Goal: Task Accomplishment & Management: Use online tool/utility

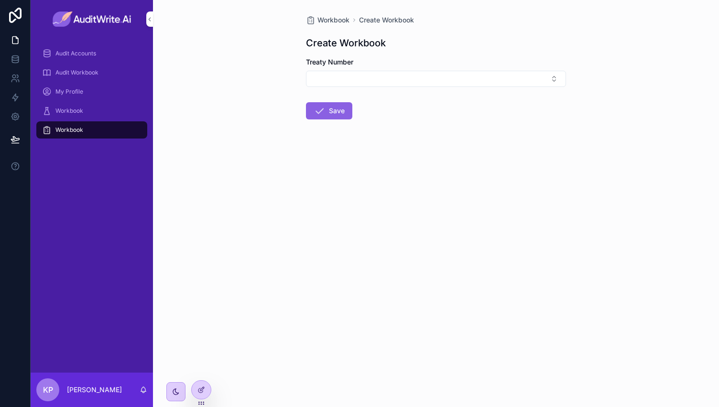
click at [92, 54] on span "Audit Accounts" at bounding box center [75, 54] width 41 height 8
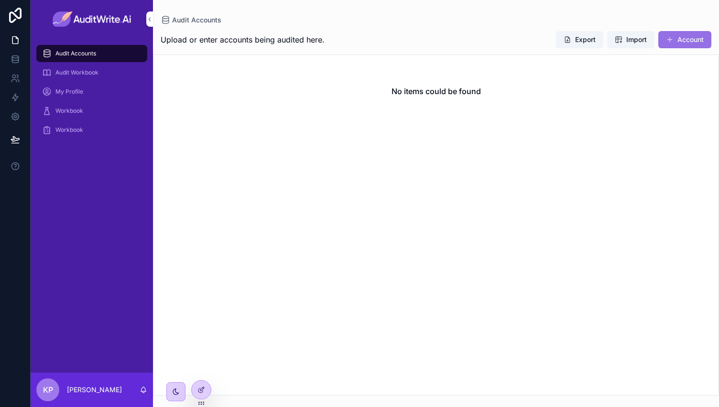
click at [689, 38] on button "Account" at bounding box center [684, 39] width 53 height 17
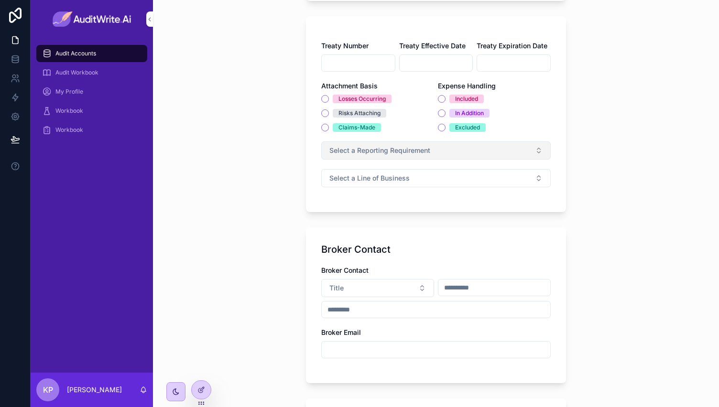
scroll to position [408, 0]
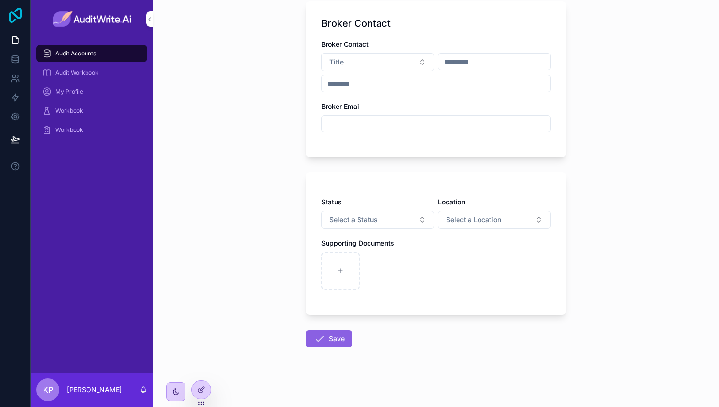
click at [21, 11] on icon at bounding box center [15, 15] width 12 height 15
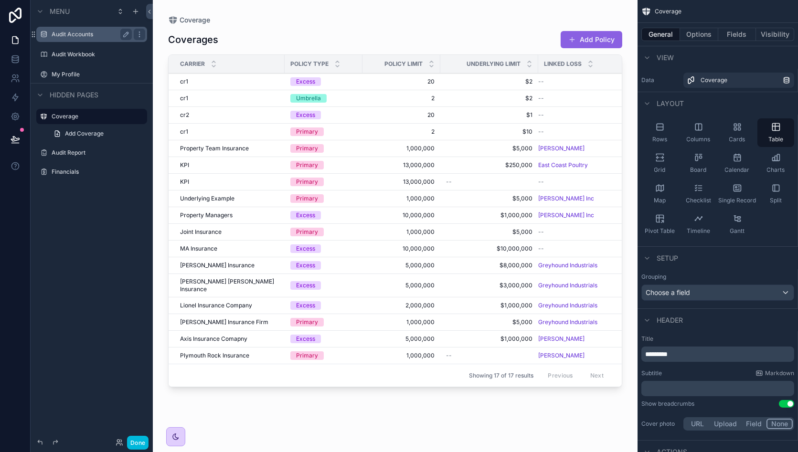
click at [76, 31] on label "Audit Accounts" at bounding box center [90, 35] width 76 height 8
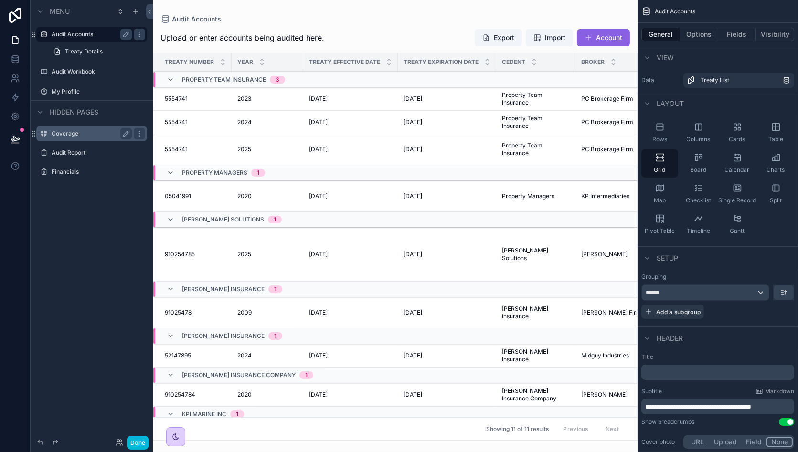
click at [83, 134] on label "Coverage" at bounding box center [90, 134] width 76 height 8
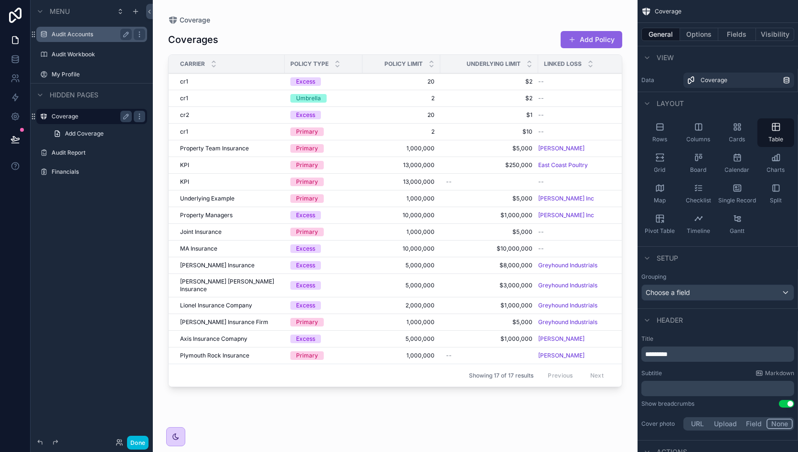
click at [86, 34] on label "Audit Accounts" at bounding box center [90, 35] width 76 height 8
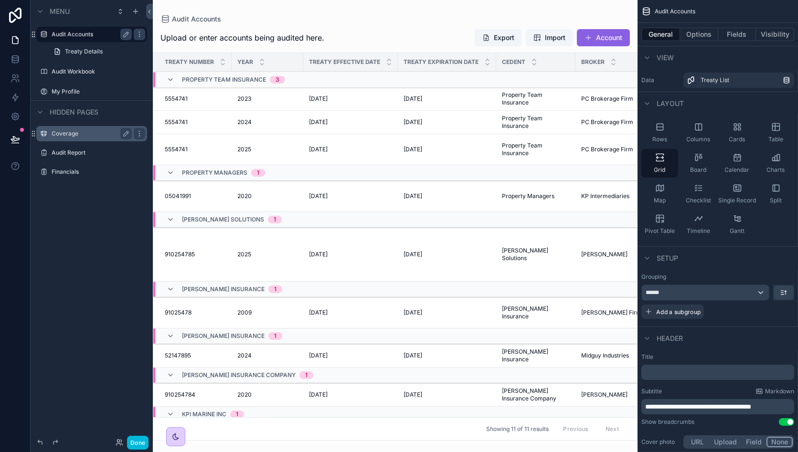
click at [86, 34] on label "Audit Accounts" at bounding box center [90, 35] width 76 height 8
click at [195, 99] on div "scrollable content" at bounding box center [395, 226] width 485 height 452
click at [249, 96] on span "2023" at bounding box center [244, 99] width 14 height 8
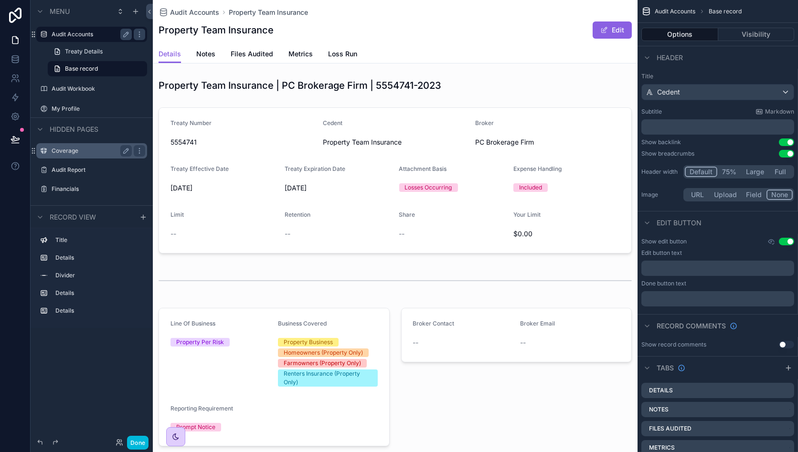
click at [88, 29] on div "Audit Accounts" at bounding box center [92, 34] width 80 height 11
click at [77, 34] on label "Audit Accounts" at bounding box center [90, 35] width 76 height 8
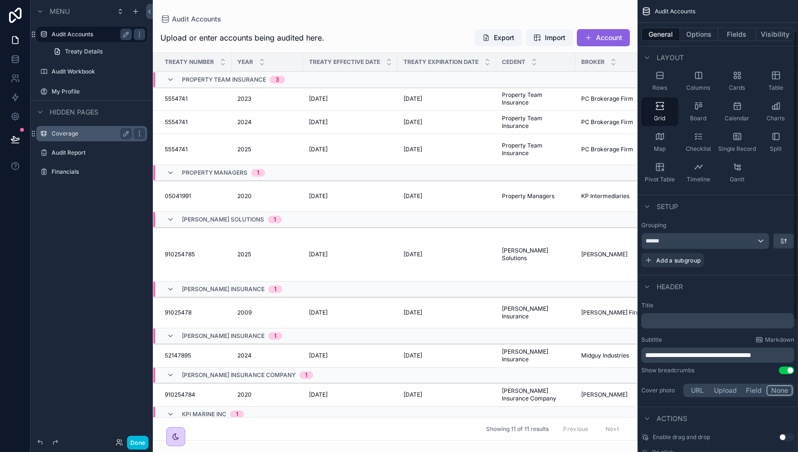
scroll to position [48, 0]
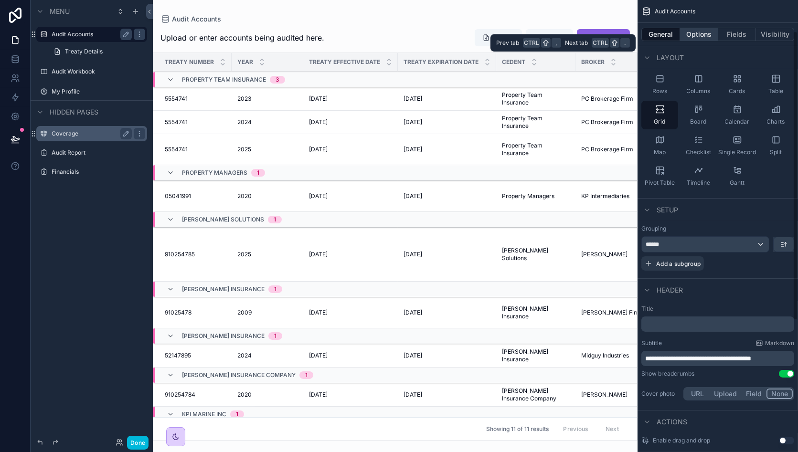
click at [706, 34] on button "Options" at bounding box center [699, 34] width 38 height 13
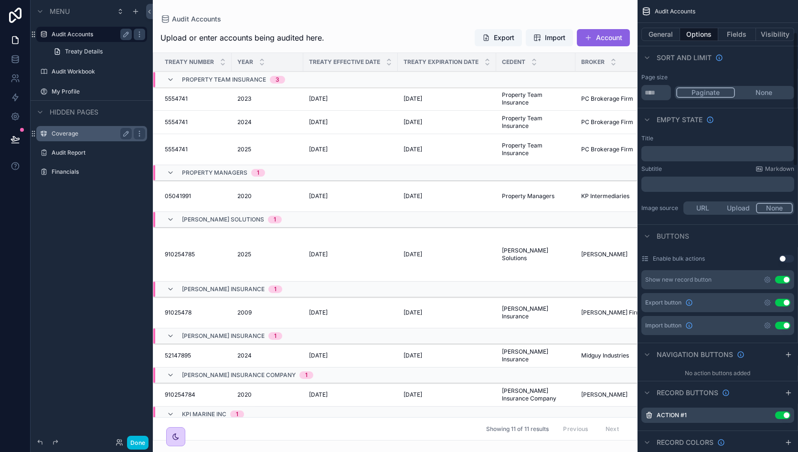
scroll to position [109, 0]
click at [786, 255] on button "Use setting" at bounding box center [786, 258] width 15 height 8
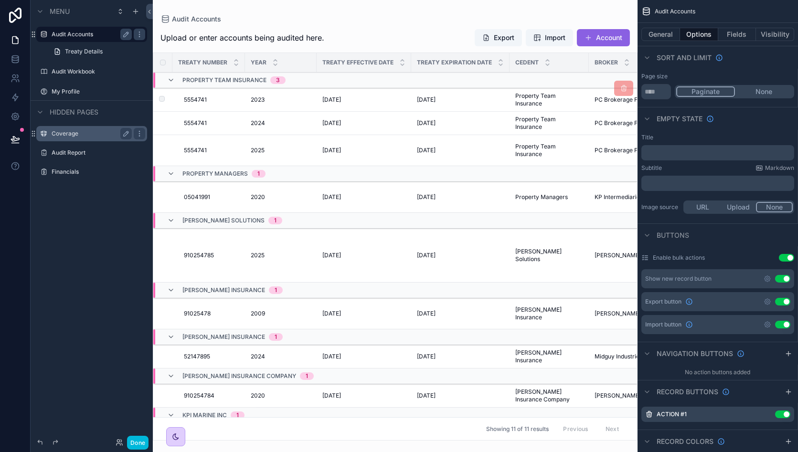
click at [159, 102] on label "scrollable content" at bounding box center [156, 100] width 6 height 8
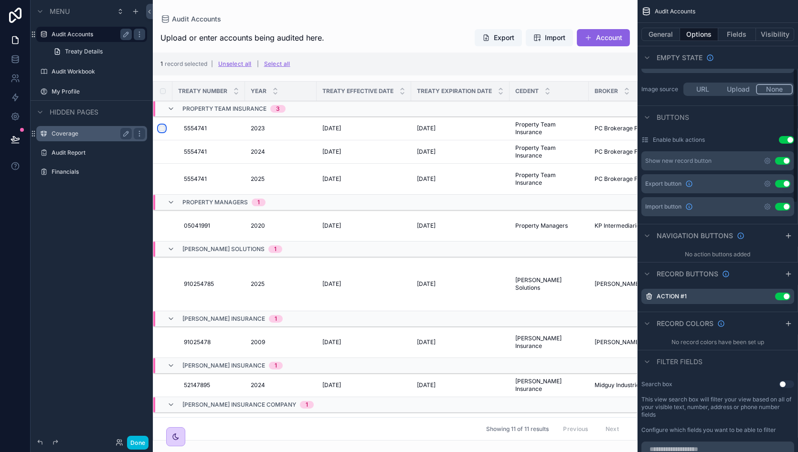
scroll to position [233, 0]
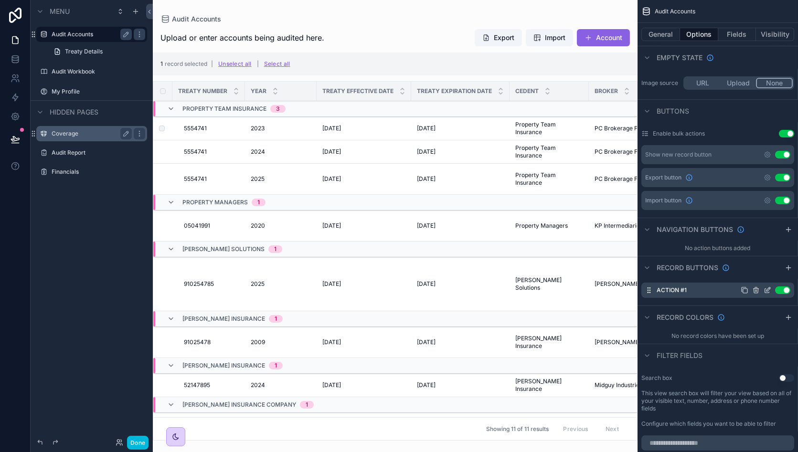
click at [770, 288] on icon "scrollable content" at bounding box center [769, 290] width 4 height 4
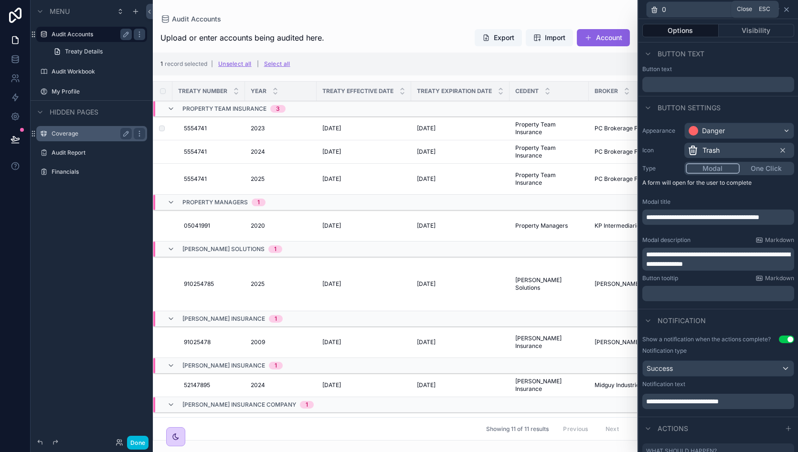
click at [787, 10] on icon at bounding box center [787, 10] width 4 height 4
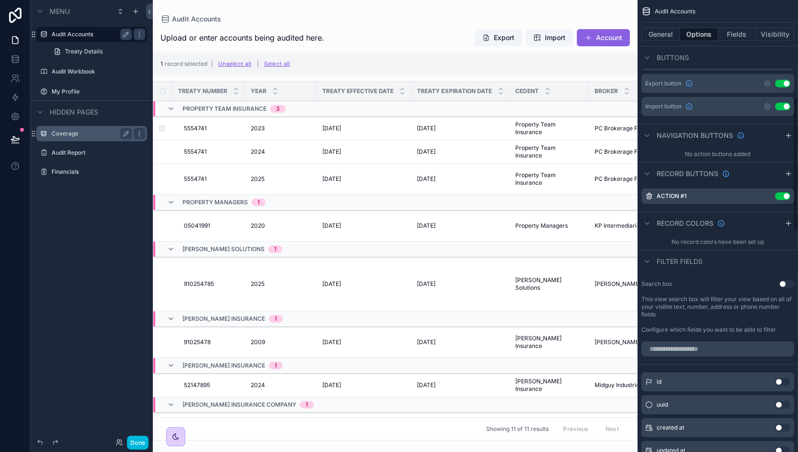
scroll to position [283, 0]
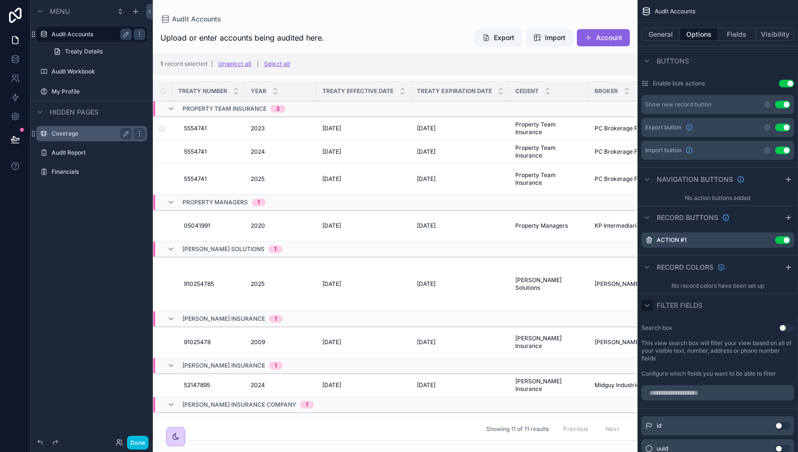
click at [645, 303] on icon "scrollable content" at bounding box center [648, 306] width 8 height 8
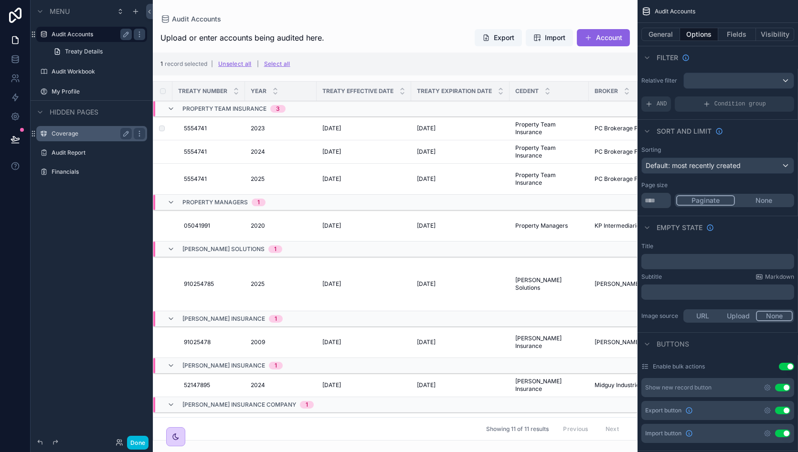
scroll to position [162, 0]
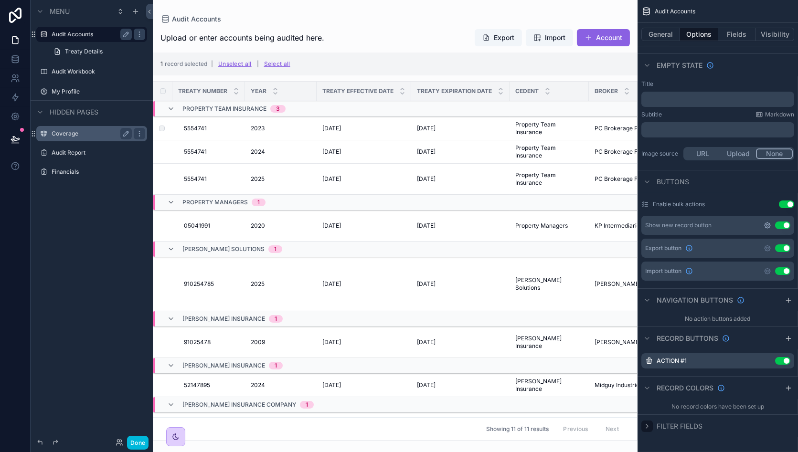
click at [769, 228] on icon "scrollable content" at bounding box center [768, 226] width 8 height 8
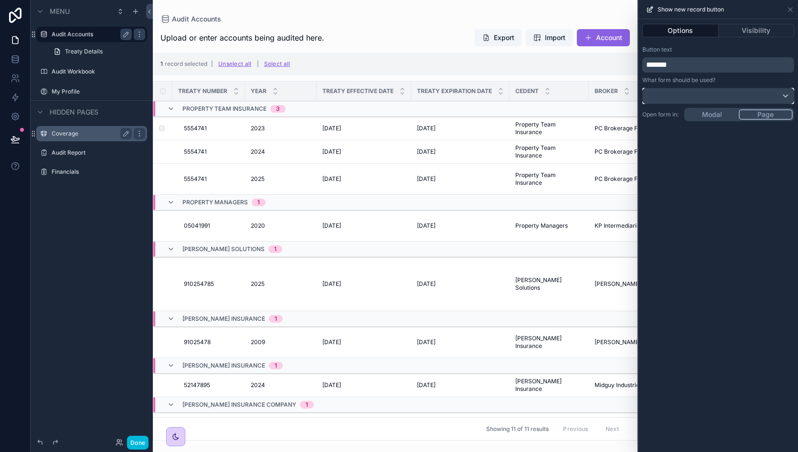
click at [701, 98] on div at bounding box center [718, 95] width 151 height 15
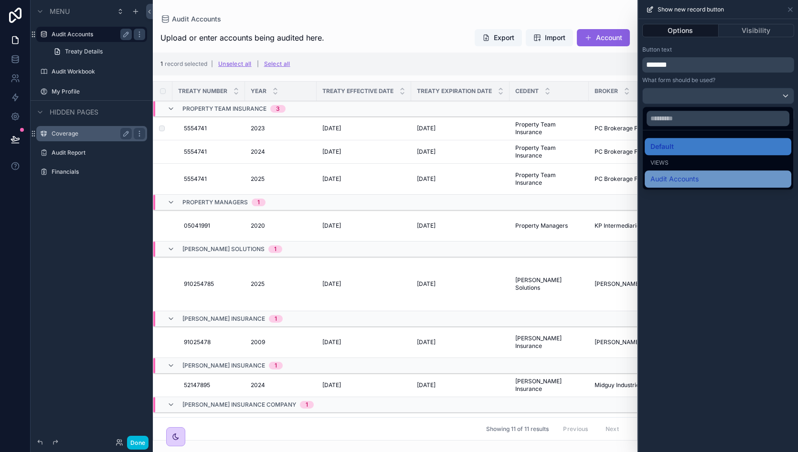
click at [695, 179] on span "Audit Accounts" at bounding box center [675, 178] width 48 height 11
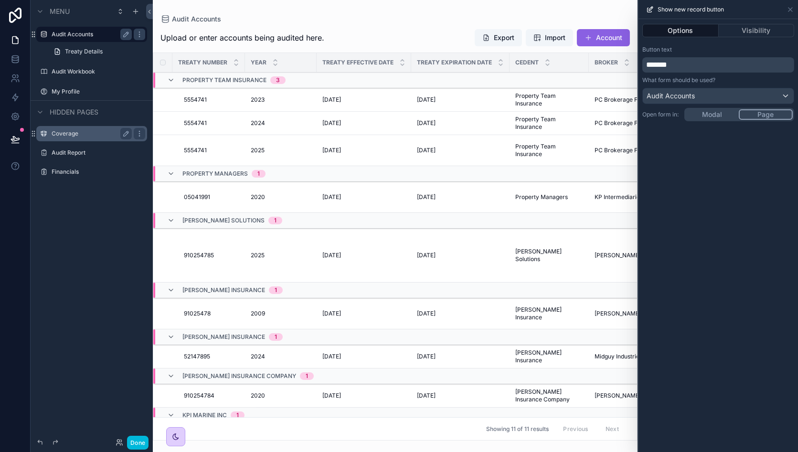
click at [764, 113] on button "Page" at bounding box center [766, 114] width 54 height 11
click at [707, 111] on div "Options Visibility Button text ******* What form should be used? Audit Accounts…" at bounding box center [719, 235] width 160 height 433
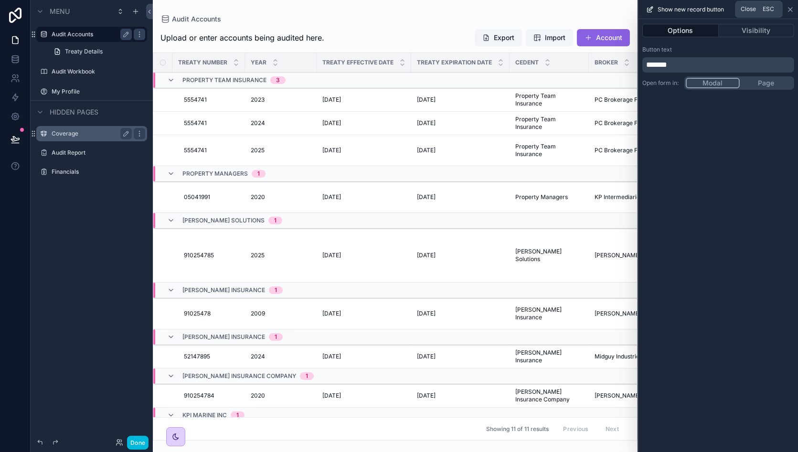
click at [793, 9] on icon at bounding box center [791, 10] width 8 height 8
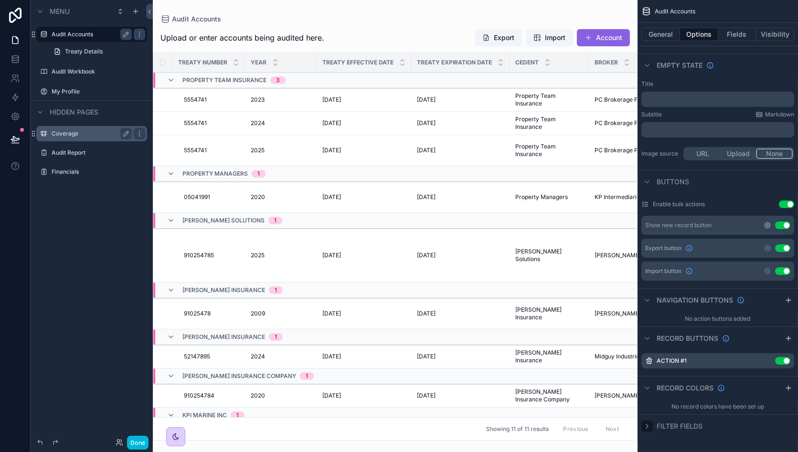
click at [770, 222] on icon "scrollable content" at bounding box center [768, 226] width 8 height 8
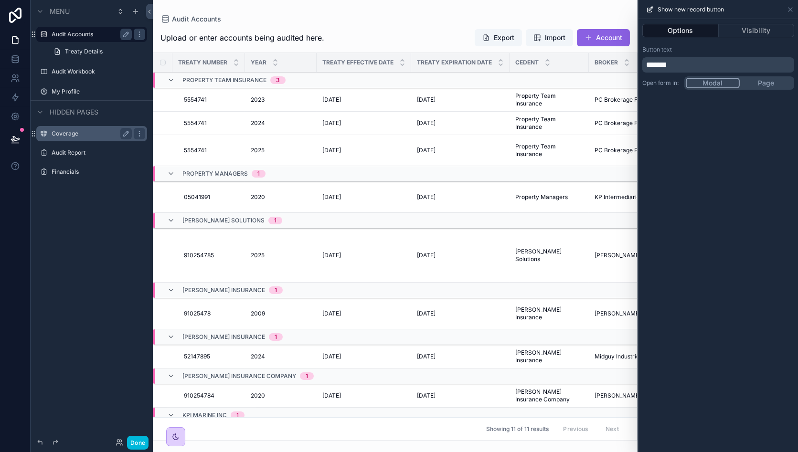
click at [761, 85] on div "Button text ******* Open form in: Modal Page" at bounding box center [719, 68] width 160 height 52
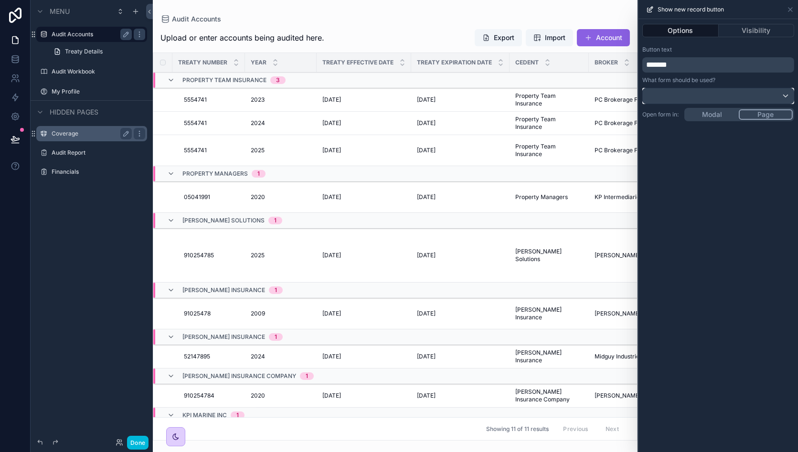
click at [719, 89] on div at bounding box center [718, 95] width 151 height 15
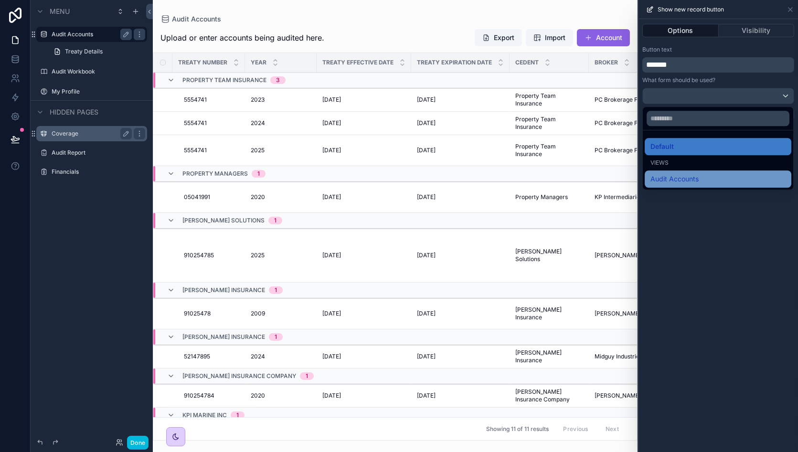
click at [688, 177] on span "Audit Accounts" at bounding box center [675, 178] width 48 height 11
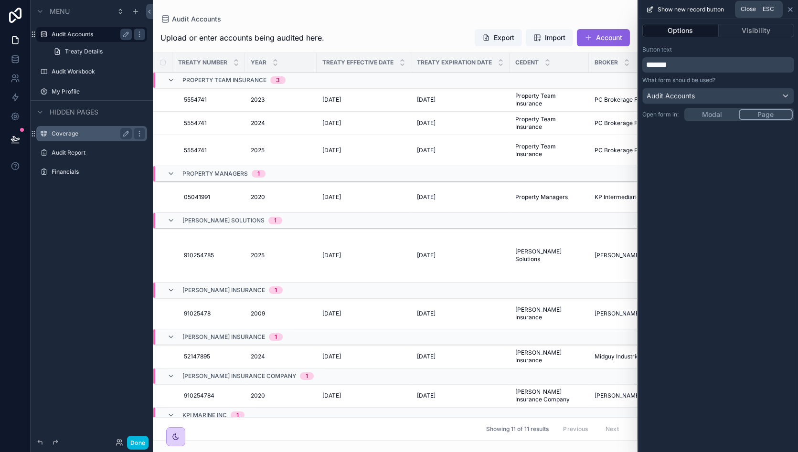
click at [792, 10] on icon at bounding box center [791, 10] width 4 height 4
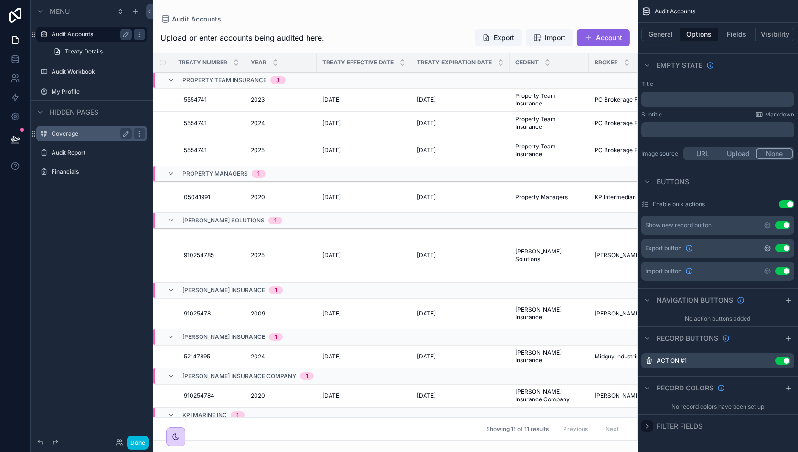
click at [770, 246] on icon "scrollable content" at bounding box center [768, 249] width 6 height 6
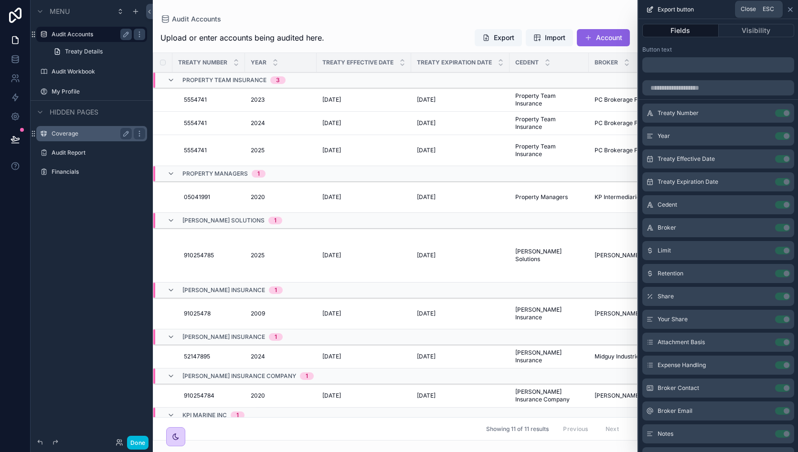
click at [789, 10] on icon at bounding box center [791, 10] width 8 height 8
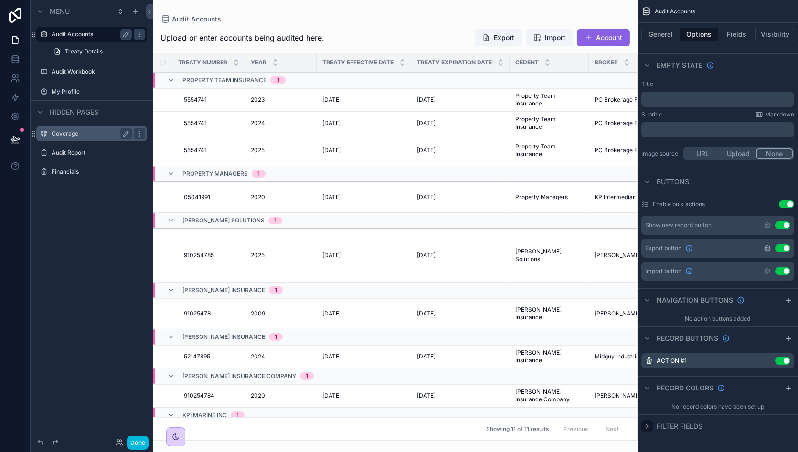
click at [769, 247] on icon "scrollable content" at bounding box center [768, 248] width 2 height 2
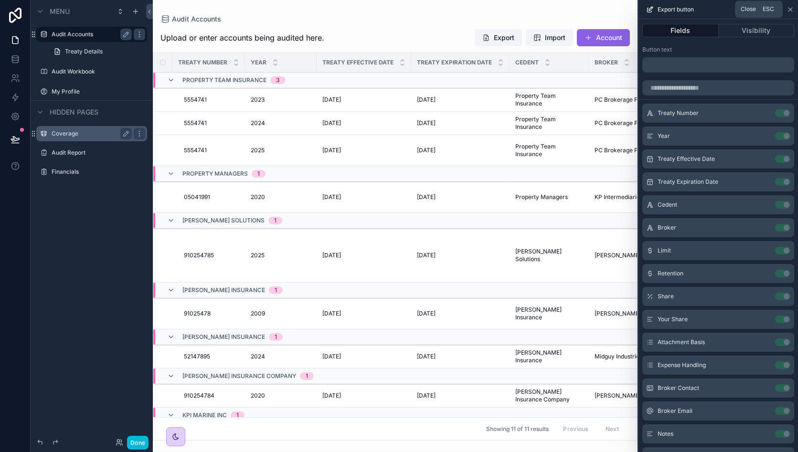
click at [793, 10] on icon at bounding box center [791, 10] width 8 height 8
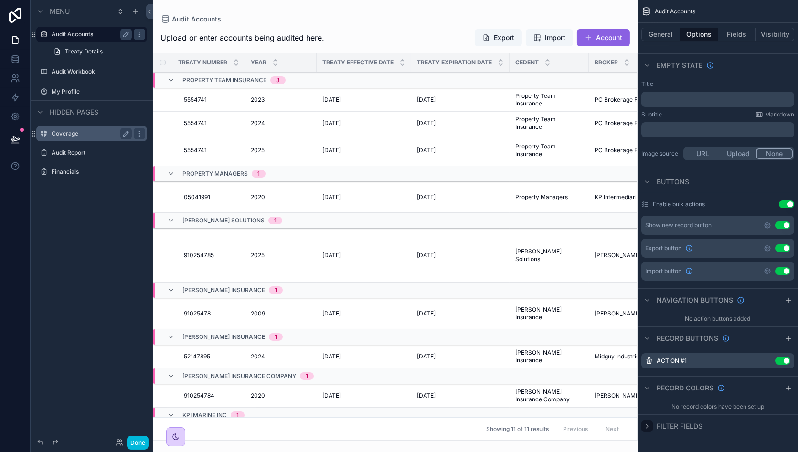
click at [783, 248] on button "Use setting" at bounding box center [782, 249] width 15 height 8
click at [768, 270] on icon "scrollable content" at bounding box center [768, 271] width 2 height 2
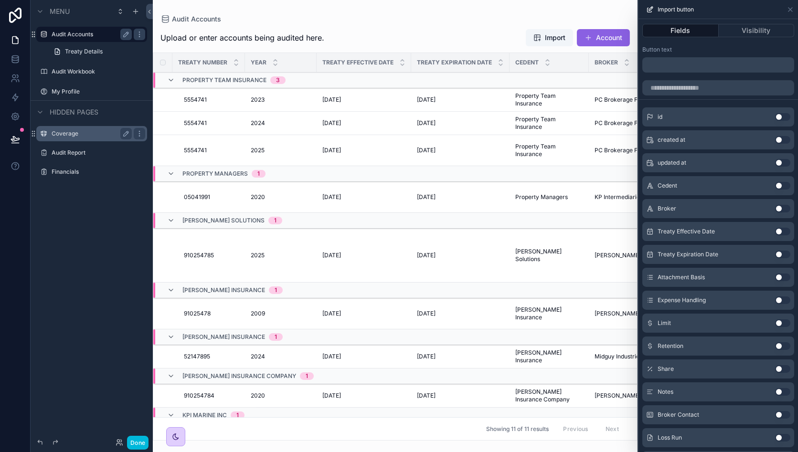
click at [678, 29] on button "Fields" at bounding box center [681, 30] width 76 height 13
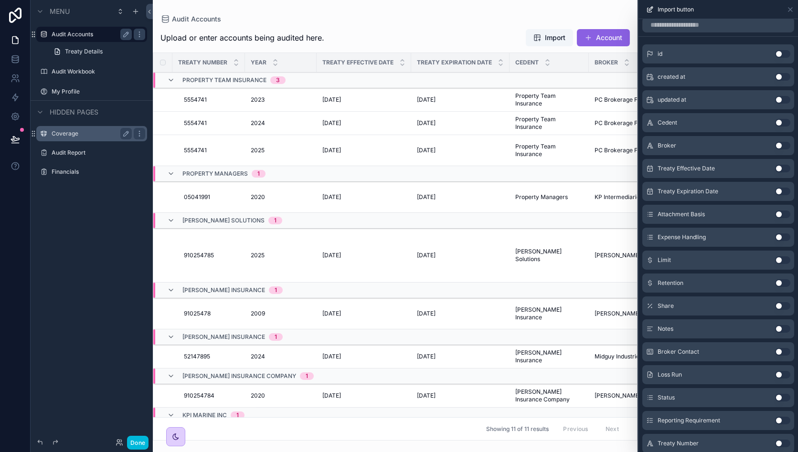
scroll to position [0, 0]
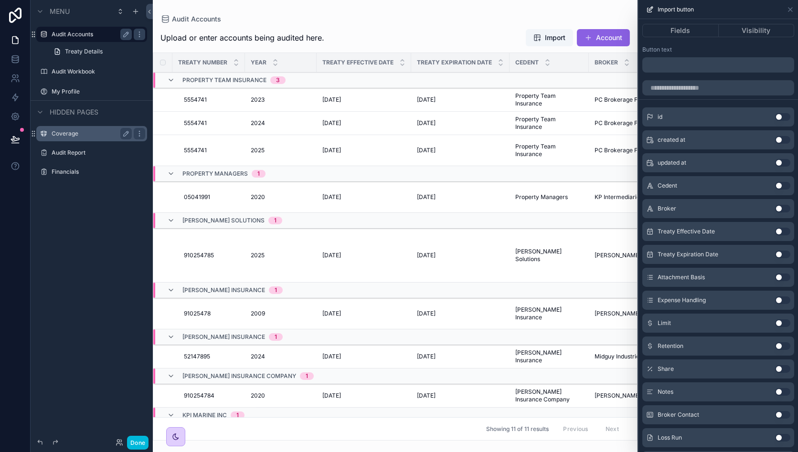
click at [775, 184] on button "Use setting" at bounding box center [782, 186] width 15 height 8
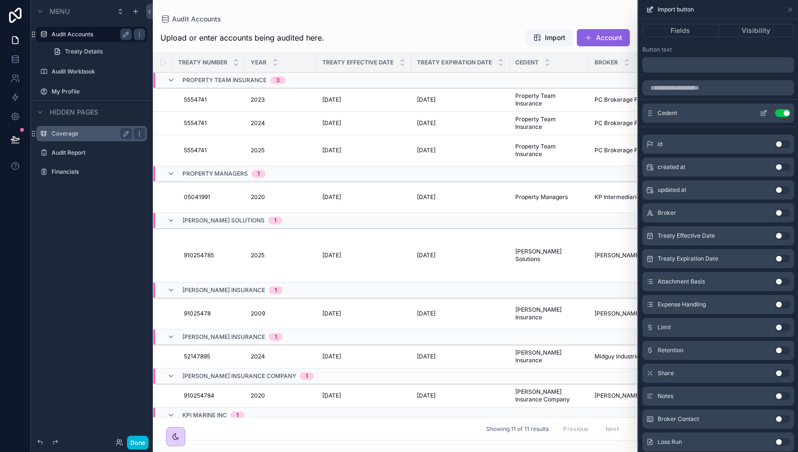
click at [765, 111] on icon at bounding box center [765, 111] width 1 height 1
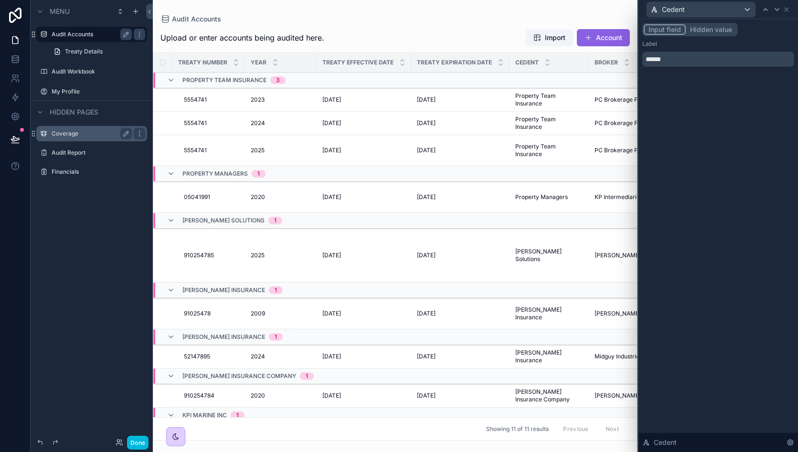
click at [708, 32] on button "Hidden value" at bounding box center [711, 29] width 51 height 11
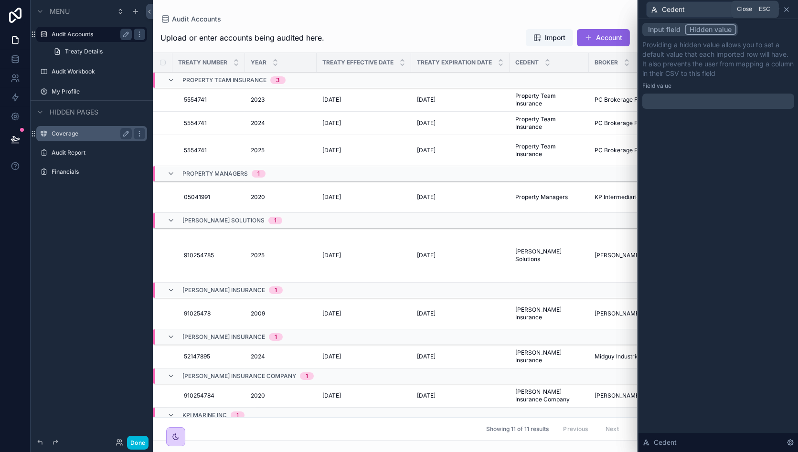
click at [787, 10] on icon at bounding box center [787, 10] width 4 height 4
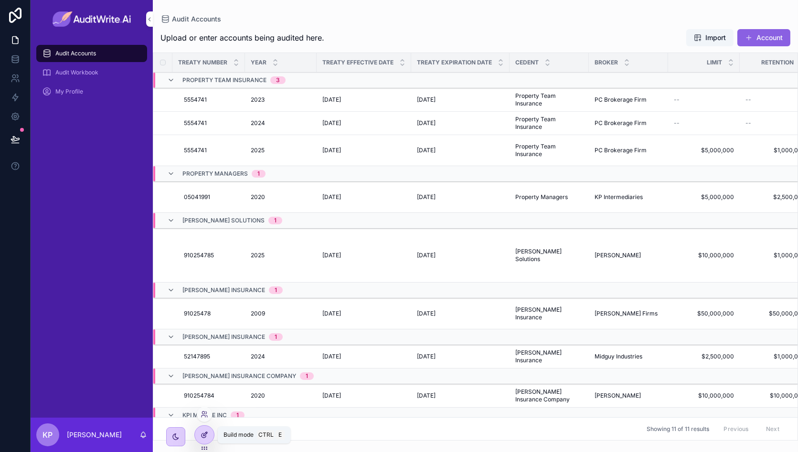
click at [206, 433] on icon at bounding box center [206, 433] width 1 height 1
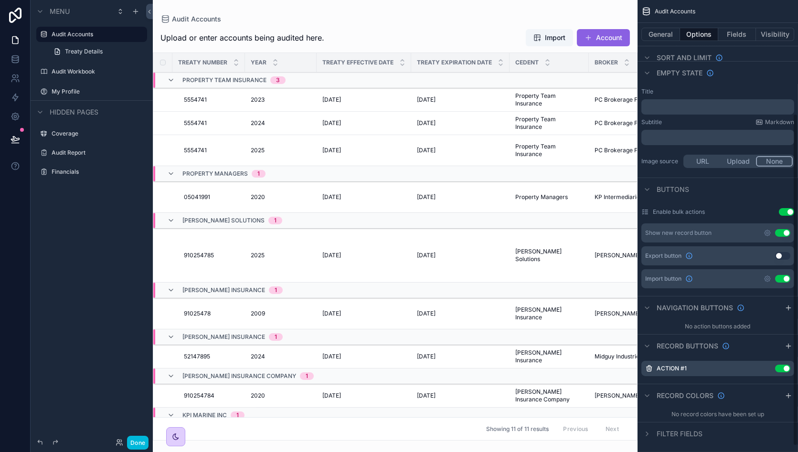
scroll to position [162, 0]
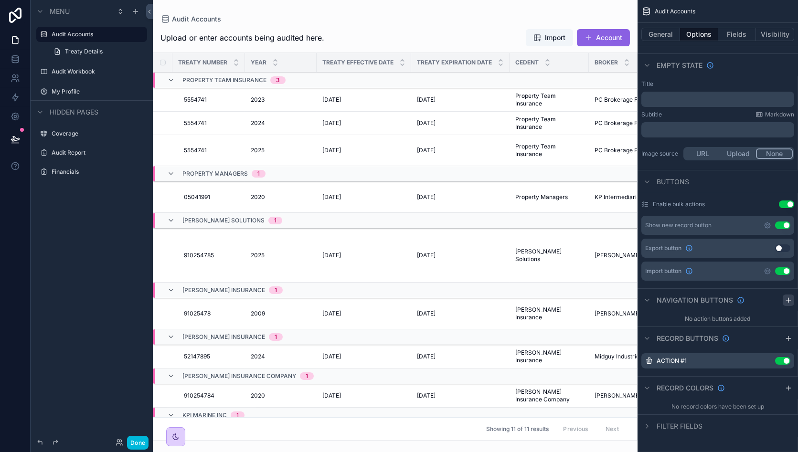
click at [789, 298] on icon "scrollable content" at bounding box center [789, 300] width 0 height 4
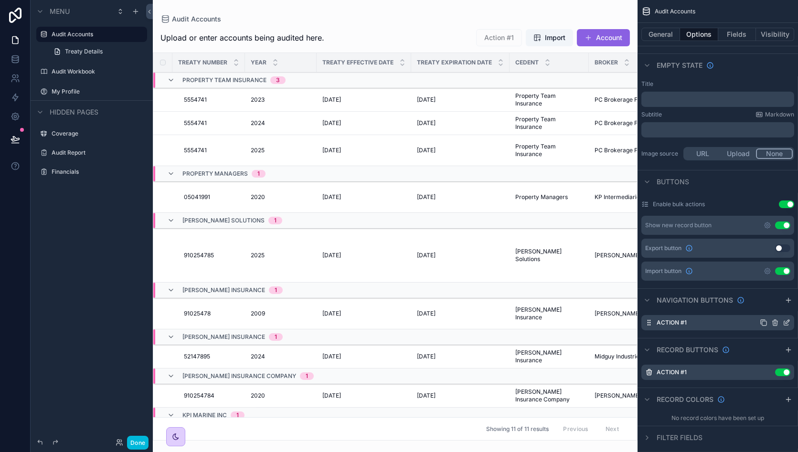
click at [790, 321] on icon "scrollable content" at bounding box center [787, 323] width 8 height 8
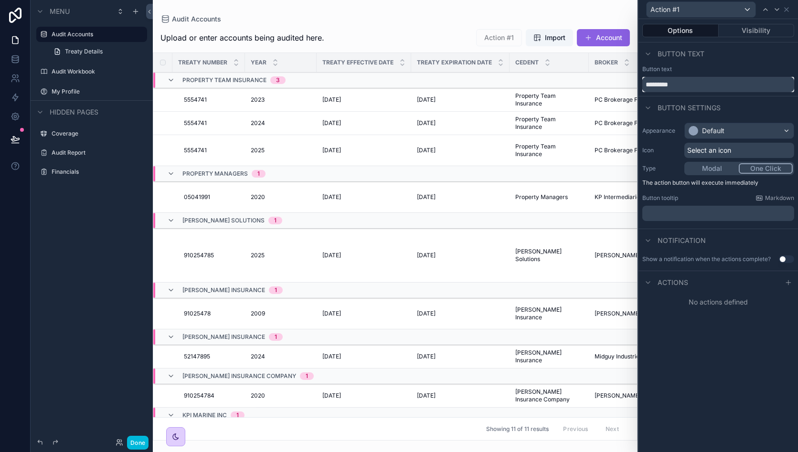
click at [681, 83] on input "*********" at bounding box center [719, 84] width 152 height 15
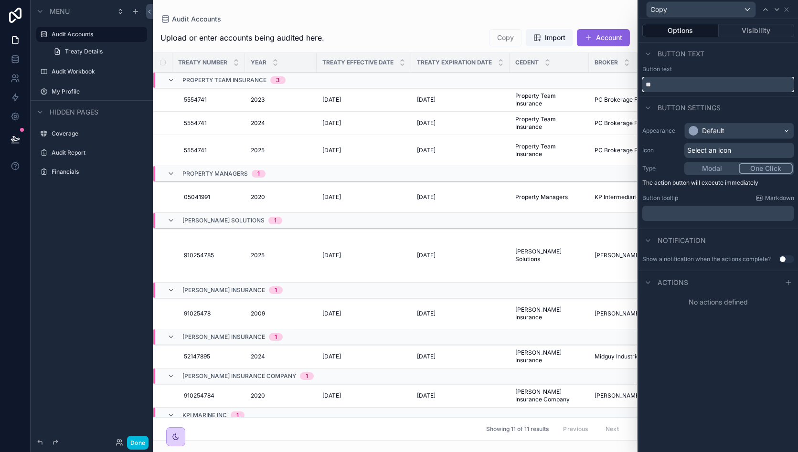
type input "*"
click at [717, 150] on span "Select an icon" at bounding box center [709, 151] width 44 height 10
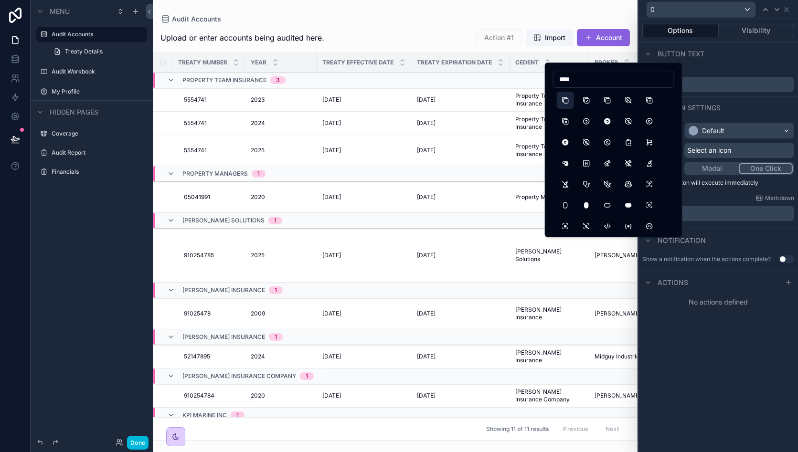
type input "****"
click at [568, 99] on button "Copy" at bounding box center [565, 100] width 17 height 17
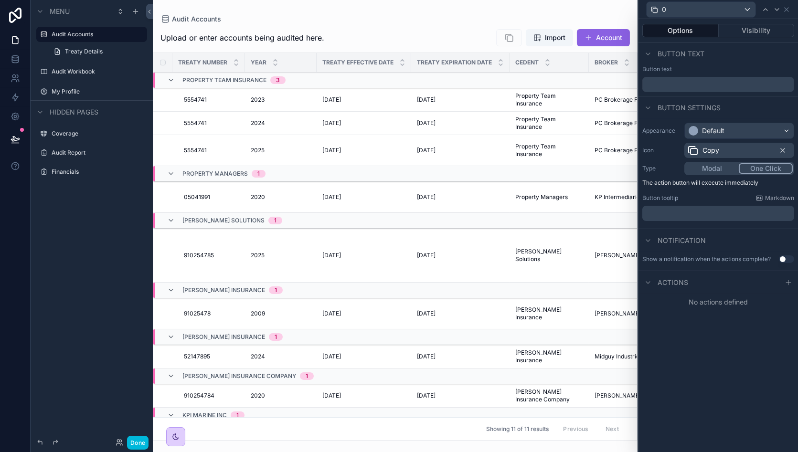
click at [673, 211] on p "﻿" at bounding box center [719, 214] width 146 height 10
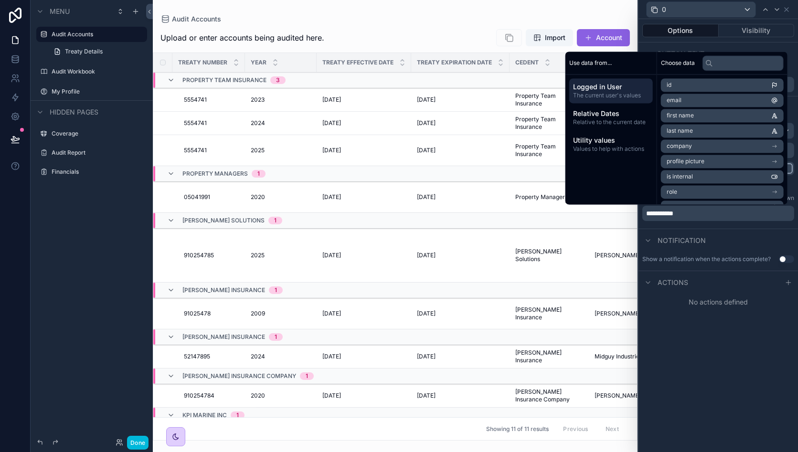
click at [674, 226] on div "**********" at bounding box center [719, 174] width 160 height 110
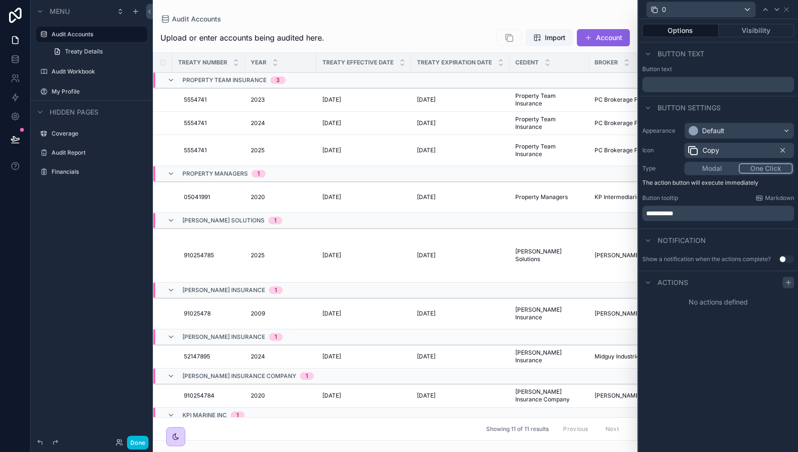
click at [792, 282] on icon at bounding box center [789, 283] width 8 height 8
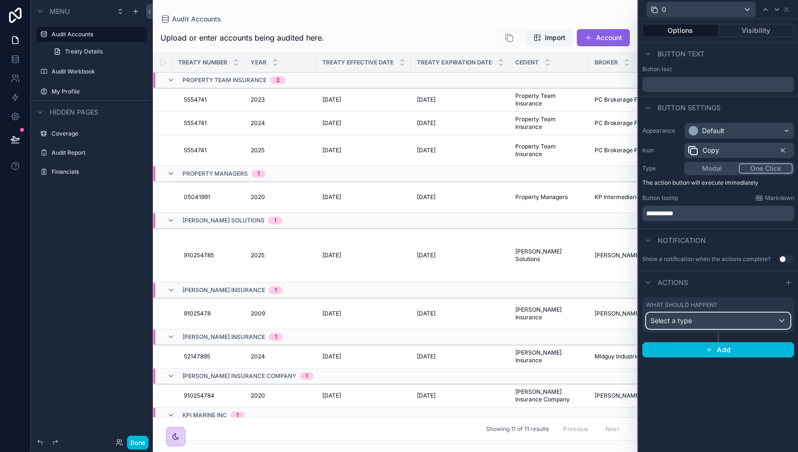
click at [736, 322] on div "Select a type" at bounding box center [718, 320] width 143 height 15
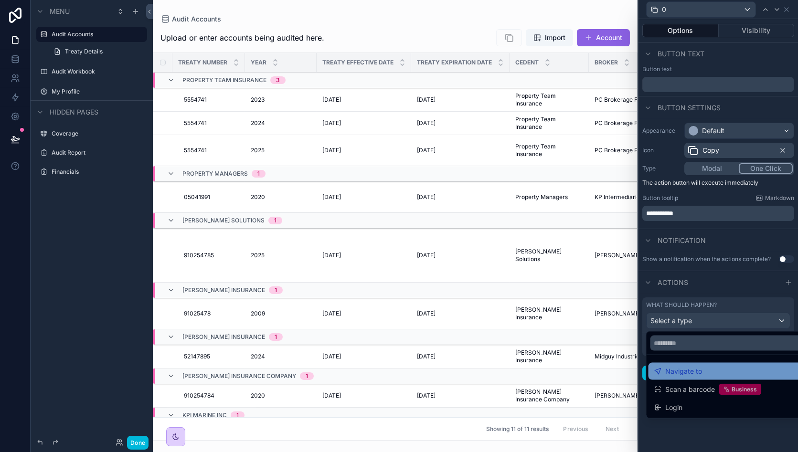
click at [706, 367] on div "Navigate to" at bounding box center [729, 371] width 150 height 11
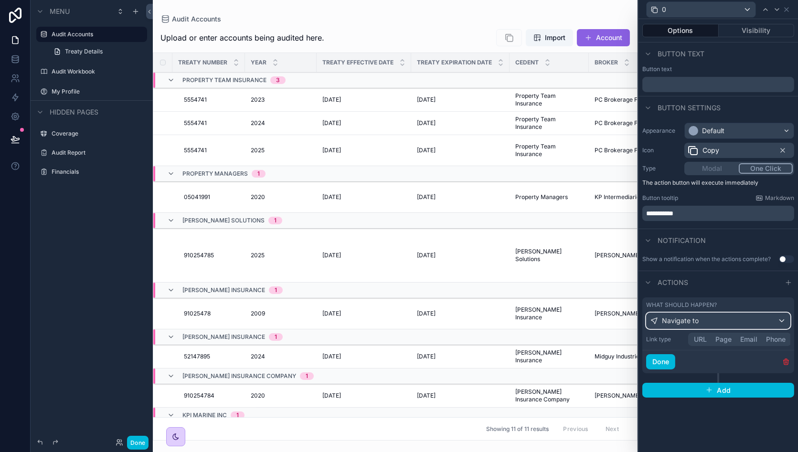
click at [684, 317] on span "Navigate to" at bounding box center [680, 321] width 37 height 10
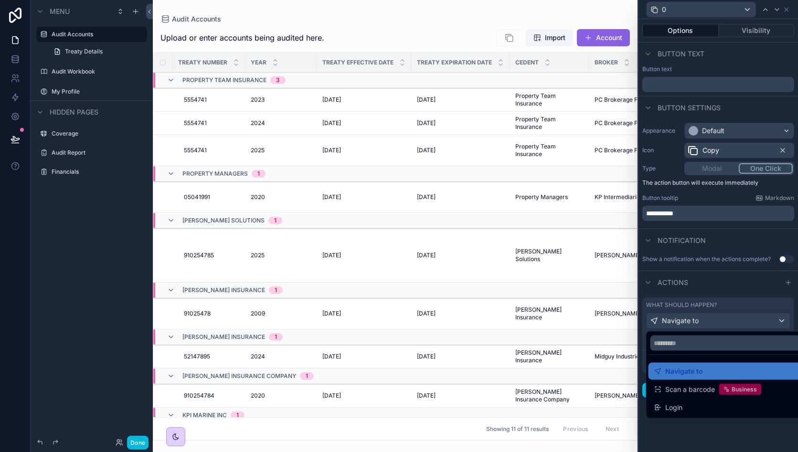
click at [734, 290] on div at bounding box center [719, 226] width 160 height 452
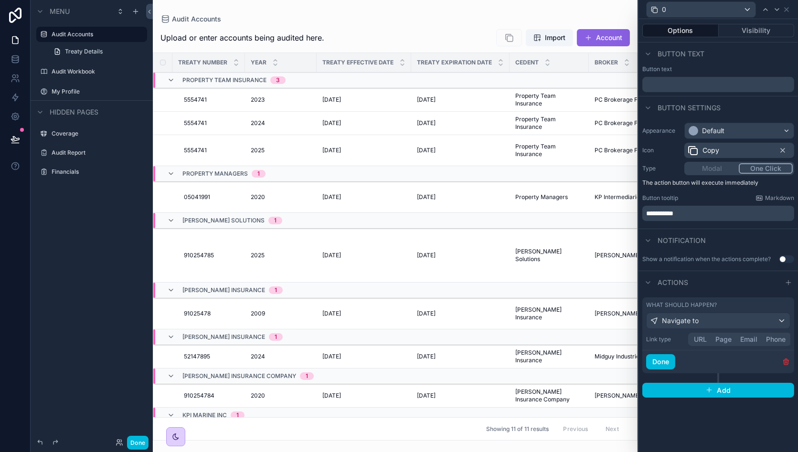
click at [783, 358] on icon "button" at bounding box center [787, 362] width 8 height 8
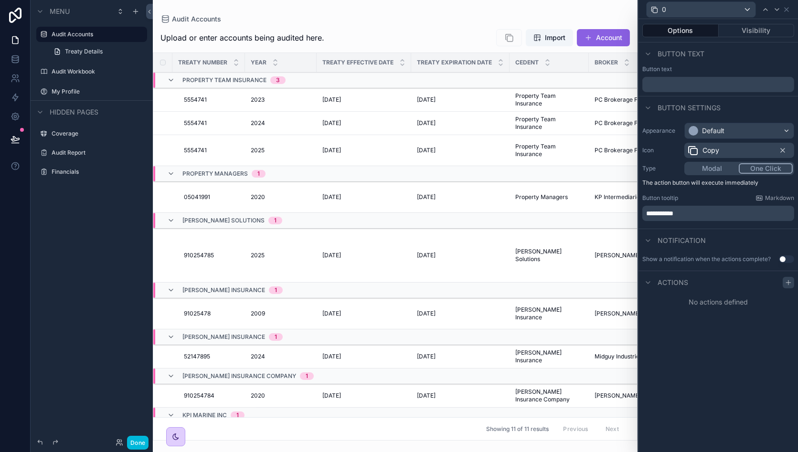
click at [789, 283] on icon at bounding box center [789, 283] width 8 height 8
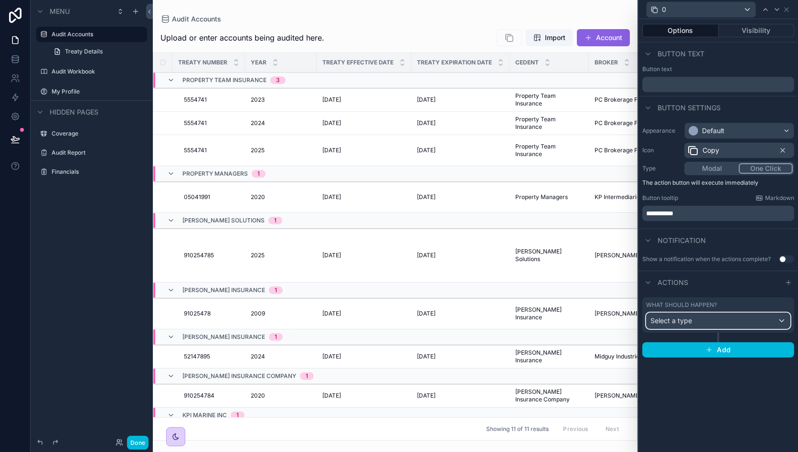
click at [717, 324] on div "Select a type" at bounding box center [718, 320] width 143 height 15
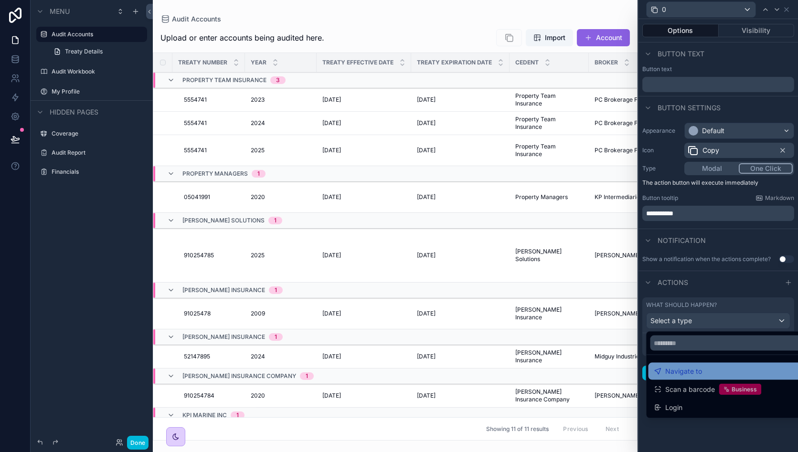
click at [705, 373] on div "Navigate to" at bounding box center [729, 371] width 150 height 11
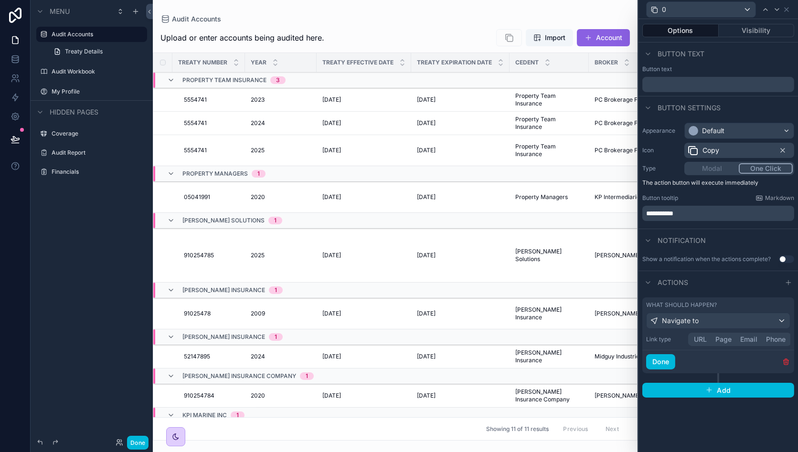
click at [786, 361] on icon "button" at bounding box center [787, 362] width 8 height 8
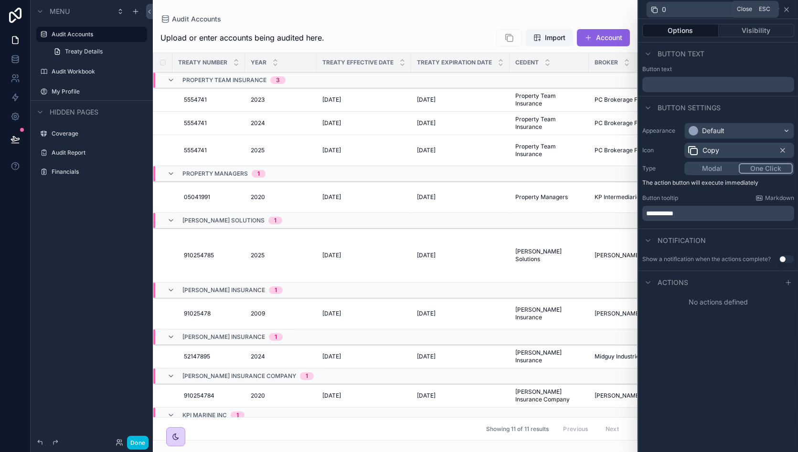
click at [787, 11] on icon at bounding box center [787, 10] width 8 height 8
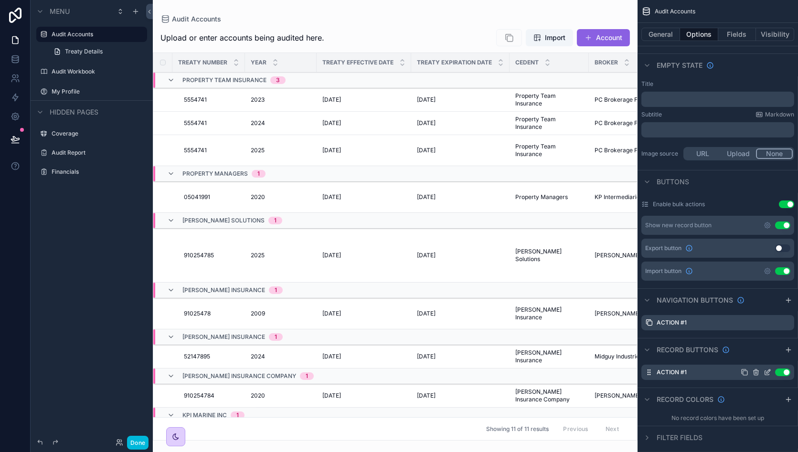
click at [756, 371] on icon "scrollable content" at bounding box center [756, 373] width 8 height 8
click at [770, 354] on icon at bounding box center [772, 357] width 8 height 8
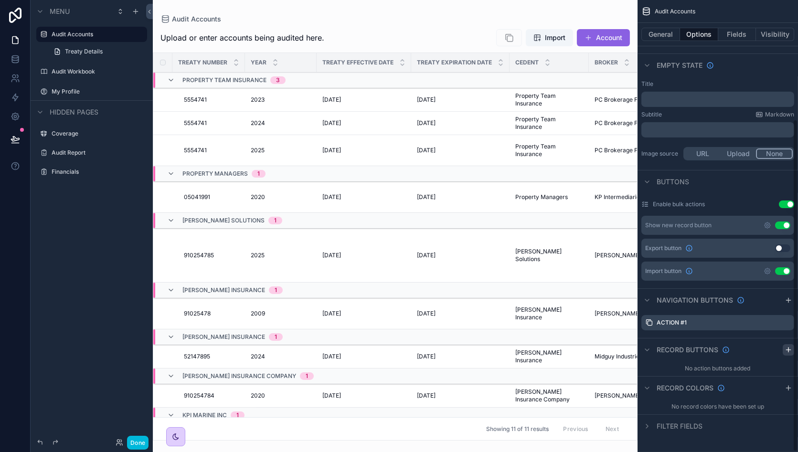
click at [790, 347] on icon "scrollable content" at bounding box center [789, 350] width 8 height 8
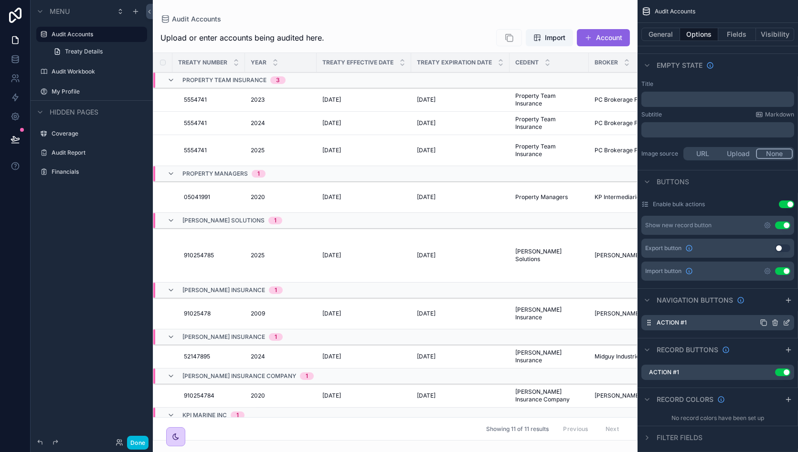
click at [777, 323] on icon "scrollable content" at bounding box center [775, 324] width 4 height 4
click at [771, 303] on icon at bounding box center [772, 307] width 8 height 8
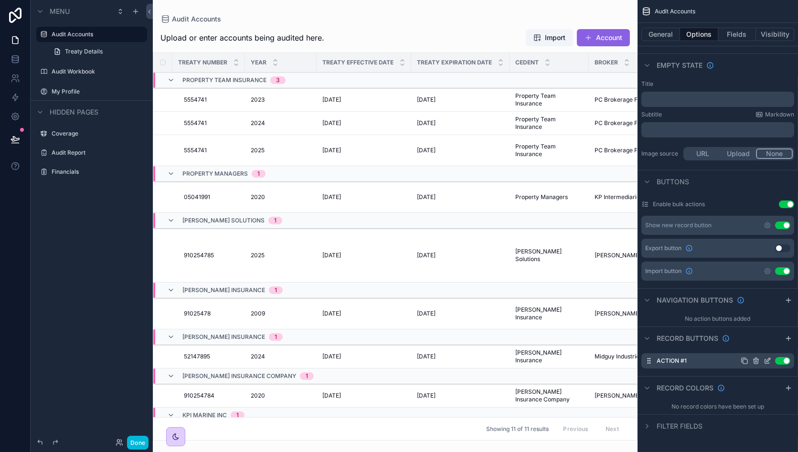
click at [766, 359] on icon "scrollable content" at bounding box center [768, 361] width 8 height 8
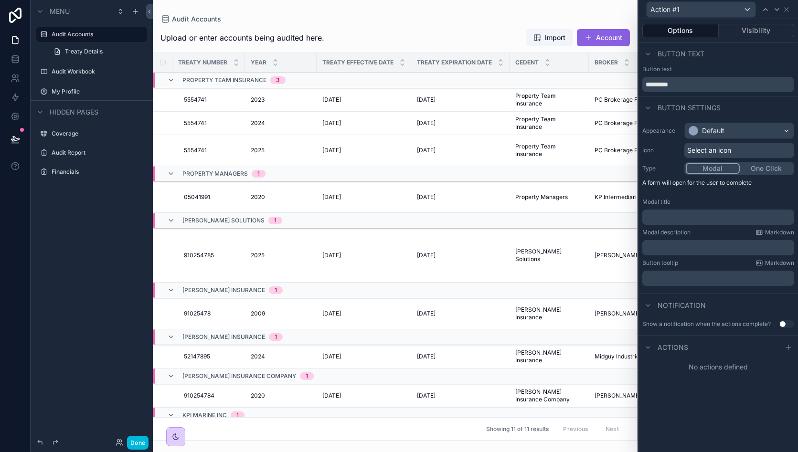
click at [713, 152] on span "Select an icon" at bounding box center [709, 151] width 44 height 10
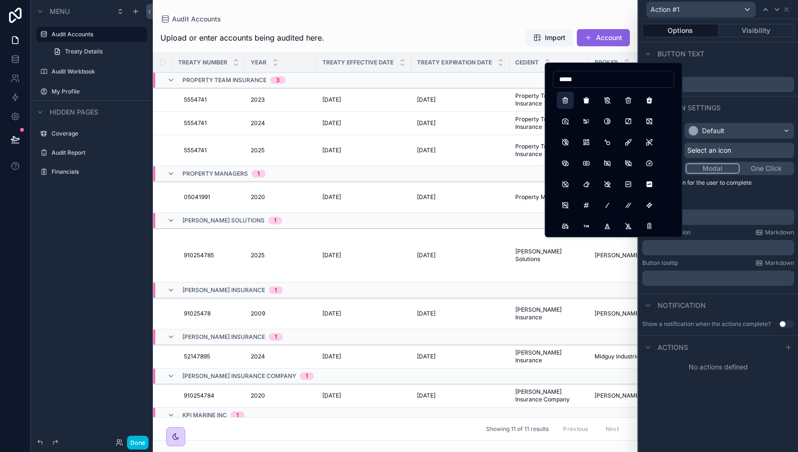
type input "*****"
drag, startPoint x: 567, startPoint y: 97, endPoint x: 632, endPoint y: 108, distance: 66.4
click at [567, 97] on button "Trash" at bounding box center [565, 100] width 17 height 17
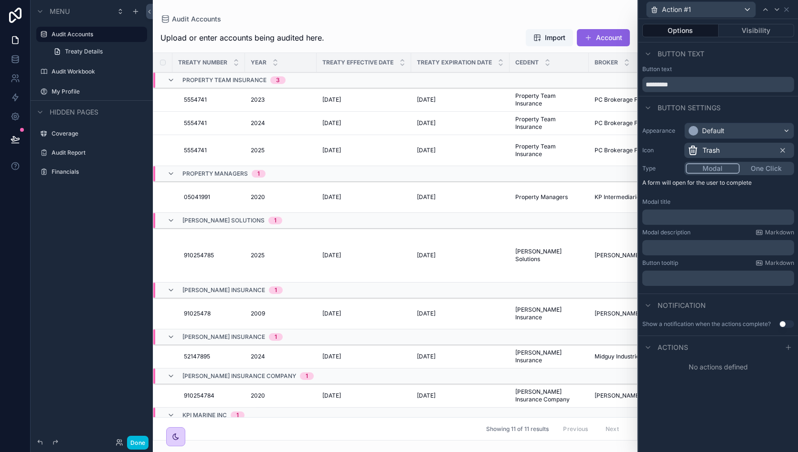
click at [759, 166] on button "One Click" at bounding box center [766, 168] width 53 height 11
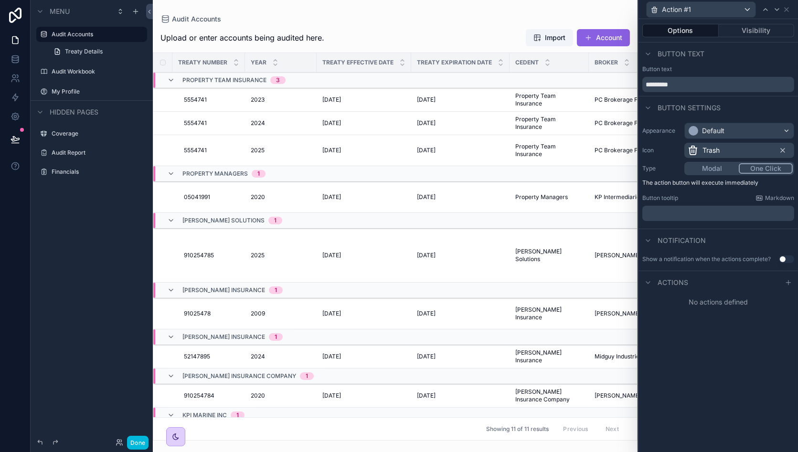
click at [721, 167] on button "Modal" at bounding box center [712, 168] width 53 height 11
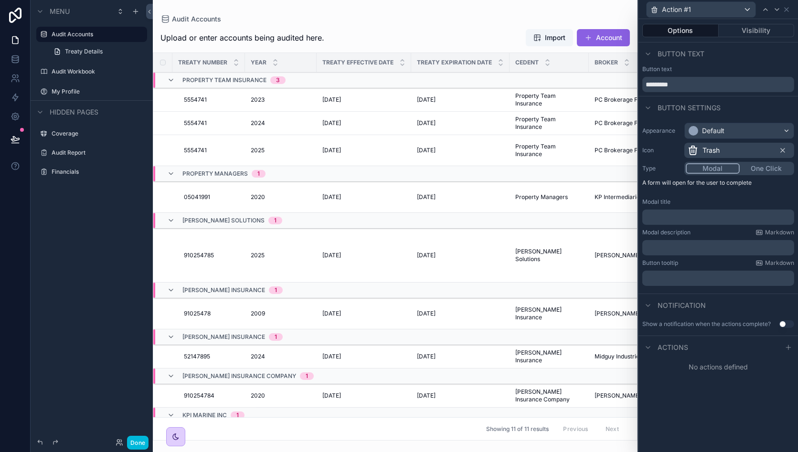
click at [676, 216] on p "﻿" at bounding box center [719, 218] width 146 height 10
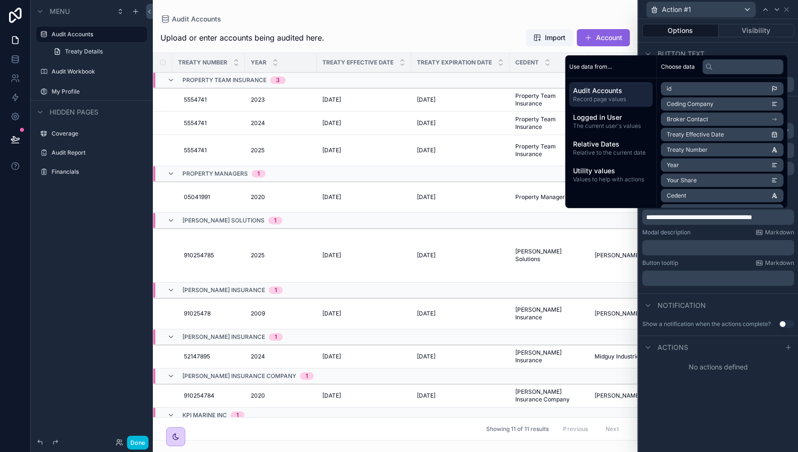
click at [708, 232] on div "Modal description Markdown" at bounding box center [719, 233] width 152 height 8
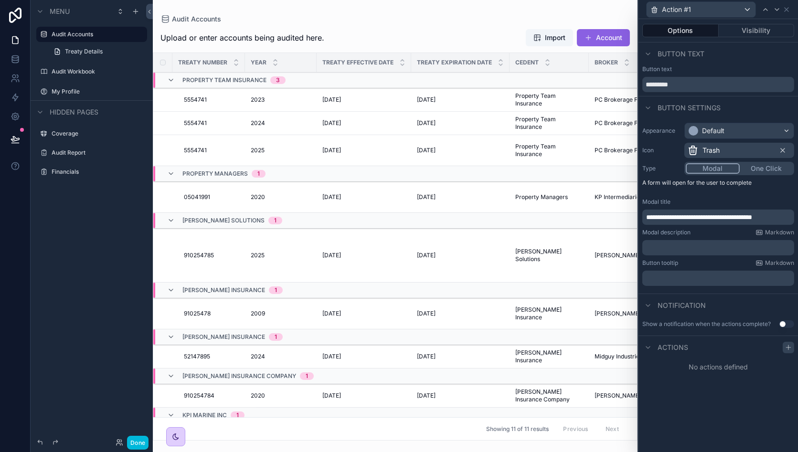
click at [786, 344] on icon at bounding box center [789, 348] width 8 height 8
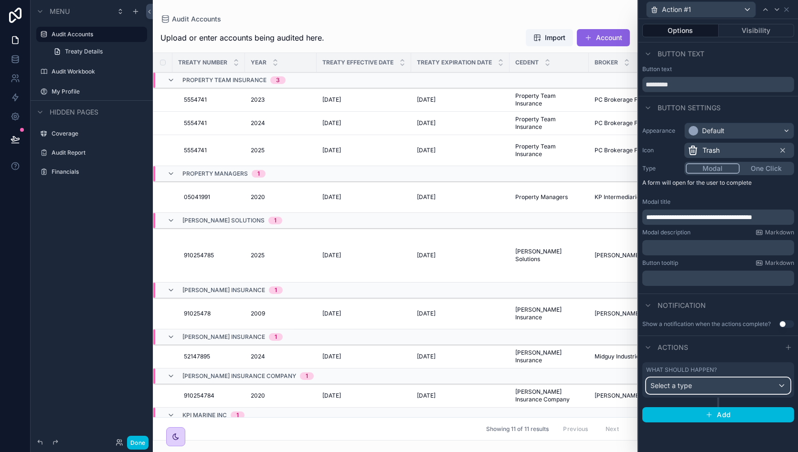
click at [708, 386] on div "Select a type" at bounding box center [718, 385] width 143 height 15
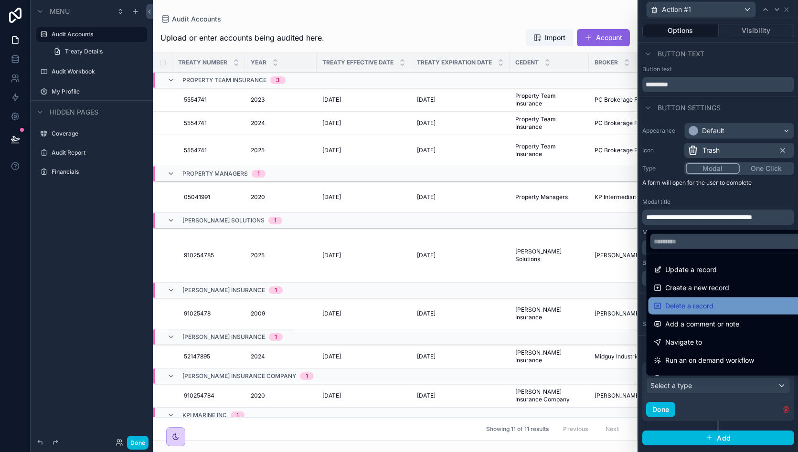
click at [720, 302] on div "Delete a record" at bounding box center [729, 305] width 150 height 11
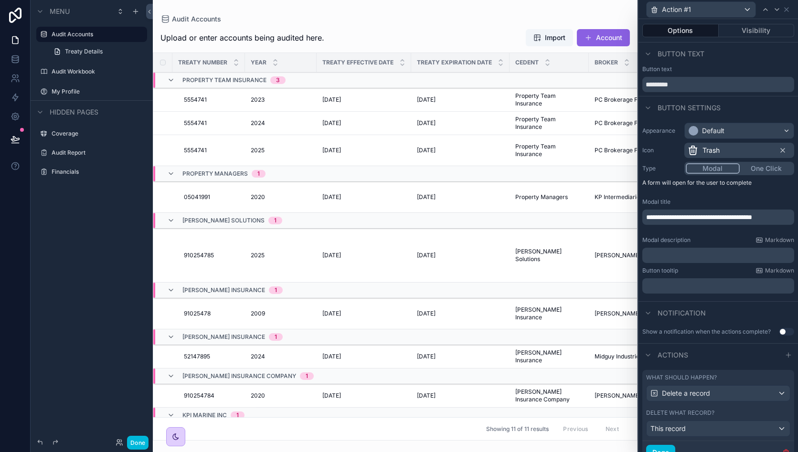
scroll to position [46, 0]
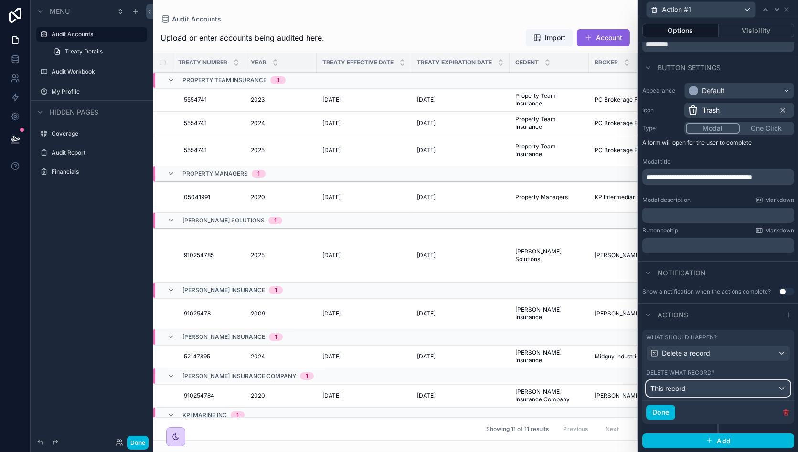
click at [692, 390] on div "This record" at bounding box center [718, 388] width 143 height 15
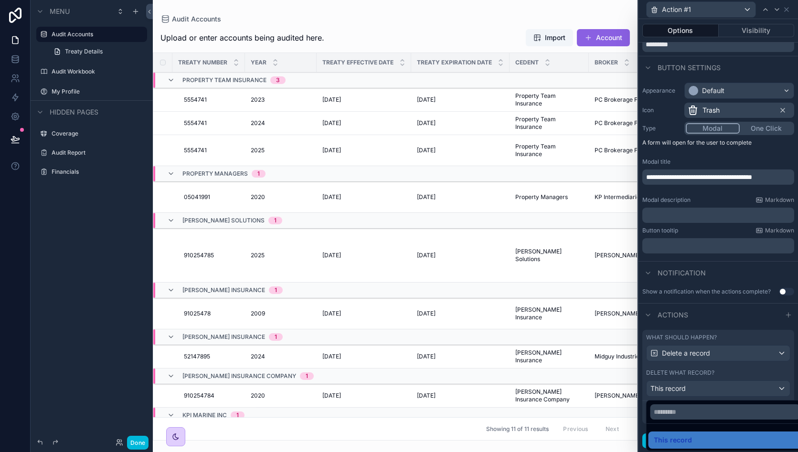
click at [692, 386] on div at bounding box center [719, 226] width 160 height 452
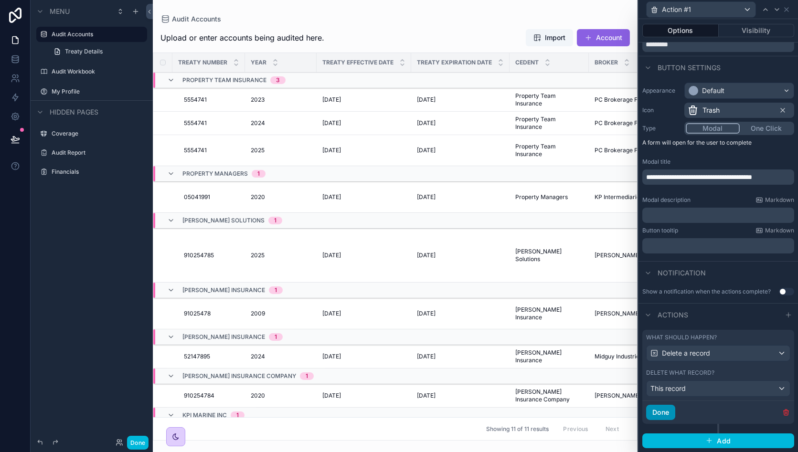
click at [660, 416] on button "Done" at bounding box center [660, 412] width 29 height 15
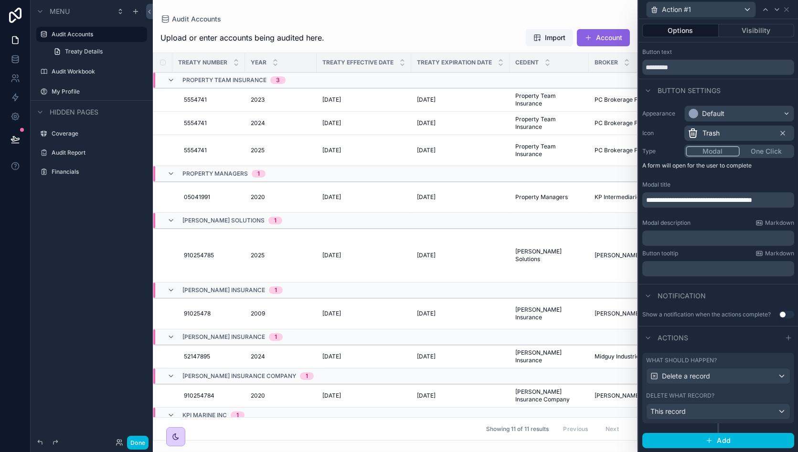
scroll to position [0, 0]
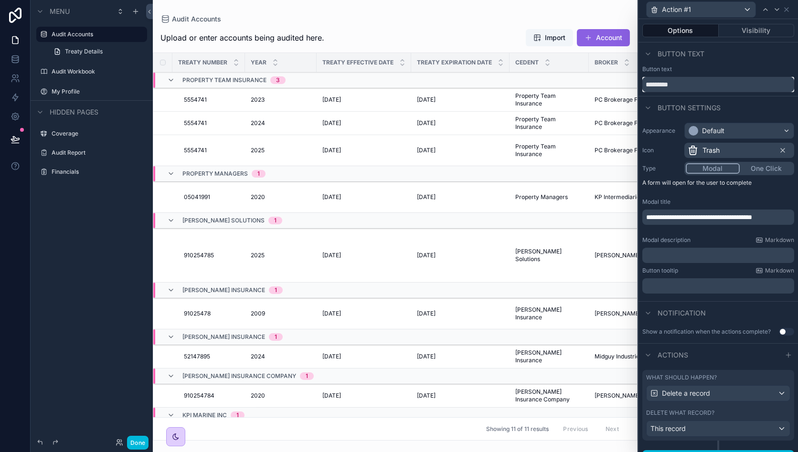
click at [687, 85] on input "*********" at bounding box center [719, 84] width 152 height 15
type input "******"
click at [722, 129] on div "Default" at bounding box center [713, 131] width 22 height 10
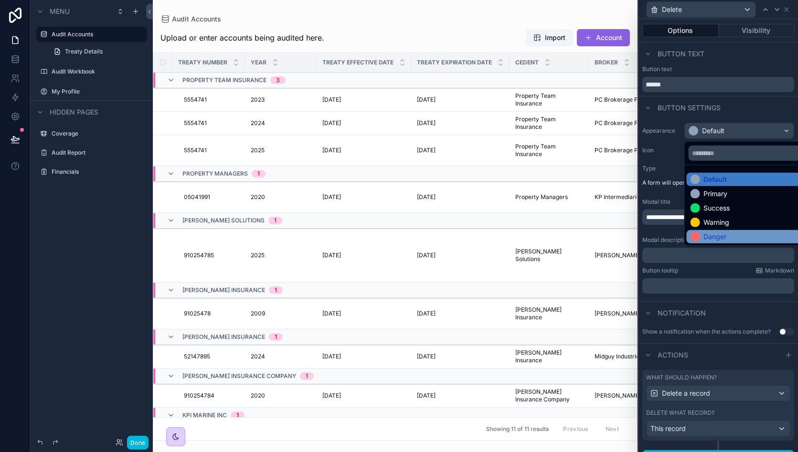
click at [720, 237] on div "Danger" at bounding box center [715, 237] width 23 height 10
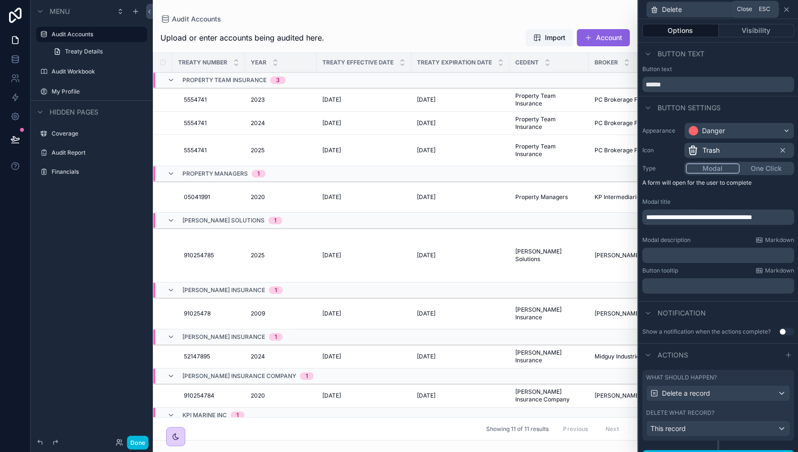
click at [787, 9] on icon at bounding box center [787, 10] width 8 height 8
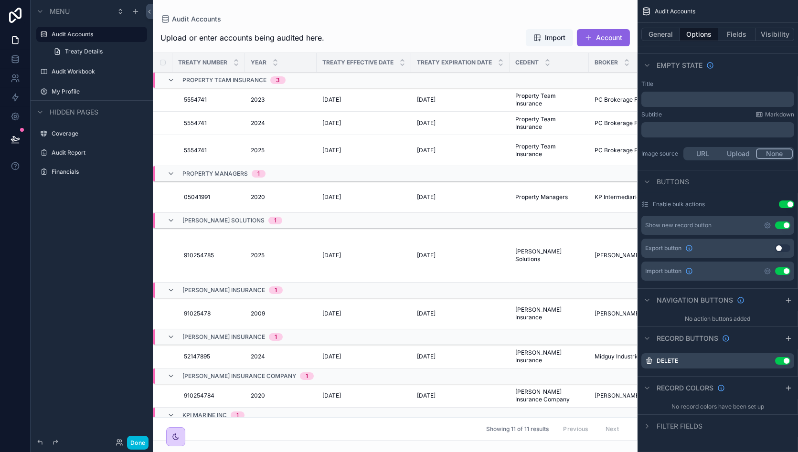
click at [476, 18] on div "scrollable content" at bounding box center [395, 226] width 485 height 452
click at [139, 440] on button "Done" at bounding box center [137, 443] width 21 height 14
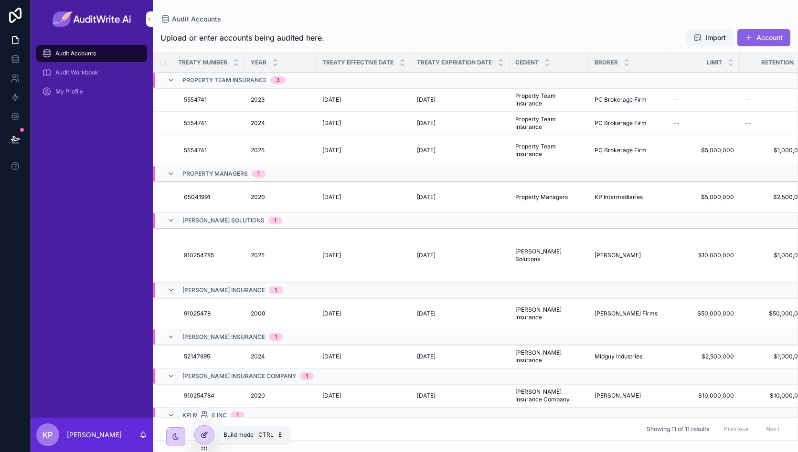
click at [210, 440] on div at bounding box center [204, 435] width 19 height 18
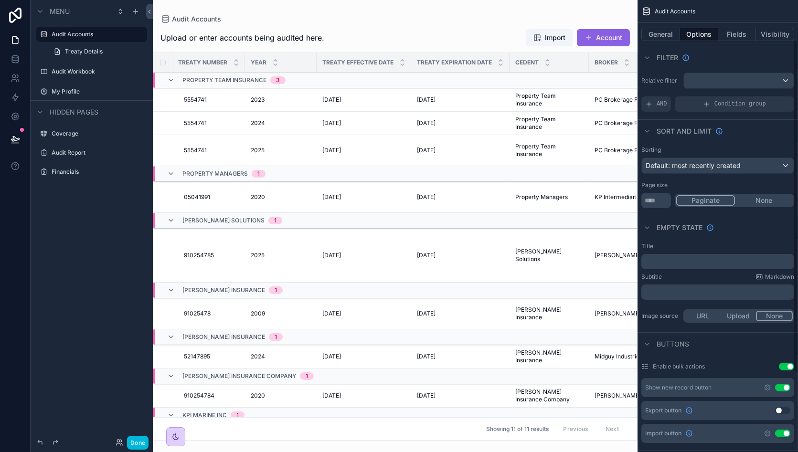
scroll to position [162, 0]
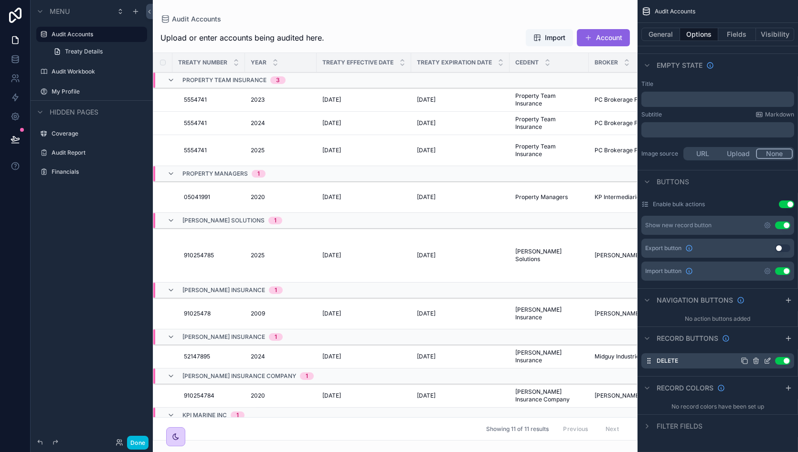
click at [768, 359] on icon "scrollable content" at bounding box center [769, 360] width 4 height 4
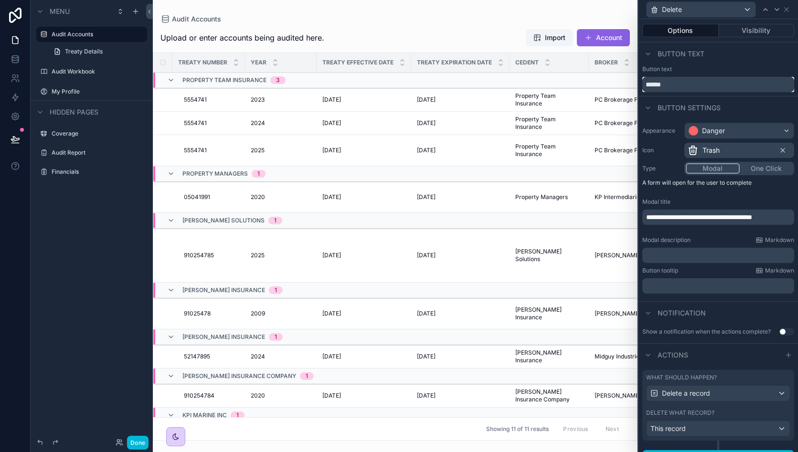
click at [697, 91] on input "******" at bounding box center [719, 84] width 152 height 15
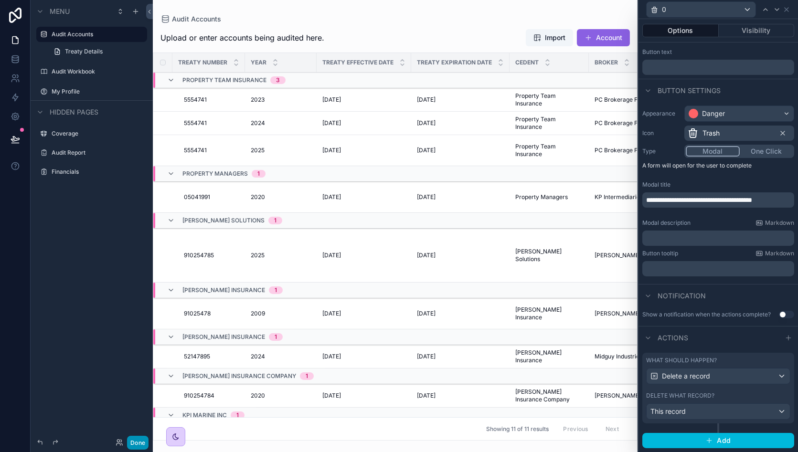
click at [141, 441] on button "Done" at bounding box center [137, 443] width 21 height 14
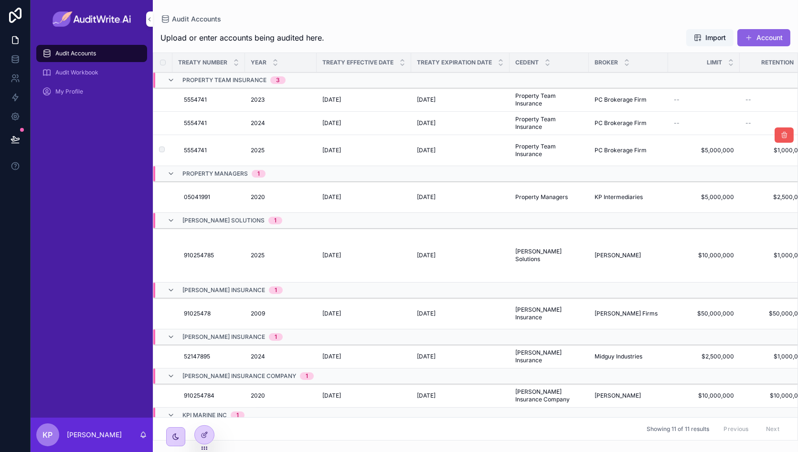
click at [781, 131] on icon "scrollable content" at bounding box center [785, 135] width 8 height 8
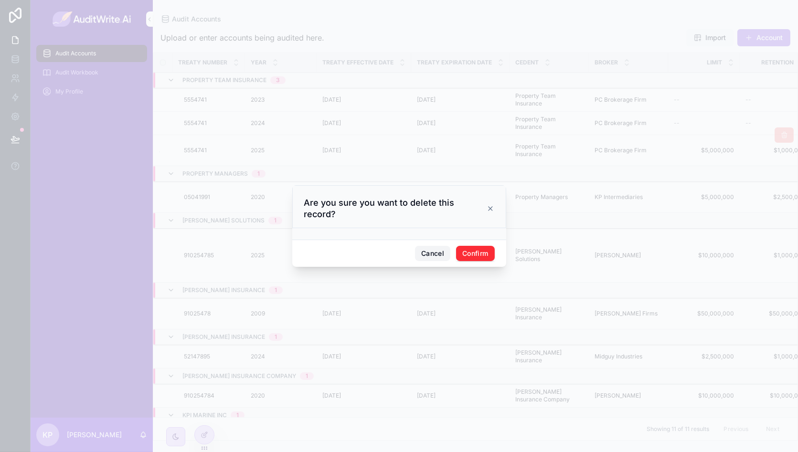
click at [430, 246] on button "Cancel" at bounding box center [432, 253] width 35 height 15
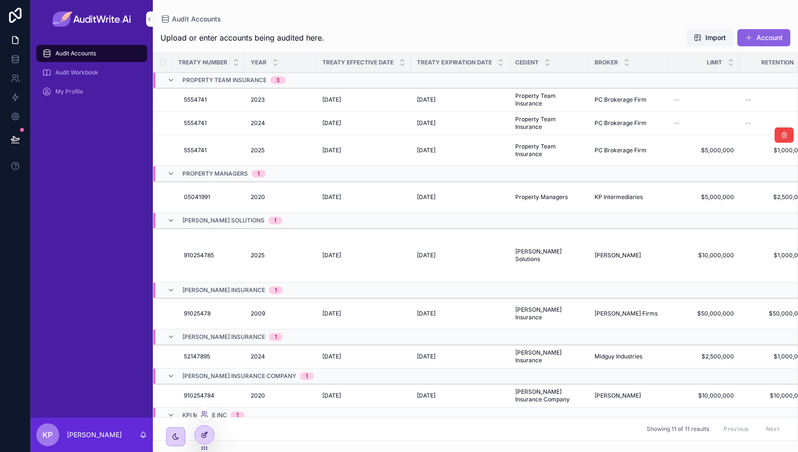
click at [204, 438] on icon at bounding box center [204, 436] width 4 height 4
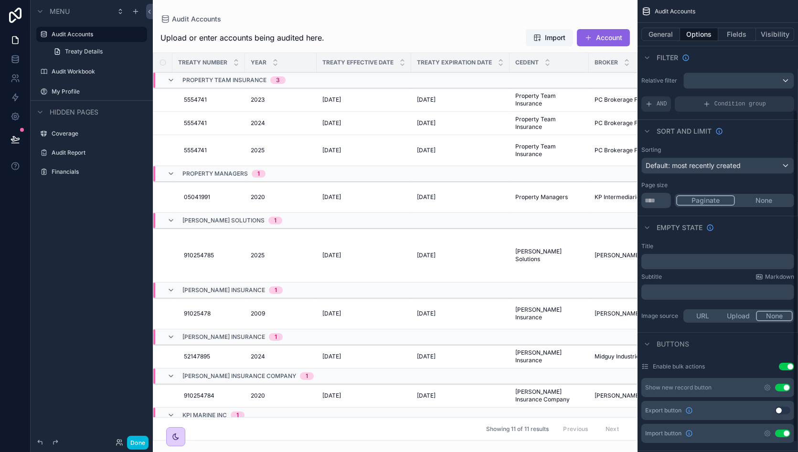
scroll to position [162, 0]
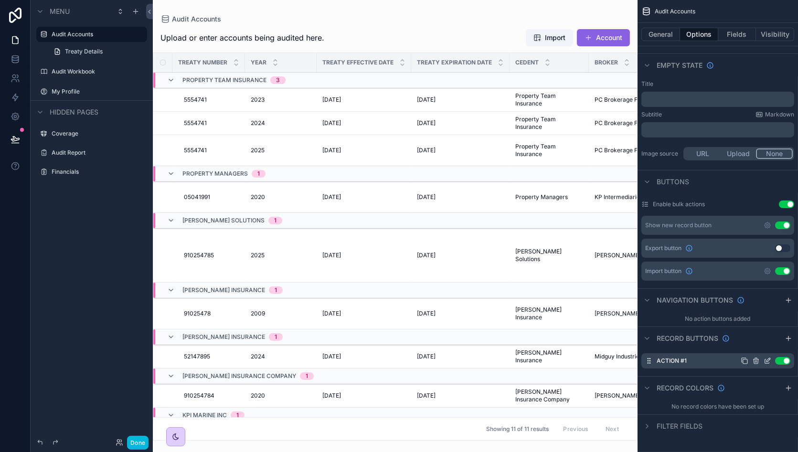
click at [765, 359] on icon "scrollable content" at bounding box center [768, 361] width 8 height 8
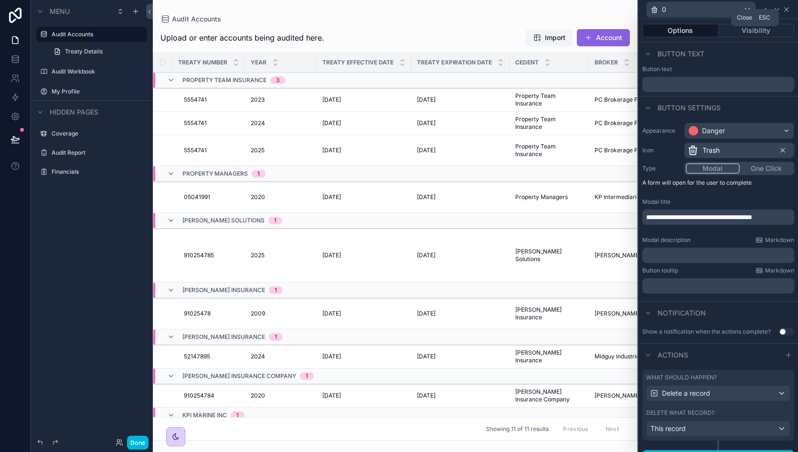
click at [788, 7] on icon at bounding box center [787, 10] width 8 height 8
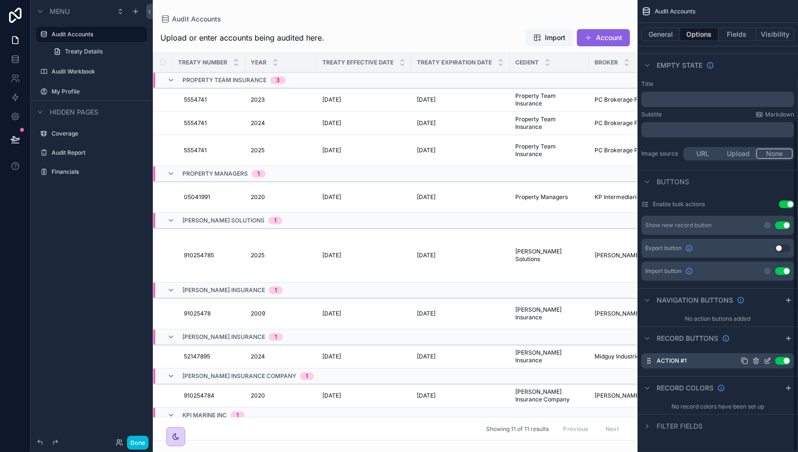
click at [666, 360] on label "Action #1" at bounding box center [672, 361] width 30 height 8
click at [788, 339] on icon "scrollable content" at bounding box center [788, 339] width 4 height 0
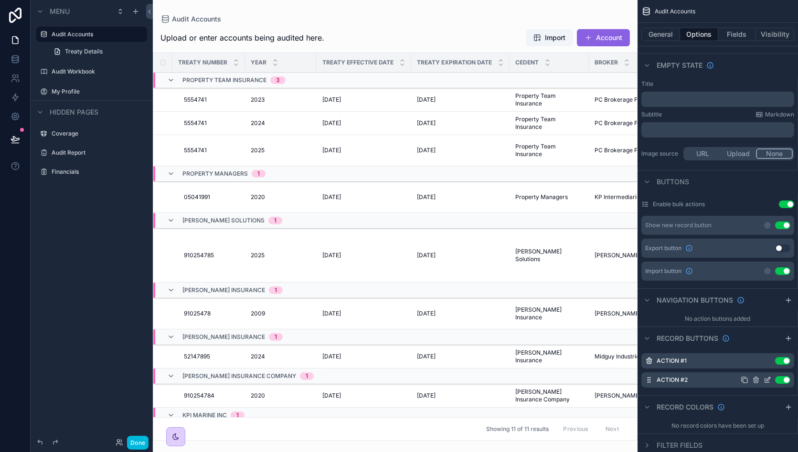
click at [768, 380] on icon "scrollable content" at bounding box center [769, 379] width 4 height 4
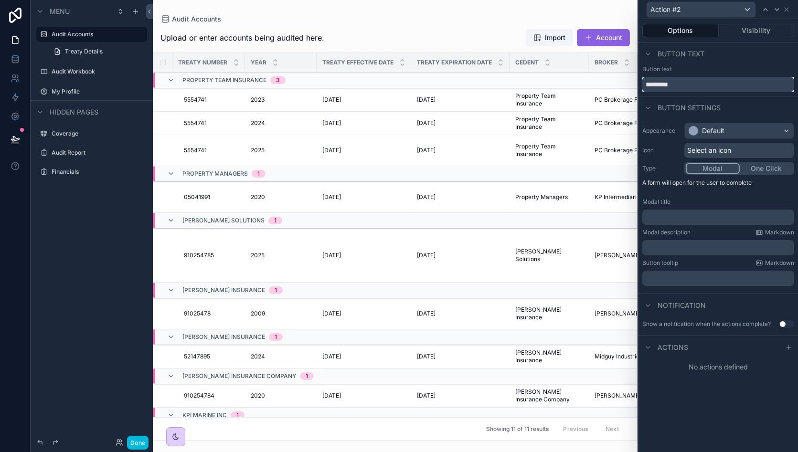
click at [708, 88] on input "*********" at bounding box center [719, 84] width 152 height 15
type input "****"
click at [705, 131] on div "Default" at bounding box center [713, 131] width 22 height 10
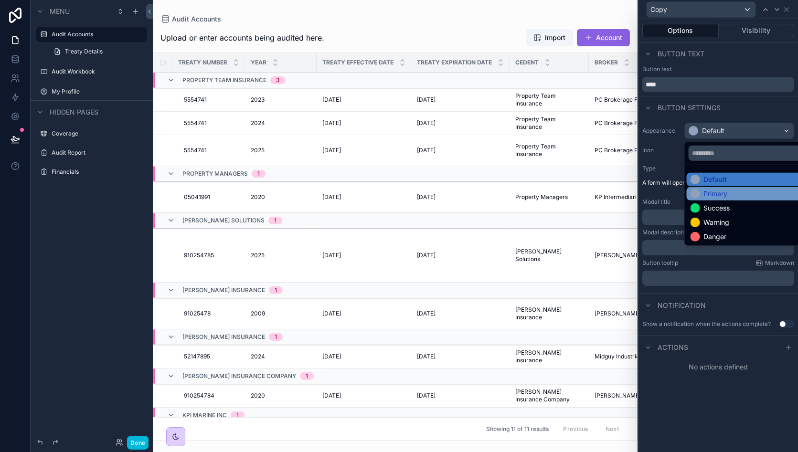
click at [727, 193] on div "Primary" at bounding box center [716, 194] width 24 height 10
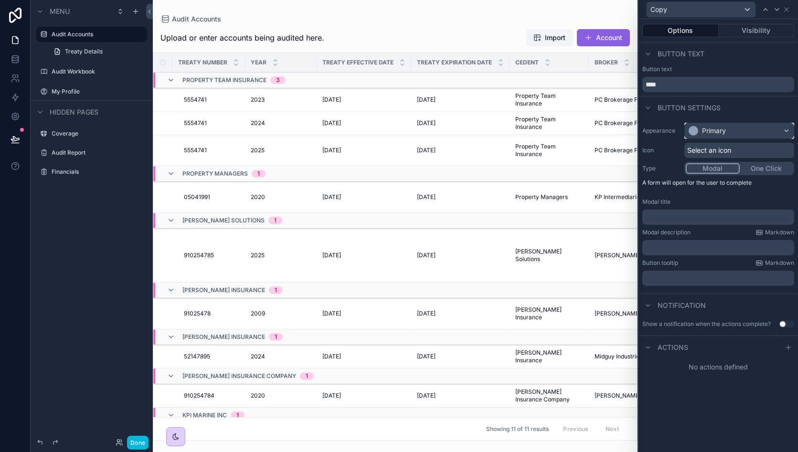
click at [720, 133] on div "Primary" at bounding box center [714, 131] width 24 height 10
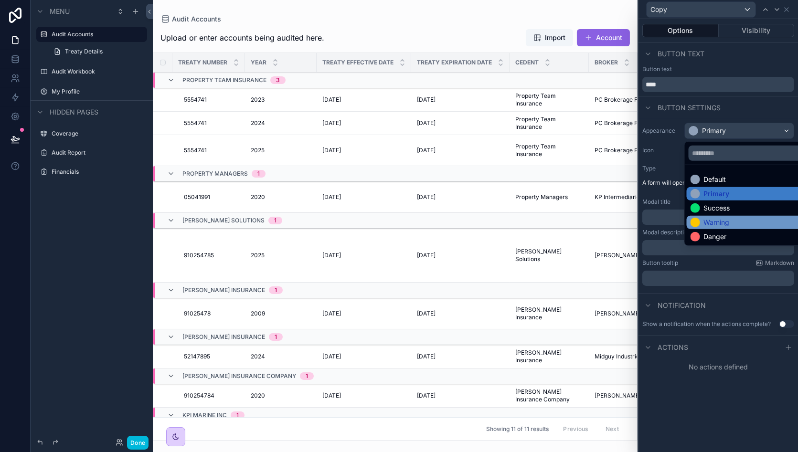
click at [718, 219] on div "Warning" at bounding box center [717, 223] width 26 height 10
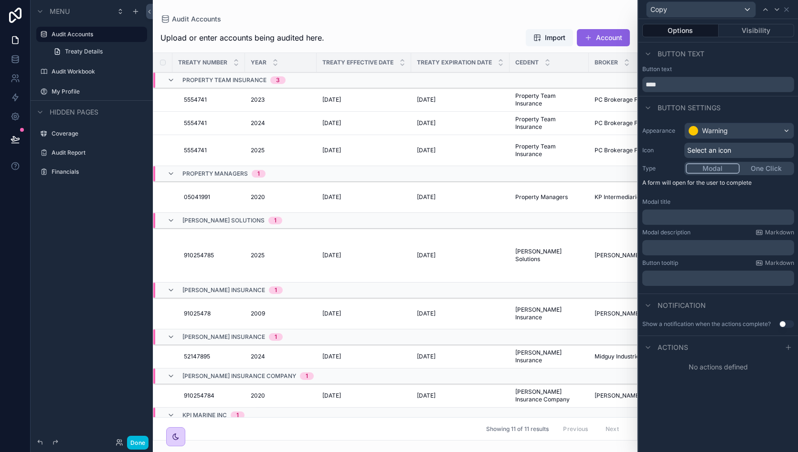
click at [723, 152] on span "Select an icon" at bounding box center [709, 151] width 44 height 10
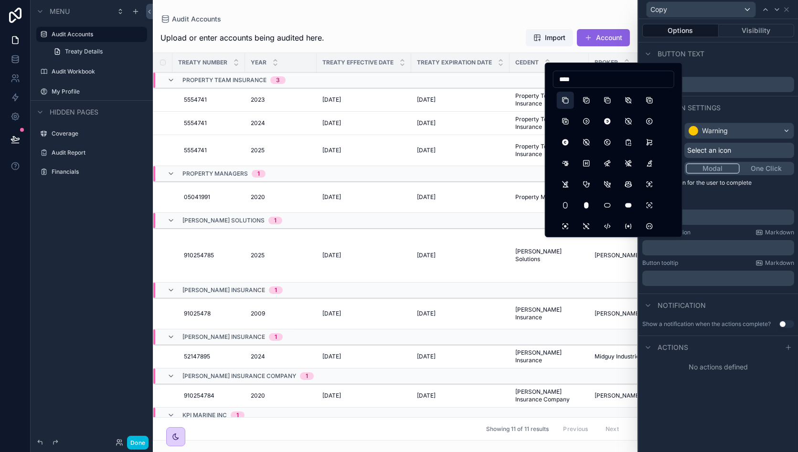
type input "****"
drag, startPoint x: 566, startPoint y: 99, endPoint x: 634, endPoint y: 102, distance: 68.4
click at [566, 99] on button "Copy" at bounding box center [565, 100] width 17 height 17
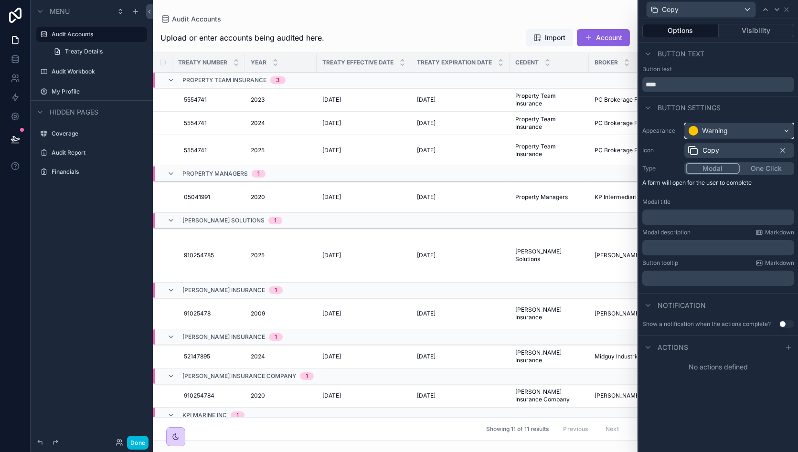
click at [733, 132] on div "Warning" at bounding box center [739, 130] width 109 height 15
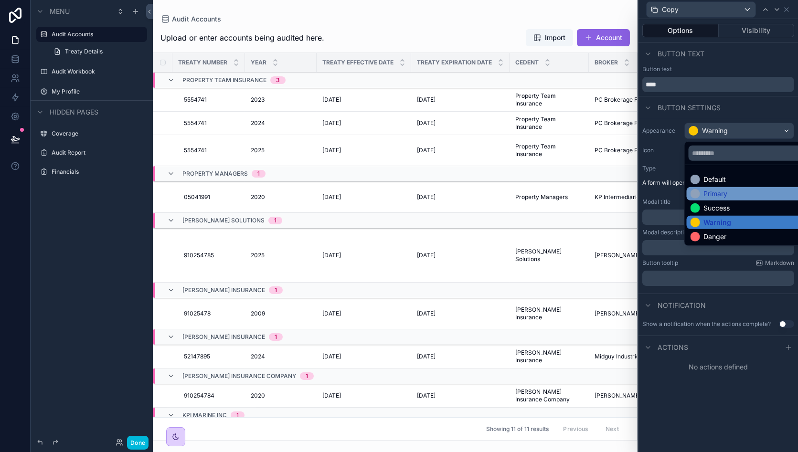
click at [731, 194] on div "Primary" at bounding box center [751, 194] width 120 height 10
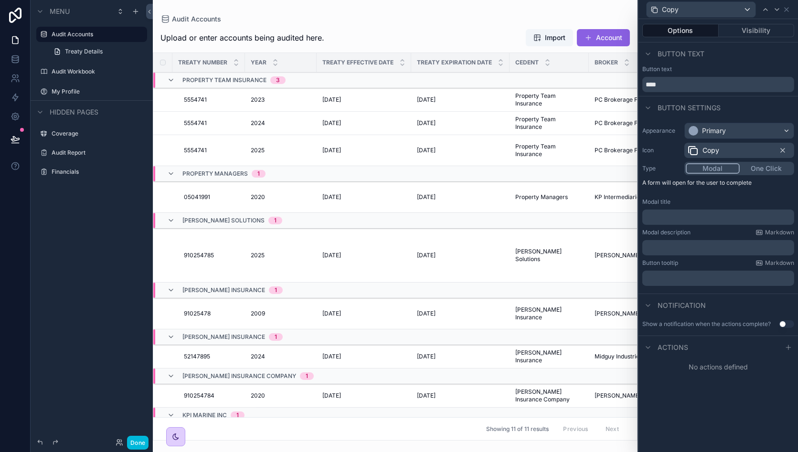
click at [672, 216] on p "﻿" at bounding box center [719, 218] width 146 height 10
click at [666, 244] on p "﻿" at bounding box center [719, 248] width 146 height 10
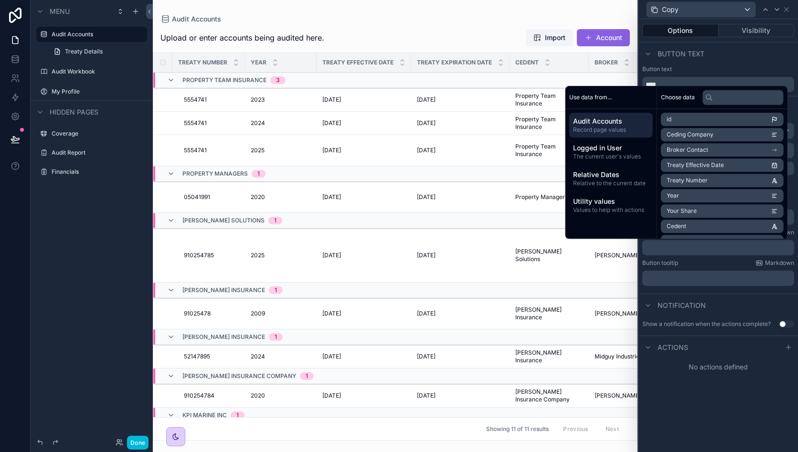
click at [670, 256] on div "**********" at bounding box center [719, 204] width 160 height 171
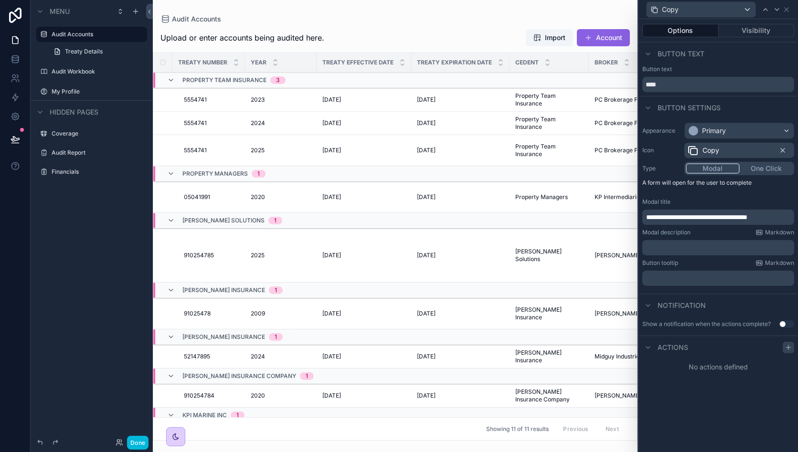
click at [790, 348] on icon at bounding box center [789, 348] width 8 height 8
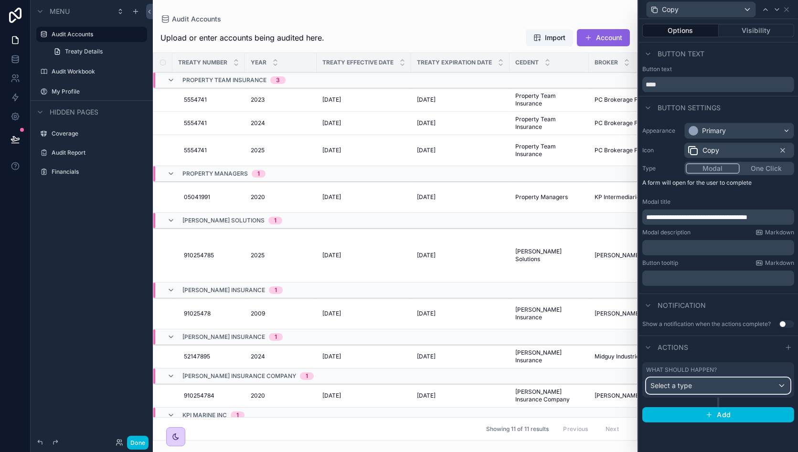
click at [718, 387] on div "Select a type" at bounding box center [718, 385] width 143 height 15
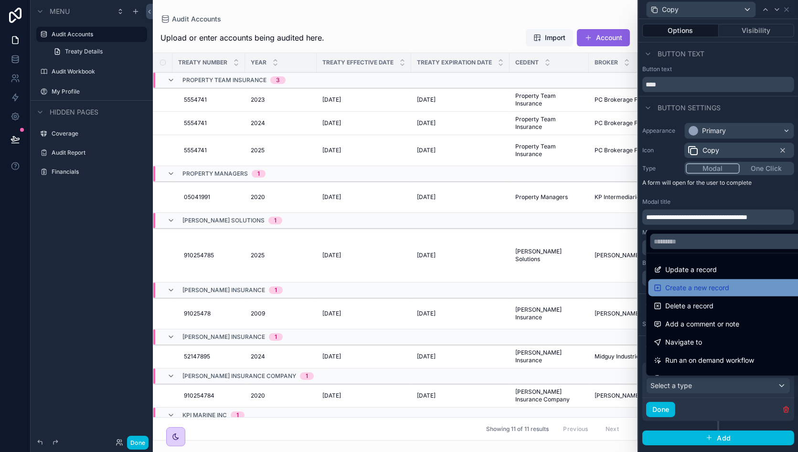
click at [729, 284] on span "Create a new record" at bounding box center [698, 287] width 64 height 11
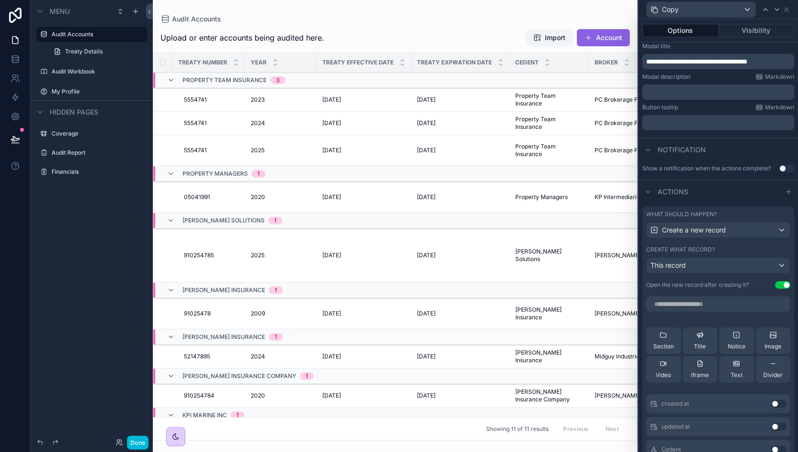
scroll to position [204, 0]
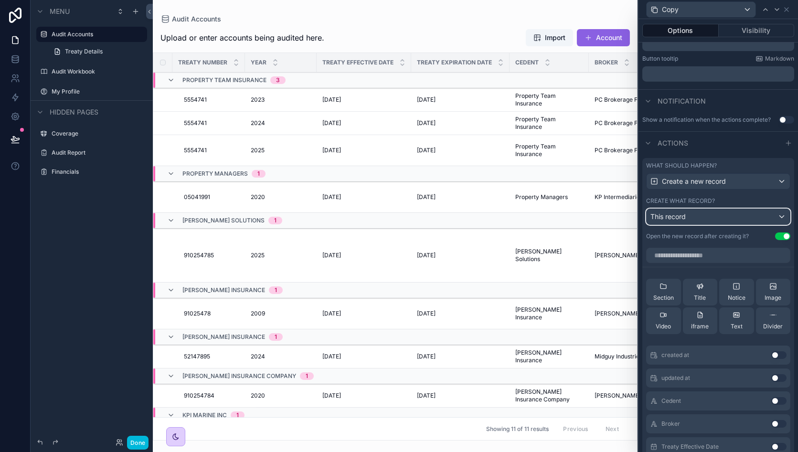
click at [689, 220] on div "This record" at bounding box center [718, 216] width 143 height 15
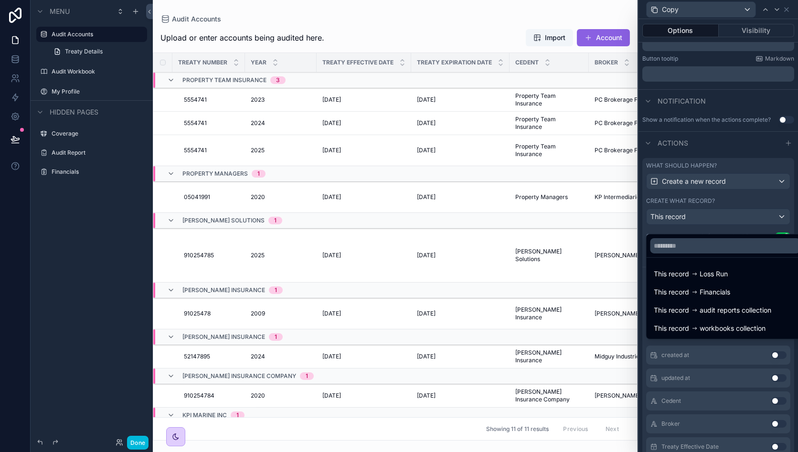
click at [689, 220] on div at bounding box center [719, 226] width 160 height 452
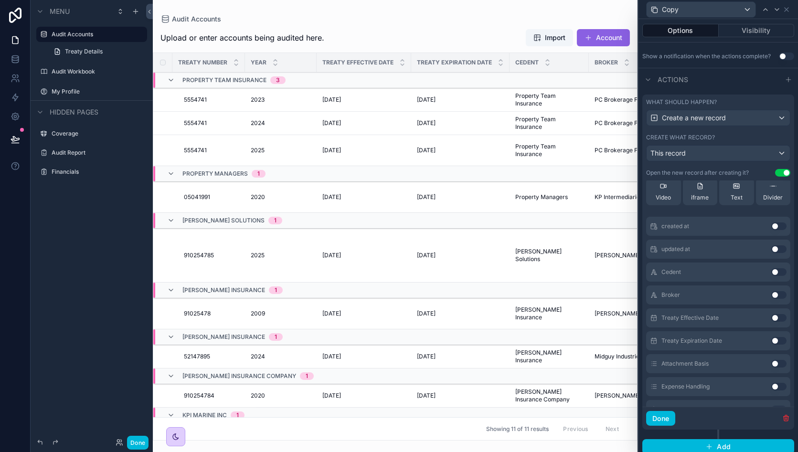
scroll to position [64, 0]
click at [772, 277] on button "Use setting" at bounding box center [779, 273] width 15 height 8
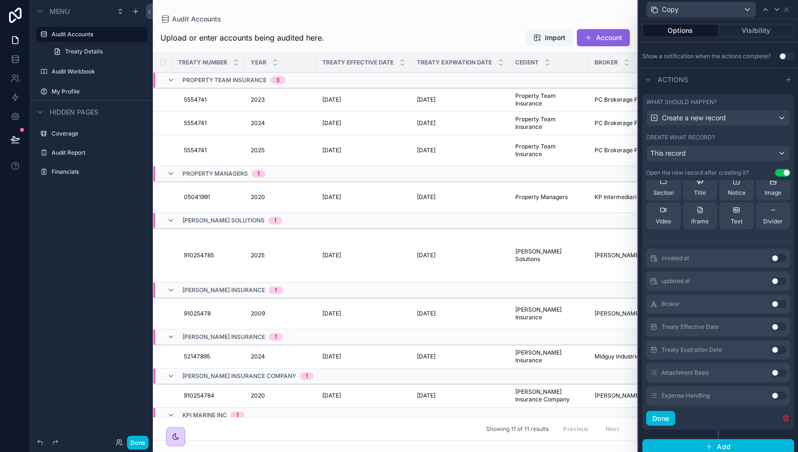
scroll to position [87, 0]
click at [772, 285] on button "Use setting" at bounding box center [779, 282] width 15 height 8
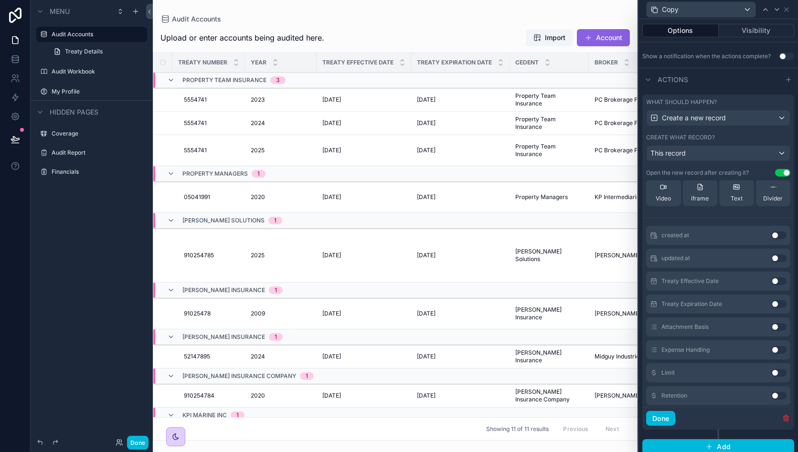
click at [772, 285] on button "Use setting" at bounding box center [779, 282] width 15 height 8
click at [772, 300] on button "Use setting" at bounding box center [779, 304] width 15 height 8
click at [772, 285] on button "Use setting" at bounding box center [779, 282] width 15 height 8
click at [772, 300] on button "Use setting" at bounding box center [779, 304] width 15 height 8
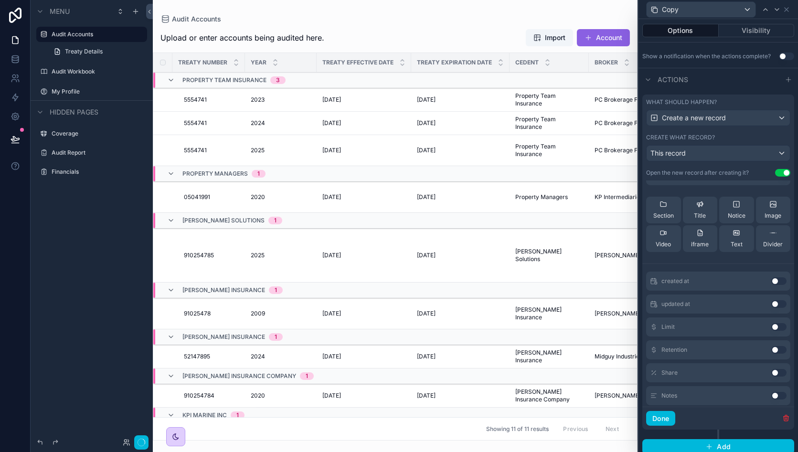
click at [772, 323] on button "Use setting" at bounding box center [779, 327] width 15 height 8
click at [772, 346] on button "Use setting" at bounding box center [779, 350] width 15 height 8
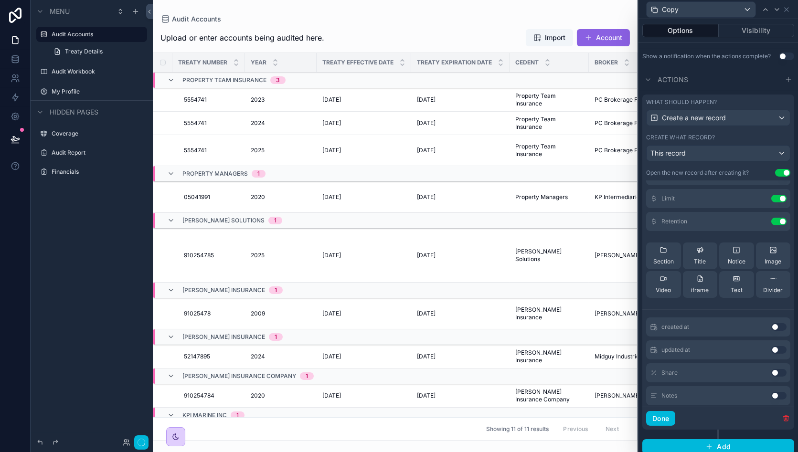
scroll to position [248, 0]
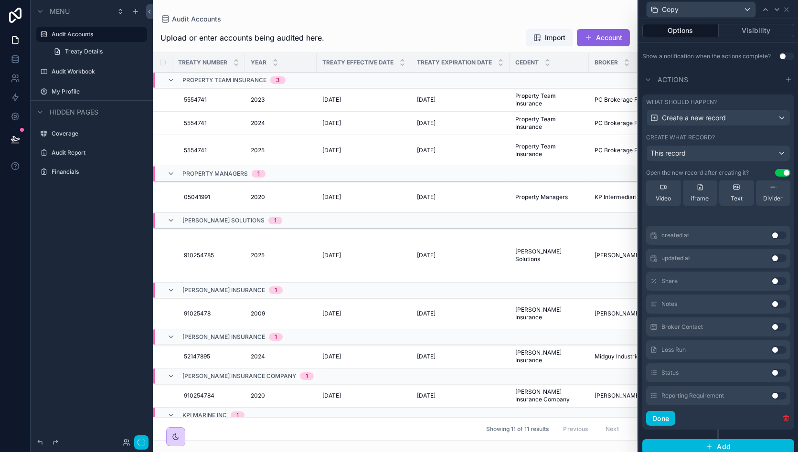
click at [772, 285] on button "Use setting" at bounding box center [779, 282] width 15 height 8
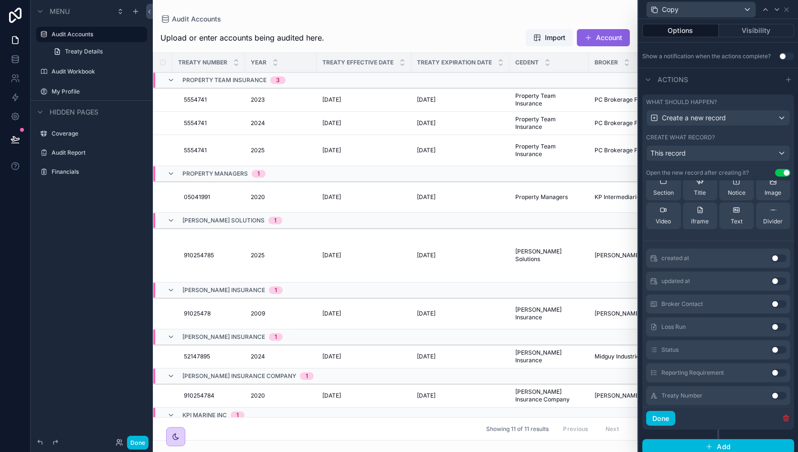
click at [772, 300] on button "Use setting" at bounding box center [779, 304] width 15 height 8
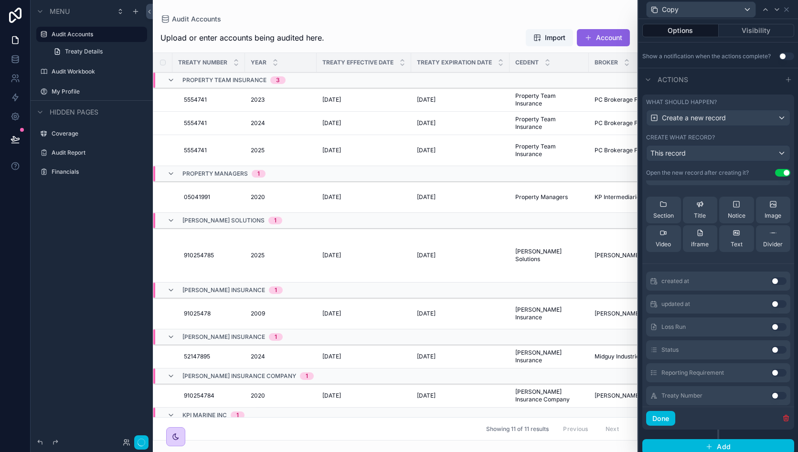
scroll to position [316, 0]
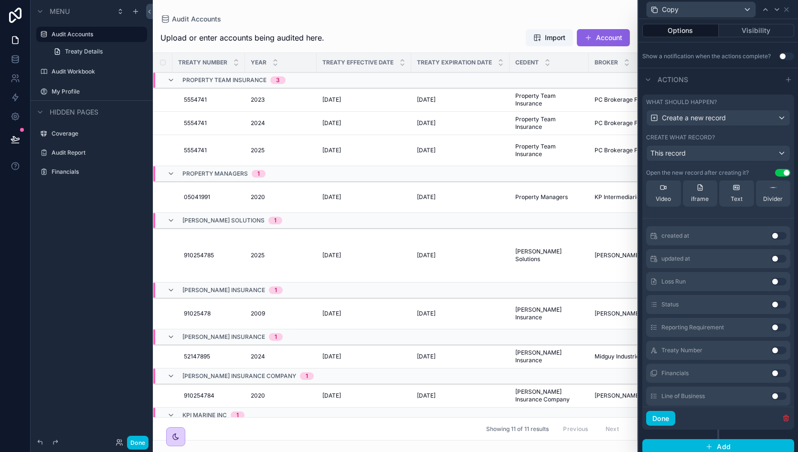
click at [772, 286] on button "Use setting" at bounding box center [779, 282] width 15 height 8
click at [772, 301] on button "Use setting" at bounding box center [779, 305] width 15 height 8
click at [772, 285] on button "Use setting" at bounding box center [779, 282] width 15 height 8
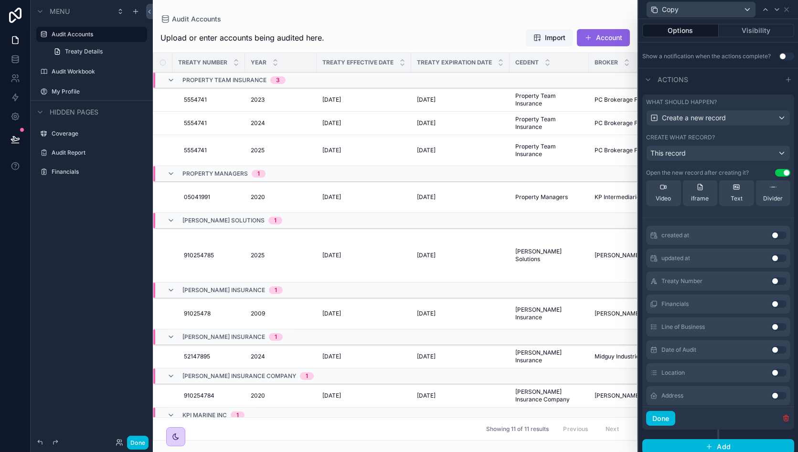
click at [772, 285] on button "Use setting" at bounding box center [779, 282] width 15 height 8
click at [772, 308] on button "Use setting" at bounding box center [779, 305] width 15 height 8
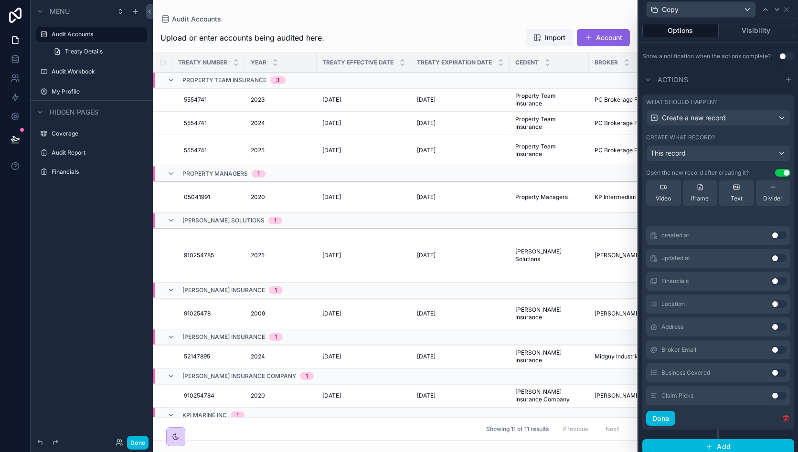
click at [772, 308] on button "Use setting" at bounding box center [779, 304] width 15 height 8
click at [772, 308] on button "Use setting" at bounding box center [779, 305] width 15 height 8
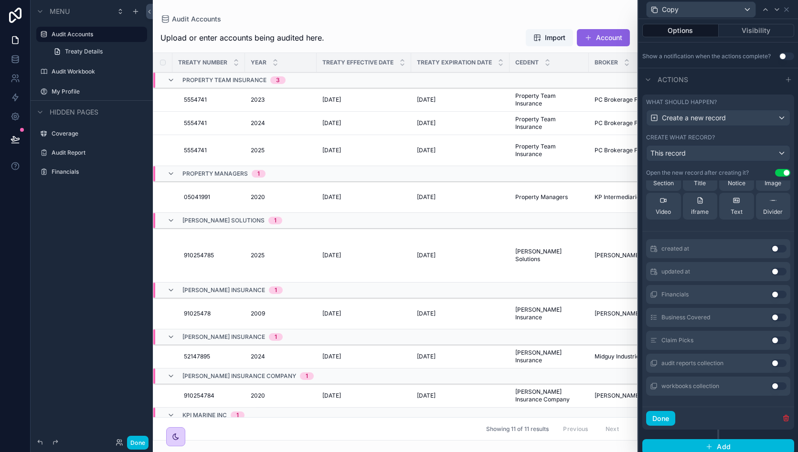
click at [772, 322] on button "Use setting" at bounding box center [779, 318] width 15 height 8
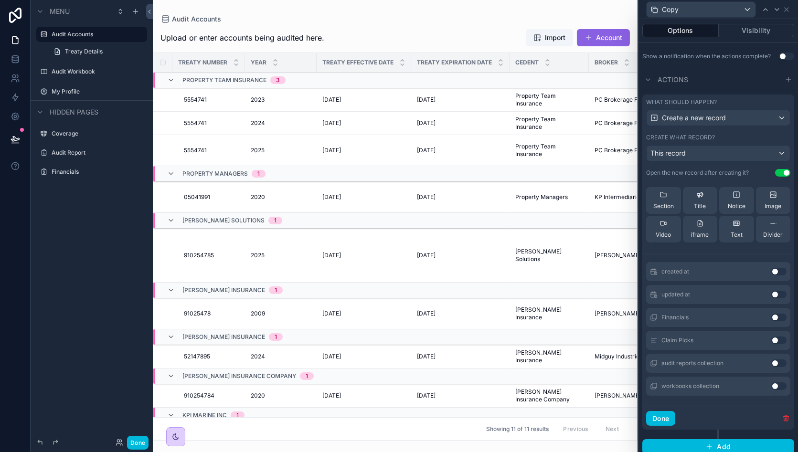
click at [772, 344] on button "Use setting" at bounding box center [779, 341] width 15 height 8
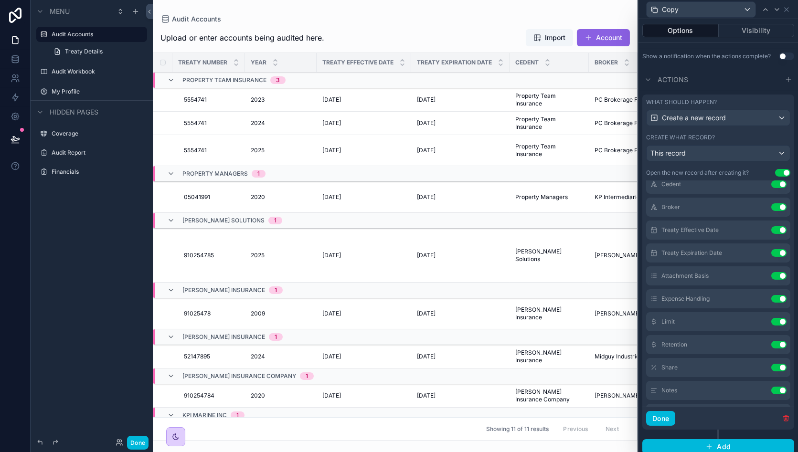
scroll to position [0, 0]
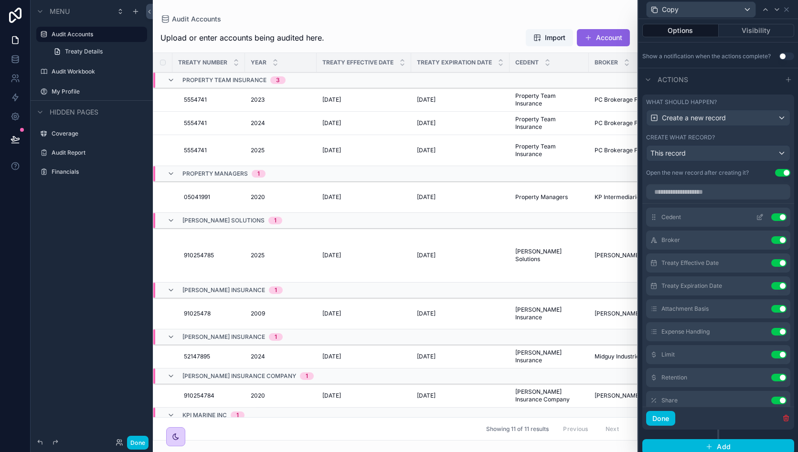
click at [759, 218] on icon at bounding box center [761, 217] width 4 height 4
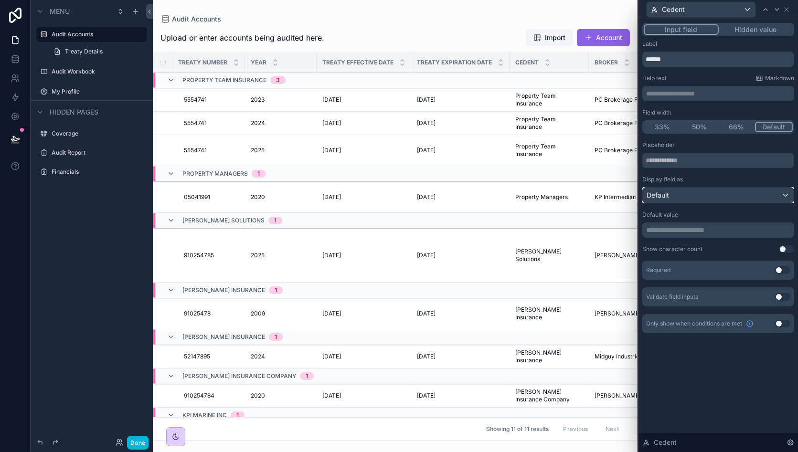
click at [697, 194] on div "Default" at bounding box center [718, 195] width 151 height 15
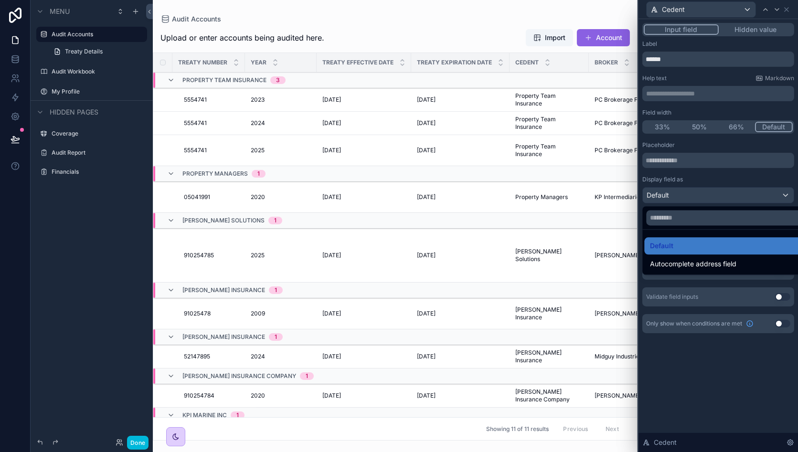
click at [697, 194] on div at bounding box center [719, 226] width 160 height 452
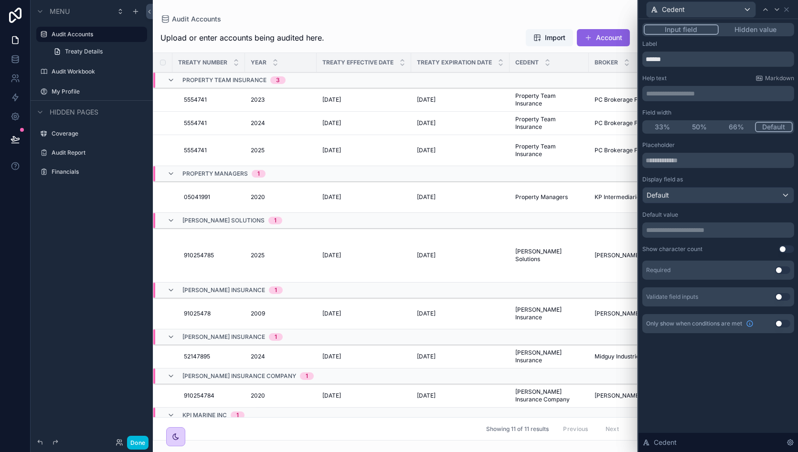
click at [676, 233] on p "**********" at bounding box center [719, 230] width 146 height 10
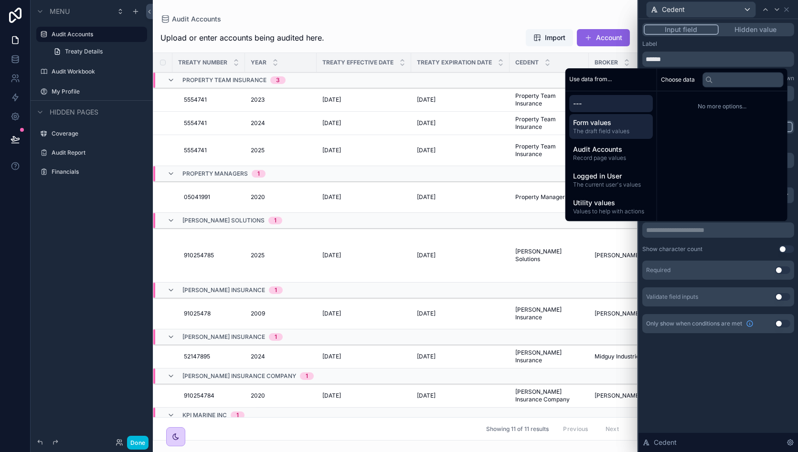
click at [627, 129] on span "The draft field values" at bounding box center [611, 132] width 76 height 8
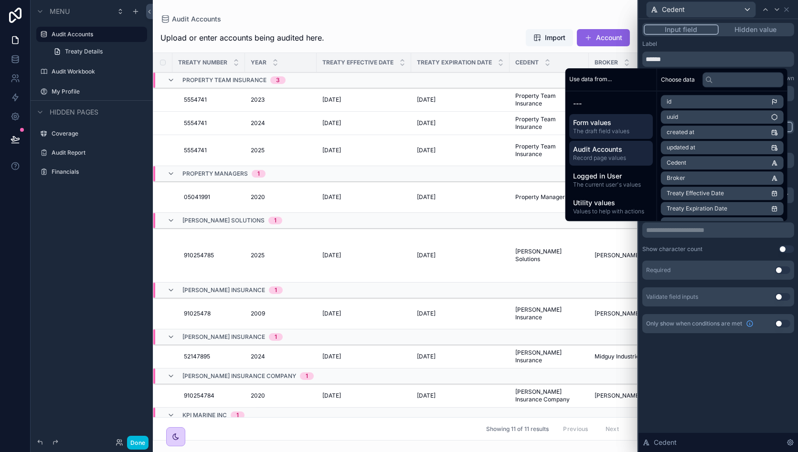
click at [628, 156] on span "Record page values" at bounding box center [611, 158] width 76 height 8
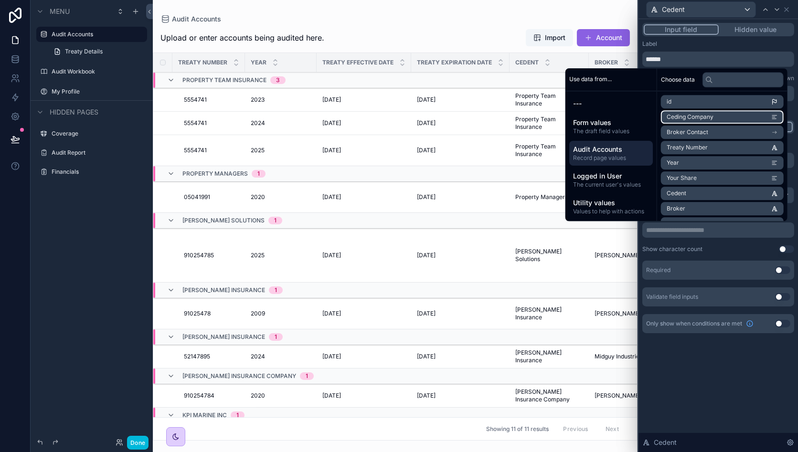
click at [717, 116] on li "Ceding Company" at bounding box center [722, 116] width 123 height 13
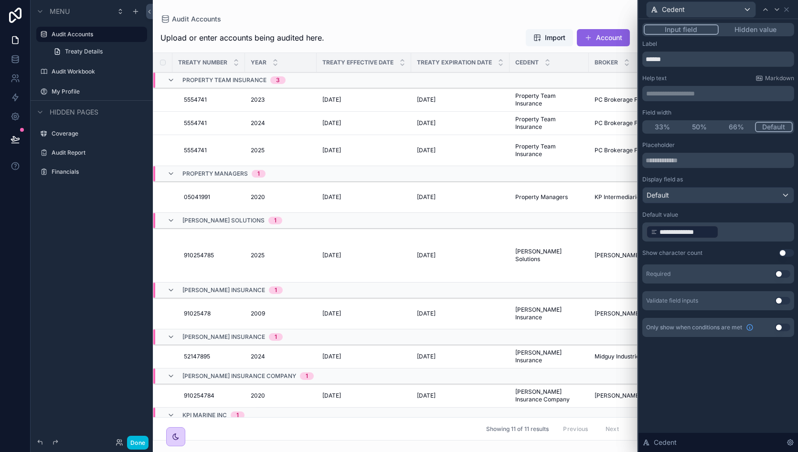
click at [725, 246] on div "**********" at bounding box center [719, 225] width 152 height 169
click at [787, 11] on icon at bounding box center [787, 10] width 8 height 8
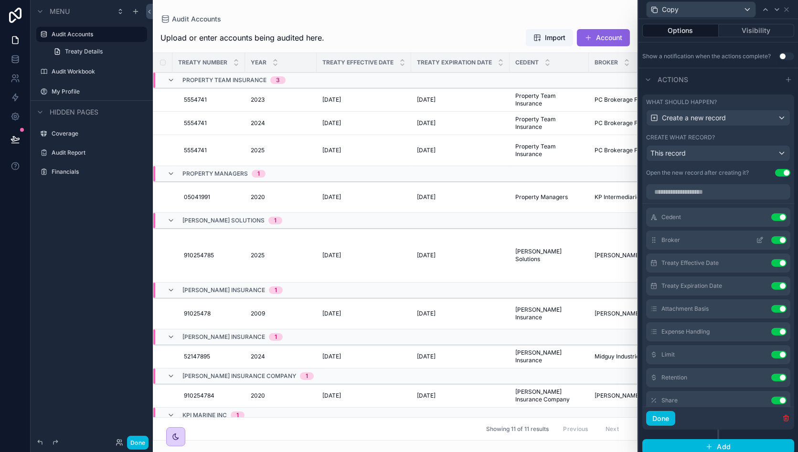
click at [756, 244] on icon at bounding box center [760, 240] width 8 height 8
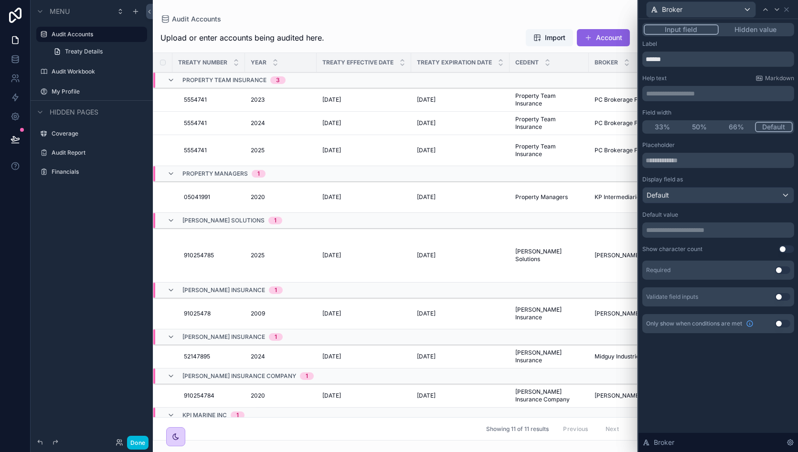
click at [675, 230] on p "**********" at bounding box center [719, 230] width 146 height 10
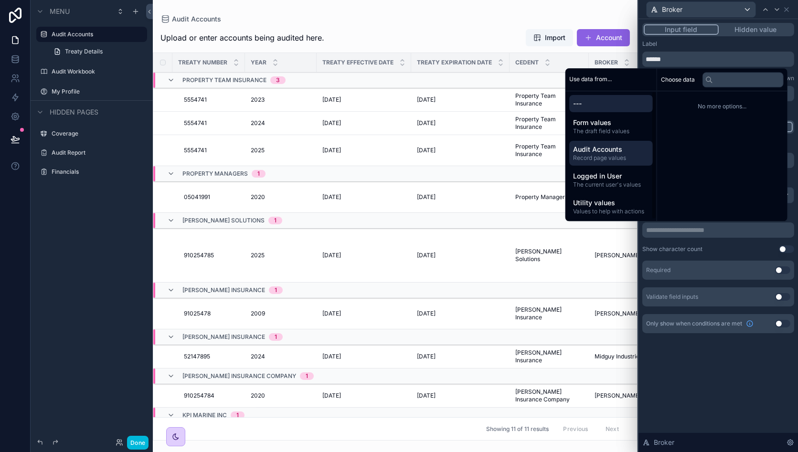
click at [601, 150] on span "Audit Accounts" at bounding box center [611, 150] width 76 height 10
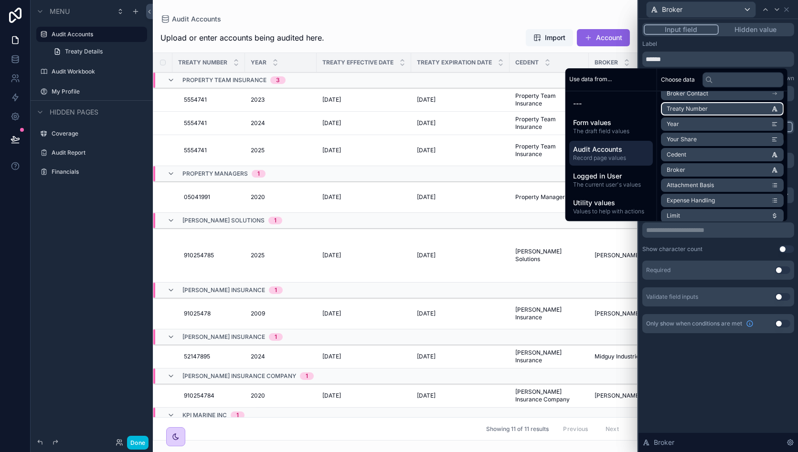
scroll to position [39, 0]
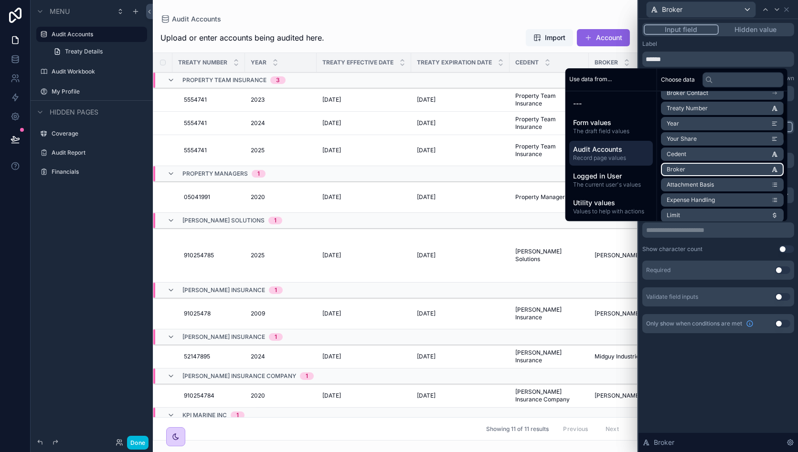
click at [707, 169] on li "Broker" at bounding box center [722, 169] width 123 height 13
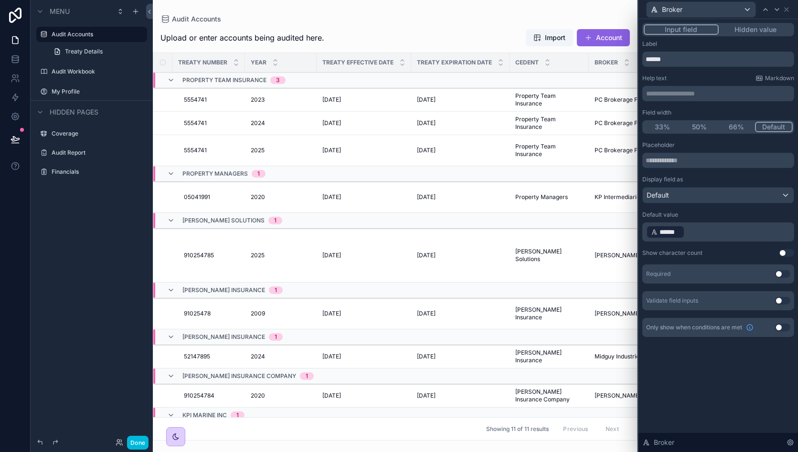
click at [710, 245] on div "Placeholder Display field as Default Default value ﻿ ****** ﻿ ﻿ Show character …" at bounding box center [719, 225] width 152 height 169
click at [786, 11] on icon at bounding box center [787, 10] width 8 height 8
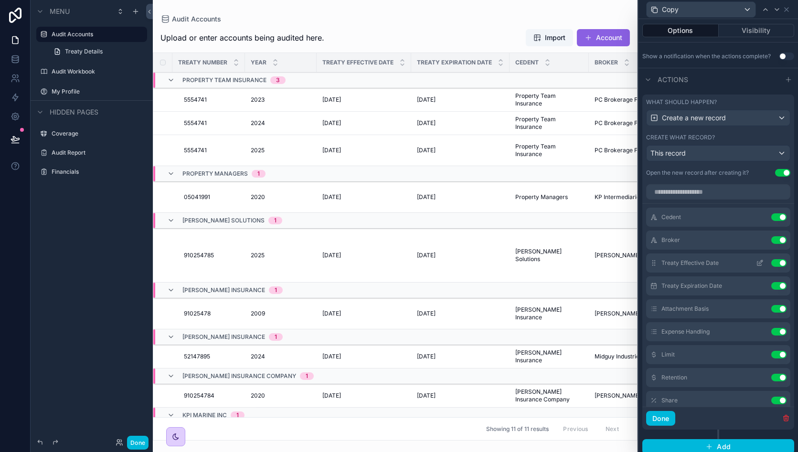
click at [756, 267] on icon at bounding box center [760, 263] width 8 height 8
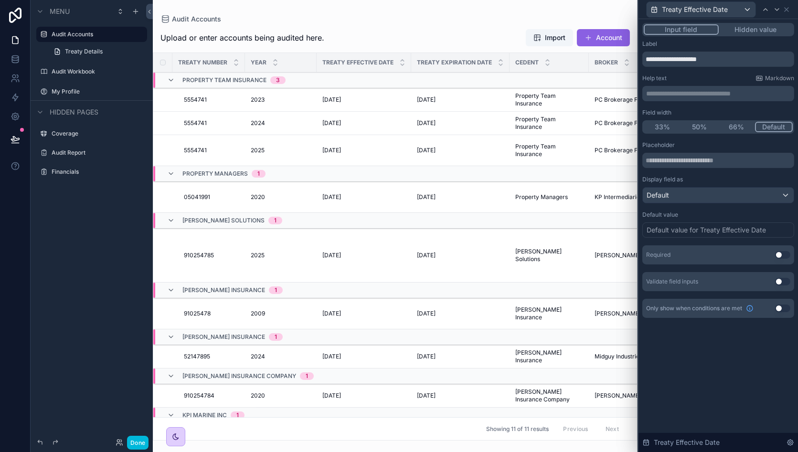
click at [678, 232] on div "Default value for Treaty Effective Date" at bounding box center [706, 230] width 119 height 10
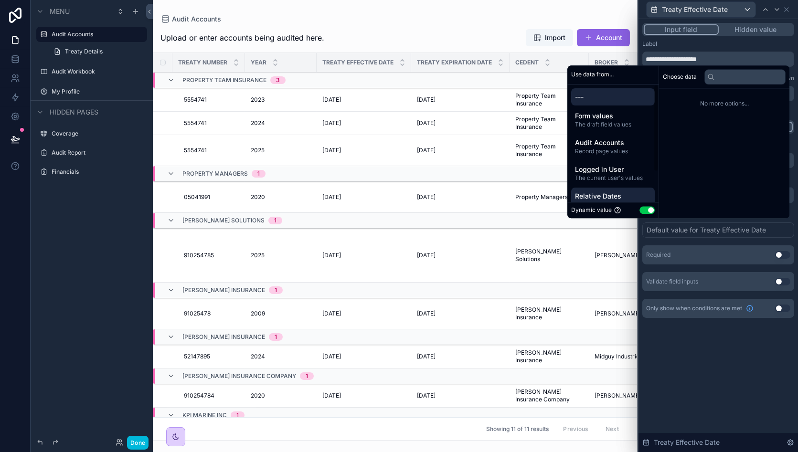
scroll to position [37, 0]
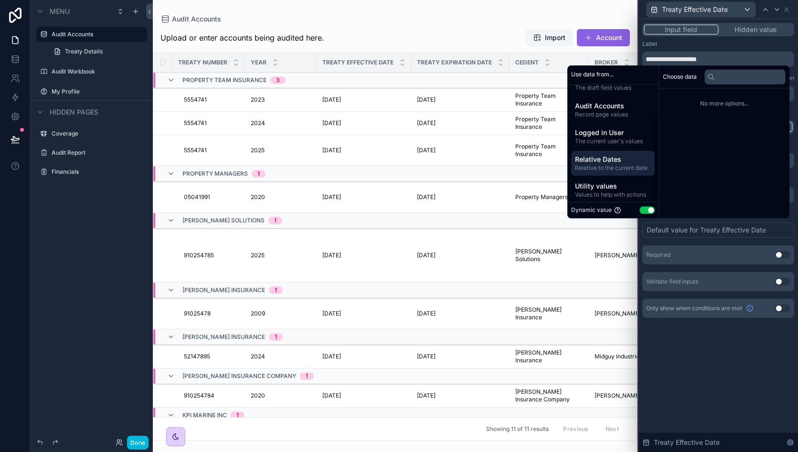
click at [612, 163] on span "Relative Dates" at bounding box center [613, 160] width 76 height 10
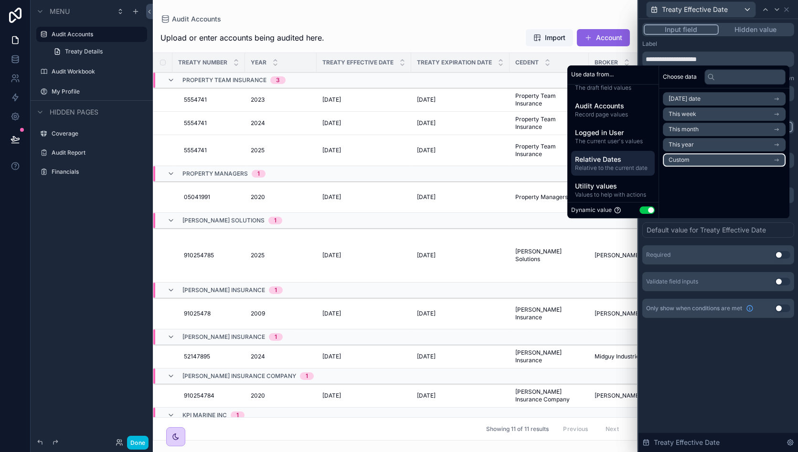
click at [695, 164] on li "Custom" at bounding box center [724, 159] width 123 height 13
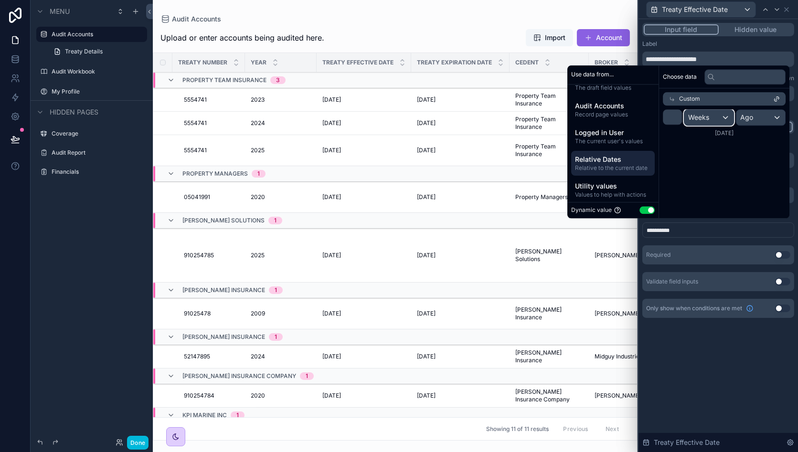
click at [714, 115] on div "Weeks" at bounding box center [709, 117] width 49 height 15
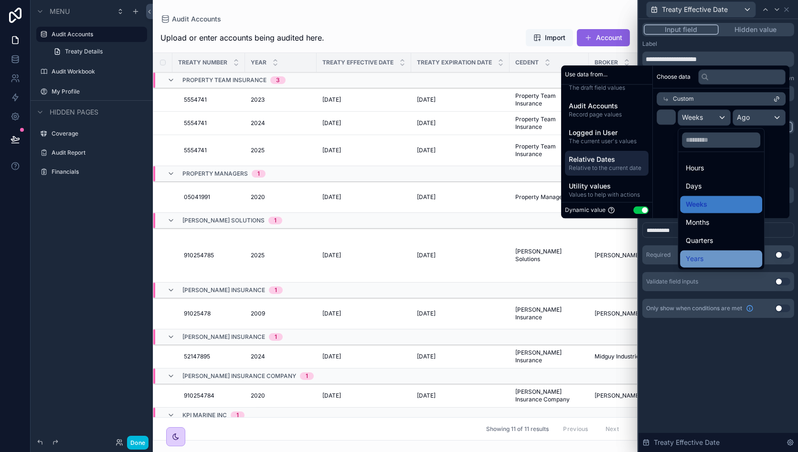
click at [714, 257] on div "Years" at bounding box center [721, 258] width 71 height 11
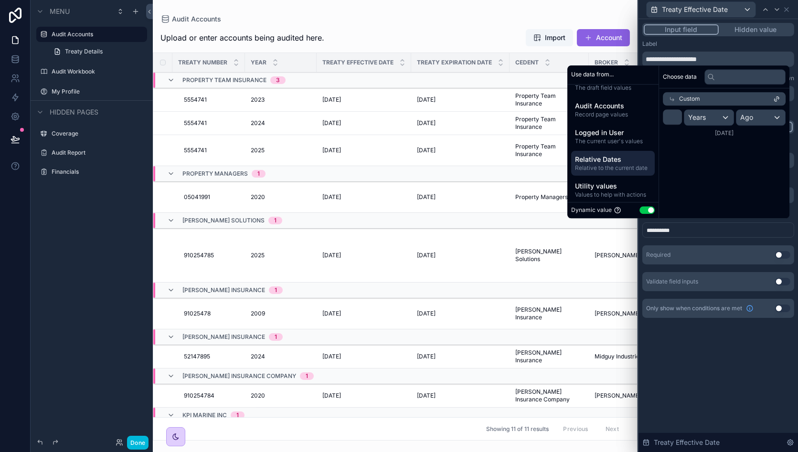
click at [710, 97] on div "Custom" at bounding box center [724, 98] width 123 height 13
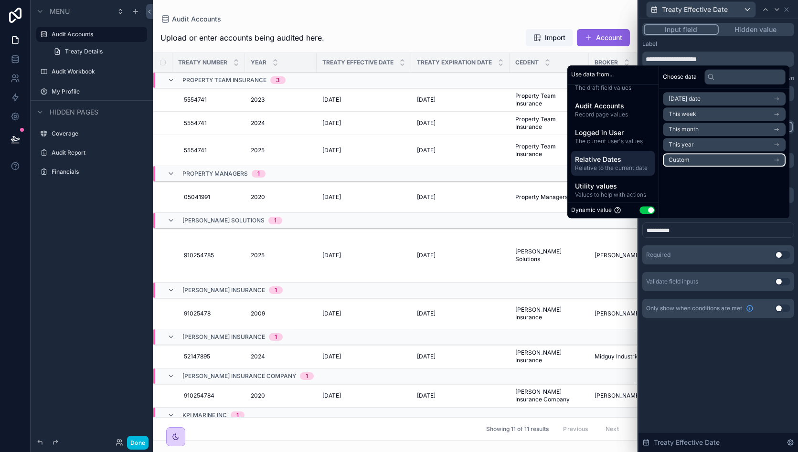
click at [707, 162] on li "Custom" at bounding box center [724, 159] width 123 height 13
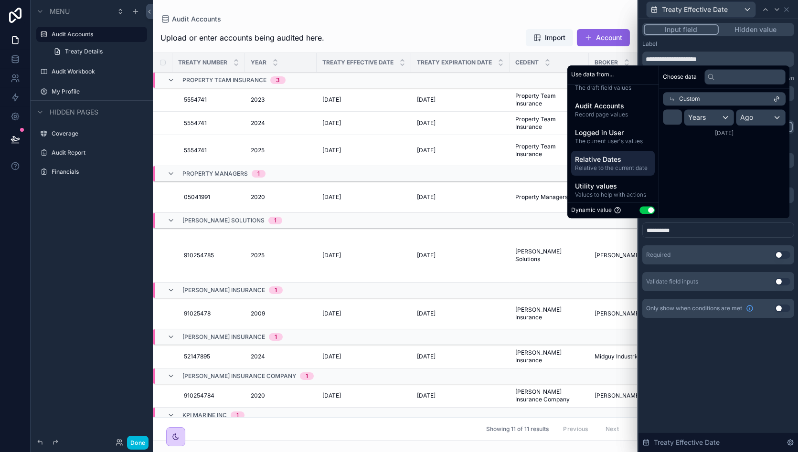
click at [779, 97] on icon at bounding box center [778, 98] width 2 height 2
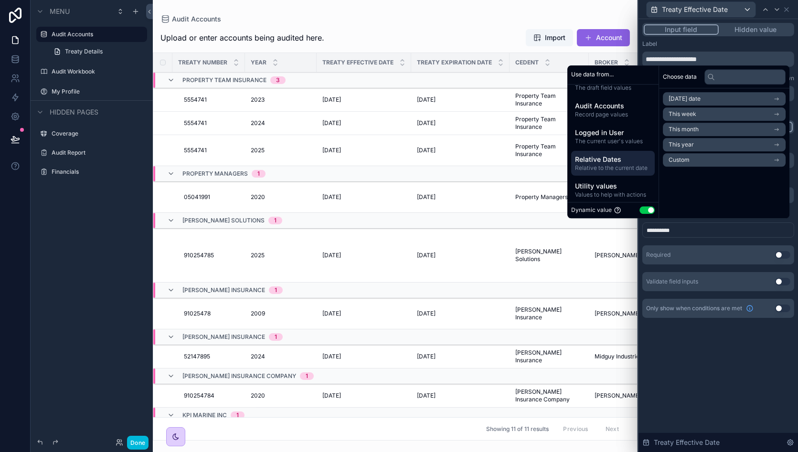
click at [721, 182] on div "Choose data Today's date This week This month This year Custom" at bounding box center [724, 141] width 130 height 153
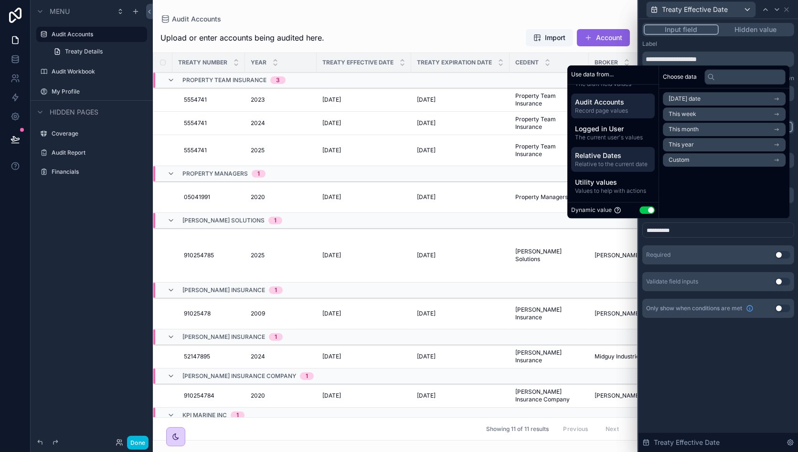
click at [625, 104] on span "Audit Accounts" at bounding box center [613, 102] width 76 height 10
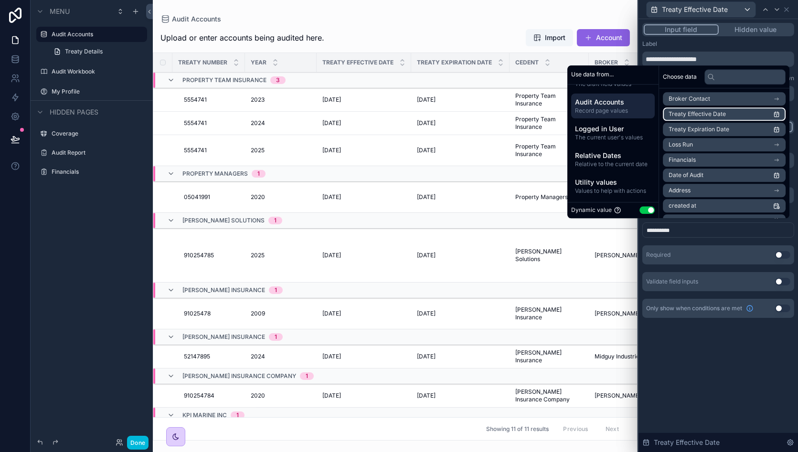
click at [723, 114] on li "Treaty Effective Date" at bounding box center [724, 113] width 123 height 13
click at [713, 240] on div "**********" at bounding box center [719, 216] width 152 height 150
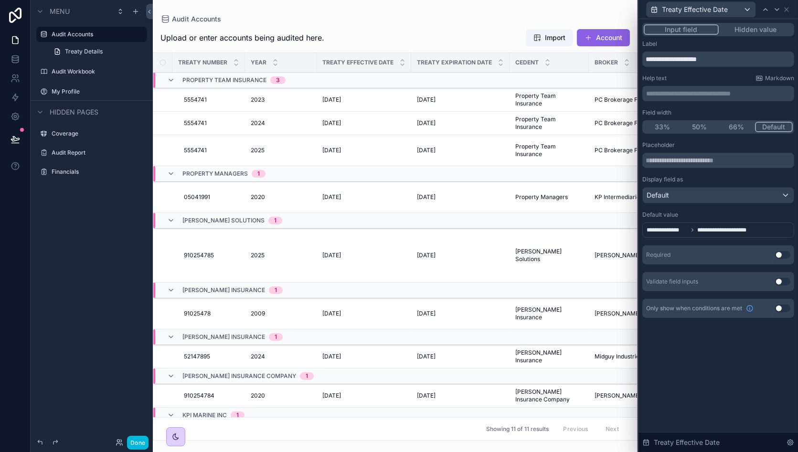
click at [781, 279] on button "Use setting" at bounding box center [782, 282] width 15 height 8
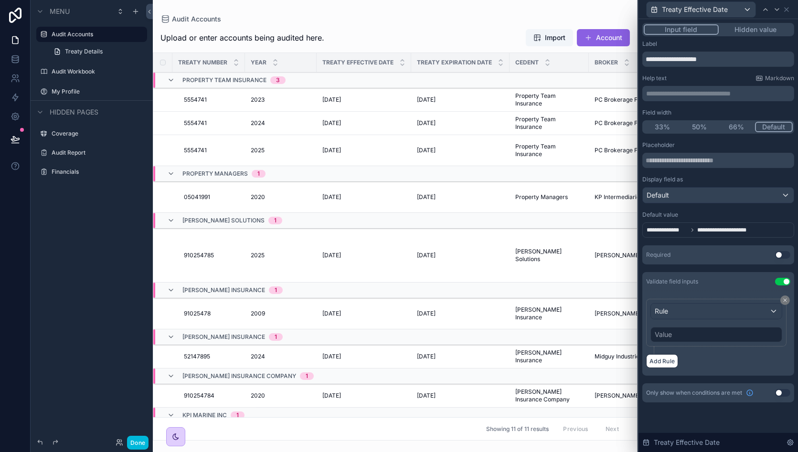
click at [781, 279] on button "Use setting" at bounding box center [782, 282] width 15 height 8
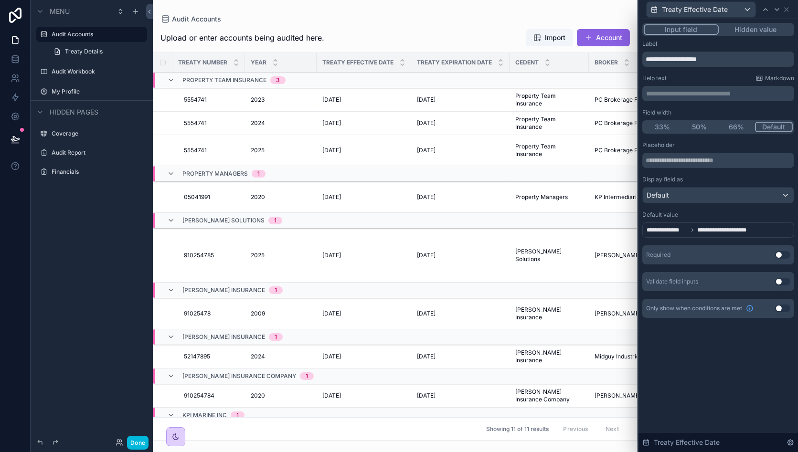
click at [746, 230] on span "**********" at bounding box center [725, 230] width 56 height 8
drag, startPoint x: 746, startPoint y: 230, endPoint x: 735, endPoint y: 229, distance: 11.5
click at [735, 229] on span "**********" at bounding box center [725, 230] width 56 height 8
click at [717, 238] on div "**********" at bounding box center [719, 216] width 152 height 150
click at [729, 228] on span "**********" at bounding box center [725, 230] width 56 height 8
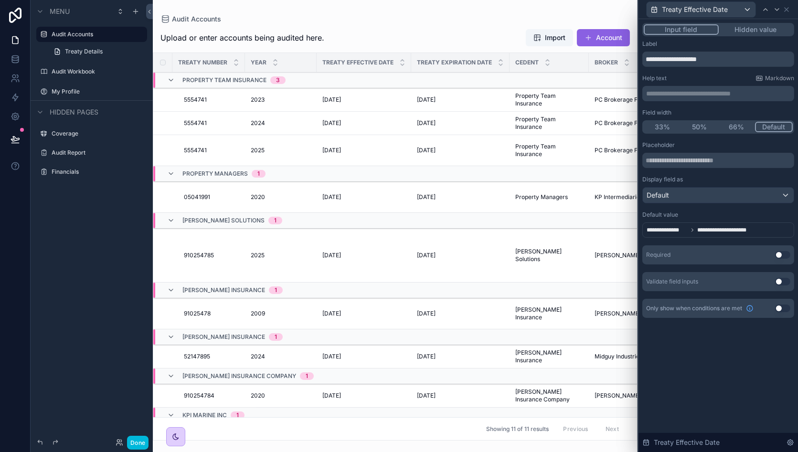
click at [729, 228] on span "**********" at bounding box center [725, 230] width 56 height 8
click at [790, 11] on icon at bounding box center [787, 10] width 8 height 8
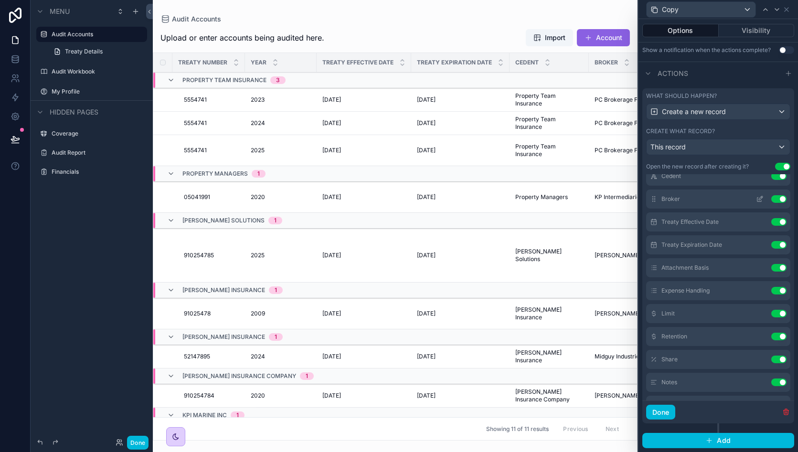
scroll to position [2, 0]
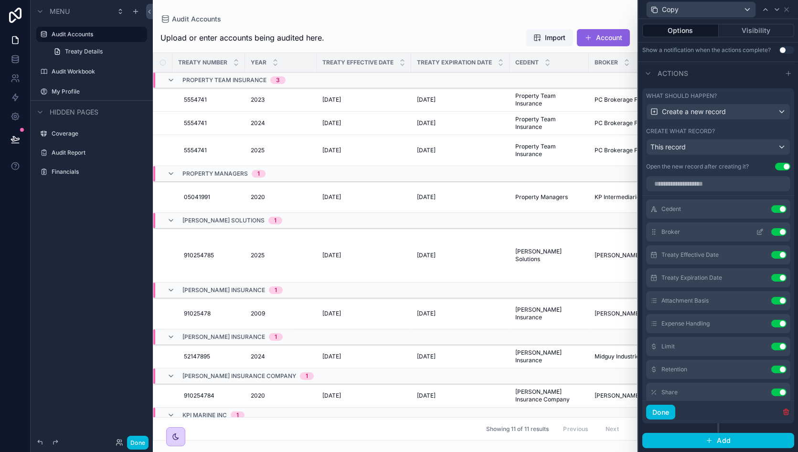
click at [756, 232] on icon at bounding box center [760, 232] width 8 height 8
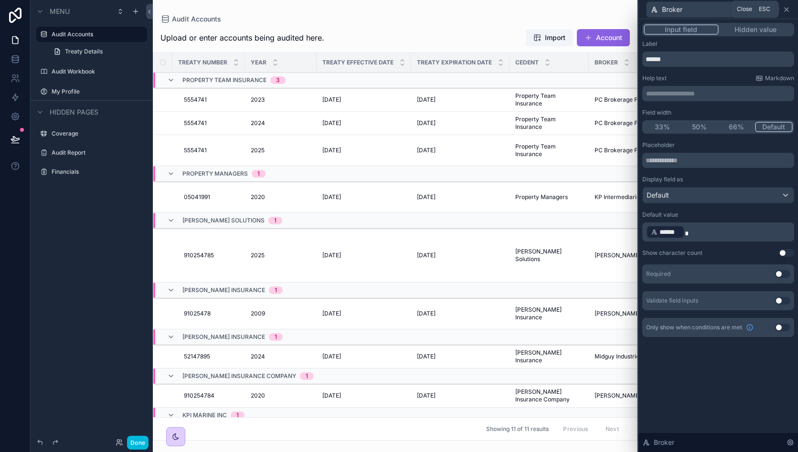
click at [789, 10] on icon at bounding box center [787, 10] width 8 height 8
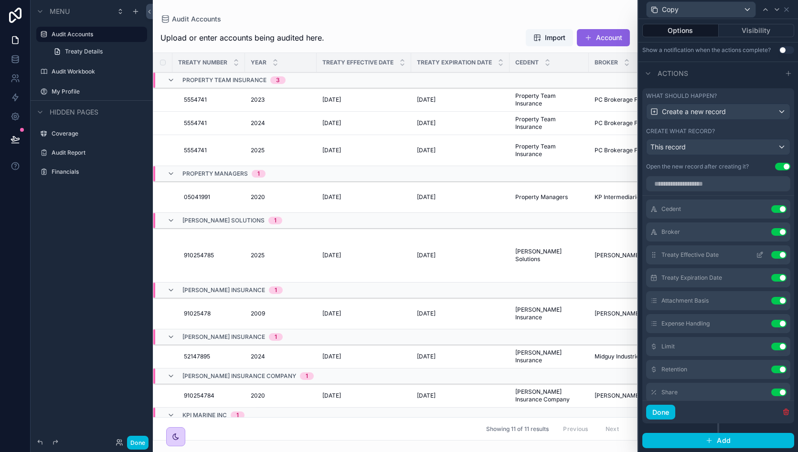
click at [762, 253] on icon at bounding box center [762, 253] width 1 height 1
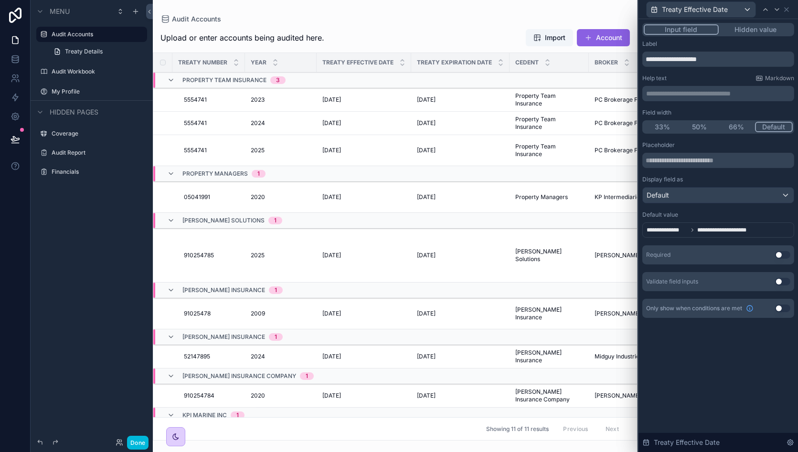
click at [720, 230] on span "**********" at bounding box center [725, 230] width 56 height 8
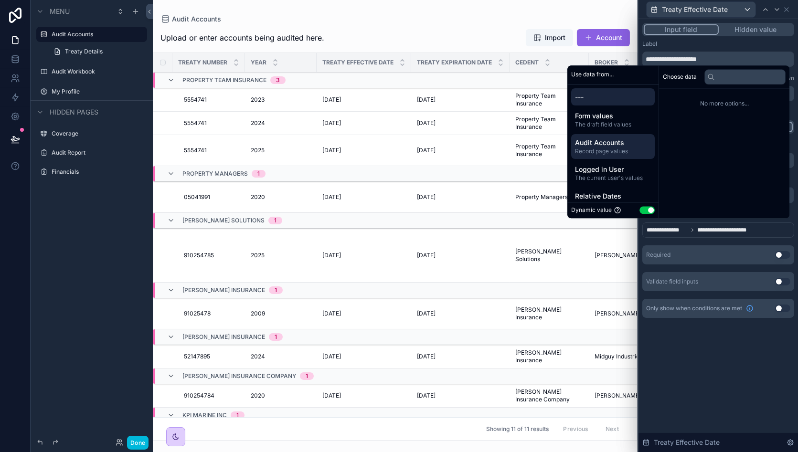
click at [630, 149] on span "Record page values" at bounding box center [613, 152] width 76 height 8
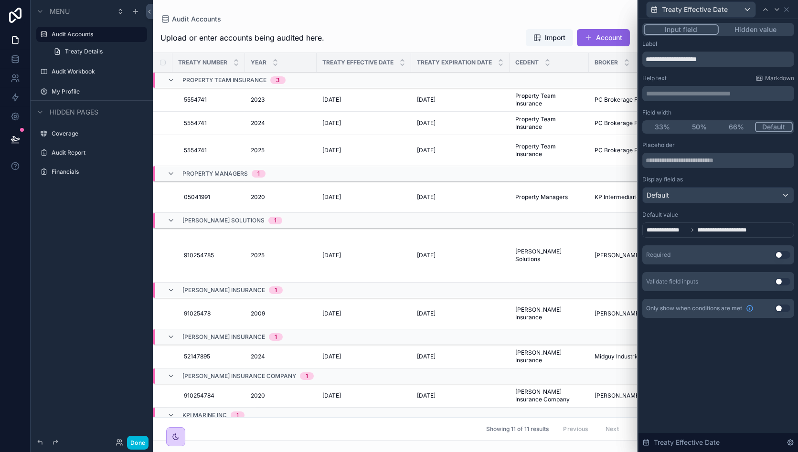
click at [722, 242] on div "**********" at bounding box center [719, 216] width 152 height 150
click at [726, 196] on div "Default" at bounding box center [718, 195] width 151 height 15
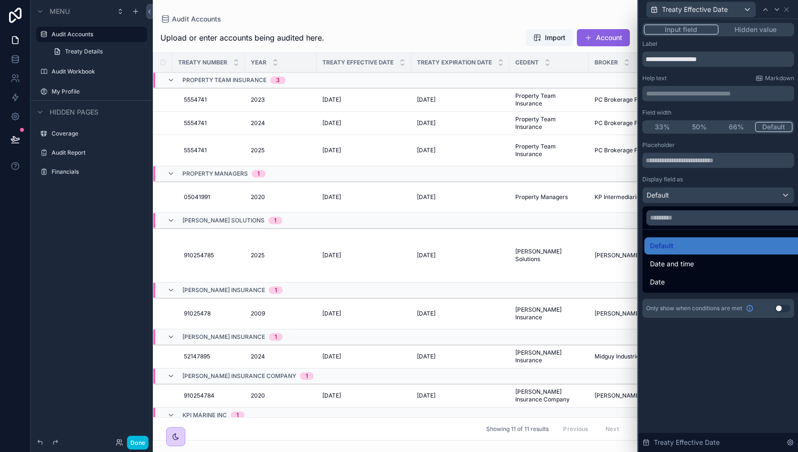
click at [726, 196] on div at bounding box center [719, 226] width 160 height 452
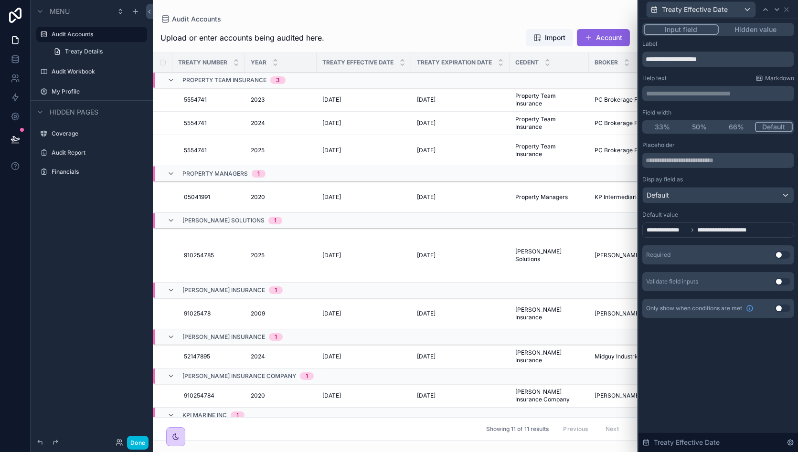
click at [703, 227] on span "**********" at bounding box center [725, 230] width 56 height 8
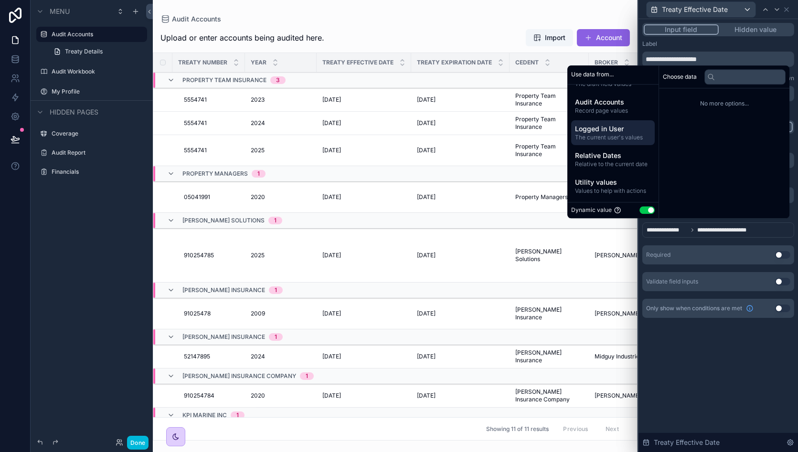
scroll to position [0, 0]
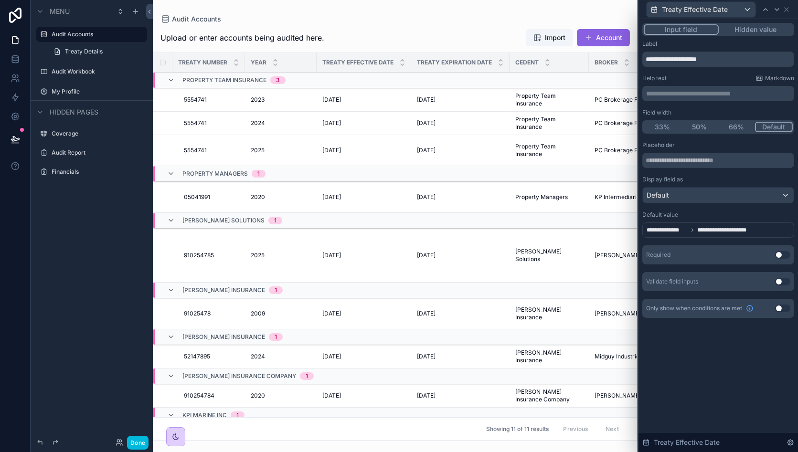
click at [712, 243] on div "**********" at bounding box center [719, 216] width 152 height 150
click at [719, 229] on span "**********" at bounding box center [725, 230] width 56 height 8
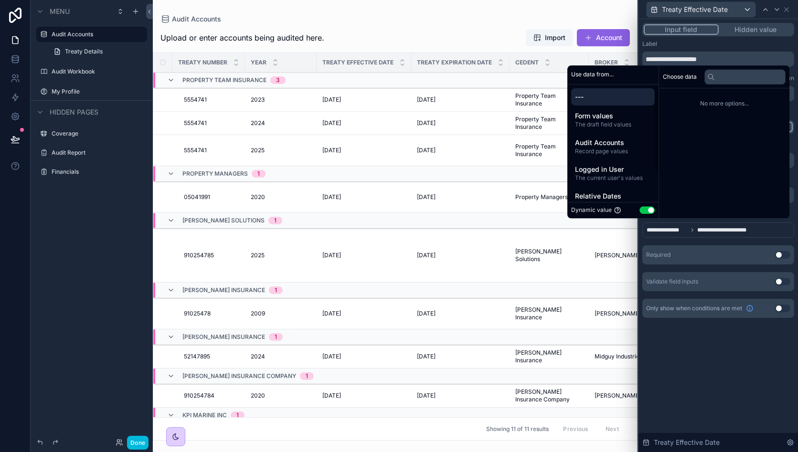
click at [616, 95] on span "---" at bounding box center [613, 97] width 76 height 10
click at [631, 127] on span "The draft field values" at bounding box center [613, 125] width 76 height 8
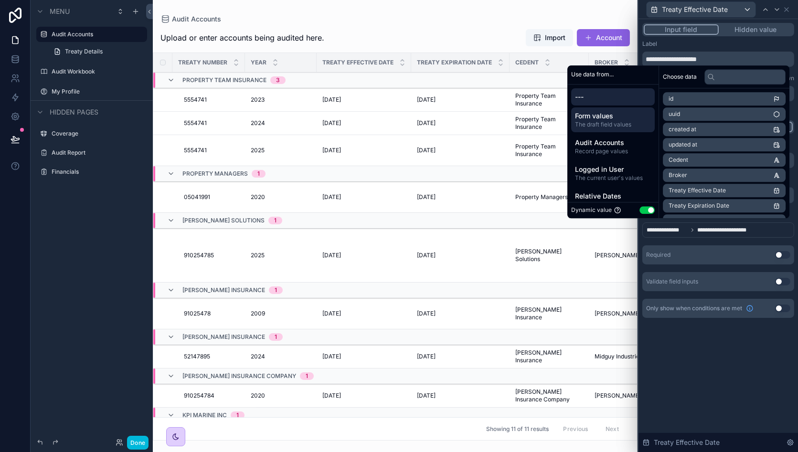
click at [613, 94] on span "---" at bounding box center [613, 97] width 76 height 10
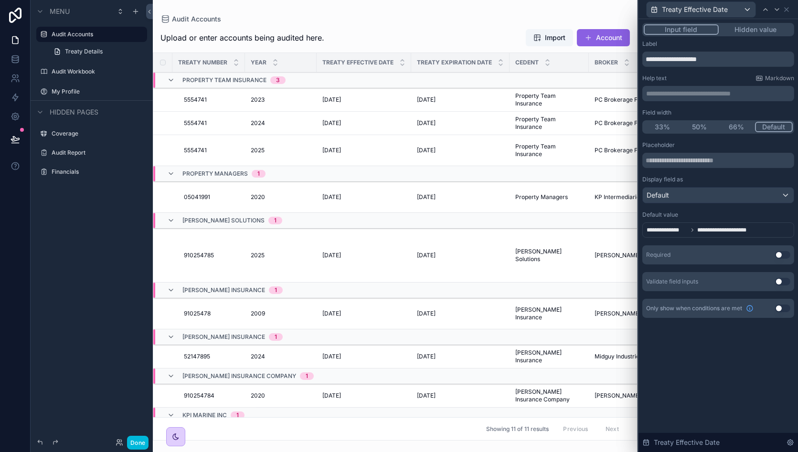
click at [687, 233] on span "**********" at bounding box center [667, 230] width 41 height 8
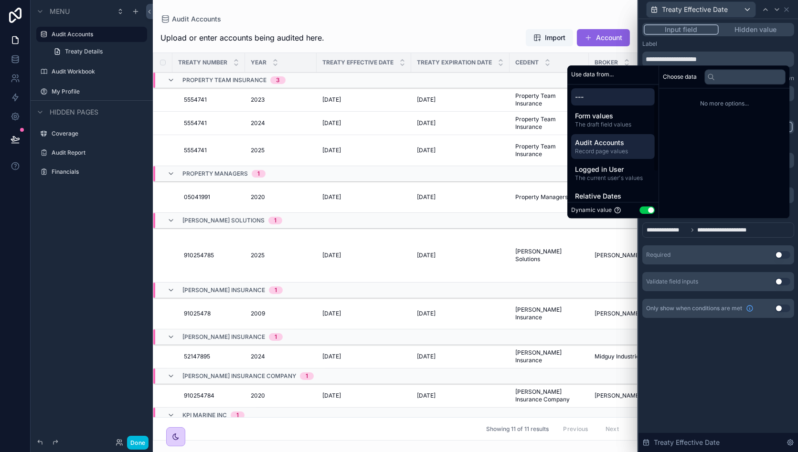
click at [614, 142] on span "Audit Accounts" at bounding box center [613, 143] width 76 height 10
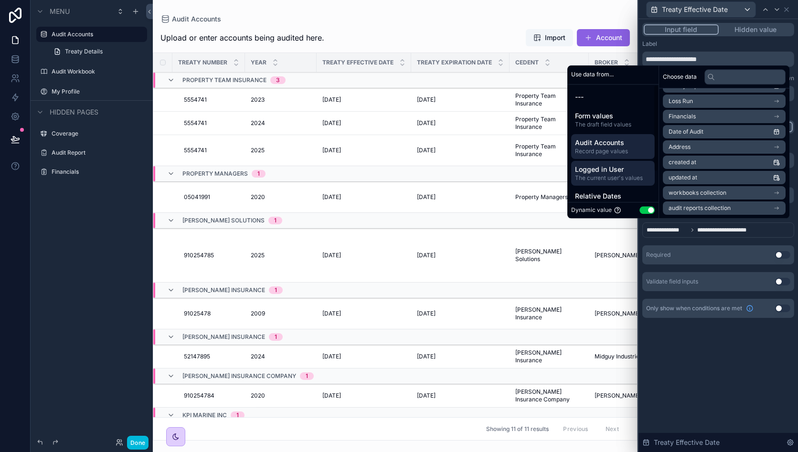
scroll to position [41, 0]
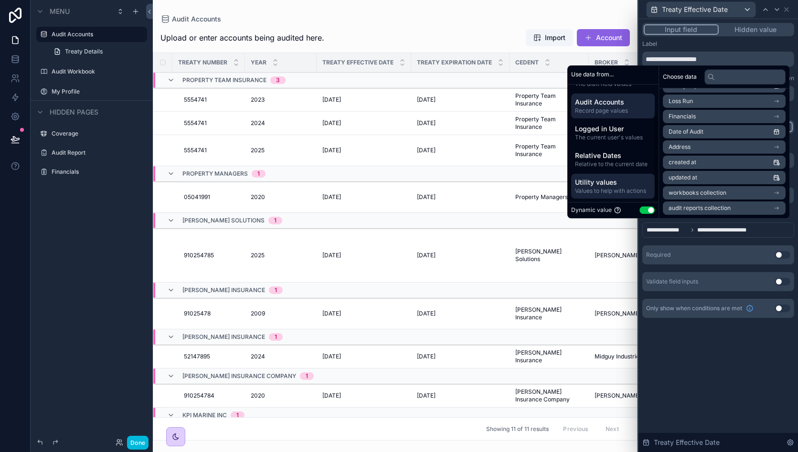
click at [601, 183] on span "Utility values" at bounding box center [613, 183] width 76 height 10
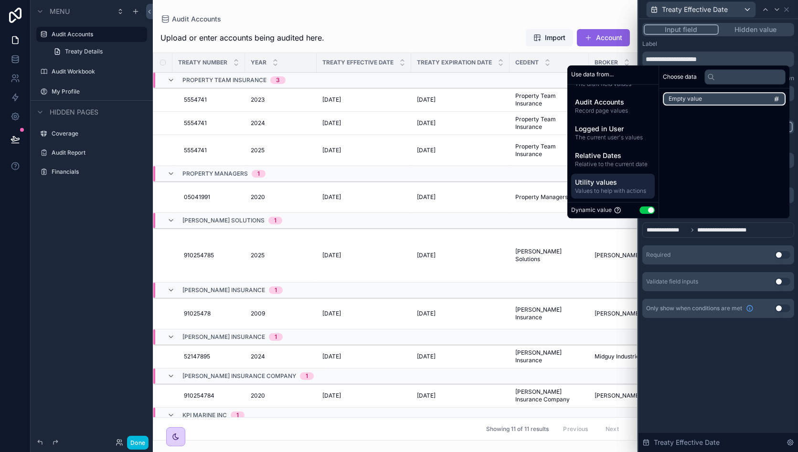
click at [707, 99] on li "Empty value" at bounding box center [724, 98] width 123 height 13
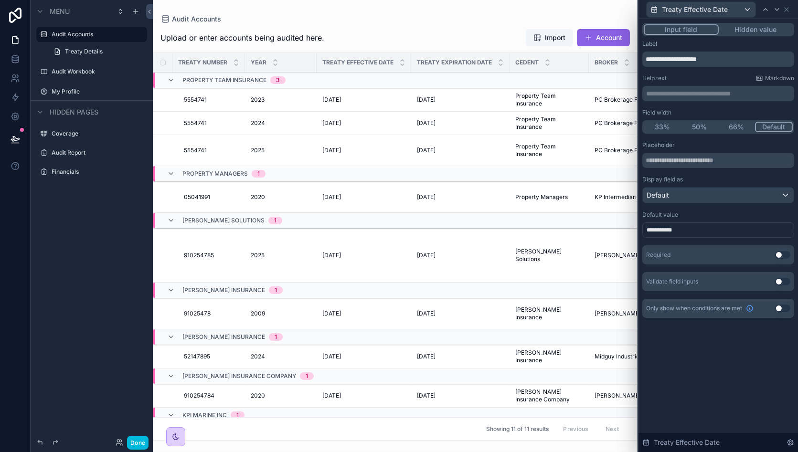
click at [713, 244] on div "**********" at bounding box center [719, 216] width 152 height 150
click at [785, 10] on icon at bounding box center [787, 10] width 8 height 8
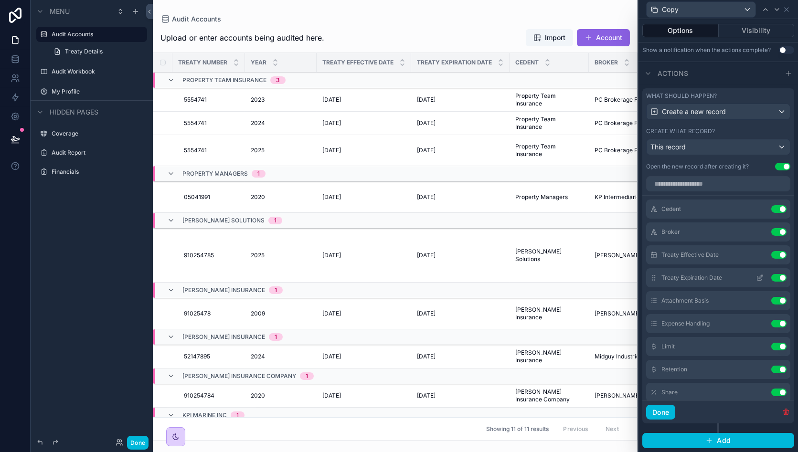
click at [756, 278] on icon at bounding box center [760, 278] width 8 height 8
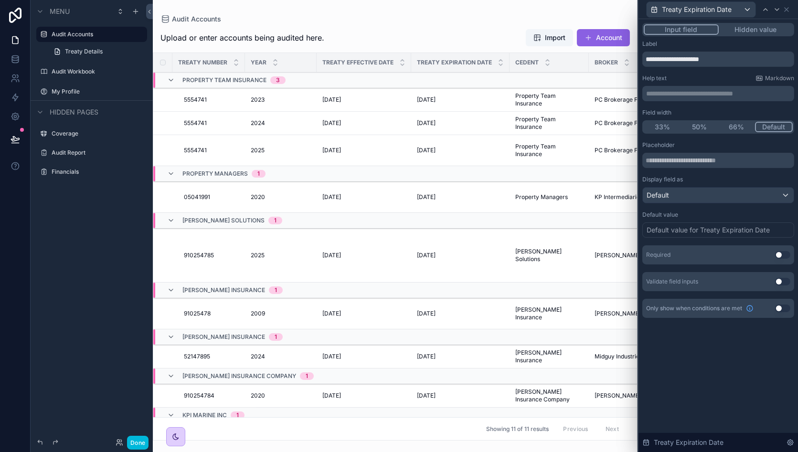
click at [688, 230] on div "Default value for Treaty Expiration Date" at bounding box center [708, 230] width 123 height 10
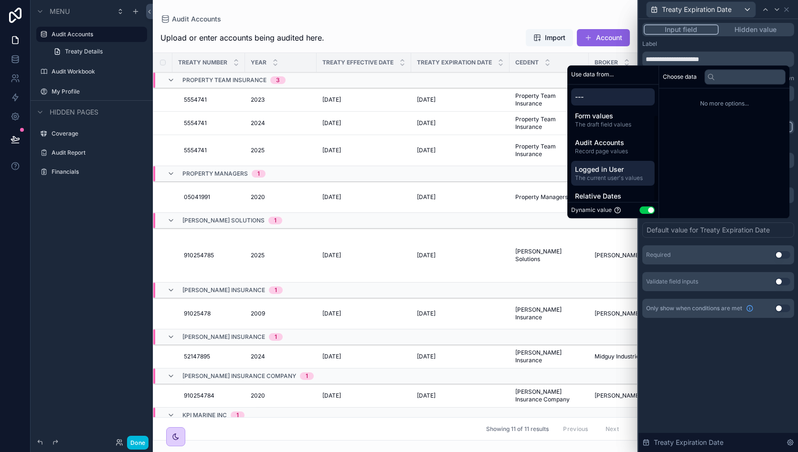
scroll to position [41, 0]
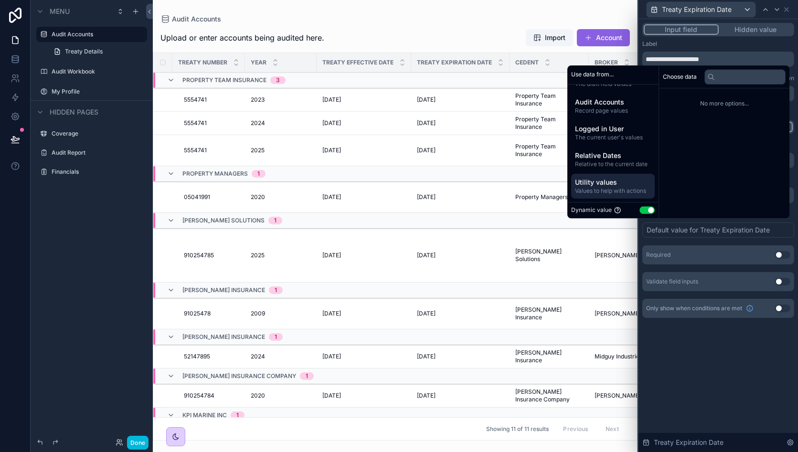
click at [599, 194] on div "Utility values Values to help with actions" at bounding box center [613, 186] width 84 height 25
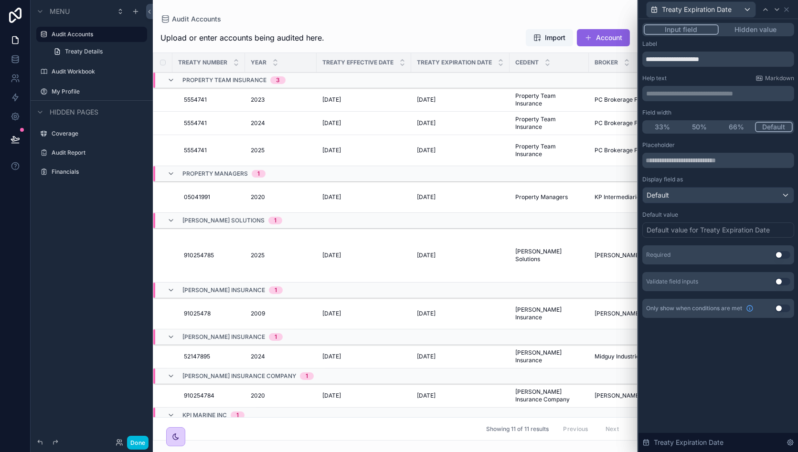
click at [796, 210] on div "**********" at bounding box center [719, 180] width 160 height 322
click at [787, 8] on icon at bounding box center [787, 10] width 4 height 4
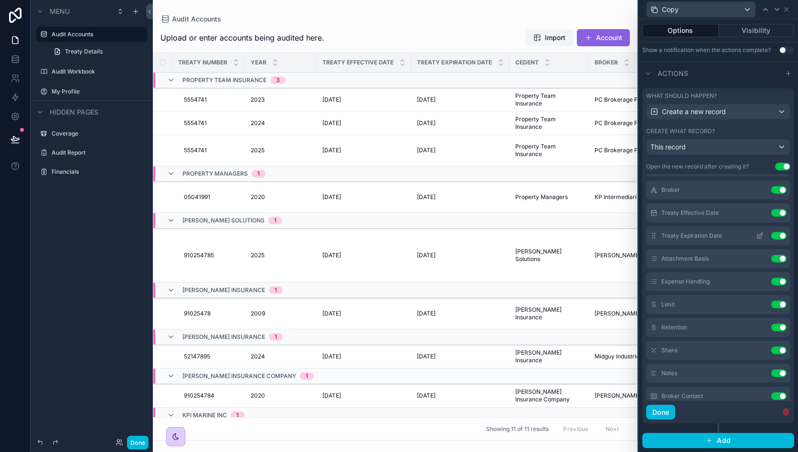
scroll to position [44, 0]
click at [756, 258] on icon at bounding box center [760, 259] width 8 height 8
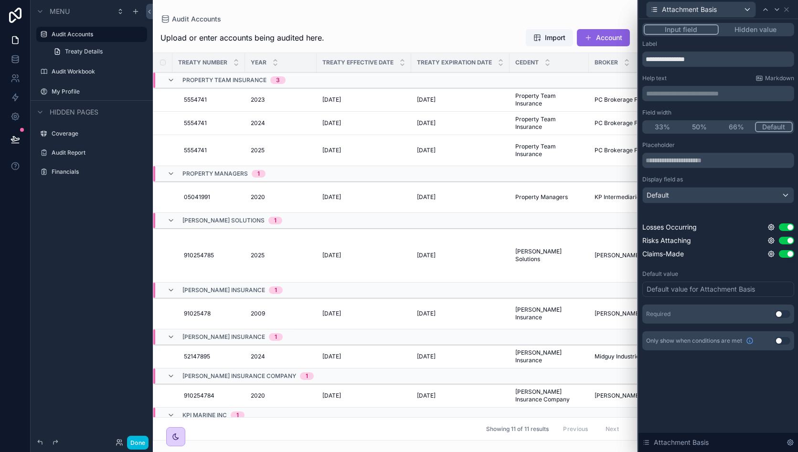
click at [688, 290] on div "Default value for Attachment Basis" at bounding box center [701, 290] width 108 height 10
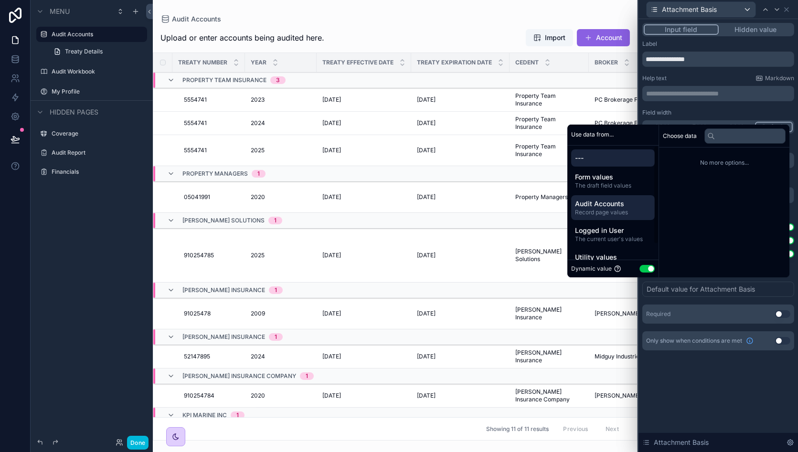
click at [615, 204] on span "Audit Accounts" at bounding box center [613, 204] width 76 height 10
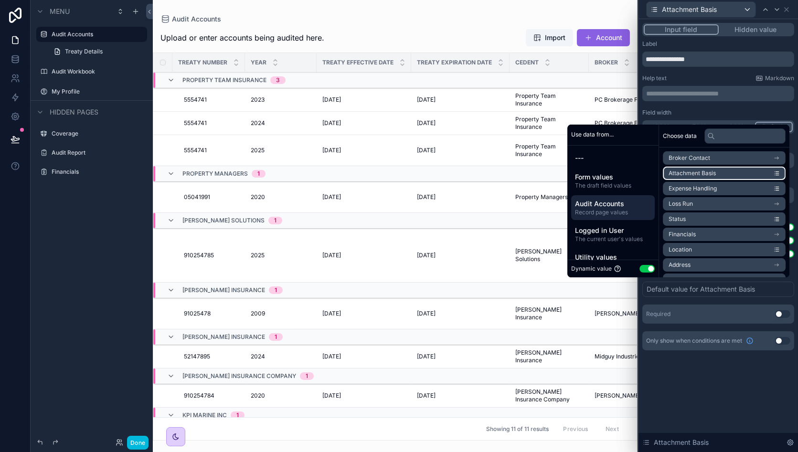
click at [718, 172] on li "Attachment Basis" at bounding box center [724, 173] width 123 height 13
click at [787, 7] on icon at bounding box center [787, 10] width 8 height 8
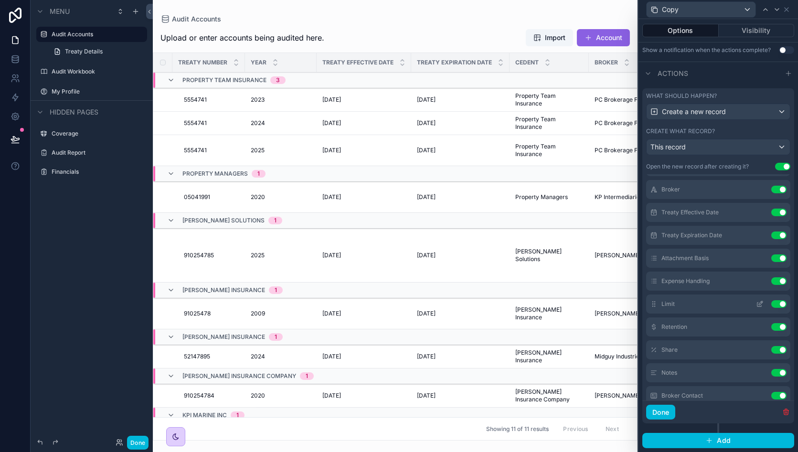
click at [759, 305] on icon at bounding box center [761, 303] width 4 height 4
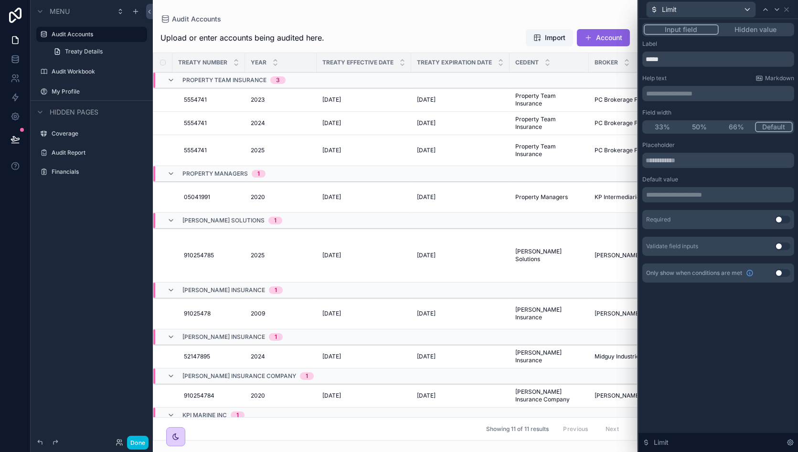
click at [687, 197] on p "**********" at bounding box center [719, 195] width 146 height 10
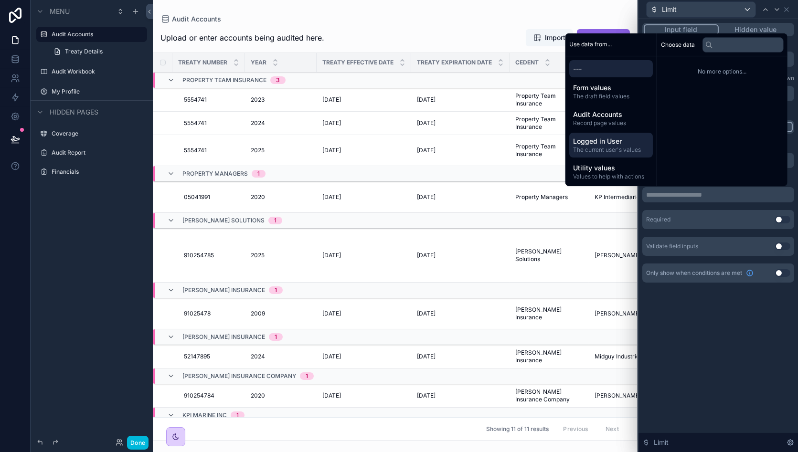
scroll to position [1, 0]
click at [626, 113] on span "Audit Accounts" at bounding box center [611, 113] width 76 height 10
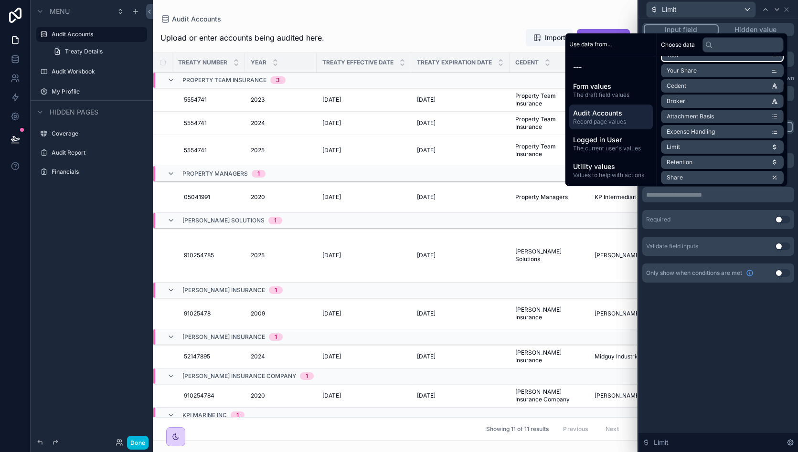
scroll to position [92, 0]
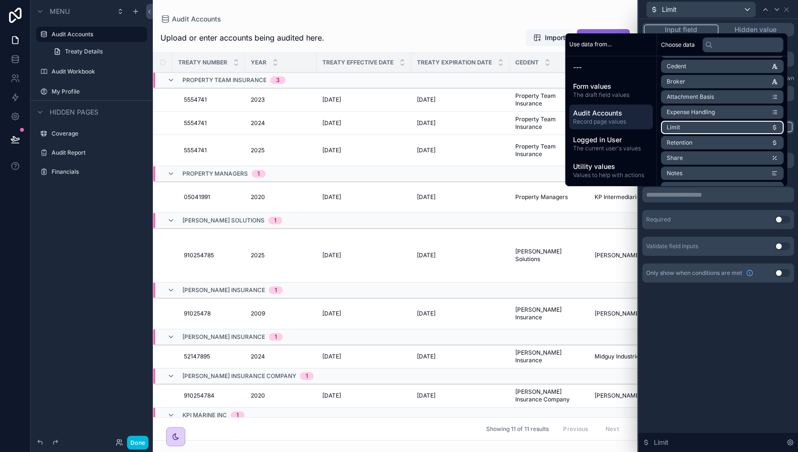
click at [697, 128] on li "Limit" at bounding box center [722, 127] width 123 height 13
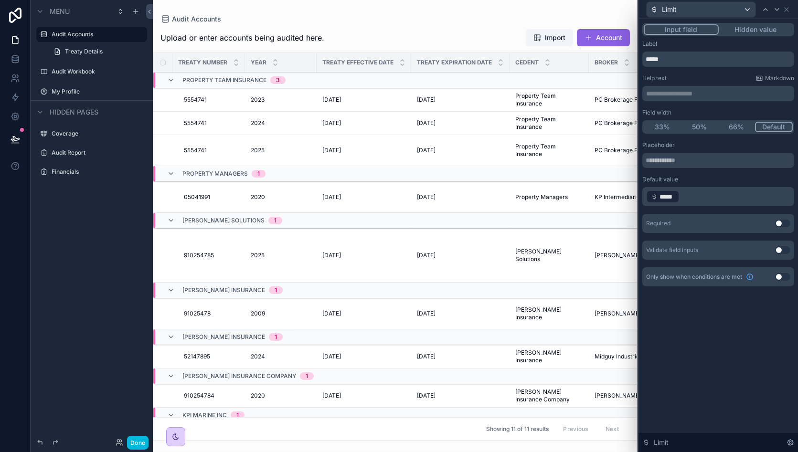
click at [714, 324] on div "**********" at bounding box center [719, 235] width 160 height 433
click at [789, 8] on icon at bounding box center [787, 10] width 8 height 8
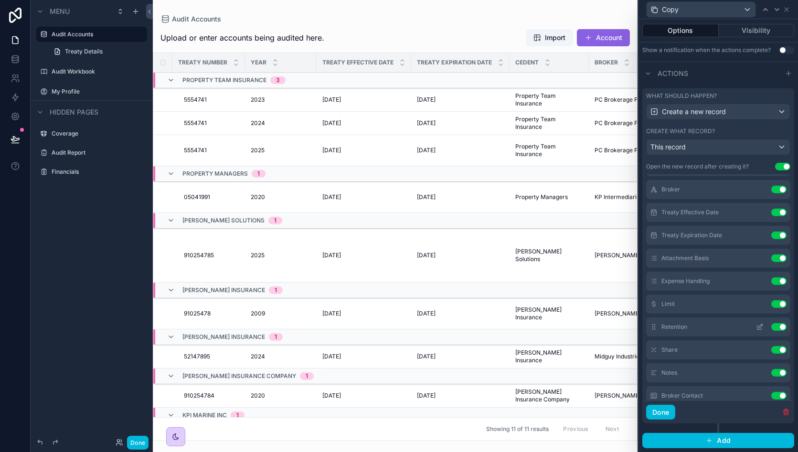
click at [758, 326] on icon at bounding box center [760, 328] width 4 height 4
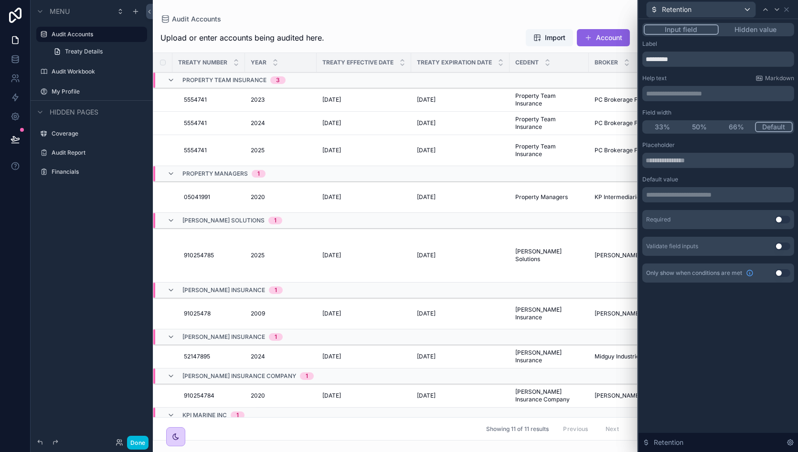
click at [691, 192] on p "**********" at bounding box center [719, 195] width 146 height 10
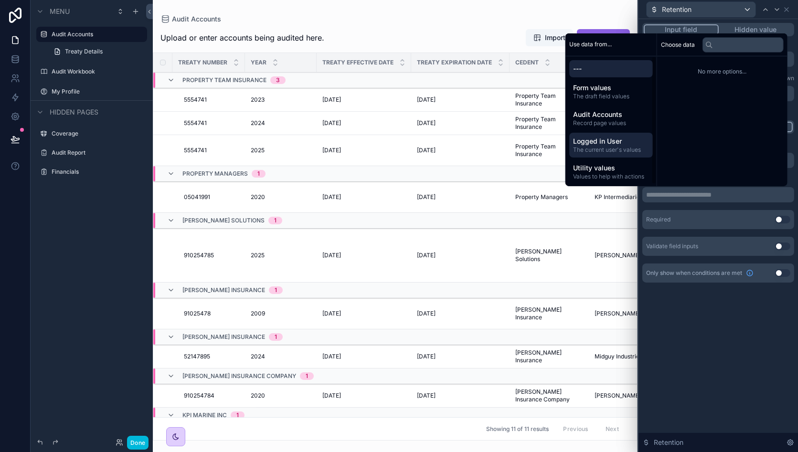
scroll to position [1, 0]
click at [612, 167] on span "Utility values" at bounding box center [611, 167] width 76 height 10
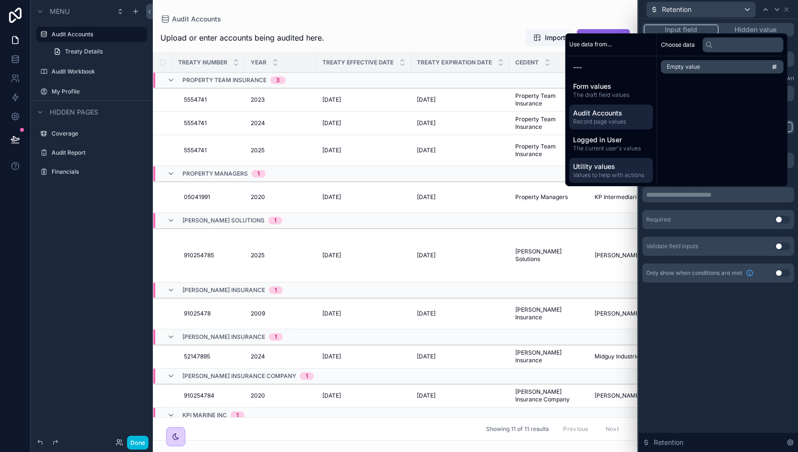
click at [629, 118] on span "Record page values" at bounding box center [611, 122] width 76 height 8
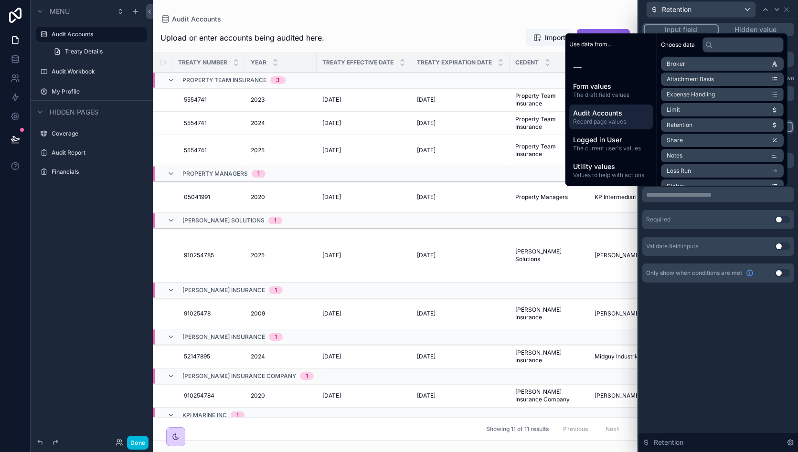
scroll to position [113, 0]
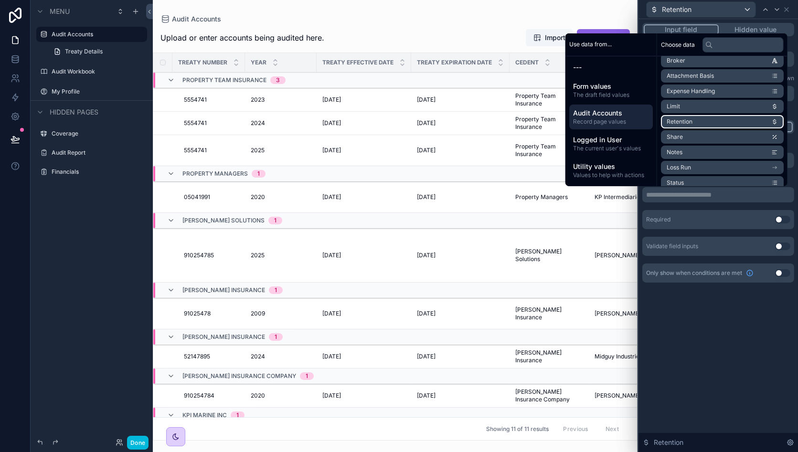
click at [710, 123] on li "Retention" at bounding box center [722, 121] width 123 height 13
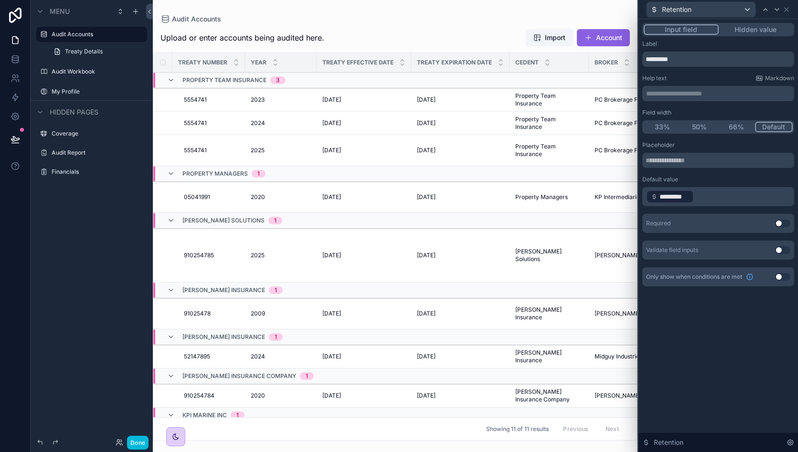
click at [716, 314] on div "**********" at bounding box center [719, 235] width 160 height 433
click at [789, 11] on icon at bounding box center [787, 10] width 8 height 8
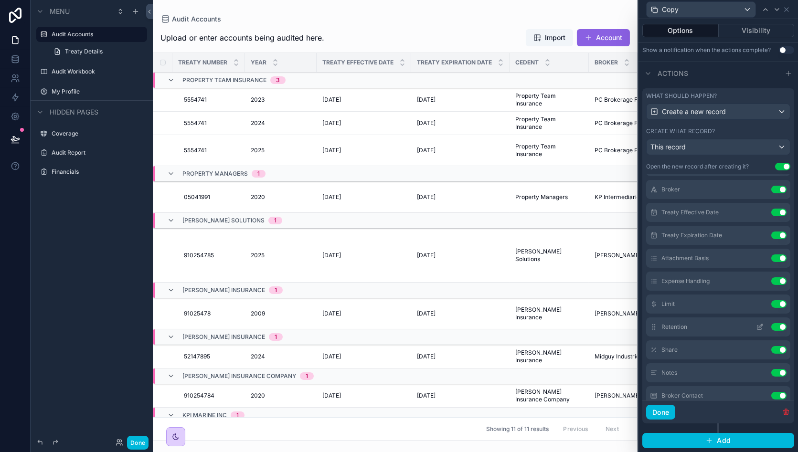
scroll to position [90, 0]
click at [756, 304] on icon at bounding box center [760, 305] width 8 height 8
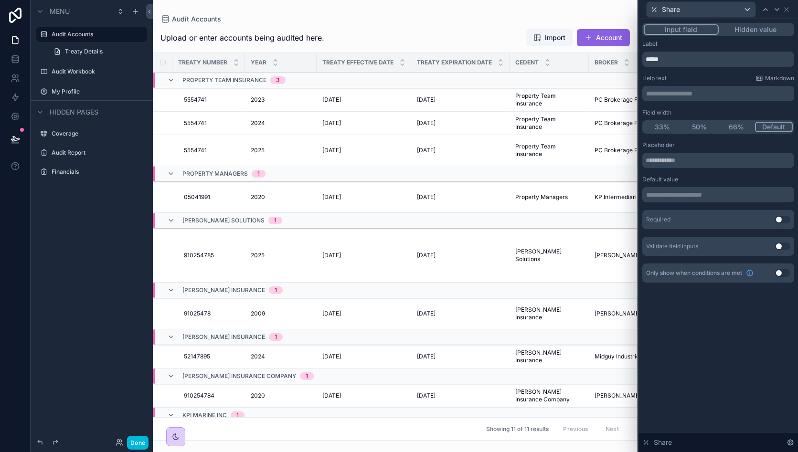
click at [685, 189] on div "**********" at bounding box center [719, 194] width 152 height 15
click at [682, 194] on p "**********" at bounding box center [719, 195] width 146 height 10
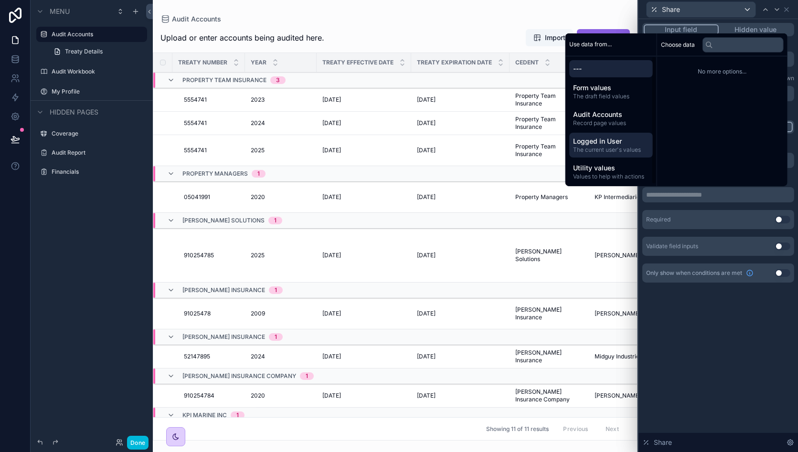
scroll to position [1, 0]
click at [607, 179] on div "Utility values Values to help with actions" at bounding box center [611, 170] width 84 height 25
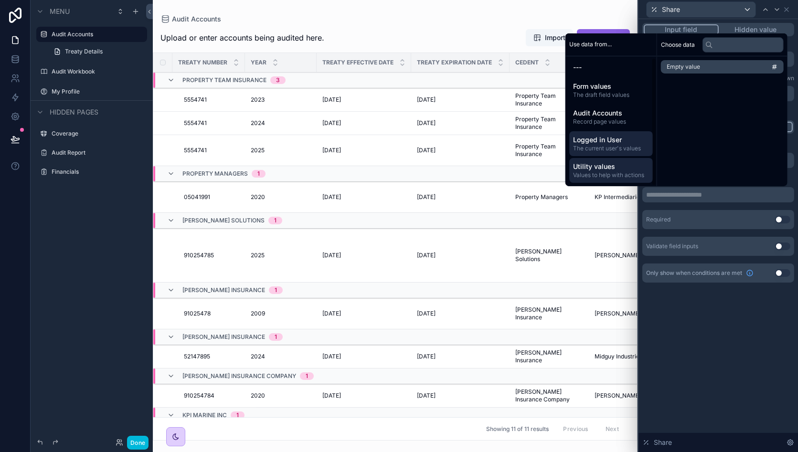
click at [615, 138] on span "Logged in User" at bounding box center [611, 140] width 76 height 10
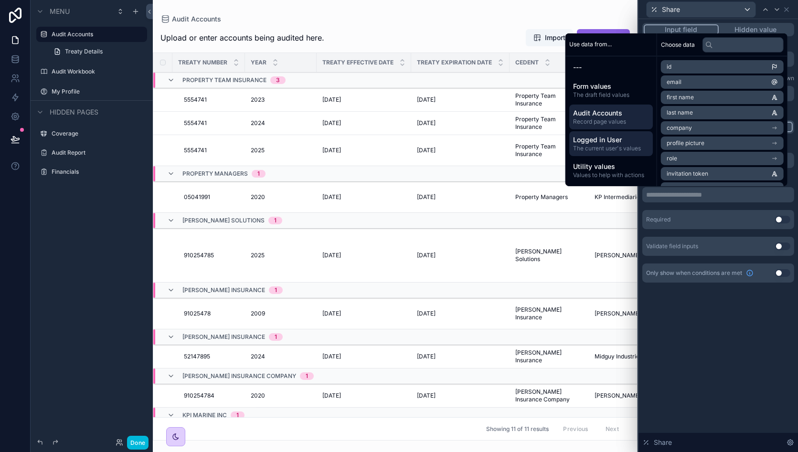
click at [618, 120] on span "Record page values" at bounding box center [611, 122] width 76 height 8
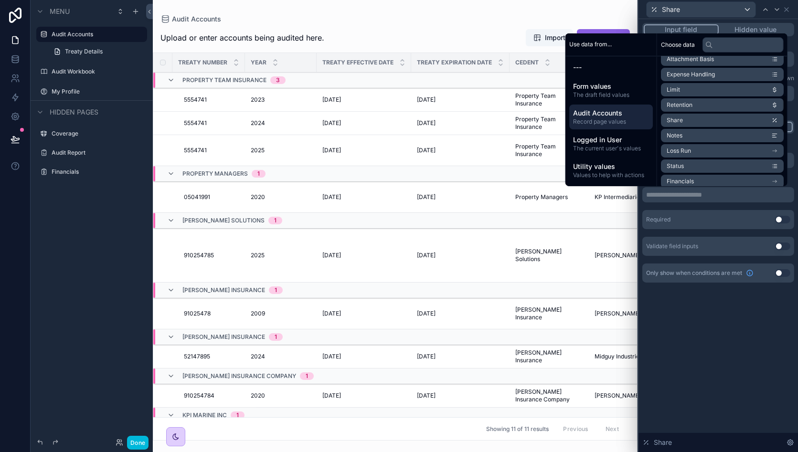
scroll to position [131, 0]
click at [731, 123] on li "Share" at bounding box center [722, 119] width 123 height 13
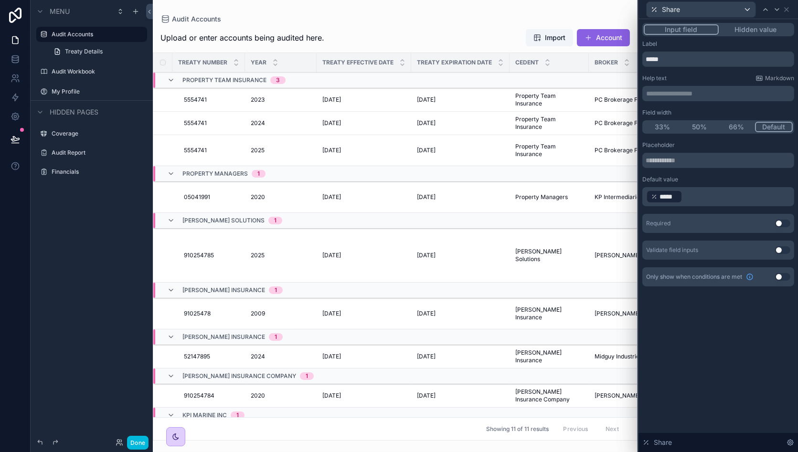
click at [725, 300] on div "**********" at bounding box center [719, 164] width 160 height 290
click at [786, 10] on icon at bounding box center [787, 10] width 4 height 4
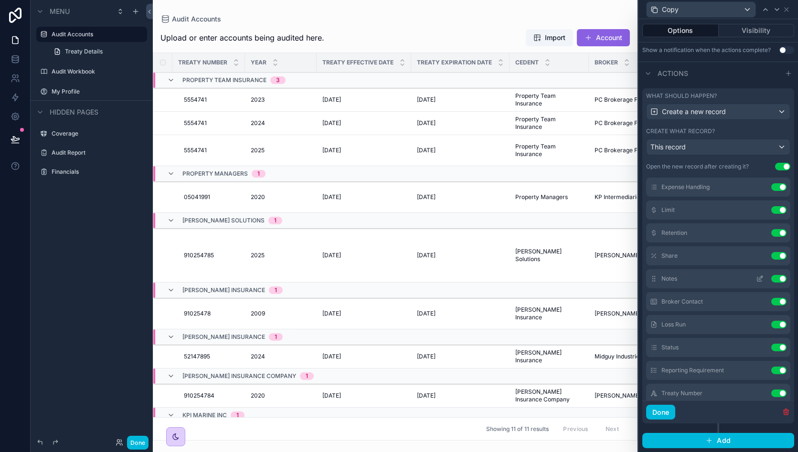
scroll to position [157, 0]
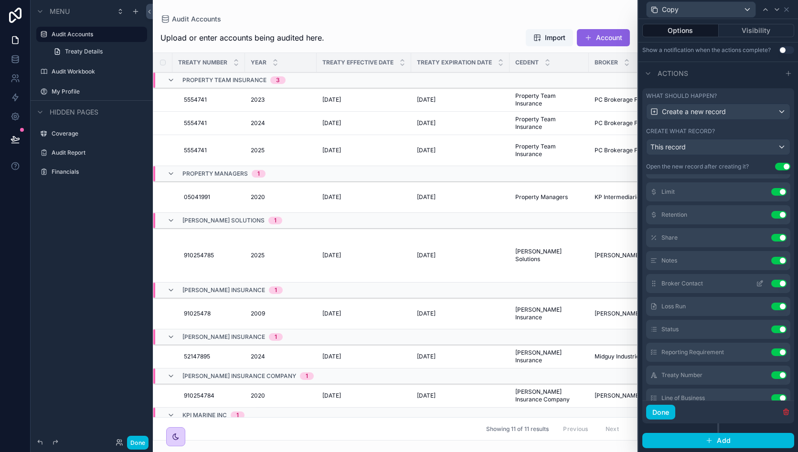
click at [756, 284] on icon at bounding box center [760, 284] width 8 height 8
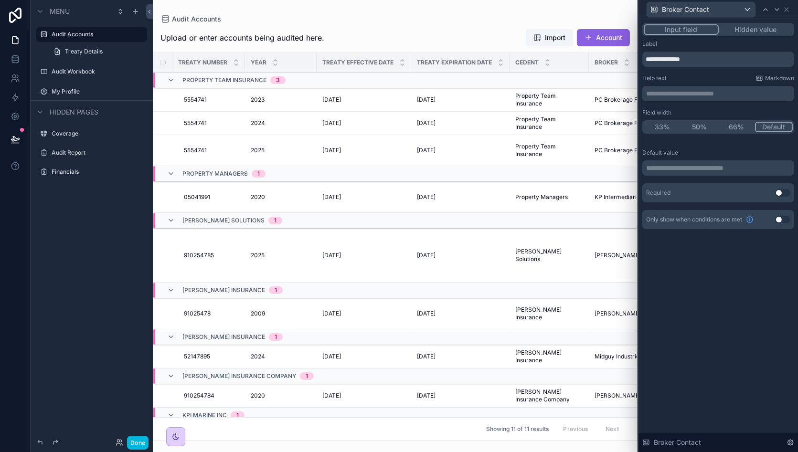
click at [699, 172] on p "**********" at bounding box center [719, 168] width 146 height 10
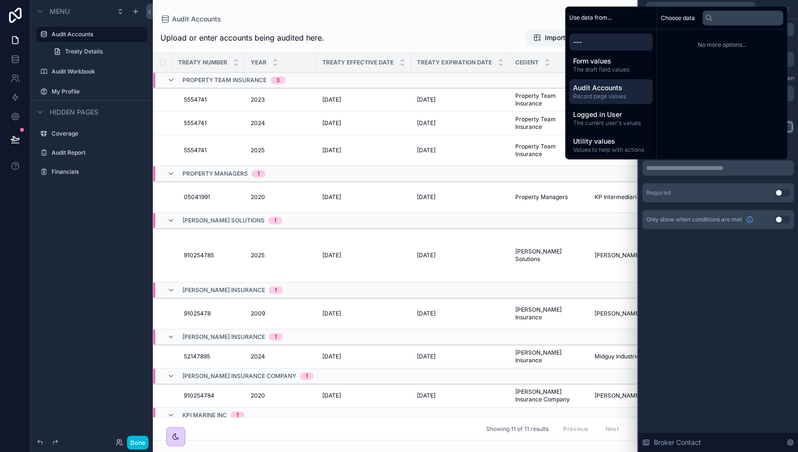
click at [616, 83] on span "Audit Accounts" at bounding box center [611, 88] width 76 height 10
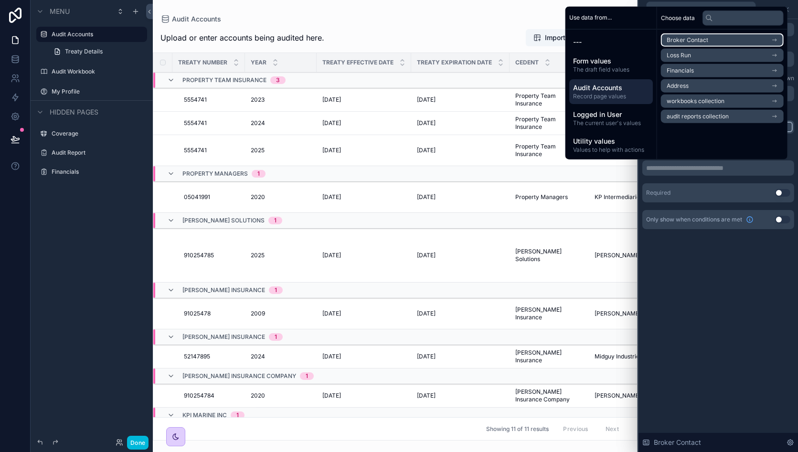
click at [699, 38] on span "Broker Contact" at bounding box center [688, 40] width 42 height 8
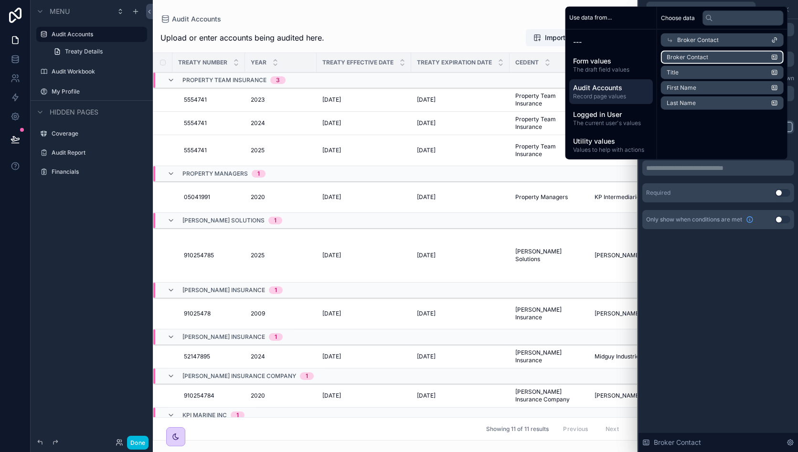
click at [727, 54] on li "Broker Contact" at bounding box center [722, 57] width 123 height 13
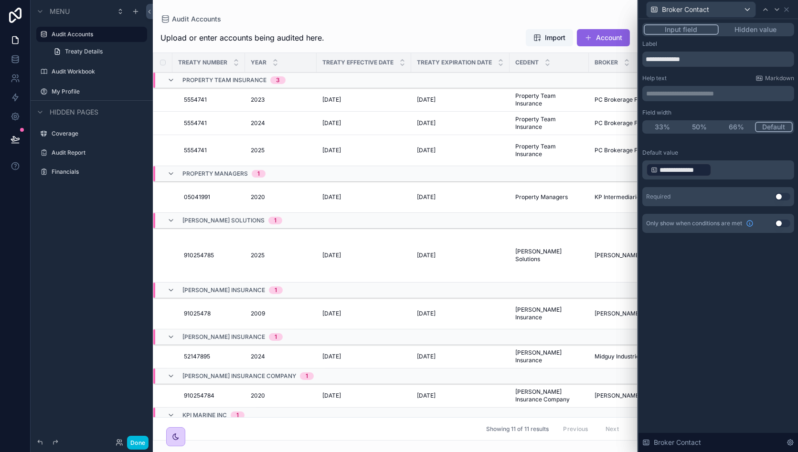
click at [698, 328] on div "**********" at bounding box center [719, 235] width 160 height 433
click at [789, 10] on icon at bounding box center [787, 10] width 8 height 8
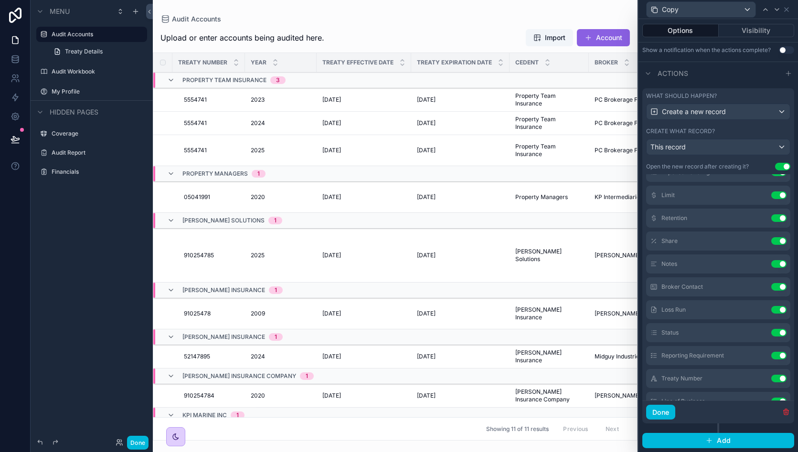
scroll to position [154, 0]
click at [756, 311] on icon at bounding box center [760, 310] width 8 height 8
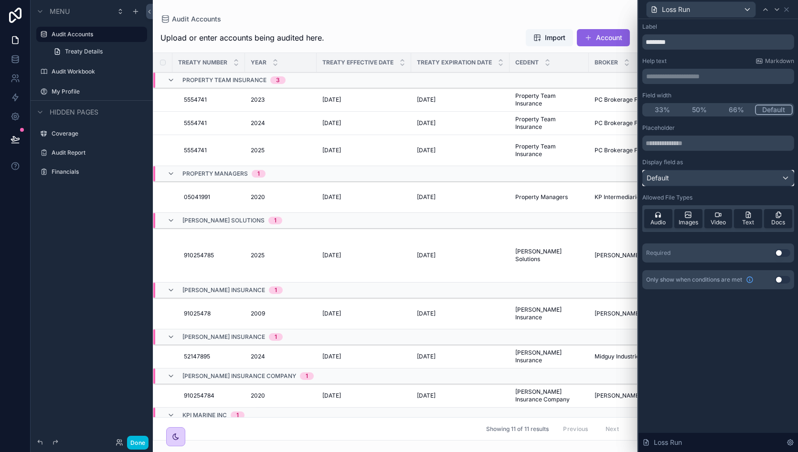
click at [695, 184] on div "Default" at bounding box center [718, 178] width 151 height 15
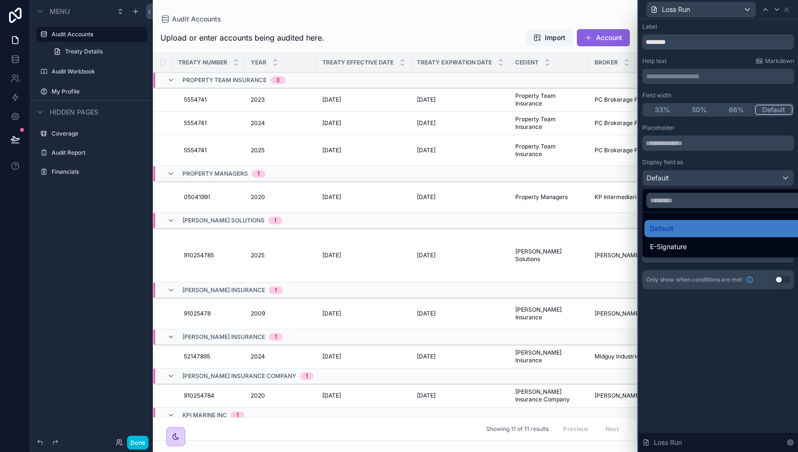
click at [695, 183] on div at bounding box center [719, 226] width 160 height 452
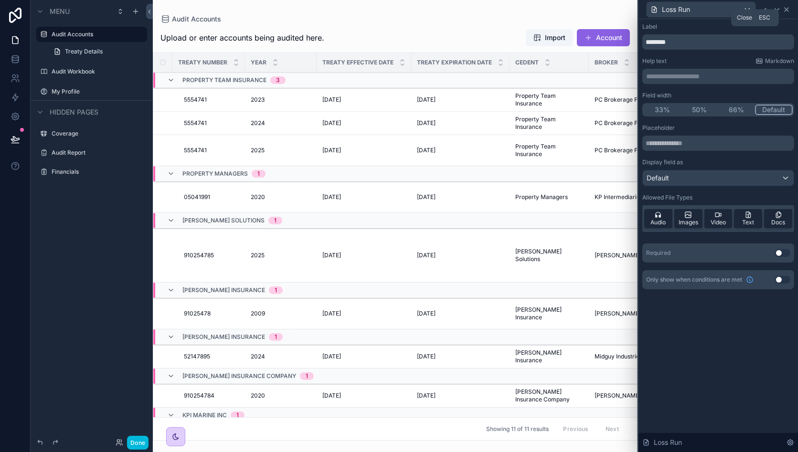
click at [790, 10] on icon at bounding box center [787, 10] width 8 height 8
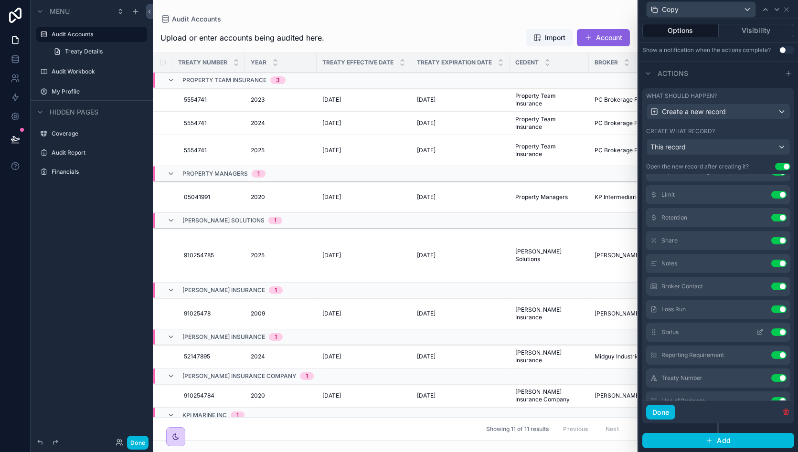
click at [756, 331] on icon at bounding box center [760, 333] width 8 height 8
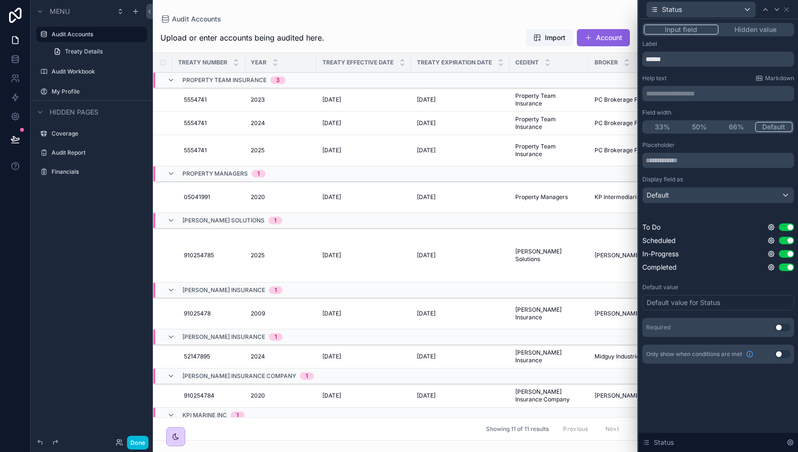
click at [677, 306] on div "Default value for Status" at bounding box center [684, 303] width 74 height 10
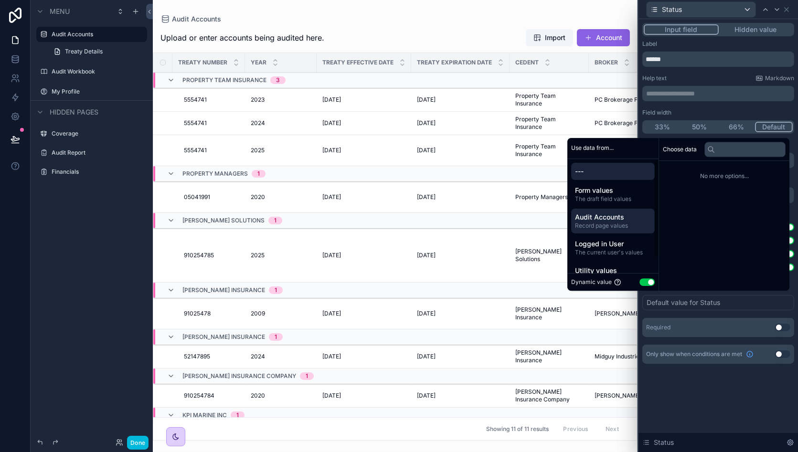
click at [612, 220] on span "Audit Accounts" at bounding box center [613, 218] width 76 height 10
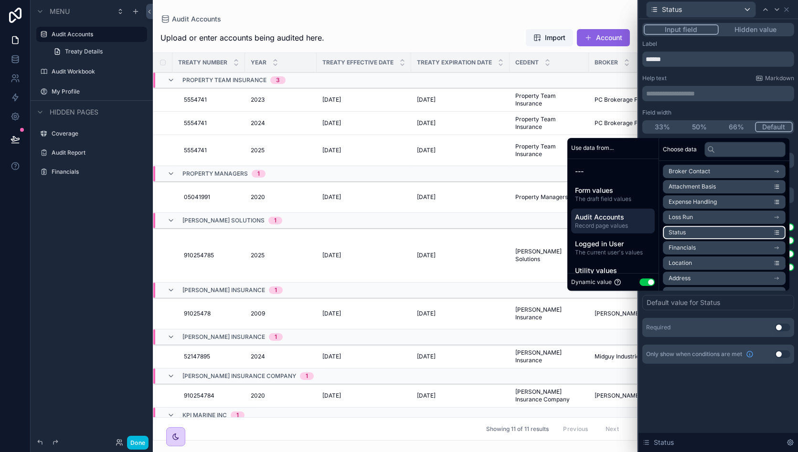
click at [707, 233] on li "Status" at bounding box center [724, 232] width 123 height 13
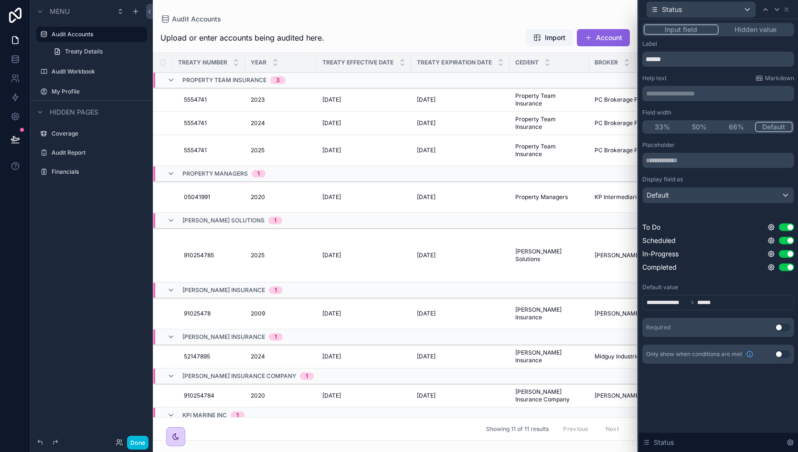
click at [679, 392] on div "**********" at bounding box center [719, 235] width 160 height 433
click at [785, 11] on icon at bounding box center [787, 10] width 8 height 8
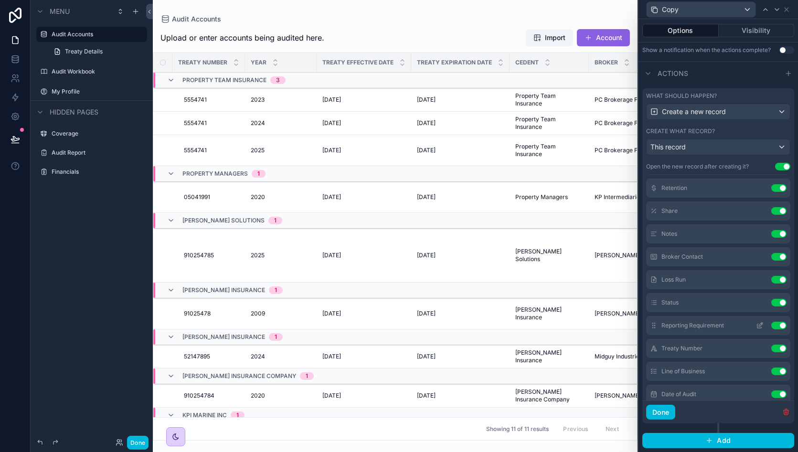
scroll to position [187, 0]
click at [756, 319] on icon at bounding box center [760, 323] width 8 height 8
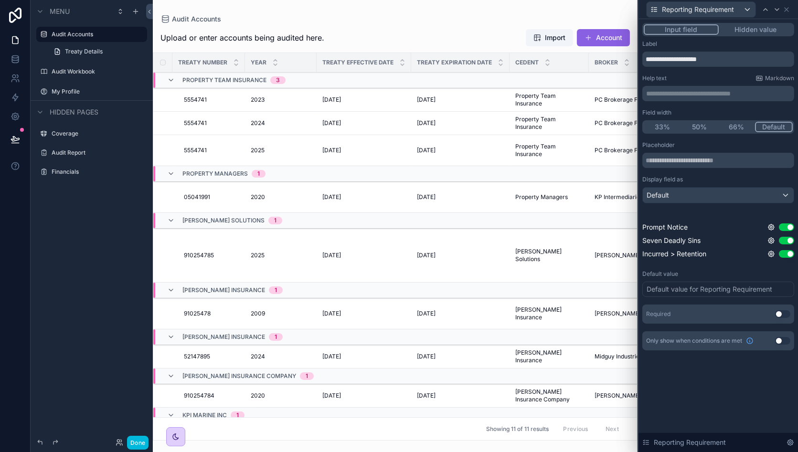
click at [687, 286] on div "Default value for Reporting Requirement" at bounding box center [710, 290] width 126 height 10
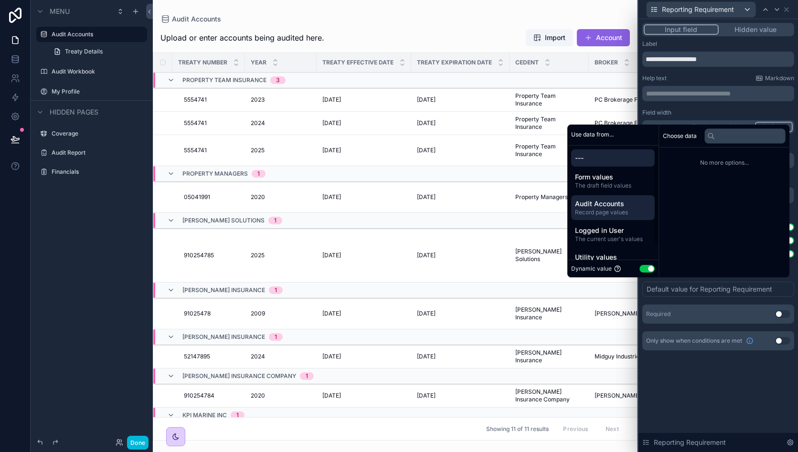
click at [599, 207] on span "Audit Accounts" at bounding box center [613, 204] width 76 height 10
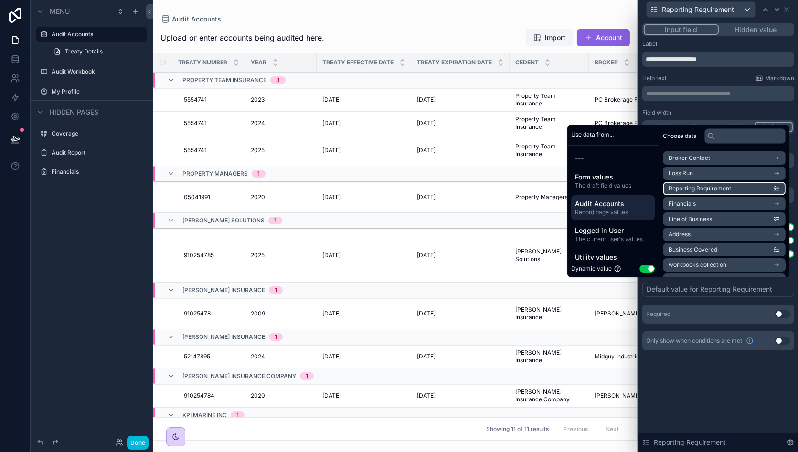
click at [708, 187] on span "Reporting Requirement" at bounding box center [700, 189] width 63 height 8
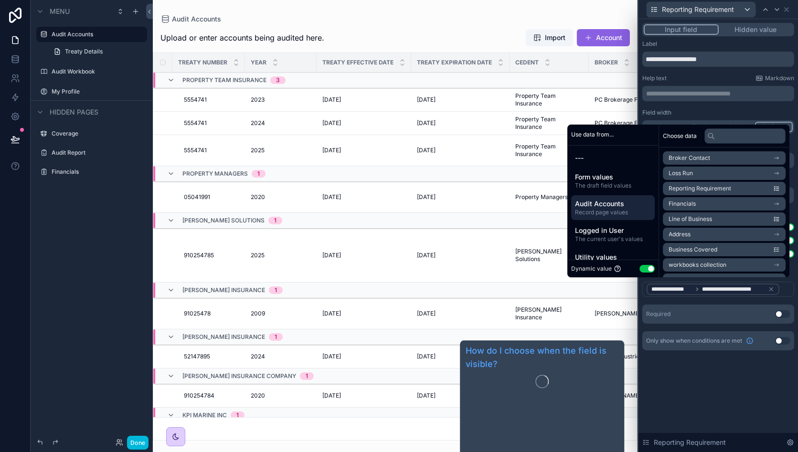
click at [671, 386] on div "**********" at bounding box center [719, 235] width 160 height 433
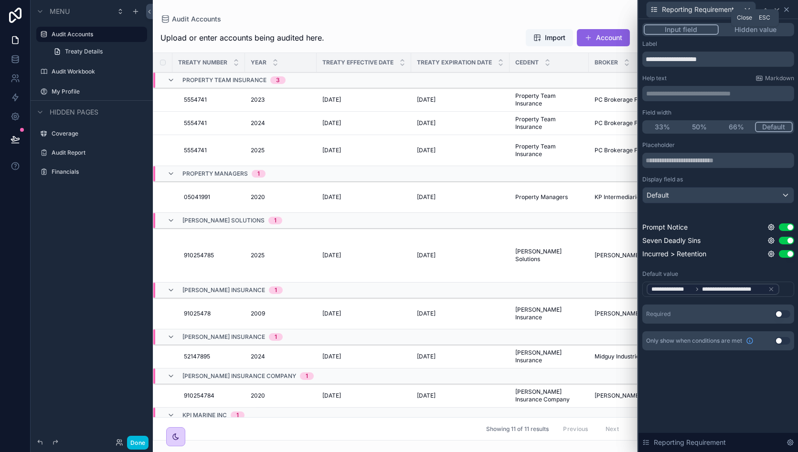
click at [789, 12] on icon at bounding box center [787, 10] width 8 height 8
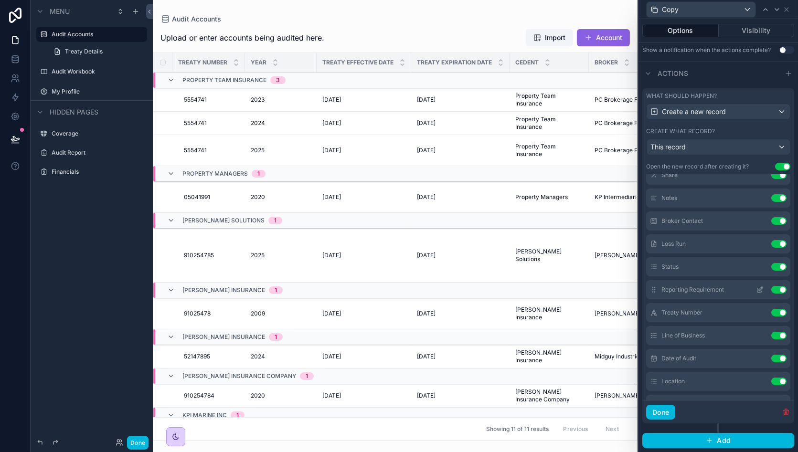
scroll to position [220, 0]
click at [758, 314] on icon at bounding box center [760, 313] width 4 height 4
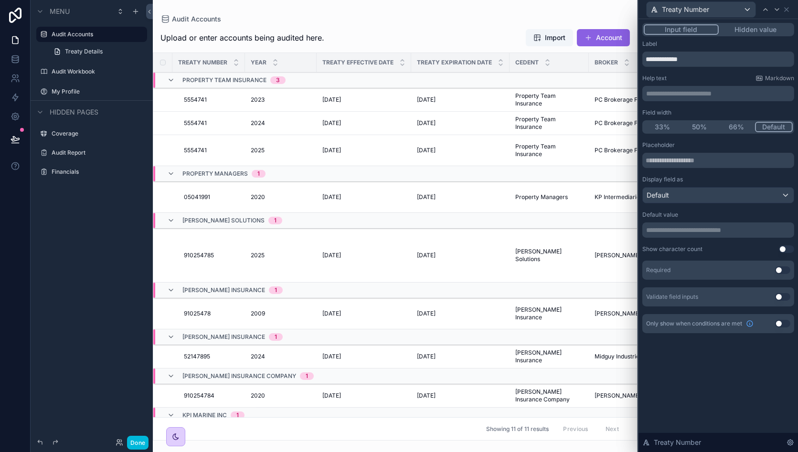
click at [683, 230] on p "**********" at bounding box center [719, 230] width 146 height 10
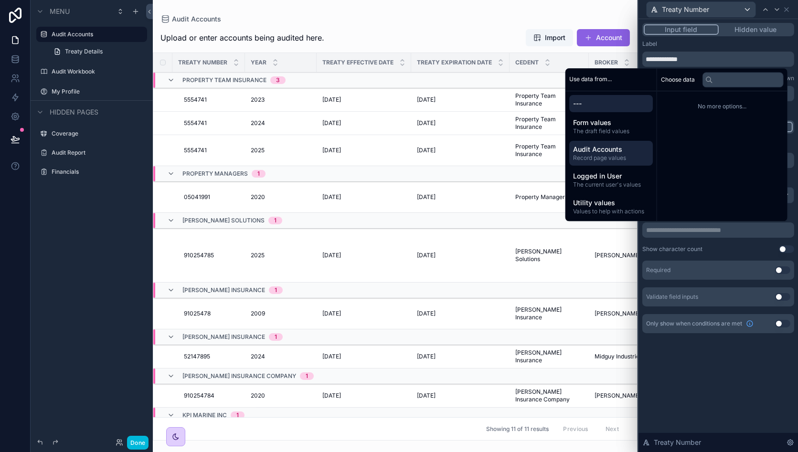
click at [618, 151] on span "Audit Accounts" at bounding box center [611, 150] width 76 height 10
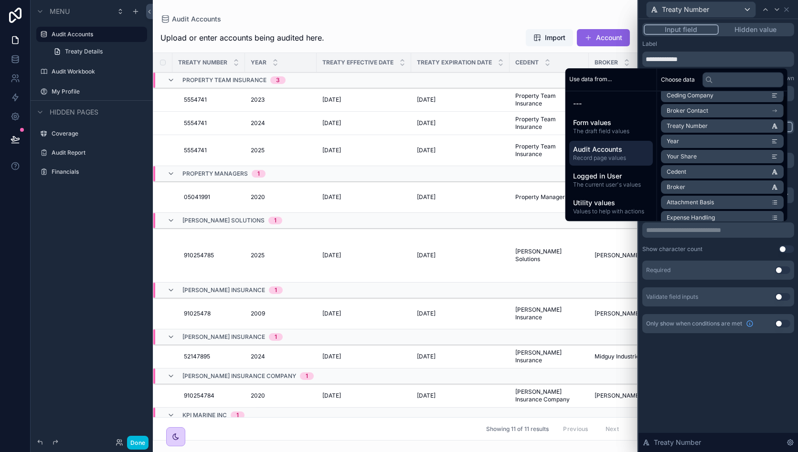
scroll to position [13, 0]
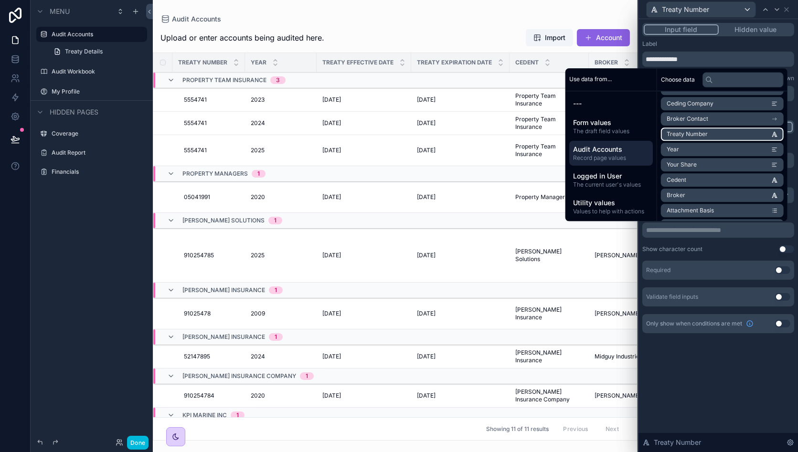
click at [725, 133] on li "Treaty Number" at bounding box center [722, 134] width 123 height 13
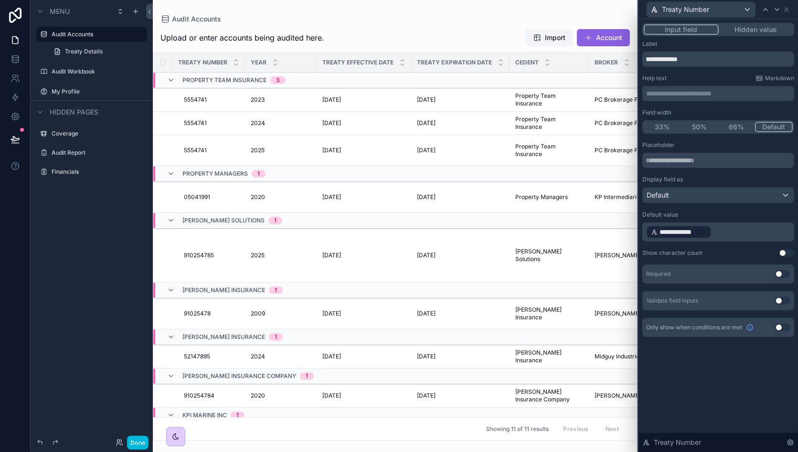
click at [690, 384] on div "**********" at bounding box center [719, 235] width 160 height 433
click at [789, 10] on icon at bounding box center [787, 10] width 8 height 8
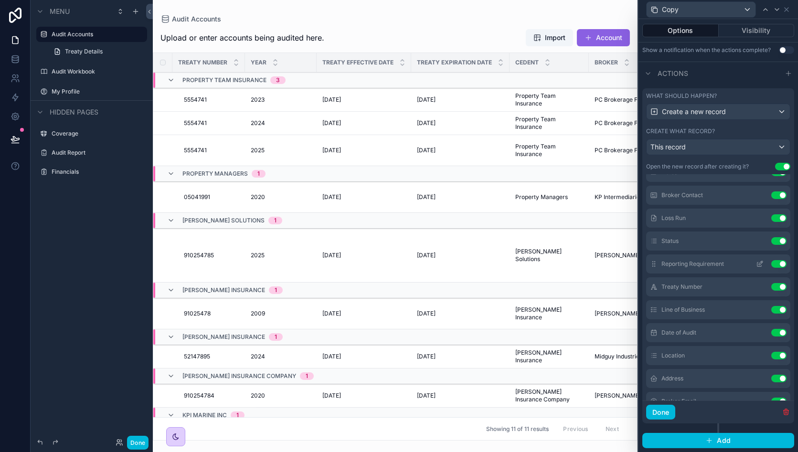
scroll to position [246, 0]
click at [756, 308] on icon at bounding box center [760, 310] width 8 height 8
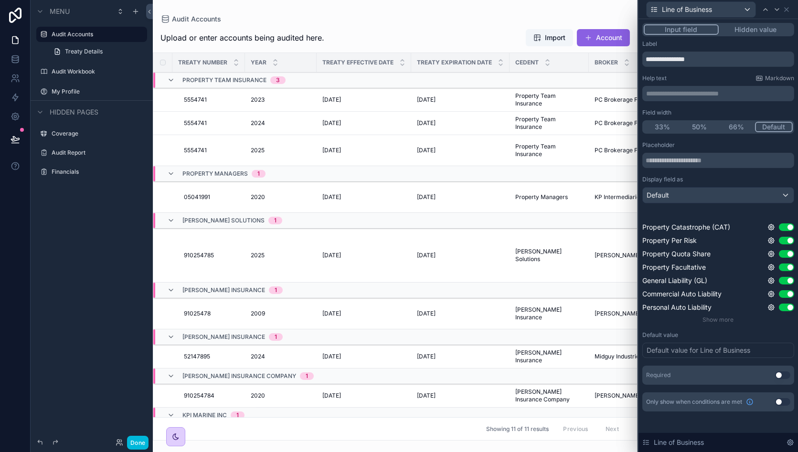
click at [689, 350] on div "Default value for Line of Business" at bounding box center [699, 351] width 104 height 10
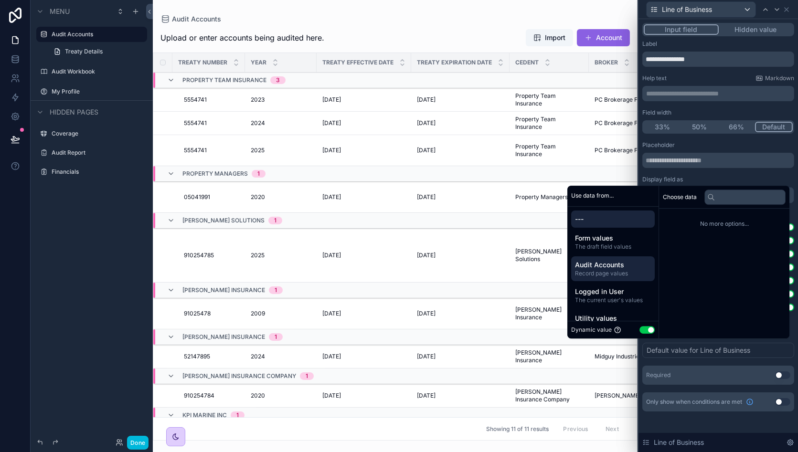
click at [614, 272] on span "Record page values" at bounding box center [613, 274] width 76 height 8
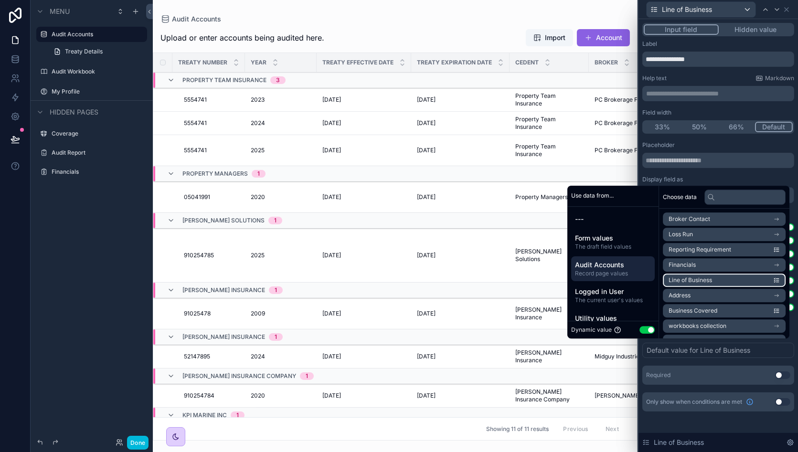
click at [726, 283] on li "Line of Business" at bounding box center [724, 280] width 123 height 13
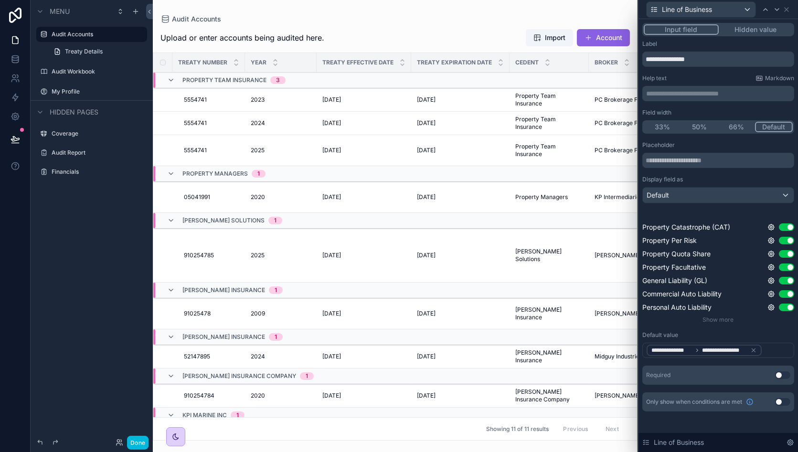
click at [741, 174] on div "Placeholder Display field as Default Property Catastrophe (CAT) Use setting Pro…" at bounding box center [719, 232] width 152 height 182
click at [788, 9] on icon at bounding box center [787, 10] width 8 height 8
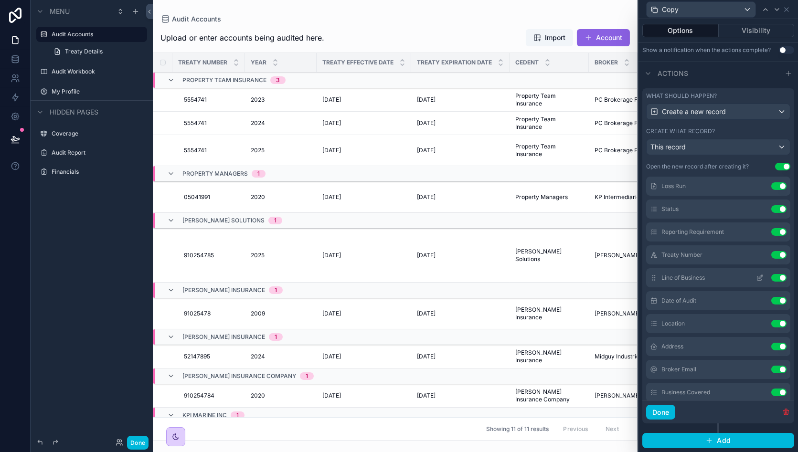
scroll to position [283, 0]
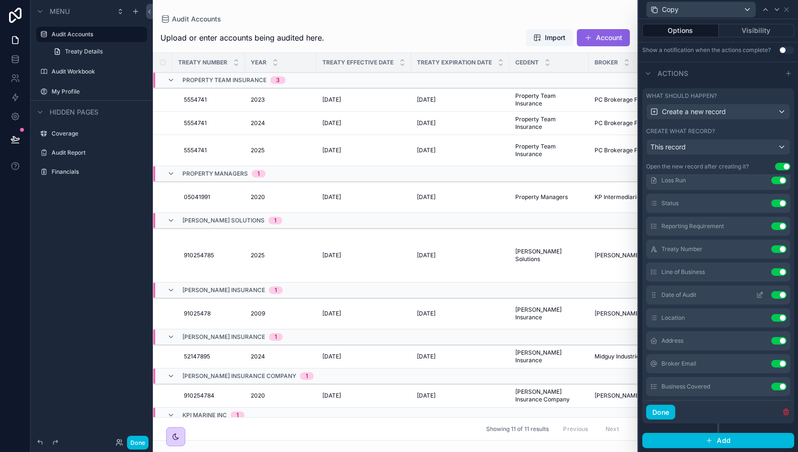
click at [759, 295] on icon at bounding box center [761, 294] width 4 height 4
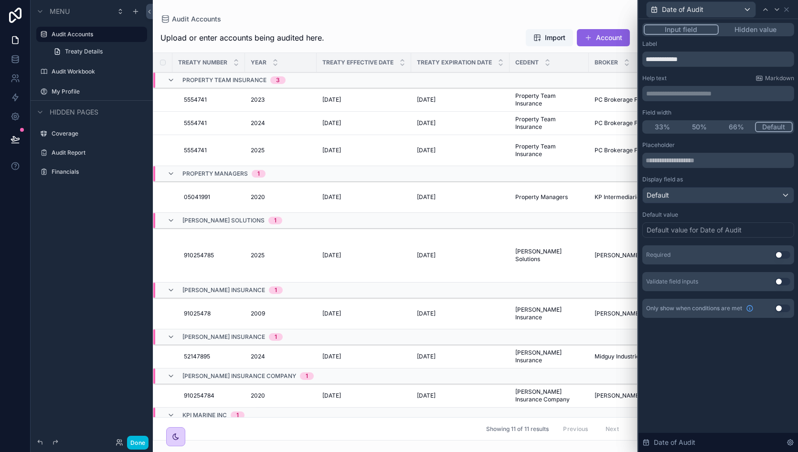
click at [684, 230] on div "Default value for Date of Audit" at bounding box center [694, 230] width 95 height 10
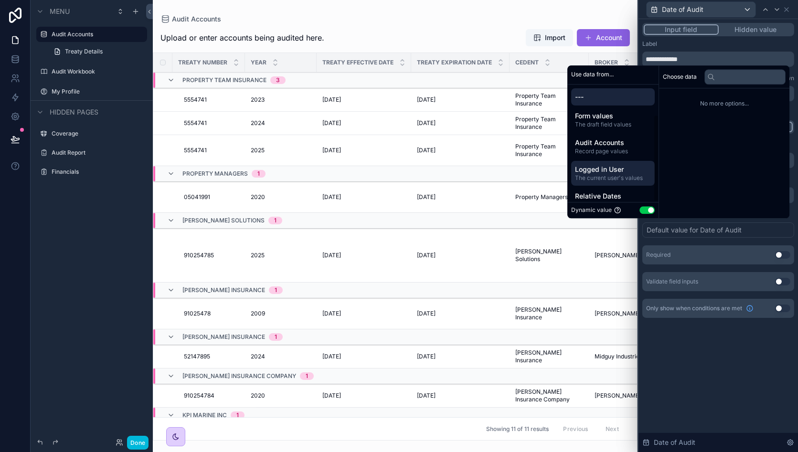
scroll to position [41, 0]
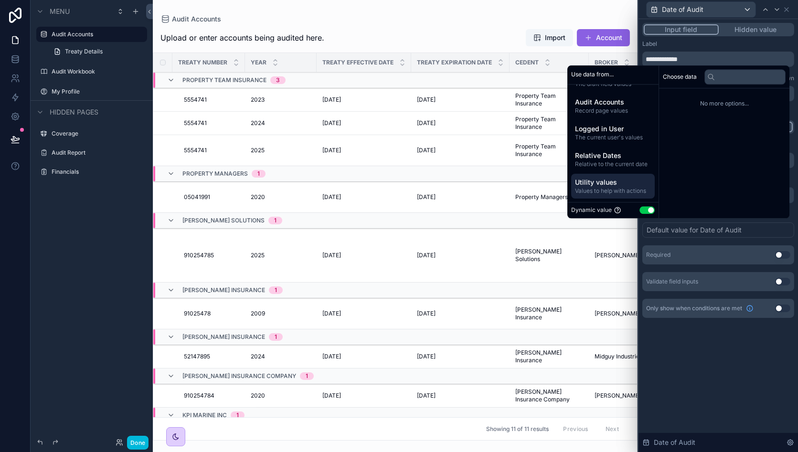
click at [627, 186] on span "Utility values" at bounding box center [613, 183] width 76 height 10
click at [618, 107] on span "Record page values" at bounding box center [613, 111] width 76 height 8
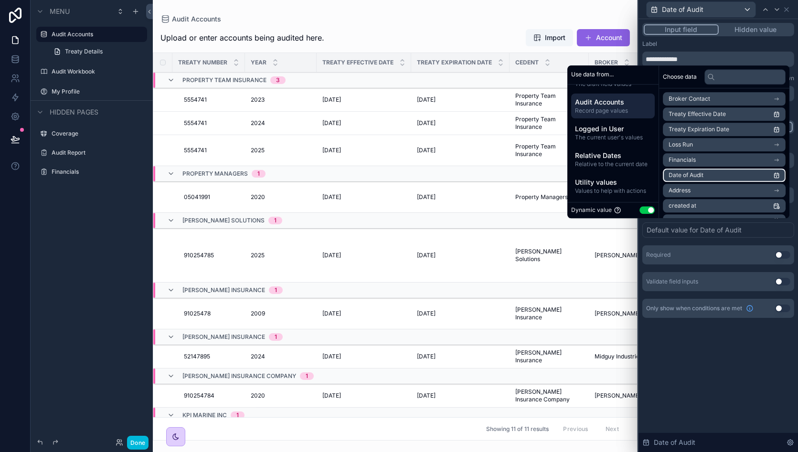
click at [741, 178] on li "Date of Audit" at bounding box center [724, 175] width 123 height 13
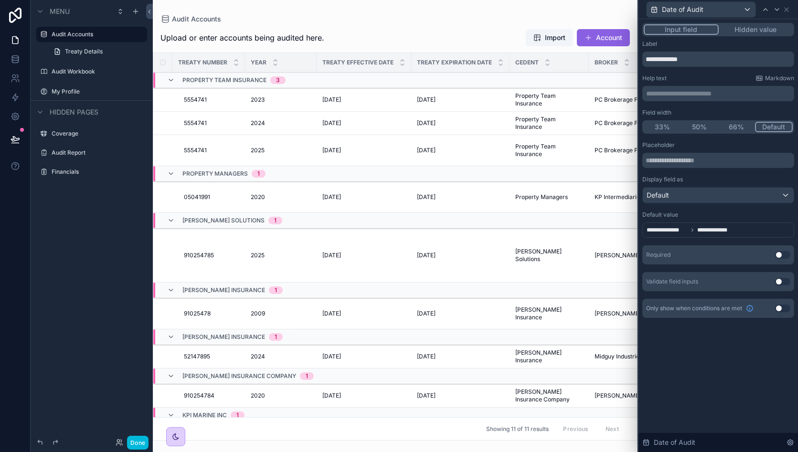
click at [666, 331] on div "**********" at bounding box center [719, 180] width 160 height 322
click at [787, 11] on icon at bounding box center [787, 10] width 8 height 8
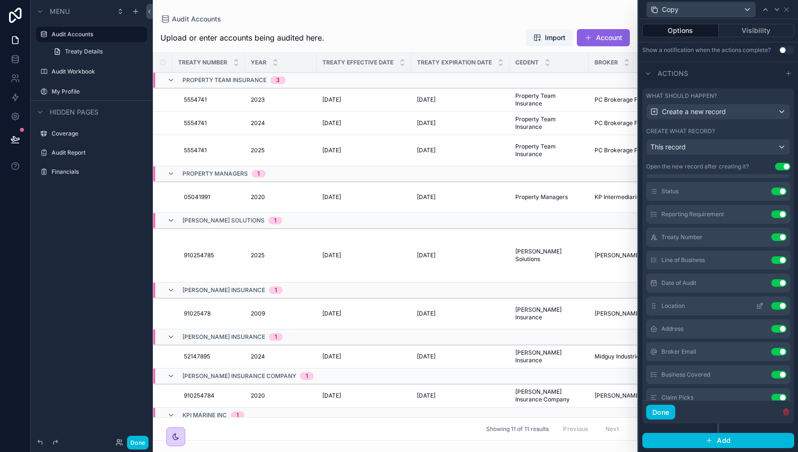
scroll to position [301, 0]
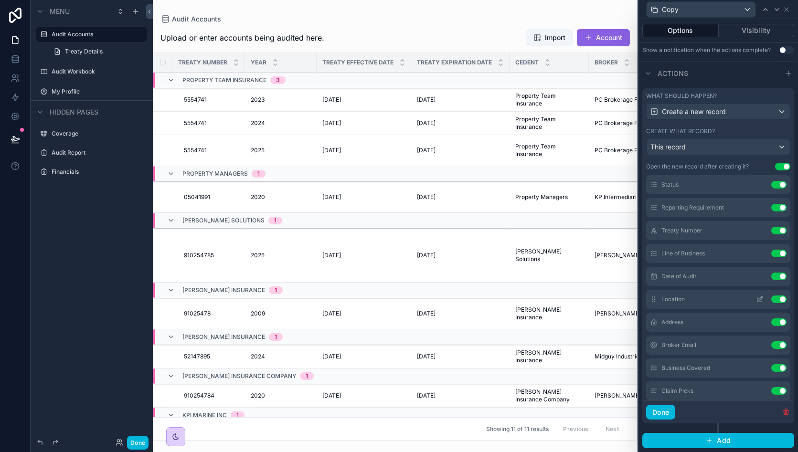
click at [756, 297] on icon at bounding box center [760, 300] width 8 height 8
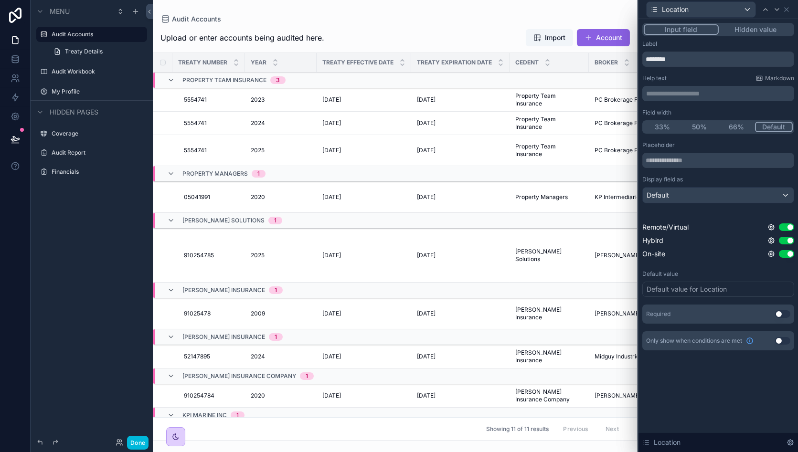
click at [676, 286] on div "Default value for Location" at bounding box center [687, 290] width 80 height 10
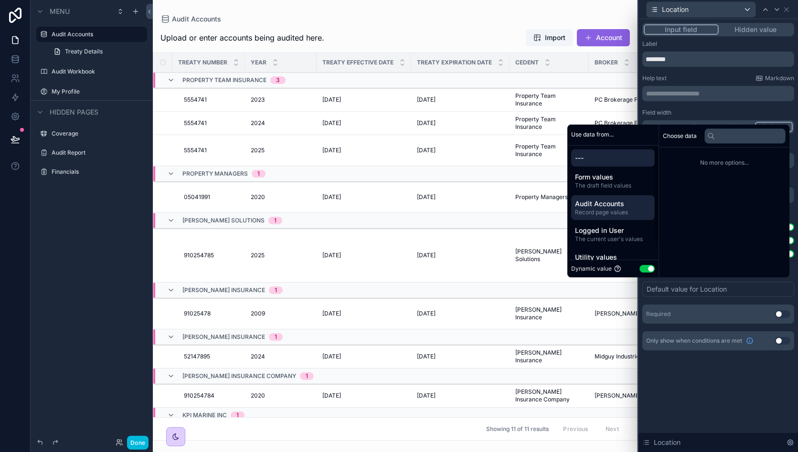
click at [616, 216] on div "Audit Accounts Record page values" at bounding box center [613, 207] width 84 height 25
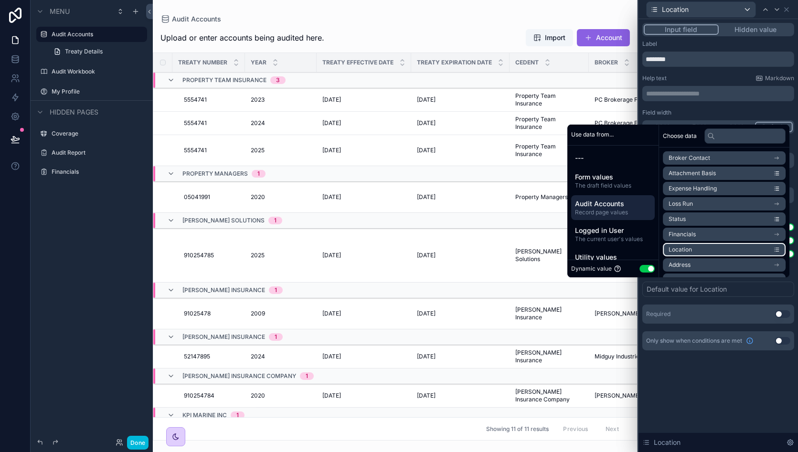
click at [704, 254] on li "Location" at bounding box center [724, 249] width 123 height 13
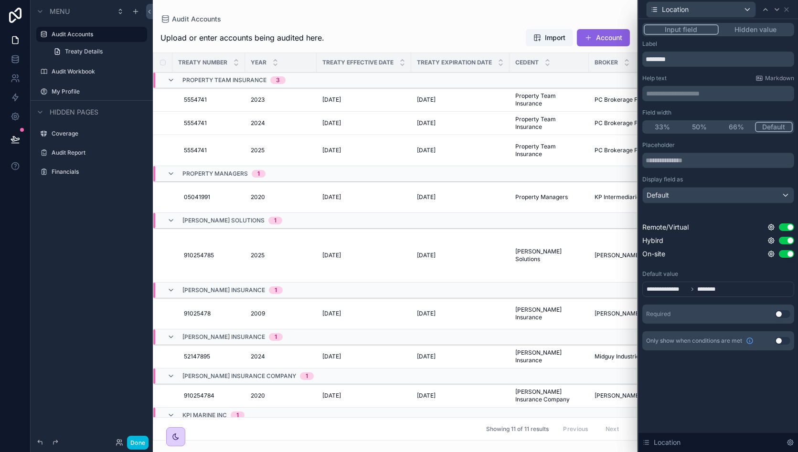
click at [690, 375] on div "**********" at bounding box center [719, 235] width 160 height 433
click at [787, 7] on icon at bounding box center [787, 10] width 8 height 8
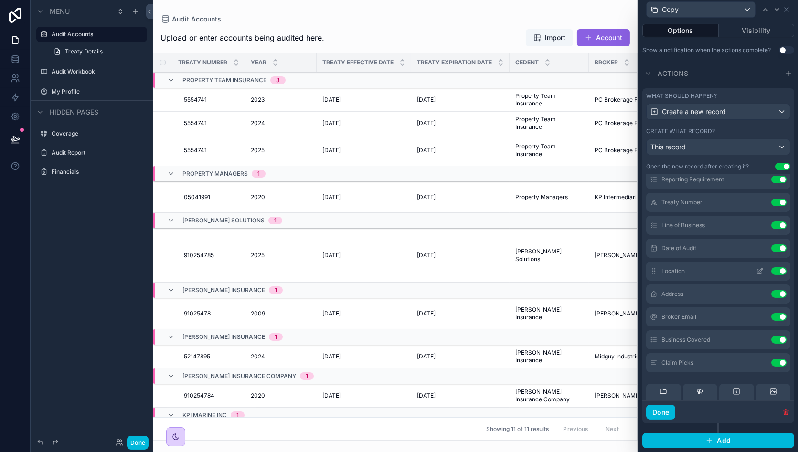
scroll to position [334, 0]
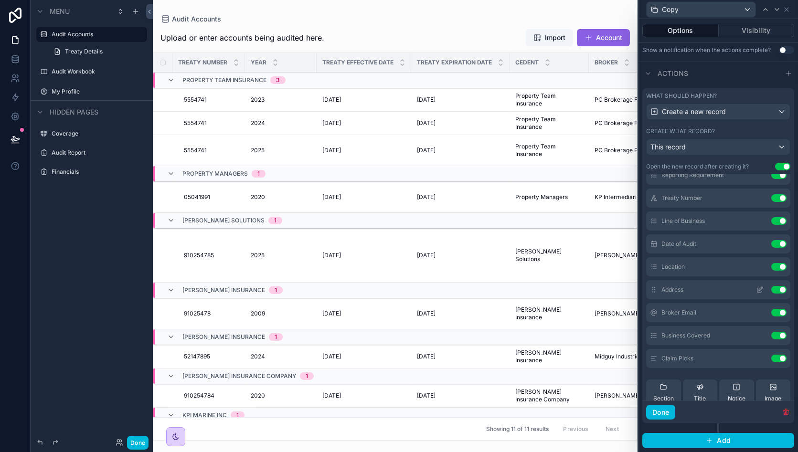
click at [756, 290] on icon at bounding box center [760, 290] width 8 height 8
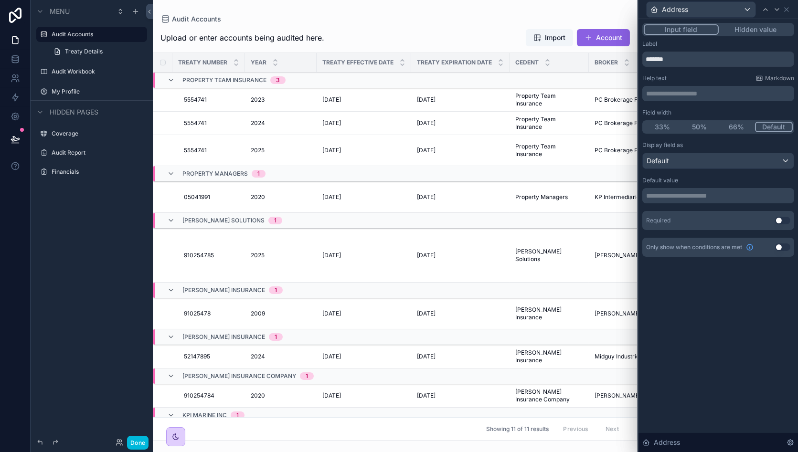
click at [687, 194] on p "**********" at bounding box center [719, 196] width 146 height 10
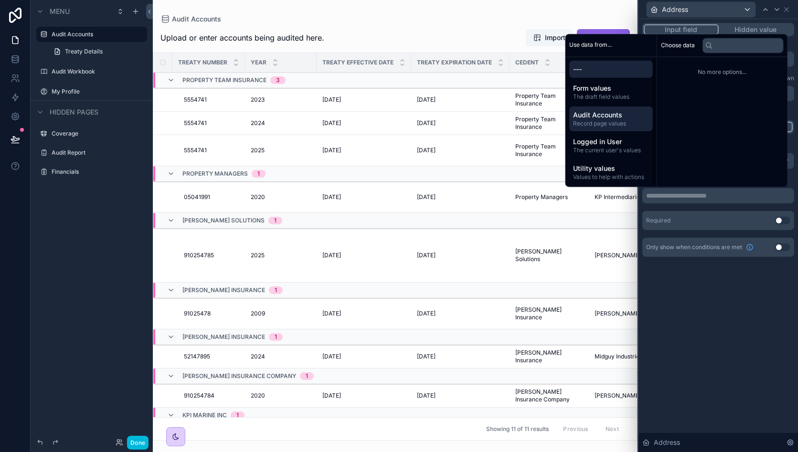
click at [614, 111] on span "Audit Accounts" at bounding box center [611, 115] width 76 height 10
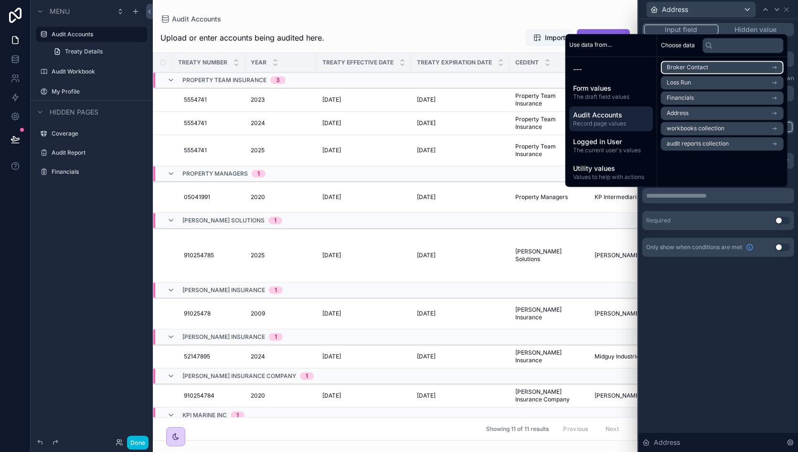
click at [728, 63] on li "Broker Contact" at bounding box center [722, 67] width 123 height 13
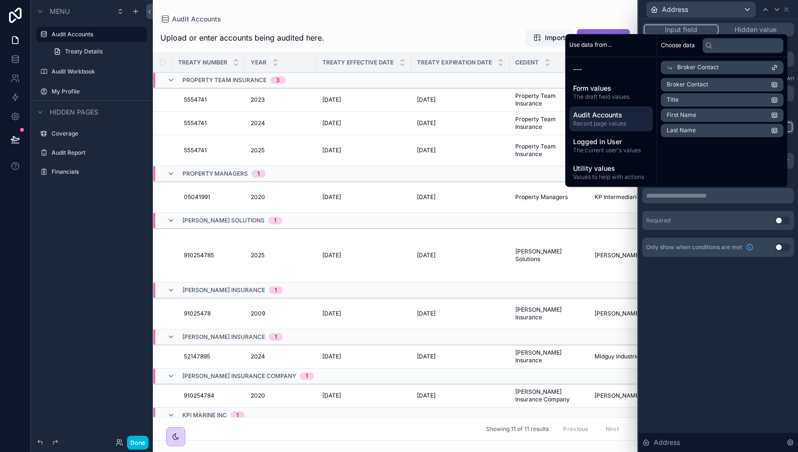
click at [682, 66] on span "Broker Contact" at bounding box center [698, 68] width 42 height 8
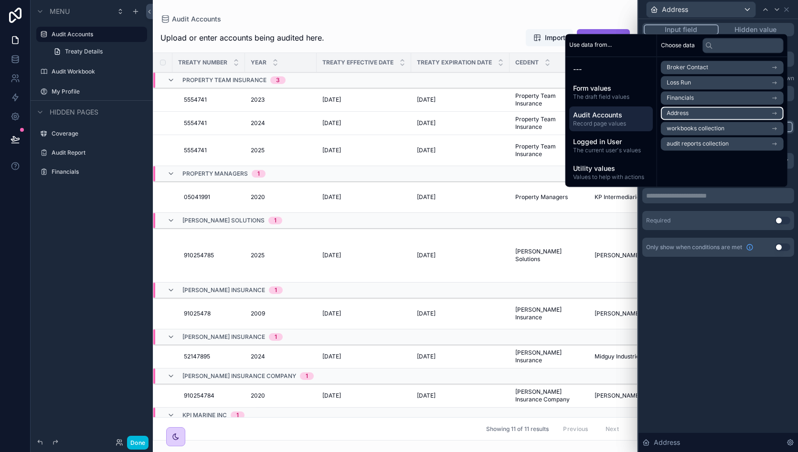
click at [688, 110] on li "Address" at bounding box center [722, 113] width 123 height 13
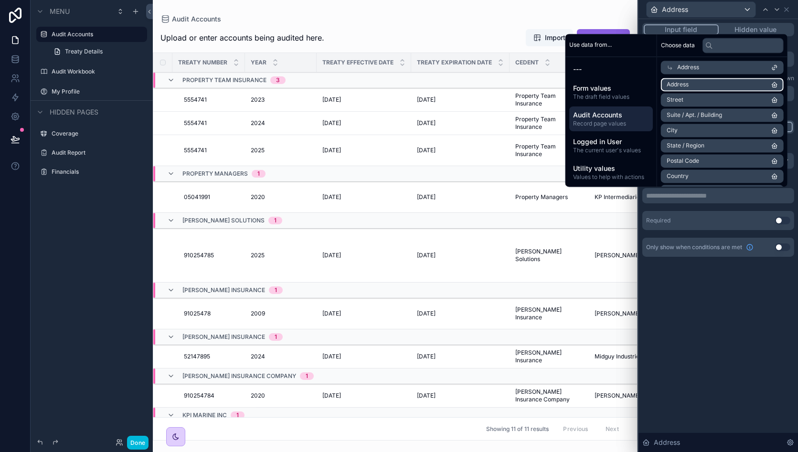
click at [719, 86] on li "Address" at bounding box center [722, 84] width 123 height 13
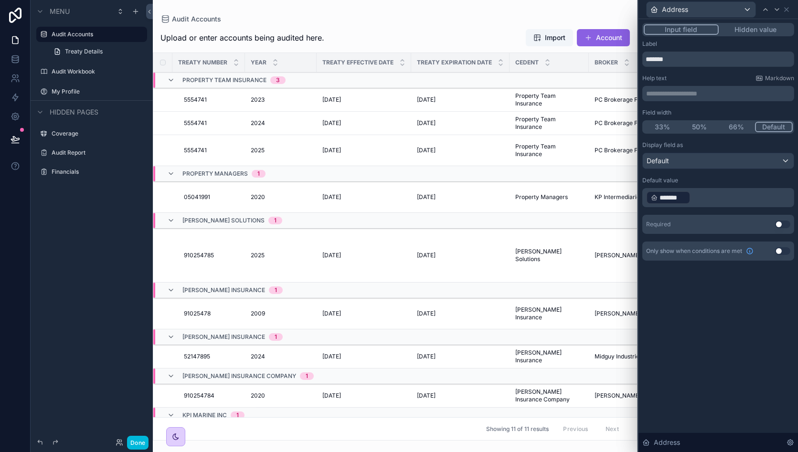
click at [709, 316] on div "**********" at bounding box center [719, 235] width 160 height 433
click at [790, 8] on icon at bounding box center [787, 10] width 8 height 8
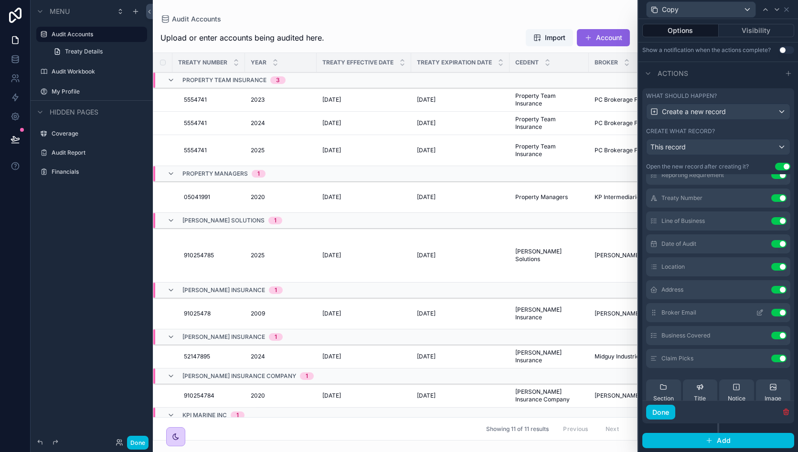
click at [758, 316] on icon at bounding box center [760, 313] width 4 height 4
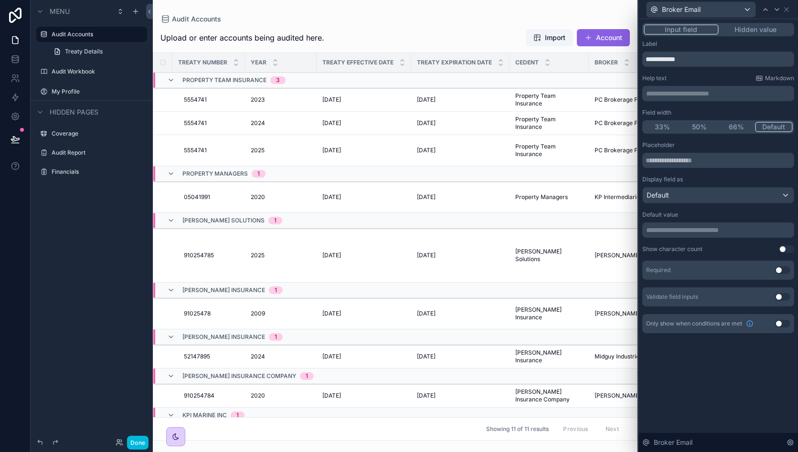
click at [688, 230] on p "**********" at bounding box center [719, 230] width 146 height 10
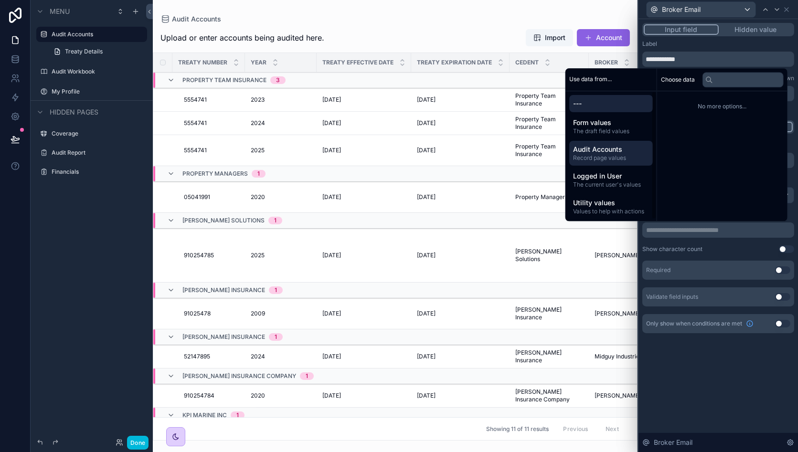
click at [597, 158] on span "Record page values" at bounding box center [611, 158] width 76 height 8
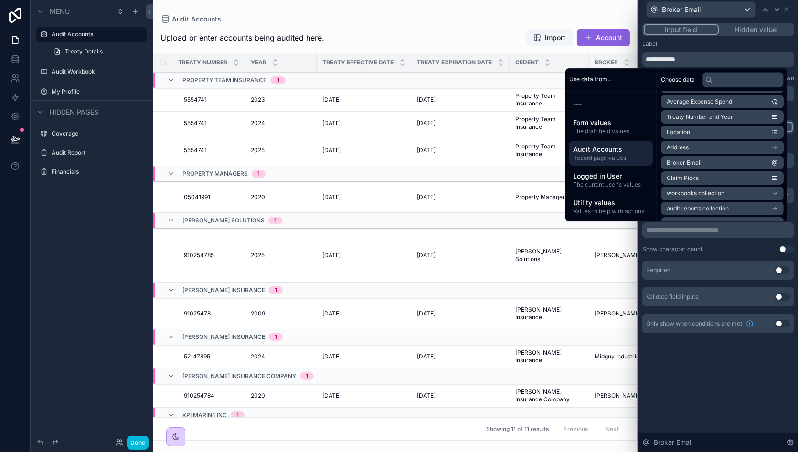
scroll to position [302, 0]
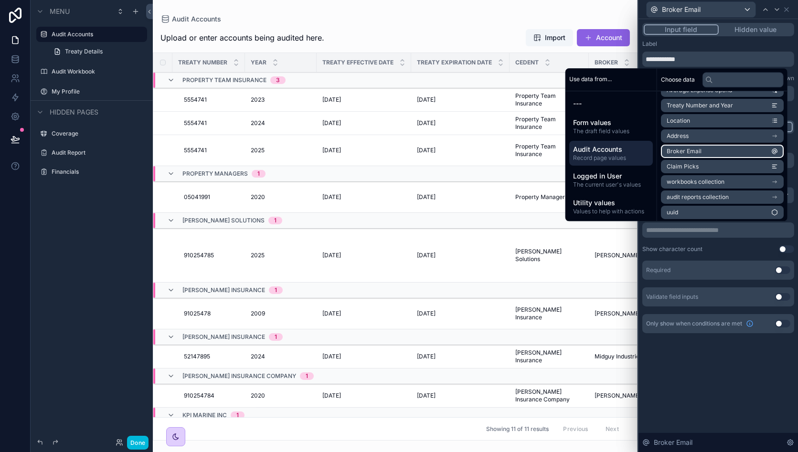
click at [723, 148] on li "Broker Email" at bounding box center [722, 151] width 123 height 13
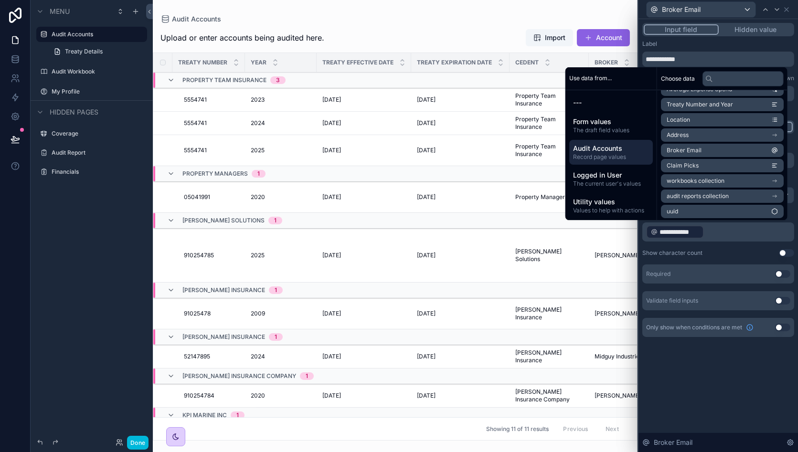
click at [712, 386] on div "**********" at bounding box center [719, 235] width 160 height 433
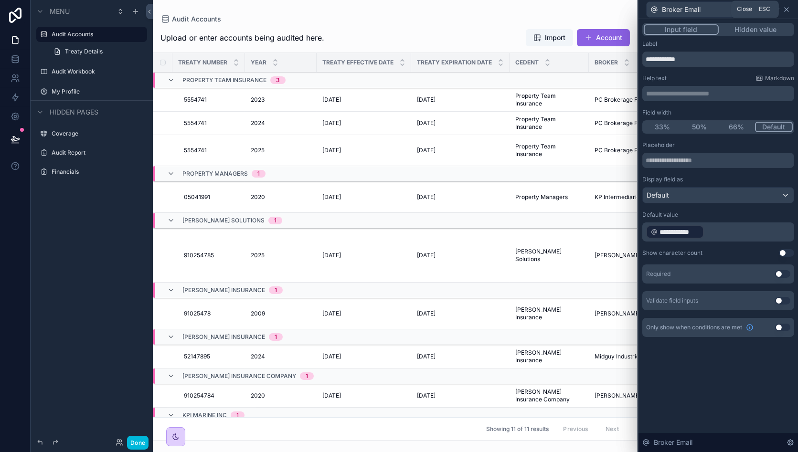
click at [790, 10] on icon at bounding box center [787, 10] width 8 height 8
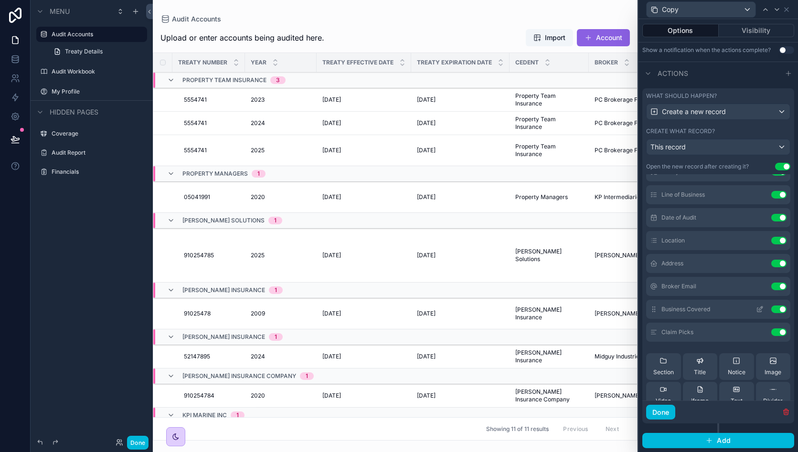
scroll to position [361, 0]
click at [756, 306] on icon at bounding box center [760, 309] width 8 height 8
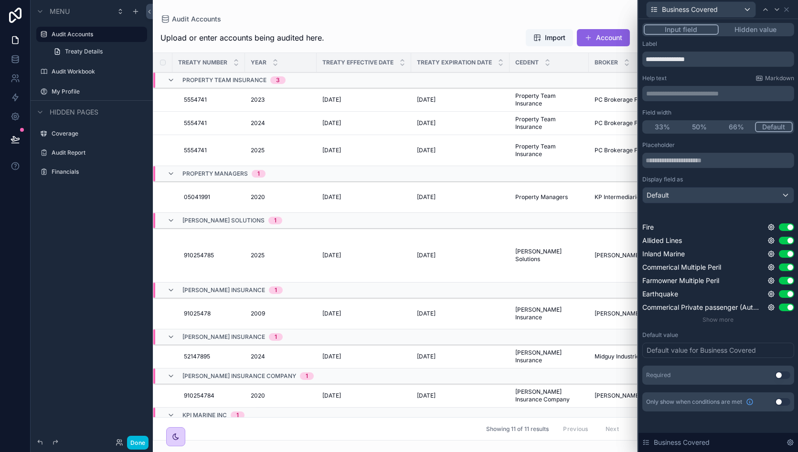
click at [681, 353] on div "Default value for Business Covered" at bounding box center [701, 351] width 109 height 10
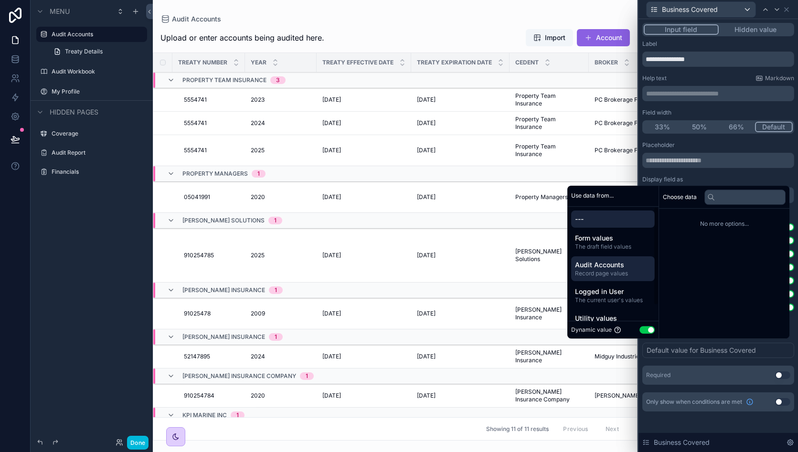
click at [608, 264] on span "Audit Accounts" at bounding box center [613, 265] width 76 height 10
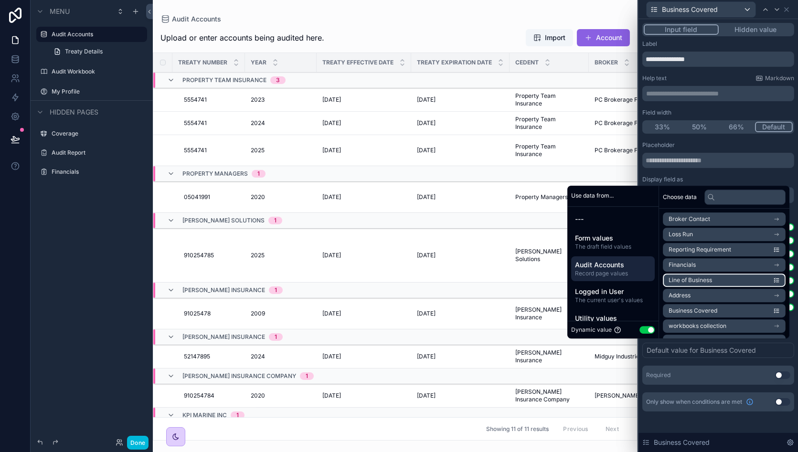
scroll to position [13, 0]
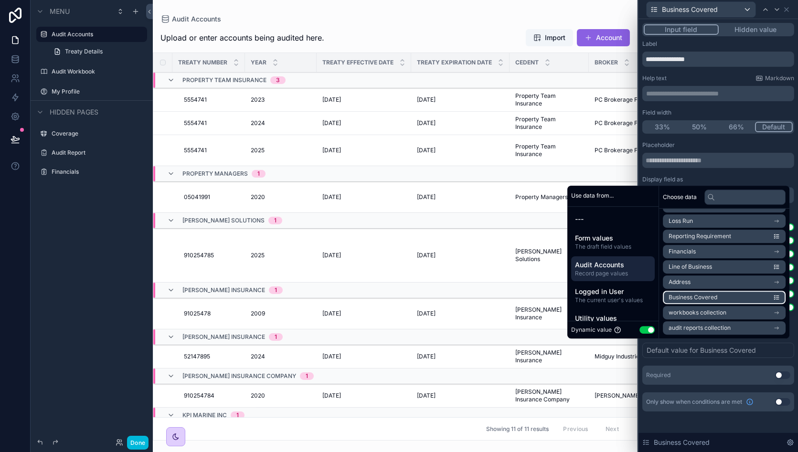
click at [709, 298] on span "Business Covered" at bounding box center [693, 298] width 49 height 8
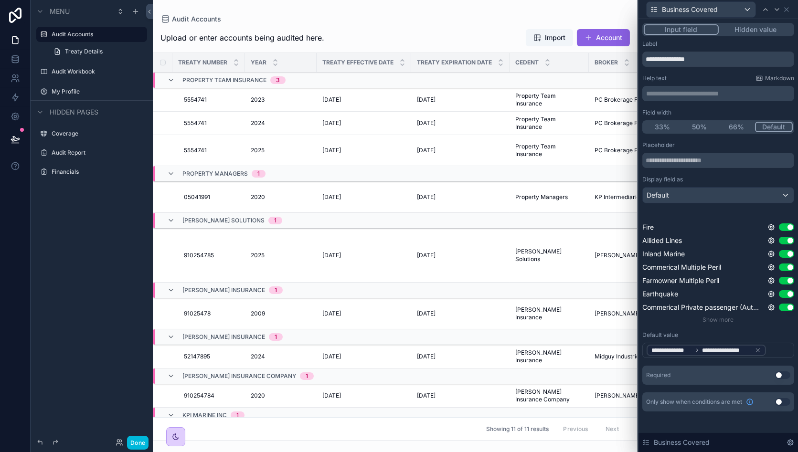
click at [719, 178] on div "Display field as" at bounding box center [719, 180] width 152 height 8
click at [786, 9] on icon at bounding box center [787, 10] width 8 height 8
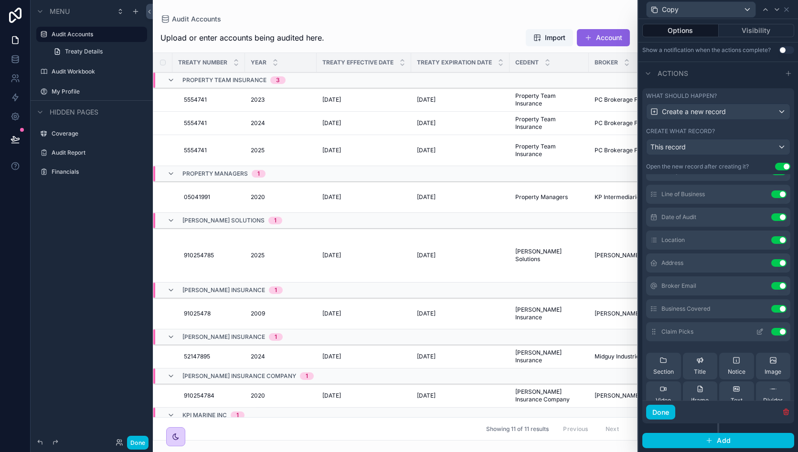
click at [759, 332] on icon at bounding box center [761, 331] width 4 height 4
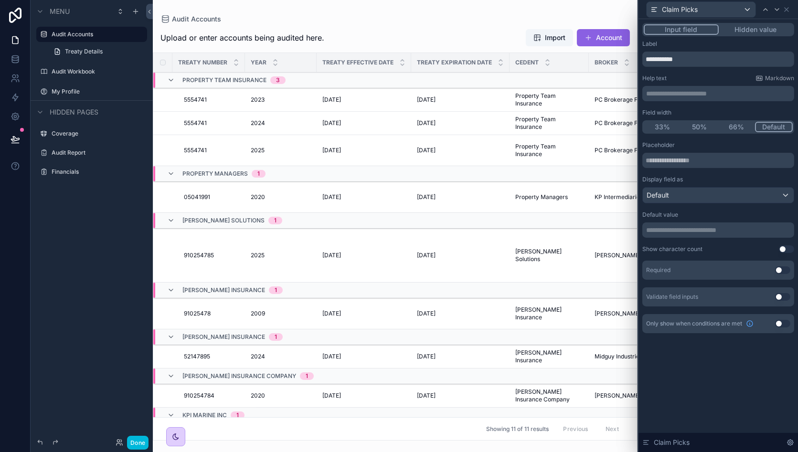
click at [682, 234] on p "**********" at bounding box center [719, 230] width 146 height 10
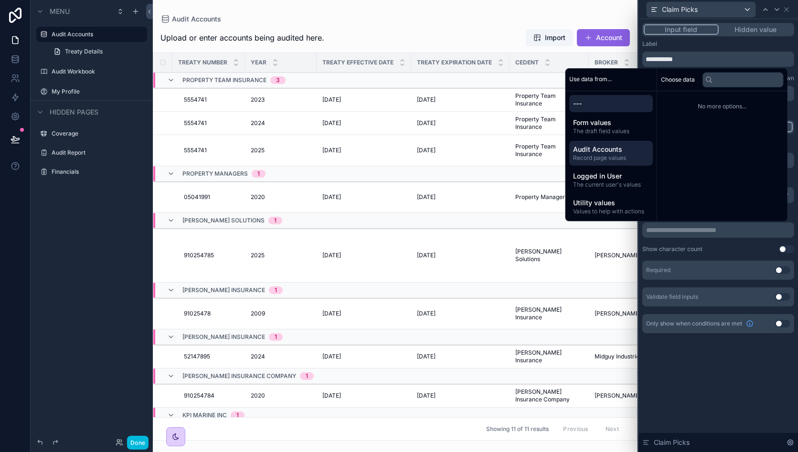
click at [614, 150] on span "Audit Accounts" at bounding box center [611, 150] width 76 height 10
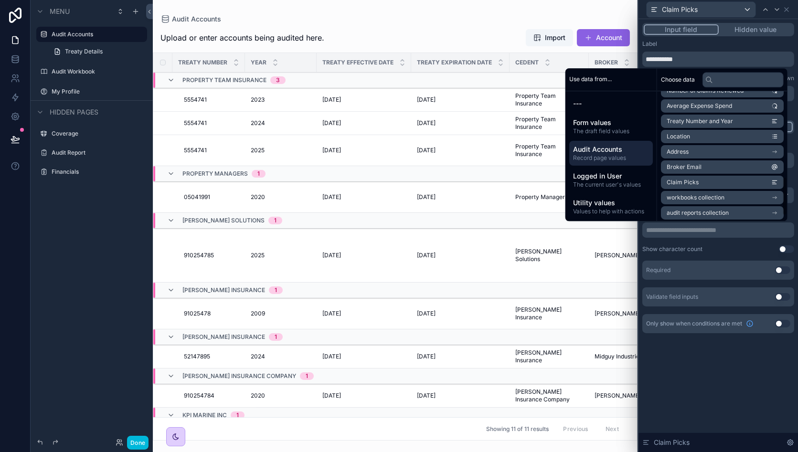
scroll to position [303, 0]
click at [697, 167] on li "Claim Picks" at bounding box center [722, 165] width 123 height 13
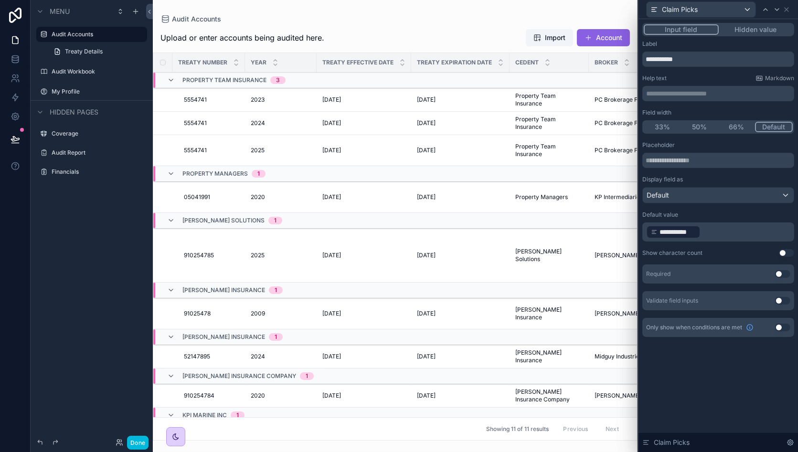
click at [683, 364] on div "**********" at bounding box center [719, 235] width 160 height 433
click at [787, 11] on icon at bounding box center [787, 10] width 8 height 8
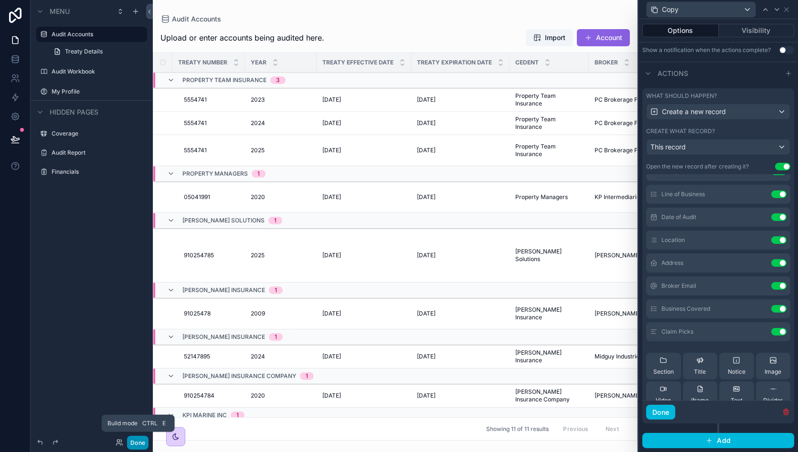
click at [135, 443] on button "Done" at bounding box center [137, 443] width 21 height 14
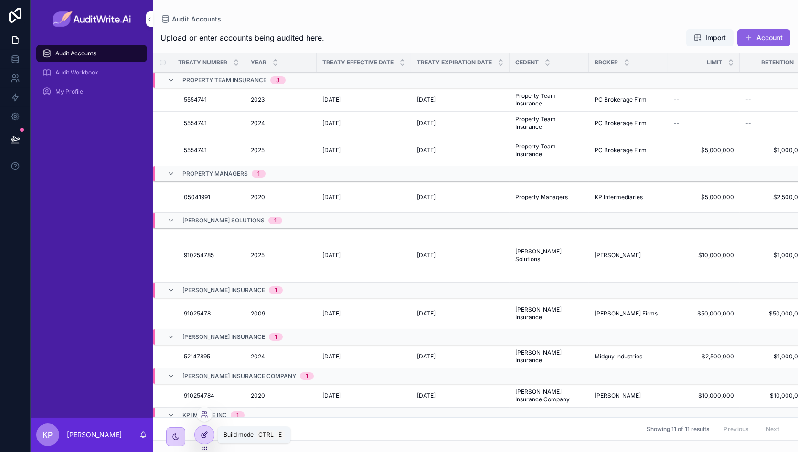
click at [209, 436] on div at bounding box center [204, 435] width 19 height 18
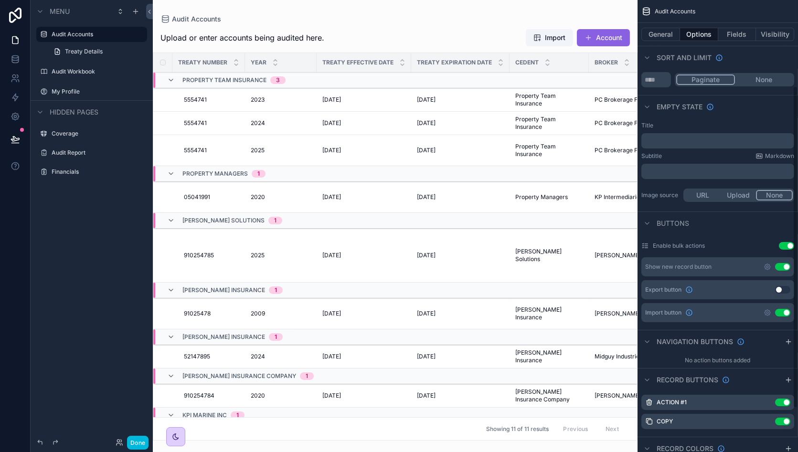
scroll to position [182, 0]
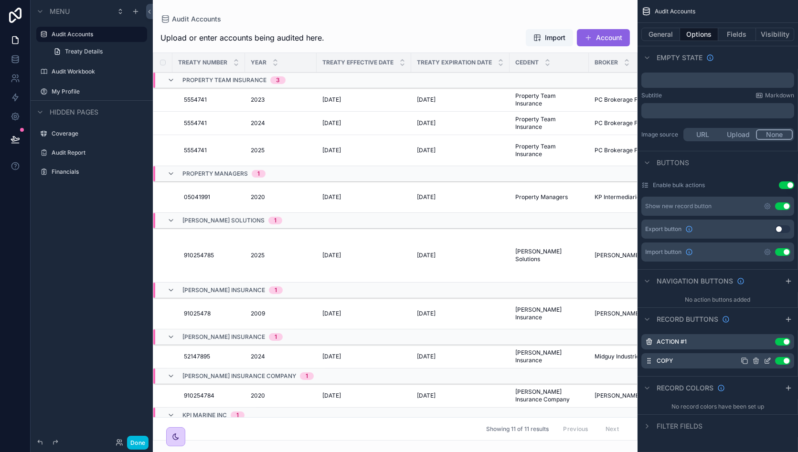
click at [764, 359] on icon "scrollable content" at bounding box center [768, 361] width 8 height 8
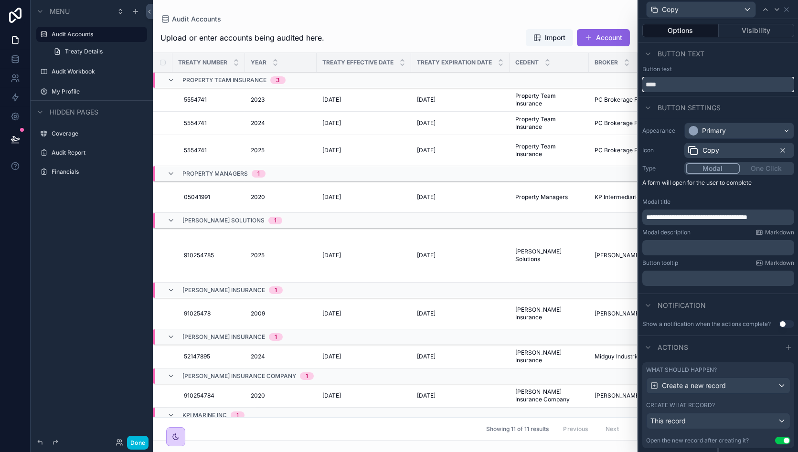
click at [685, 88] on input "****" at bounding box center [719, 84] width 152 height 15
click at [708, 280] on p "﻿" at bounding box center [719, 279] width 146 height 10
click at [677, 290] on div "**********" at bounding box center [719, 206] width 160 height 175
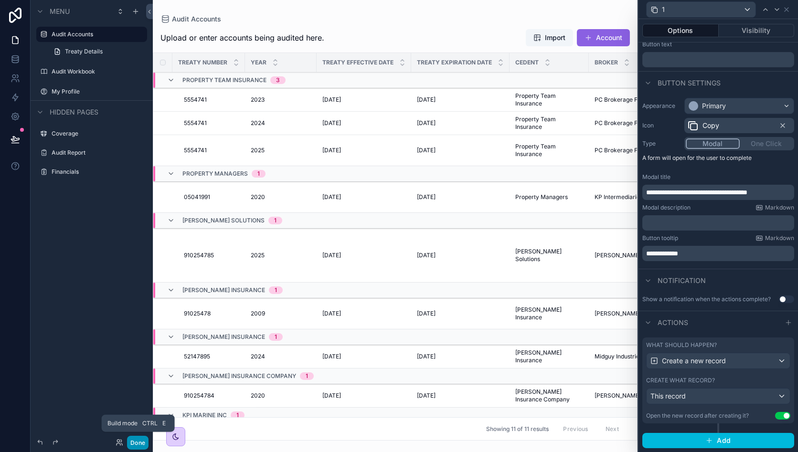
click at [142, 442] on button "Done" at bounding box center [137, 443] width 21 height 14
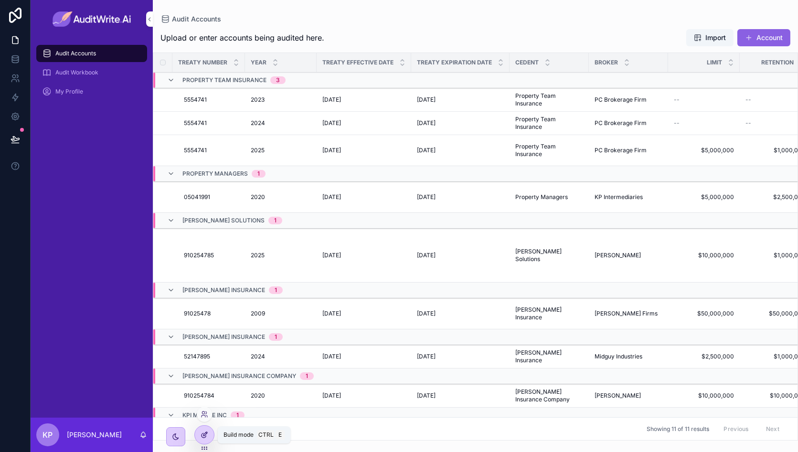
click at [195, 431] on div at bounding box center [204, 435] width 19 height 18
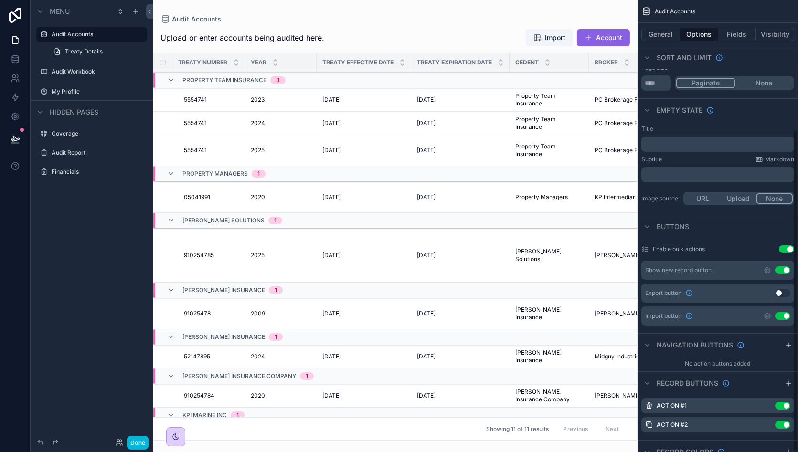
scroll to position [182, 0]
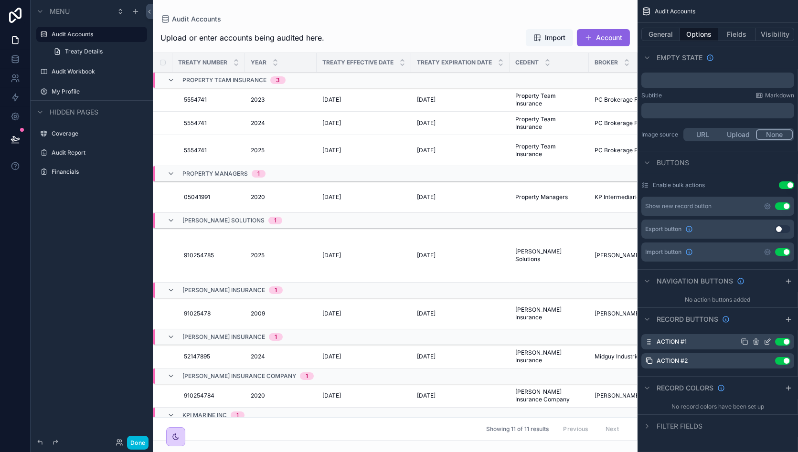
click at [767, 339] on icon "scrollable content" at bounding box center [768, 342] width 8 height 8
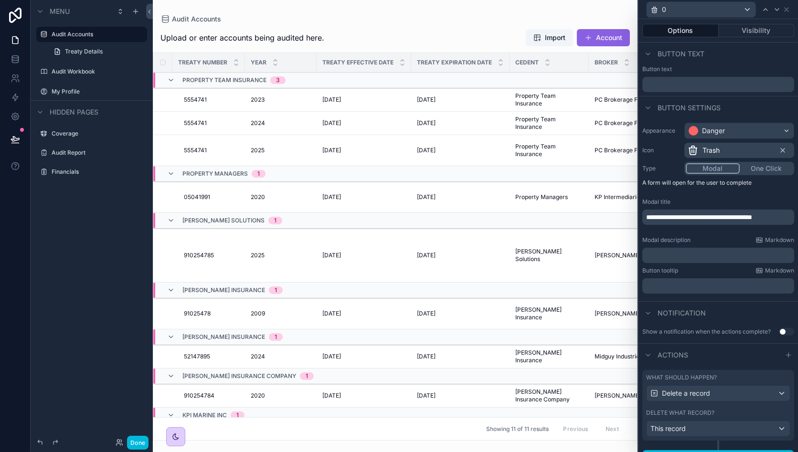
click at [677, 283] on p "﻿" at bounding box center [719, 286] width 146 height 10
click at [760, 104] on div "Button settings" at bounding box center [719, 107] width 160 height 23
click at [790, 7] on icon at bounding box center [787, 10] width 8 height 8
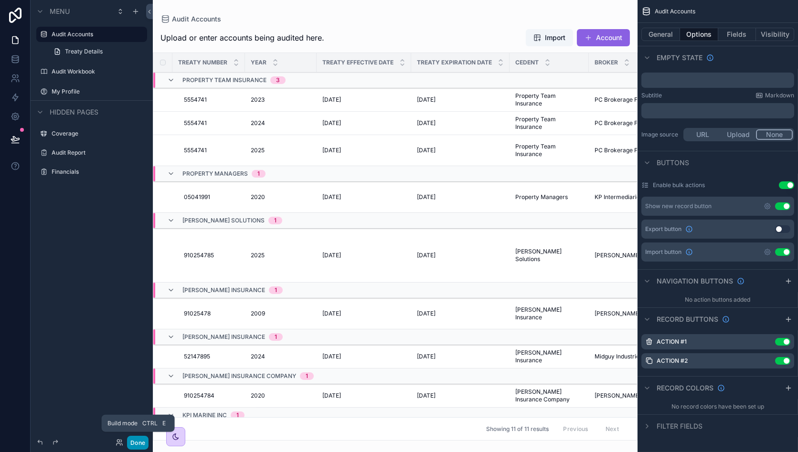
click at [139, 443] on button "Done" at bounding box center [137, 443] width 21 height 14
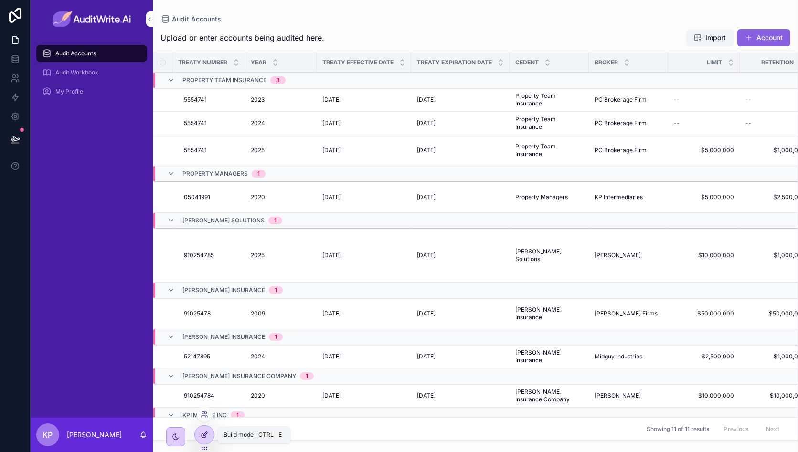
click at [201, 435] on icon at bounding box center [205, 435] width 8 height 8
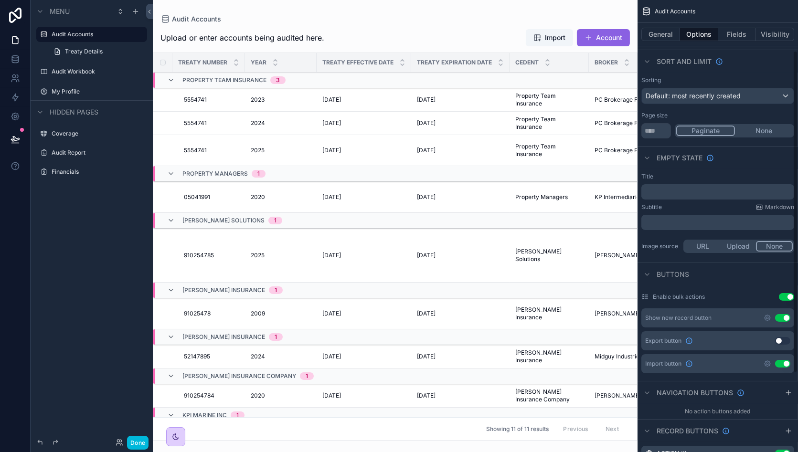
scroll to position [71, 0]
click at [790, 293] on button "Use setting" at bounding box center [786, 296] width 15 height 8
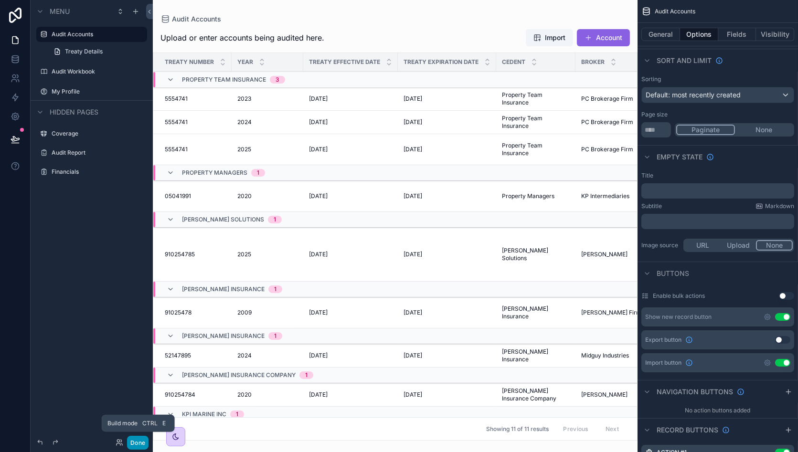
click at [135, 439] on button "Done" at bounding box center [137, 443] width 21 height 14
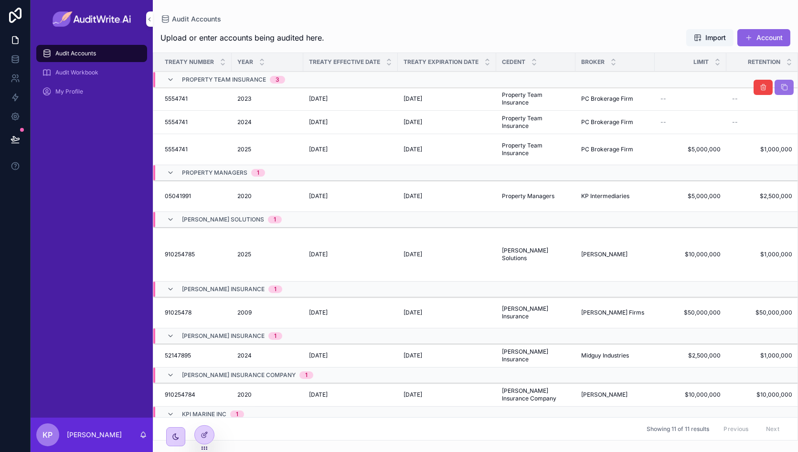
click at [778, 93] on button "scrollable content" at bounding box center [784, 87] width 19 height 15
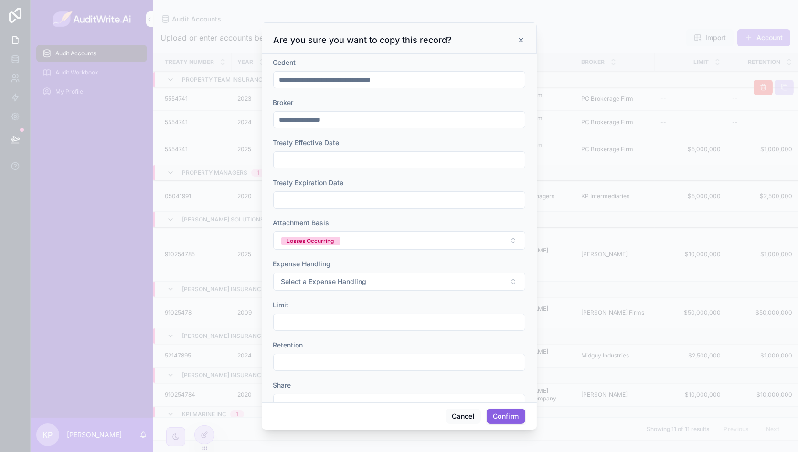
click at [423, 78] on input "**********" at bounding box center [399, 79] width 251 height 13
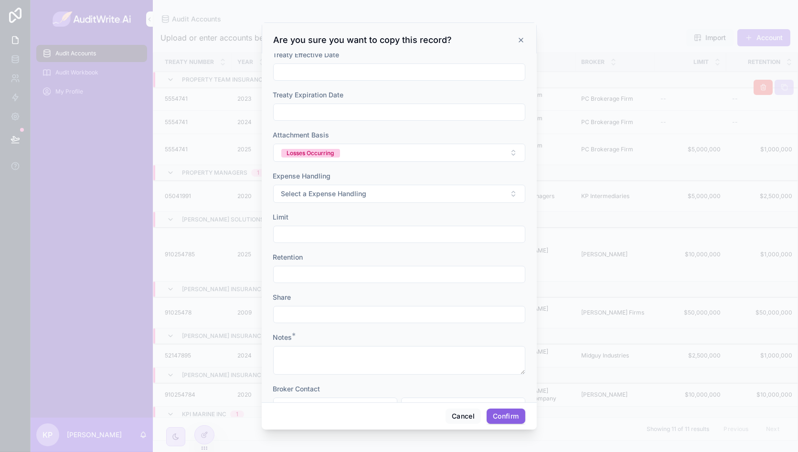
scroll to position [0, 0]
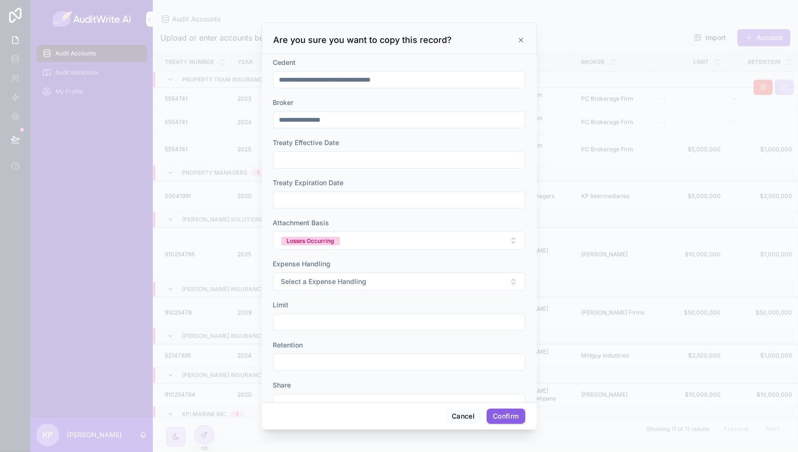
click at [519, 42] on icon at bounding box center [521, 40] width 8 height 8
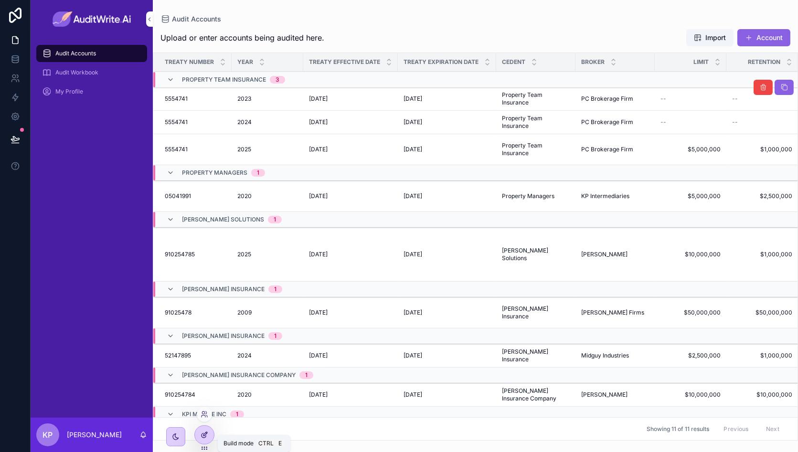
click at [210, 430] on div at bounding box center [204, 435] width 19 height 18
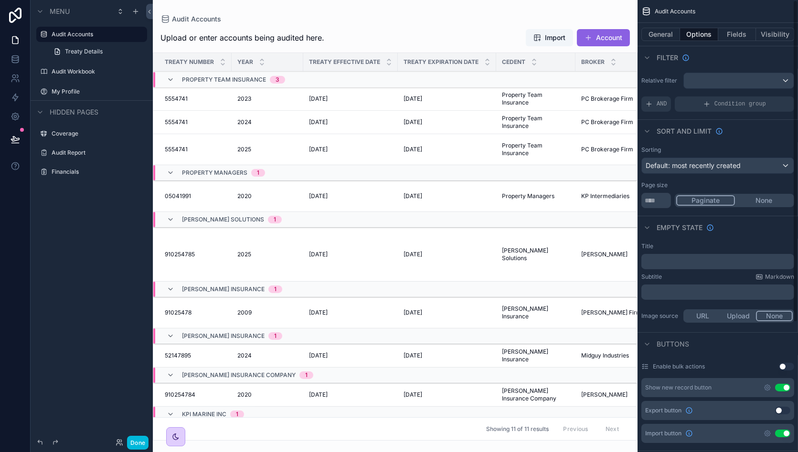
scroll to position [182, 0]
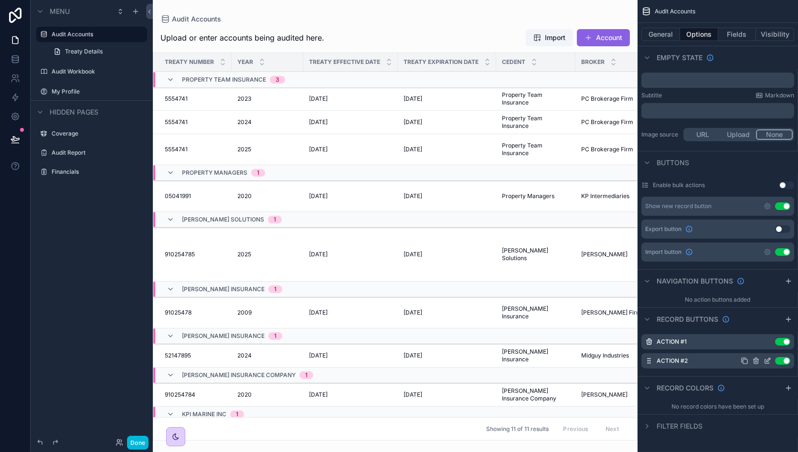
click at [767, 361] on icon "scrollable content" at bounding box center [768, 361] width 8 height 8
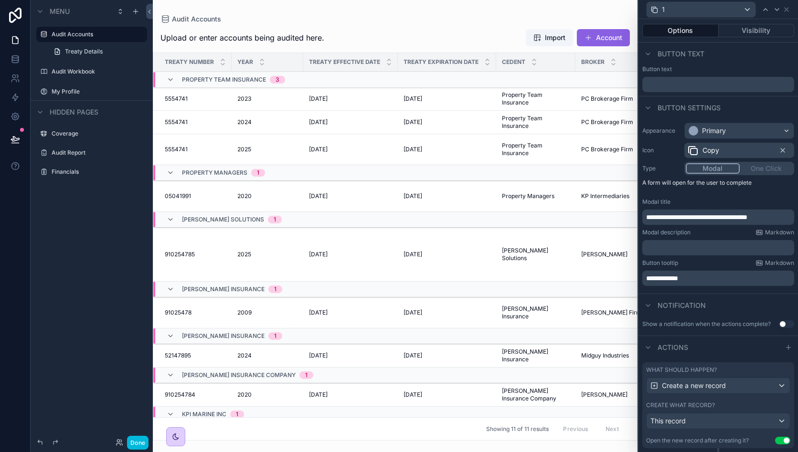
click at [758, 170] on div "Modal One Click" at bounding box center [740, 168] width 110 height 13
click at [676, 189] on p "A form will open for the user to complete" at bounding box center [719, 184] width 152 height 11
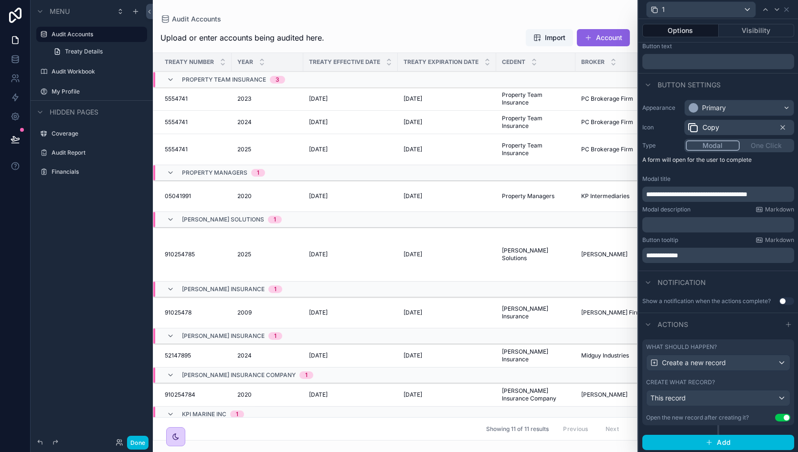
scroll to position [29, 0]
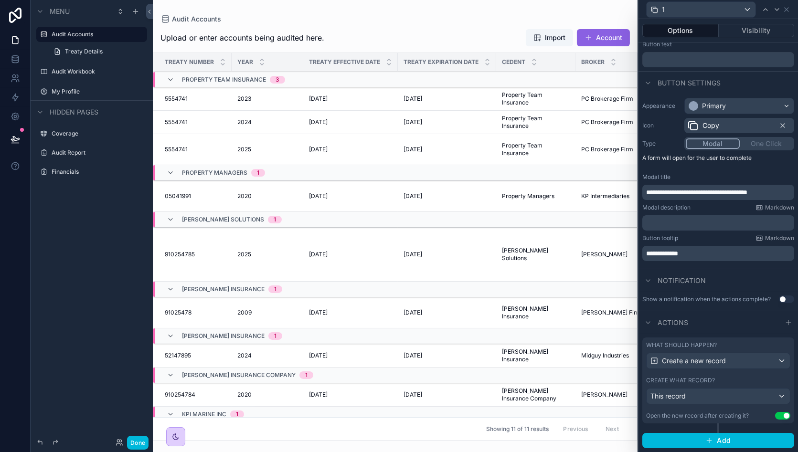
click at [764, 141] on div "Modal One Click" at bounding box center [740, 143] width 110 height 13
drag, startPoint x: 764, startPoint y: 141, endPoint x: 705, endPoint y: 178, distance: 70.4
click at [705, 178] on div "**********" at bounding box center [719, 179] width 160 height 171
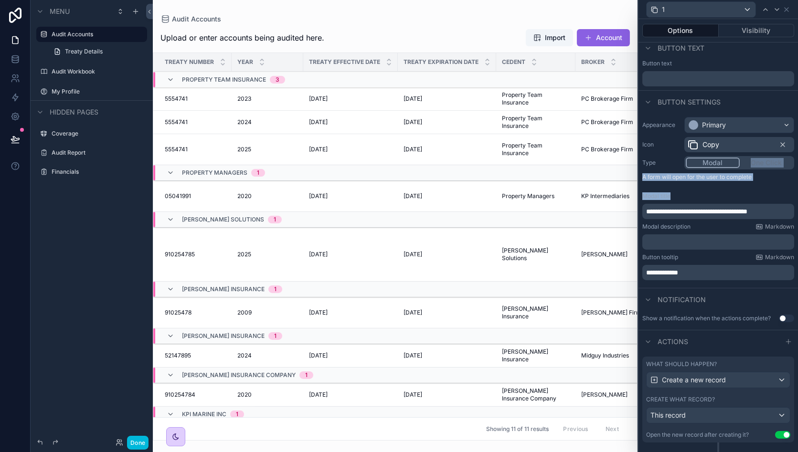
scroll to position [0, 0]
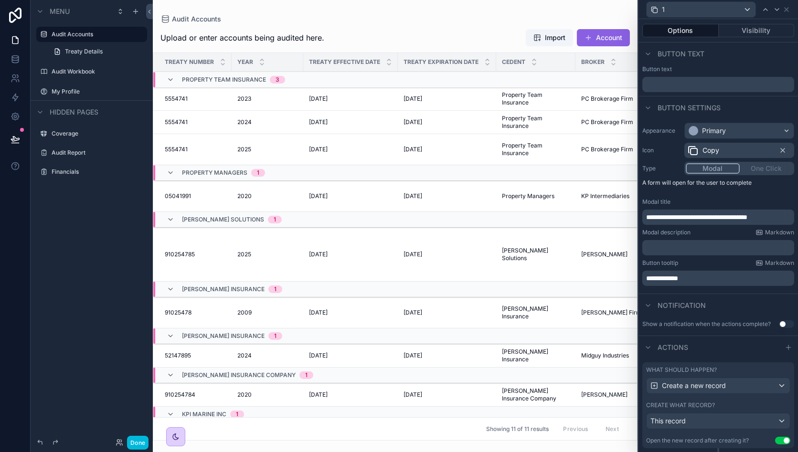
click at [674, 145] on div "Icon Copy" at bounding box center [719, 150] width 152 height 15
click at [760, 165] on div "Modal One Click" at bounding box center [740, 168] width 110 height 13
click at [656, 53] on div "Button text" at bounding box center [674, 53] width 62 height 11
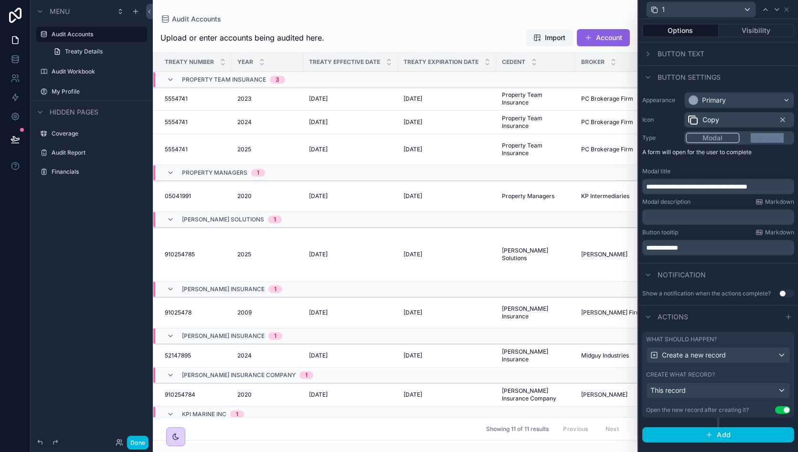
click at [762, 139] on div "Modal One Click" at bounding box center [740, 137] width 110 height 13
click at [467, 15] on div "scrollable content" at bounding box center [395, 226] width 485 height 452
click at [683, 50] on span "Button text" at bounding box center [681, 54] width 47 height 10
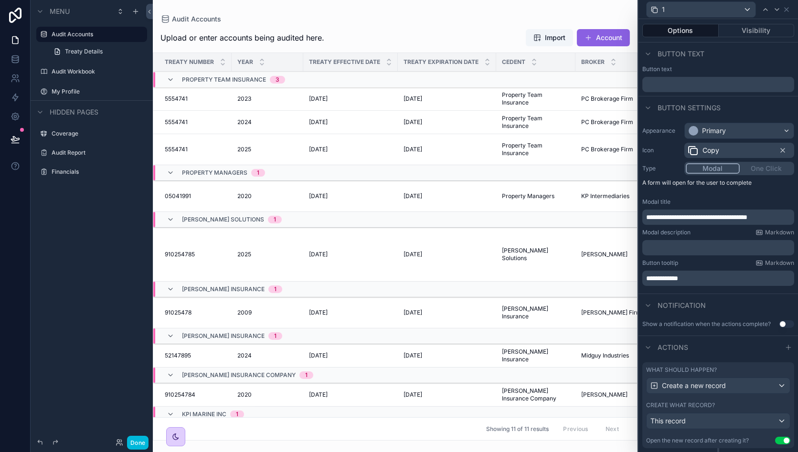
click at [683, 50] on span "Button text" at bounding box center [681, 54] width 47 height 10
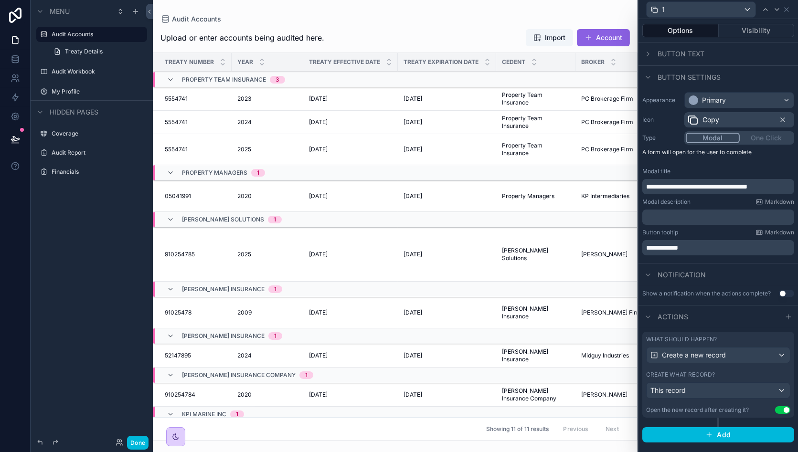
click at [659, 81] on span "Button settings" at bounding box center [689, 78] width 63 height 10
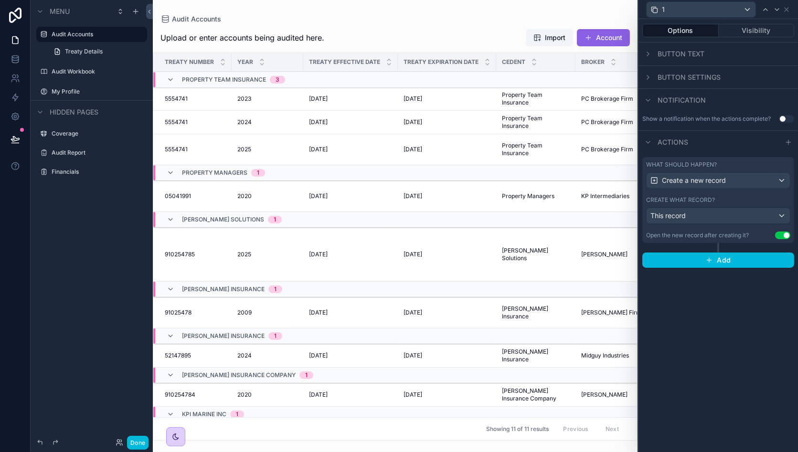
click at [659, 81] on span "Button settings" at bounding box center [689, 78] width 63 height 10
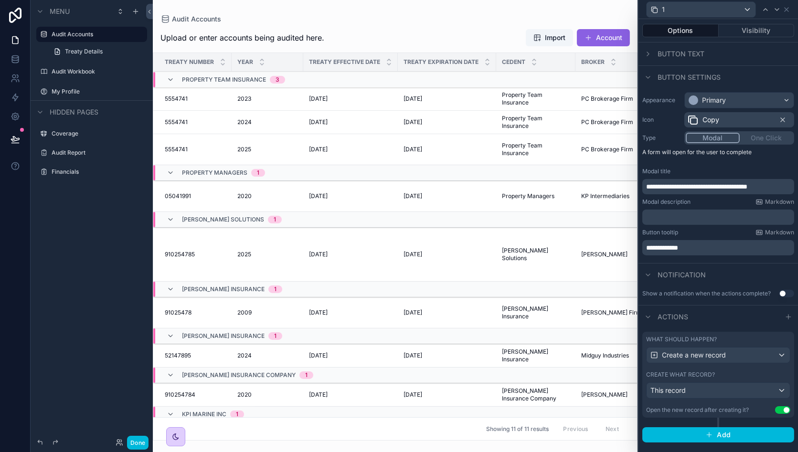
click at [659, 81] on span "Button settings" at bounding box center [689, 78] width 63 height 10
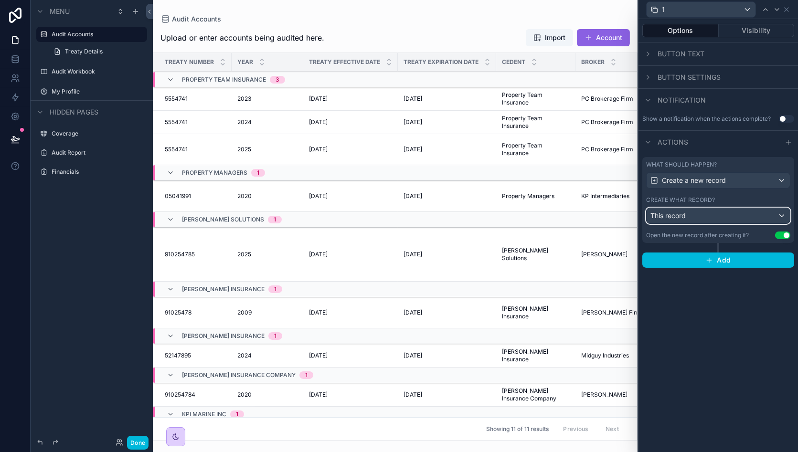
click at [714, 220] on div "This record" at bounding box center [718, 215] width 143 height 15
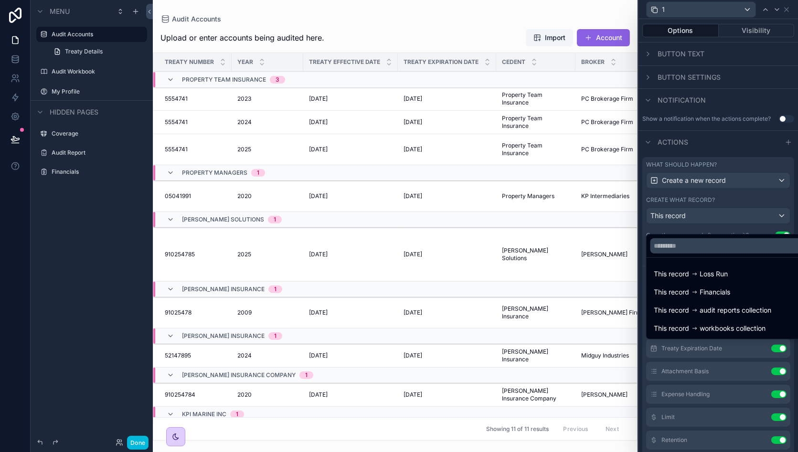
click at [714, 206] on div at bounding box center [719, 226] width 160 height 452
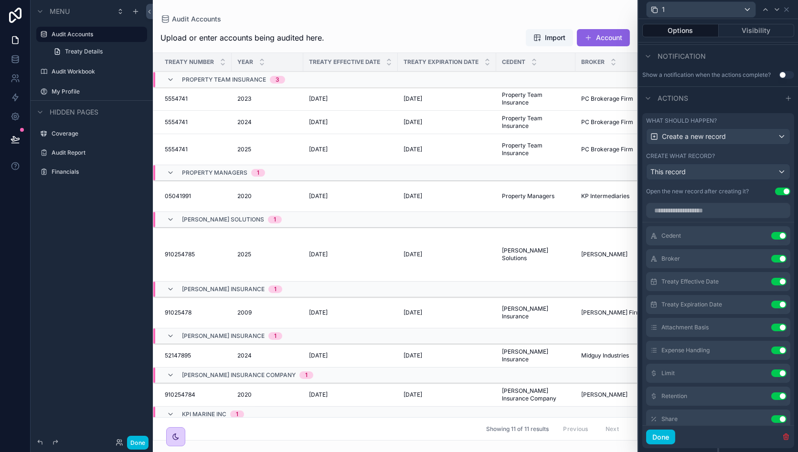
scroll to position [54, 0]
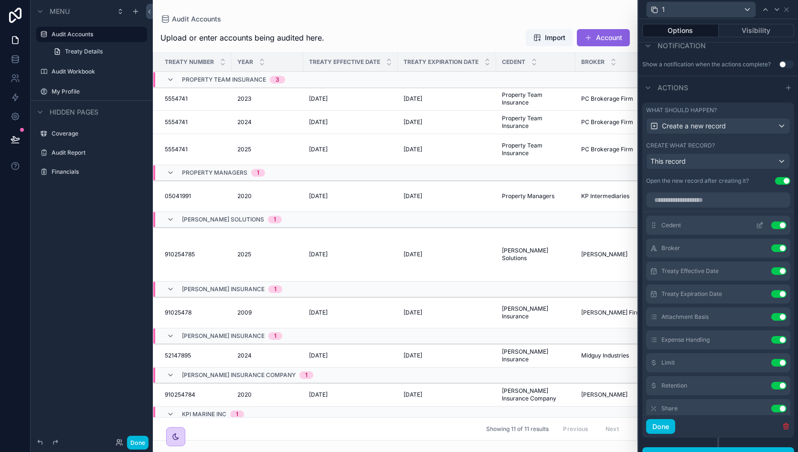
click at [756, 229] on icon at bounding box center [760, 226] width 8 height 8
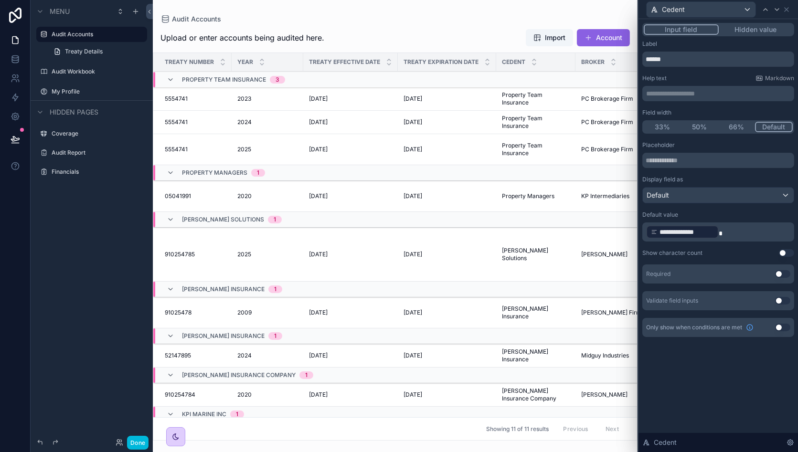
click at [704, 233] on span "**********" at bounding box center [687, 232] width 54 height 10
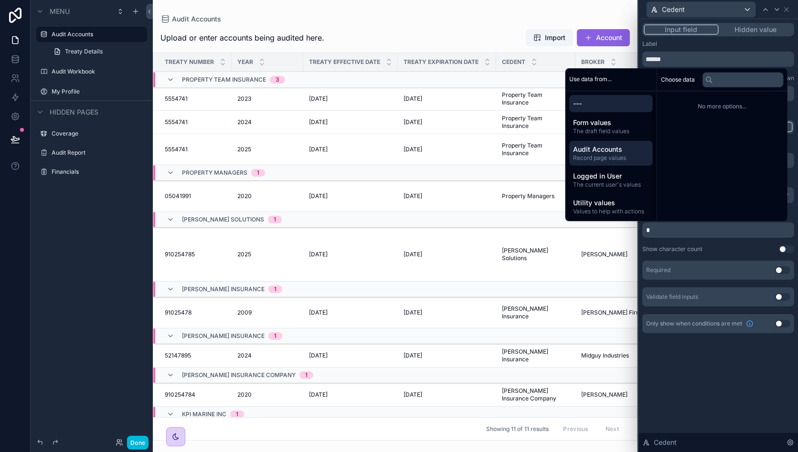
click at [601, 151] on span "Audit Accounts" at bounding box center [611, 150] width 76 height 10
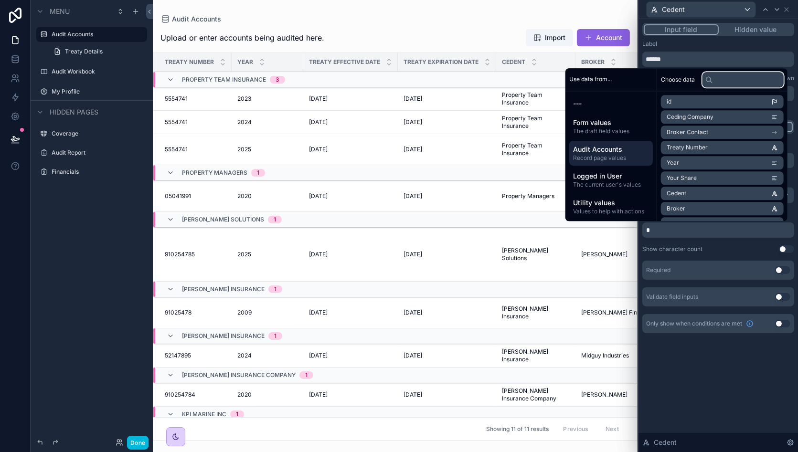
click at [734, 79] on input "text" at bounding box center [743, 79] width 81 height 15
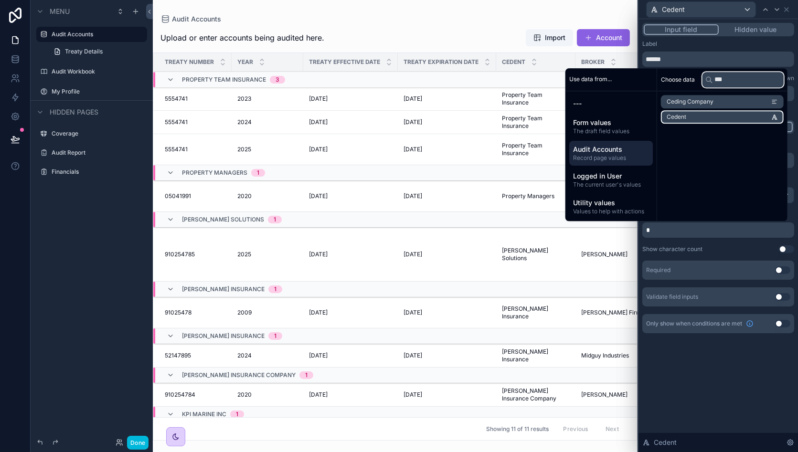
type input "***"
click at [721, 119] on li "Cedent" at bounding box center [722, 116] width 123 height 13
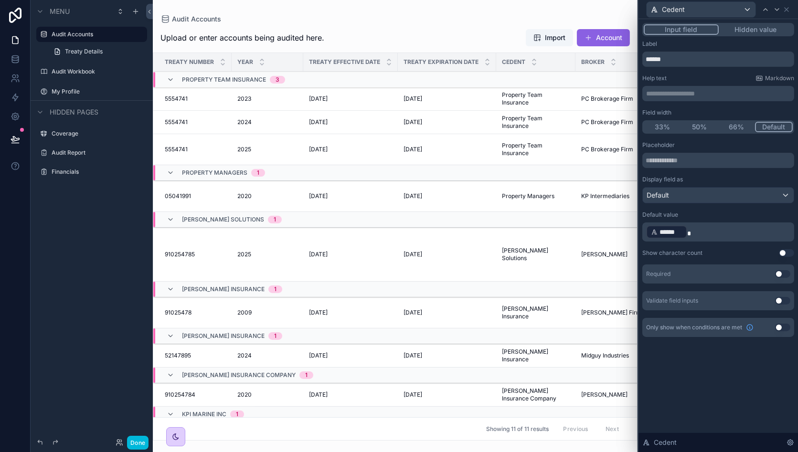
click at [718, 249] on div "Show character count Use setting" at bounding box center [719, 253] width 152 height 8
click at [788, 11] on icon at bounding box center [787, 10] width 4 height 4
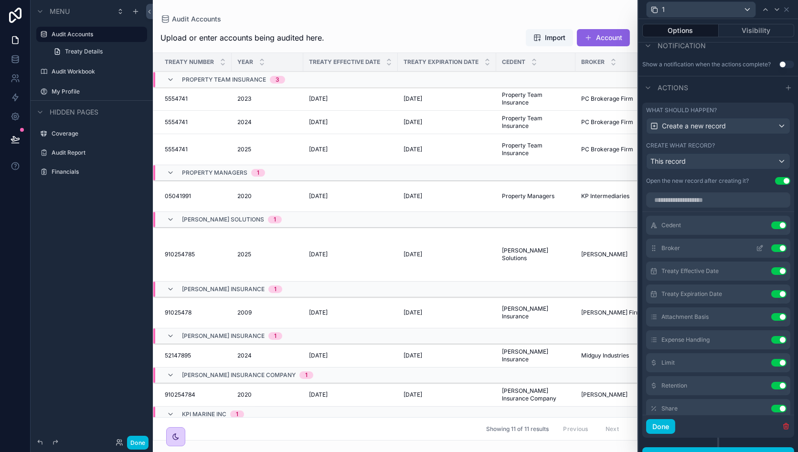
click at [756, 252] on icon at bounding box center [760, 249] width 8 height 8
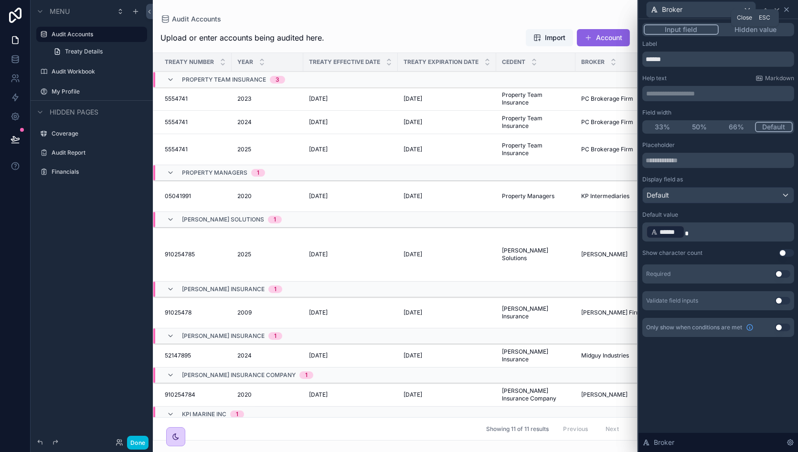
click at [790, 8] on icon at bounding box center [787, 10] width 8 height 8
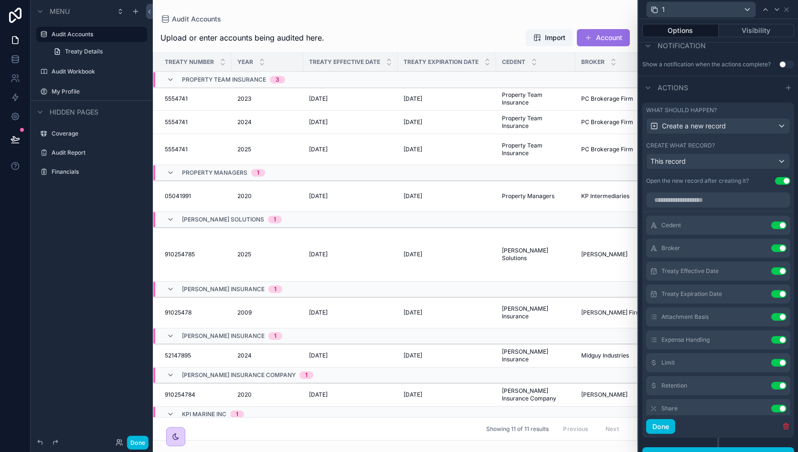
click at [615, 40] on button "Account" at bounding box center [603, 37] width 53 height 17
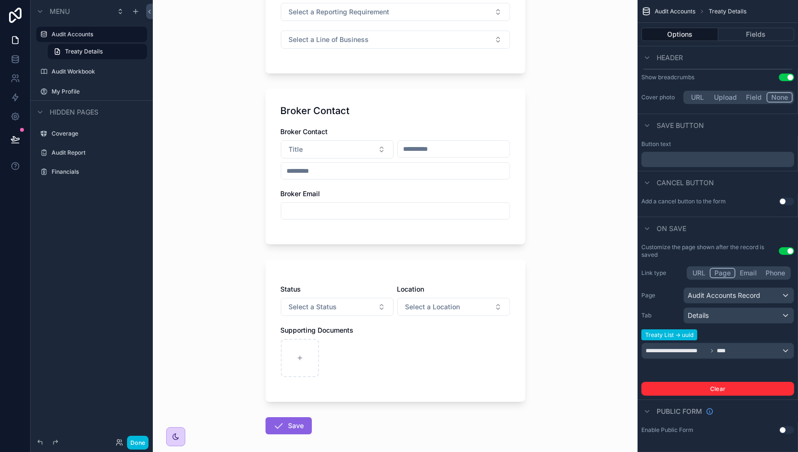
scroll to position [322, 0]
click at [145, 442] on button "Done" at bounding box center [137, 443] width 21 height 14
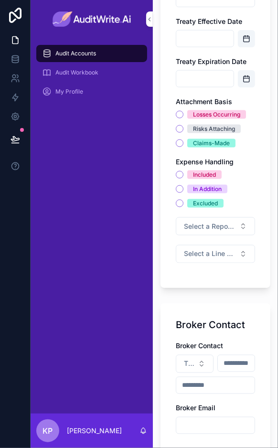
scroll to position [638, 0]
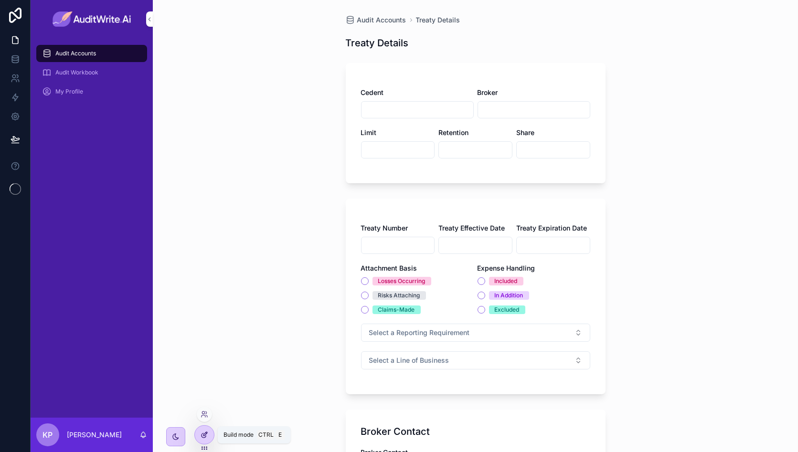
click at [207, 438] on icon at bounding box center [205, 435] width 8 height 8
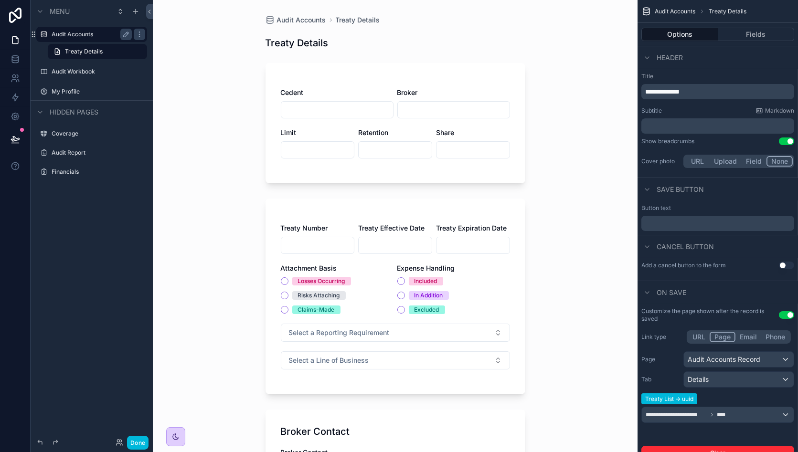
click at [108, 34] on label "Audit Accounts" at bounding box center [90, 35] width 76 height 8
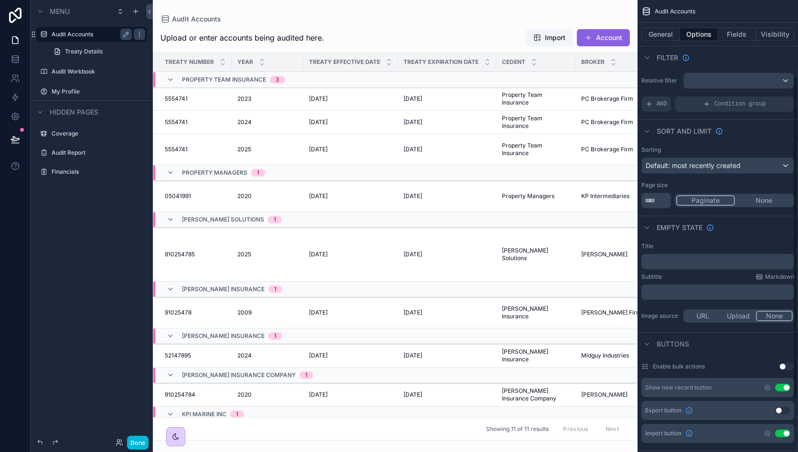
scroll to position [182, 0]
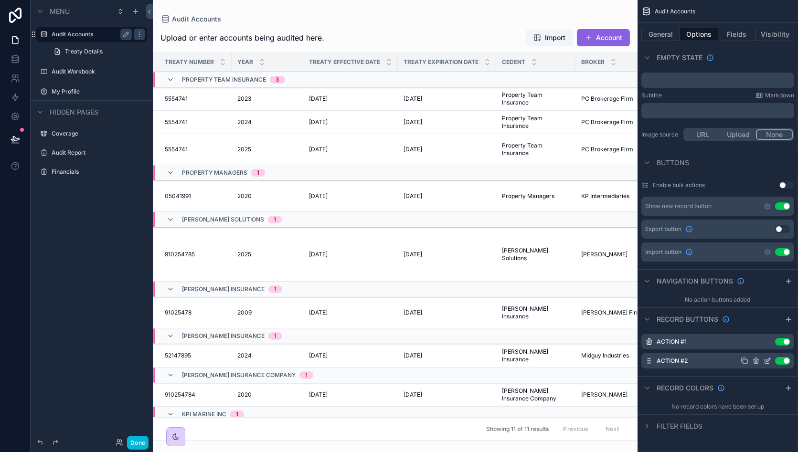
click at [766, 359] on icon "scrollable content" at bounding box center [768, 361] width 8 height 8
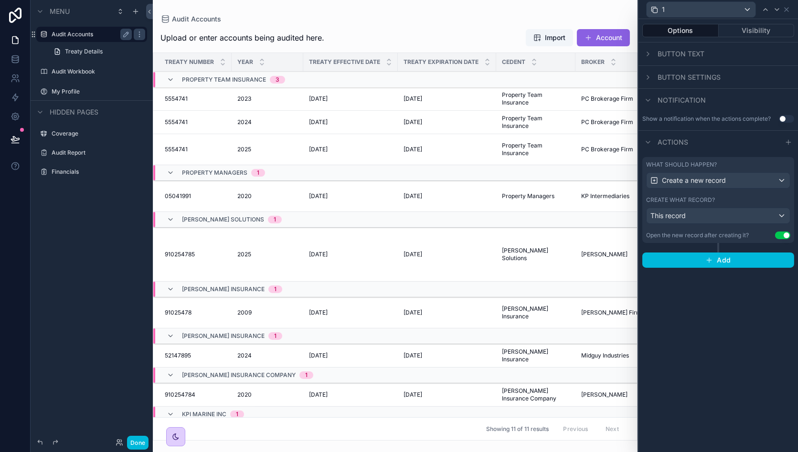
click at [712, 225] on div "What should happen? Create a new record Create what record? This record Open th…" at bounding box center [719, 200] width 152 height 86
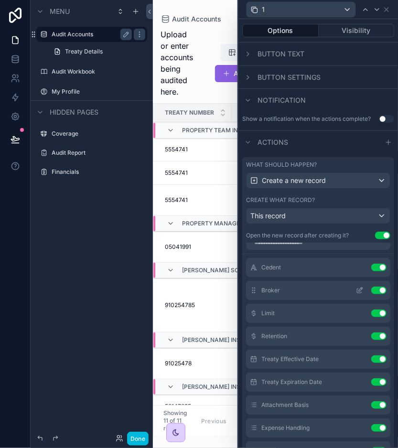
scroll to position [0, 0]
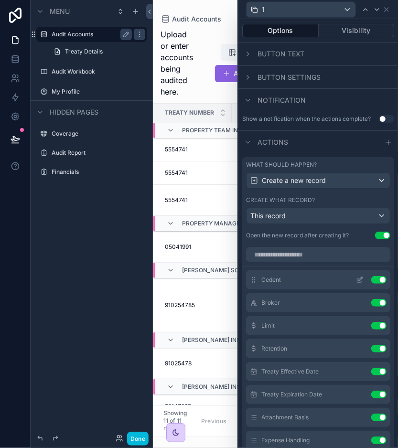
click at [356, 284] on icon at bounding box center [360, 280] width 8 height 8
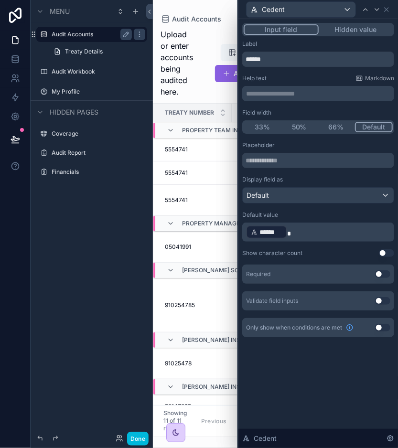
click at [299, 127] on button "50%" at bounding box center [299, 127] width 37 height 11
click at [389, 7] on icon at bounding box center [387, 10] width 8 height 8
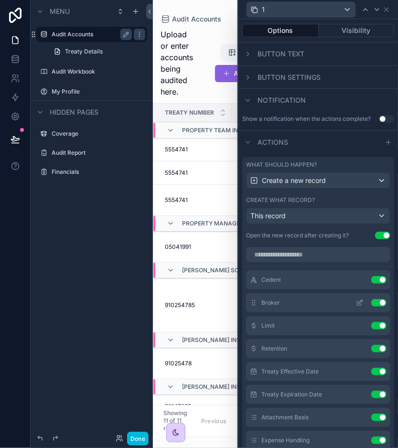
click at [359, 304] on icon at bounding box center [361, 302] width 4 height 4
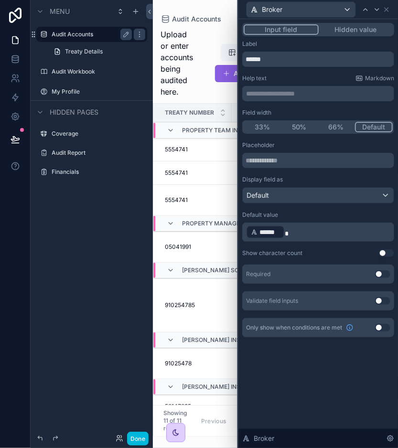
click at [301, 129] on button "50%" at bounding box center [299, 127] width 37 height 11
click at [387, 9] on icon at bounding box center [387, 10] width 4 height 4
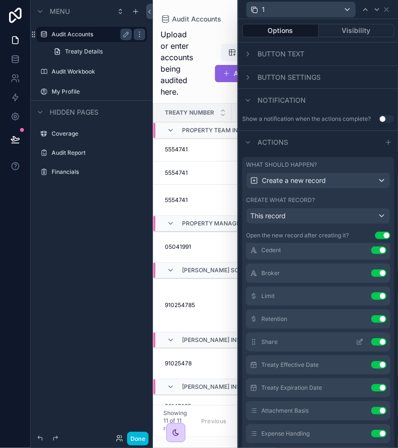
scroll to position [28, 0]
click at [359, 299] on icon at bounding box center [361, 297] width 4 height 4
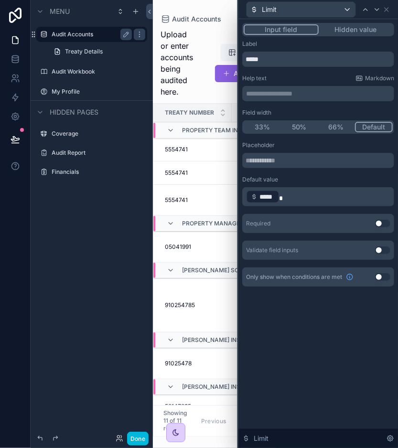
click at [266, 124] on button "33%" at bounding box center [262, 127] width 37 height 11
click at [386, 11] on icon at bounding box center [387, 10] width 8 height 8
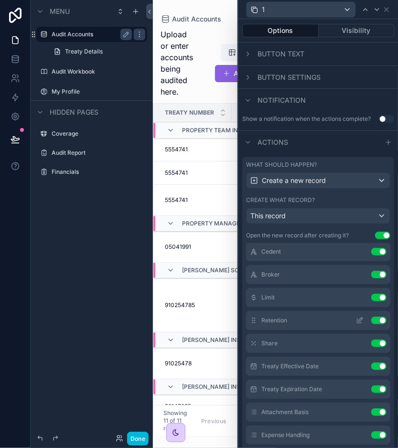
click at [356, 324] on icon at bounding box center [360, 321] width 8 height 8
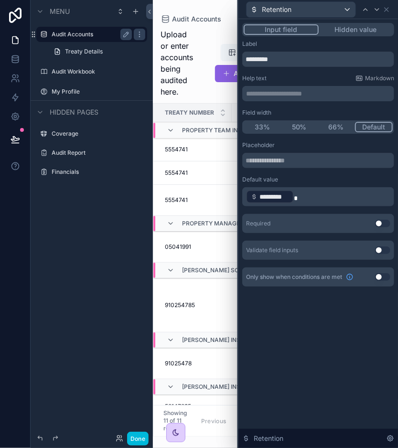
click at [266, 129] on button "33%" at bounding box center [262, 127] width 37 height 11
click at [389, 7] on icon at bounding box center [387, 10] width 8 height 8
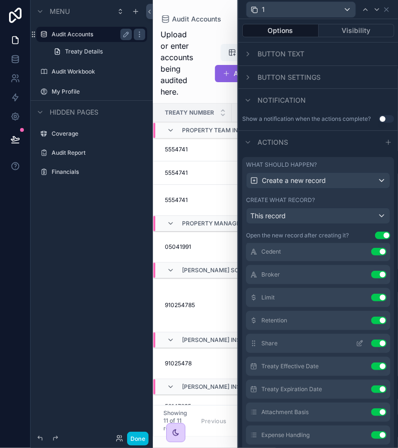
click at [356, 347] on icon at bounding box center [360, 344] width 8 height 8
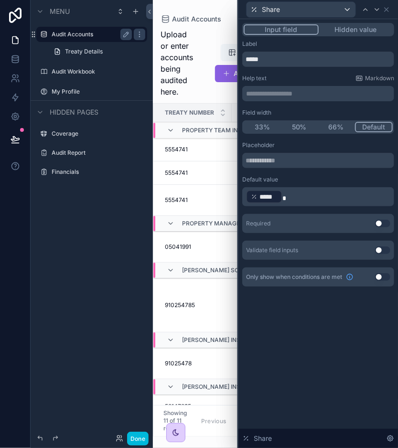
click at [265, 129] on button "33%" at bounding box center [262, 127] width 37 height 11
click at [388, 6] on icon at bounding box center [387, 10] width 8 height 8
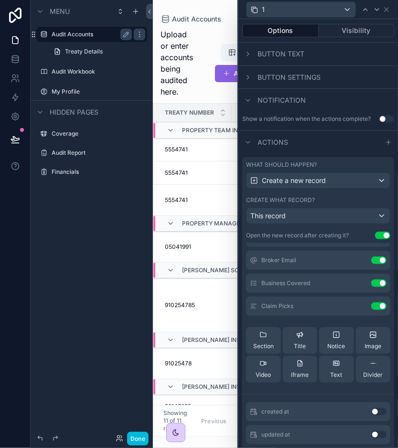
scroll to position [460, 0]
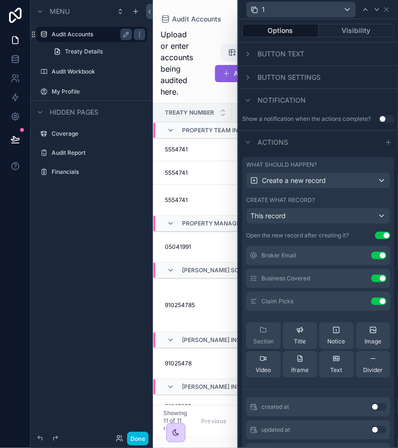
click at [260, 333] on icon at bounding box center [263, 330] width 6 height 5
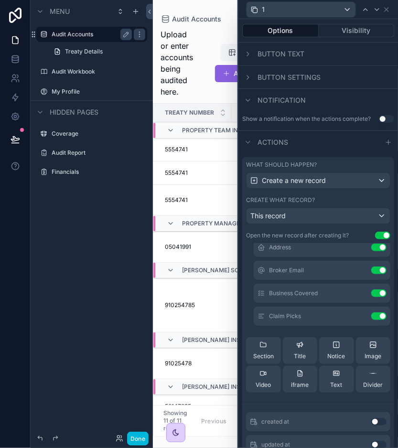
scroll to position [535, 0]
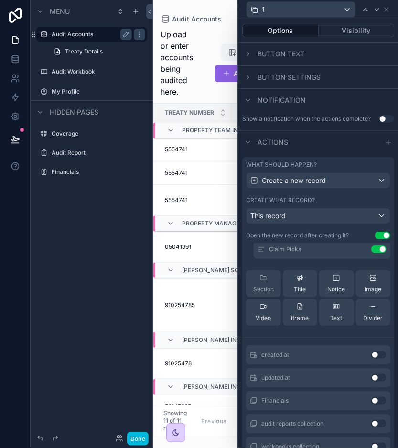
click at [267, 288] on div "Section" at bounding box center [263, 283] width 21 height 19
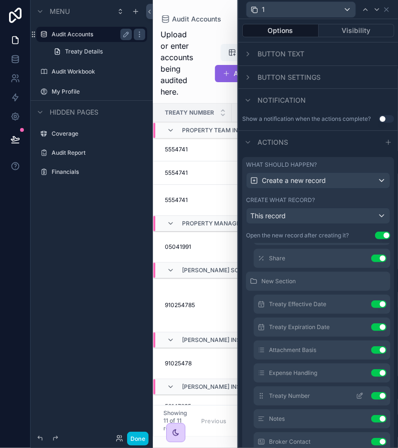
scroll to position [134, 0]
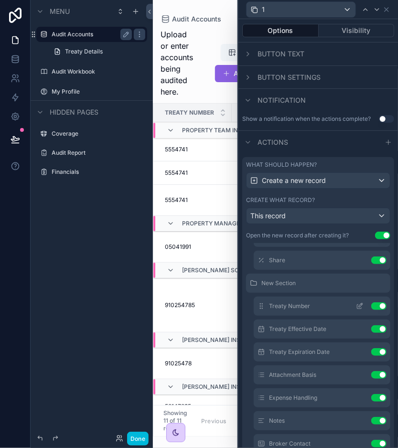
click at [356, 310] on icon at bounding box center [360, 306] width 8 height 8
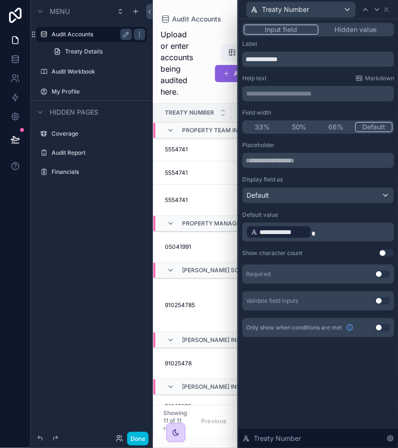
click at [265, 126] on button "33%" at bounding box center [262, 127] width 37 height 11
click at [387, 9] on icon at bounding box center [387, 10] width 8 height 8
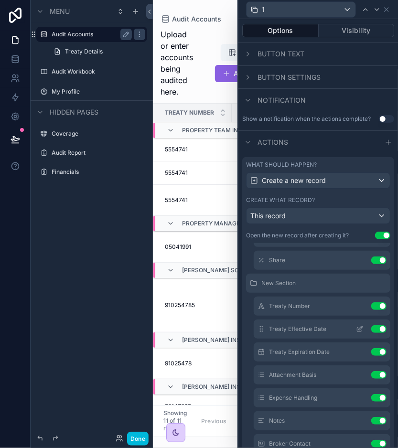
click at [356, 333] on icon at bounding box center [360, 329] width 8 height 8
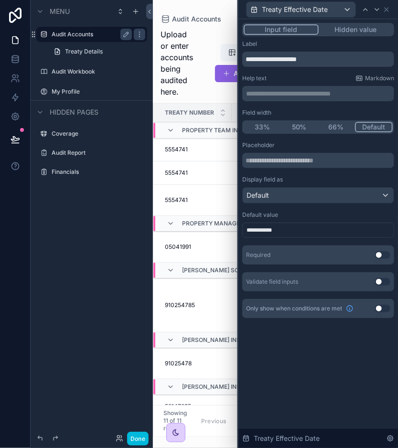
click at [268, 125] on button "33%" at bounding box center [262, 127] width 37 height 11
click at [387, 10] on icon at bounding box center [387, 10] width 4 height 4
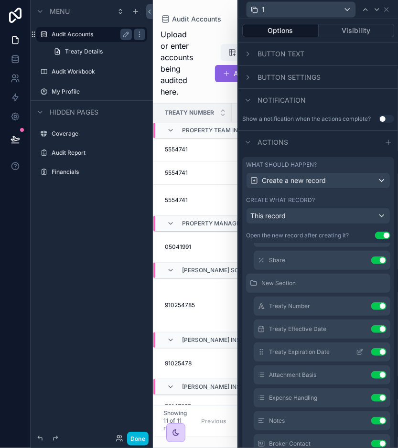
click at [359, 353] on icon at bounding box center [361, 351] width 4 height 4
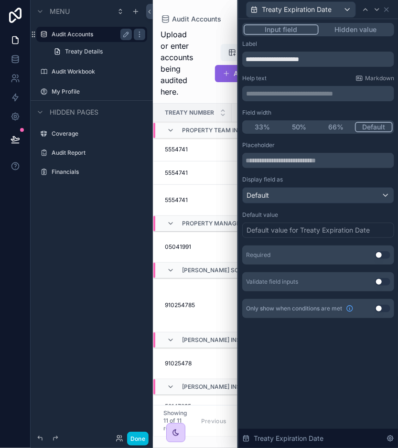
click at [261, 129] on button "33%" at bounding box center [262, 127] width 37 height 11
click at [386, 7] on icon at bounding box center [387, 10] width 8 height 8
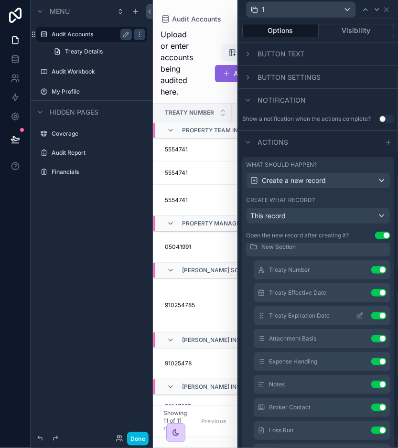
scroll to position [183, 0]
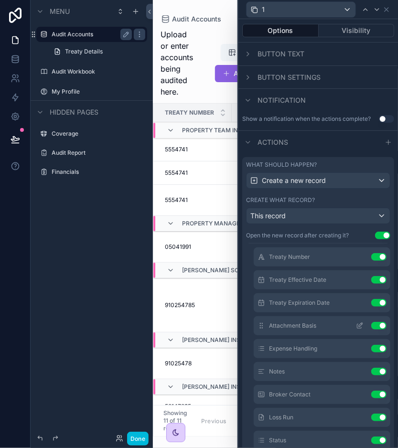
click at [359, 327] on icon at bounding box center [361, 325] width 4 height 4
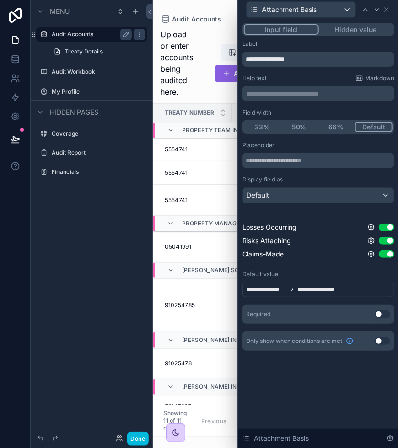
click at [300, 125] on button "50%" at bounding box center [299, 127] width 37 height 11
click at [385, 10] on icon at bounding box center [387, 10] width 8 height 8
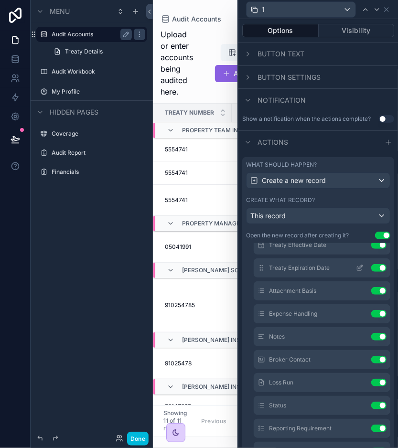
scroll to position [220, 0]
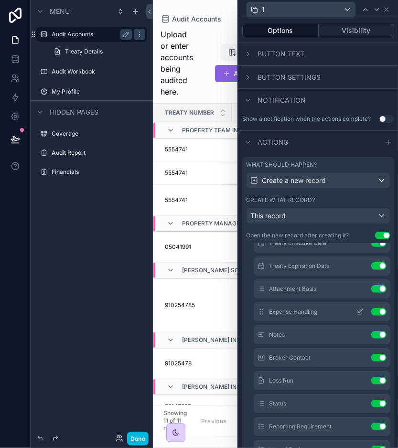
click at [356, 316] on icon at bounding box center [360, 312] width 8 height 8
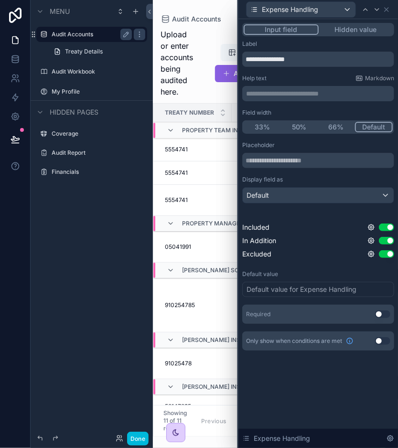
click at [306, 125] on button "50%" at bounding box center [299, 127] width 37 height 11
click at [387, 11] on icon at bounding box center [387, 10] width 4 height 4
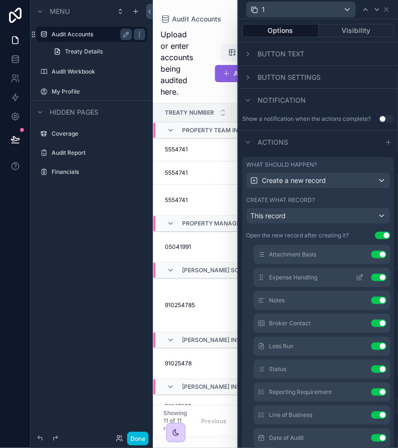
scroll to position [254, 0]
click at [356, 282] on icon at bounding box center [360, 278] width 8 height 8
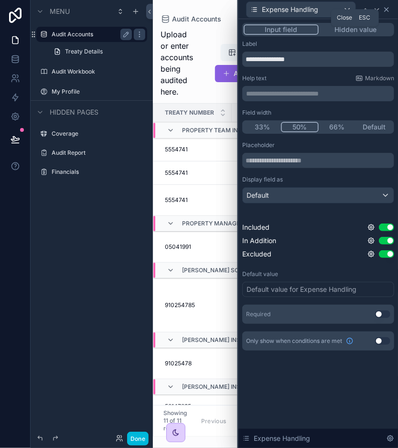
click at [388, 8] on icon at bounding box center [387, 10] width 8 height 8
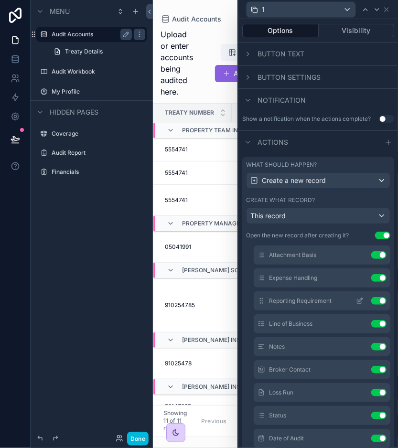
click at [357, 304] on icon at bounding box center [359, 302] width 4 height 4
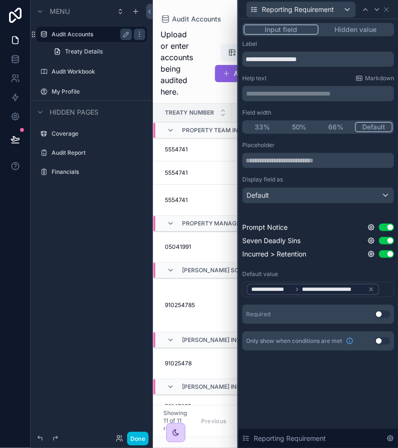
click at [303, 129] on button "50%" at bounding box center [299, 127] width 37 height 11
click at [389, 11] on icon at bounding box center [387, 10] width 8 height 8
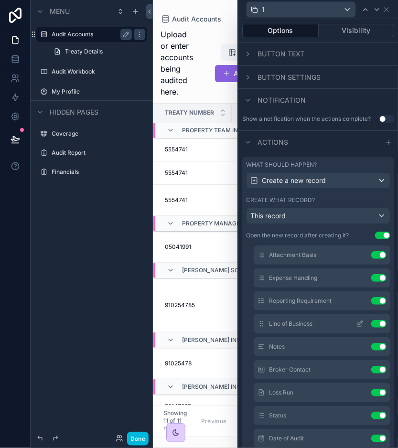
click at [356, 328] on icon at bounding box center [360, 324] width 8 height 8
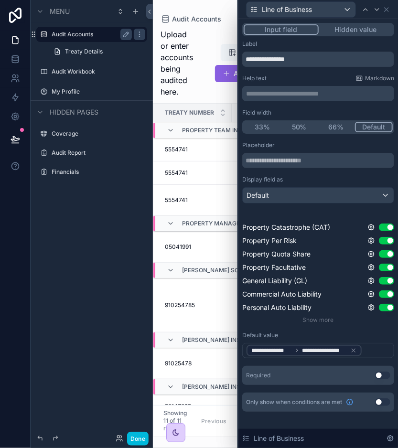
click at [302, 127] on button "50%" at bounding box center [299, 127] width 37 height 11
click at [388, 7] on icon at bounding box center [387, 10] width 8 height 8
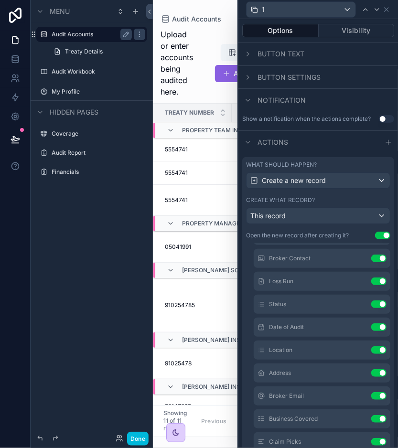
scroll to position [499, 0]
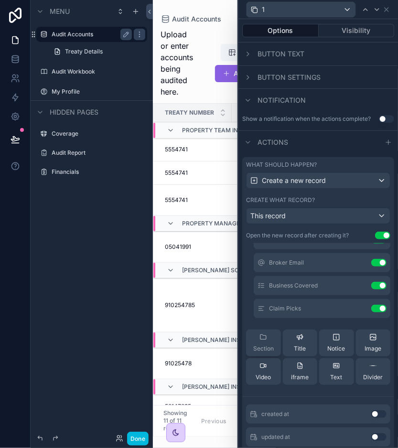
click at [267, 349] on div "Section" at bounding box center [263, 342] width 21 height 19
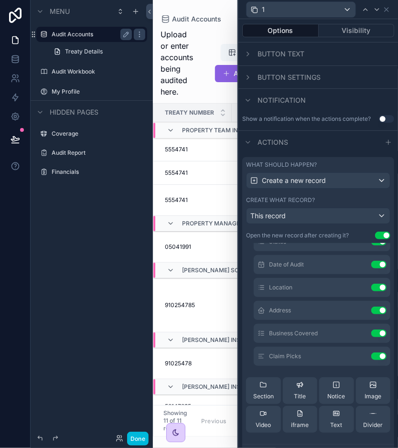
scroll to position [474, 0]
click at [260, 398] on span "Section" at bounding box center [263, 396] width 21 height 8
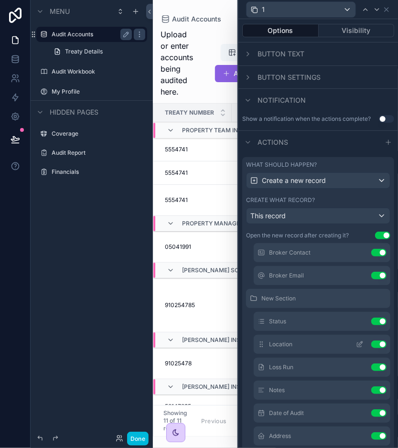
scroll to position [408, 0]
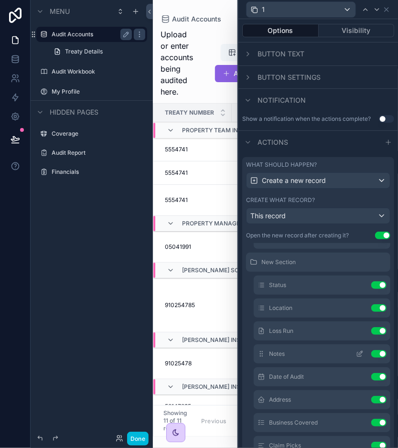
click at [371, 358] on button "Use setting" at bounding box center [378, 354] width 15 height 8
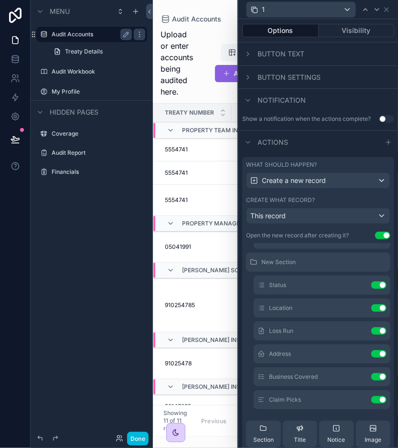
click at [371, 358] on button "Use setting" at bounding box center [378, 354] width 15 height 8
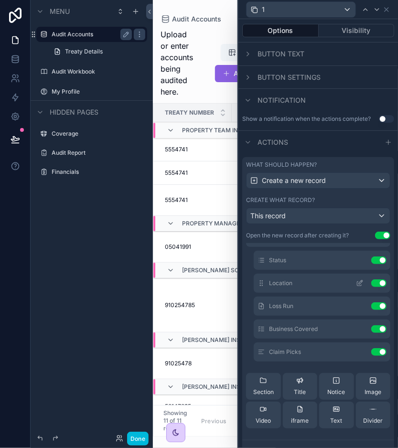
scroll to position [432, 0]
click at [371, 333] on button "Use setting" at bounding box center [378, 330] width 15 height 8
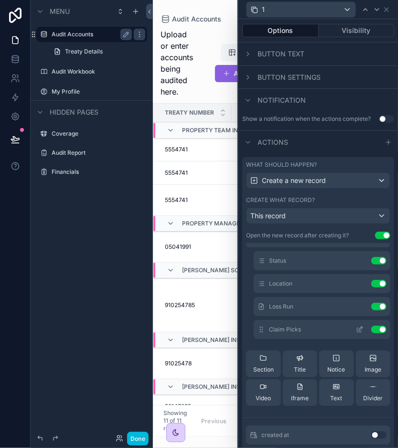
click at [371, 333] on button "Use setting" at bounding box center [378, 330] width 15 height 8
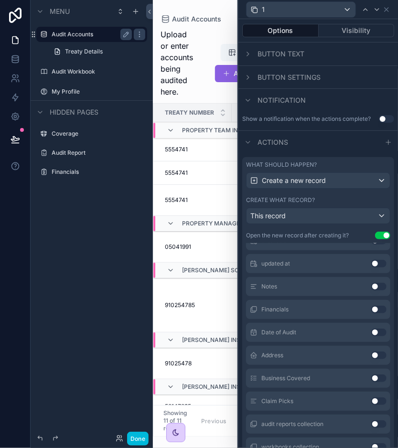
scroll to position [77, 0]
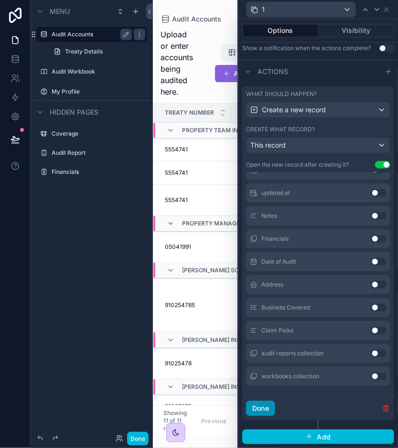
click at [259, 405] on button "Done" at bounding box center [260, 408] width 29 height 15
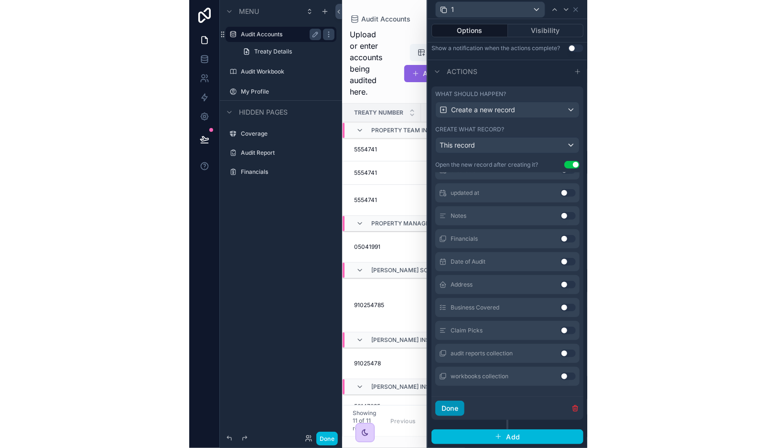
scroll to position [0, 0]
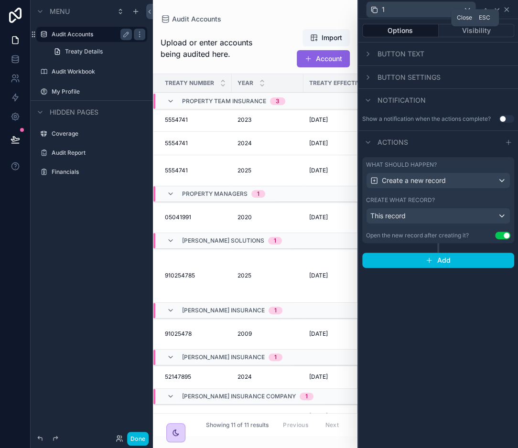
click at [507, 10] on icon at bounding box center [507, 10] width 8 height 8
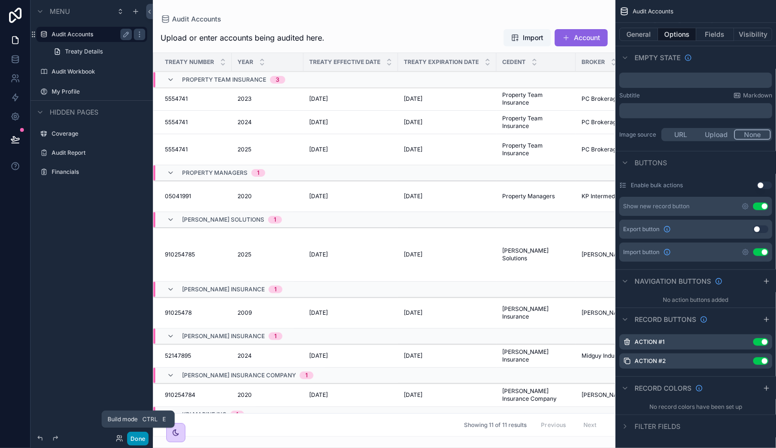
click at [140, 441] on button "Done" at bounding box center [137, 439] width 21 height 14
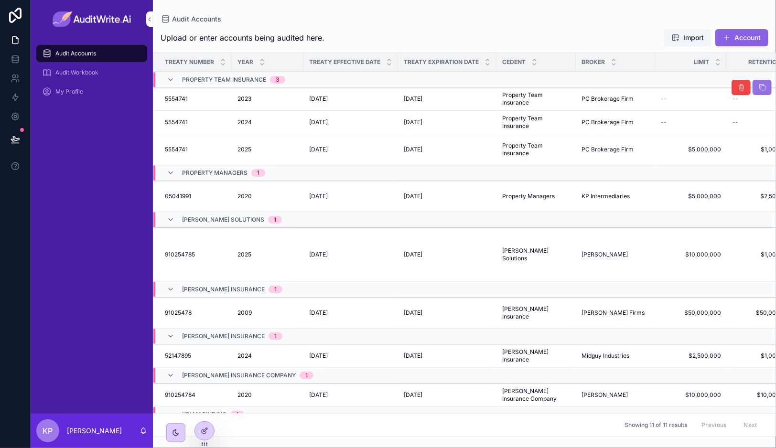
click at [758, 87] on icon "scrollable content" at bounding box center [762, 88] width 8 height 8
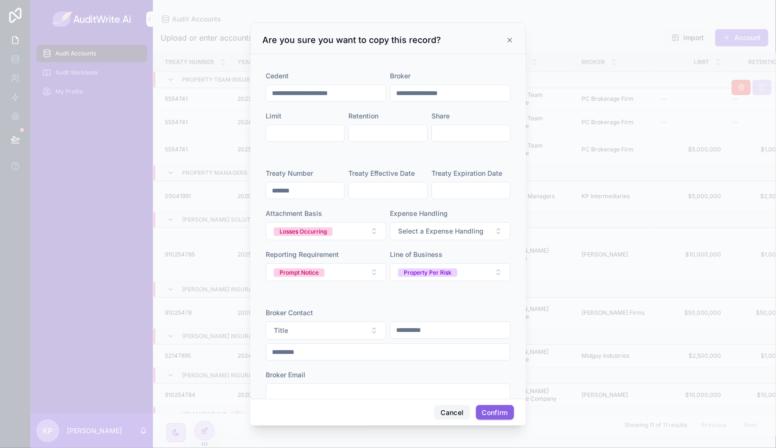
click at [453, 408] on button "Cancel" at bounding box center [451, 412] width 35 height 15
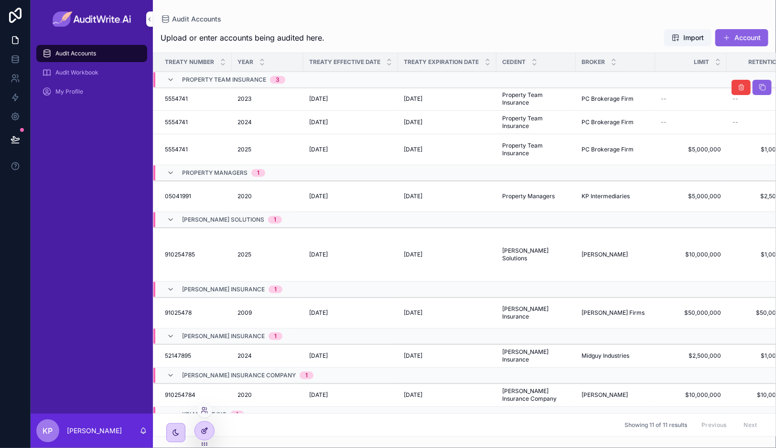
click at [204, 432] on icon at bounding box center [206, 430] width 4 height 4
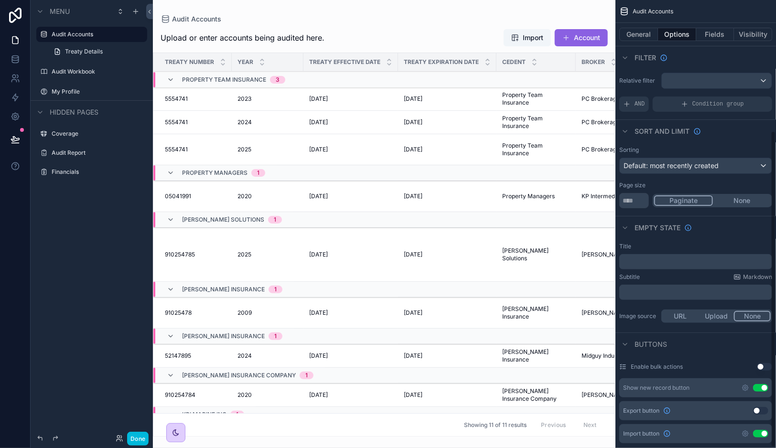
scroll to position [185, 0]
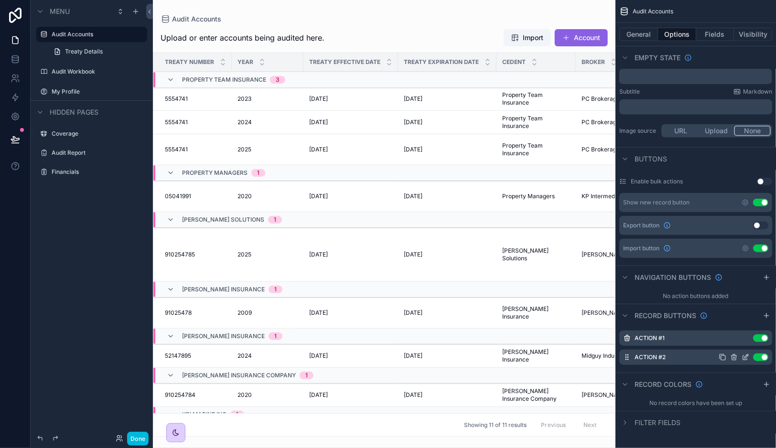
click at [744, 355] on icon "scrollable content" at bounding box center [745, 358] width 8 height 8
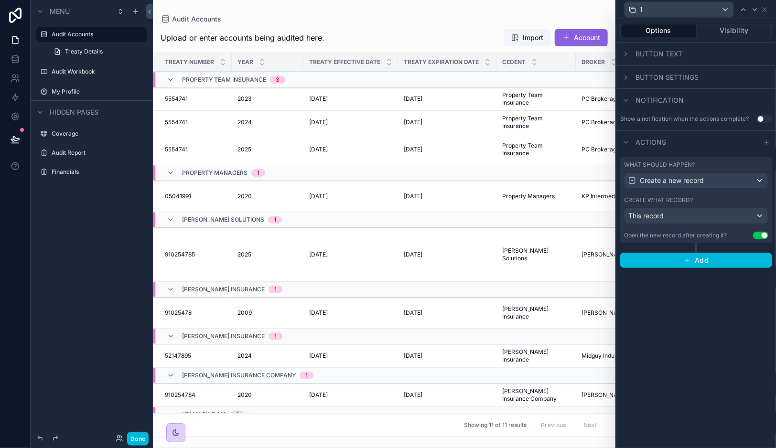
click at [673, 73] on span "Button settings" at bounding box center [666, 78] width 63 height 10
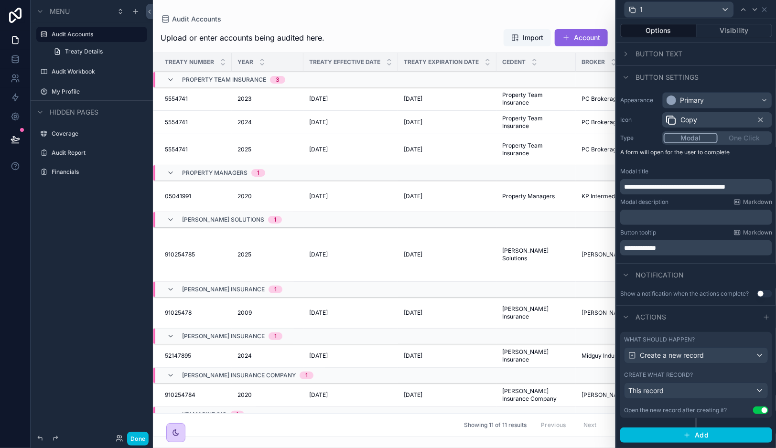
click at [673, 73] on span "Button settings" at bounding box center [666, 78] width 63 height 10
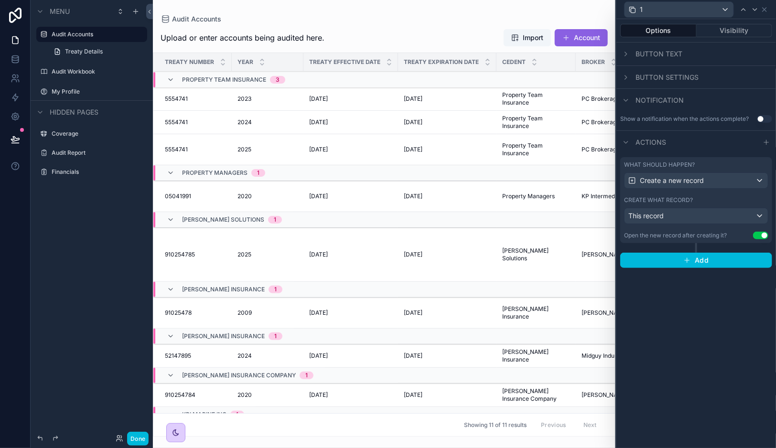
click at [670, 225] on div "What should happen? Create a new record Create what record? This record Open th…" at bounding box center [696, 200] width 152 height 86
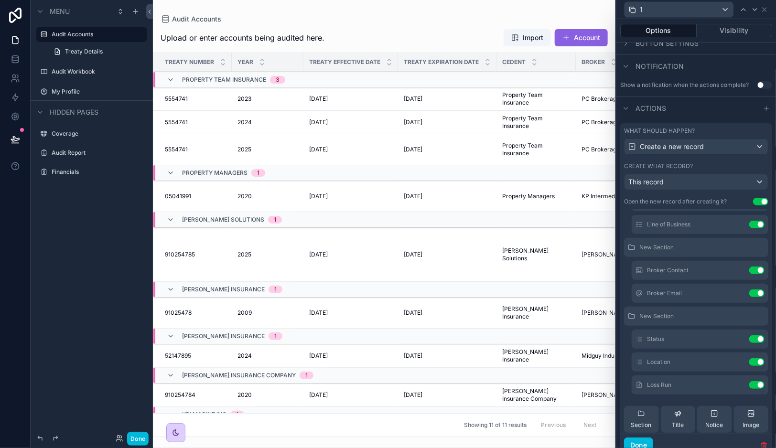
scroll to position [391, 0]
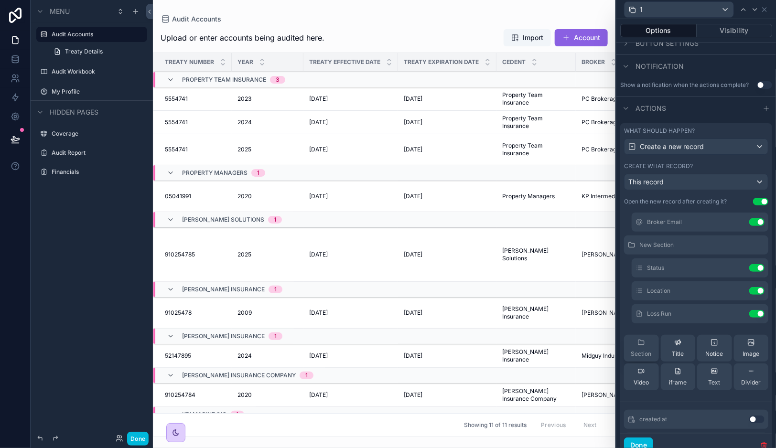
click at [635, 354] on div "Section" at bounding box center [641, 348] width 21 height 19
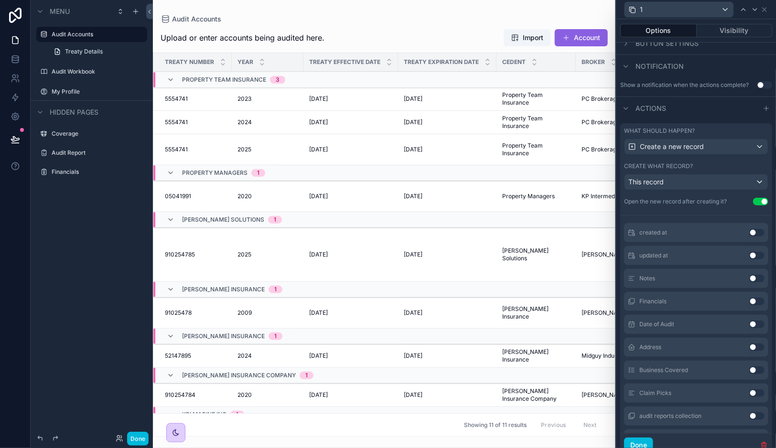
scroll to position [614, 0]
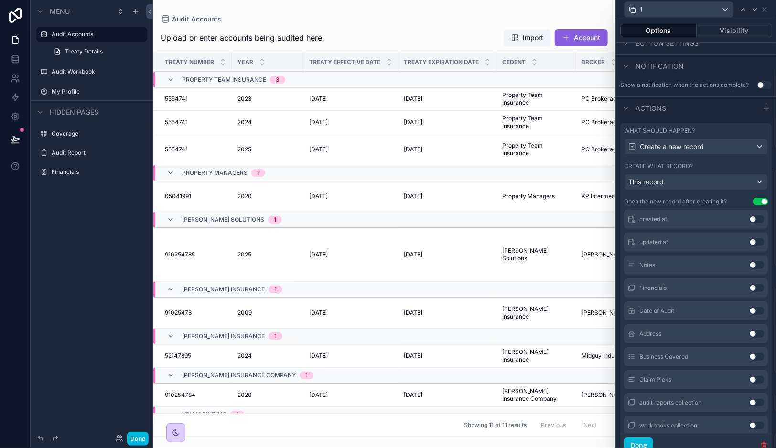
click at [749, 315] on button "Use setting" at bounding box center [756, 311] width 15 height 8
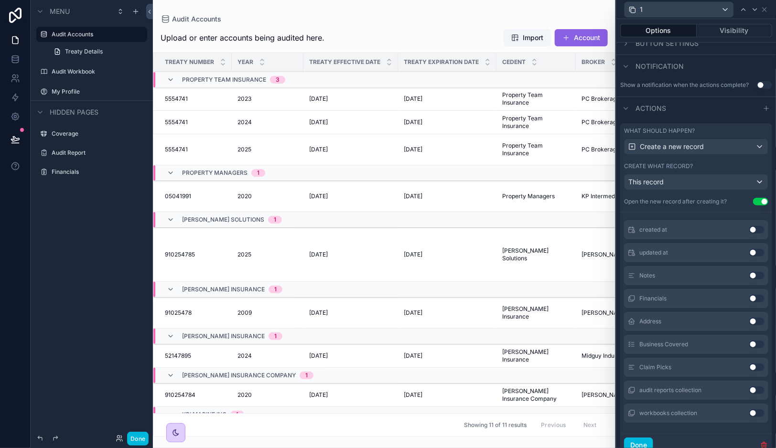
click at [749, 348] on button "Use setting" at bounding box center [756, 345] width 15 height 8
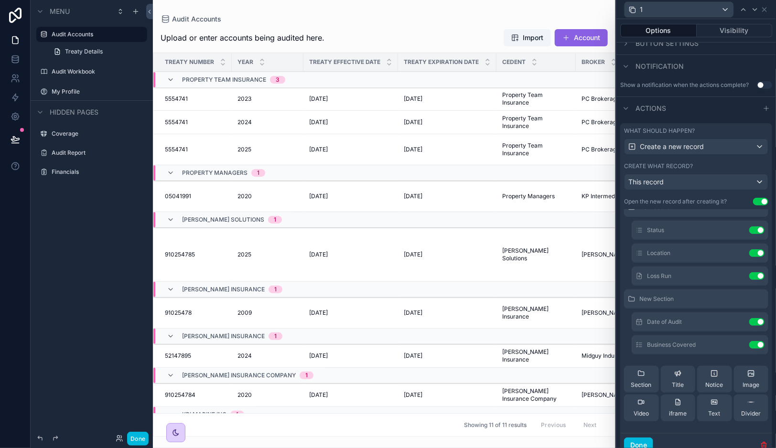
scroll to position [429, 0]
click at [734, 325] on icon at bounding box center [738, 322] width 8 height 8
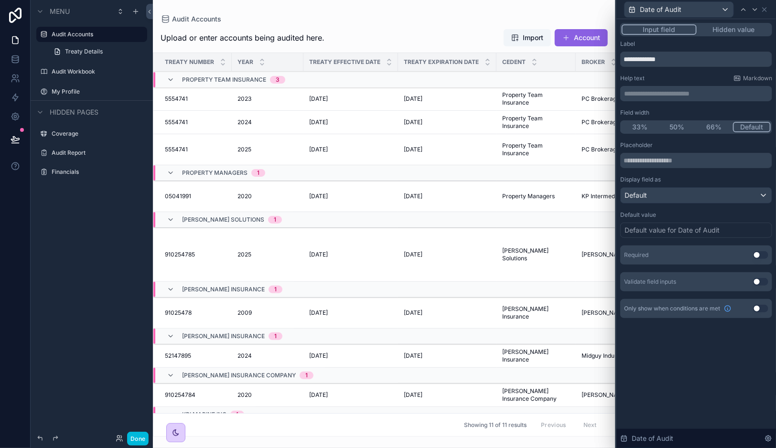
click at [663, 235] on div "Default value for Date of Audit" at bounding box center [671, 230] width 95 height 10
click at [666, 230] on div "Default value for Date of Audit" at bounding box center [671, 230] width 95 height 10
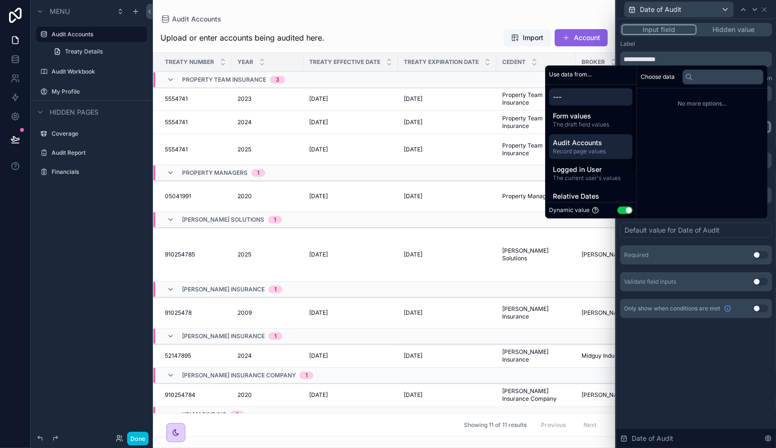
click at [584, 139] on span "Audit Accounts" at bounding box center [591, 143] width 76 height 10
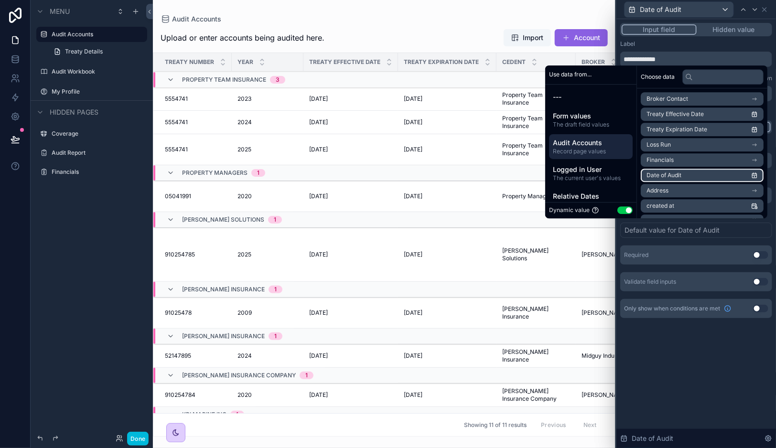
click at [688, 174] on li "Date of Audit" at bounding box center [702, 175] width 123 height 13
click at [765, 8] on icon at bounding box center [765, 10] width 8 height 8
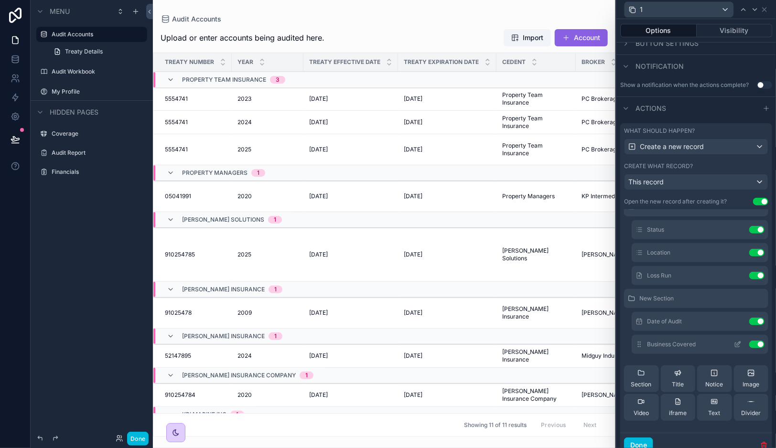
click at [734, 348] on icon at bounding box center [738, 345] width 8 height 8
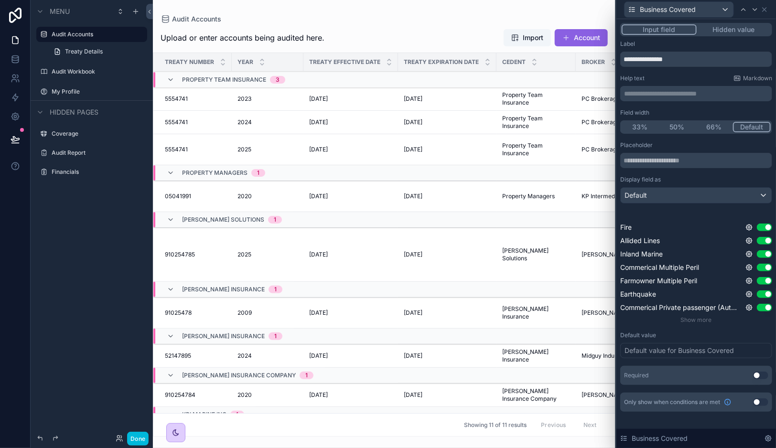
click at [667, 351] on div "Default value for Business Covered" at bounding box center [678, 351] width 109 height 10
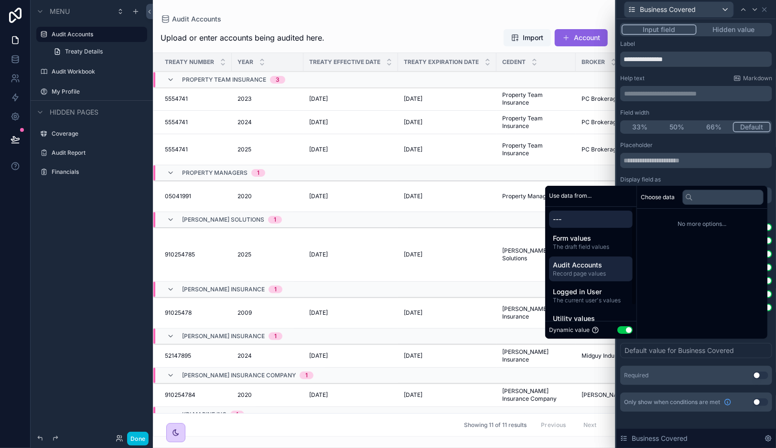
click at [589, 268] on span "Audit Accounts" at bounding box center [591, 265] width 76 height 10
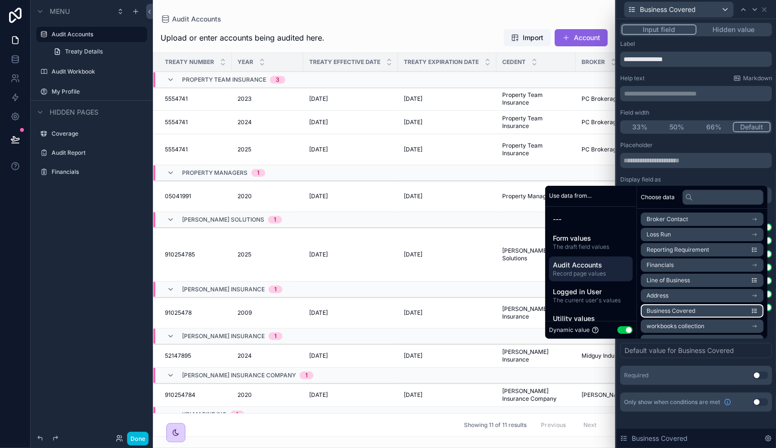
click at [700, 307] on li "Business Covered" at bounding box center [702, 310] width 123 height 13
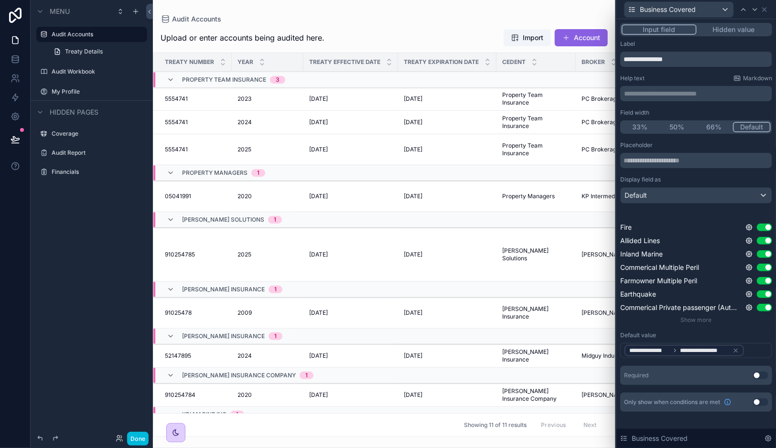
click at [662, 421] on div "**********" at bounding box center [696, 227] width 160 height 416
click at [765, 10] on icon at bounding box center [764, 10] width 4 height 4
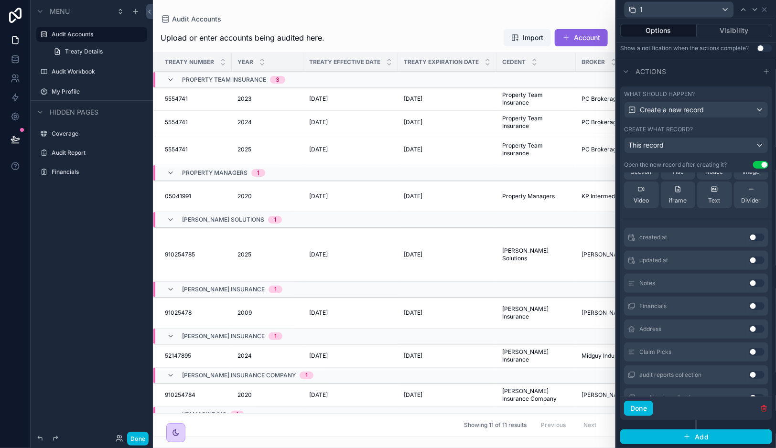
scroll to position [604, 0]
click at [135, 440] on button "Done" at bounding box center [137, 439] width 21 height 14
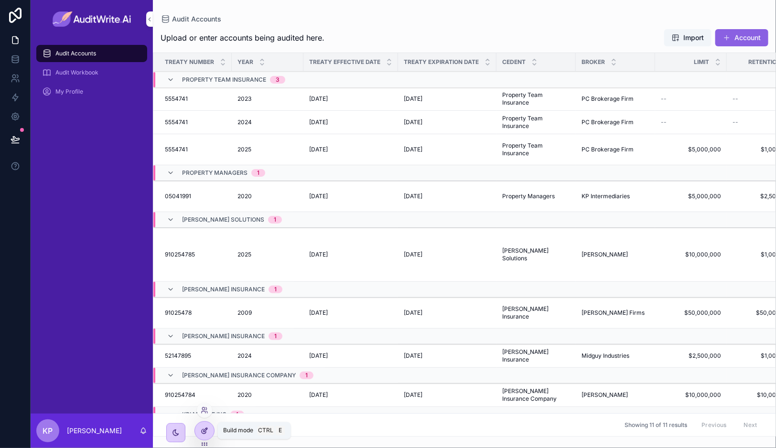
click at [209, 434] on div at bounding box center [204, 431] width 19 height 18
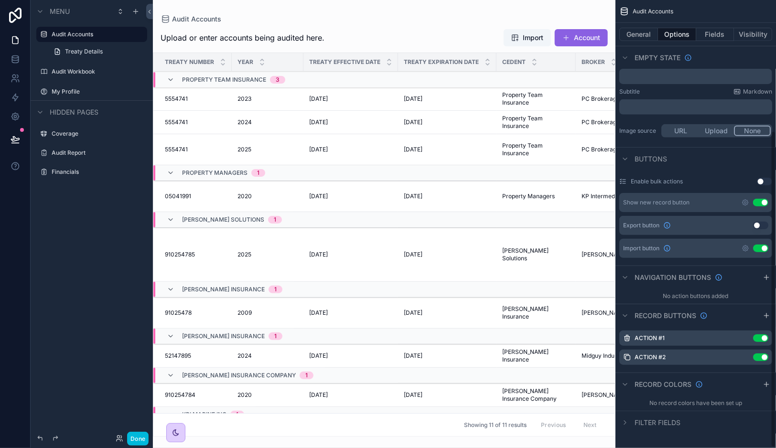
scroll to position [185, 0]
click at [744, 354] on icon "scrollable content" at bounding box center [745, 358] width 8 height 8
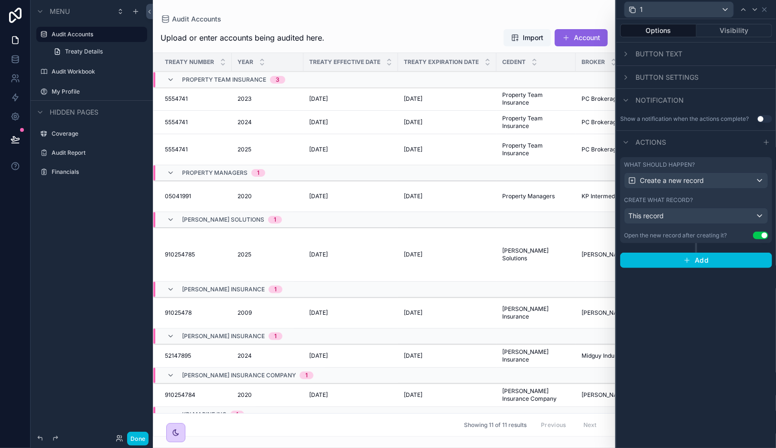
click at [669, 233] on div "Open the new record after creating it?" at bounding box center [675, 236] width 103 height 8
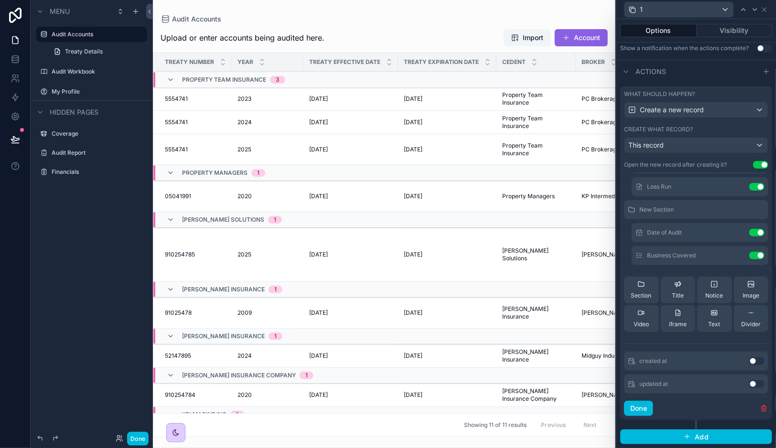
scroll to position [480, 0]
click at [643, 412] on button "Done" at bounding box center [638, 408] width 29 height 15
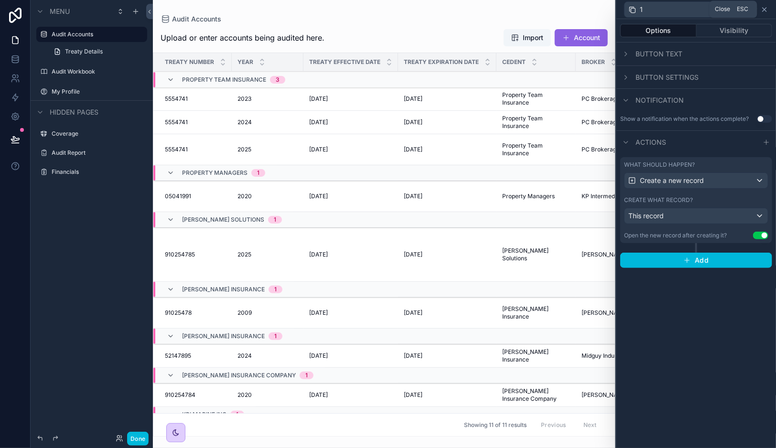
click at [764, 8] on icon at bounding box center [765, 10] width 8 height 8
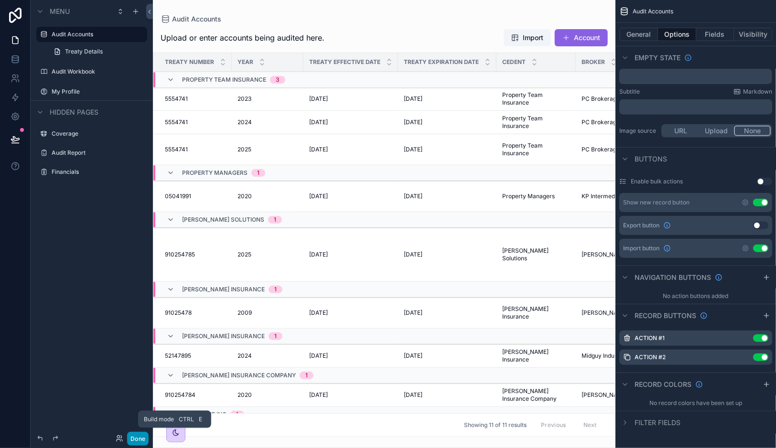
click at [135, 435] on button "Done" at bounding box center [137, 439] width 21 height 14
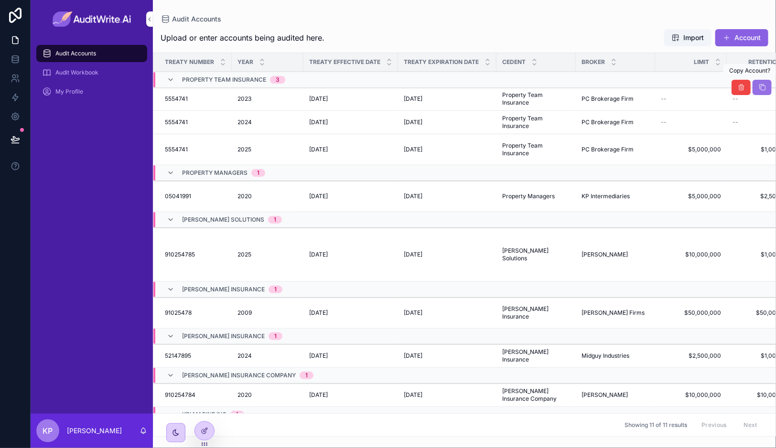
click at [758, 90] on icon "scrollable content" at bounding box center [762, 88] width 8 height 8
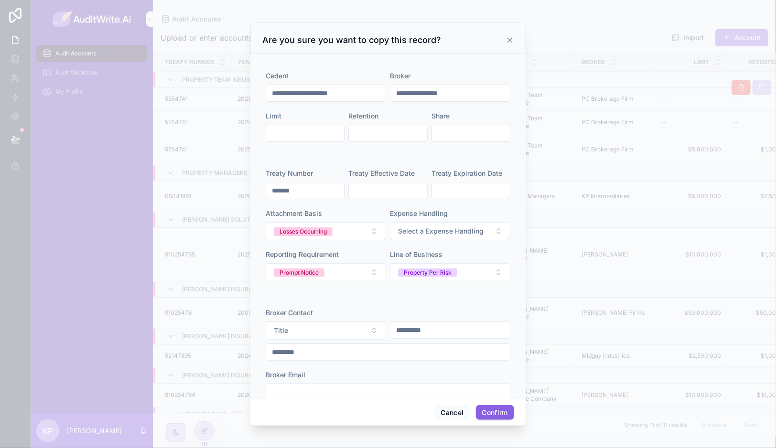
click at [319, 130] on input "text" at bounding box center [305, 133] width 78 height 13
type input "**********"
type input "******"
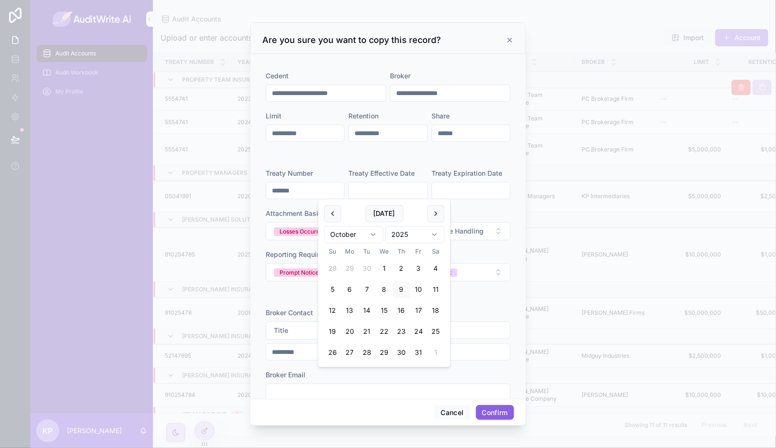
click at [510, 38] on icon at bounding box center [510, 40] width 8 height 8
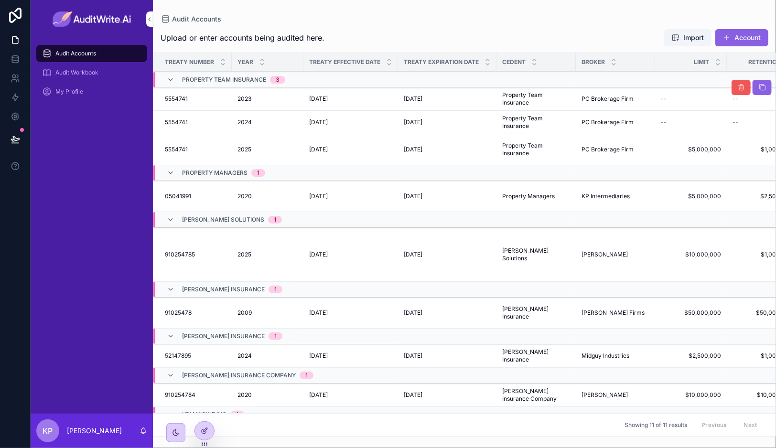
click at [738, 85] on button "scrollable content" at bounding box center [740, 87] width 19 height 15
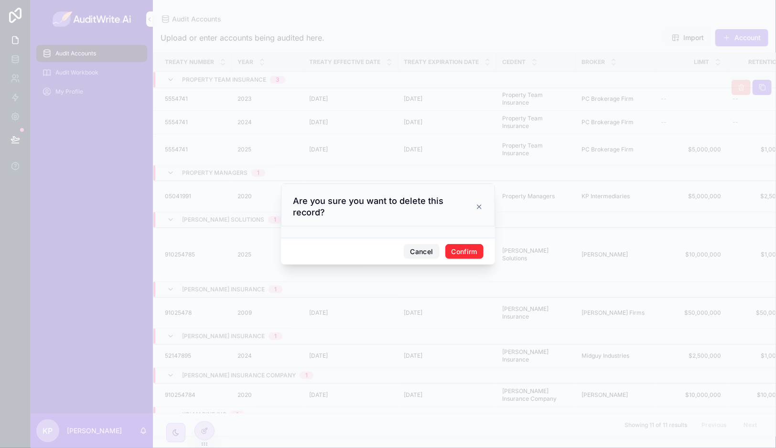
click at [420, 244] on button "Cancel" at bounding box center [421, 251] width 35 height 15
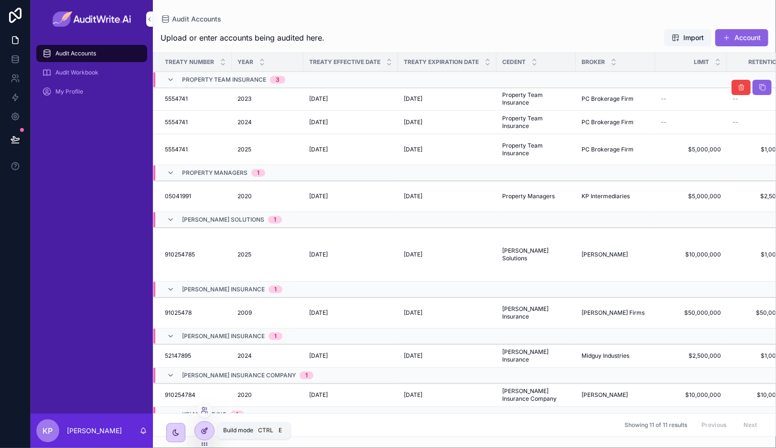
click at [206, 432] on icon at bounding box center [204, 431] width 4 height 4
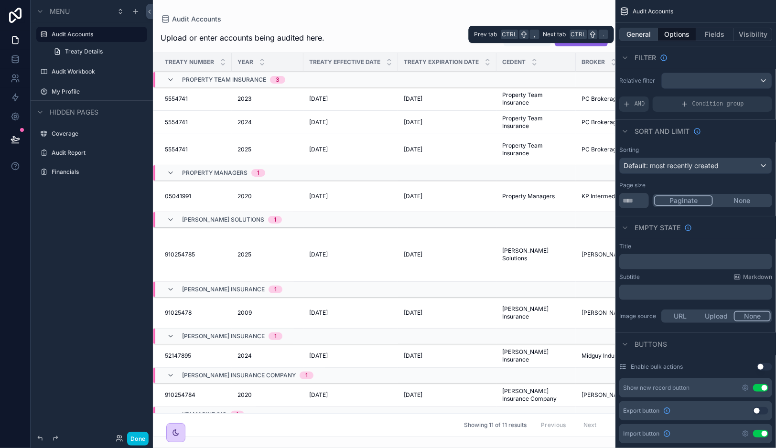
click at [647, 37] on button "General" at bounding box center [638, 34] width 39 height 13
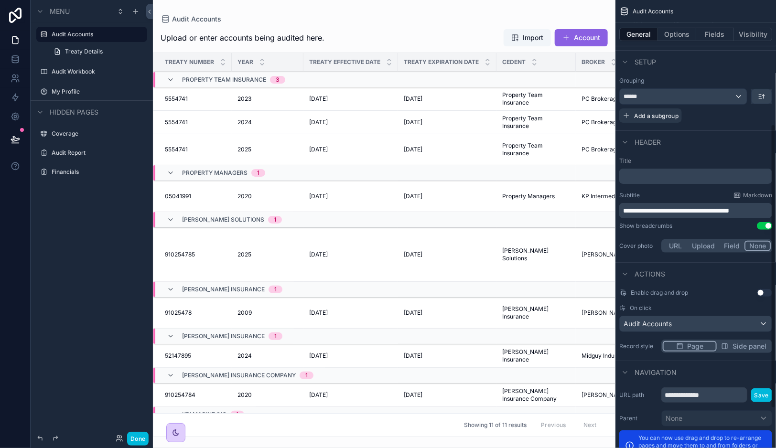
scroll to position [258, 0]
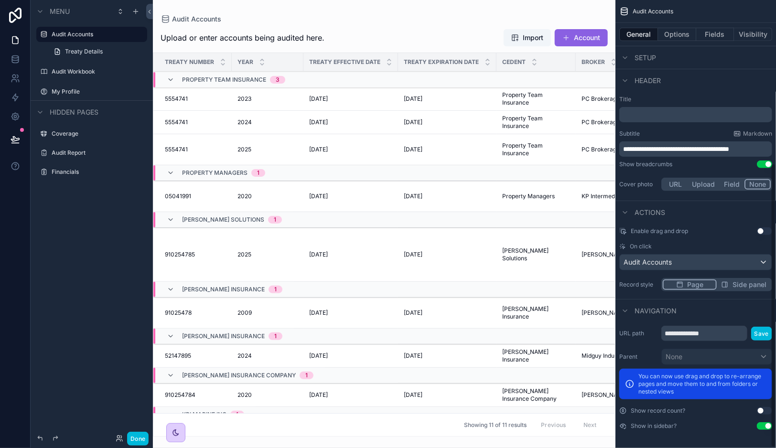
click at [767, 407] on button "Use setting" at bounding box center [764, 411] width 15 height 8
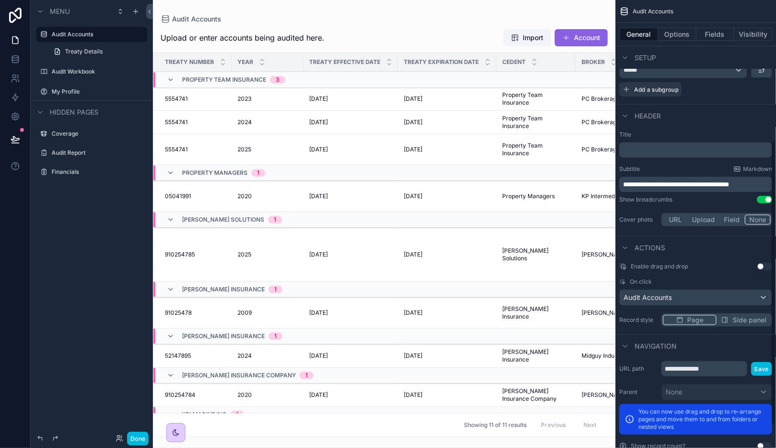
click at [733, 317] on span "Side panel" at bounding box center [749, 320] width 34 height 10
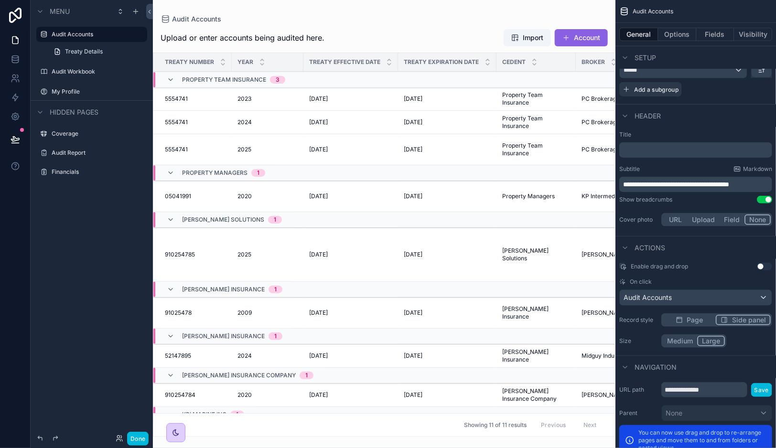
click at [696, 316] on span "Page" at bounding box center [695, 320] width 16 height 10
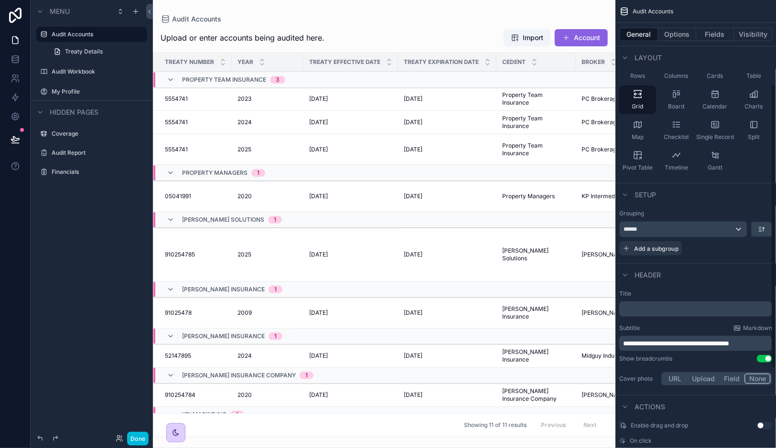
scroll to position [135, 0]
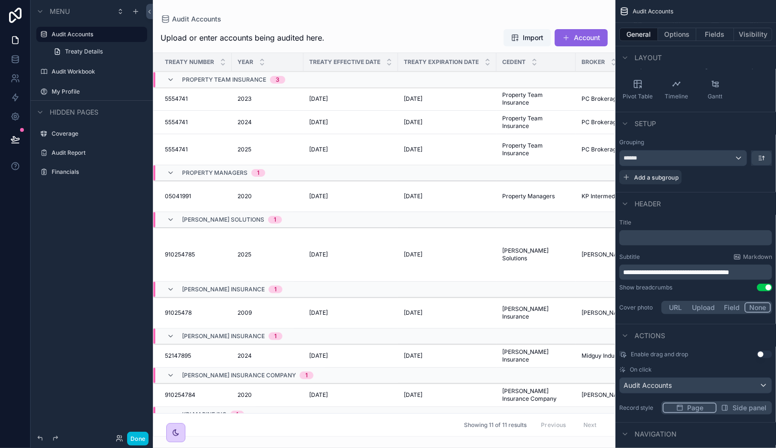
click at [420, 30] on div "scrollable content" at bounding box center [384, 224] width 462 height 448
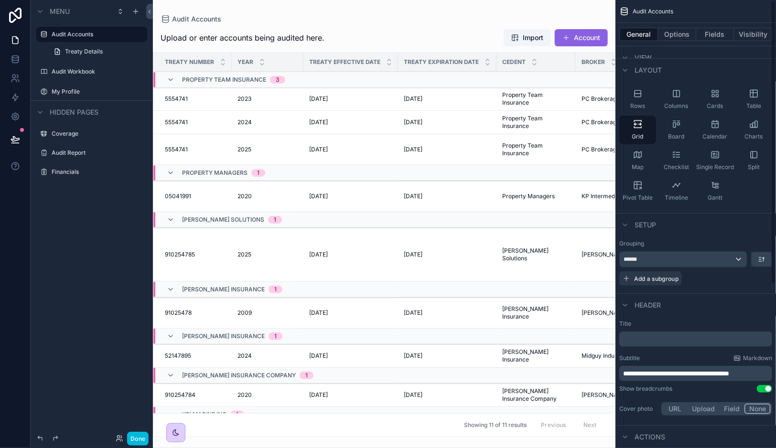
scroll to position [0, 0]
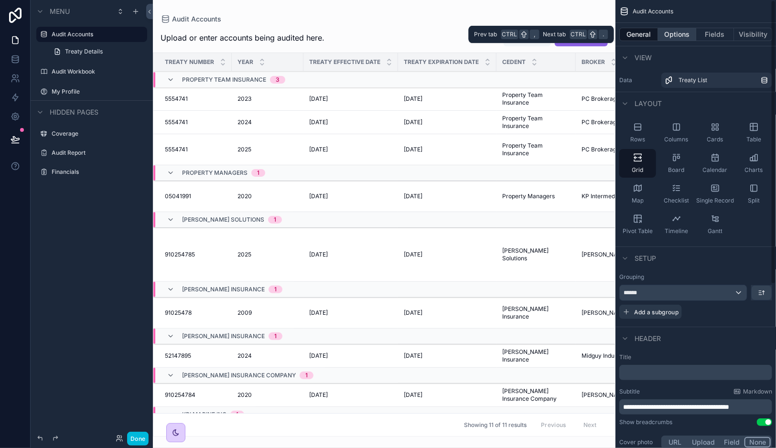
click at [669, 32] on button "Options" at bounding box center [677, 34] width 38 height 13
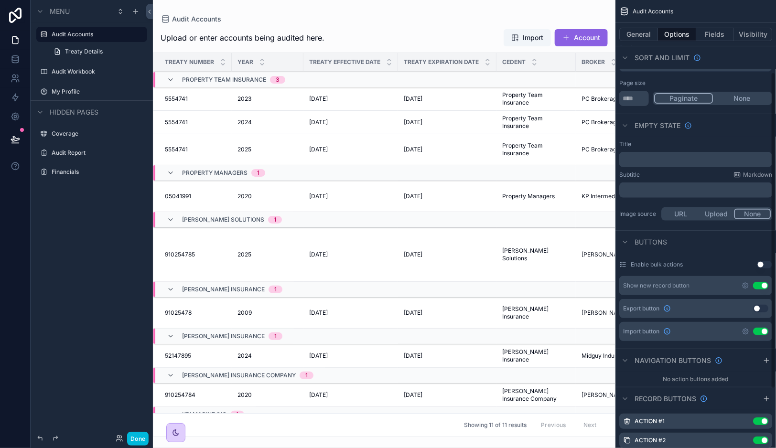
scroll to position [103, 0]
click at [744, 327] on icon "scrollable content" at bounding box center [745, 331] width 8 height 8
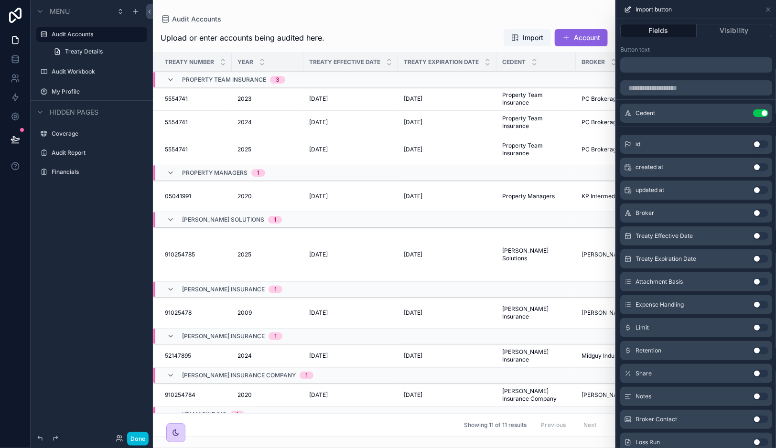
click at [654, 61] on p "﻿" at bounding box center [697, 64] width 146 height 11
click at [678, 53] on div "Button text" at bounding box center [696, 50] width 152 height 8
click at [753, 112] on button "Use setting" at bounding box center [760, 113] width 15 height 8
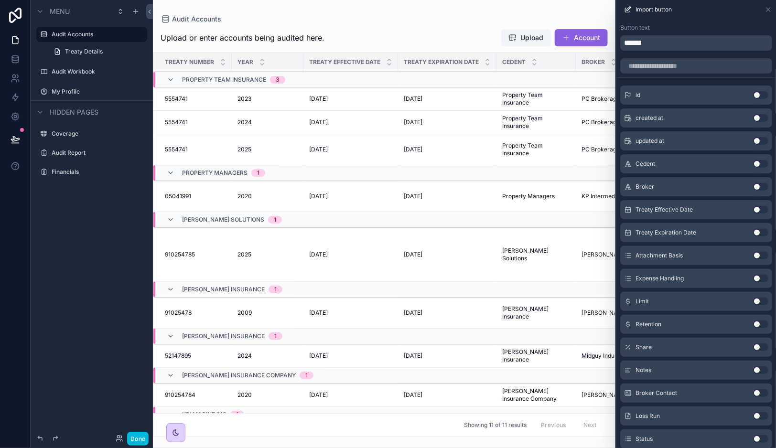
scroll to position [22, 0]
click at [753, 164] on button "Use setting" at bounding box center [760, 164] width 15 height 8
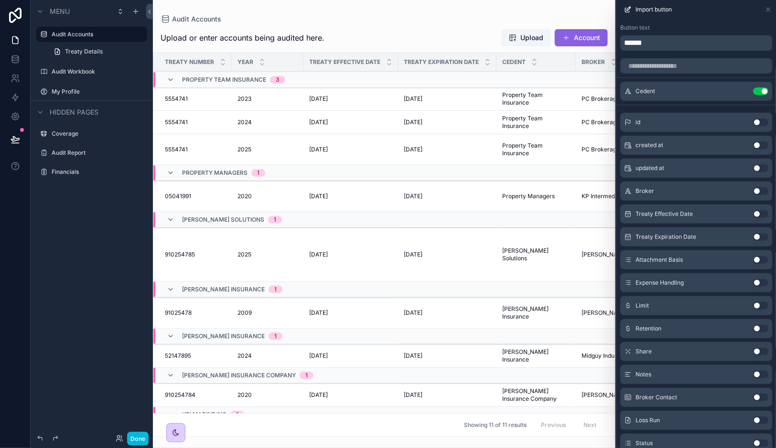
click at [753, 192] on button "Use setting" at bounding box center [760, 191] width 15 height 8
click at [753, 210] on button "Use setting" at bounding box center [760, 214] width 15 height 8
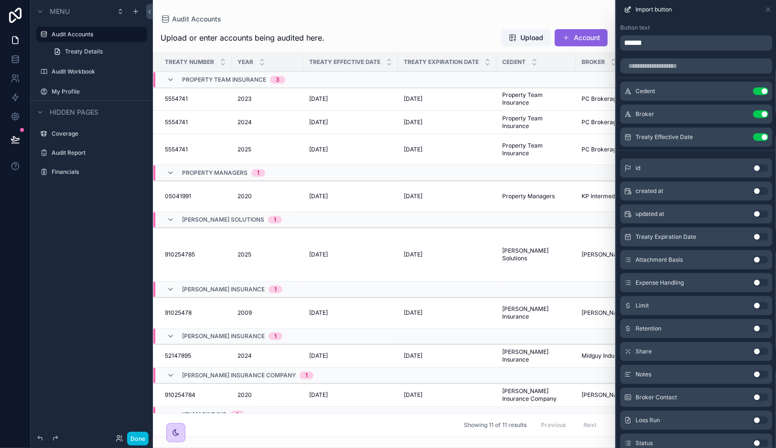
click at [753, 235] on button "Use setting" at bounding box center [760, 237] width 15 height 8
click at [753, 259] on button "Use setting" at bounding box center [760, 260] width 15 height 8
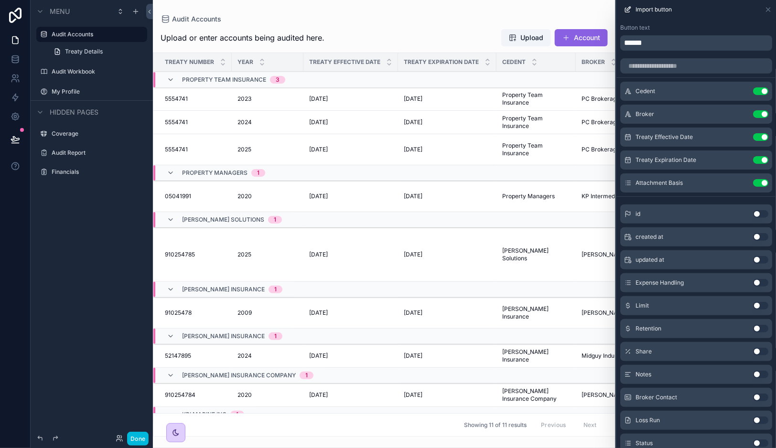
click at [753, 279] on button "Use setting" at bounding box center [760, 283] width 15 height 8
click at [753, 184] on button "Use setting" at bounding box center [760, 183] width 15 height 8
click at [753, 182] on button "Use setting" at bounding box center [760, 183] width 15 height 8
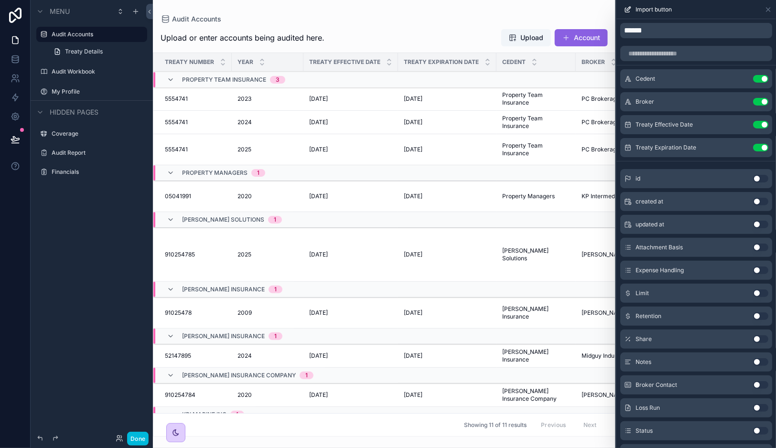
click at [753, 292] on button "Use setting" at bounding box center [760, 294] width 15 height 8
click at [753, 314] on button "Use setting" at bounding box center [760, 316] width 15 height 8
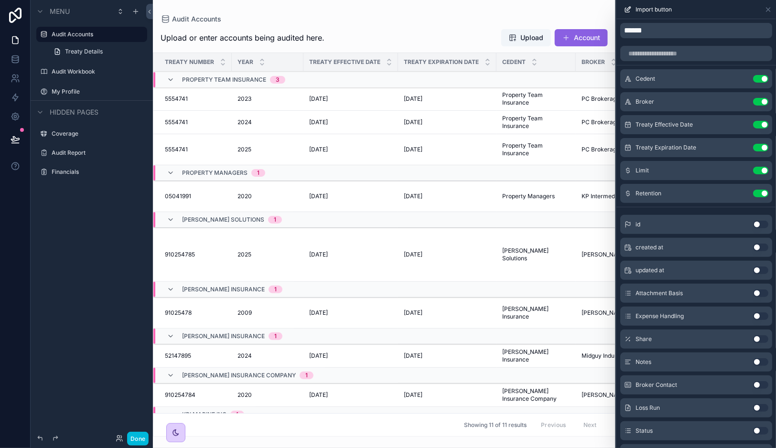
click at [753, 340] on button "Use setting" at bounding box center [760, 339] width 15 height 8
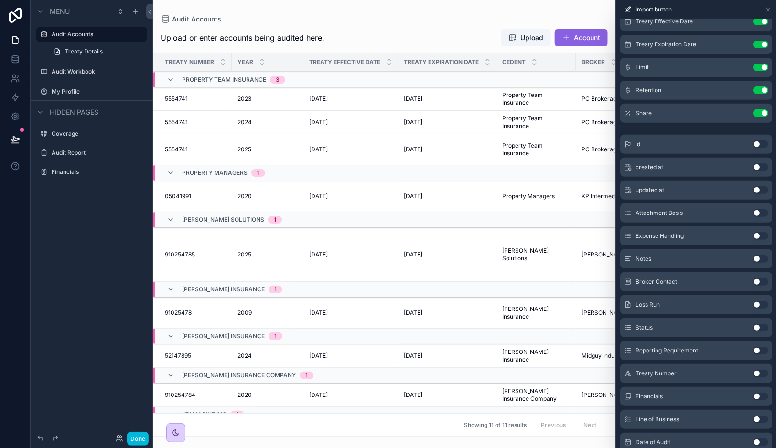
scroll to position [139, 0]
click at [753, 371] on button "Use setting" at bounding box center [760, 372] width 15 height 8
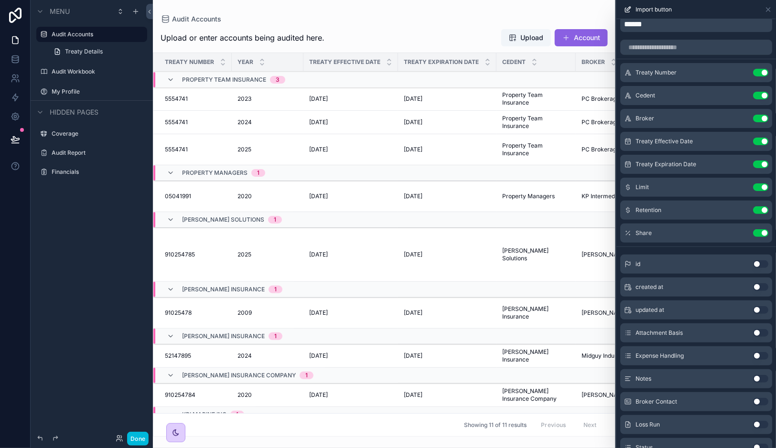
scroll to position [0, 0]
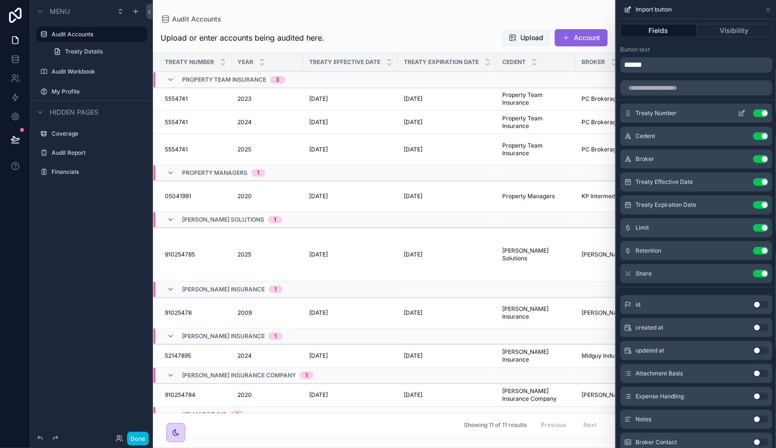
click at [738, 112] on icon at bounding box center [742, 113] width 8 height 8
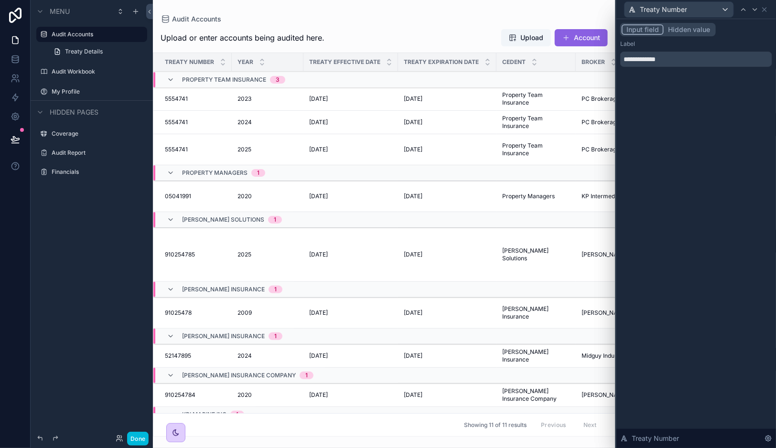
click at [690, 32] on button "Hidden value" at bounding box center [689, 29] width 51 height 11
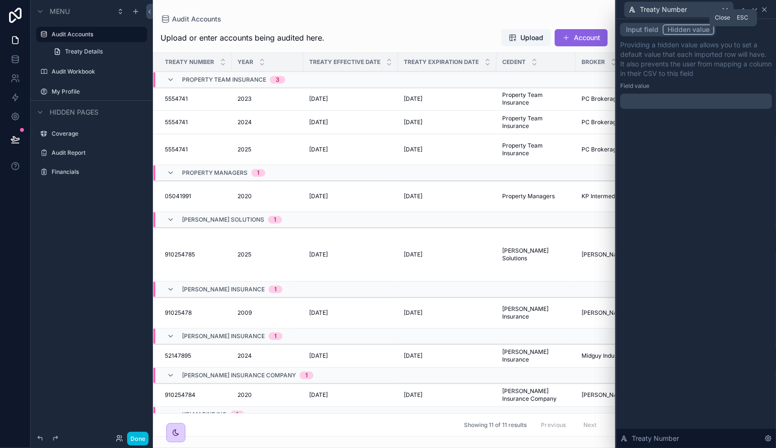
click at [767, 8] on icon at bounding box center [765, 10] width 8 height 8
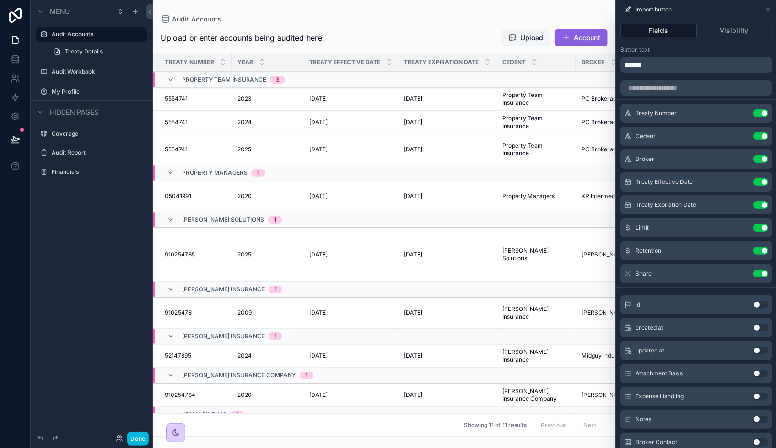
click at [521, 36] on span "Upload" at bounding box center [531, 38] width 23 height 10
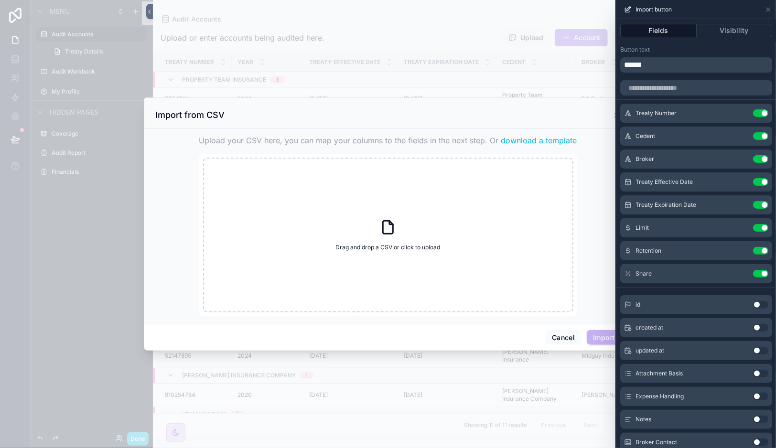
click at [521, 36] on div "scrollable content" at bounding box center [388, 224] width 776 height 448
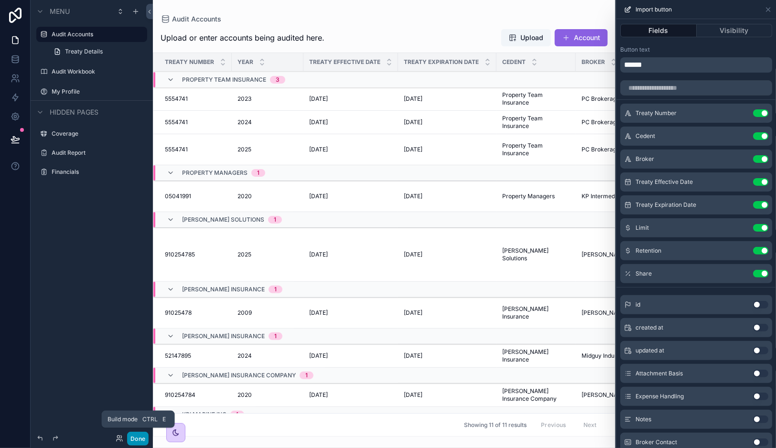
click at [143, 443] on button "Done" at bounding box center [137, 439] width 21 height 14
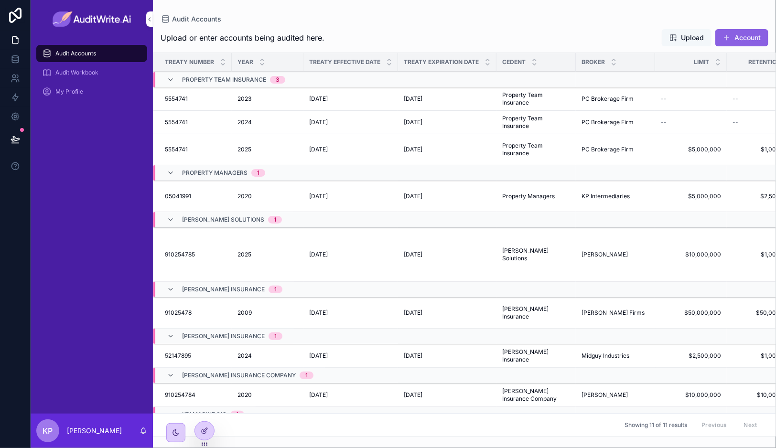
click at [686, 43] on button "Upload" at bounding box center [687, 37] width 50 height 17
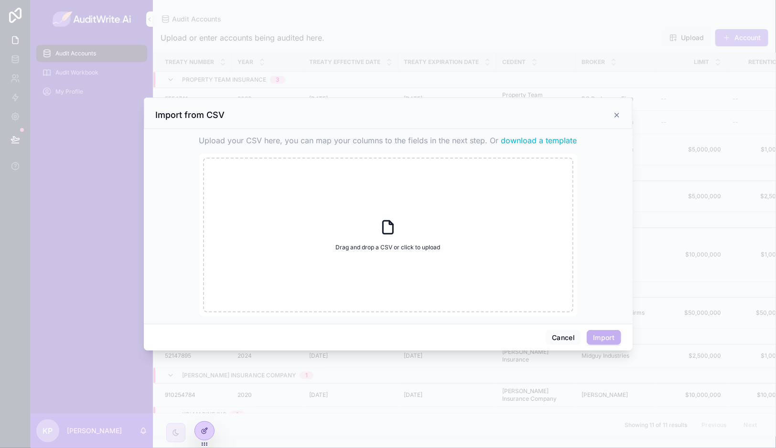
click at [535, 139] on span "download a template" at bounding box center [539, 140] width 76 height 11
click at [614, 111] on icon "scrollable content" at bounding box center [617, 115] width 8 height 8
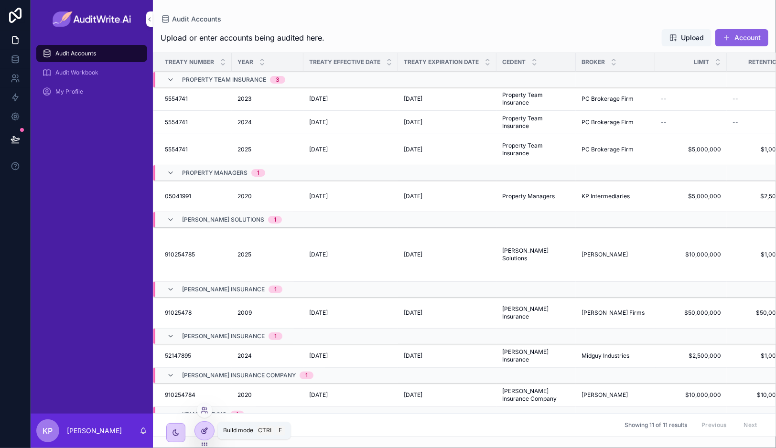
click at [203, 432] on icon at bounding box center [205, 431] width 8 height 8
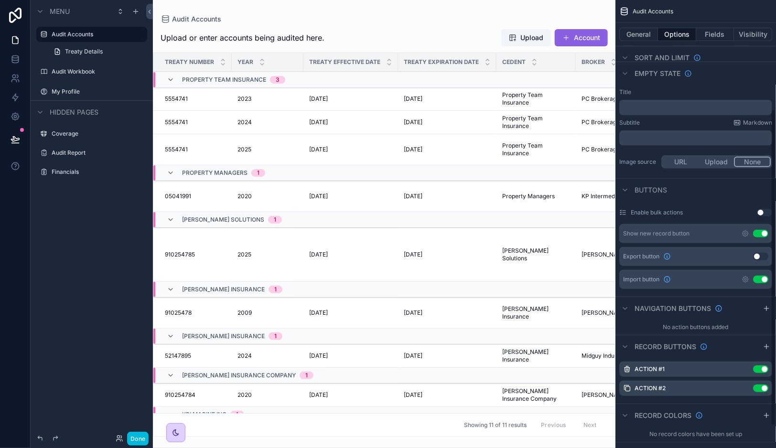
scroll to position [155, 0]
click at [745, 278] on icon "scrollable content" at bounding box center [745, 279] width 8 height 8
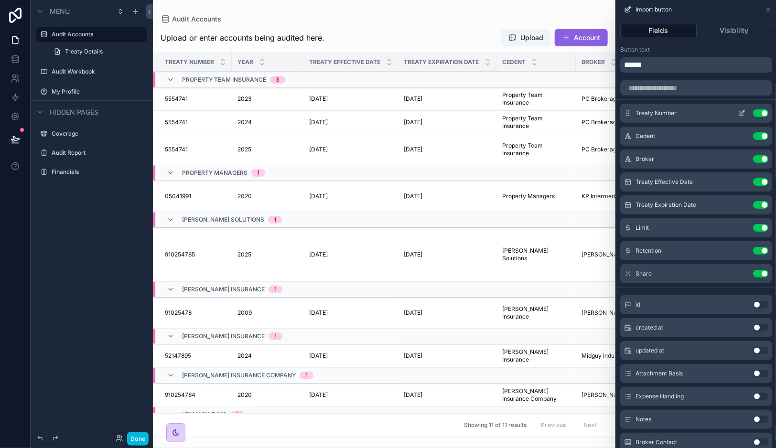
click at [738, 110] on icon at bounding box center [742, 113] width 8 height 8
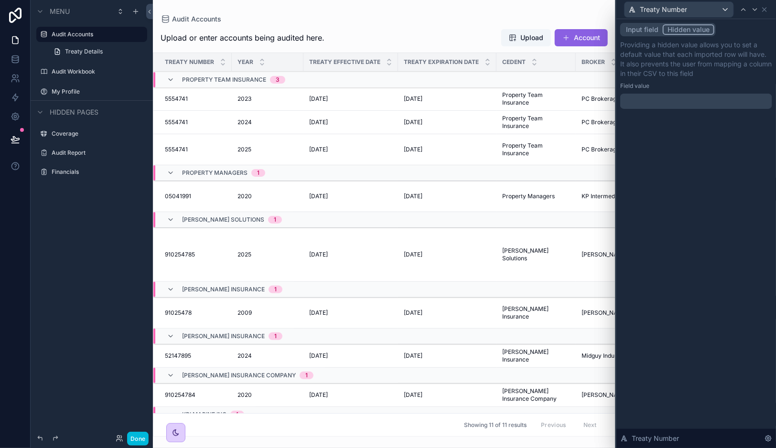
click at [647, 29] on button "Input field" at bounding box center [642, 29] width 41 height 11
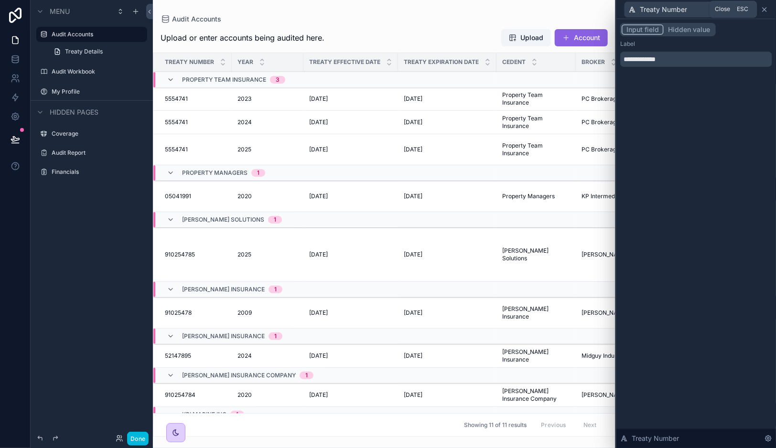
click at [765, 11] on icon at bounding box center [765, 10] width 8 height 8
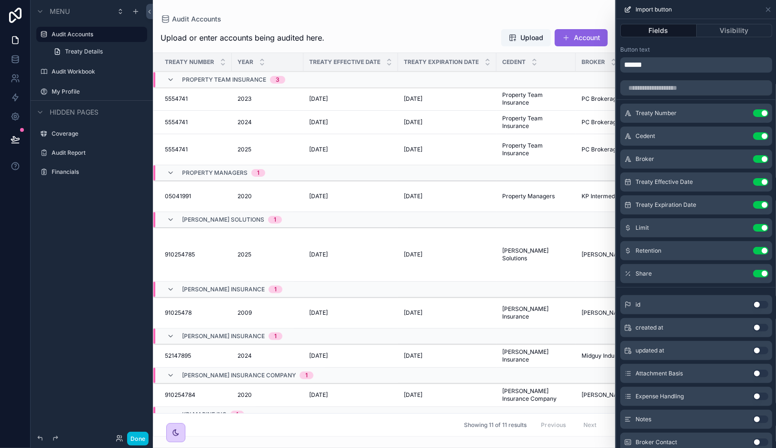
click at [444, 22] on div "scrollable content" at bounding box center [384, 224] width 462 height 448
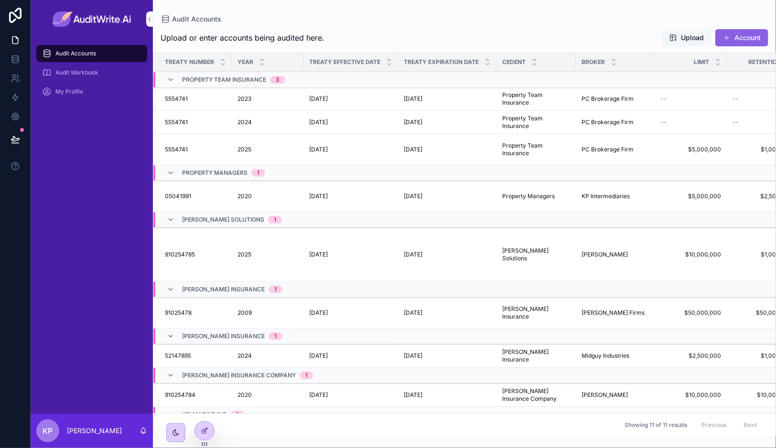
click at [682, 34] on span "Upload" at bounding box center [692, 38] width 23 height 10
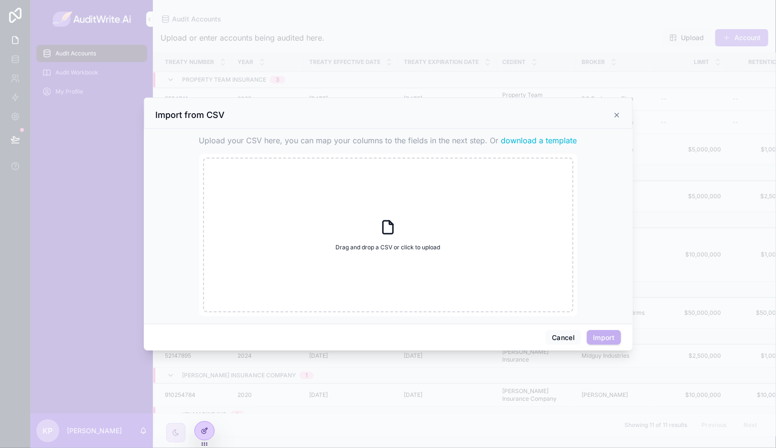
click at [547, 139] on span "download a template" at bounding box center [539, 140] width 76 height 11
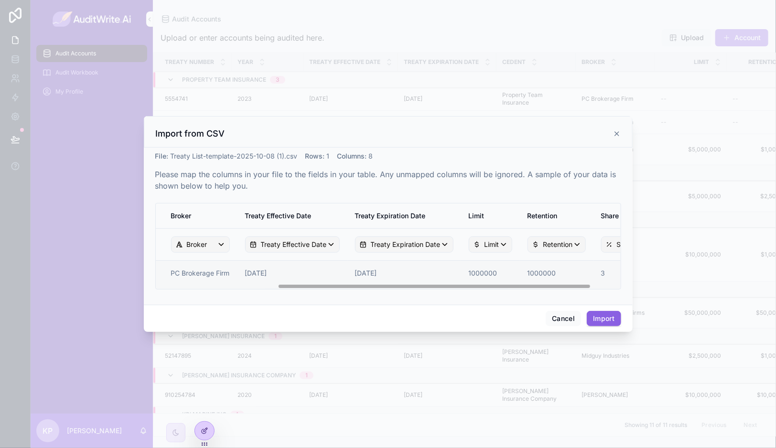
scroll to position [0, 225]
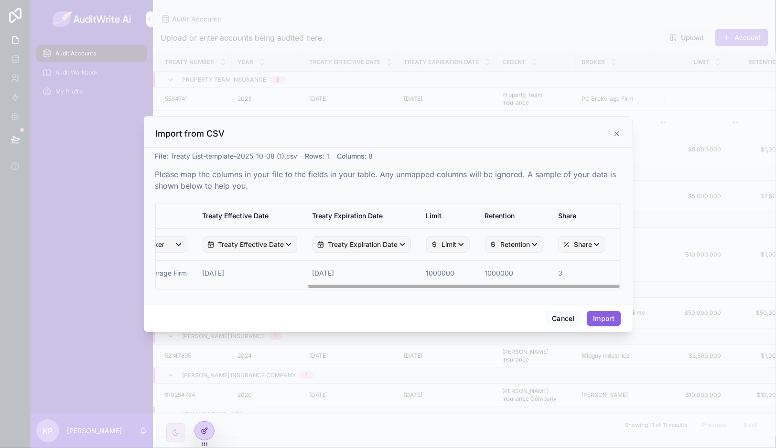
click at [606, 319] on button "Import" at bounding box center [604, 318] width 34 height 15
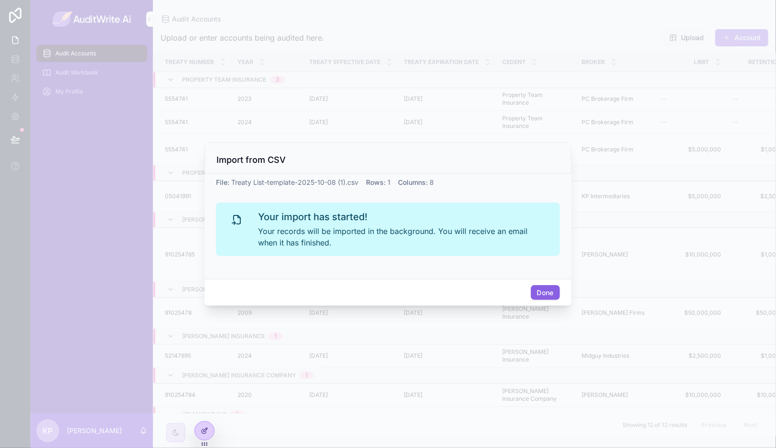
click at [545, 288] on button "Done" at bounding box center [545, 292] width 29 height 15
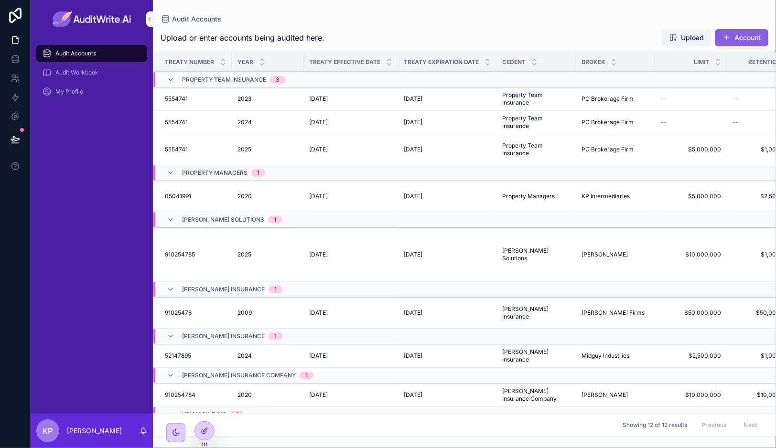
click at [191, 80] on span "Property Team Insurance" at bounding box center [224, 80] width 84 height 8
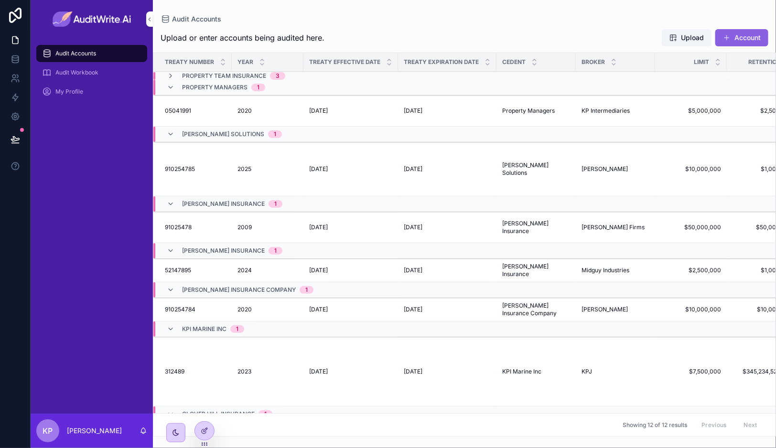
click at [175, 88] on div "Property Managers 1" at bounding box center [216, 87] width 98 height 15
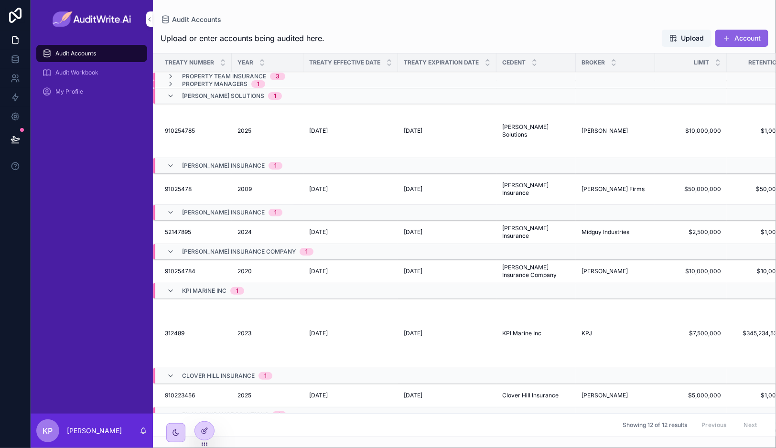
click at [191, 100] on div "[PERSON_NAME] Solutions 1" at bounding box center [232, 95] width 100 height 15
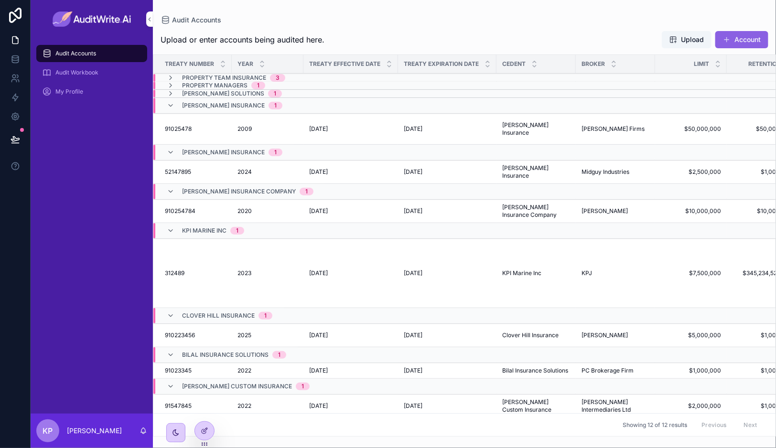
click at [199, 107] on span "[PERSON_NAME] Insurance" at bounding box center [223, 106] width 83 height 8
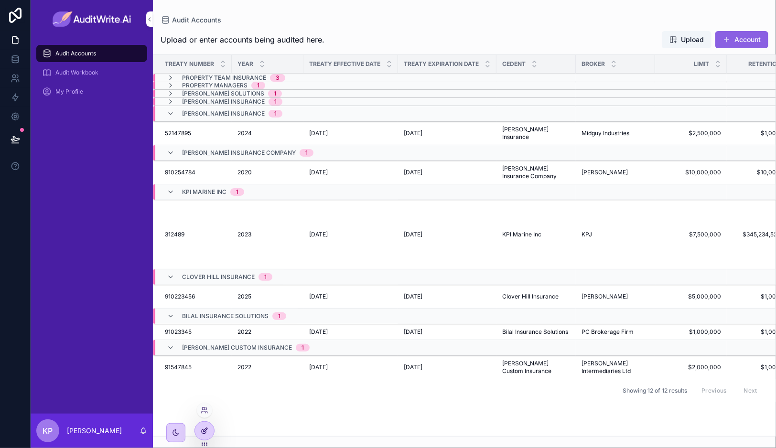
click at [202, 434] on icon at bounding box center [205, 431] width 8 height 8
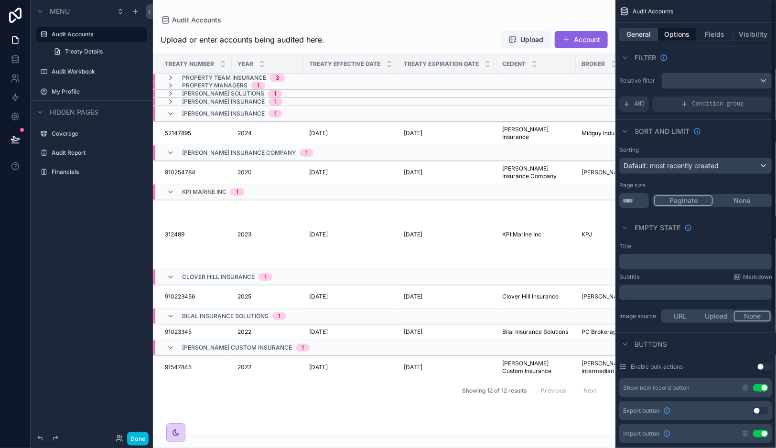
click at [638, 28] on button "General" at bounding box center [638, 34] width 39 height 13
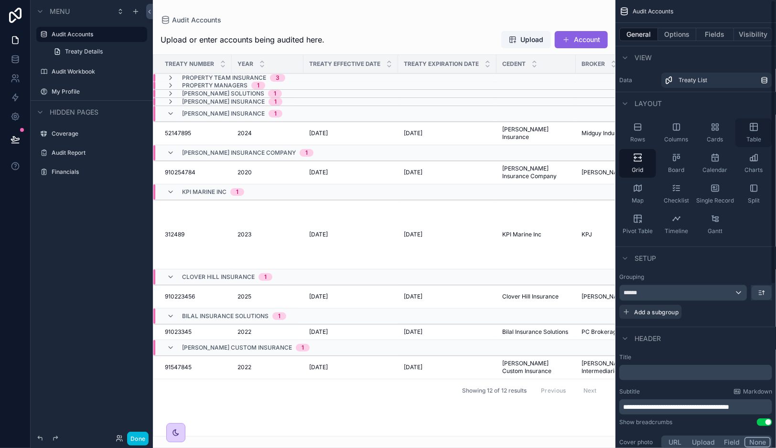
click at [762, 134] on div "Table" at bounding box center [753, 132] width 37 height 29
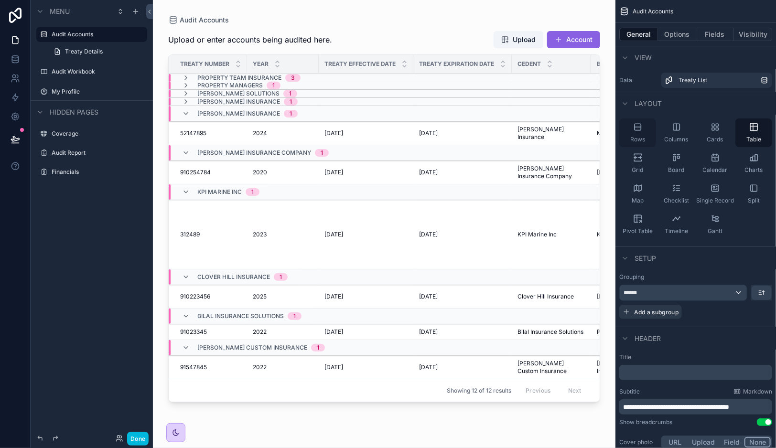
click at [643, 129] on div "Rows" at bounding box center [637, 132] width 37 height 29
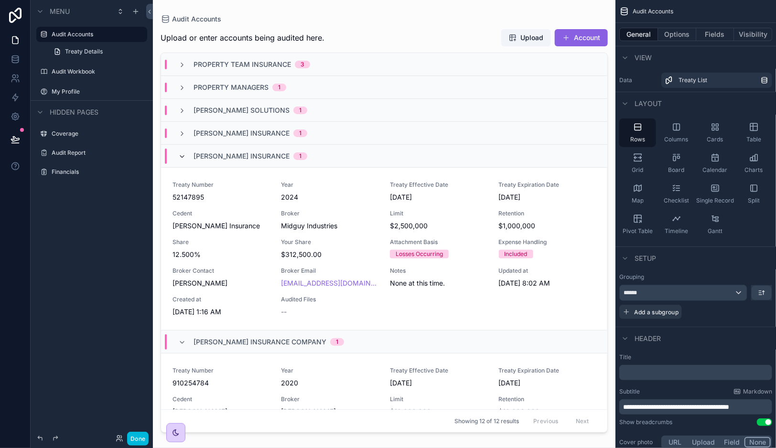
click at [183, 158] on icon "scrollable content" at bounding box center [182, 157] width 8 height 8
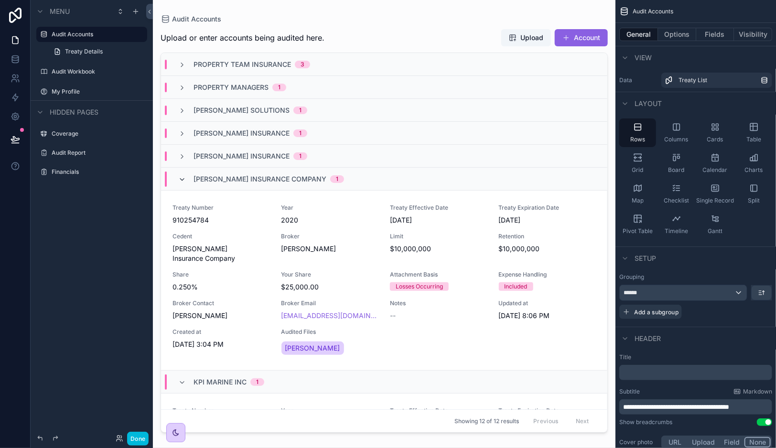
click at [182, 180] on icon "scrollable content" at bounding box center [182, 180] width 8 height 8
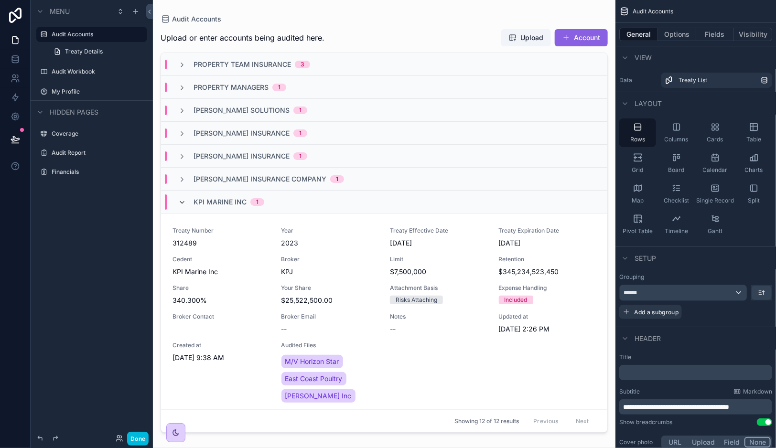
click at [185, 202] on icon "scrollable content" at bounding box center [182, 203] width 8 height 8
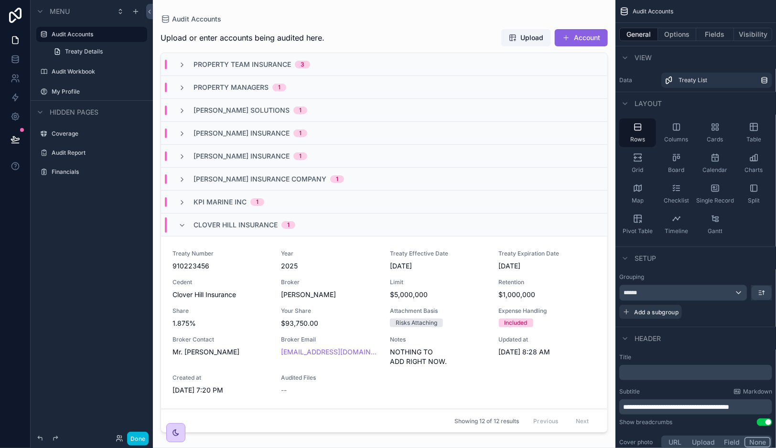
click at [182, 219] on div "Clover Hill Insurance 1" at bounding box center [236, 224] width 117 height 15
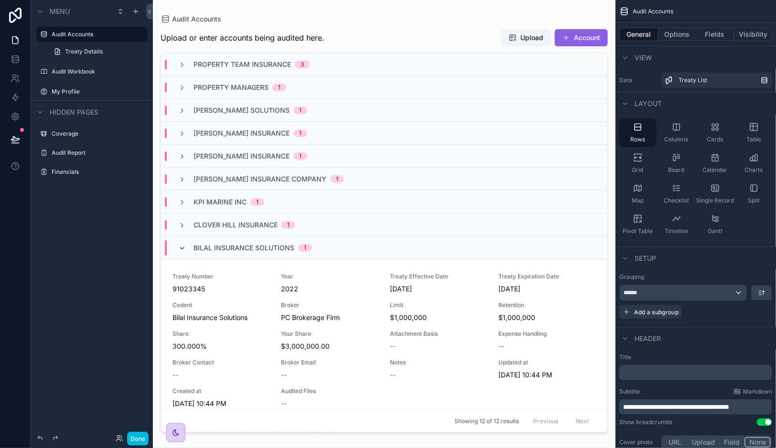
click at [182, 249] on icon "scrollable content" at bounding box center [182, 249] width 8 height 8
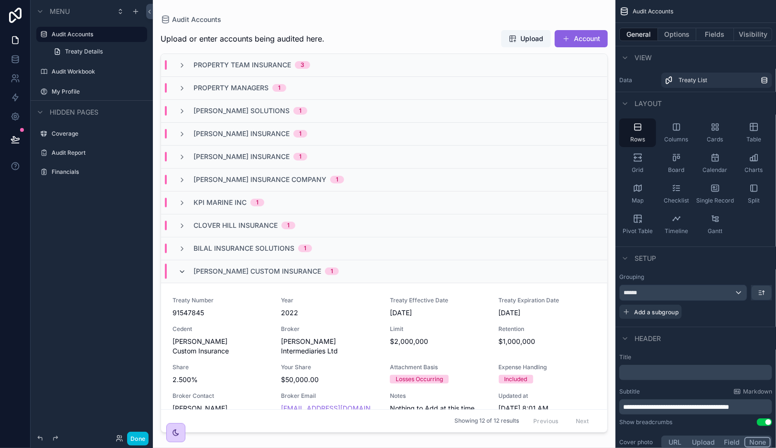
click at [184, 273] on icon "scrollable content" at bounding box center [182, 272] width 8 height 8
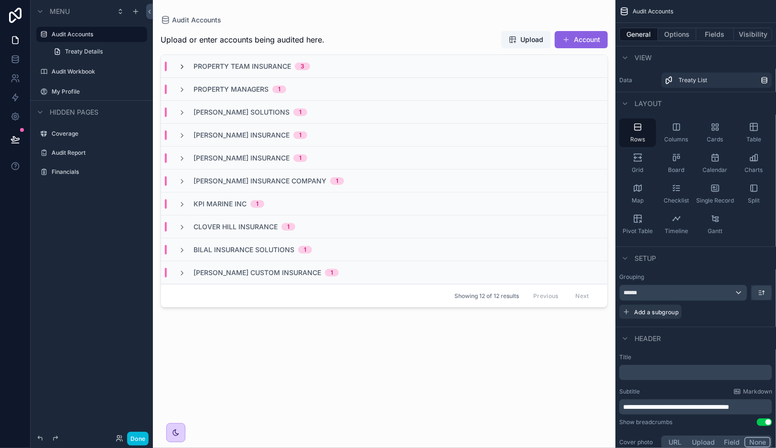
click at [183, 64] on icon "scrollable content" at bounding box center [182, 67] width 8 height 8
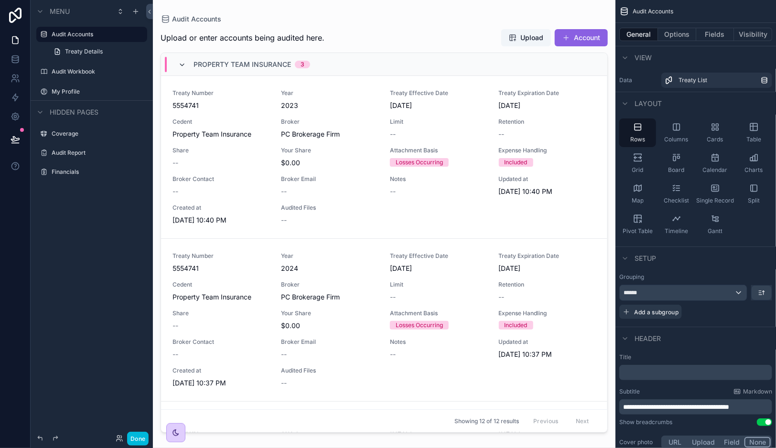
click at [183, 63] on icon "scrollable content" at bounding box center [182, 65] width 8 height 8
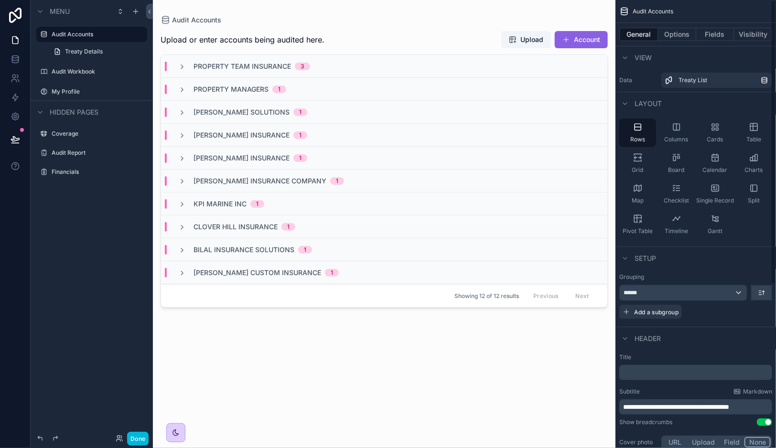
click at [767, 290] on button "scrollable content" at bounding box center [761, 293] width 20 height 14
click at [761, 314] on span "A -> Z" at bounding box center [754, 313] width 19 height 11
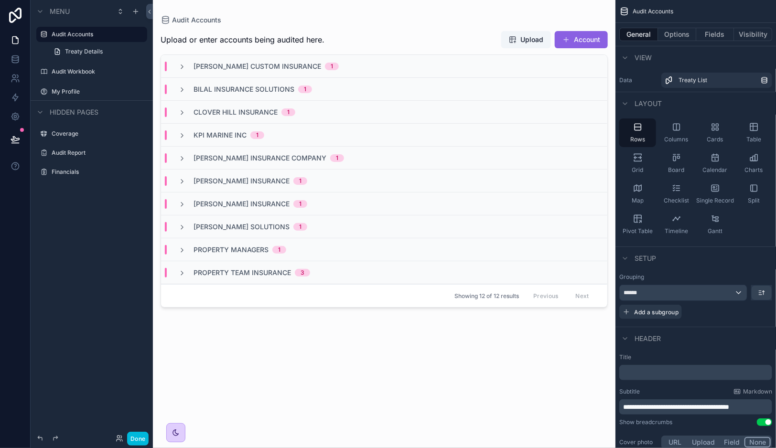
click at [243, 65] on span "[PERSON_NAME] Custom Insurance" at bounding box center [257, 67] width 128 height 10
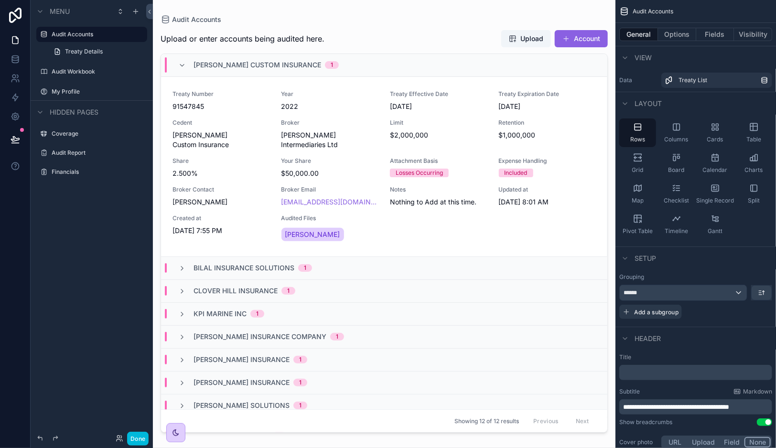
click at [243, 65] on span "[PERSON_NAME] Custom Insurance" at bounding box center [257, 65] width 128 height 10
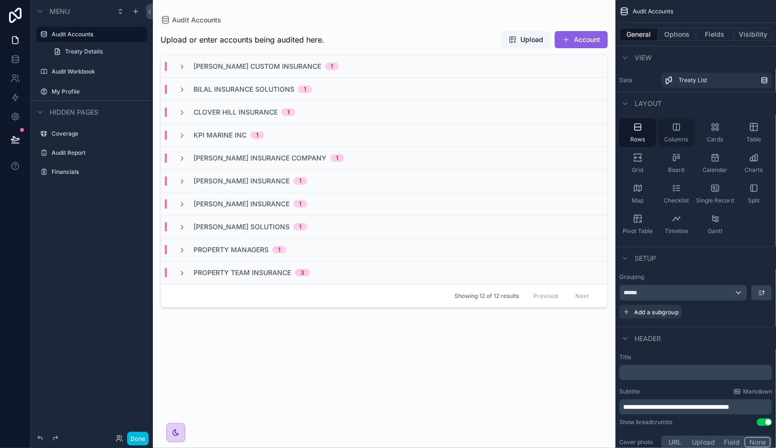
click at [687, 130] on div "Columns" at bounding box center [676, 132] width 37 height 29
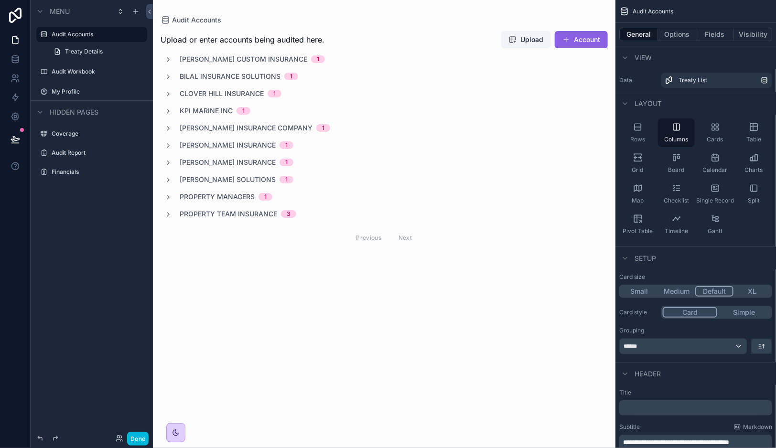
click at [245, 58] on span "[PERSON_NAME] Custom Insurance" at bounding box center [244, 59] width 128 height 10
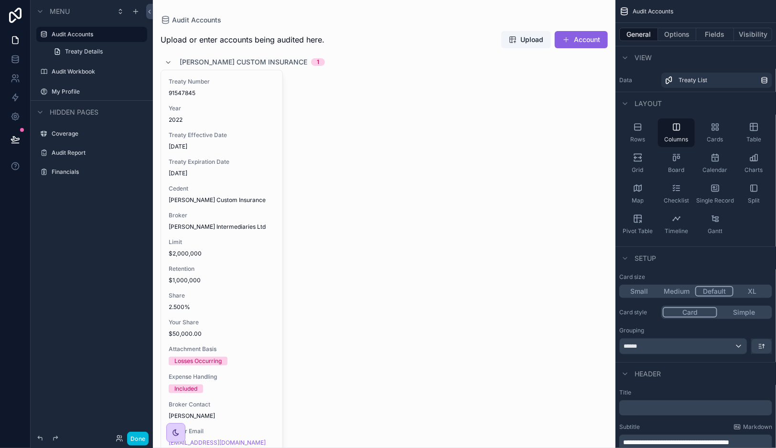
click at [245, 58] on span "[PERSON_NAME] Custom Insurance" at bounding box center [244, 62] width 128 height 10
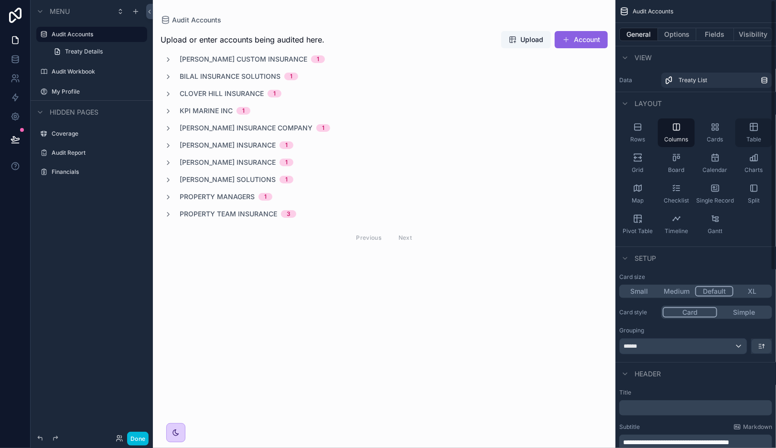
click at [752, 134] on div "Table" at bounding box center [753, 132] width 37 height 29
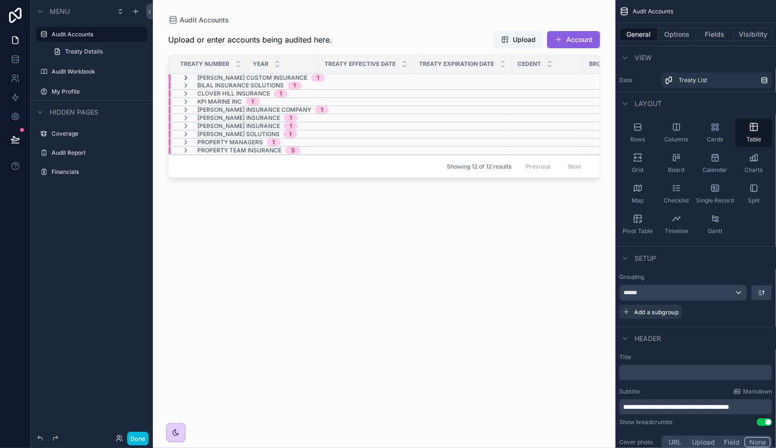
click at [185, 77] on icon "scrollable content" at bounding box center [186, 79] width 8 height 8
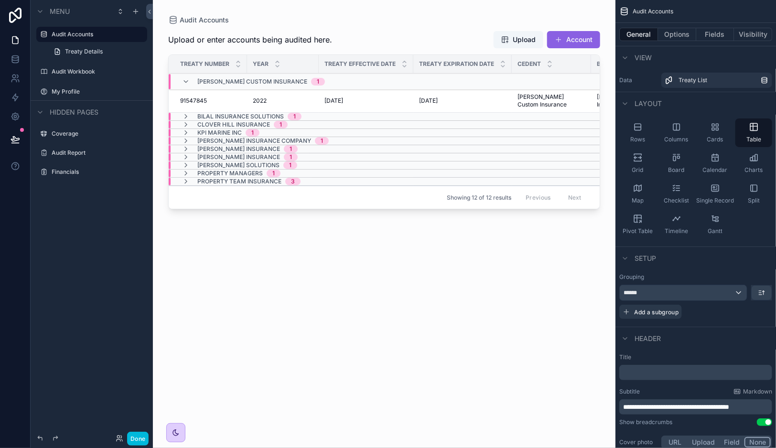
click at [185, 77] on div "[PERSON_NAME] Custom Insurance 1" at bounding box center [253, 82] width 143 height 15
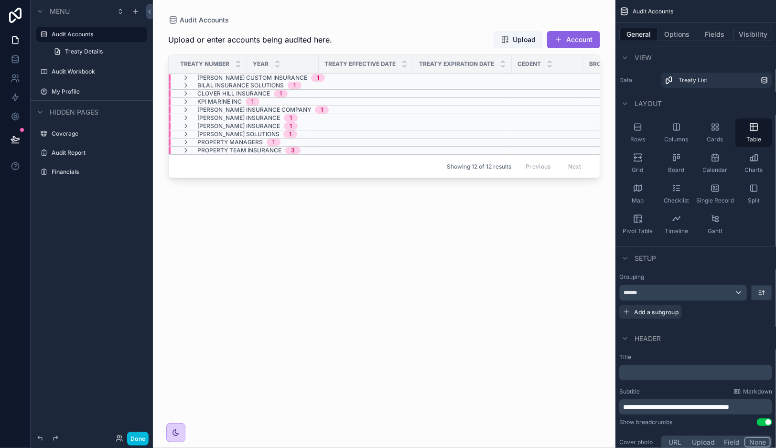
scroll to position [31, 0]
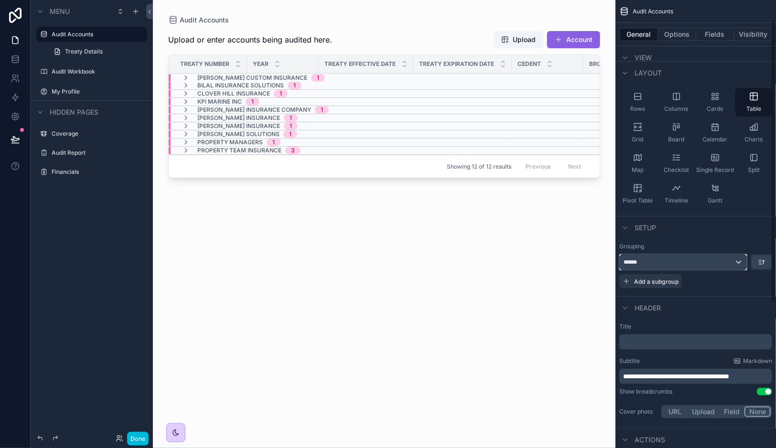
click at [704, 262] on div "******" at bounding box center [683, 262] width 127 height 15
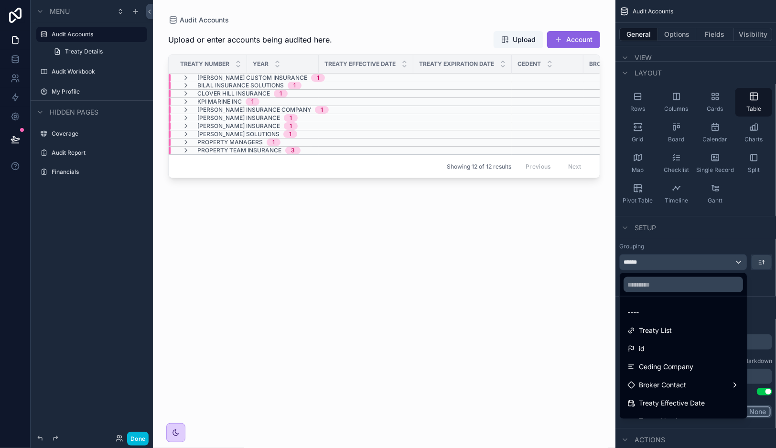
click at [704, 262] on div "scrollable content" at bounding box center [388, 224] width 776 height 448
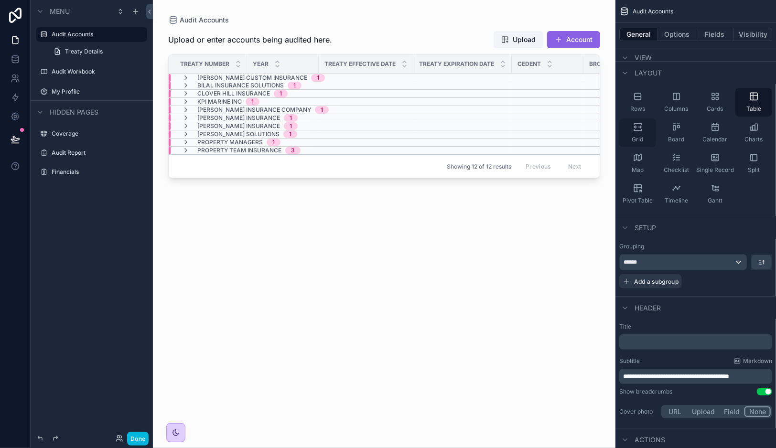
click at [639, 128] on icon "scrollable content" at bounding box center [638, 127] width 10 height 10
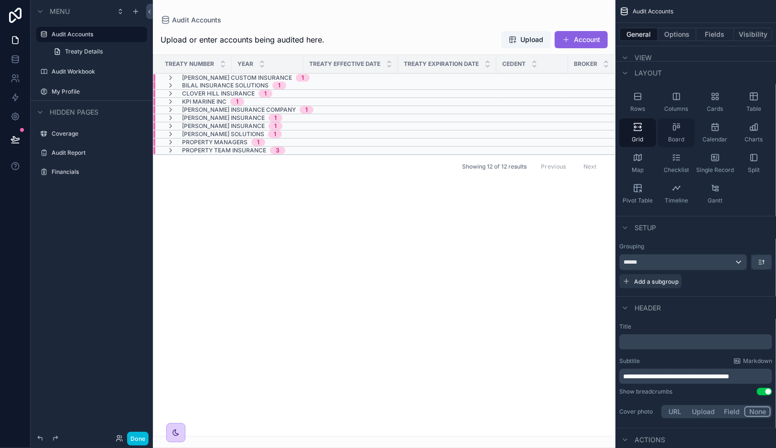
click at [682, 134] on div "Board" at bounding box center [676, 132] width 37 height 29
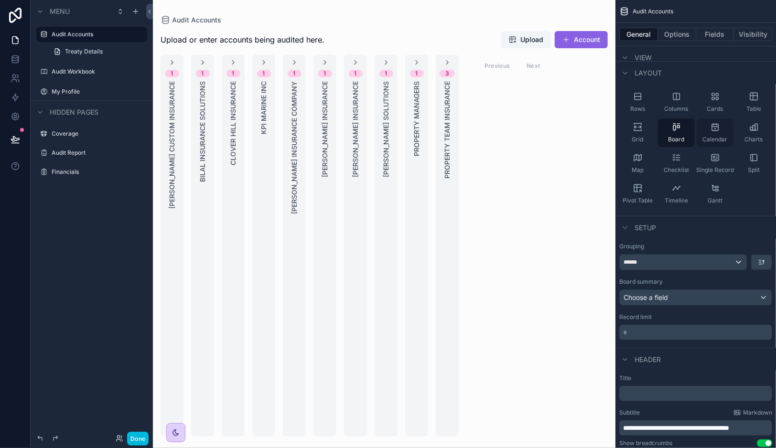
click at [707, 131] on div "Calendar" at bounding box center [715, 132] width 37 height 29
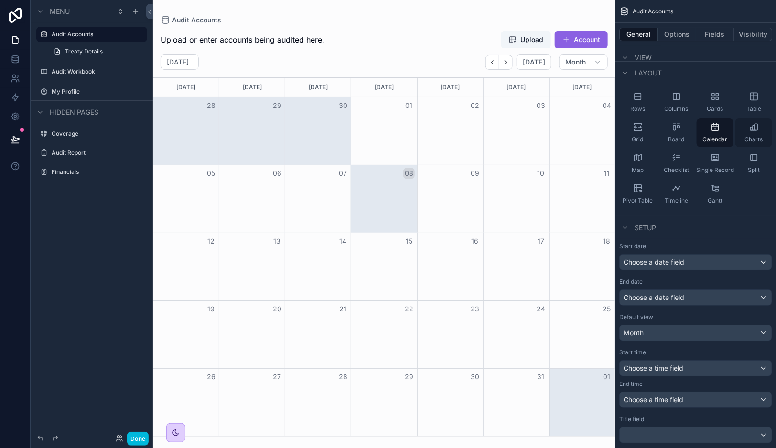
click at [755, 135] on div "Charts" at bounding box center [753, 132] width 37 height 29
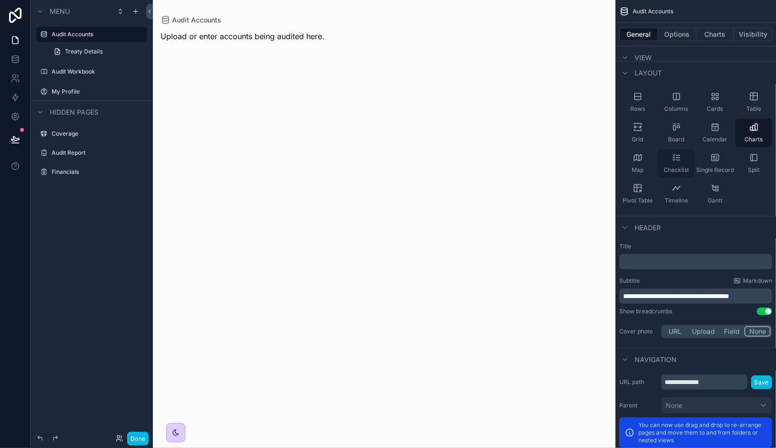
click at [674, 161] on icon "scrollable content" at bounding box center [677, 158] width 10 height 10
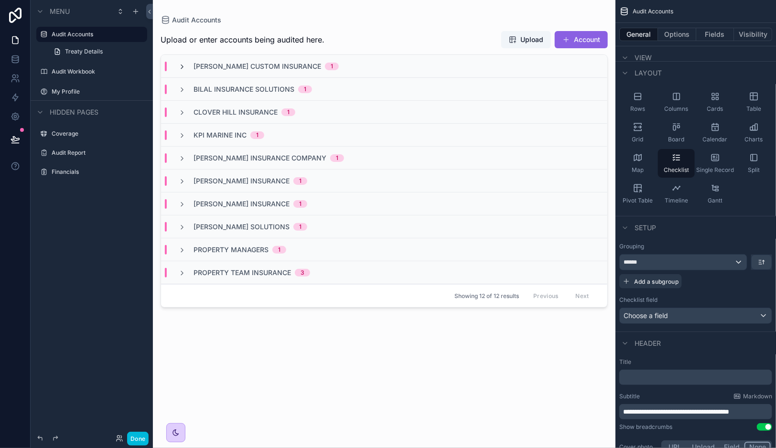
click at [182, 65] on icon "scrollable content" at bounding box center [182, 67] width 8 height 8
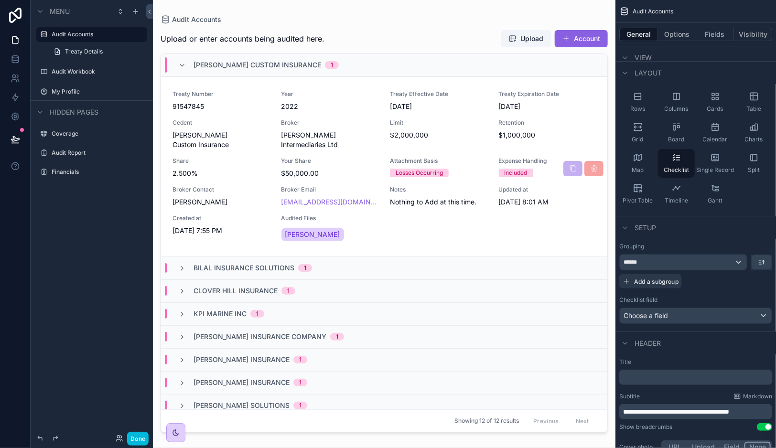
click at [349, 157] on div "Your Share $50,000.00" at bounding box center [329, 167] width 97 height 21
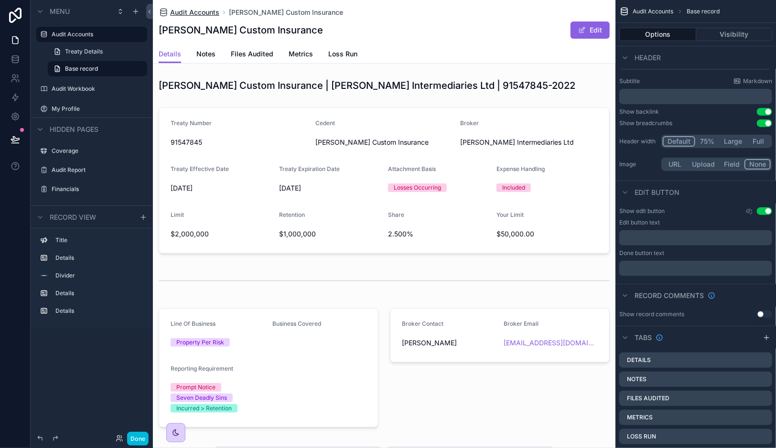
click at [196, 9] on span "Audit Accounts" at bounding box center [194, 13] width 49 height 10
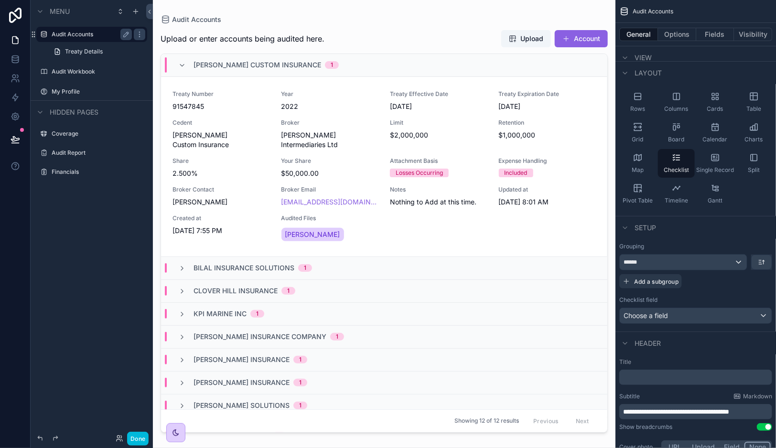
click at [88, 29] on div "Audit Accounts" at bounding box center [92, 34] width 80 height 11
click at [196, 64] on span "[PERSON_NAME] Custom Insurance" at bounding box center [257, 65] width 128 height 10
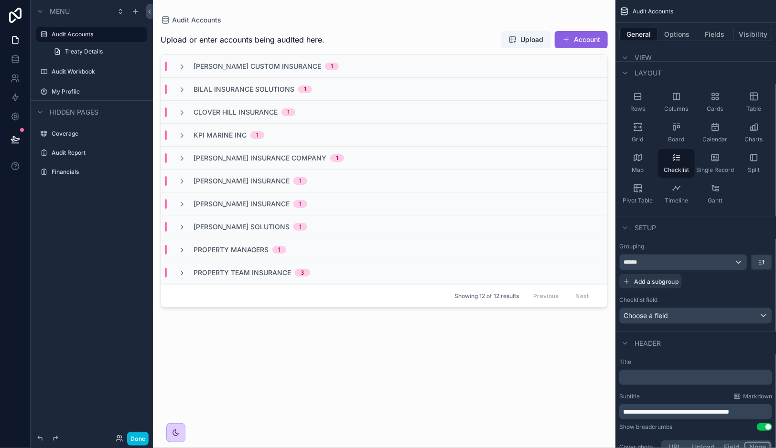
click at [189, 180] on div "[PERSON_NAME] Insurance 1" at bounding box center [242, 181] width 129 height 10
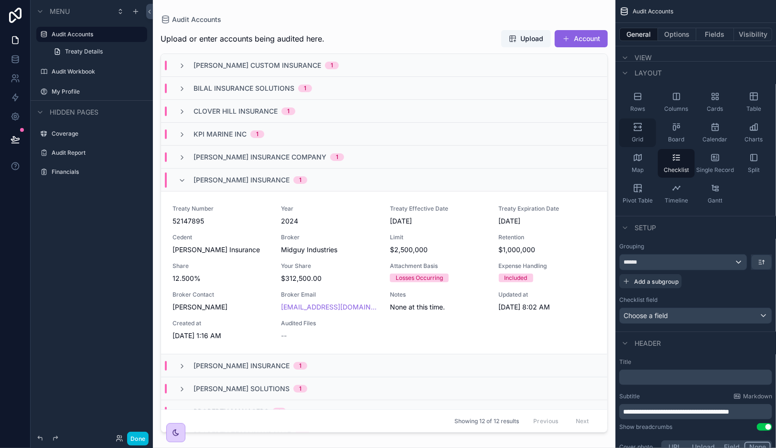
click at [638, 130] on icon "scrollable content" at bounding box center [637, 129] width 7 height 1
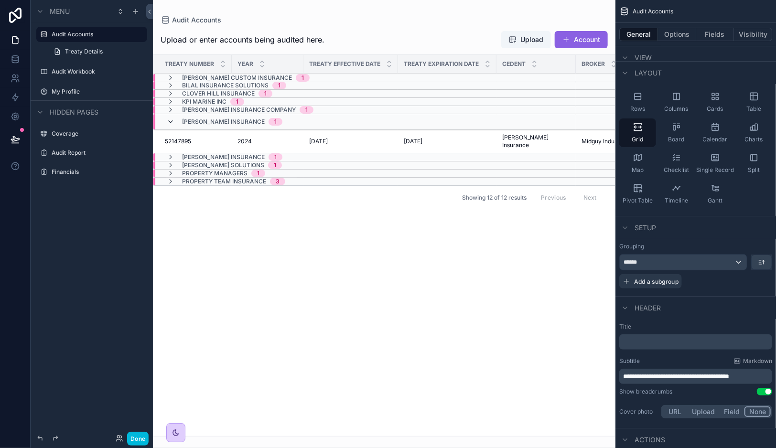
click at [171, 120] on icon "scrollable content" at bounding box center [171, 122] width 8 height 8
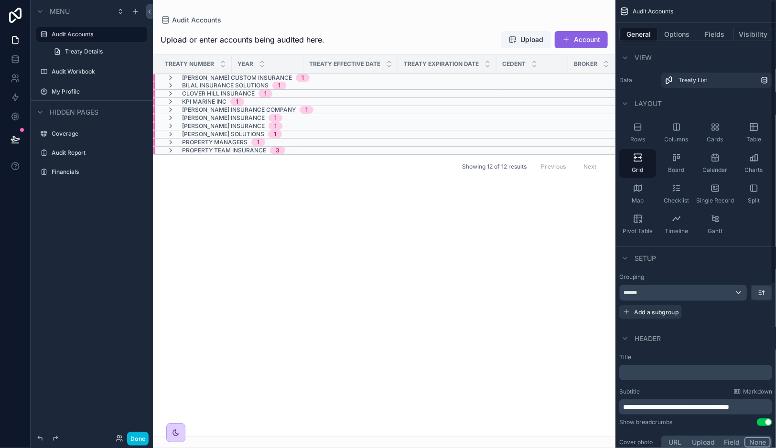
scroll to position [40, 0]
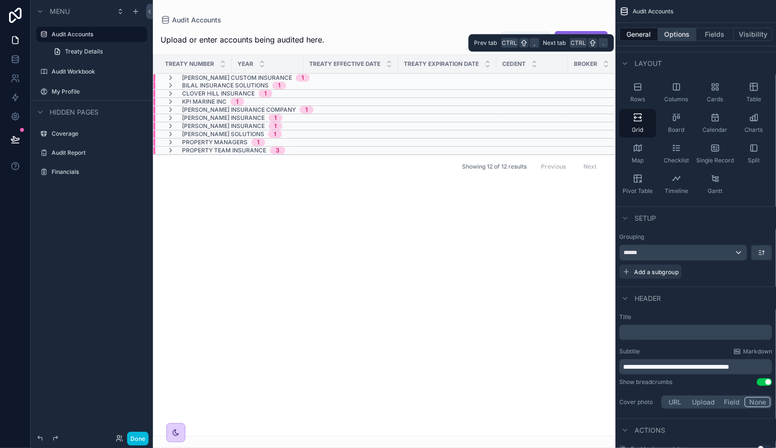
click at [682, 34] on button "Options" at bounding box center [677, 34] width 38 height 13
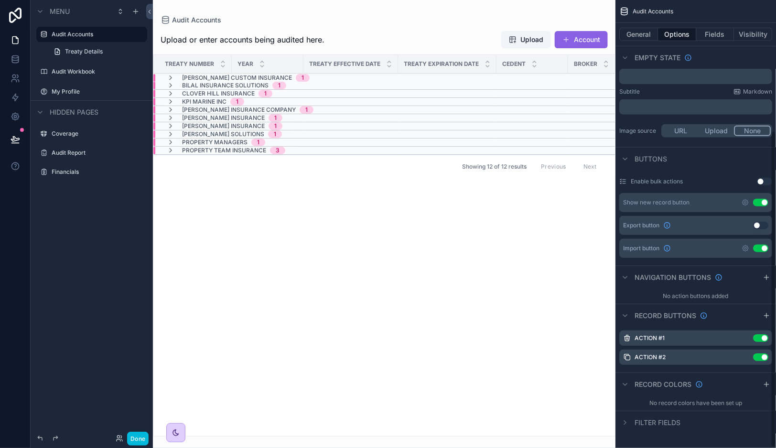
scroll to position [0, 0]
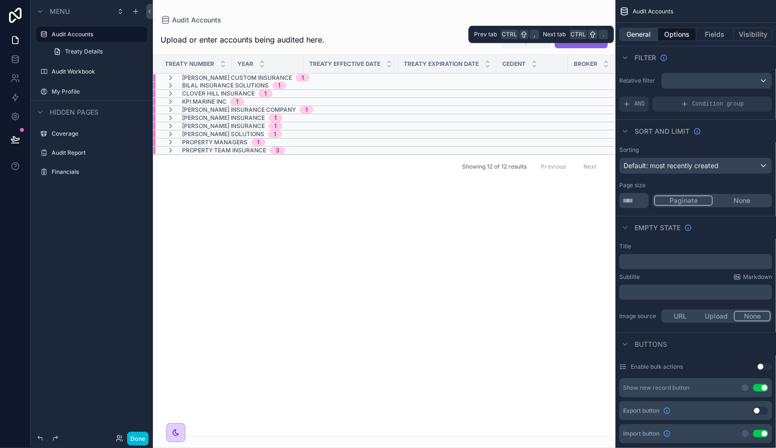
click at [635, 28] on button "General" at bounding box center [638, 34] width 39 height 13
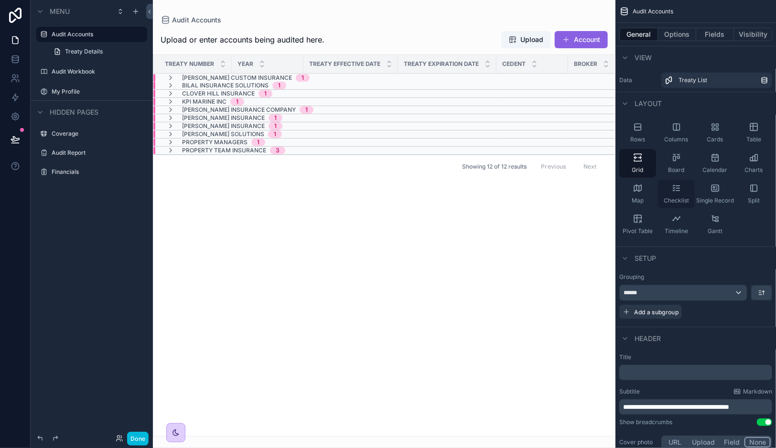
click at [682, 190] on div "Checklist" at bounding box center [676, 194] width 37 height 29
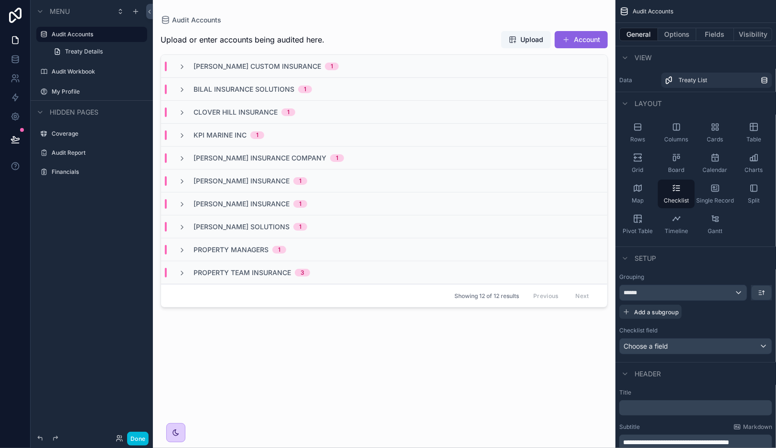
click at [230, 271] on span "Property Team Insurance" at bounding box center [241, 273] width 97 height 10
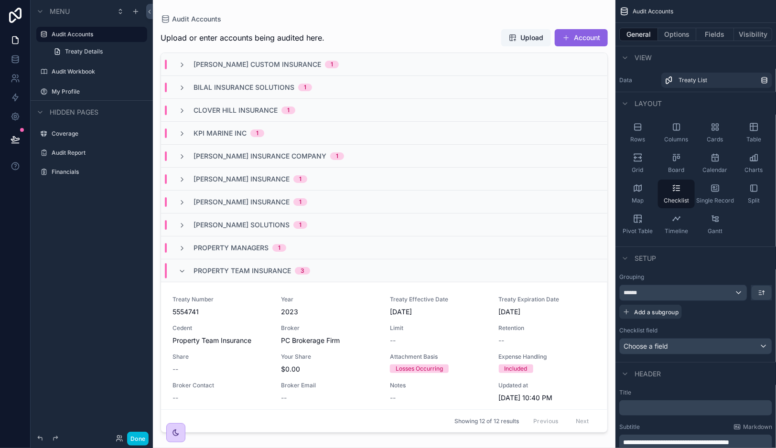
click at [234, 270] on span "Property Team Insurance" at bounding box center [241, 271] width 97 height 10
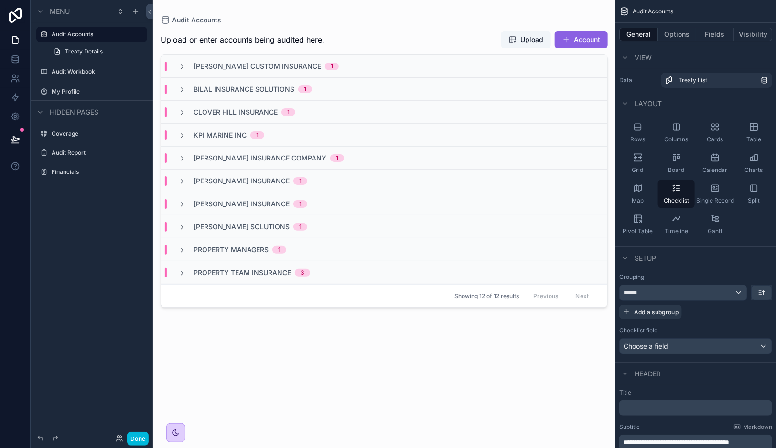
click at [249, 85] on span "Bilal Insurance Solutions" at bounding box center [243, 90] width 101 height 10
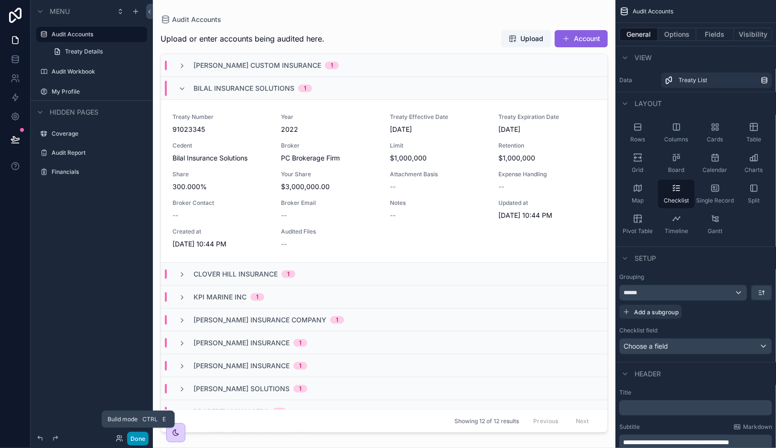
click at [135, 434] on button "Done" at bounding box center [137, 439] width 21 height 14
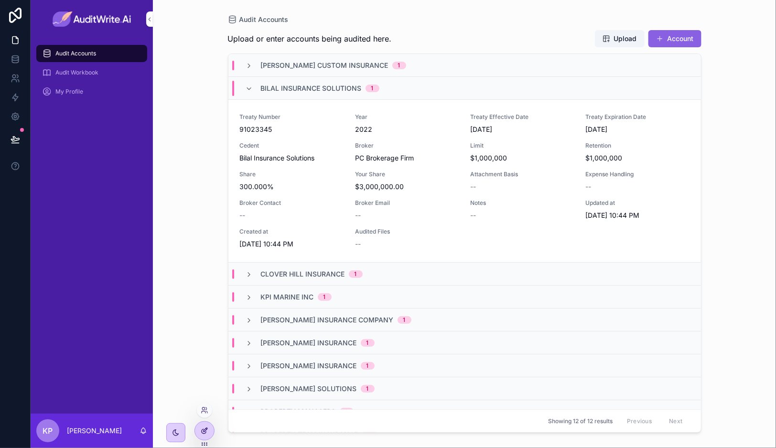
click at [211, 427] on div at bounding box center [204, 431] width 19 height 18
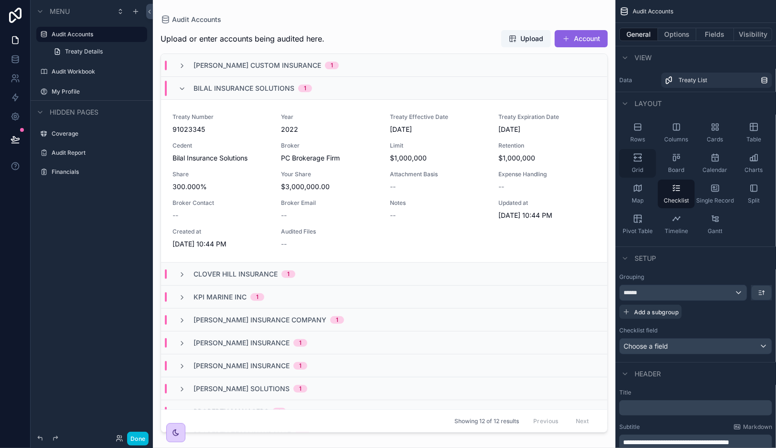
click at [638, 163] on div "Grid" at bounding box center [637, 163] width 37 height 29
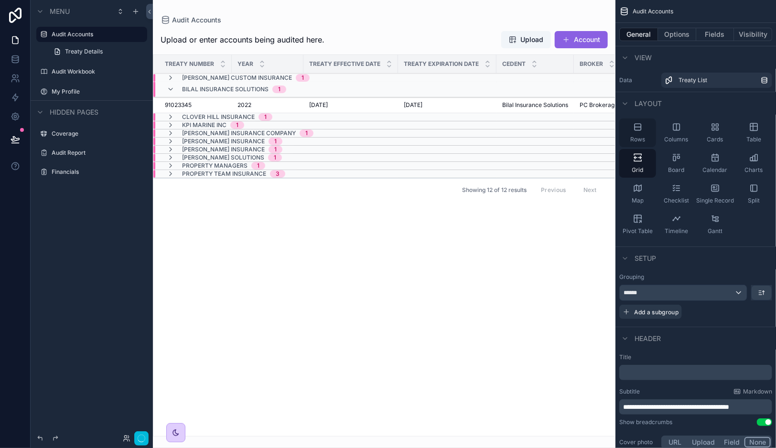
click at [641, 135] on div "Rows" at bounding box center [637, 132] width 37 height 29
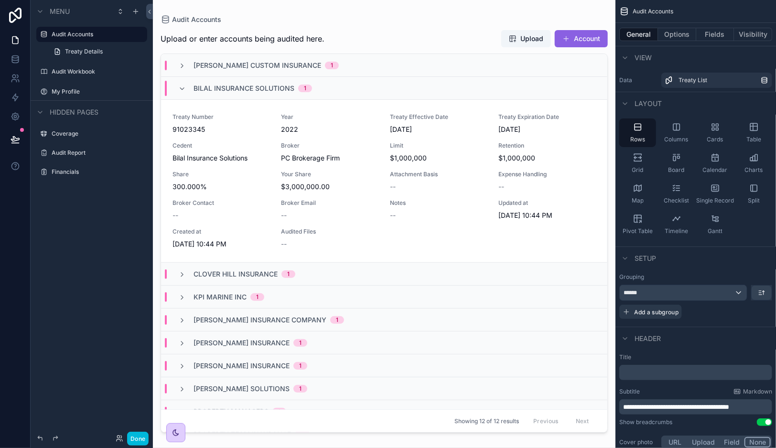
scroll to position [36, 0]
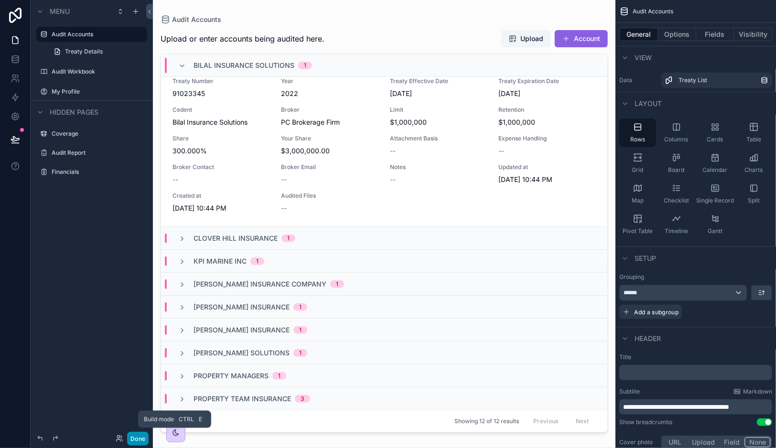
click at [141, 435] on button "Done" at bounding box center [137, 439] width 21 height 14
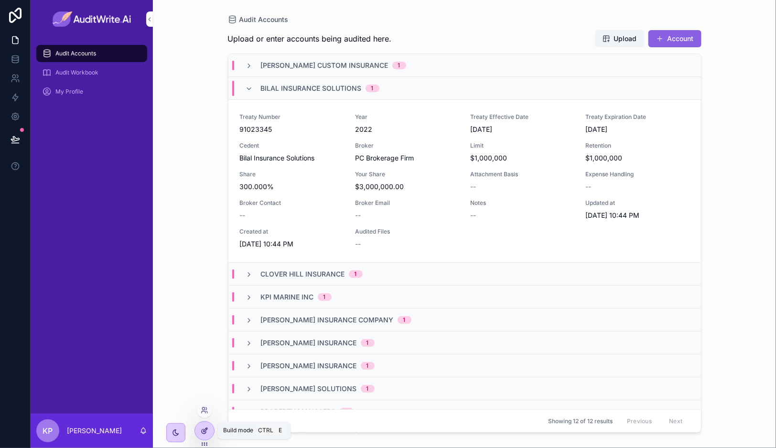
click at [210, 434] on div at bounding box center [204, 431] width 19 height 18
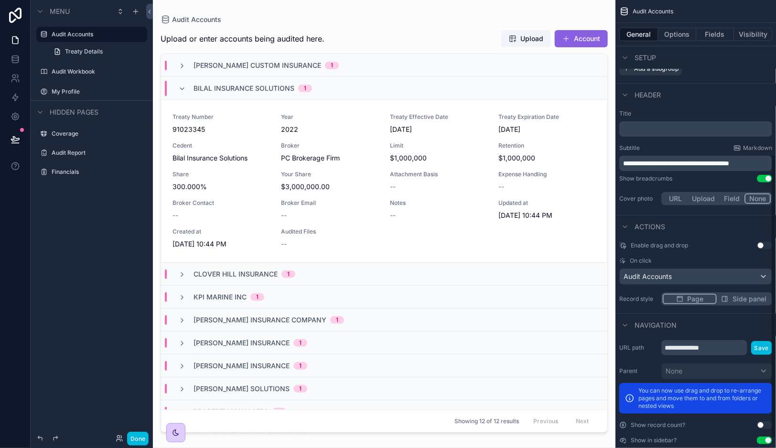
scroll to position [258, 0]
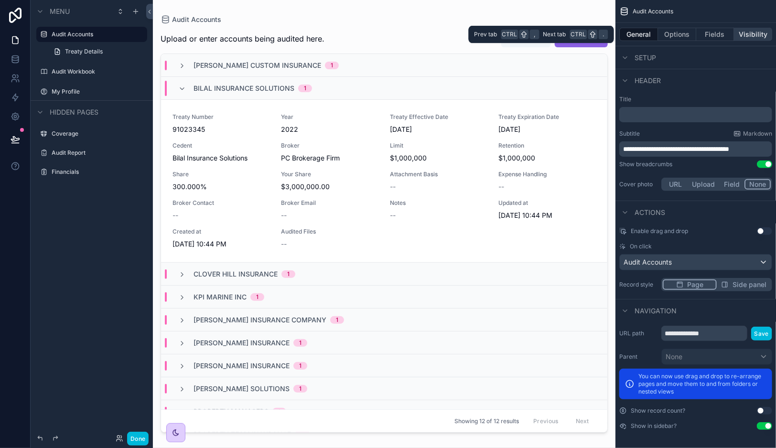
click at [749, 38] on button "Visibility" at bounding box center [753, 34] width 38 height 13
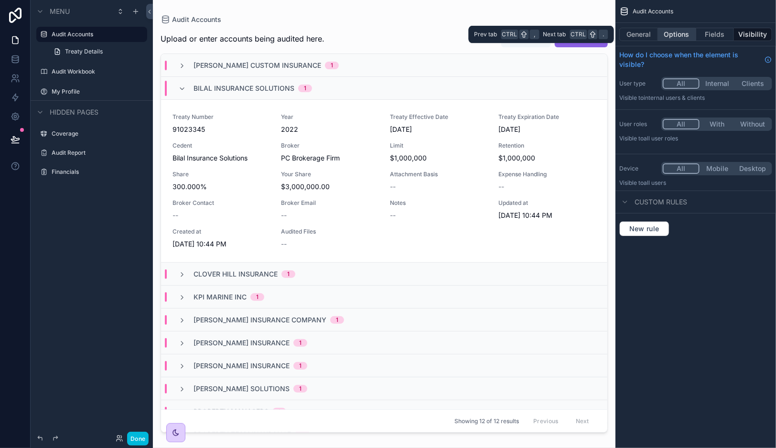
click at [686, 34] on button "Options" at bounding box center [677, 34] width 38 height 13
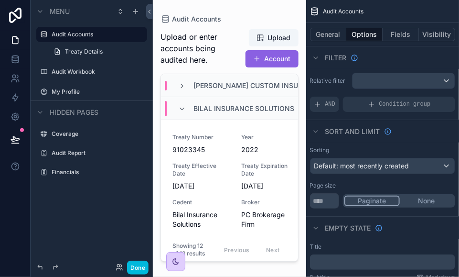
click at [306, 46] on div "scrollable content" at bounding box center [229, 132] width 153 height 265
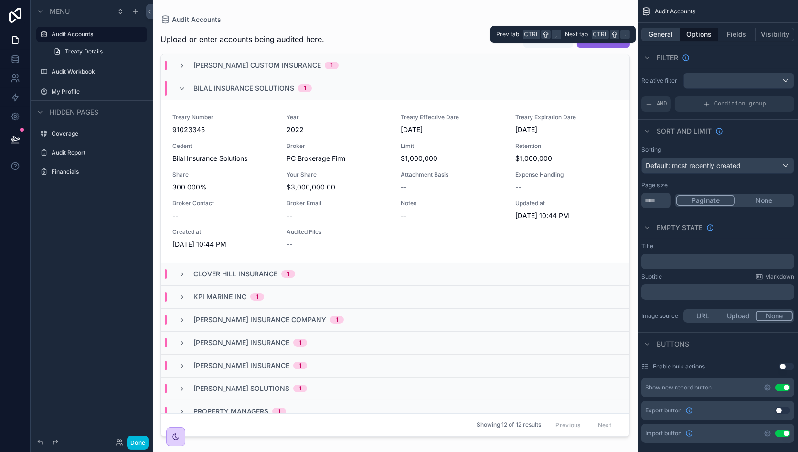
click at [665, 40] on button "General" at bounding box center [661, 34] width 39 height 13
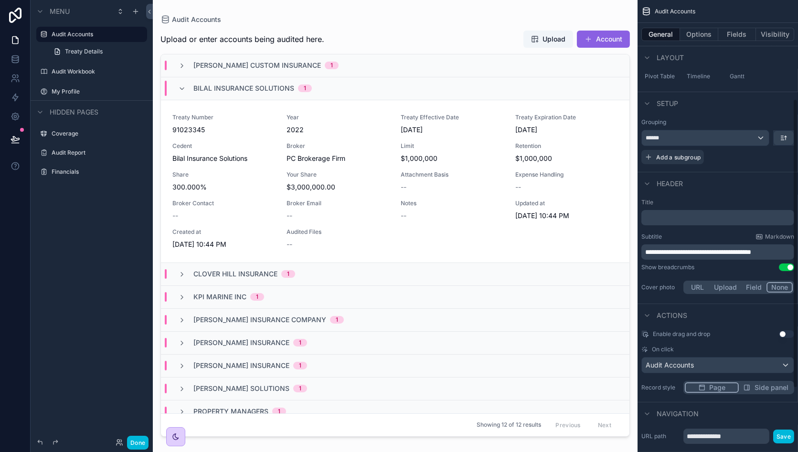
scroll to position [254, 0]
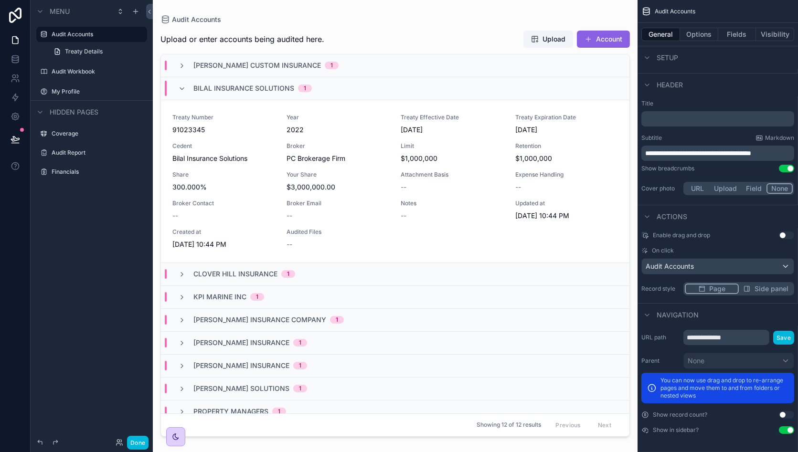
click at [767, 289] on span "Side panel" at bounding box center [772, 289] width 34 height 10
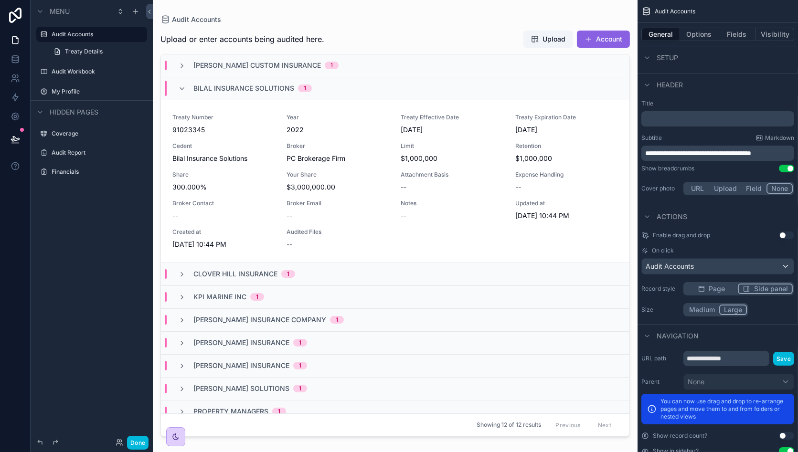
click at [740, 306] on button "Large" at bounding box center [733, 310] width 28 height 11
click at [135, 442] on button "Done" at bounding box center [137, 443] width 21 height 14
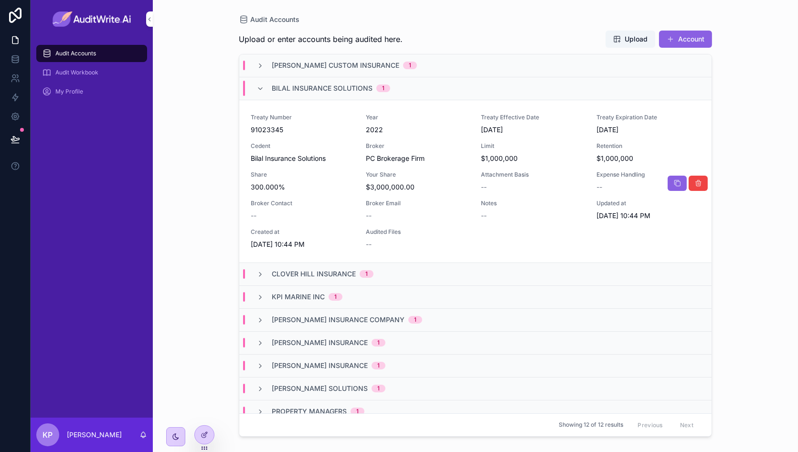
click at [401, 121] on div "Year 2022" at bounding box center [418, 124] width 104 height 21
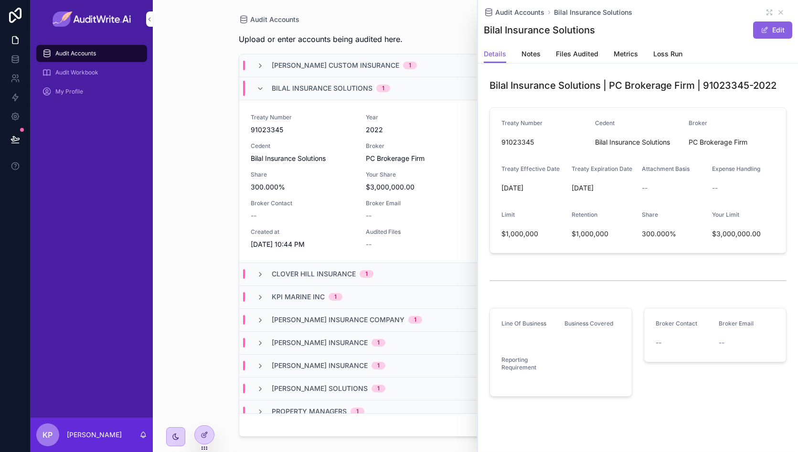
click at [535, 50] on span "Notes" at bounding box center [531, 54] width 19 height 10
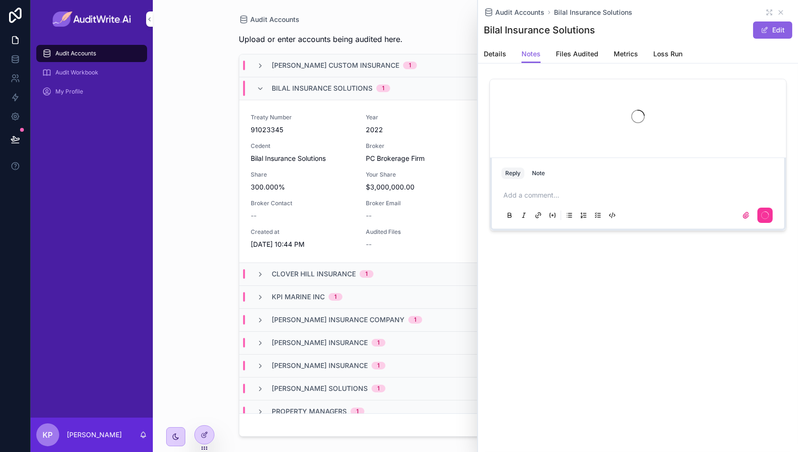
click at [573, 51] on span "Files Audited" at bounding box center [577, 54] width 43 height 10
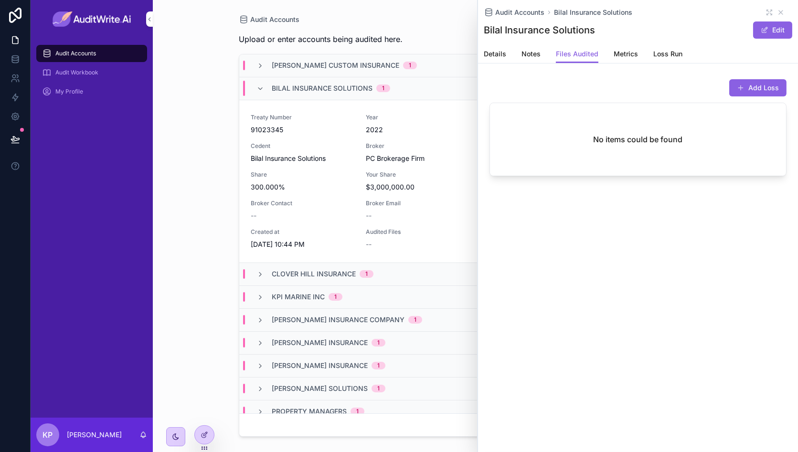
click at [633, 60] on link "Metrics" at bounding box center [626, 54] width 24 height 19
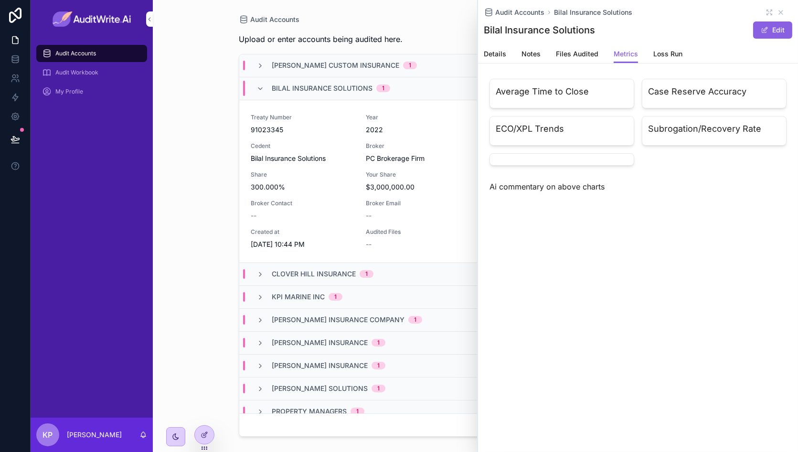
click at [661, 58] on span "Loss Run" at bounding box center [668, 54] width 29 height 10
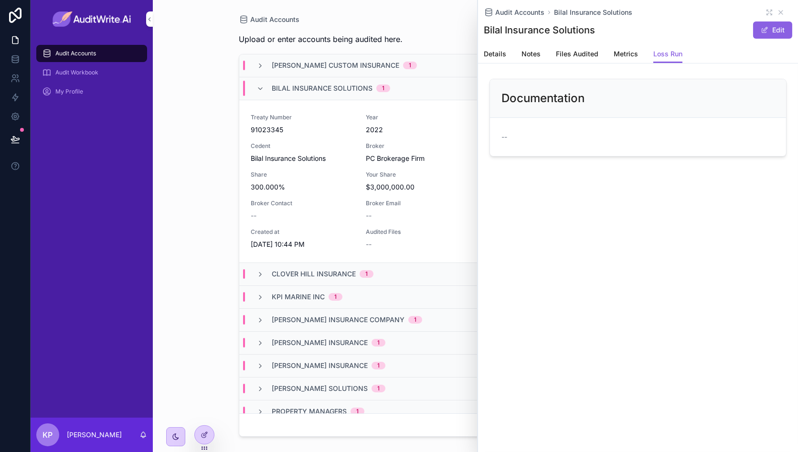
click at [587, 60] on link "Files Audited" at bounding box center [577, 54] width 43 height 19
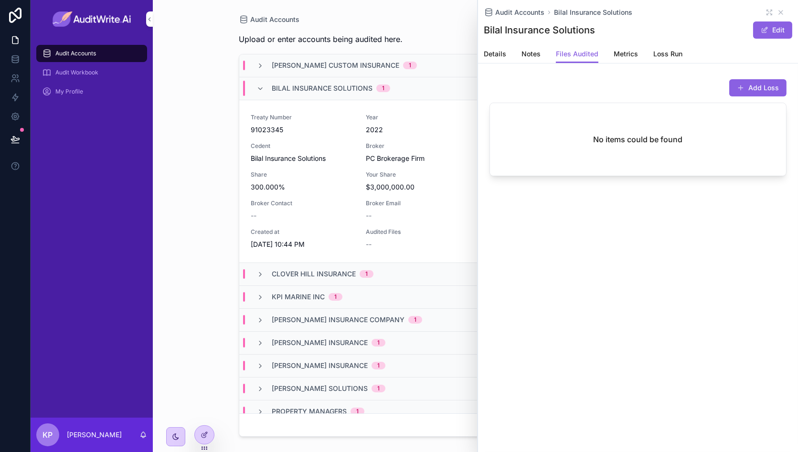
click at [627, 52] on span "Metrics" at bounding box center [626, 54] width 24 height 10
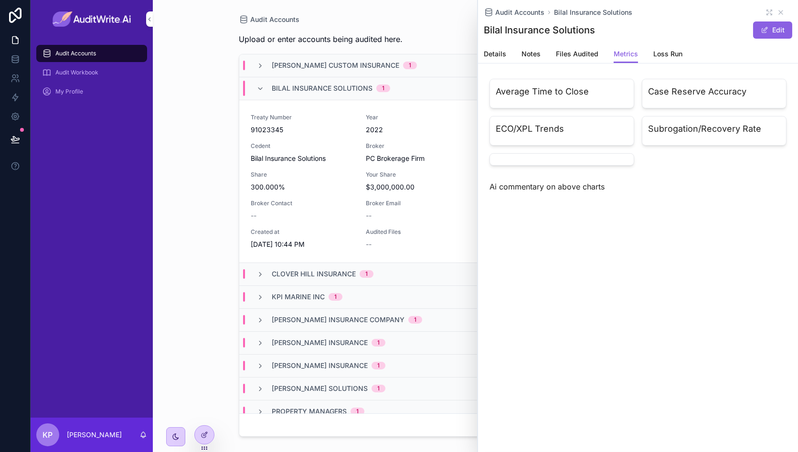
click at [658, 56] on span "Loss Run" at bounding box center [668, 54] width 29 height 10
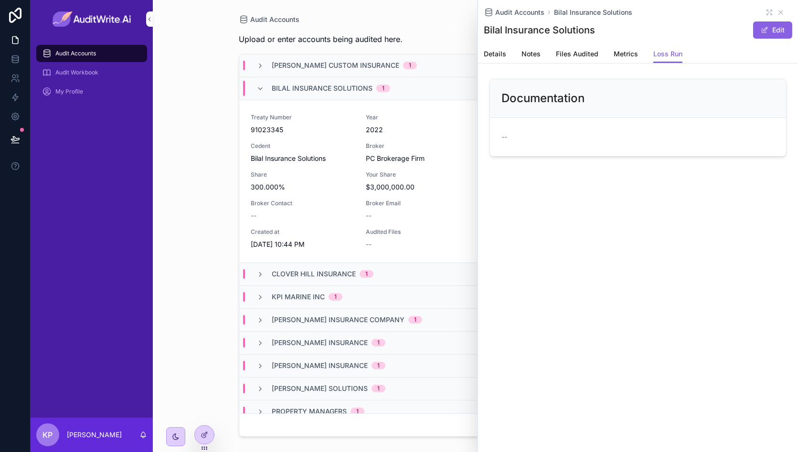
click at [499, 51] on span "Details" at bounding box center [495, 54] width 22 height 10
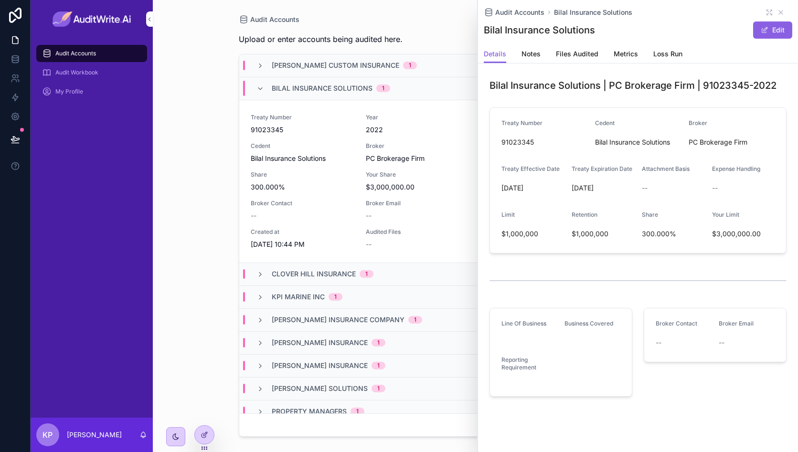
scroll to position [8, 0]
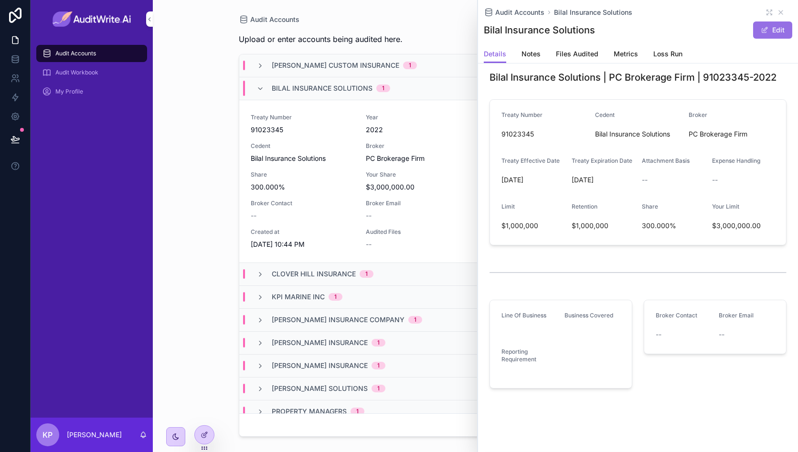
click at [772, 33] on button "Edit" at bounding box center [772, 29] width 39 height 17
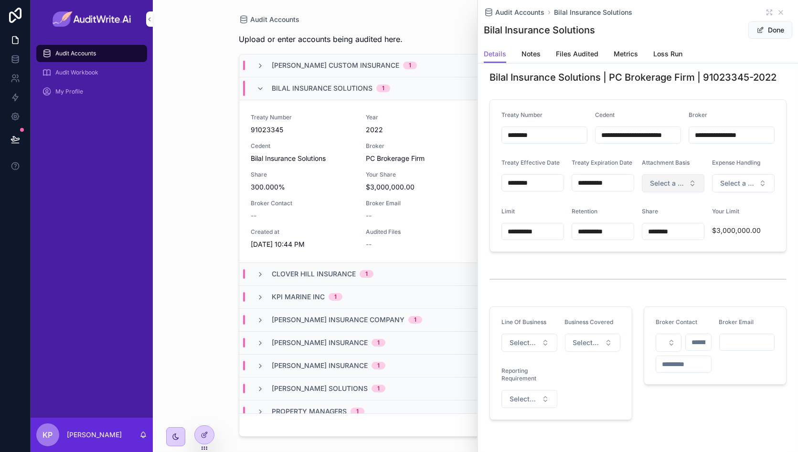
click at [665, 179] on span "Select a Attachment Basis" at bounding box center [667, 184] width 35 height 10
click at [775, 9] on icon "scrollable content" at bounding box center [781, 13] width 8 height 8
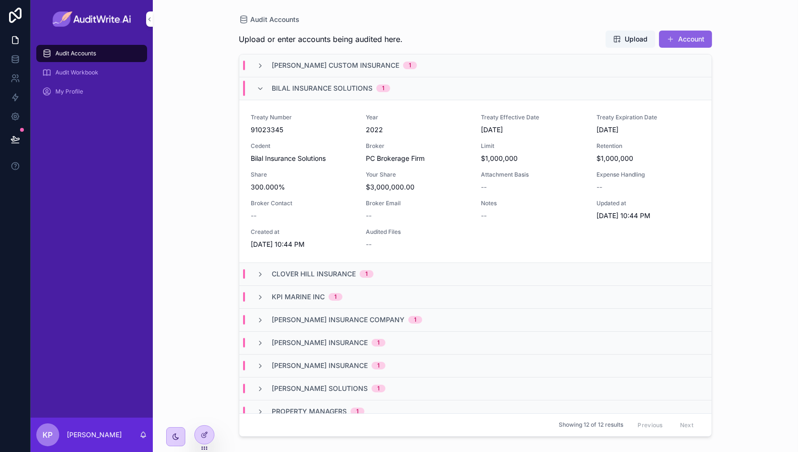
click at [268, 88] on div "Bilal Insurance Solutions 1" at bounding box center [324, 88] width 134 height 15
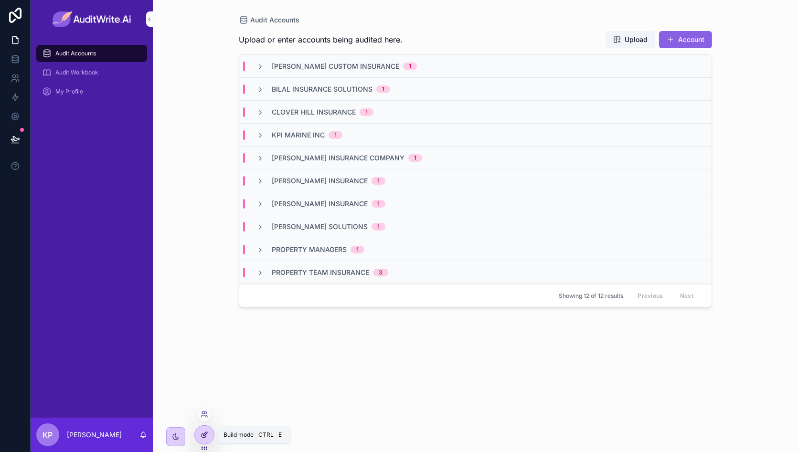
click at [208, 432] on icon at bounding box center [205, 435] width 8 height 8
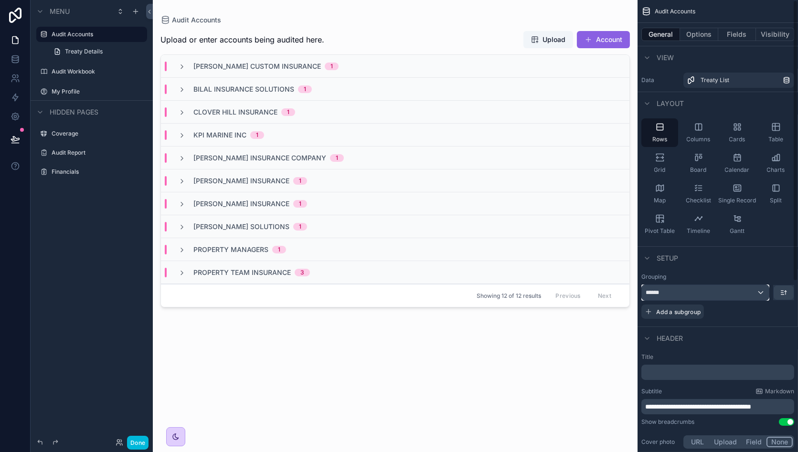
click at [740, 299] on div "******" at bounding box center [705, 292] width 127 height 15
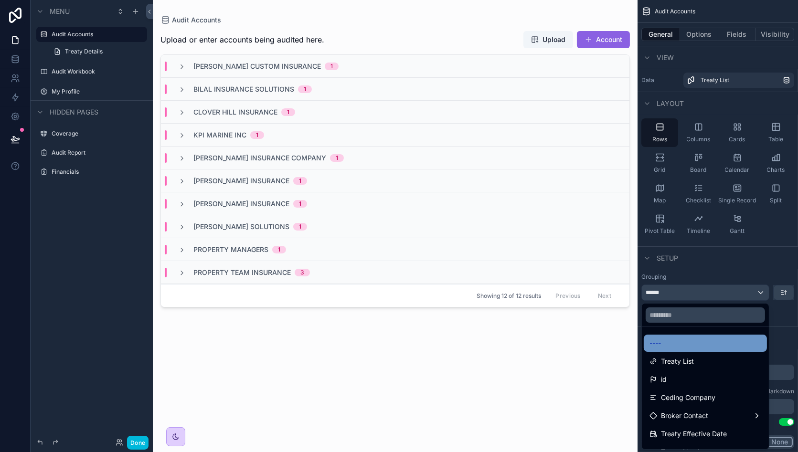
click at [693, 346] on div "----" at bounding box center [706, 343] width 112 height 11
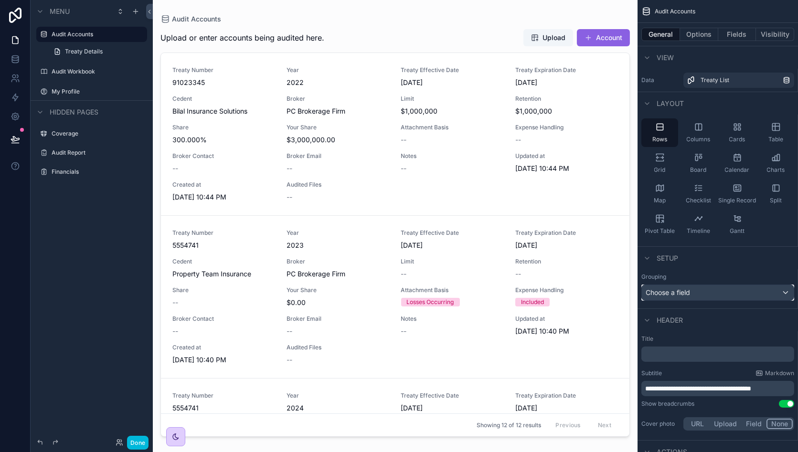
click at [693, 293] on div "Choose a field" at bounding box center [718, 292] width 152 height 15
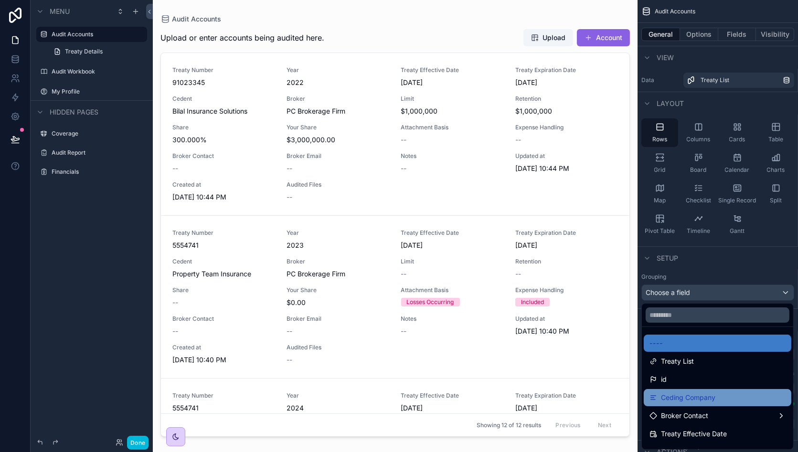
click at [706, 395] on span "Ceding Company" at bounding box center [688, 397] width 54 height 11
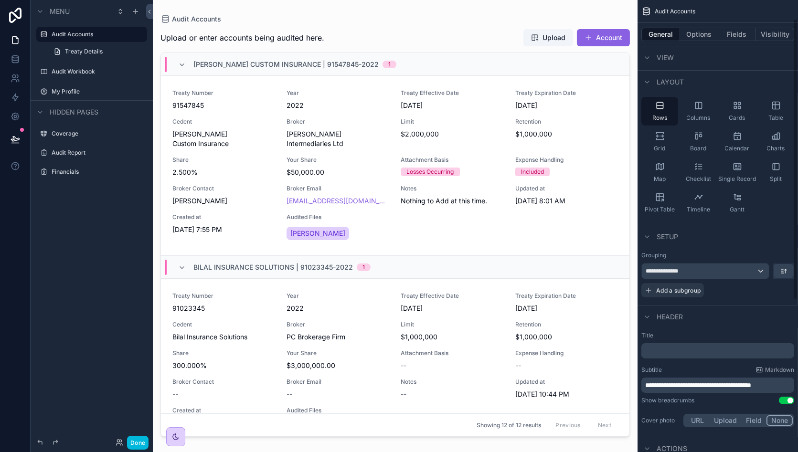
scroll to position [31, 0]
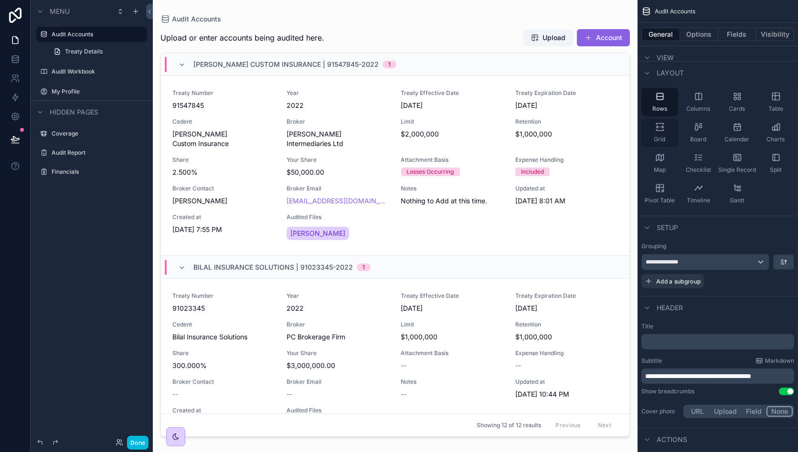
click at [657, 133] on div "Grid" at bounding box center [660, 132] width 37 height 29
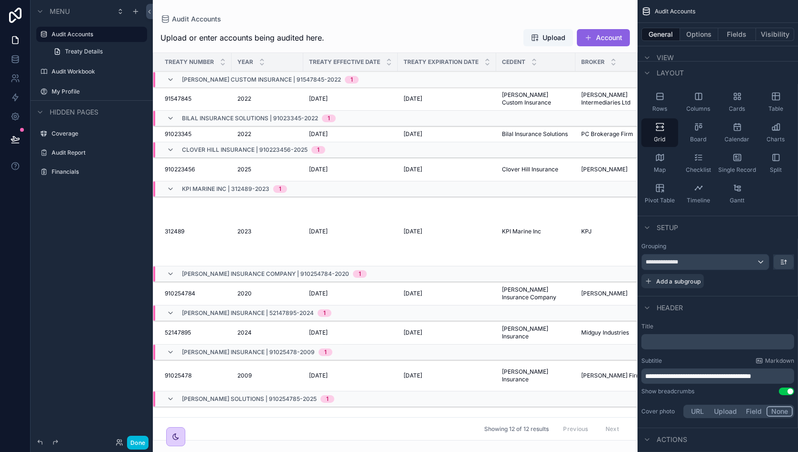
click at [201, 78] on span "[PERSON_NAME] Custom Insurance | 91547845-2022" at bounding box center [261, 80] width 159 height 8
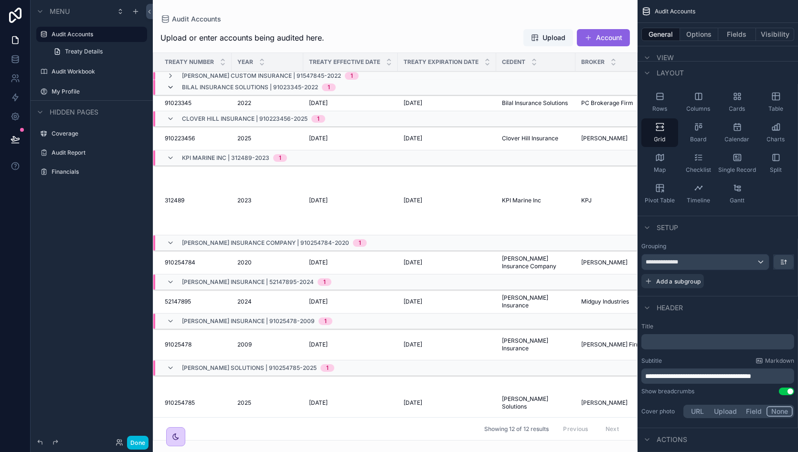
click at [169, 90] on icon "scrollable content" at bounding box center [171, 88] width 8 height 8
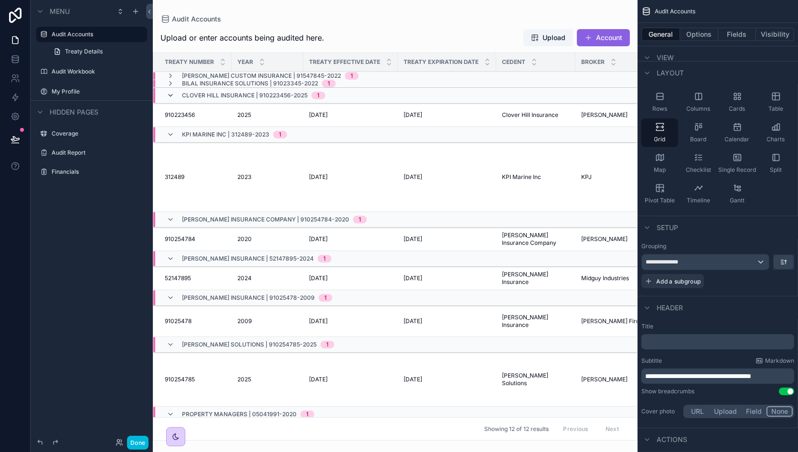
click at [169, 93] on icon "scrollable content" at bounding box center [171, 96] width 8 height 8
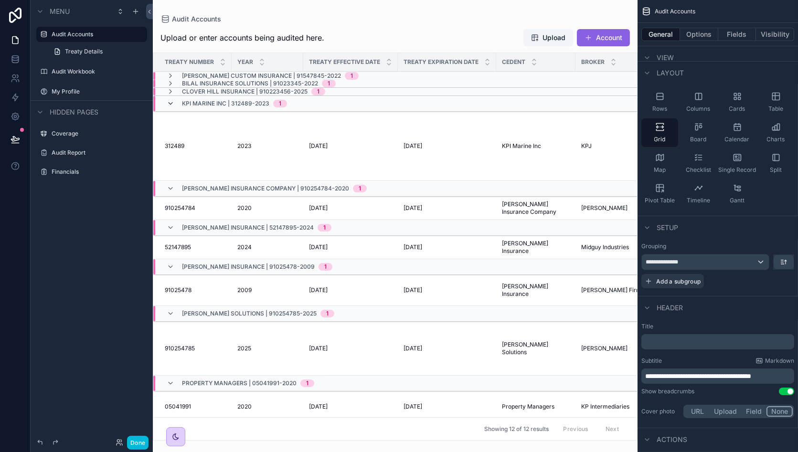
click at [168, 101] on icon "scrollable content" at bounding box center [171, 104] width 8 height 8
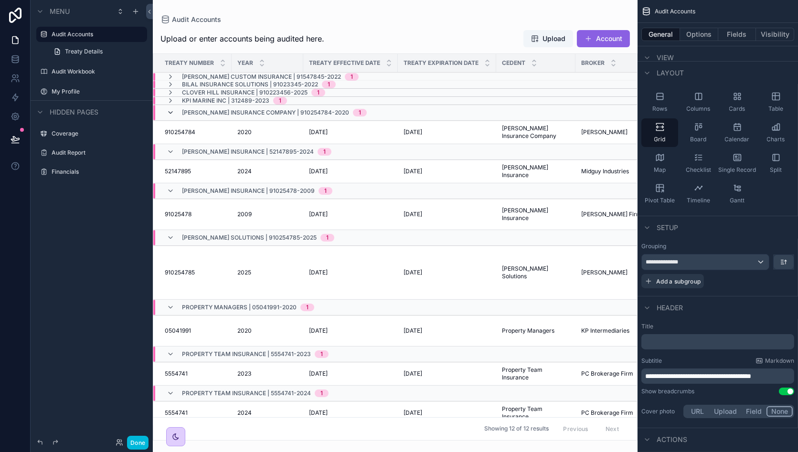
click at [171, 111] on icon "scrollable content" at bounding box center [171, 113] width 8 height 8
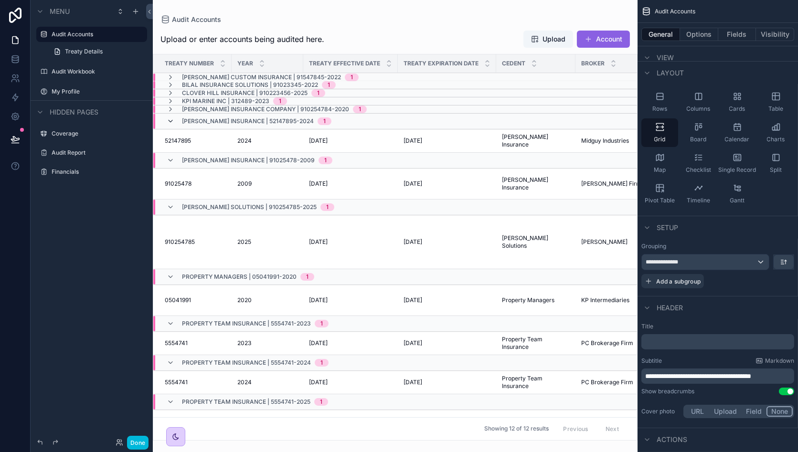
click at [171, 122] on icon "scrollable content" at bounding box center [171, 122] width 8 height 8
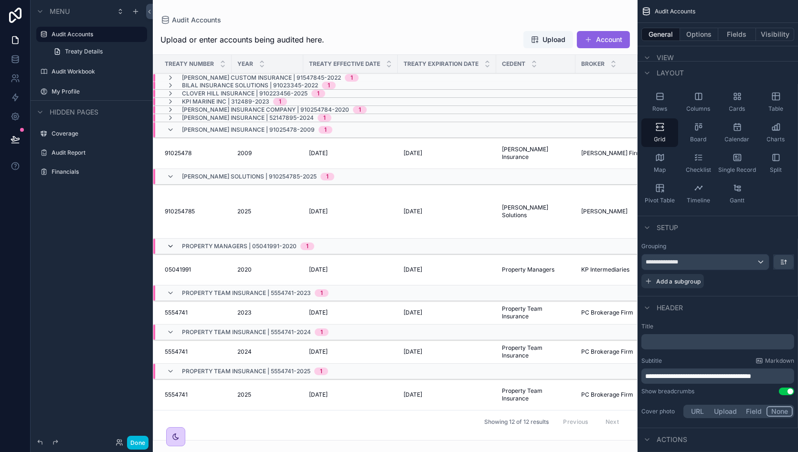
click at [172, 246] on icon "scrollable content" at bounding box center [171, 247] width 8 height 8
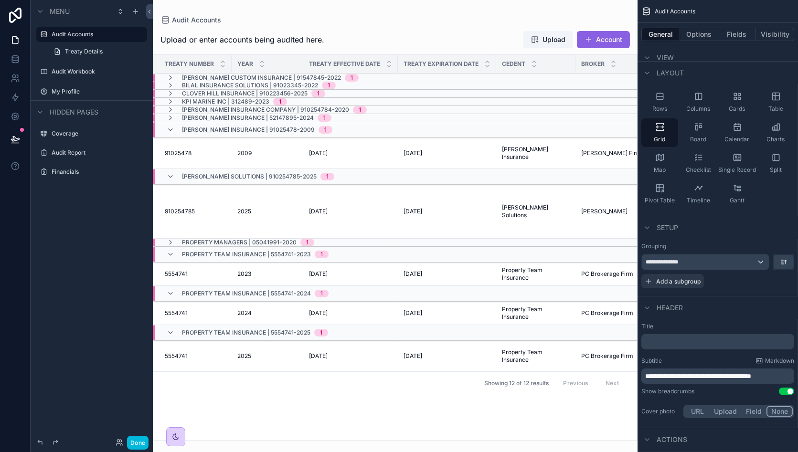
click at [176, 178] on div "Palmer Solutions | 910254785-2025 1" at bounding box center [251, 176] width 168 height 15
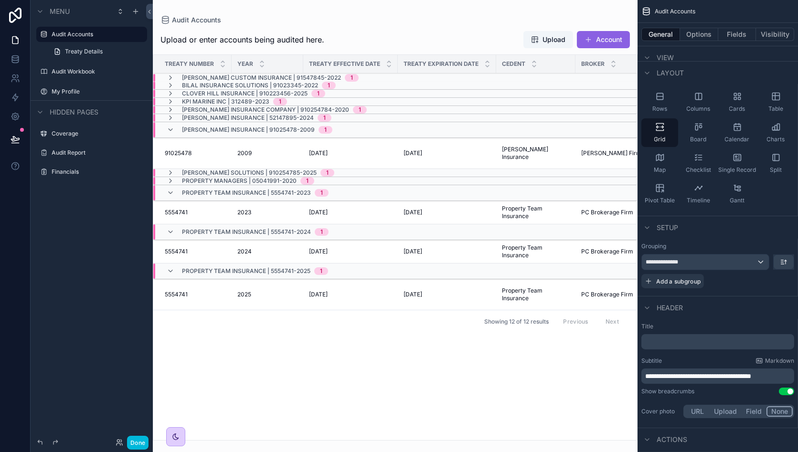
click at [174, 130] on div "Miller Insurance | 91025478-2009 1" at bounding box center [250, 129] width 166 height 15
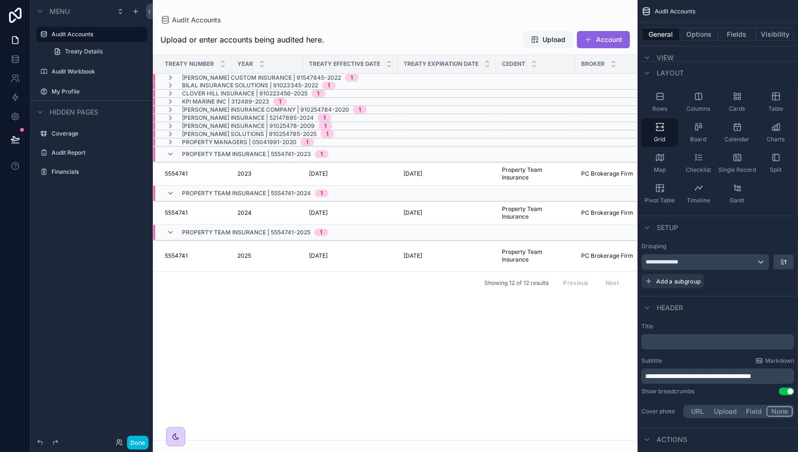
click at [174, 153] on div "Property Team Insurance | 5554741-2023 1" at bounding box center [248, 154] width 162 height 15
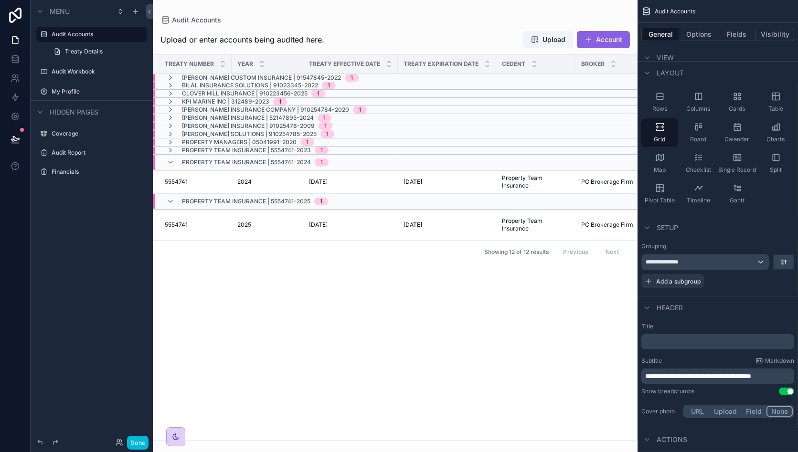
click at [178, 161] on div "Property Team Insurance | 5554741-2024 1" at bounding box center [248, 162] width 162 height 15
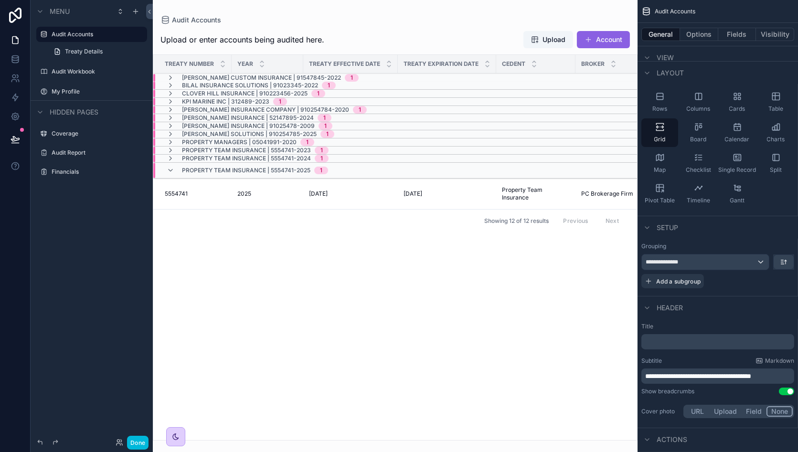
click at [176, 168] on div "Property Team Insurance | 5554741-2025 1" at bounding box center [247, 170] width 161 height 15
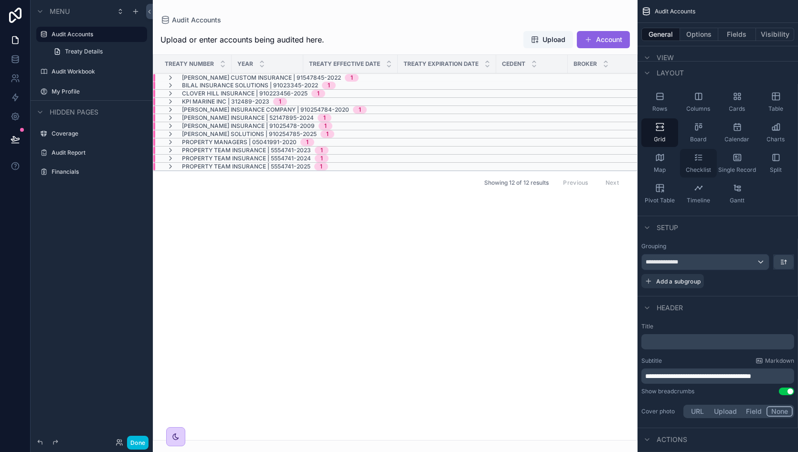
click at [703, 160] on icon "scrollable content" at bounding box center [699, 158] width 10 height 10
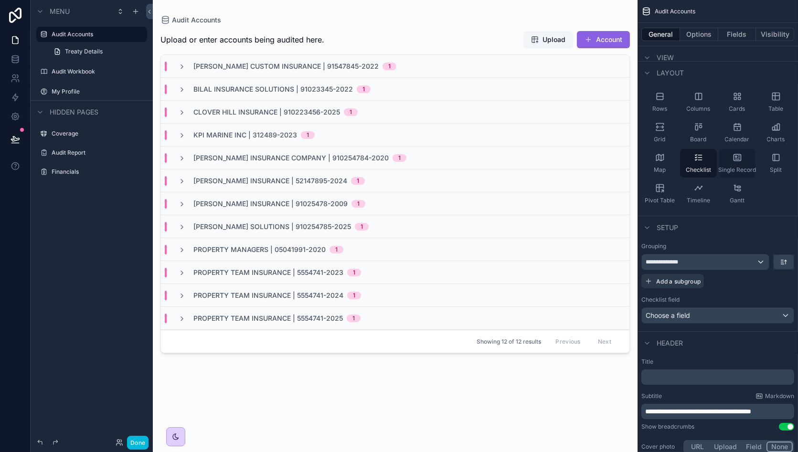
click at [737, 150] on div "Single Record" at bounding box center [737, 163] width 37 height 29
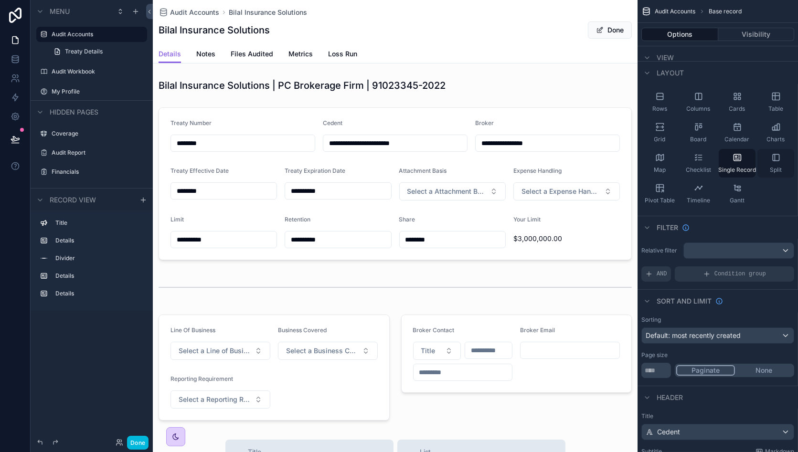
click at [775, 166] on div "Split" at bounding box center [776, 163] width 37 height 29
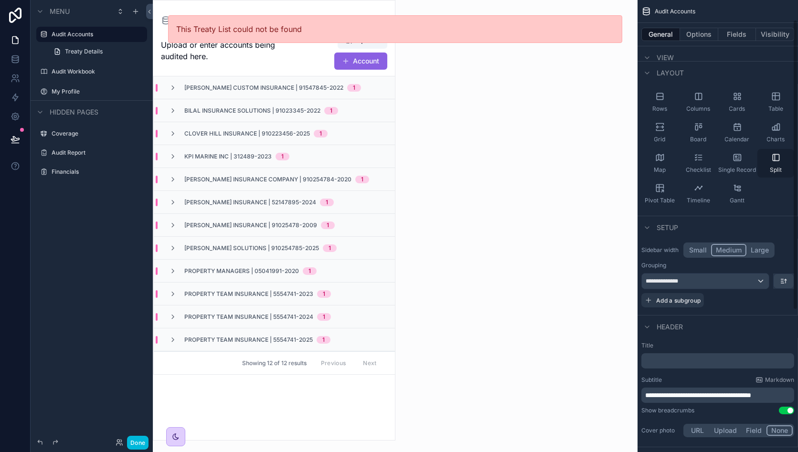
click at [775, 162] on div "Split" at bounding box center [776, 163] width 37 height 29
click at [759, 247] on button "Large" at bounding box center [760, 250] width 28 height 12
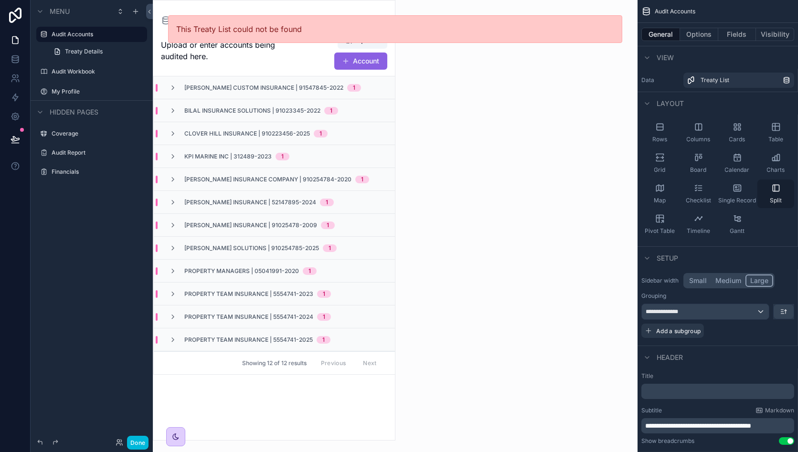
click at [775, 195] on div "Split" at bounding box center [776, 194] width 37 height 29
click at [244, 94] on div "Anderson Custom Insurance | 91547845-2022 1" at bounding box center [274, 87] width 241 height 23
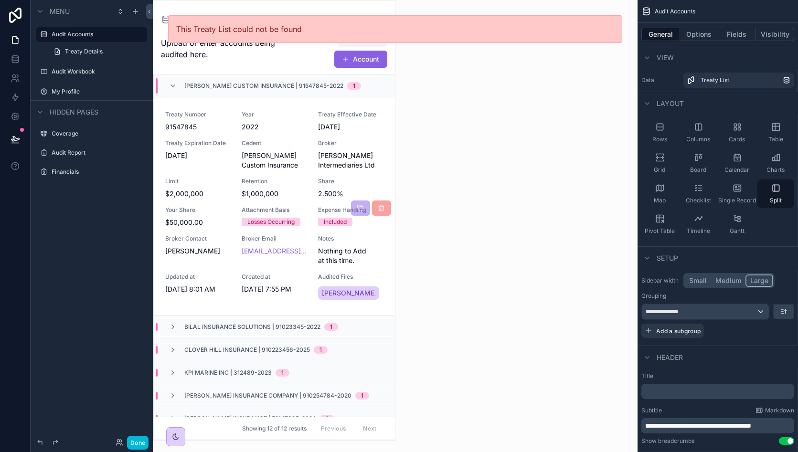
click at [237, 155] on div "Treaty Number 91547845 Year 2022 Treaty Effective Date 1/1/2022 Treaty Expirati…" at bounding box center [274, 206] width 218 height 191
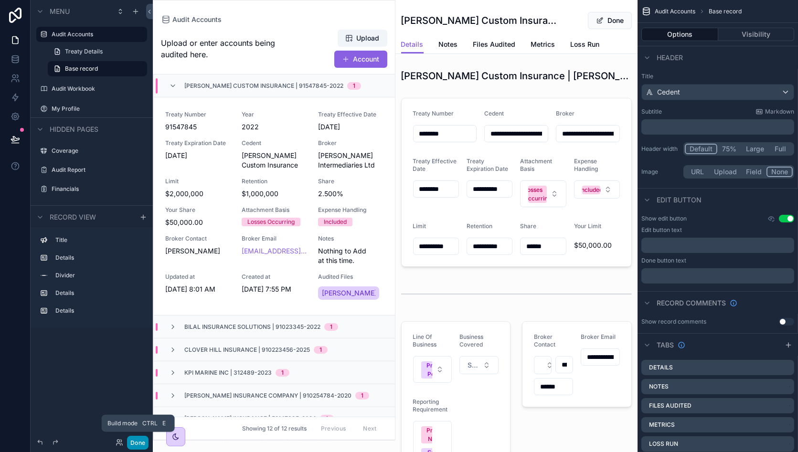
click at [134, 444] on button "Done" at bounding box center [137, 443] width 21 height 14
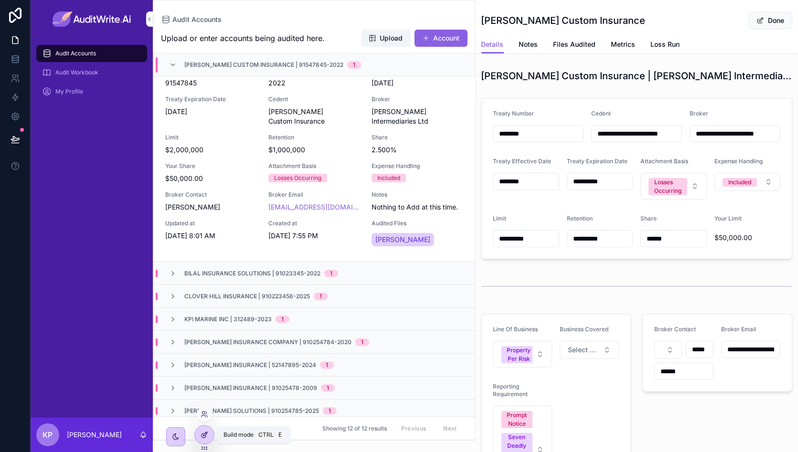
click at [204, 432] on icon at bounding box center [205, 435] width 8 height 8
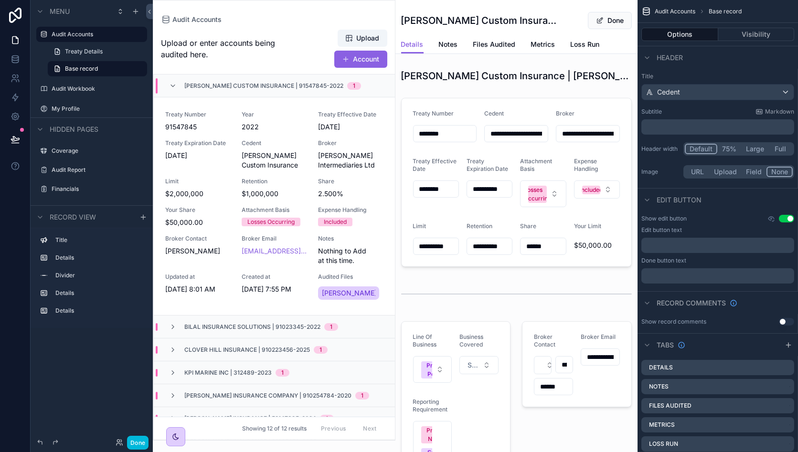
scroll to position [23, 0]
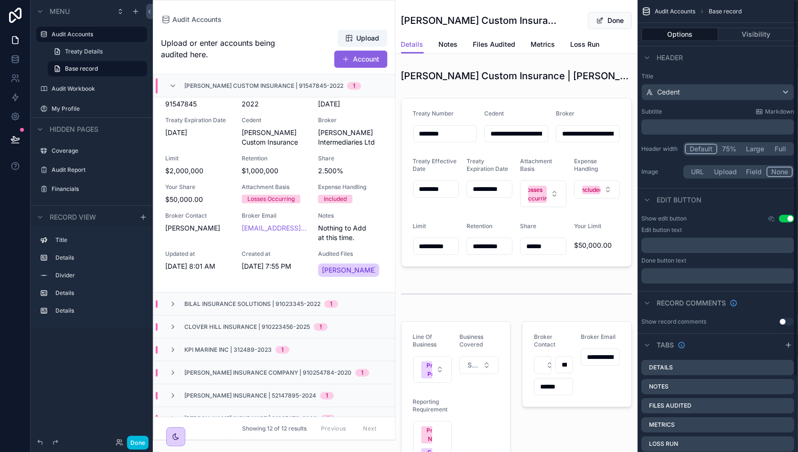
click at [678, 10] on span "Audit Accounts" at bounding box center [675, 12] width 41 height 8
click at [246, 54] on div "scrollable content" at bounding box center [274, 220] width 242 height 440
click at [246, 54] on span "Upload or enter accounts being audited here." at bounding box center [227, 48] width 132 height 23
click at [234, 137] on div "Treaty Number 91547845 Year 2022 Treaty Effective Date 1/1/2022 Treaty Expirati…" at bounding box center [274, 183] width 218 height 191
click at [144, 443] on button "Done" at bounding box center [137, 443] width 21 height 14
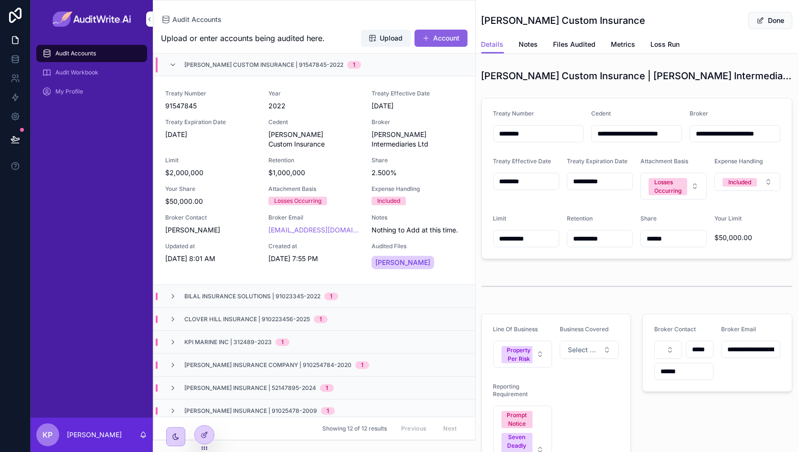
scroll to position [23, 0]
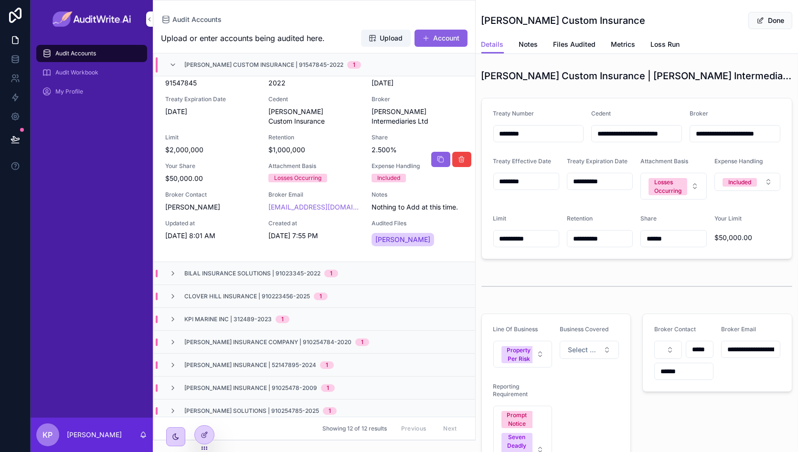
click at [275, 107] on span "[PERSON_NAME] Custom Insurance" at bounding box center [314, 116] width 92 height 19
click at [206, 434] on icon at bounding box center [206, 433] width 1 height 1
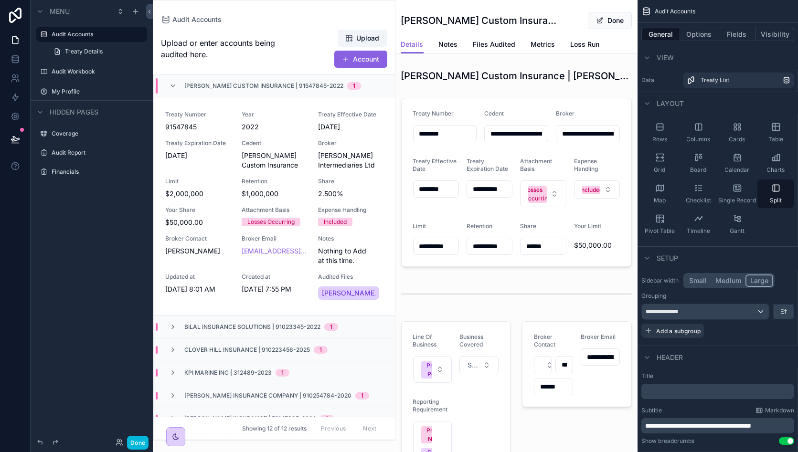
scroll to position [23, 0]
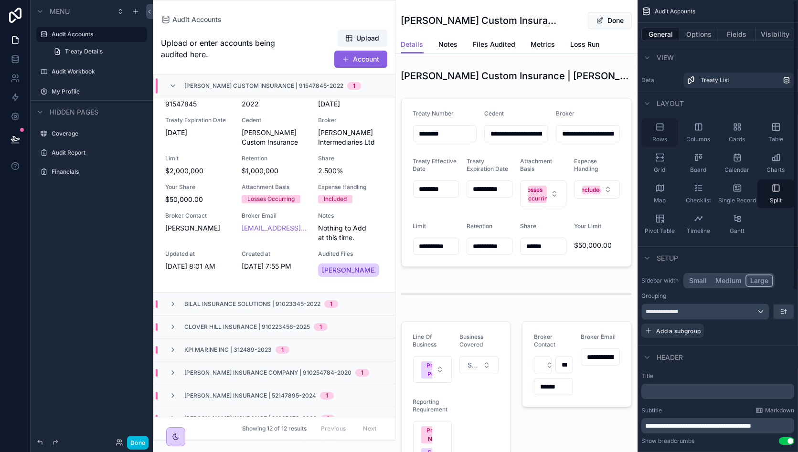
click at [662, 131] on icon "scrollable content" at bounding box center [660, 127] width 10 height 10
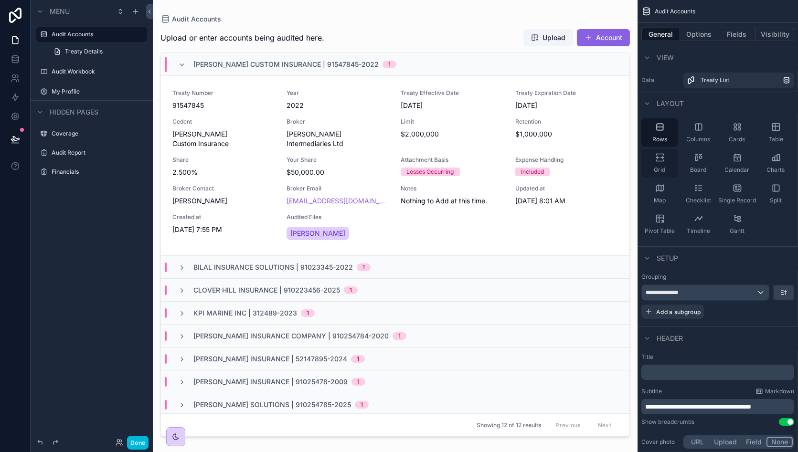
click at [668, 161] on div "Grid" at bounding box center [660, 163] width 37 height 29
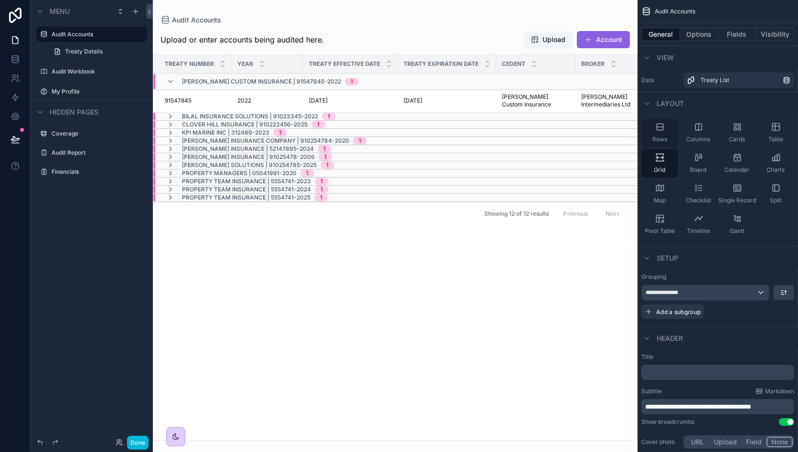
click at [665, 138] on span "Rows" at bounding box center [660, 140] width 15 height 8
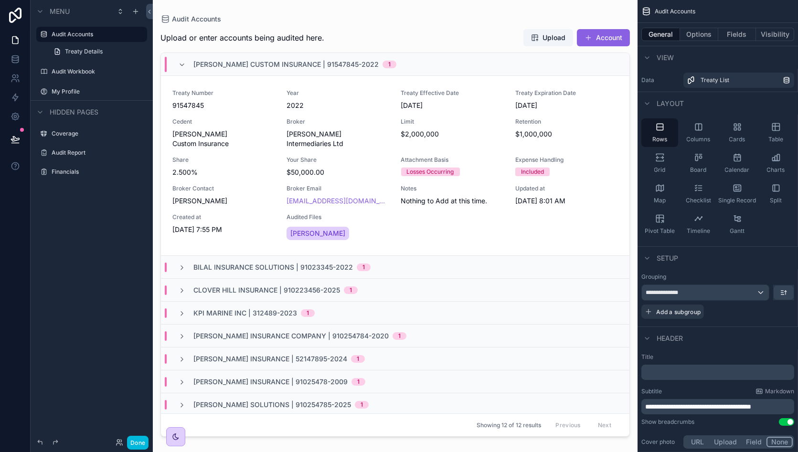
click at [203, 59] on div "Anderson Custom Insurance | 91547845-2022 1" at bounding box center [294, 64] width 203 height 15
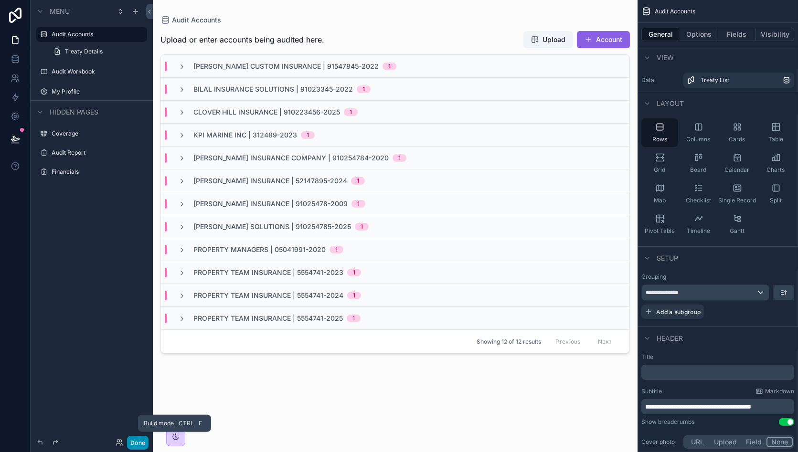
click at [143, 440] on button "Done" at bounding box center [137, 443] width 21 height 14
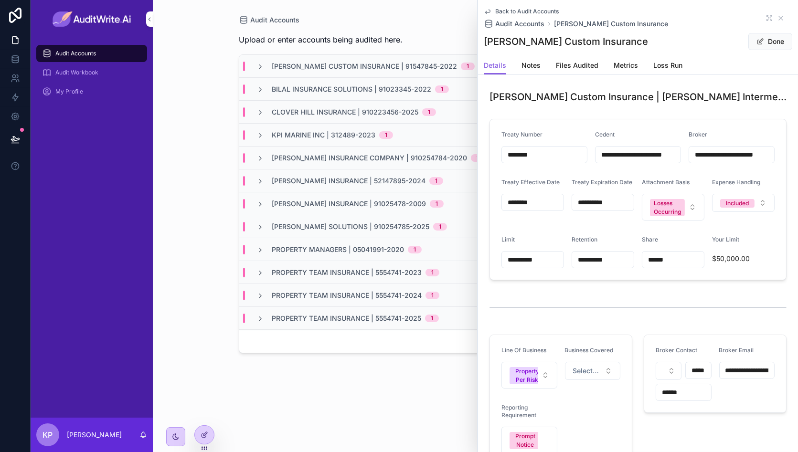
click at [409, 361] on div "Upload or enter accounts being audited here. Upload Account Anderson Custom Ins…" at bounding box center [475, 233] width 473 height 416
click at [766, 18] on icon "scrollable content" at bounding box center [770, 18] width 8 height 8
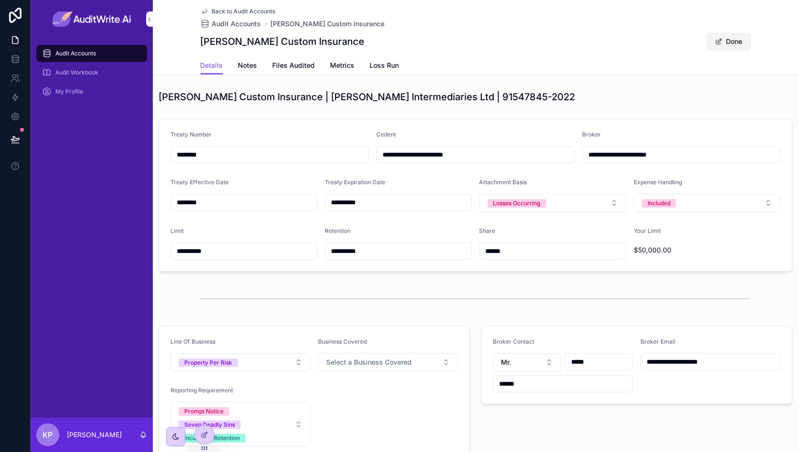
click at [723, 40] on button "Done" at bounding box center [729, 41] width 44 height 17
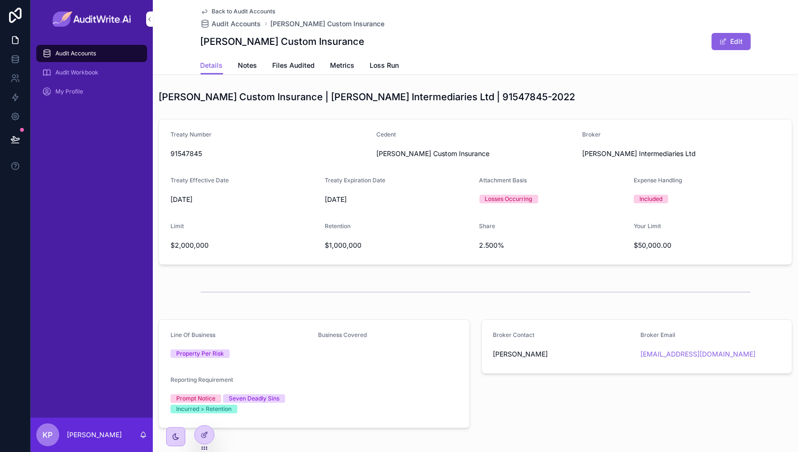
click at [238, 12] on span "Back to Audit Accounts" at bounding box center [244, 12] width 64 height 8
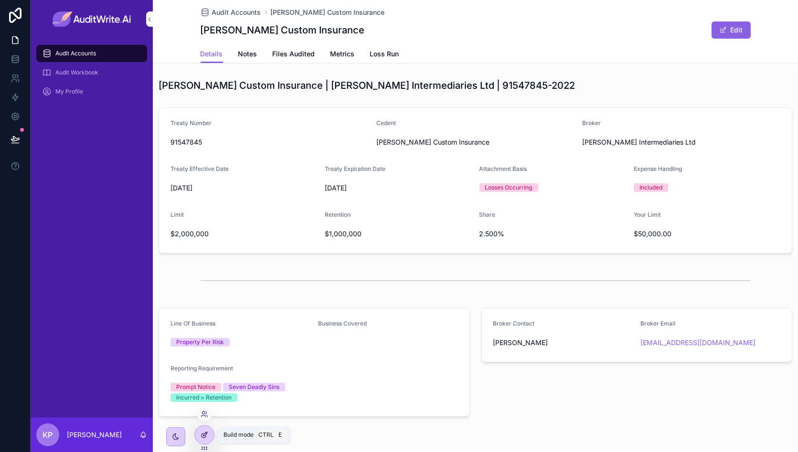
click at [210, 436] on div at bounding box center [204, 435] width 19 height 18
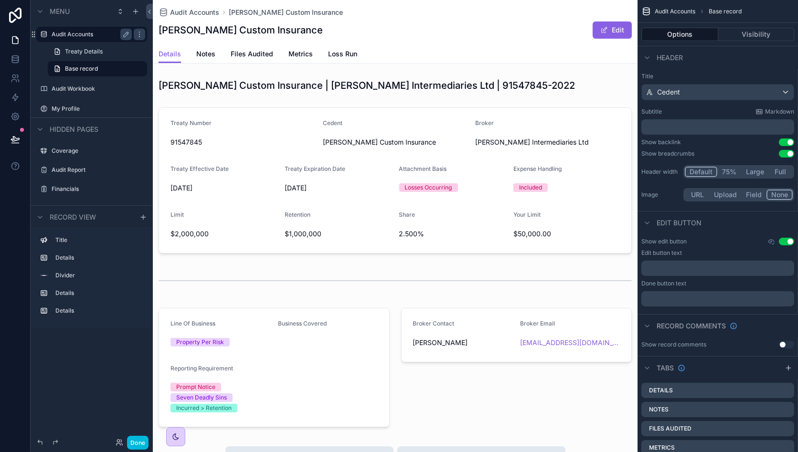
click at [83, 36] on label "Audit Accounts" at bounding box center [90, 35] width 76 height 8
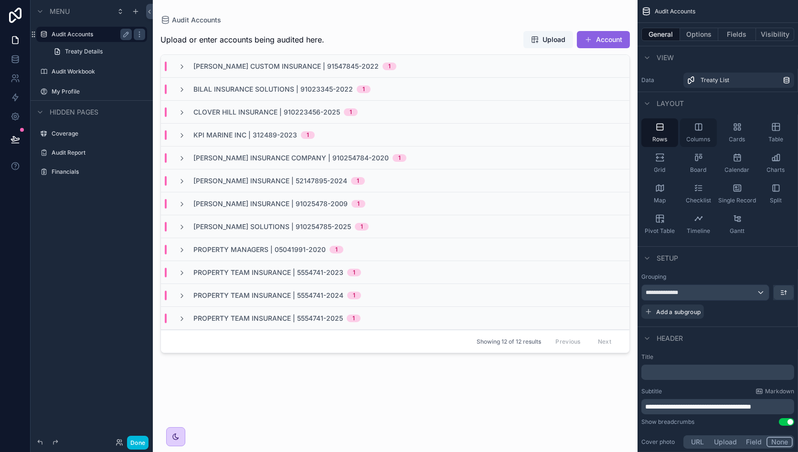
click at [697, 134] on div "Columns" at bounding box center [698, 132] width 37 height 29
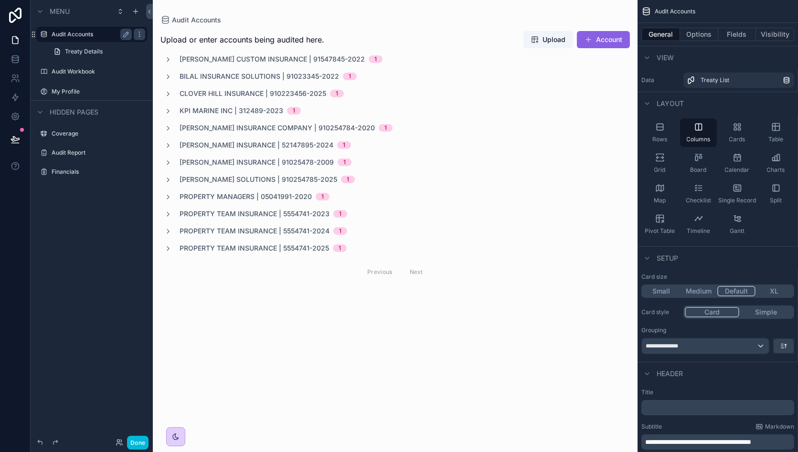
click at [294, 59] on div "scrollable content" at bounding box center [395, 157] width 485 height 314
click at [242, 61] on span "[PERSON_NAME] Custom Insurance | 91547845-2022" at bounding box center [272, 59] width 185 height 10
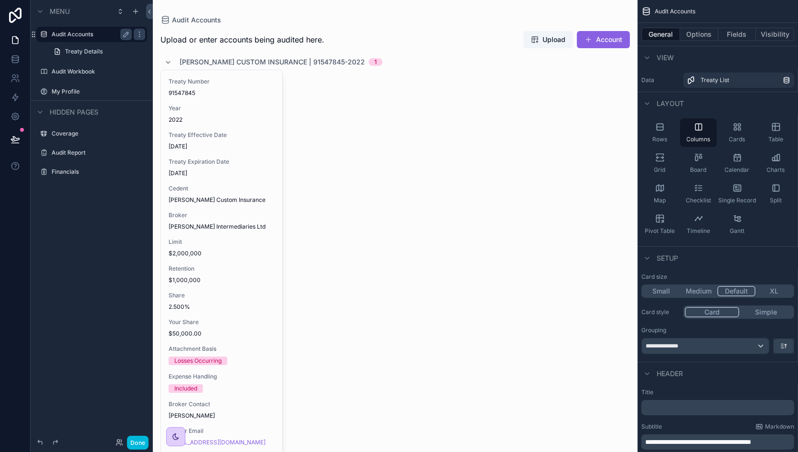
click at [242, 61] on span "[PERSON_NAME] Custom Insurance | 91547845-2022" at bounding box center [272, 62] width 185 height 10
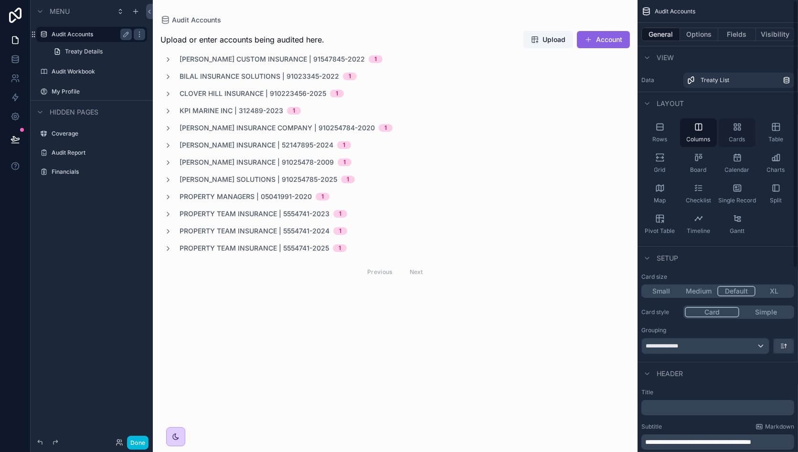
click at [738, 139] on span "Cards" at bounding box center [737, 140] width 16 height 8
click at [769, 135] on div "Table" at bounding box center [776, 132] width 37 height 29
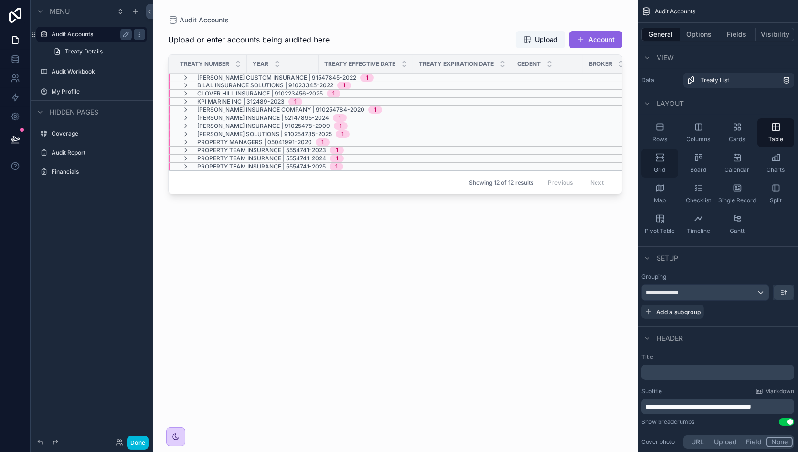
click at [665, 160] on div "Grid" at bounding box center [660, 163] width 37 height 29
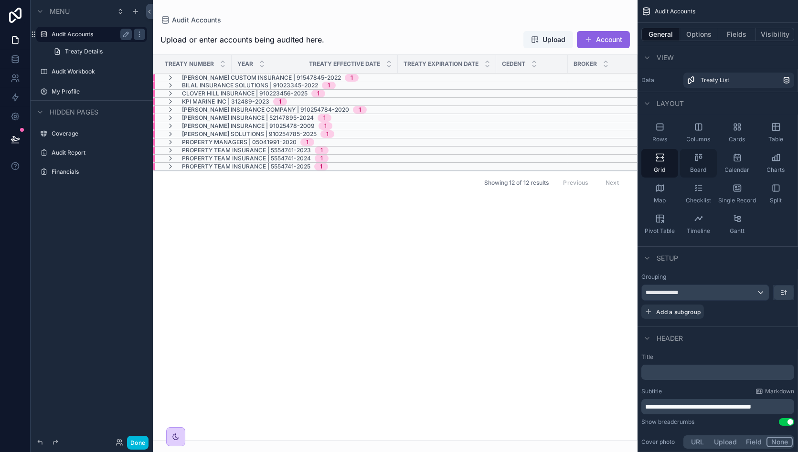
click at [692, 160] on div "Board" at bounding box center [698, 163] width 37 height 29
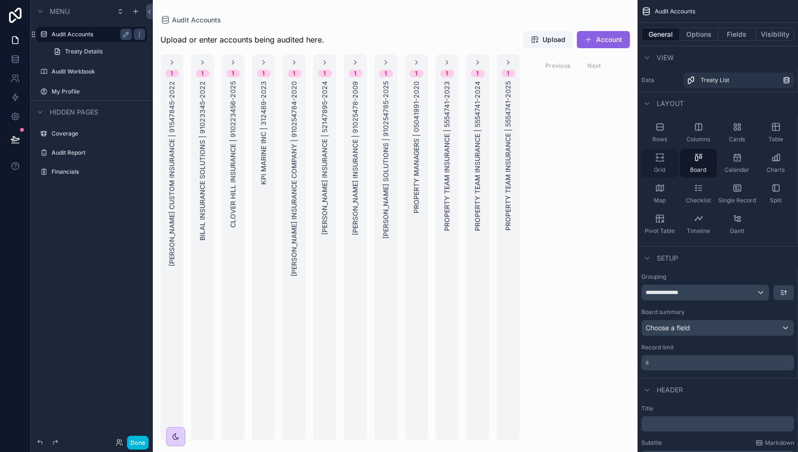
click at [659, 163] on div "Grid" at bounding box center [660, 163] width 37 height 29
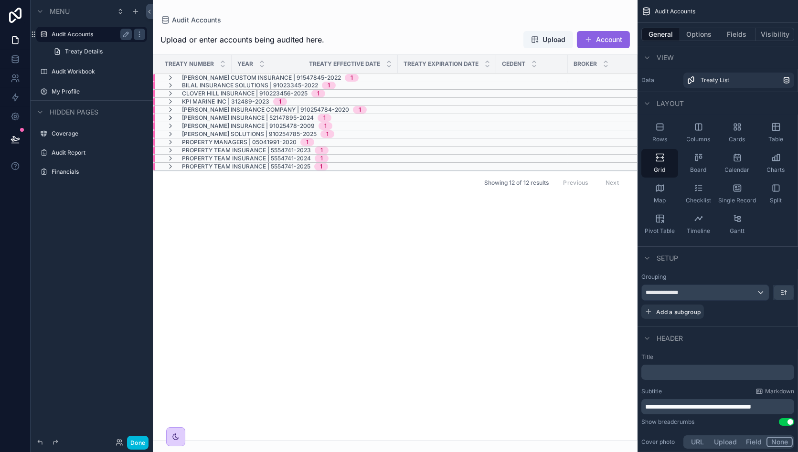
click at [173, 114] on icon "scrollable content" at bounding box center [171, 118] width 8 height 8
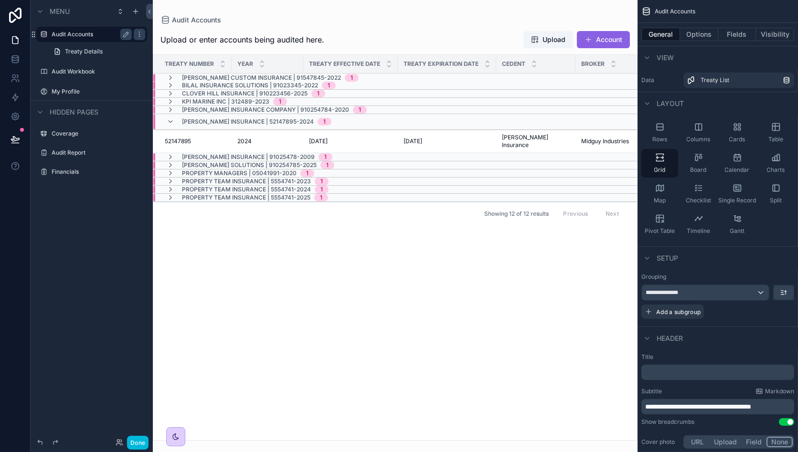
click at [173, 114] on div "Michael Anderson Insurance | 52147895-2024 1" at bounding box center [249, 121] width 165 height 15
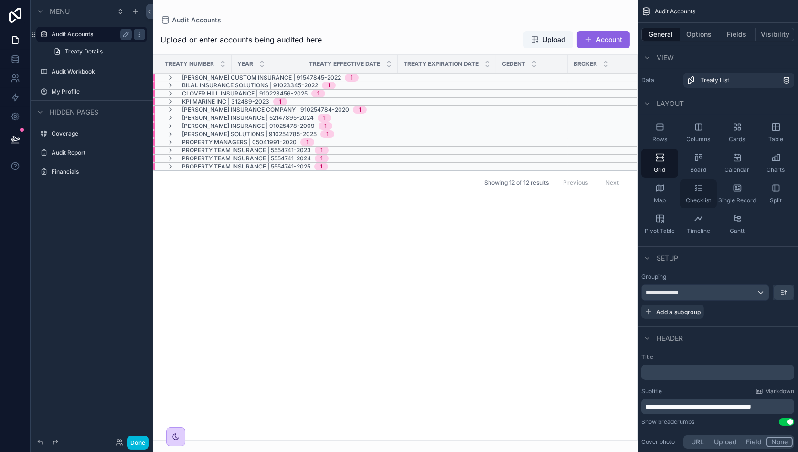
click at [705, 193] on div "Checklist" at bounding box center [698, 194] width 37 height 29
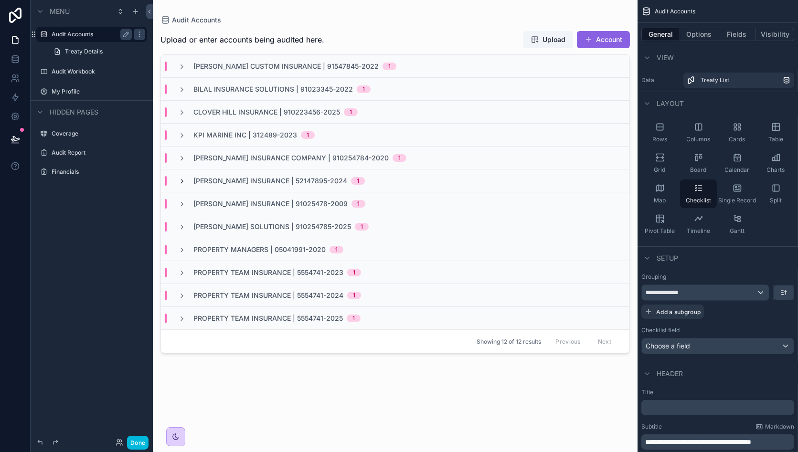
click at [179, 180] on icon "scrollable content" at bounding box center [182, 182] width 8 height 8
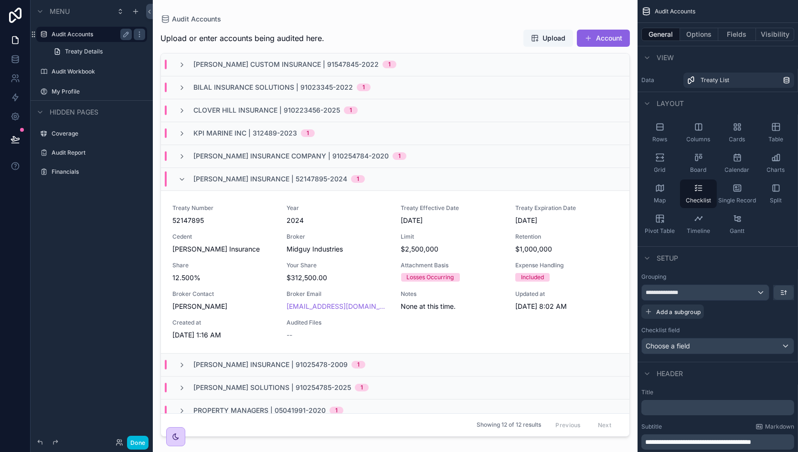
click at [179, 180] on icon "scrollable content" at bounding box center [182, 180] width 8 height 8
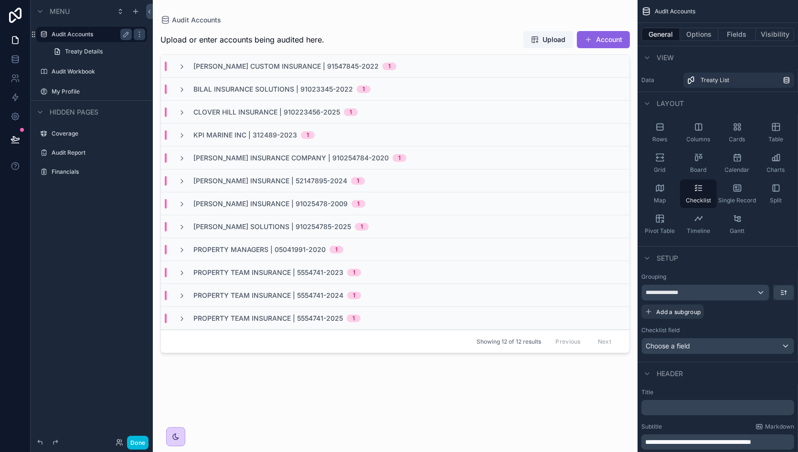
click at [179, 180] on icon "scrollable content" at bounding box center [182, 182] width 8 height 8
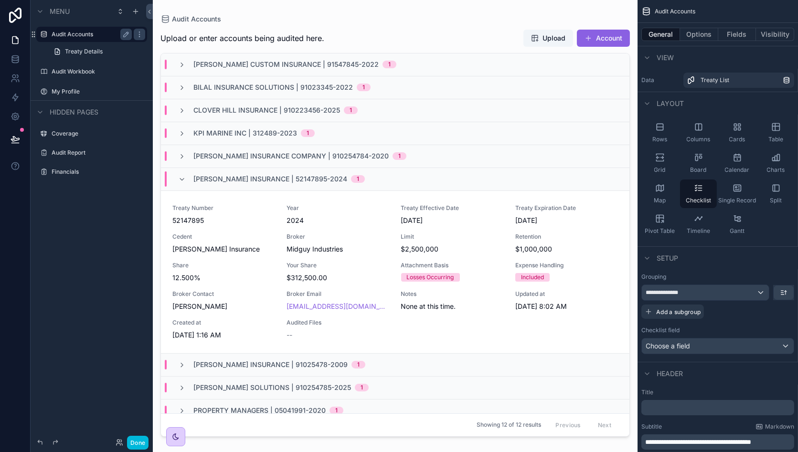
click at [179, 180] on icon "scrollable content" at bounding box center [182, 180] width 8 height 8
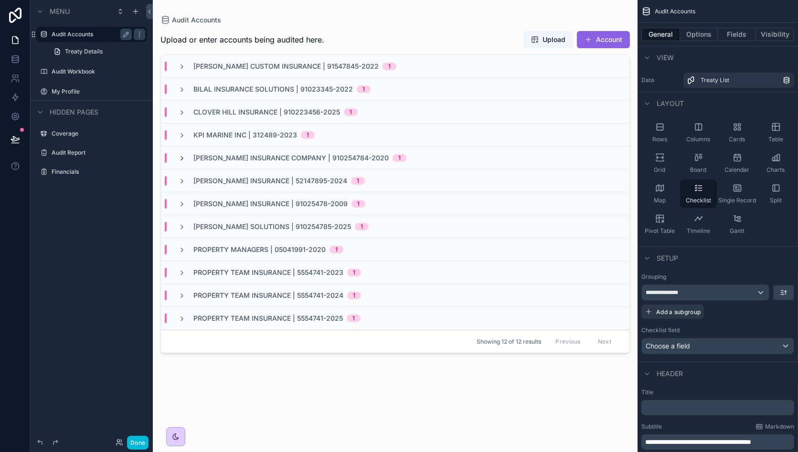
click at [181, 158] on icon "scrollable content" at bounding box center [182, 159] width 8 height 8
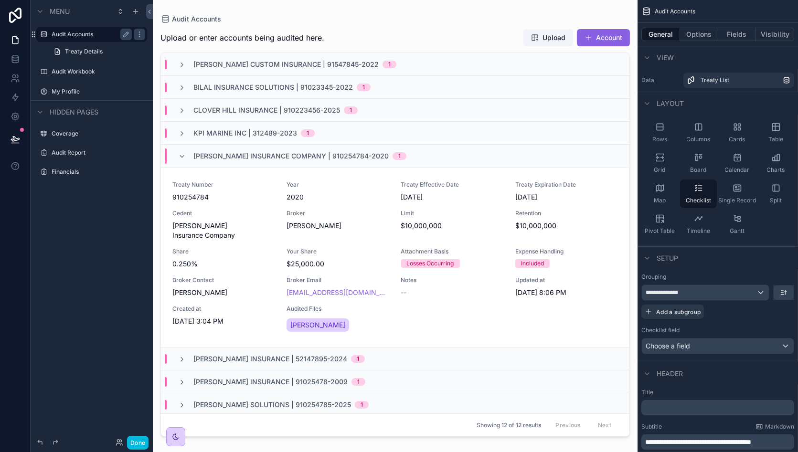
click at [181, 158] on icon "scrollable content" at bounding box center [182, 157] width 8 height 8
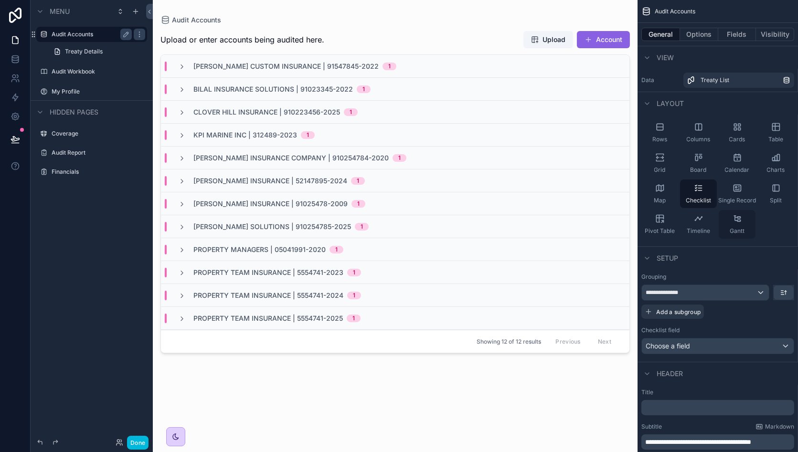
click at [740, 230] on span "Gantt" at bounding box center [737, 231] width 15 height 8
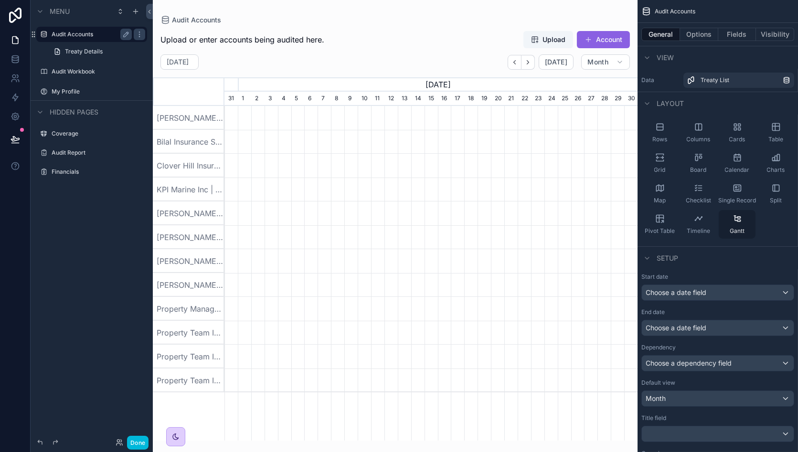
scroll to position [0, 413]
click at [701, 137] on span "Columns" at bounding box center [699, 140] width 24 height 8
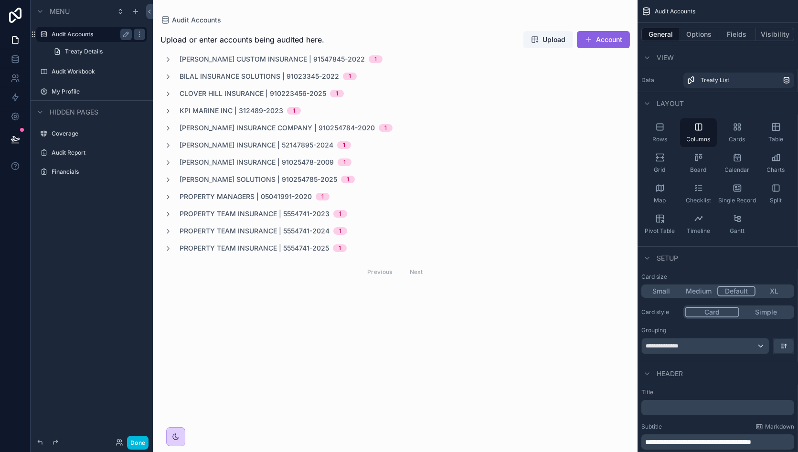
click at [768, 316] on button "Simple" at bounding box center [767, 312] width 54 height 11
click at [289, 58] on span "[PERSON_NAME] Custom Insurance | 91547845-2022" at bounding box center [272, 59] width 185 height 10
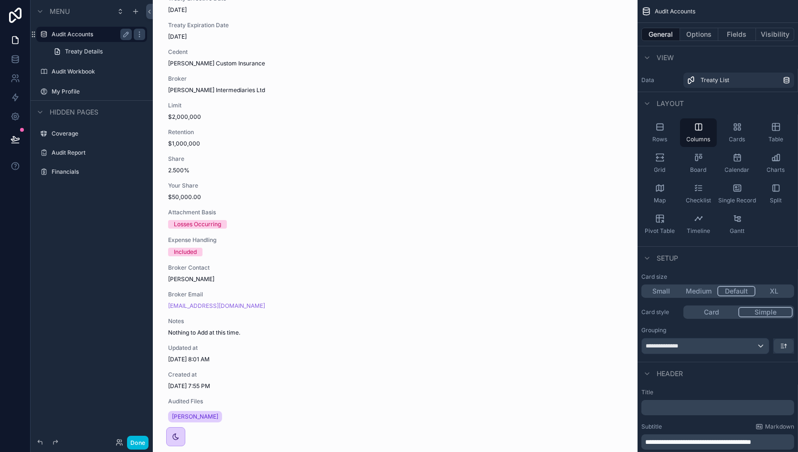
scroll to position [120, 0]
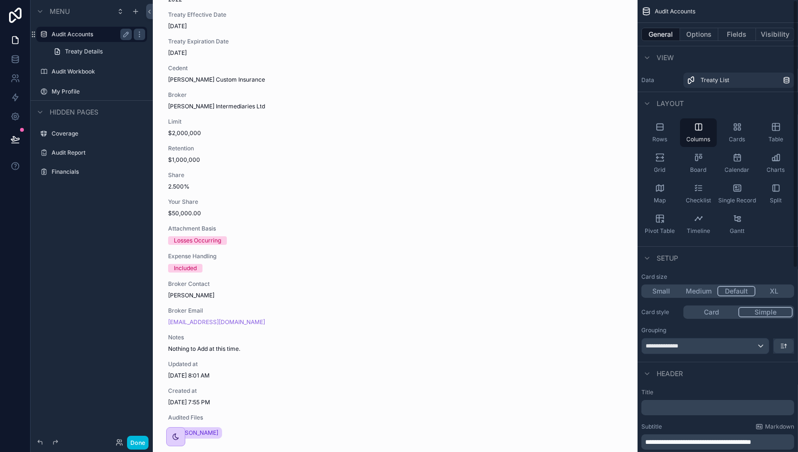
click at [704, 312] on button "Card" at bounding box center [712, 312] width 54 height 11
click at [762, 312] on button "Simple" at bounding box center [767, 312] width 54 height 11
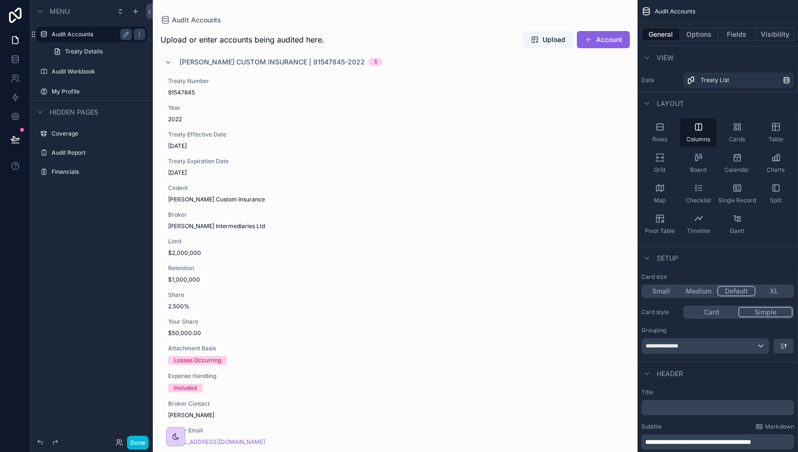
click at [201, 64] on span "[PERSON_NAME] Custom Insurance | 91547845-2022" at bounding box center [272, 62] width 185 height 10
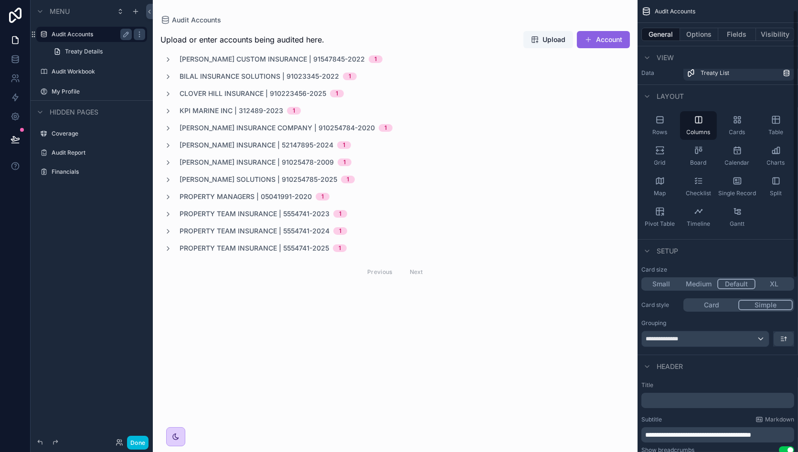
scroll to position [17, 0]
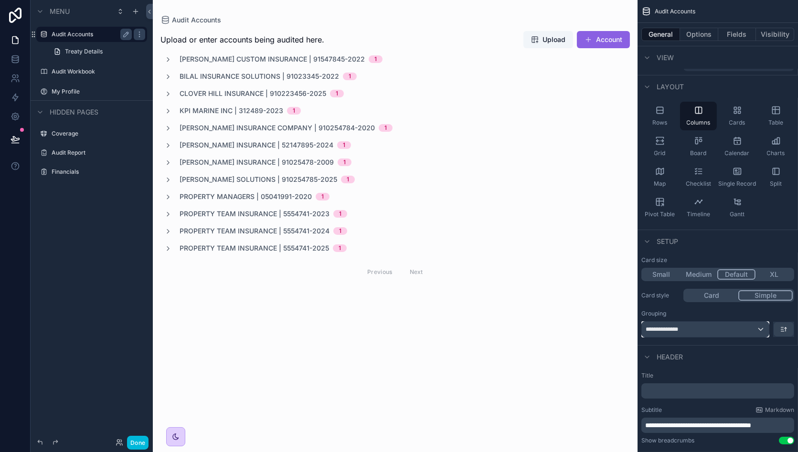
click at [731, 324] on div "**********" at bounding box center [705, 329] width 127 height 15
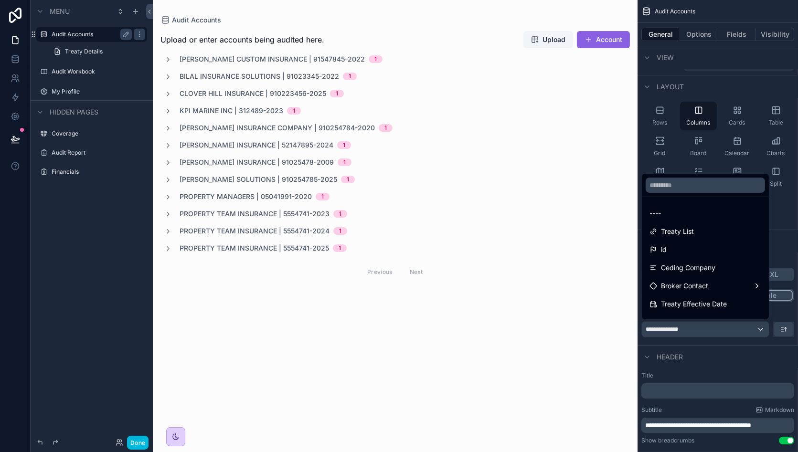
click at [731, 324] on div "scrollable content" at bounding box center [399, 226] width 798 height 452
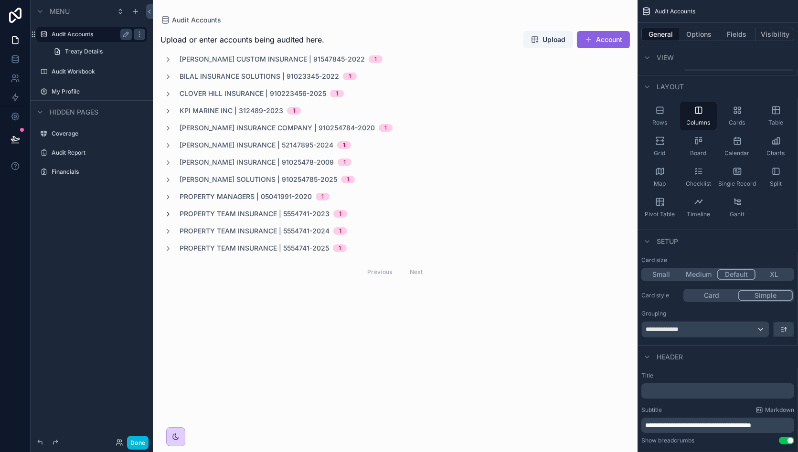
click at [167, 214] on icon "scrollable content" at bounding box center [168, 215] width 8 height 8
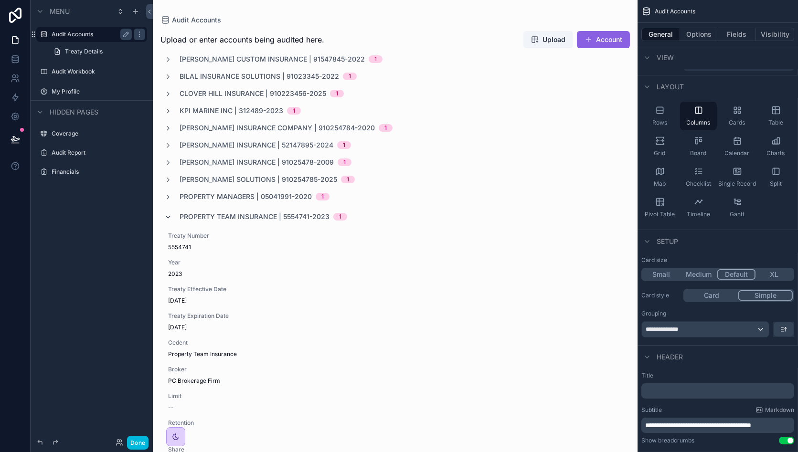
click at [167, 214] on icon "scrollable content" at bounding box center [168, 218] width 8 height 8
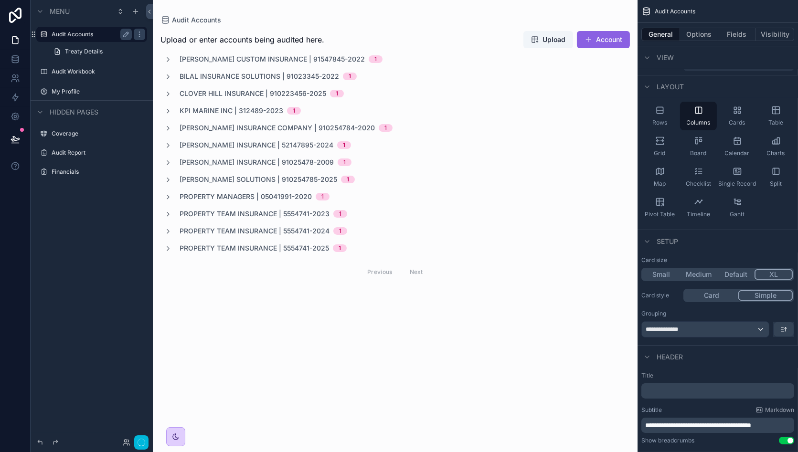
click at [775, 273] on button "XL" at bounding box center [774, 274] width 38 height 11
click at [168, 247] on icon "scrollable content" at bounding box center [168, 249] width 8 height 8
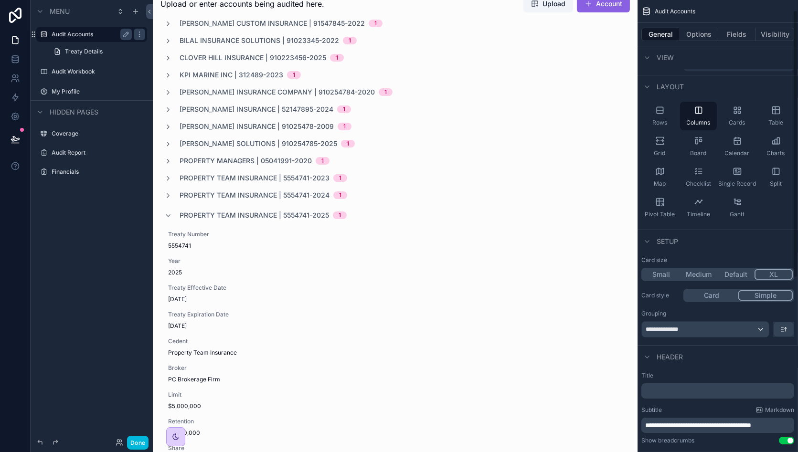
scroll to position [0, 0]
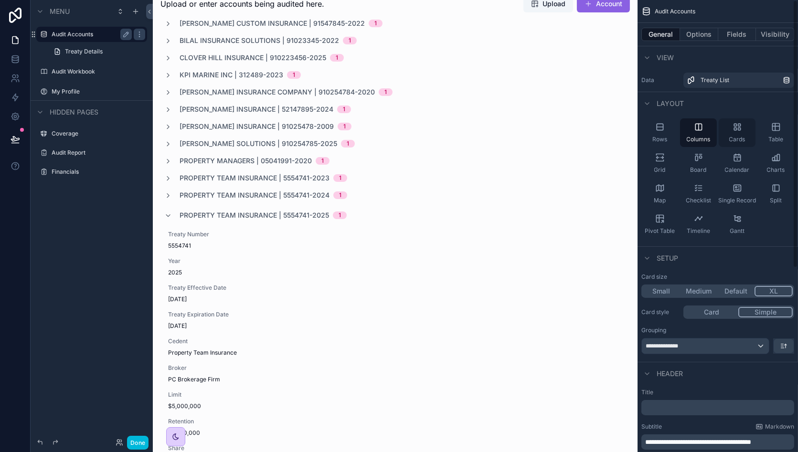
click at [737, 131] on icon "scrollable content" at bounding box center [738, 127] width 10 height 10
click at [775, 135] on div "Table" at bounding box center [776, 132] width 37 height 29
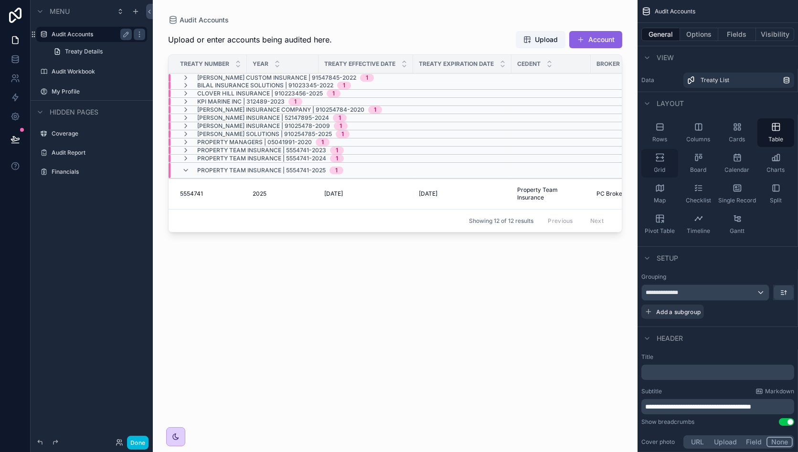
click at [659, 167] on span "Grid" at bounding box center [659, 170] width 11 height 8
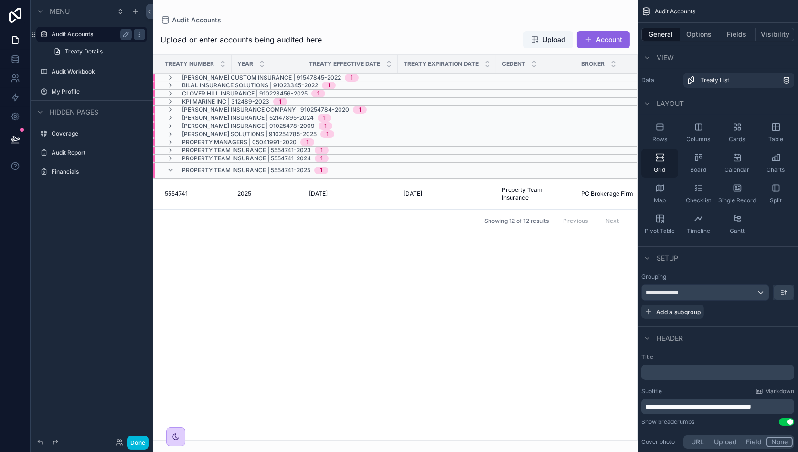
click at [662, 157] on icon "scrollable content" at bounding box center [662, 158] width 3 height 2
click at [169, 167] on icon "scrollable content" at bounding box center [171, 171] width 8 height 8
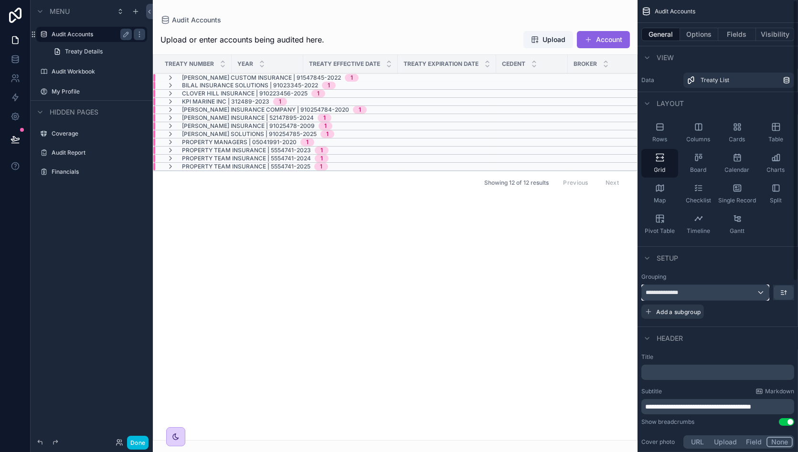
click at [738, 297] on div "**********" at bounding box center [705, 292] width 127 height 15
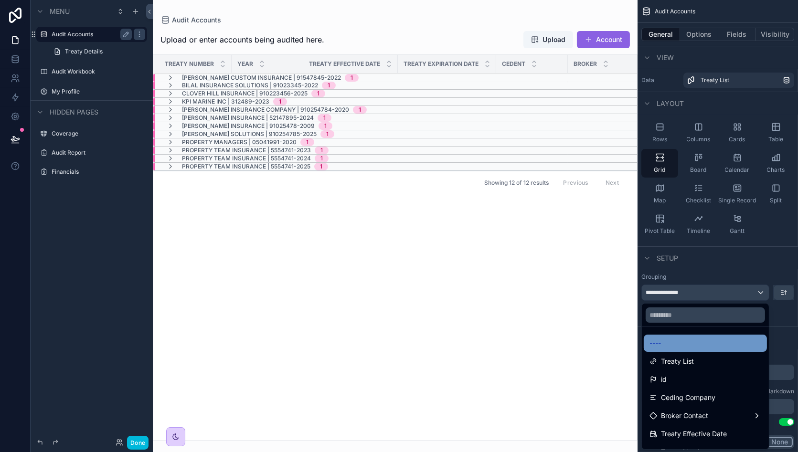
click at [671, 345] on div "----" at bounding box center [706, 343] width 112 height 11
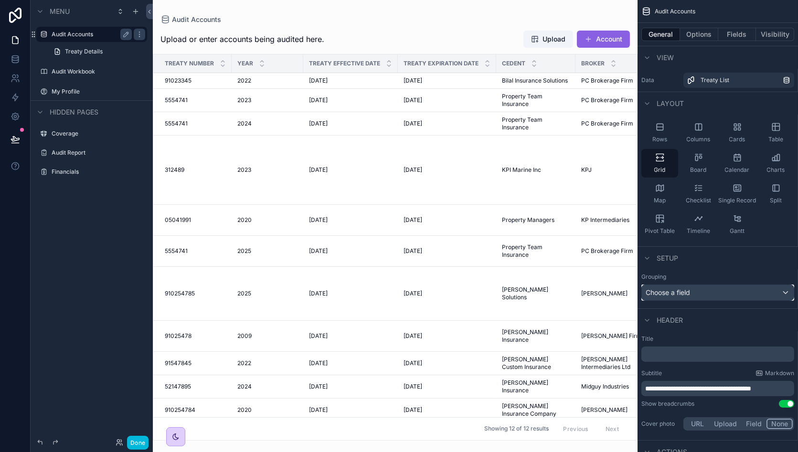
click at [735, 287] on div "Choose a field" at bounding box center [718, 292] width 152 height 15
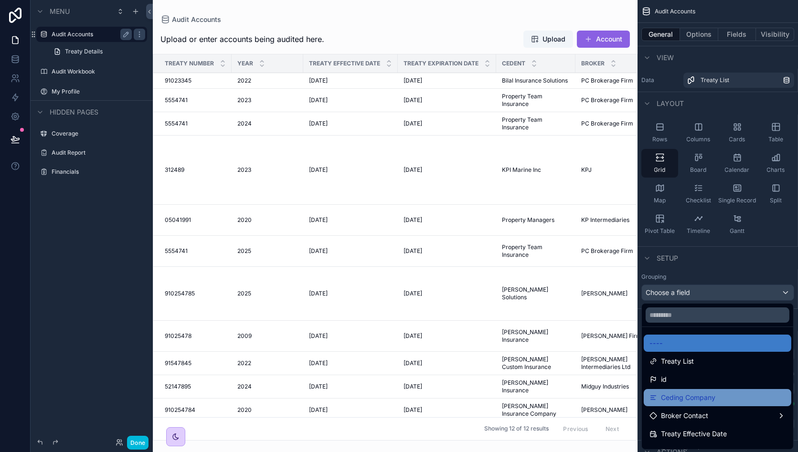
click at [730, 389] on div "Ceding Company" at bounding box center [718, 397] width 148 height 17
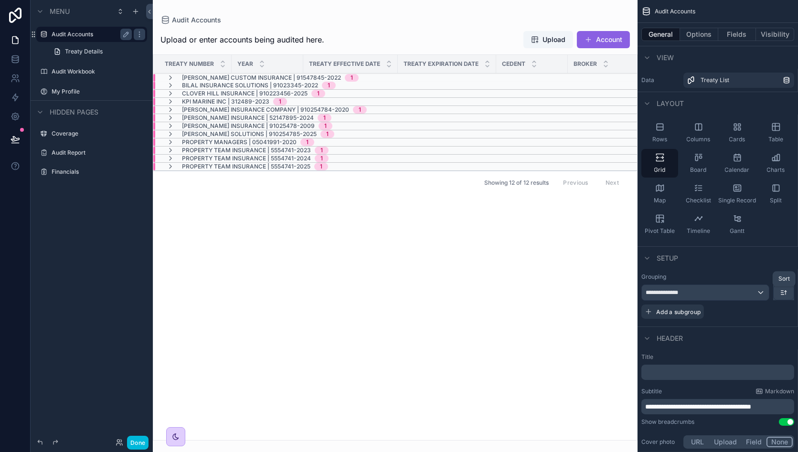
click at [775, 294] on icon "scrollable content" at bounding box center [786, 293] width 0 height 4
click at [775, 294] on div "scrollable content" at bounding box center [399, 226] width 798 height 452
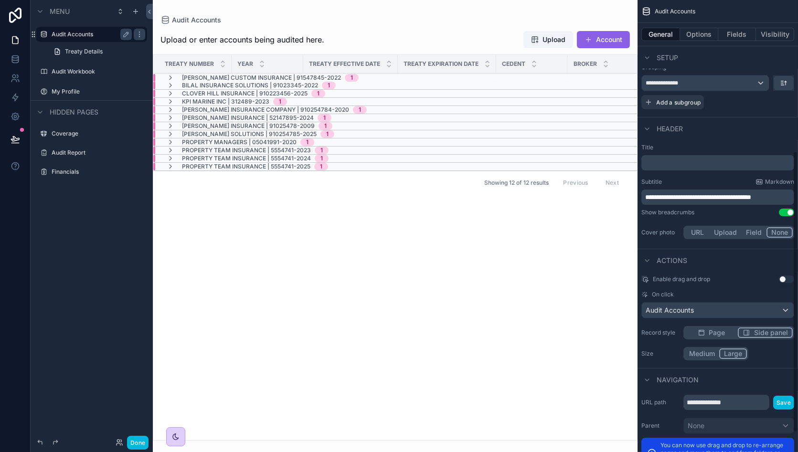
scroll to position [247, 0]
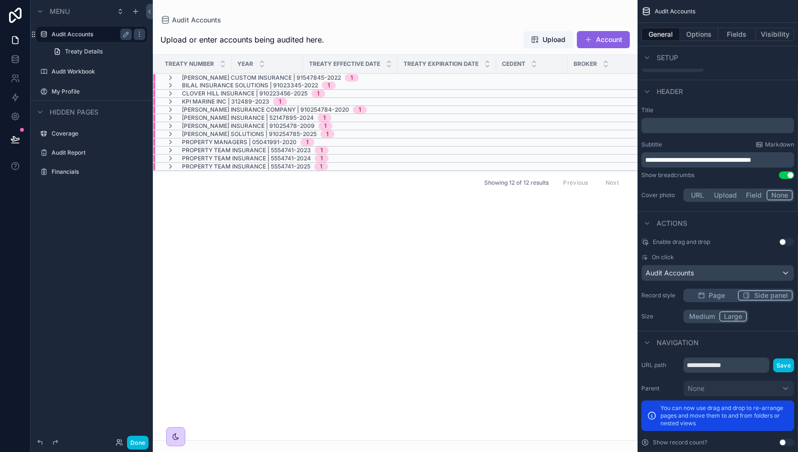
click at [714, 293] on span "Page" at bounding box center [717, 296] width 16 height 10
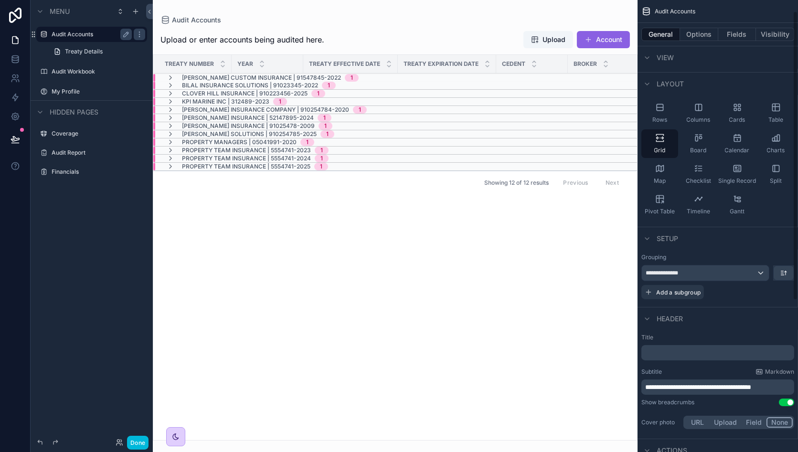
scroll to position [17, 0]
click at [662, 292] on span "Add a subgroup" at bounding box center [678, 295] width 44 height 7
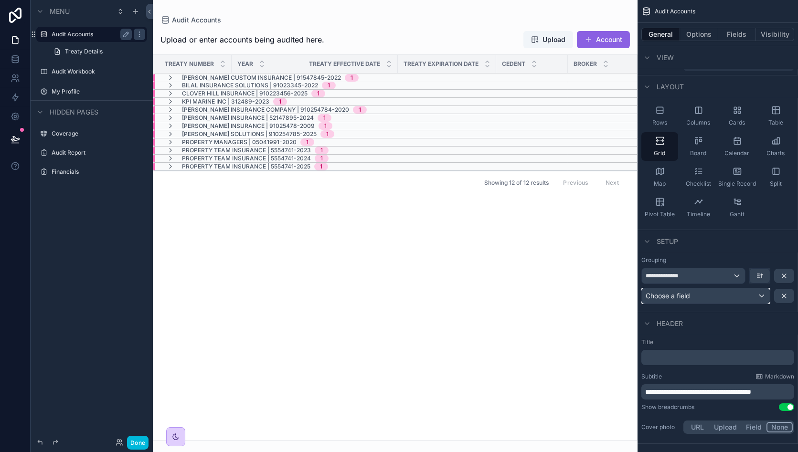
click at [679, 294] on span "Choose a field" at bounding box center [668, 296] width 44 height 8
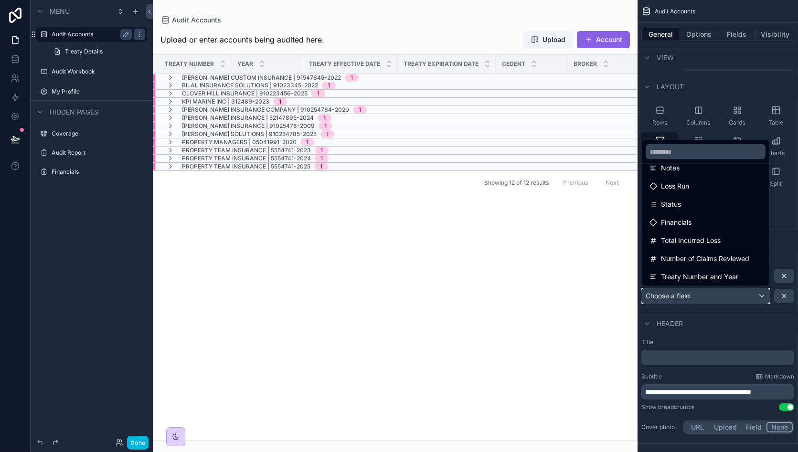
scroll to position [327, 0]
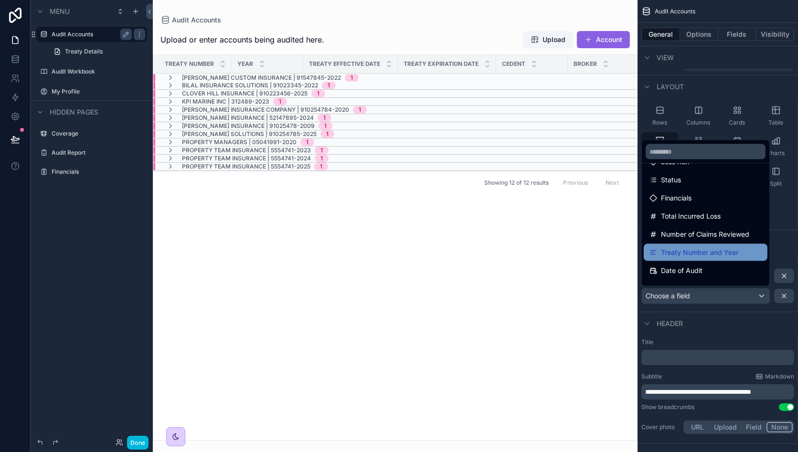
click at [708, 254] on span "Treaty Number and Year" at bounding box center [699, 252] width 77 height 11
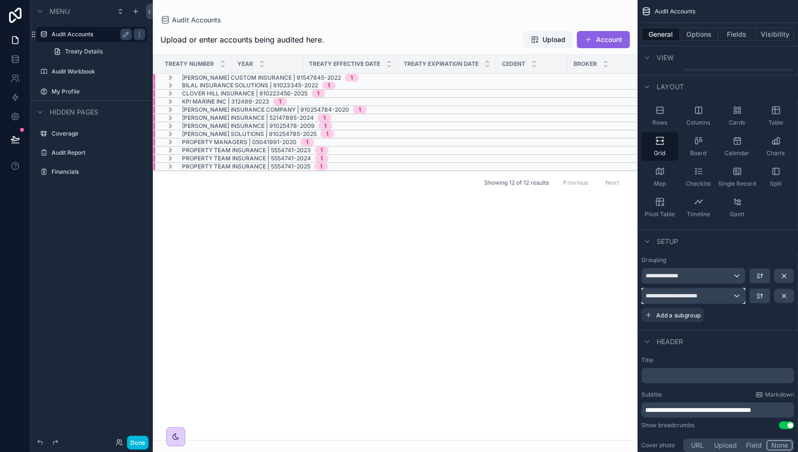
click at [707, 297] on span "**********" at bounding box center [679, 296] width 66 height 8
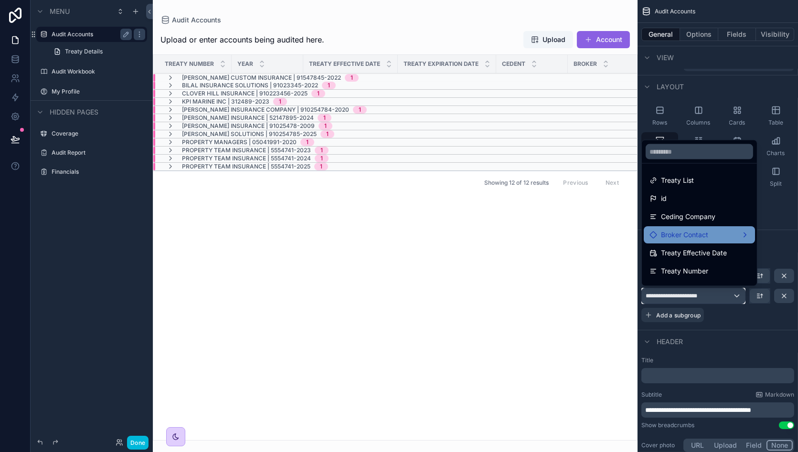
scroll to position [57, 0]
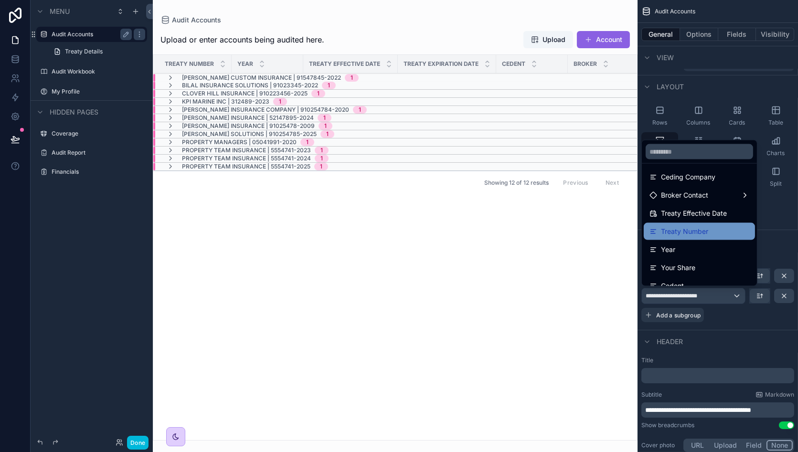
click at [722, 227] on div "Treaty Number" at bounding box center [700, 231] width 100 height 11
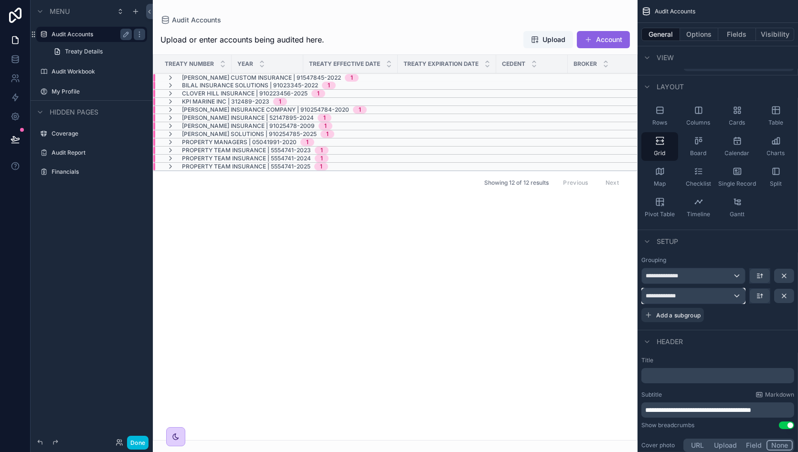
click at [725, 297] on div "**********" at bounding box center [693, 296] width 103 height 15
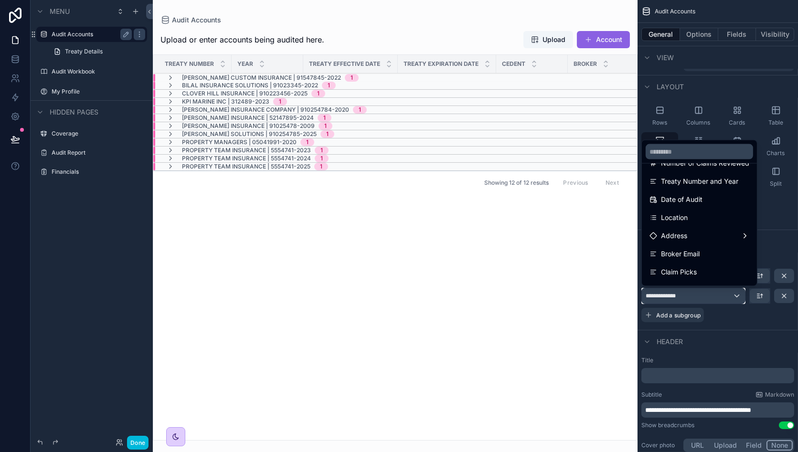
scroll to position [485, 0]
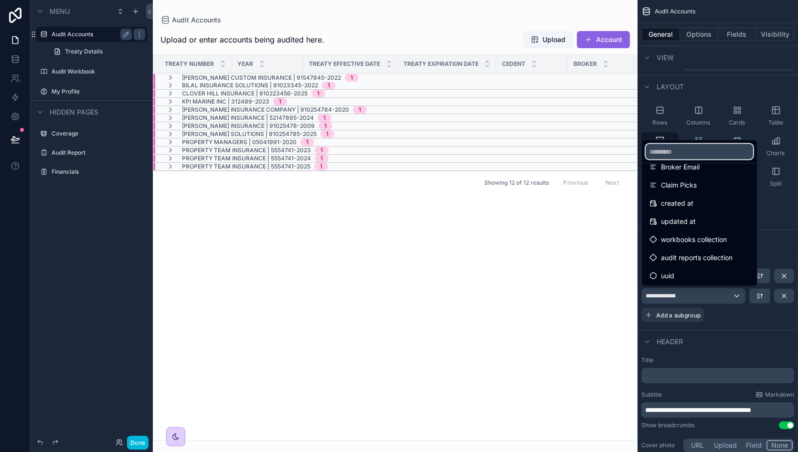
click at [687, 152] on input "text" at bounding box center [699, 151] width 107 height 15
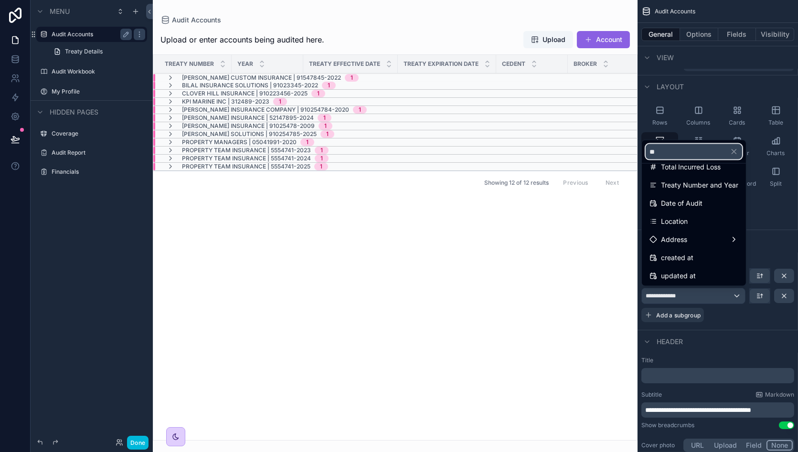
scroll to position [0, 0]
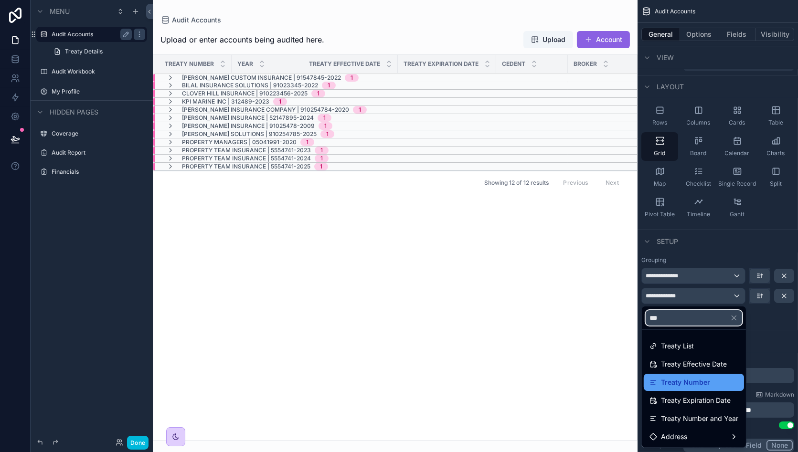
type input "***"
click at [708, 380] on span "Treaty Number" at bounding box center [685, 382] width 49 height 11
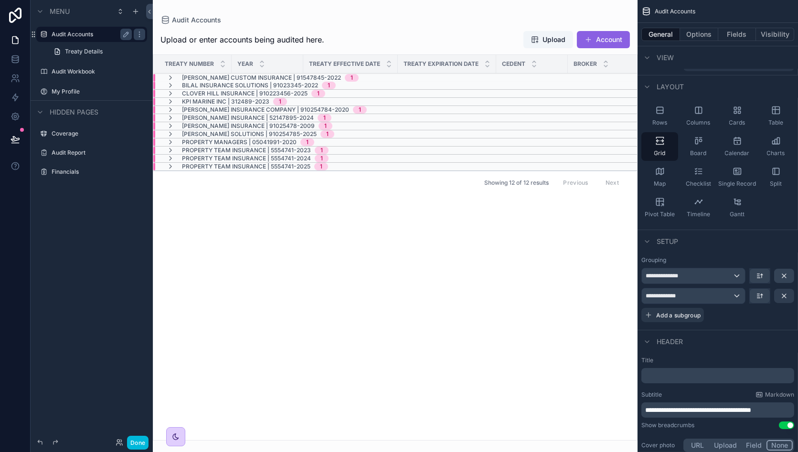
click at [775, 300] on button "scrollable content" at bounding box center [784, 296] width 20 height 14
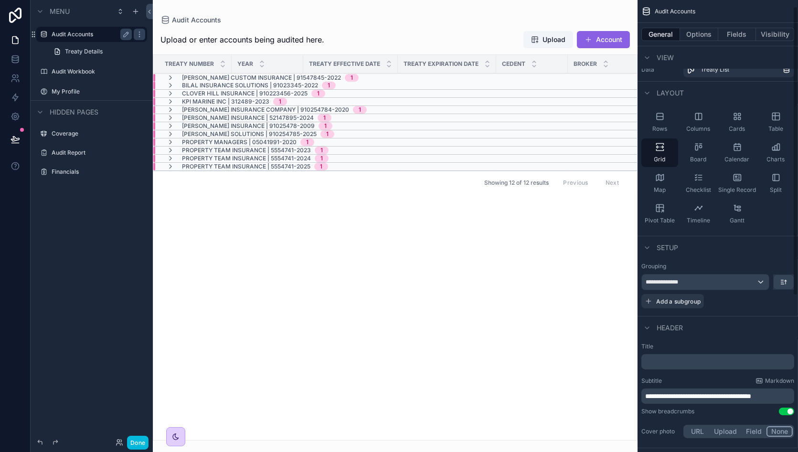
scroll to position [10, 0]
click at [263, 216] on div "Treaty Number Year Treaty Effective Date Treaty Expiration Date Cedent Broker L…" at bounding box center [395, 248] width 484 height 386
click at [171, 147] on icon "scrollable content" at bounding box center [171, 151] width 8 height 8
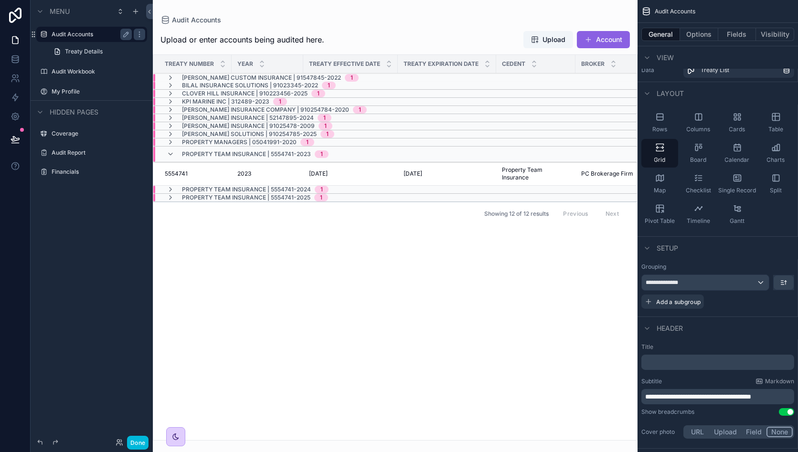
click at [171, 147] on div "Property Team Insurance | 5554741-2023 1" at bounding box center [248, 154] width 162 height 15
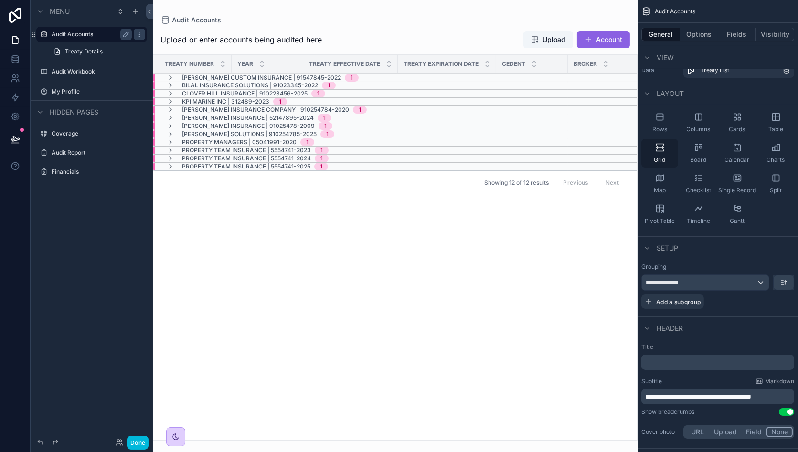
click at [666, 152] on div "Grid" at bounding box center [660, 153] width 37 height 29
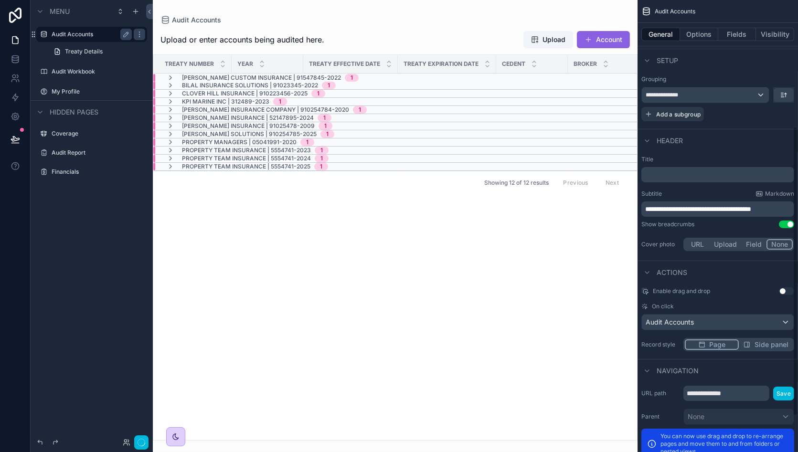
scroll to position [254, 0]
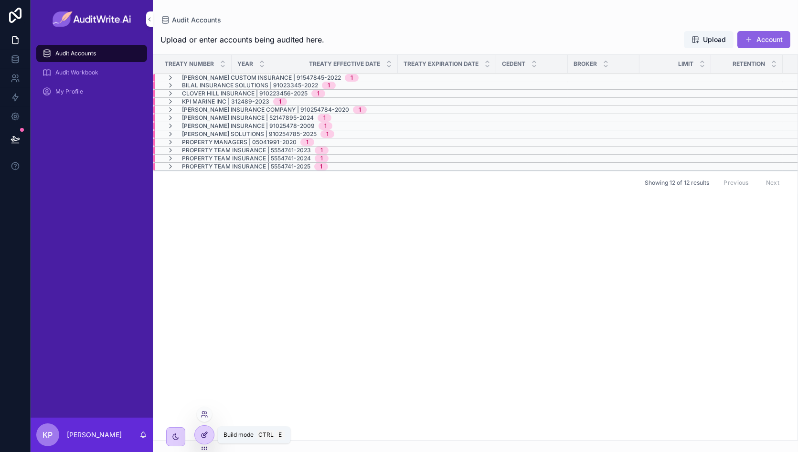
click at [204, 435] on icon at bounding box center [206, 434] width 4 height 4
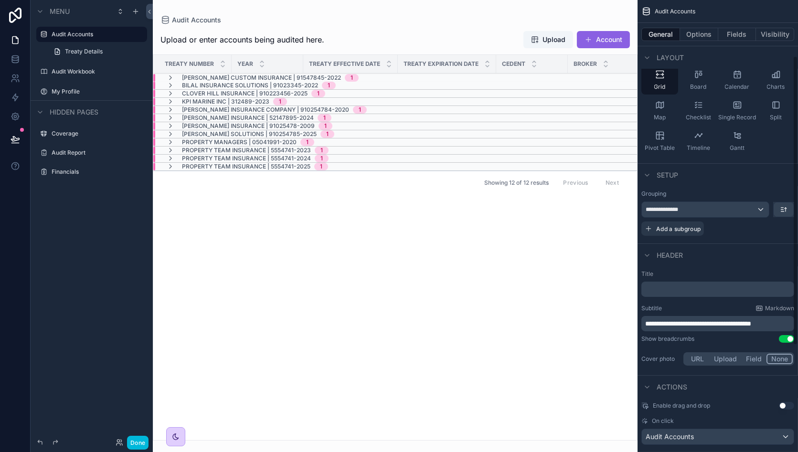
scroll to position [87, 0]
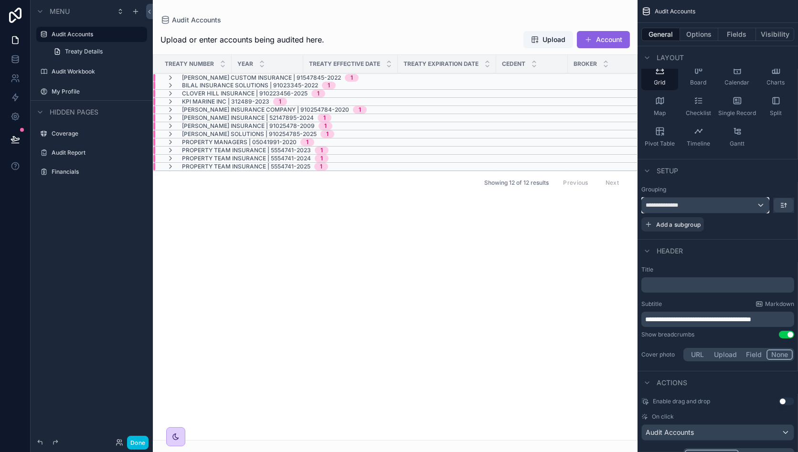
click at [752, 204] on div "**********" at bounding box center [705, 205] width 127 height 15
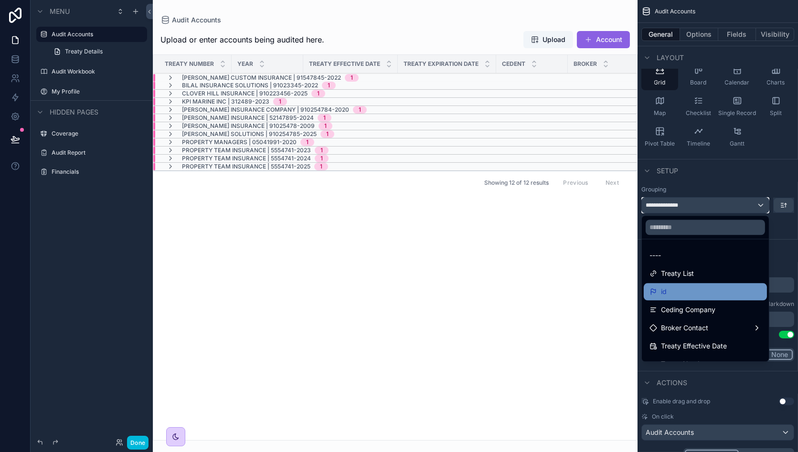
scroll to position [35, 0]
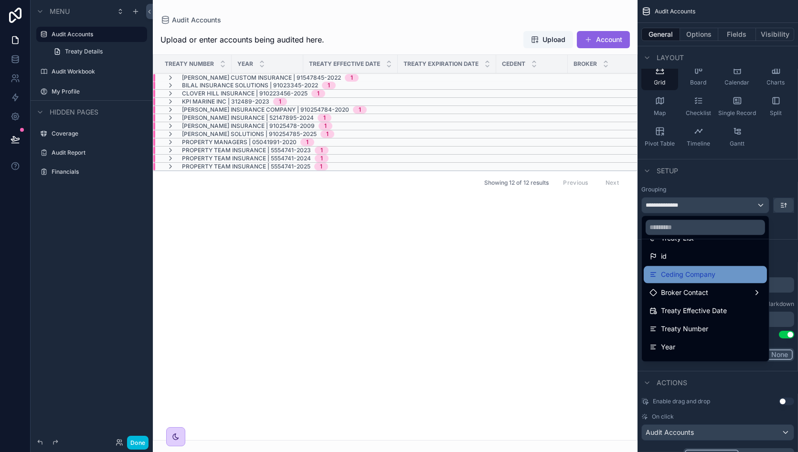
click at [729, 275] on div "Ceding Company" at bounding box center [706, 274] width 112 height 11
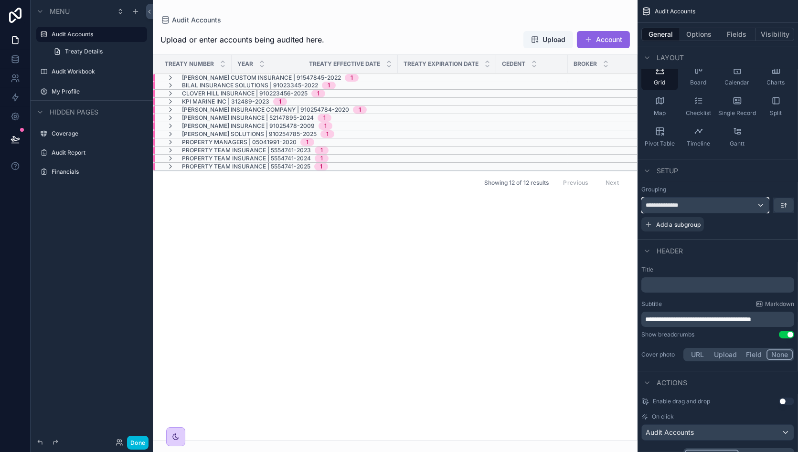
click at [720, 200] on div "**********" at bounding box center [705, 205] width 127 height 15
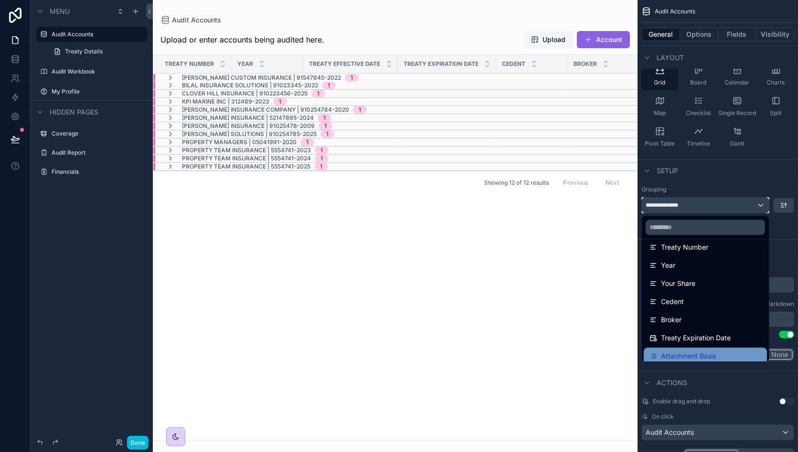
scroll to position [117, 0]
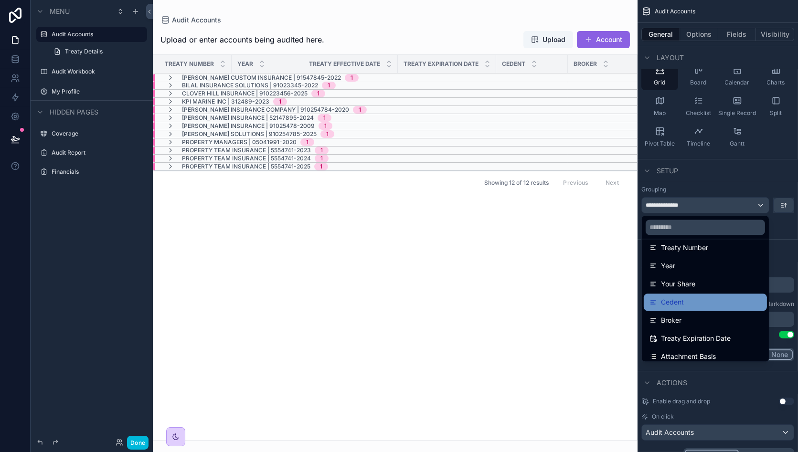
click at [715, 302] on div "Cedent" at bounding box center [706, 302] width 112 height 11
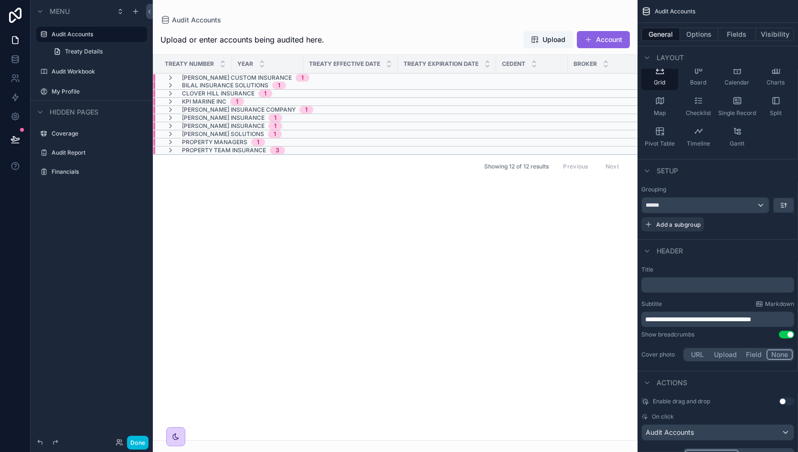
click at [722, 171] on div "Setup" at bounding box center [718, 170] width 161 height 23
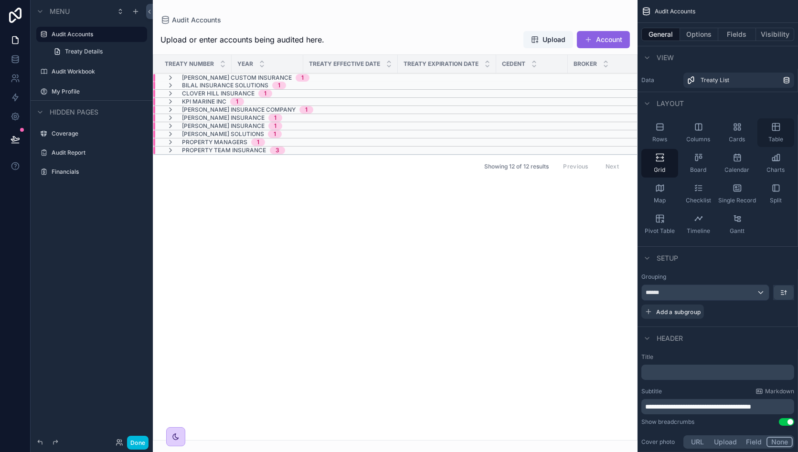
click at [777, 128] on icon "scrollable content" at bounding box center [777, 127] width 10 height 10
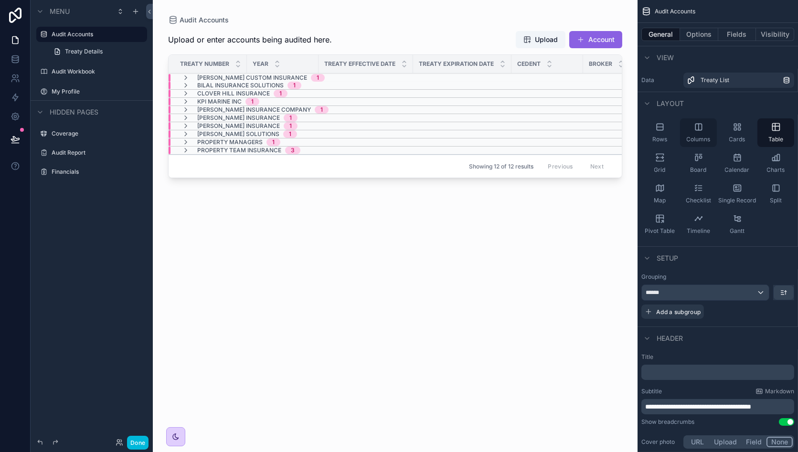
click at [697, 125] on icon "scrollable content" at bounding box center [699, 127] width 10 height 10
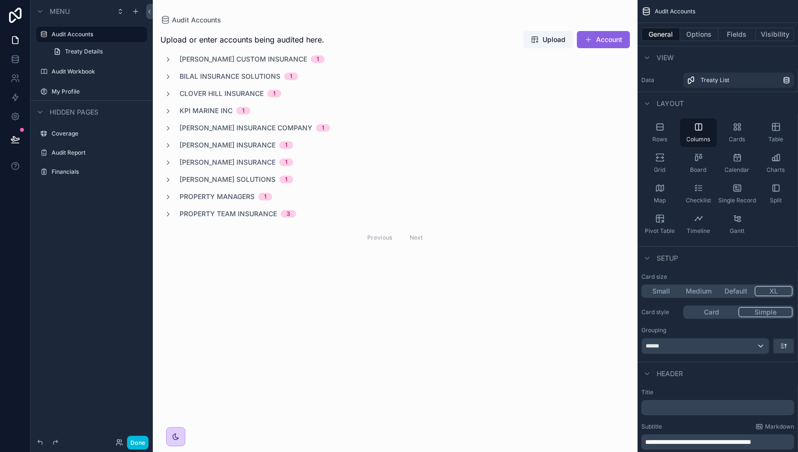
click at [262, 215] on div "scrollable content" at bounding box center [395, 139] width 485 height 279
click at [262, 215] on span "Property Team Insurance" at bounding box center [228, 214] width 97 height 10
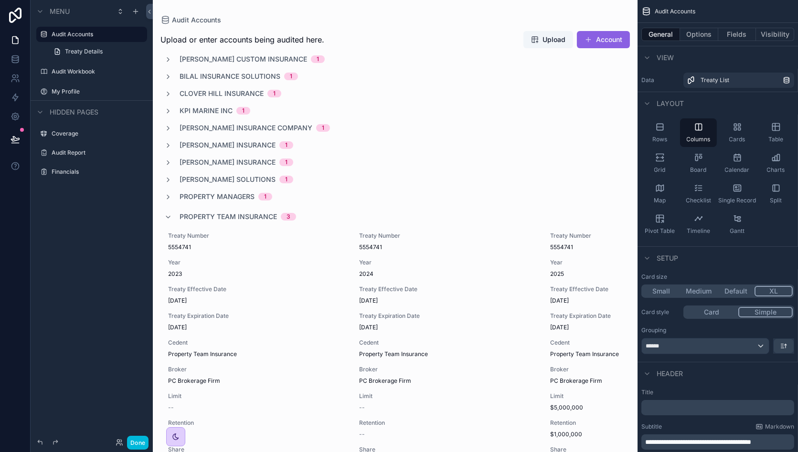
click at [186, 213] on span "Property Team Insurance" at bounding box center [228, 217] width 97 height 10
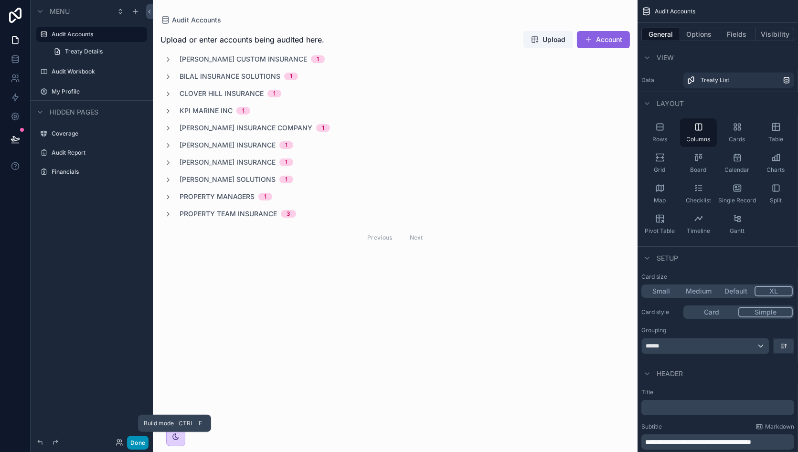
click at [142, 441] on button "Done" at bounding box center [137, 443] width 21 height 14
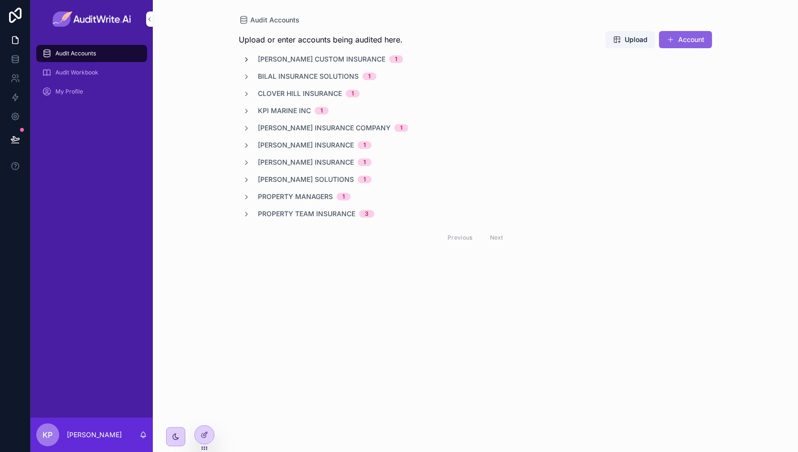
click at [246, 57] on icon "scrollable content" at bounding box center [247, 60] width 8 height 8
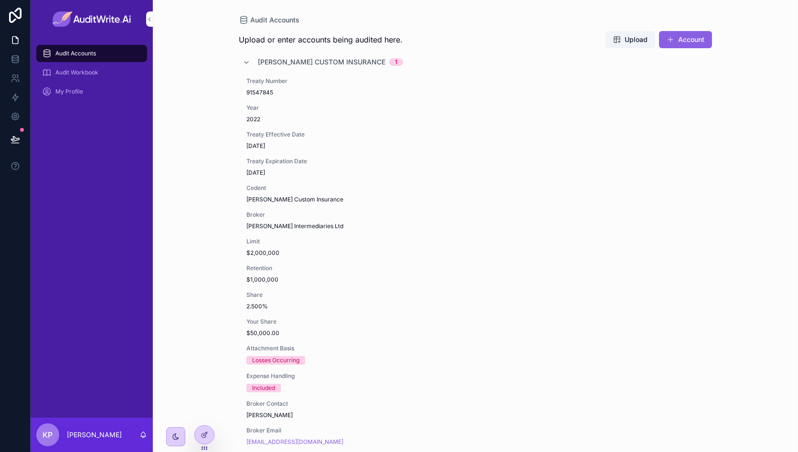
click at [248, 63] on div "[PERSON_NAME] Custom Insurance 1" at bounding box center [323, 61] width 161 height 15
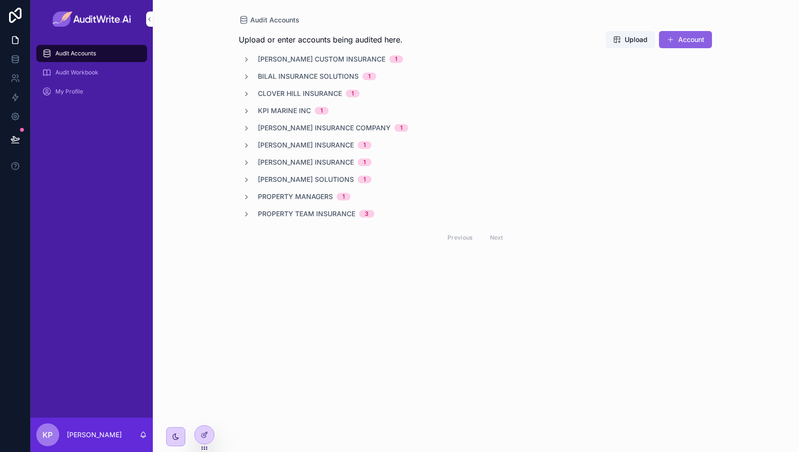
click at [311, 211] on span "Property Team Insurance" at bounding box center [306, 214] width 97 height 10
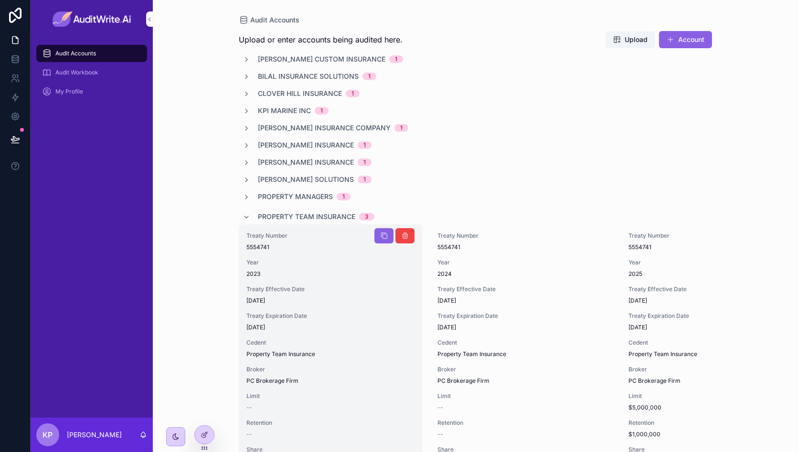
click at [329, 261] on span "Year" at bounding box center [331, 263] width 168 height 8
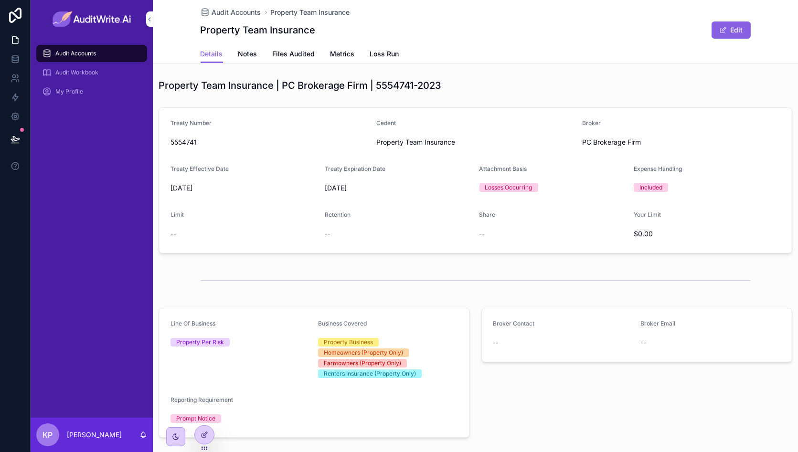
click at [381, 54] on span "Loss Run" at bounding box center [384, 54] width 29 height 10
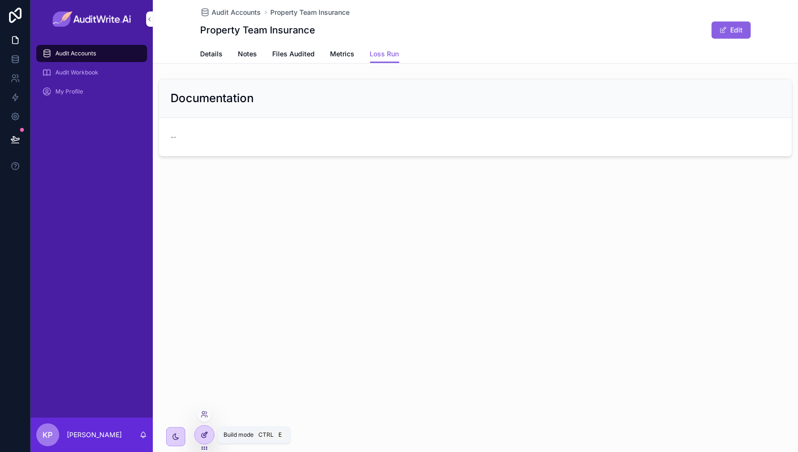
click at [205, 435] on icon at bounding box center [206, 434] width 4 height 4
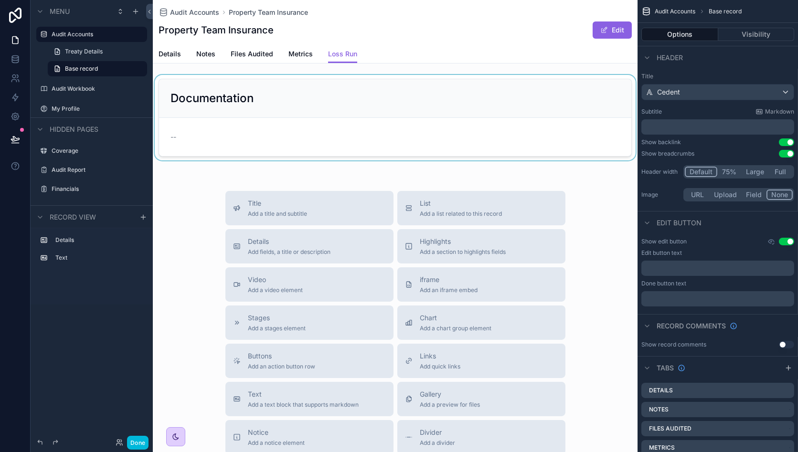
click at [472, 111] on div "scrollable content" at bounding box center [395, 118] width 485 height 86
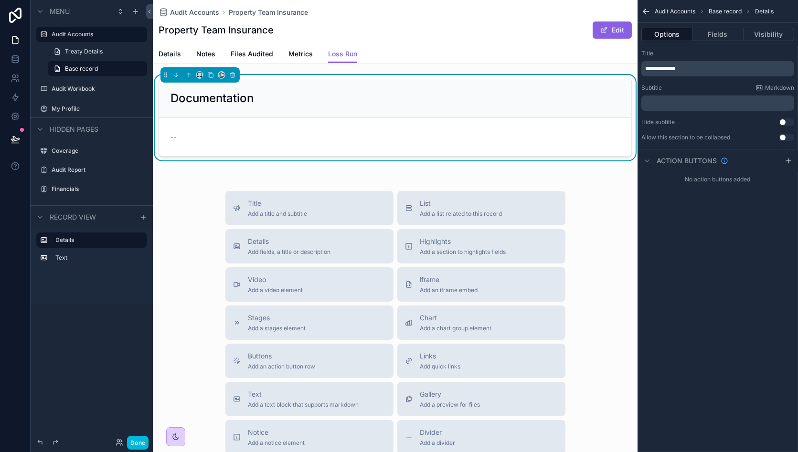
click at [676, 67] on span "**********" at bounding box center [660, 69] width 30 height 6
click at [731, 54] on div "Title" at bounding box center [718, 54] width 153 height 8
click at [714, 67] on p "**********" at bounding box center [718, 69] width 147 height 8
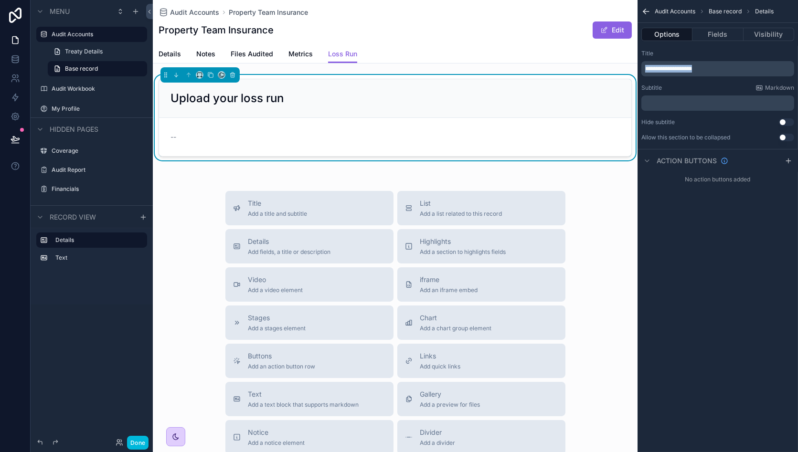
click at [714, 67] on p "**********" at bounding box center [718, 69] width 147 height 8
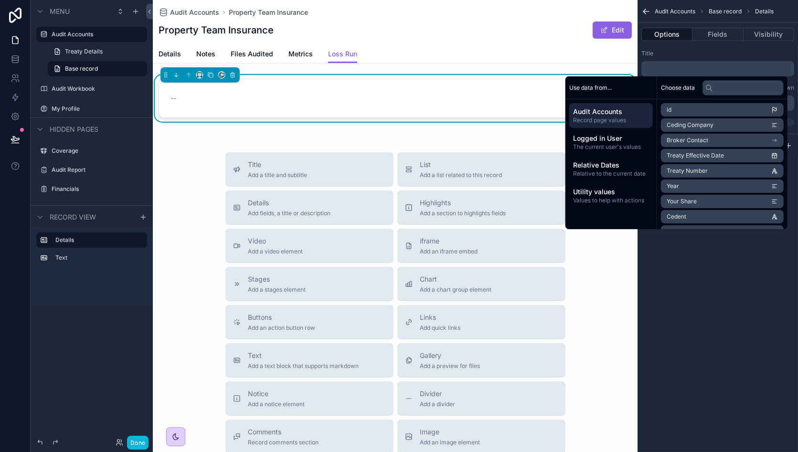
click at [715, 47] on div "Title ﻿ Subtitle Markdown ﻿ Hide subtitle Use setting" at bounding box center [718, 88] width 161 height 84
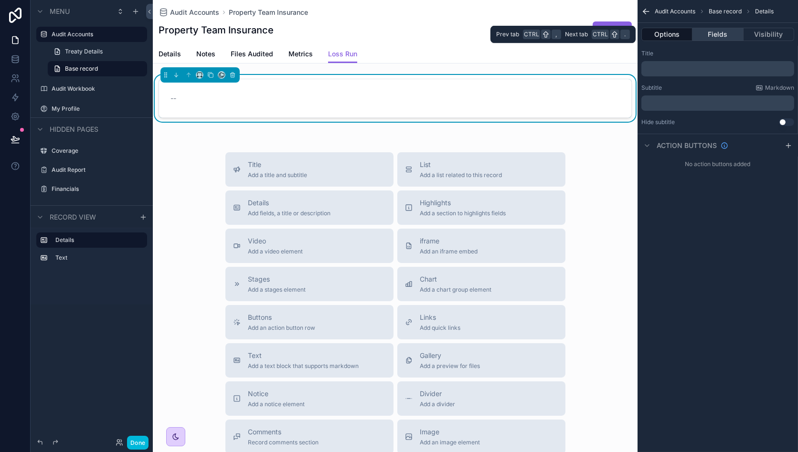
click at [719, 34] on button "Fields" at bounding box center [718, 34] width 51 height 13
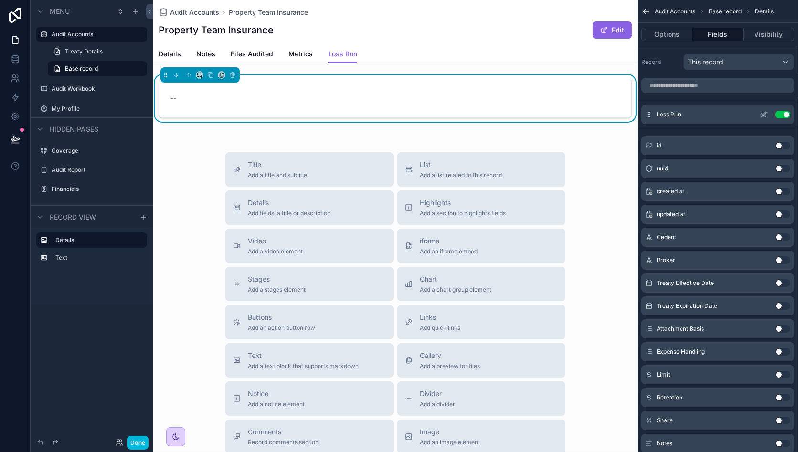
click at [764, 113] on icon "scrollable content" at bounding box center [765, 114] width 4 height 4
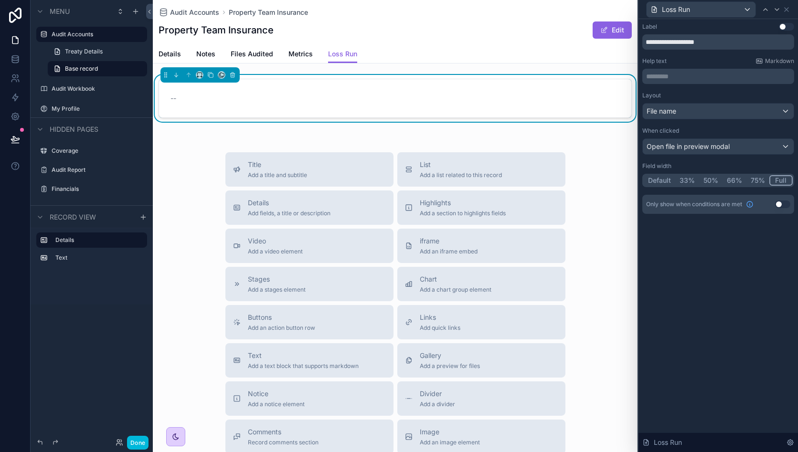
click at [674, 74] on p "********* ﻿" at bounding box center [719, 77] width 146 height 10
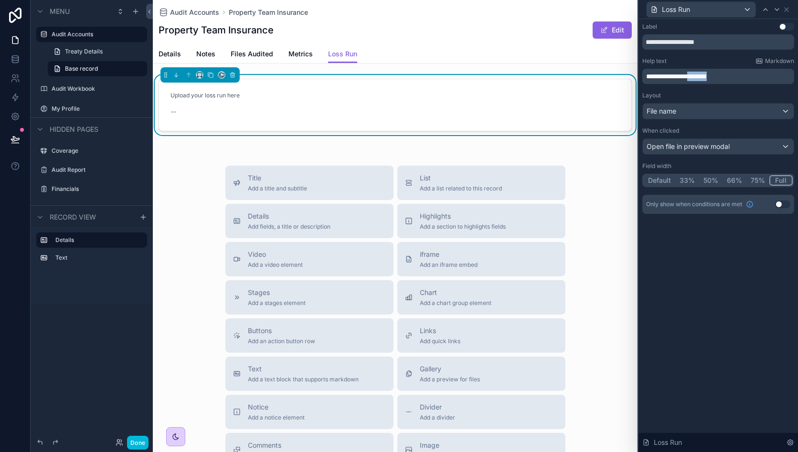
drag, startPoint x: 701, startPoint y: 74, endPoint x: 747, endPoint y: 74, distance: 45.4
click at [747, 74] on p "**********" at bounding box center [719, 77] width 146 height 10
click at [198, 75] on icon "scrollable content" at bounding box center [199, 75] width 7 height 7
click at [228, 178] on span "Full width" at bounding box center [220, 175] width 32 height 11
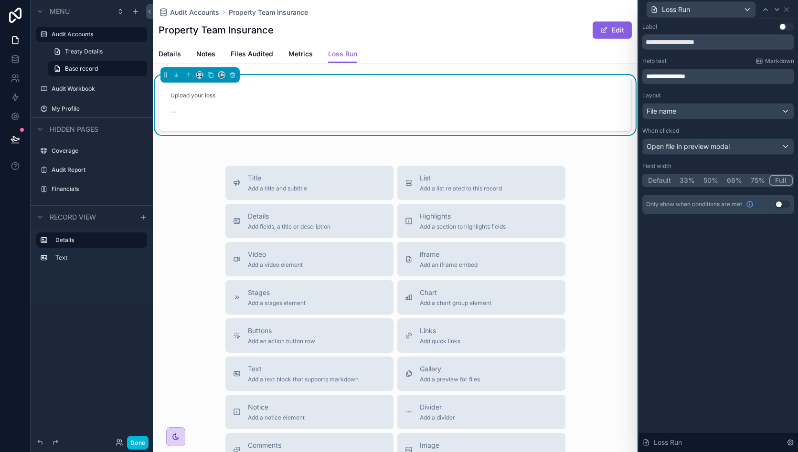
click at [783, 26] on button "Use setting" at bounding box center [786, 27] width 15 height 8
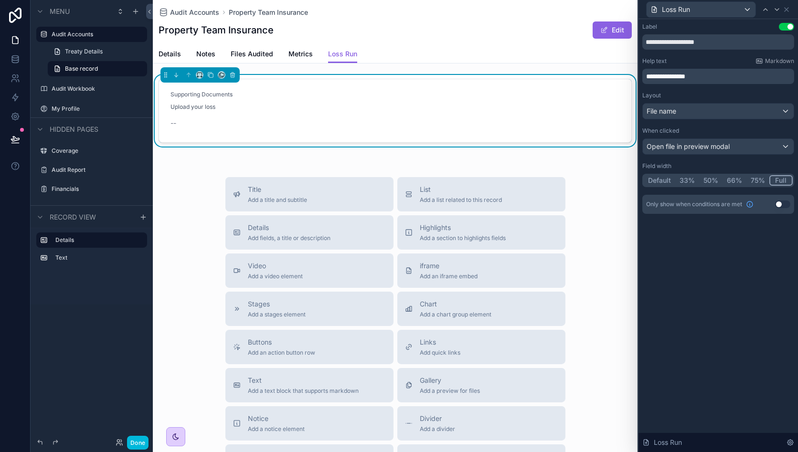
click at [783, 26] on button "Use setting" at bounding box center [786, 27] width 15 height 8
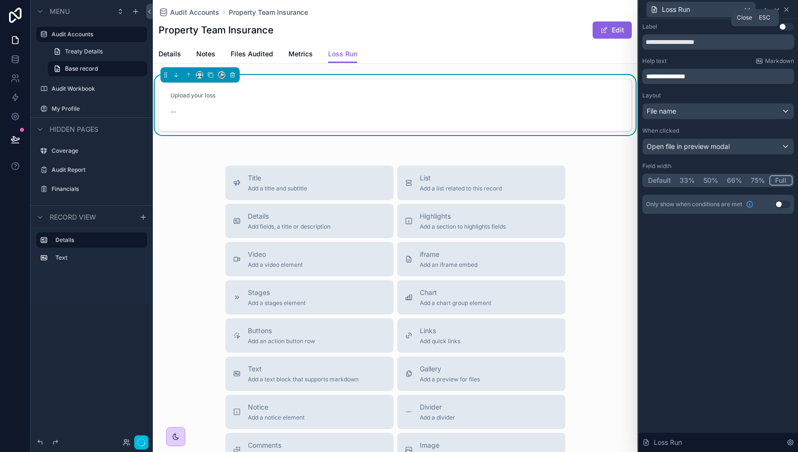
click at [787, 9] on icon at bounding box center [787, 10] width 4 height 4
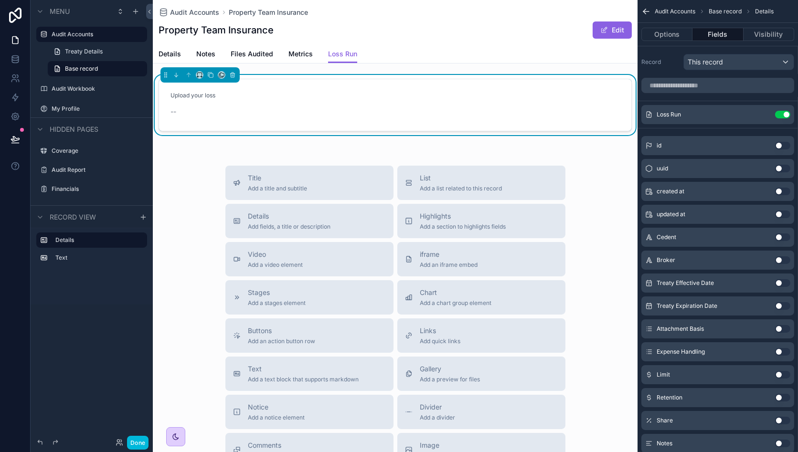
click at [320, 99] on div "Upload your loss" at bounding box center [396, 96] width 450 height 10
click at [140, 440] on button "Done" at bounding box center [137, 443] width 21 height 14
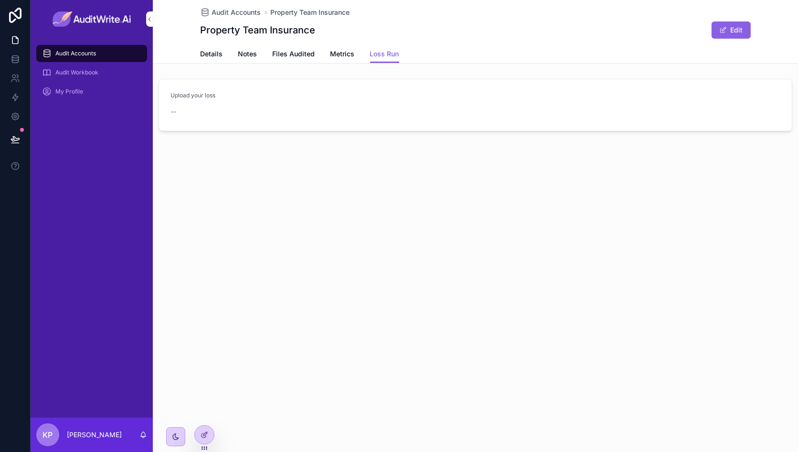
click at [172, 111] on span "--" at bounding box center [174, 112] width 6 height 10
click at [204, 436] on icon at bounding box center [205, 435] width 8 height 8
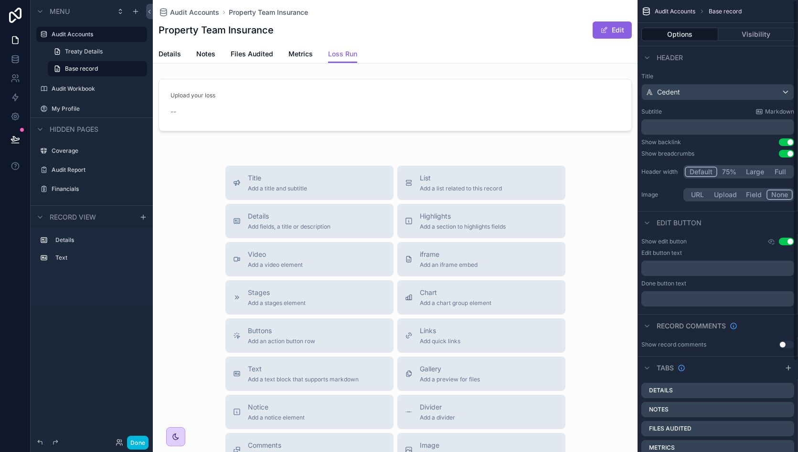
scroll to position [114, 0]
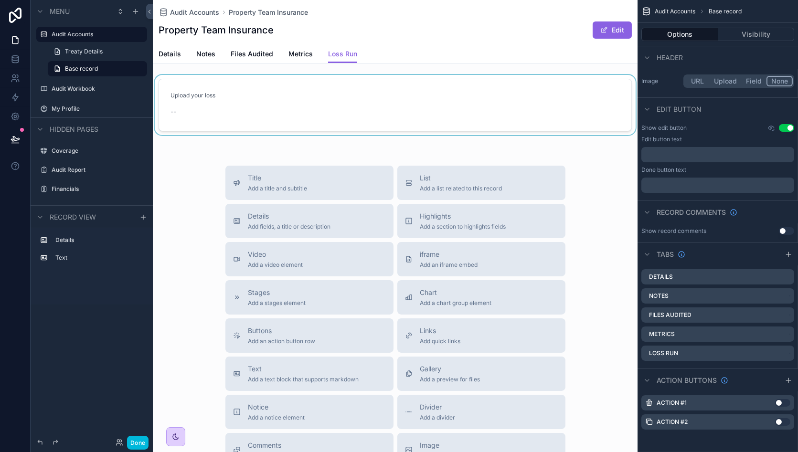
click at [325, 100] on div "scrollable content" at bounding box center [395, 105] width 485 height 60
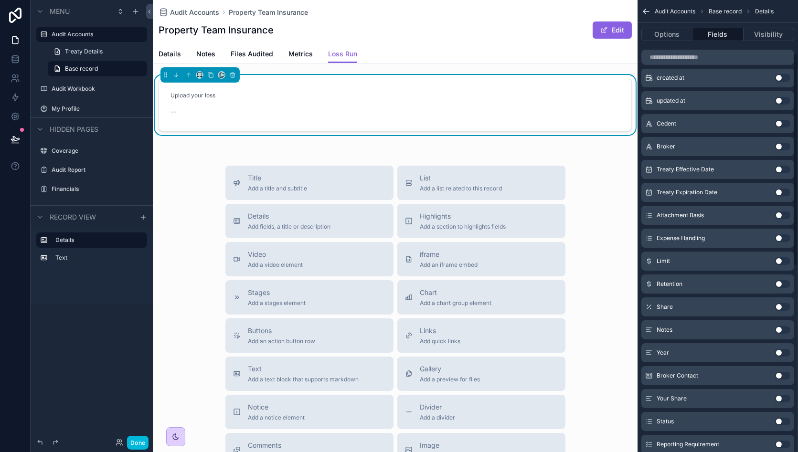
scroll to position [0, 0]
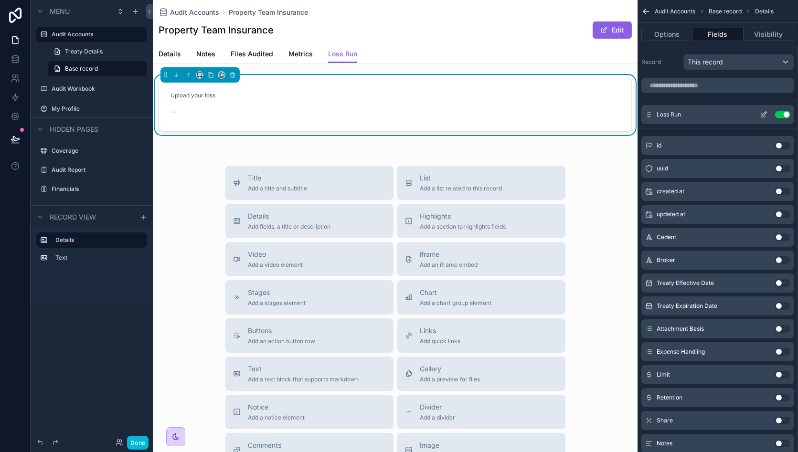
click at [763, 114] on icon "scrollable content" at bounding box center [764, 115] width 8 height 8
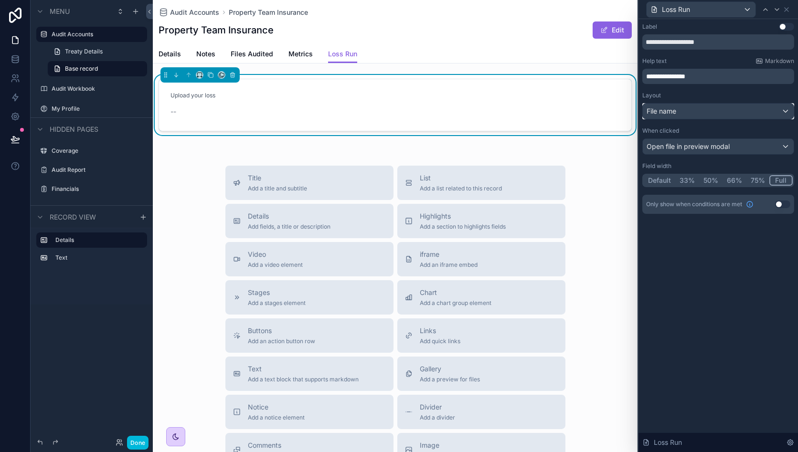
click at [755, 118] on div "File name" at bounding box center [718, 111] width 151 height 15
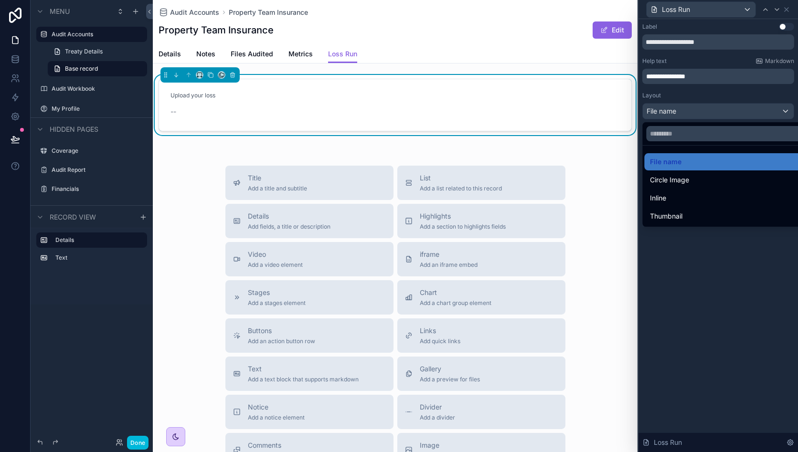
click at [755, 118] on div at bounding box center [719, 226] width 160 height 452
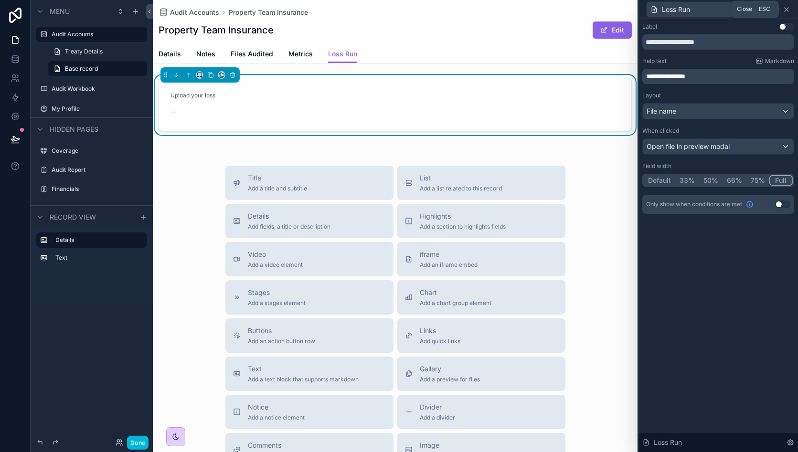
click at [789, 10] on icon at bounding box center [787, 10] width 8 height 8
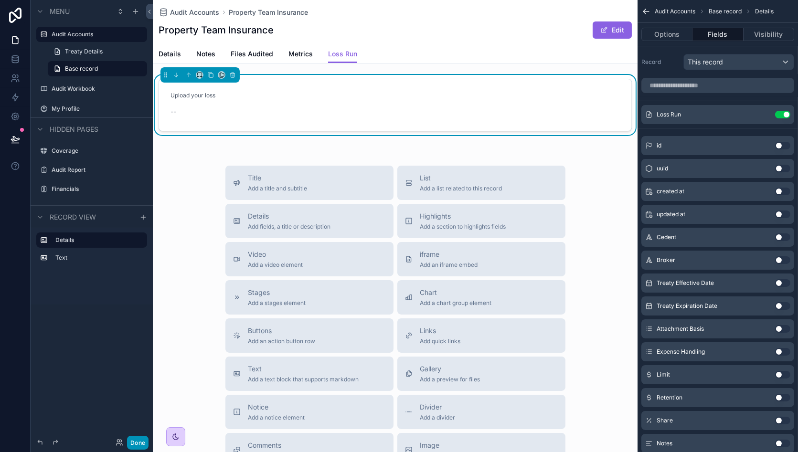
click at [142, 438] on button "Done" at bounding box center [137, 443] width 21 height 14
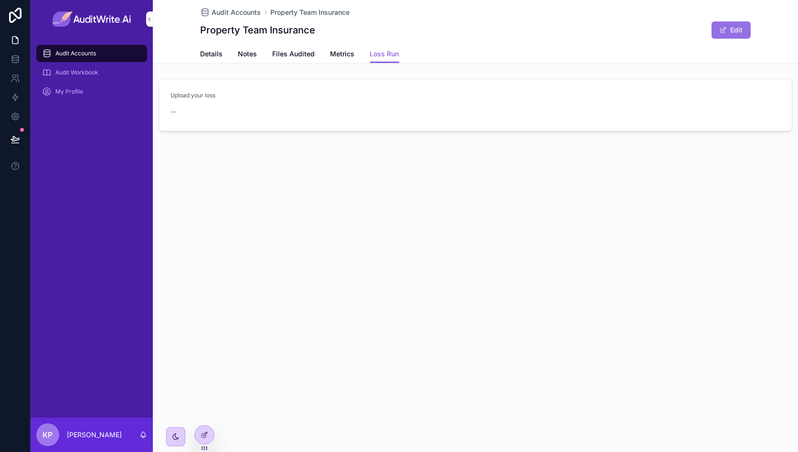
click at [739, 26] on button "Edit" at bounding box center [731, 29] width 39 height 17
click at [193, 118] on div "scrollable content" at bounding box center [190, 123] width 38 height 38
type input "**********"
drag, startPoint x: 287, startPoint y: 126, endPoint x: 245, endPoint y: 134, distance: 42.7
click at [245, 134] on div "Treaty-List-template-2025-10-08-(1).csv" at bounding box center [236, 137] width 113 height 8
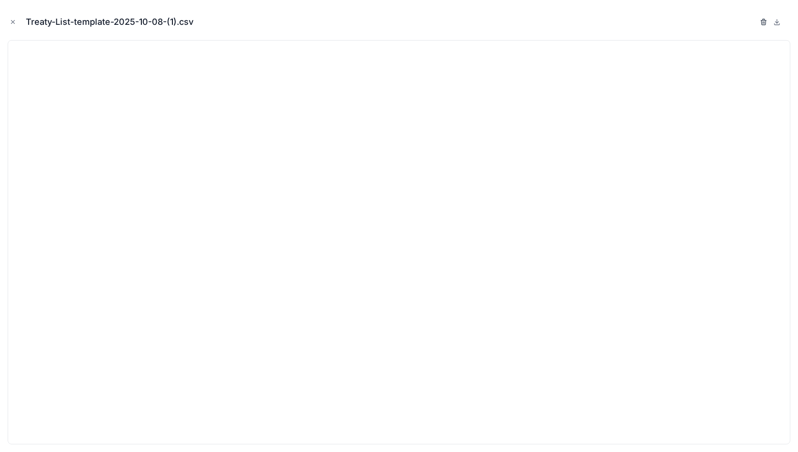
click at [765, 23] on icon "button" at bounding box center [764, 22] width 8 height 8
click at [754, 21] on icon "button" at bounding box center [755, 22] width 8 height 8
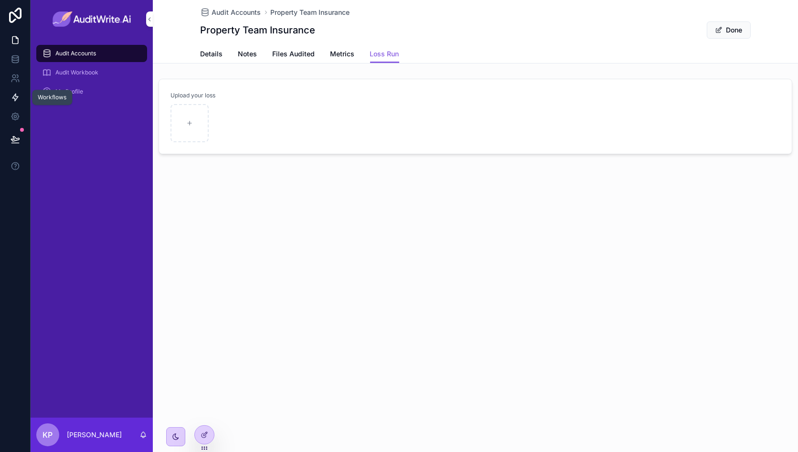
click at [19, 93] on icon at bounding box center [16, 98] width 10 height 10
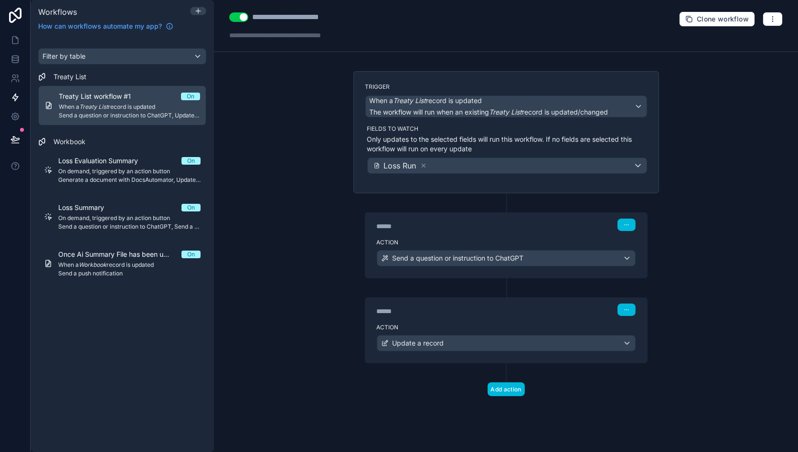
click at [460, 320] on div "Action Update a record" at bounding box center [506, 341] width 282 height 43
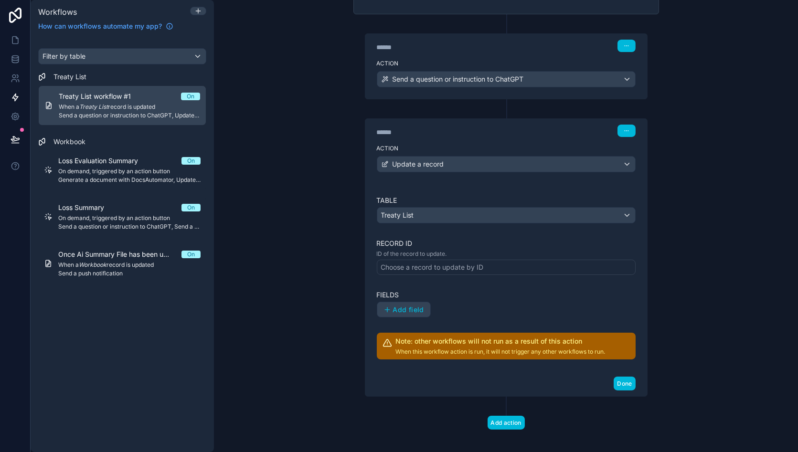
scroll to position [184, 0]
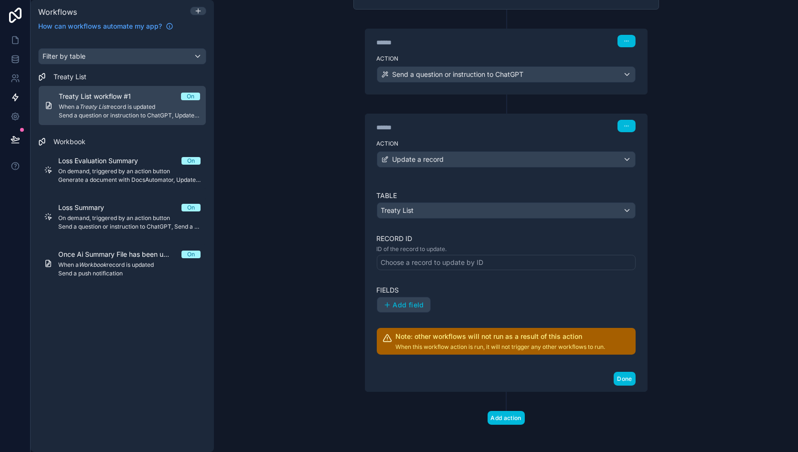
click at [438, 261] on div "Choose a record to update by ID" at bounding box center [432, 263] width 103 height 10
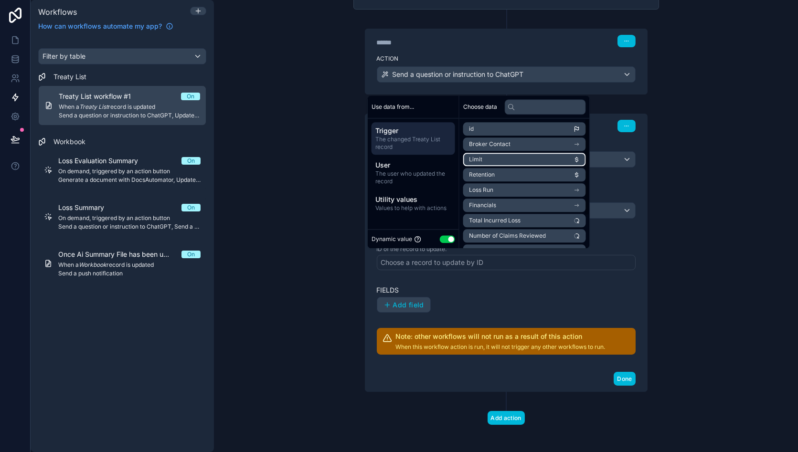
scroll to position [43, 0]
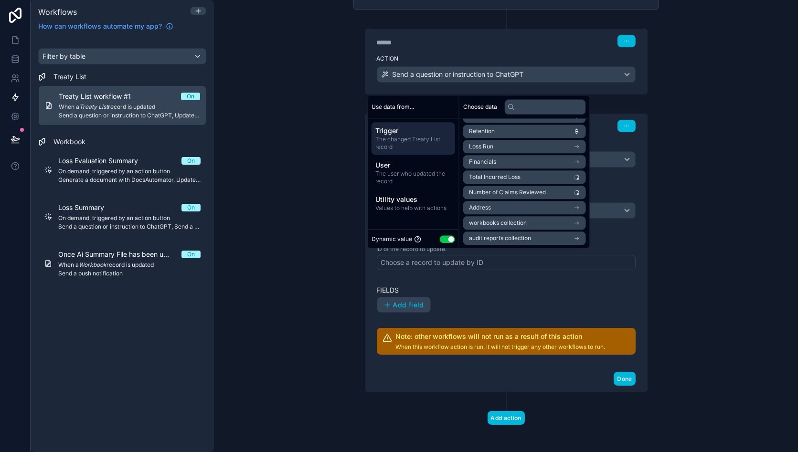
click at [643, 309] on div "Table Treaty List Record ID ID of the record to update. Choose a record to upda…" at bounding box center [506, 273] width 282 height 188
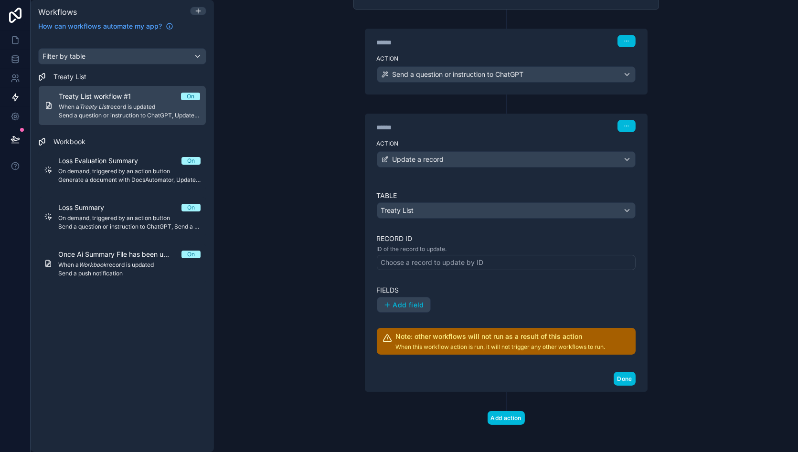
click at [479, 55] on label "Action" at bounding box center [506, 59] width 259 height 8
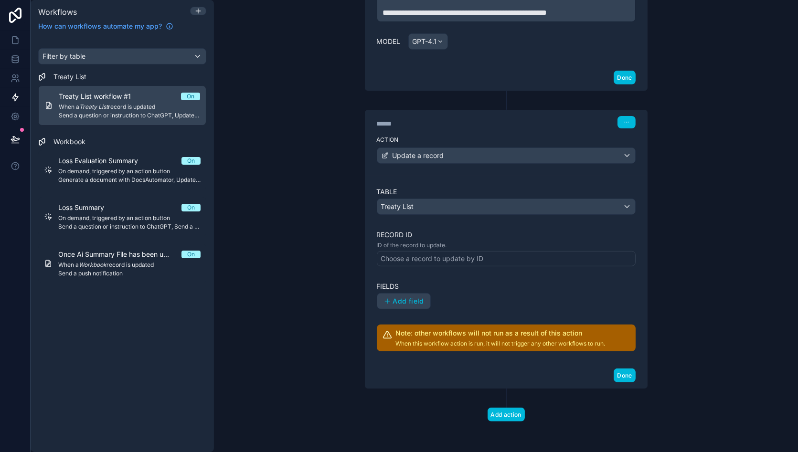
scroll to position [1252, 0]
click at [457, 259] on div "Choose a record to update by ID" at bounding box center [432, 259] width 103 height 10
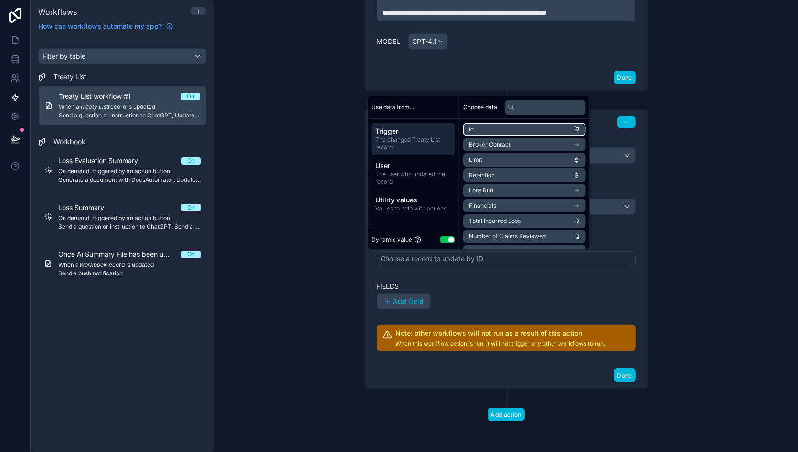
click at [510, 127] on li "id" at bounding box center [524, 129] width 123 height 13
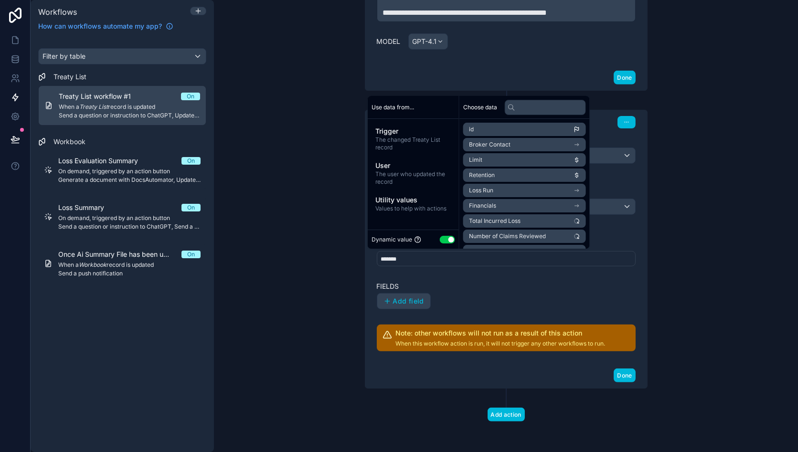
click at [506, 276] on div "Table Treaty List Record ID ID of the record to update. ******* Fields Add fiel…" at bounding box center [506, 269] width 259 height 164
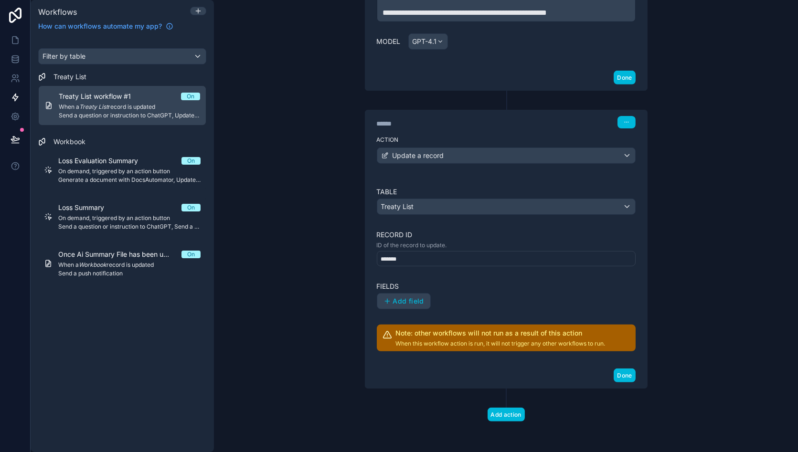
click at [401, 301] on span "Add field" at bounding box center [408, 301] width 31 height 9
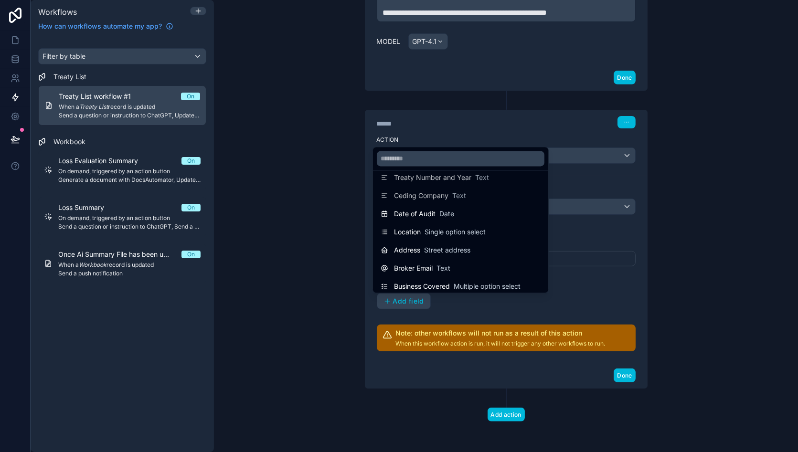
scroll to position [484, 0]
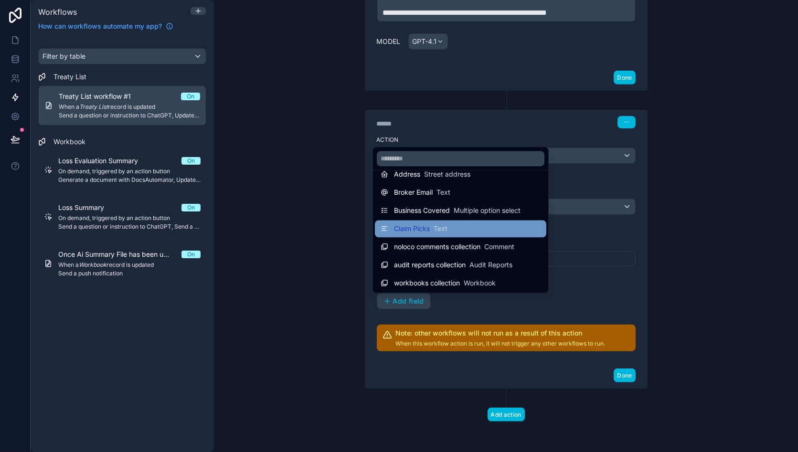
click at [454, 225] on div "Claim Picks Text" at bounding box center [461, 228] width 160 height 11
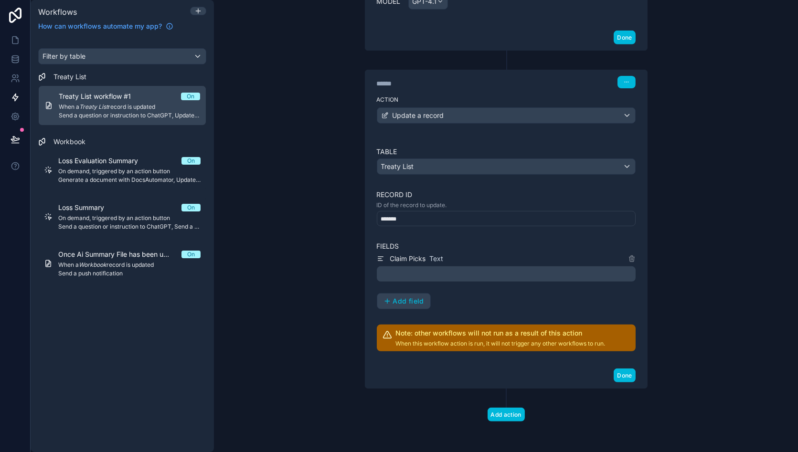
click at [434, 280] on p "﻿" at bounding box center [507, 273] width 253 height 11
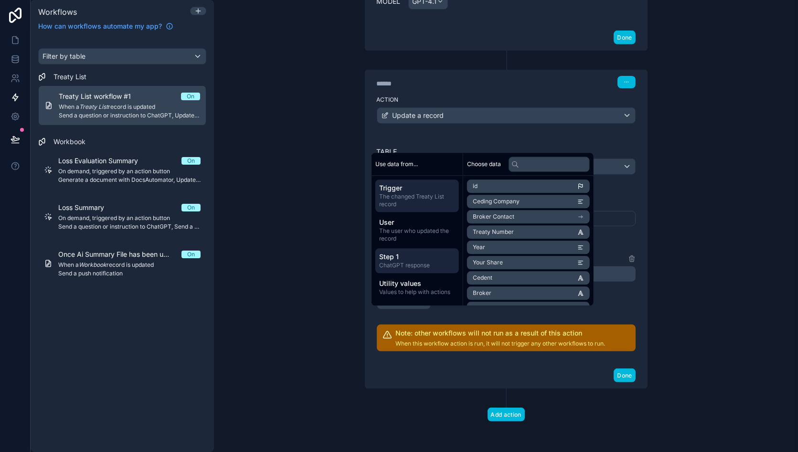
click at [416, 260] on span "Step 1" at bounding box center [417, 257] width 76 height 10
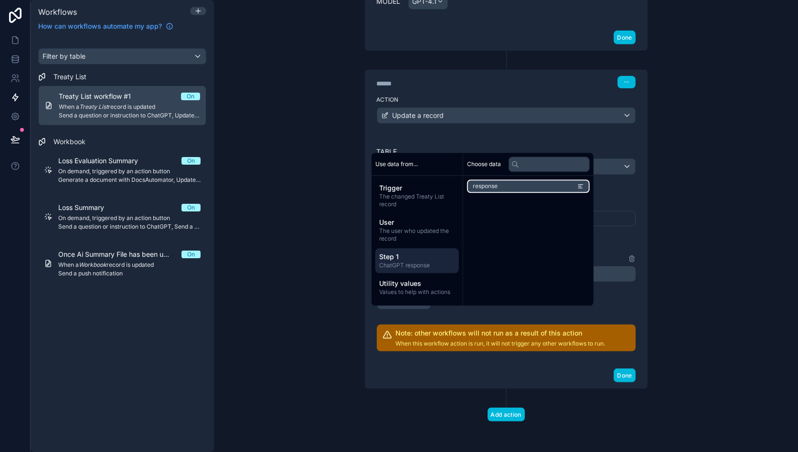
click at [508, 189] on li "response" at bounding box center [528, 186] width 123 height 13
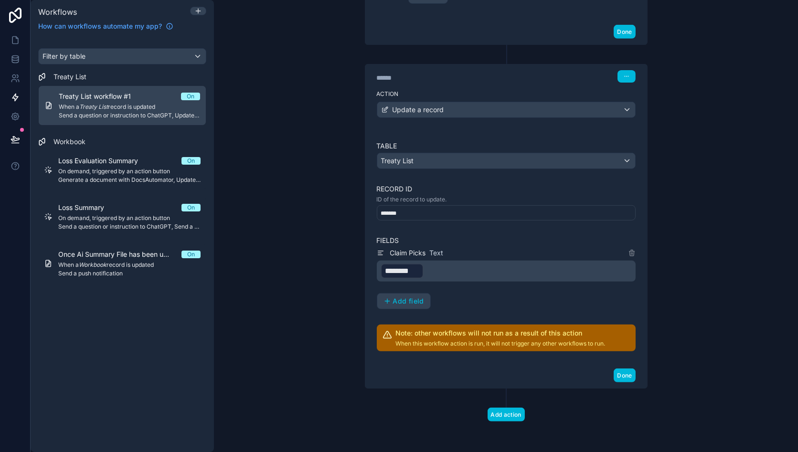
click at [695, 271] on div "**********" at bounding box center [506, 226] width 584 height 452
click at [619, 383] on button "Done" at bounding box center [624, 376] width 21 height 14
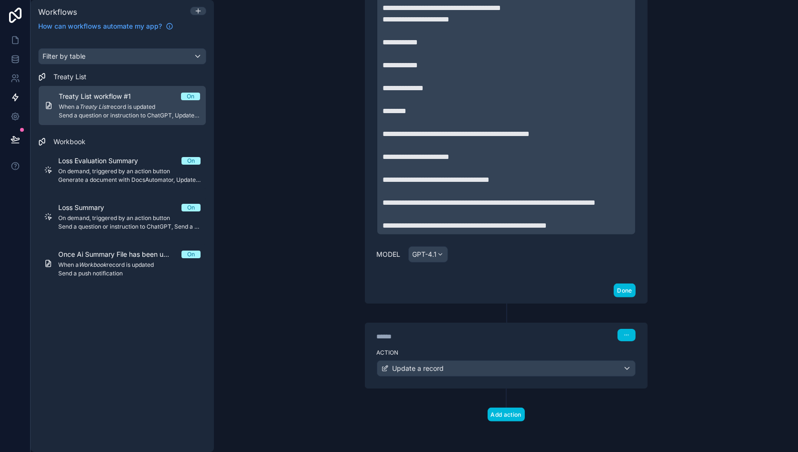
scroll to position [1037, 0]
click at [627, 294] on button "Done" at bounding box center [624, 291] width 21 height 14
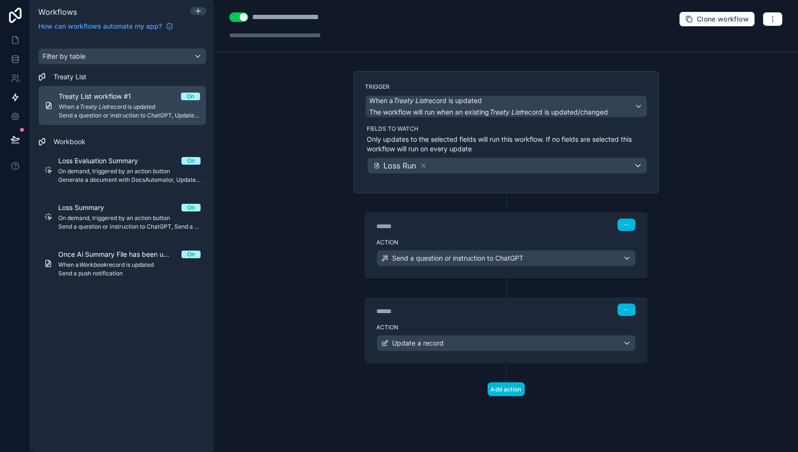
click at [515, 240] on label "Action" at bounding box center [506, 243] width 259 height 8
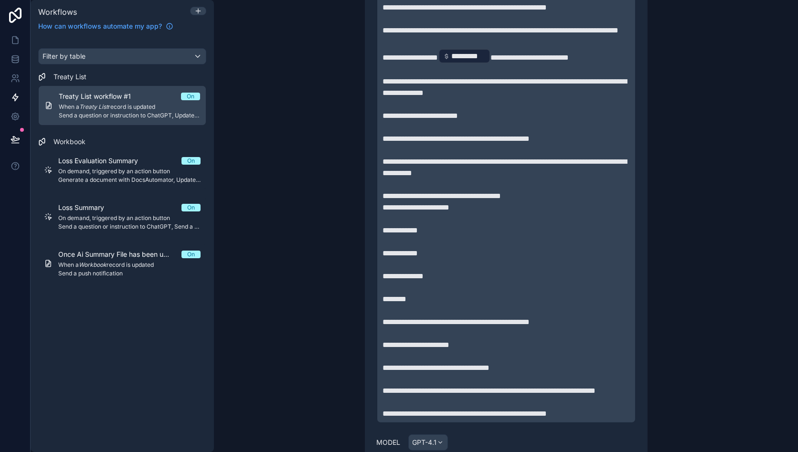
scroll to position [906, 0]
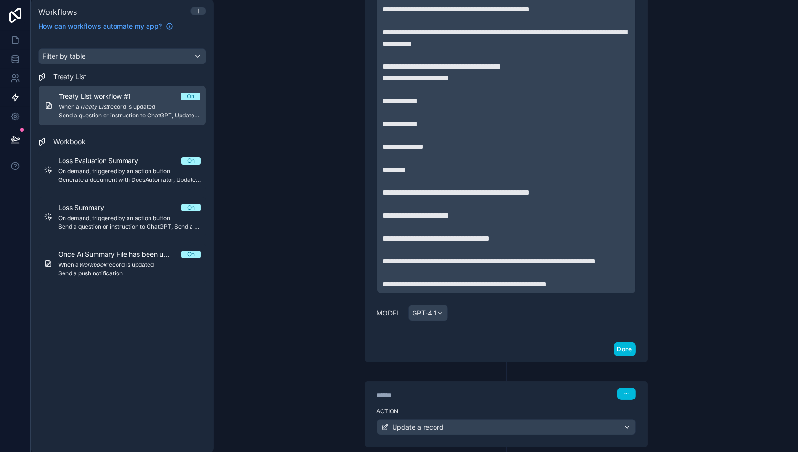
click at [458, 268] on p "**********" at bounding box center [506, 261] width 247 height 11
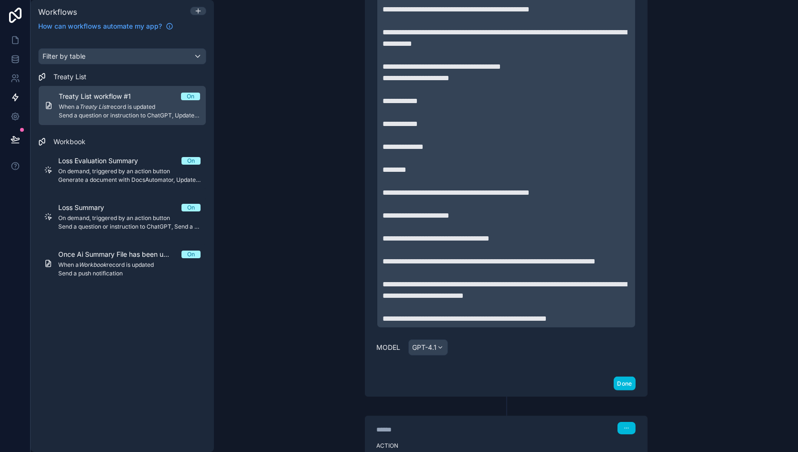
click at [423, 300] on span "**********" at bounding box center [505, 290] width 244 height 19
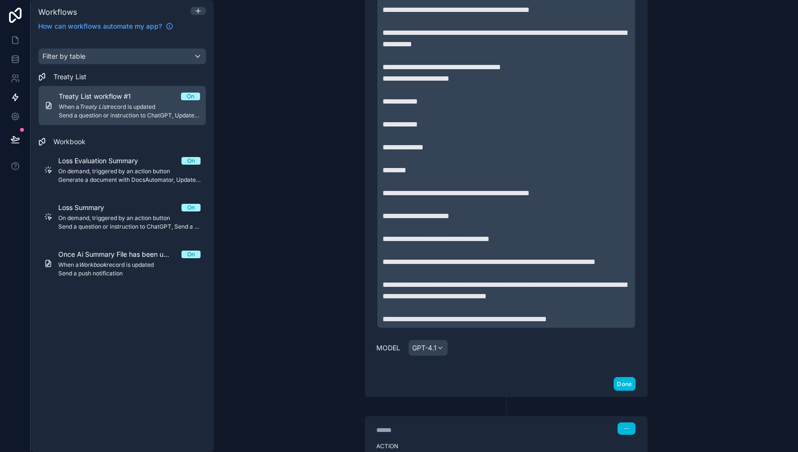
click at [417, 300] on span "**********" at bounding box center [505, 290] width 244 height 19
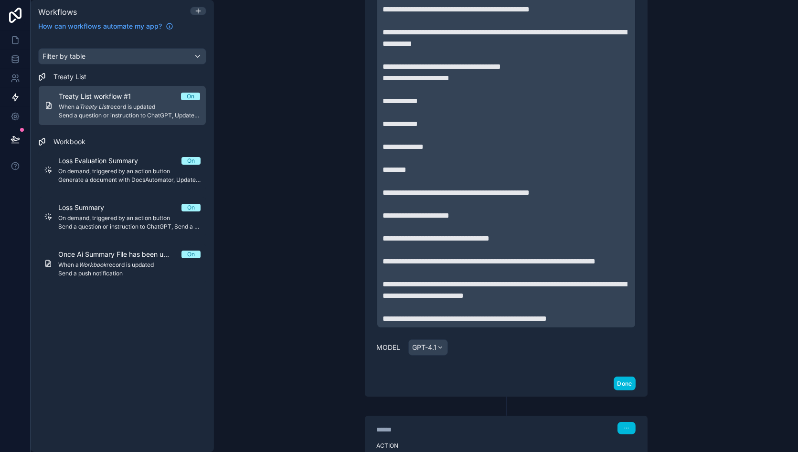
click at [703, 333] on div "**********" at bounding box center [506, 226] width 584 height 452
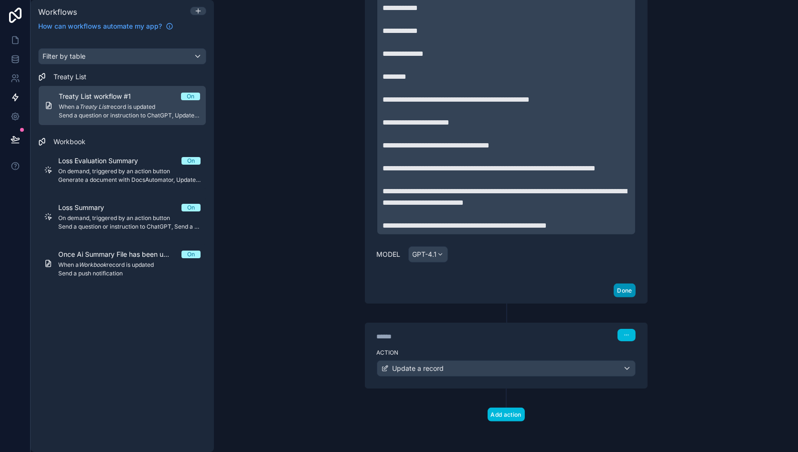
click at [615, 298] on button "Done" at bounding box center [624, 291] width 21 height 14
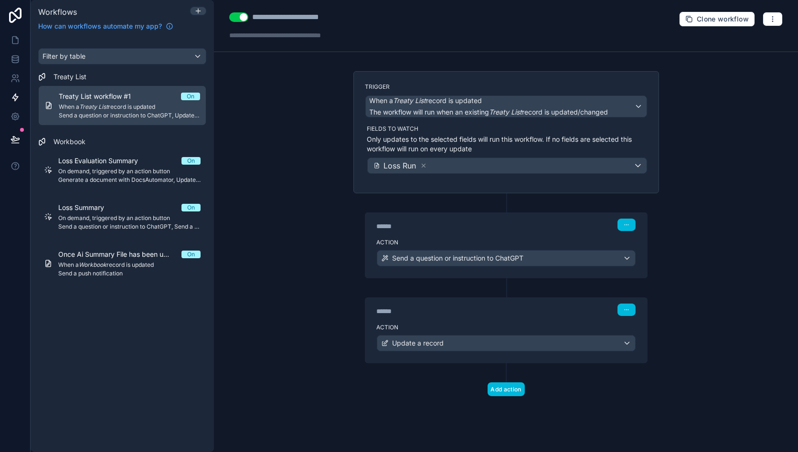
click at [483, 242] on label "Action" at bounding box center [506, 243] width 259 height 8
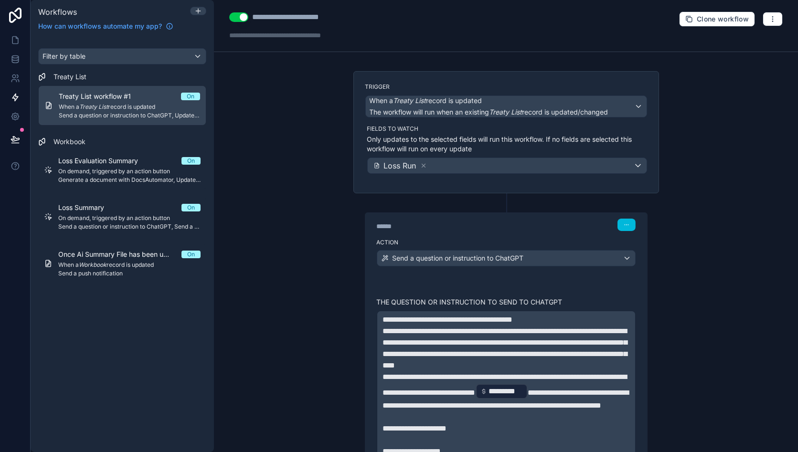
click at [483, 242] on label "Action" at bounding box center [506, 243] width 259 height 8
click at [509, 216] on div "****** Step 1" at bounding box center [506, 224] width 282 height 22
click at [700, 263] on div "**********" at bounding box center [506, 226] width 584 height 452
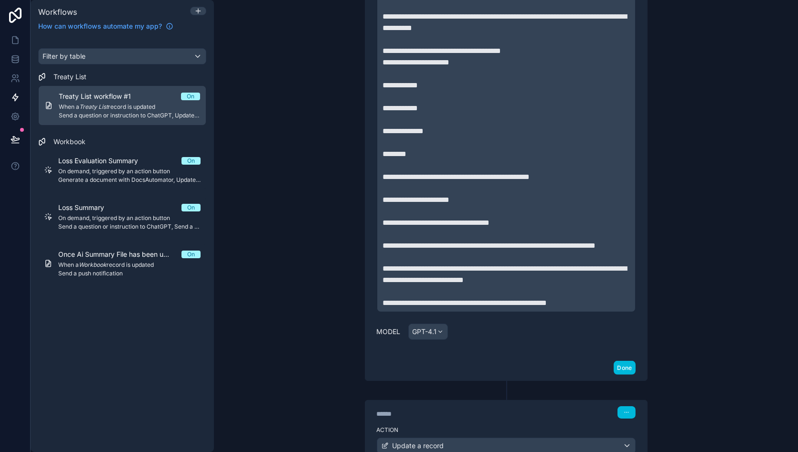
scroll to position [1074, 0]
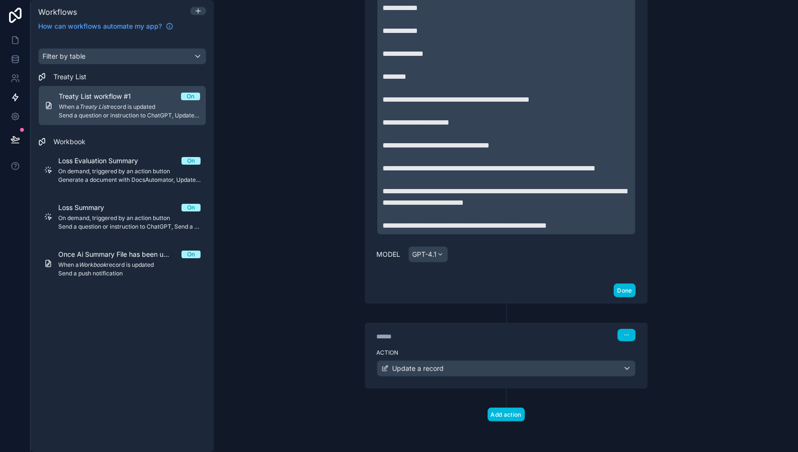
click at [479, 346] on div "Action Update a record" at bounding box center [506, 366] width 282 height 43
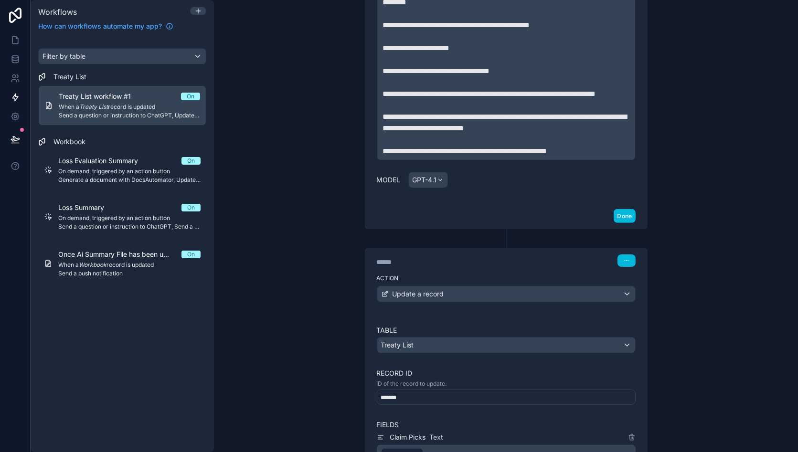
scroll to position [1331, 0]
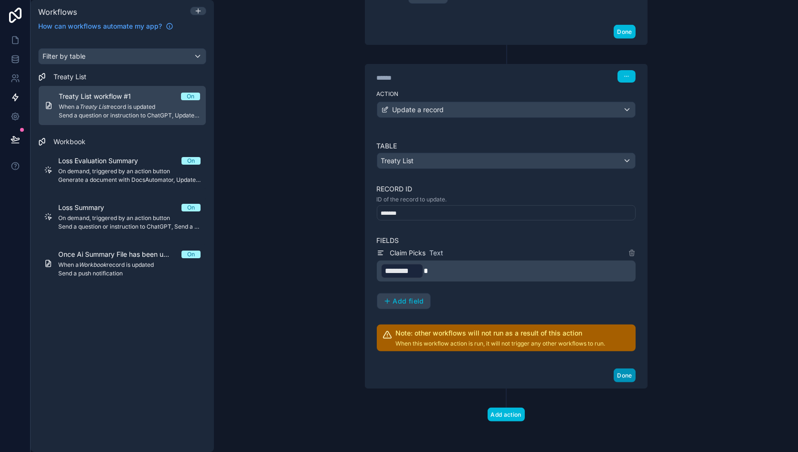
click at [622, 376] on button "Done" at bounding box center [624, 376] width 21 height 14
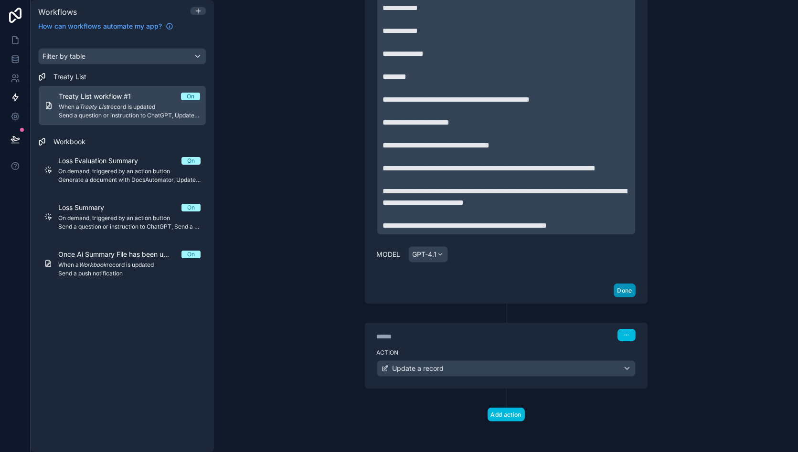
click at [623, 290] on button "Done" at bounding box center [624, 291] width 21 height 14
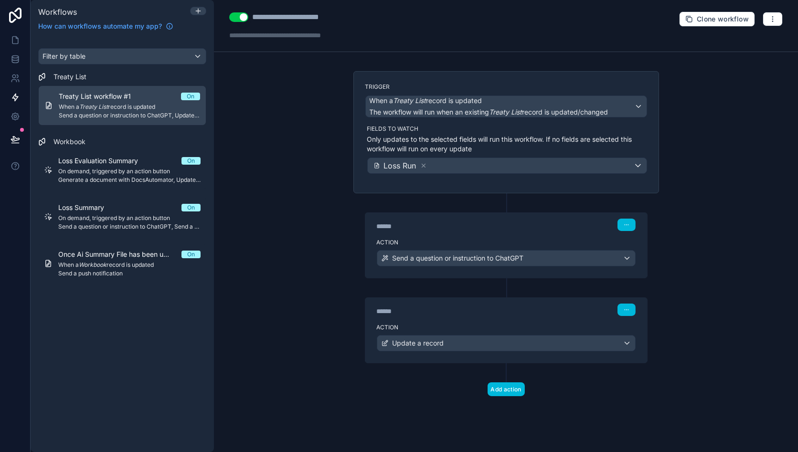
scroll to position [0, 0]
click at [305, 14] on div "**********" at bounding box center [297, 16] width 91 height 11
type div "**********"
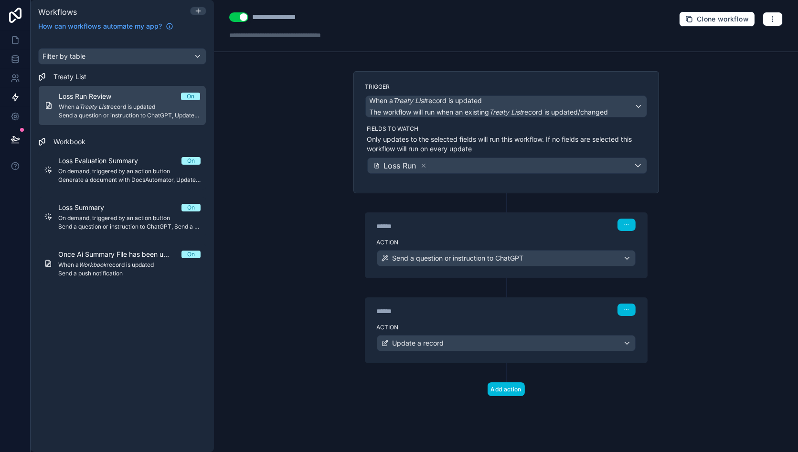
click at [290, 98] on div "**********" at bounding box center [506, 226] width 584 height 452
click at [13, 42] on icon at bounding box center [16, 40] width 10 height 10
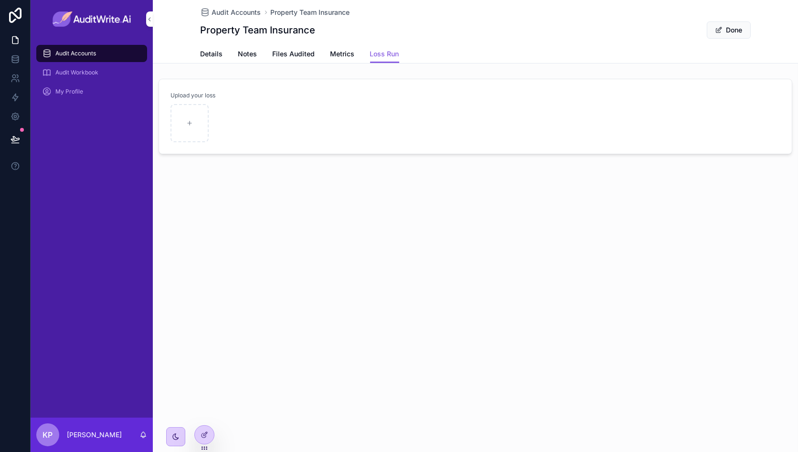
click at [212, 50] on span "Details" at bounding box center [212, 54] width 22 height 10
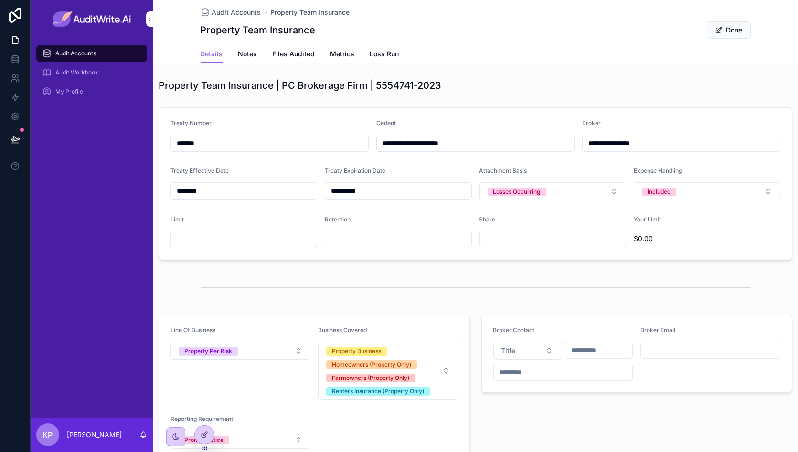
click at [95, 52] on span "Audit Accounts" at bounding box center [75, 54] width 41 height 8
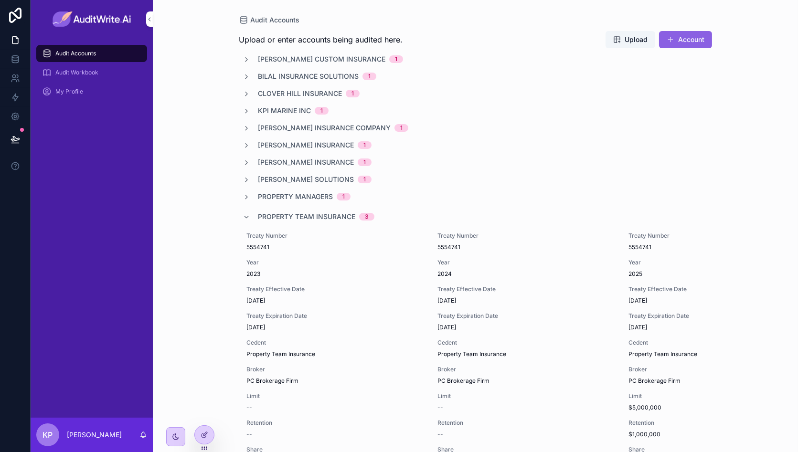
click at [303, 82] on div "Anderson Custom Insurance 1 Bilal Insurance Solutions 1 Clover Hill Insurance 1…" at bounding box center [475, 412] width 473 height 716
click at [311, 75] on span "Bilal Insurance Solutions" at bounding box center [308, 77] width 101 height 10
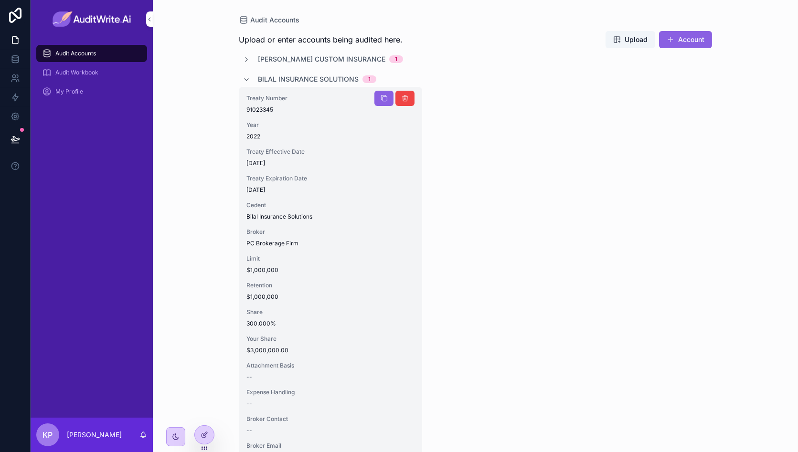
click at [255, 196] on div "Treaty Number 91023345 Year 2022 Treaty Effective Date 1/1/2022 Treaty Expirati…" at bounding box center [330, 331] width 183 height 489
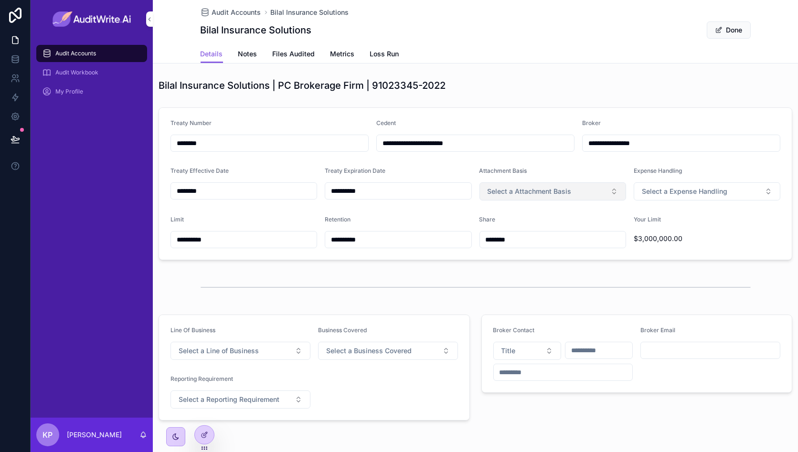
click at [552, 196] on button "Select a Attachment Basis" at bounding box center [553, 191] width 147 height 18
click at [537, 231] on div "Losses Occurring" at bounding box center [514, 229] width 47 height 9
click at [229, 185] on input "********" at bounding box center [244, 190] width 146 height 13
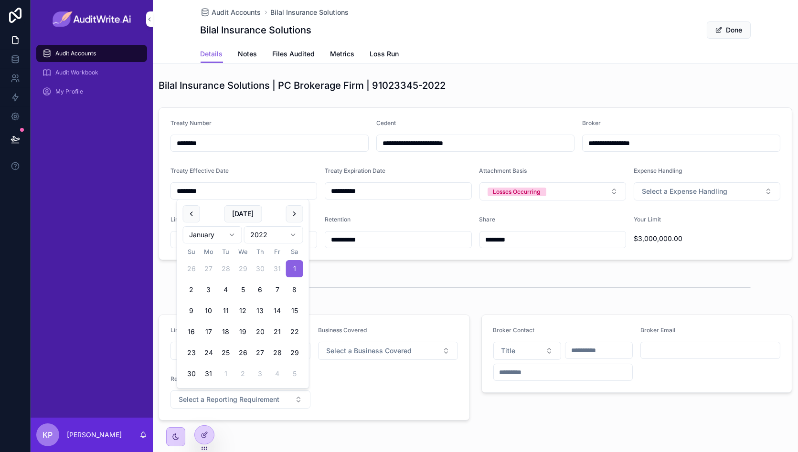
click at [271, 236] on html "**********" at bounding box center [399, 226] width 798 height 452
click at [282, 231] on html "**********" at bounding box center [399, 226] width 798 height 452
click at [273, 236] on html "**********" at bounding box center [399, 226] width 798 height 452
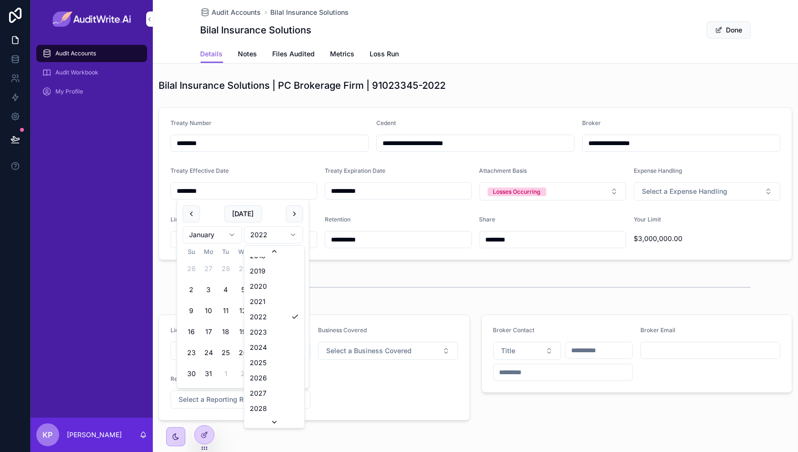
scroll to position [1835, 0]
click at [193, 269] on button "1" at bounding box center [191, 268] width 17 height 17
type input "********"
click at [378, 189] on input "**********" at bounding box center [398, 190] width 146 height 13
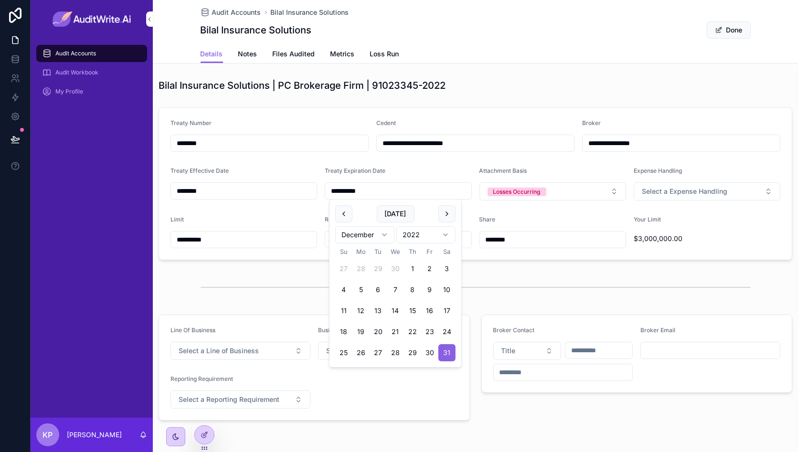
click at [424, 238] on html "**********" at bounding box center [399, 226] width 798 height 452
click at [418, 229] on html "**********" at bounding box center [399, 226] width 798 height 452
click at [447, 350] on button "31" at bounding box center [447, 352] width 17 height 17
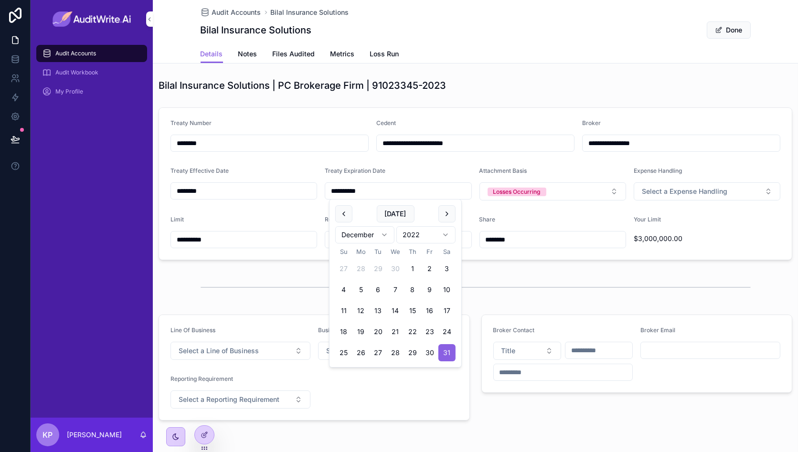
click at [430, 229] on html "**********" at bounding box center [399, 226] width 798 height 452
click at [342, 373] on button "31" at bounding box center [343, 373] width 17 height 17
type input "**********"
click at [389, 169] on div "Treaty Expiration Date" at bounding box center [398, 172] width 147 height 11
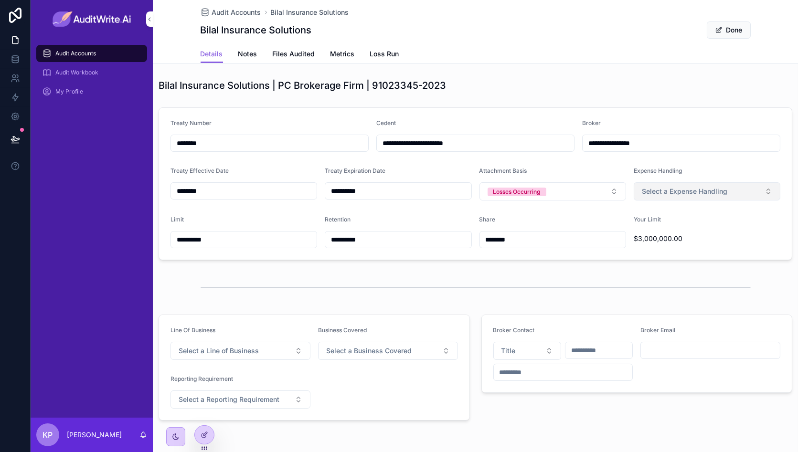
click at [671, 192] on span "Select a Expense Handling" at bounding box center [685, 192] width 86 height 10
click at [670, 227] on span "Included" at bounding box center [654, 229] width 34 height 9
click at [493, 238] on input "********" at bounding box center [553, 239] width 146 height 13
type input "******"
click at [542, 205] on form "**********" at bounding box center [475, 184] width 633 height 152
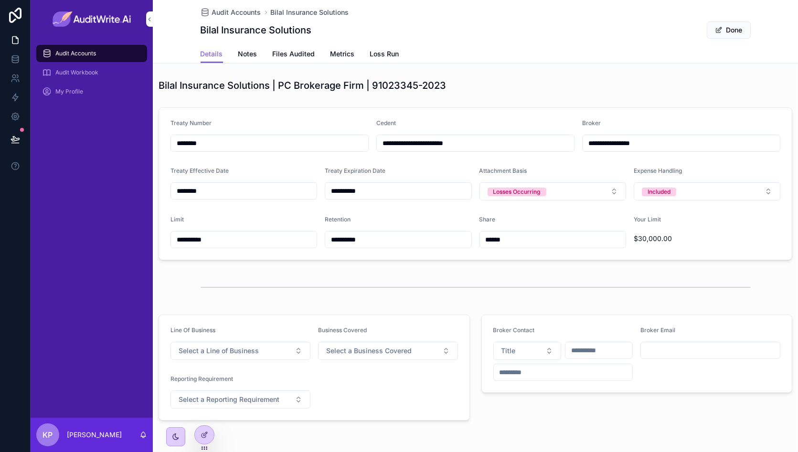
scroll to position [32, 0]
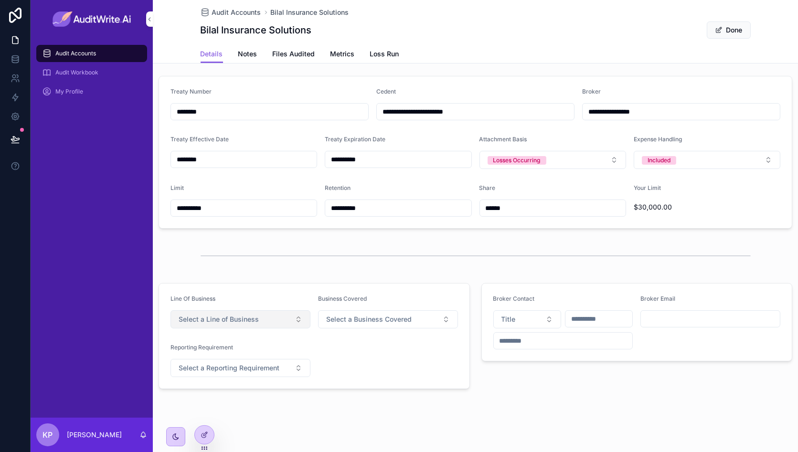
click at [263, 315] on button "Select a Line of Business" at bounding box center [241, 320] width 140 height 18
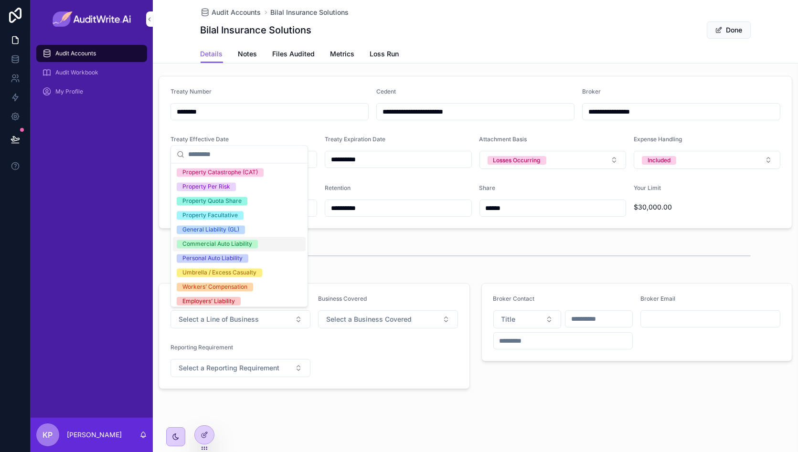
click at [260, 247] on div "Commercial Auto Liability" at bounding box center [239, 244] width 133 height 14
click at [376, 322] on span "Select a Business Covered" at bounding box center [369, 320] width 86 height 10
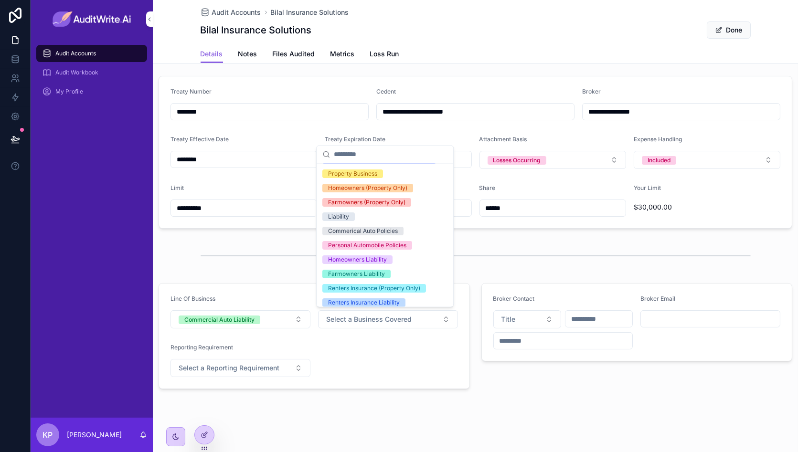
scroll to position [112, 0]
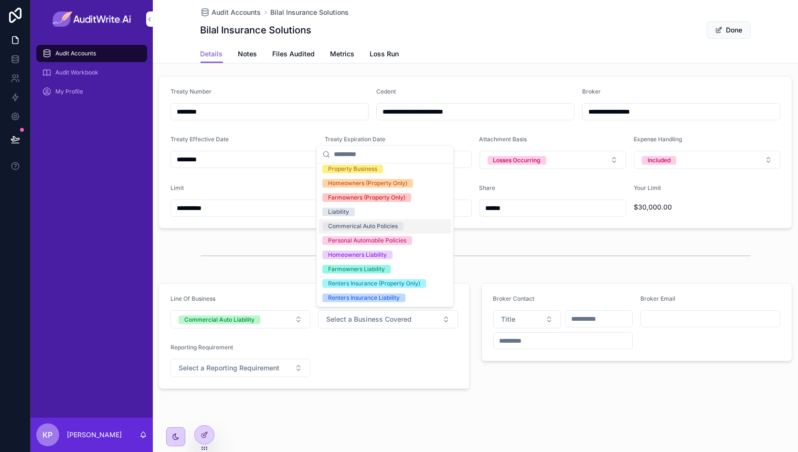
click at [399, 225] on span "Commerical Auto Policies" at bounding box center [362, 226] width 81 height 9
click at [411, 365] on form "Line Of Business Commercial Auto Liability Business Covered Commerical Auto Pol…" at bounding box center [314, 336] width 311 height 105
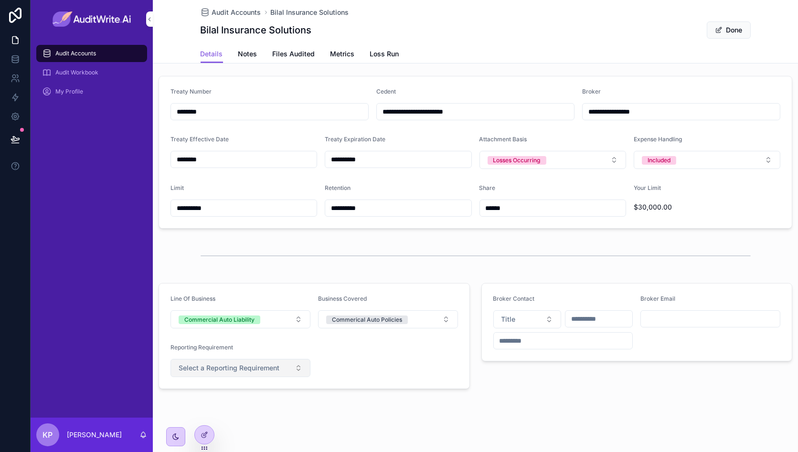
click at [276, 369] on span "Select a Reporting Requirement" at bounding box center [229, 369] width 101 height 10
click at [254, 420] on div "Seven Deadly Sins" at bounding box center [239, 419] width 133 height 14
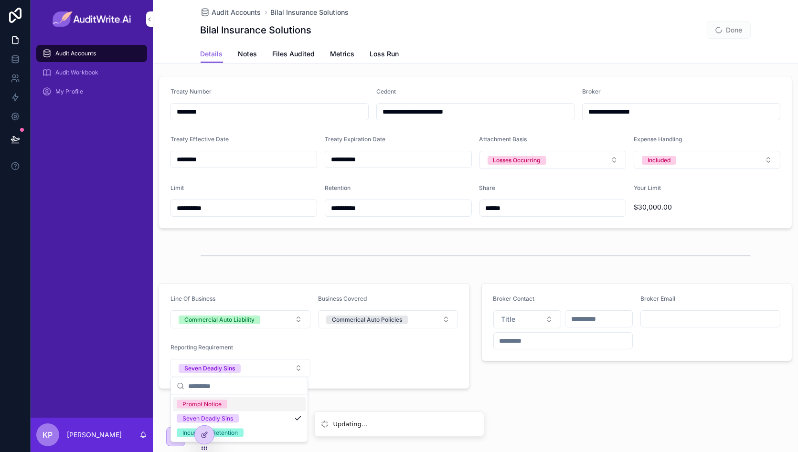
click at [389, 368] on form "Line Of Business Commercial Auto Liability Business Covered Commerical Auto Pol…" at bounding box center [314, 336] width 311 height 105
click at [282, 365] on button "Seven Deadly Sins" at bounding box center [241, 368] width 140 height 18
click at [387, 369] on form "Line Of Business Commercial Auto Liability Business Covered Commerical Auto Pol…" at bounding box center [314, 336] width 311 height 105
click at [282, 366] on button "Seven Deadly Sins" at bounding box center [241, 368] width 140 height 18
click at [262, 431] on div "Incurred > Retention" at bounding box center [239, 433] width 133 height 14
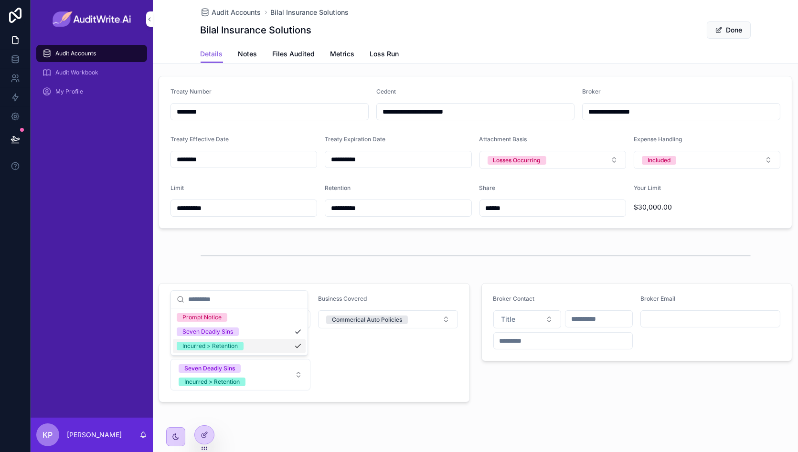
click at [357, 377] on form "Line Of Business Commercial Auto Liability Business Covered Commerical Auto Pol…" at bounding box center [314, 343] width 311 height 118
click at [243, 108] on input "********" at bounding box center [269, 111] width 197 height 13
click at [249, 48] on link "Notes" at bounding box center [247, 54] width 19 height 19
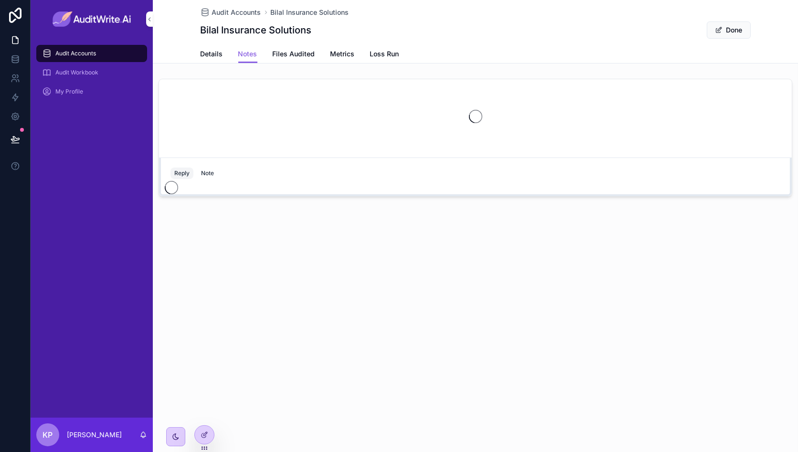
click at [298, 51] on span "Files Audited" at bounding box center [294, 54] width 43 height 10
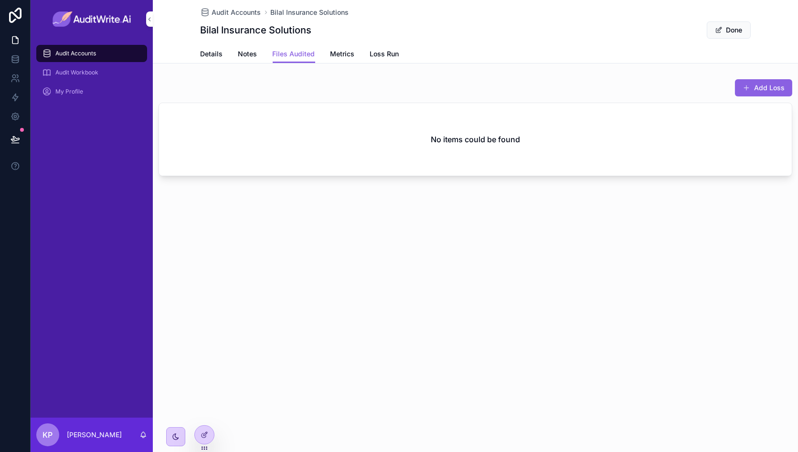
click at [350, 59] on link "Metrics" at bounding box center [343, 54] width 24 height 19
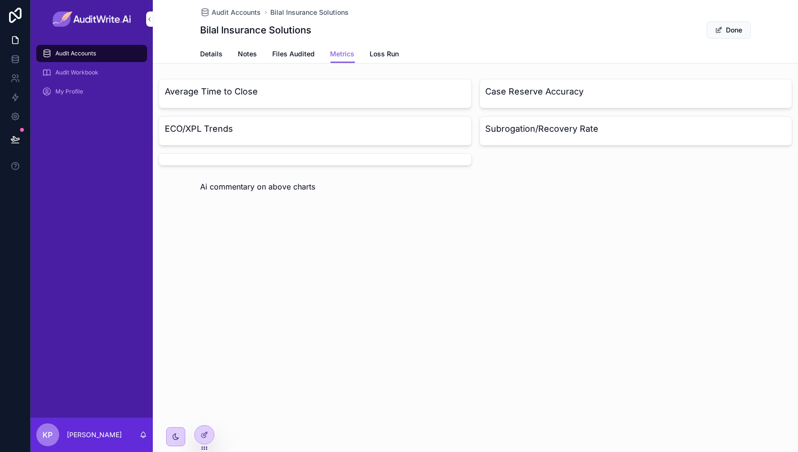
click at [208, 59] on link "Details" at bounding box center [212, 54] width 22 height 19
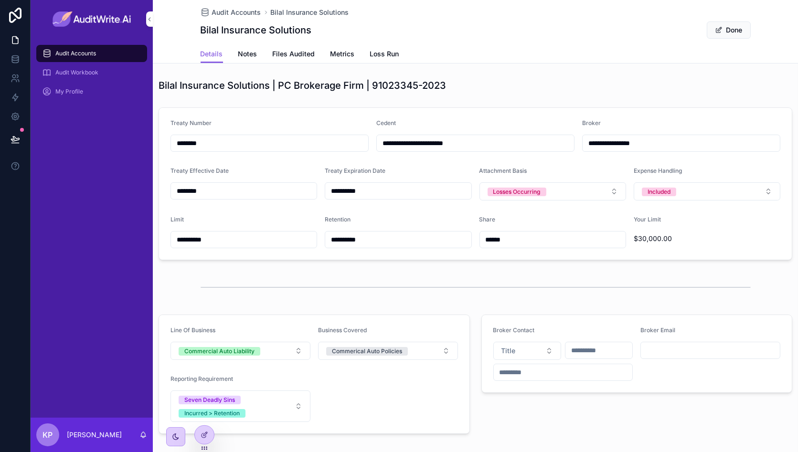
click at [388, 53] on span "Loss Run" at bounding box center [384, 54] width 29 height 10
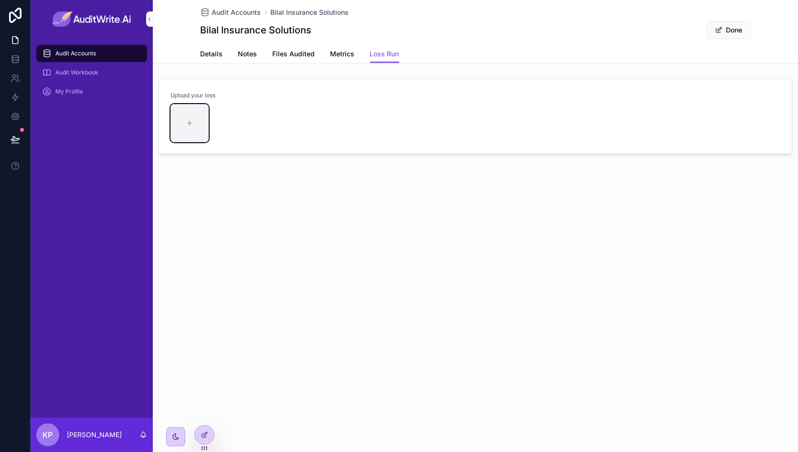
click at [189, 120] on icon "scrollable content" at bounding box center [189, 123] width 7 height 7
type input "**********"
click at [725, 29] on button "Done" at bounding box center [729, 29] width 44 height 17
click at [228, 99] on div "Upload your loss" at bounding box center [476, 96] width 610 height 10
click at [229, 114] on span "Most-recent-Loss-run" at bounding box center [205, 112] width 69 height 10
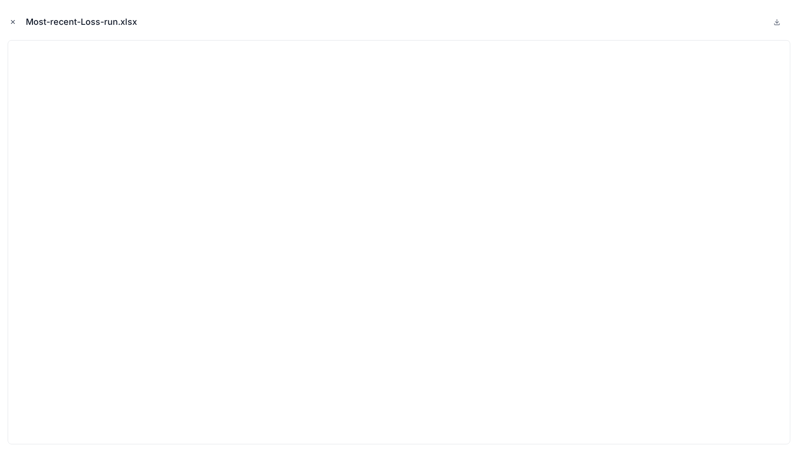
click at [15, 21] on icon "Close modal" at bounding box center [13, 22] width 7 height 7
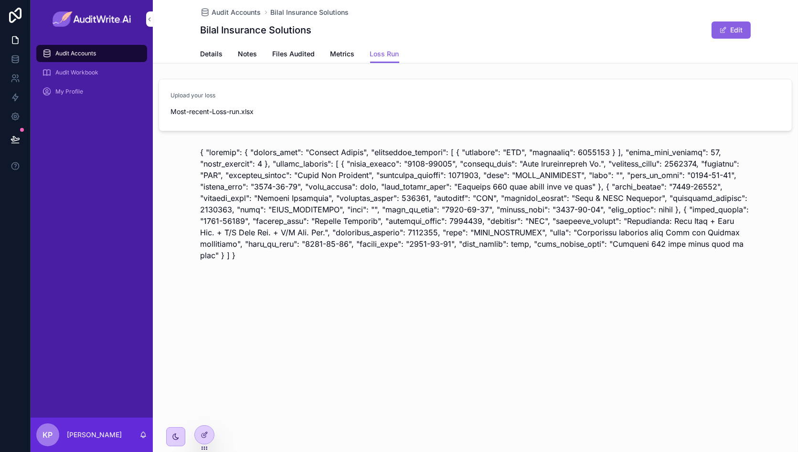
click at [526, 213] on p "scrollable content" at bounding box center [476, 204] width 550 height 115
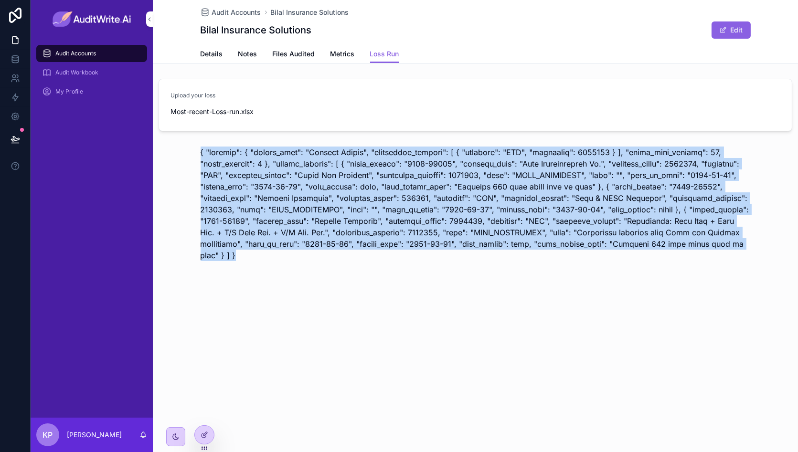
click at [526, 213] on p "scrollable content" at bounding box center [476, 204] width 550 height 115
click at [400, 194] on p "scrollable content" at bounding box center [476, 204] width 550 height 115
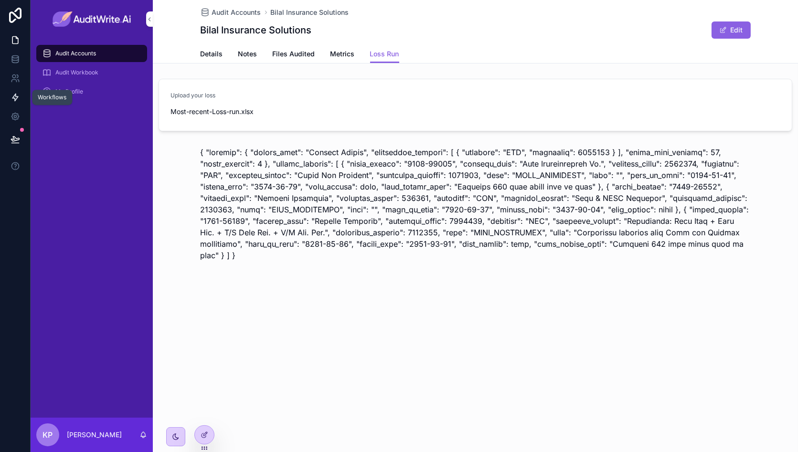
click at [21, 93] on link at bounding box center [15, 97] width 30 height 19
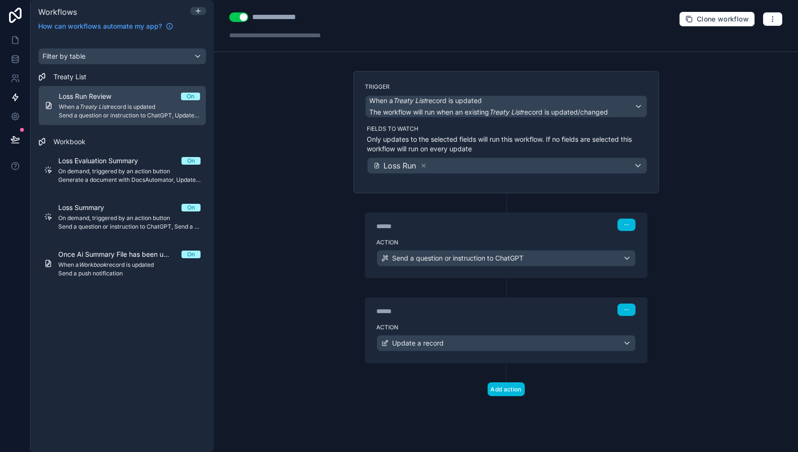
click at [485, 230] on div "****** Step 1" at bounding box center [506, 224] width 282 height 22
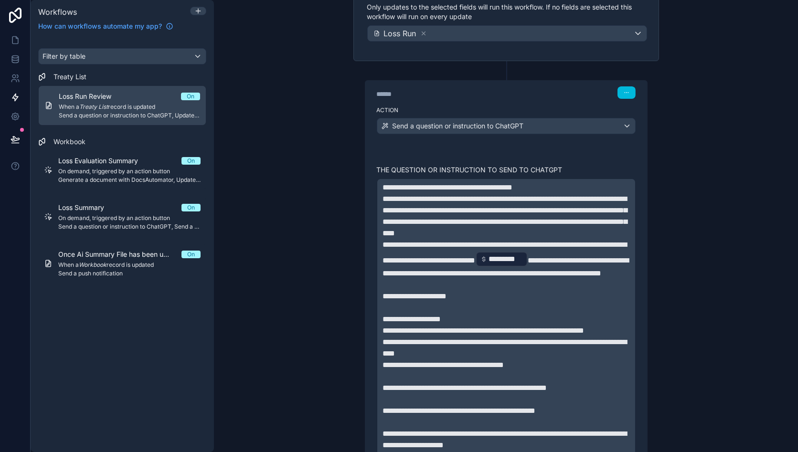
scroll to position [133, 0]
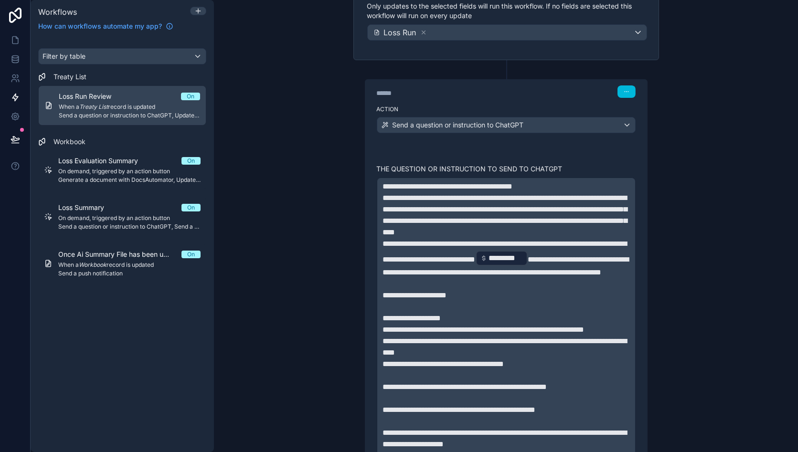
click at [489, 290] on p "﻿" at bounding box center [506, 284] width 247 height 11
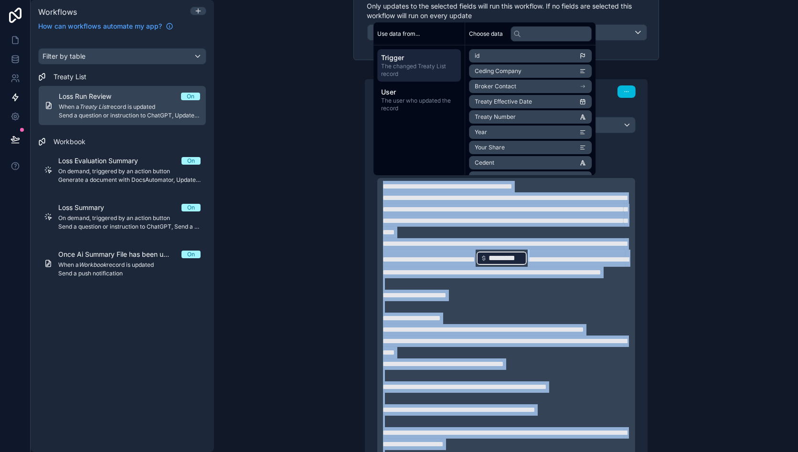
copy div "**********"
click at [42, 335] on div "Filter by table Treaty List Loss Run Review On When a Treaty List record is upd…" at bounding box center [122, 245] width 183 height 416
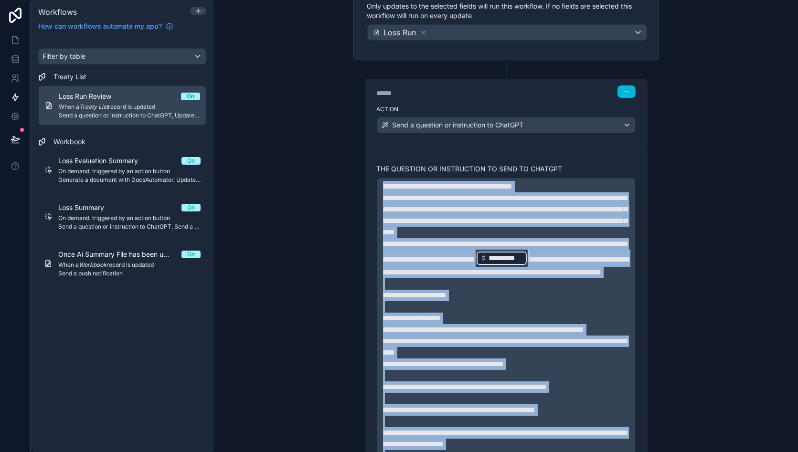
click at [469, 247] on p "**********" at bounding box center [506, 258] width 247 height 40
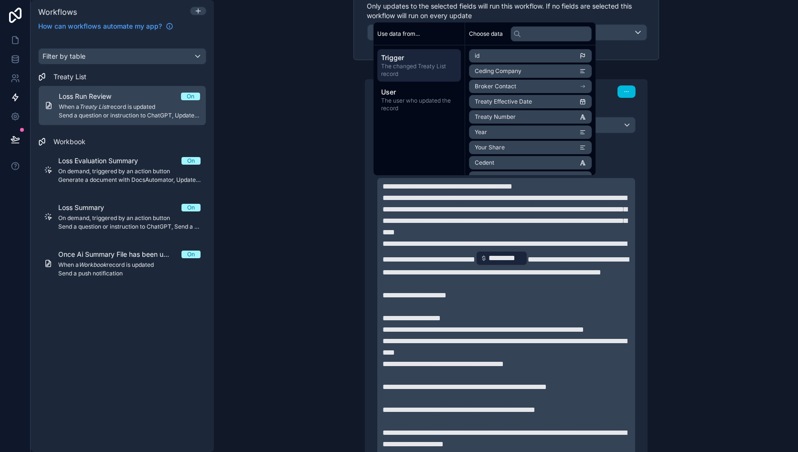
click at [536, 274] on span "**********" at bounding box center [506, 266] width 246 height 20
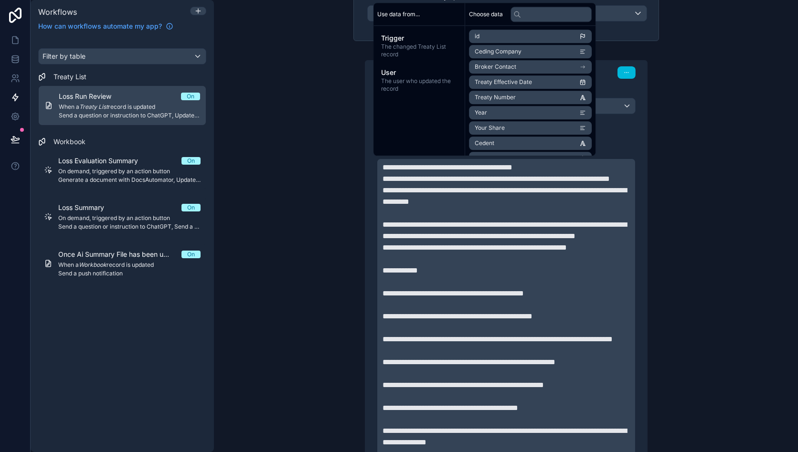
scroll to position [153, 0]
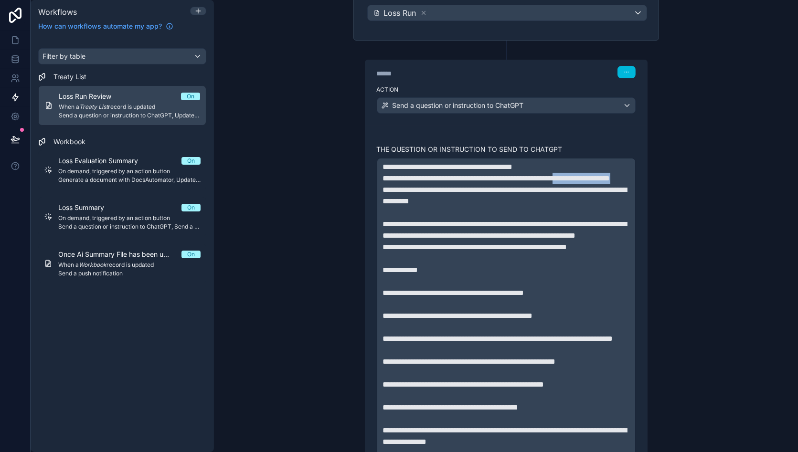
drag, startPoint x: 460, startPoint y: 187, endPoint x: 367, endPoint y: 191, distance: 92.3
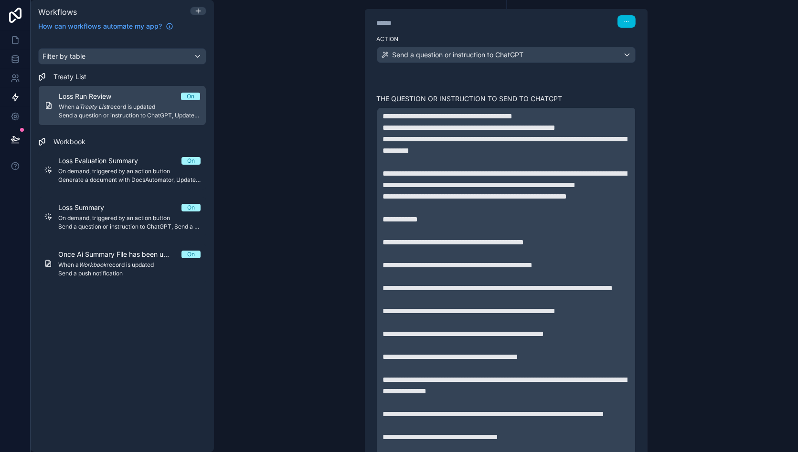
scroll to position [207, 0]
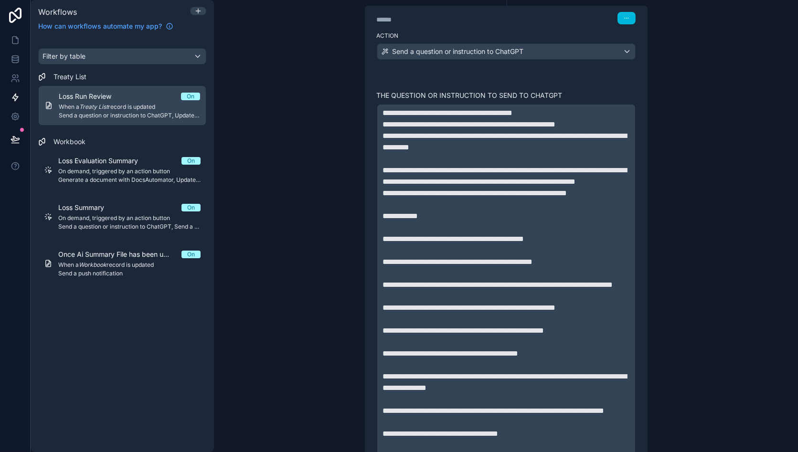
click at [554, 182] on span "**********" at bounding box center [505, 176] width 244 height 19
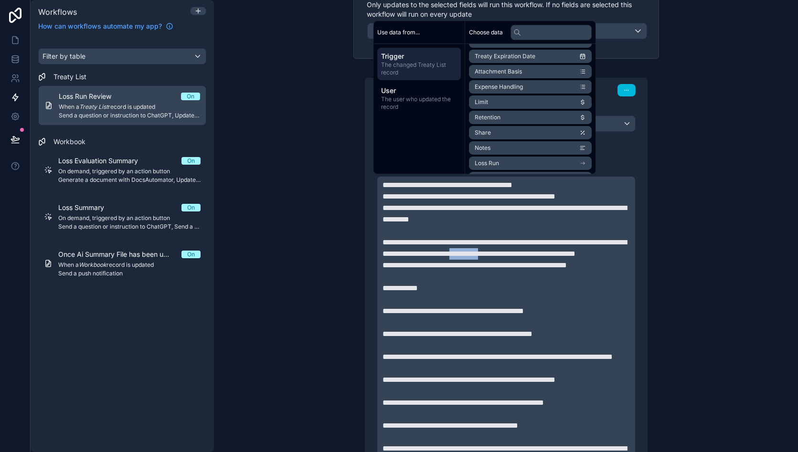
scroll to position [148, 0]
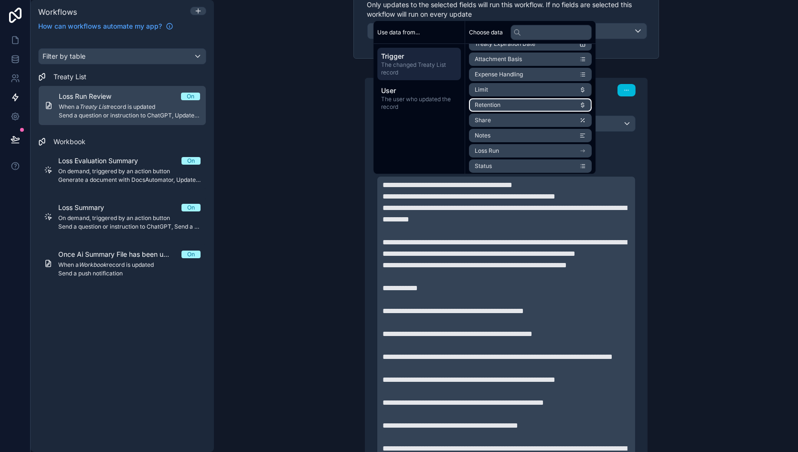
click at [524, 103] on li "Retention" at bounding box center [530, 104] width 123 height 13
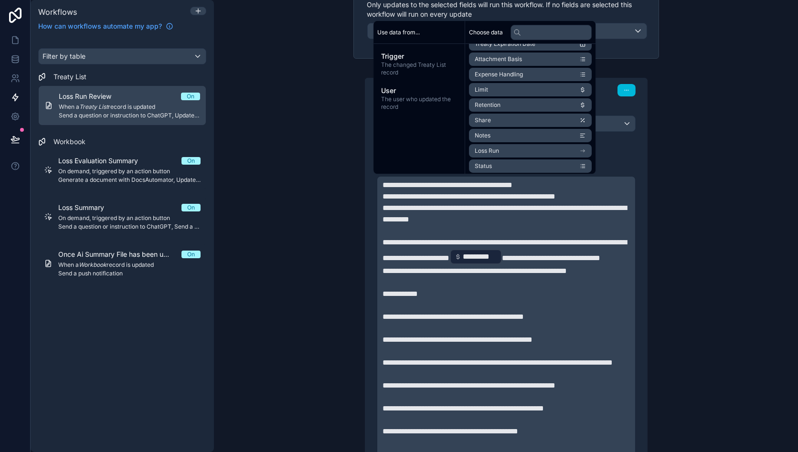
scroll to position [144, 0]
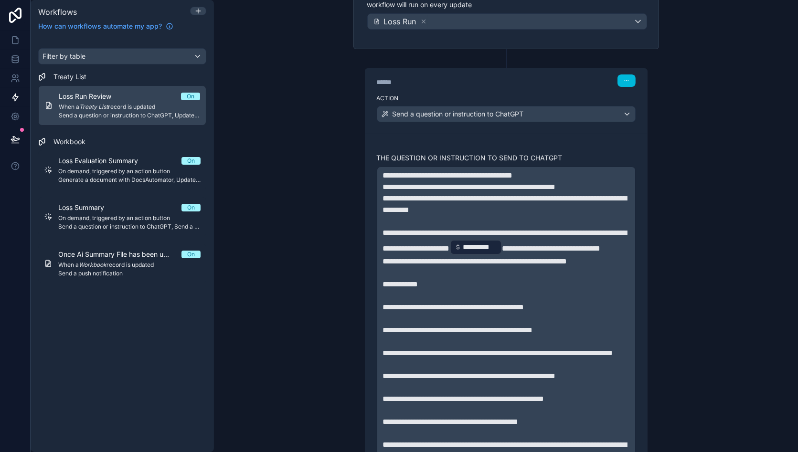
drag, startPoint x: 471, startPoint y: 262, endPoint x: 488, endPoint y: 256, distance: 18.6
click at [488, 256] on p "**********" at bounding box center [506, 241] width 247 height 29
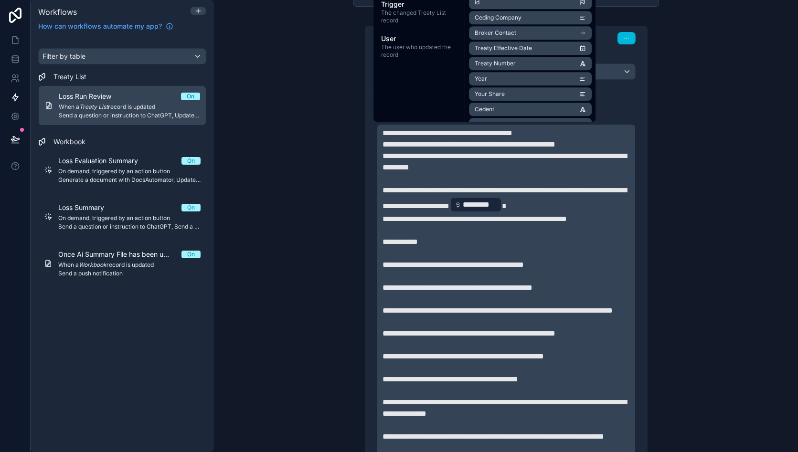
scroll to position [239, 0]
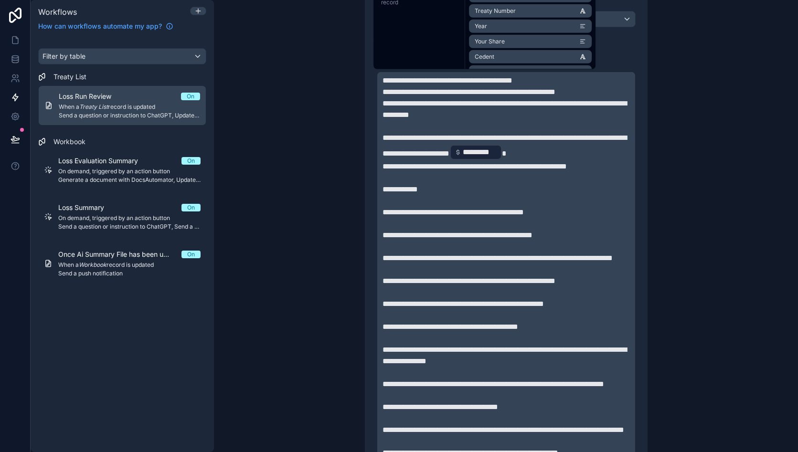
click at [530, 235] on span "**********" at bounding box center [458, 235] width 150 height 7
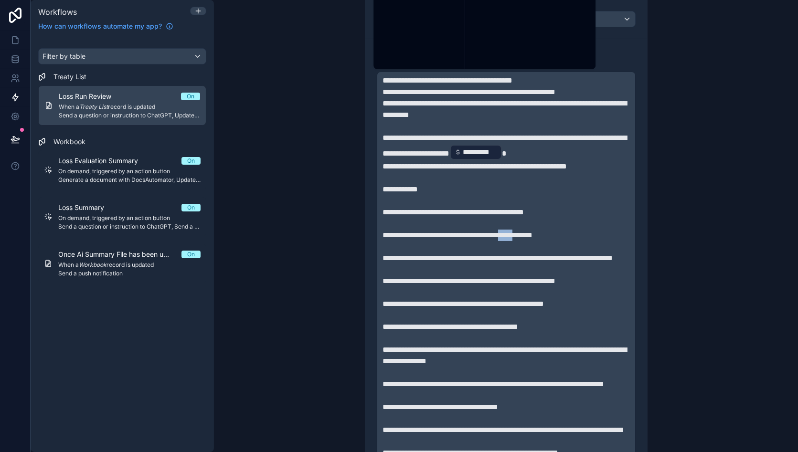
click at [530, 235] on span "**********" at bounding box center [458, 235] width 150 height 7
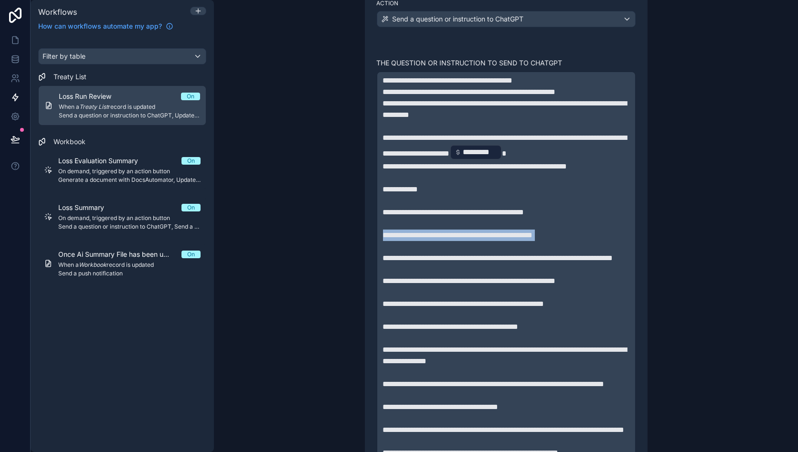
click at [530, 235] on span "**********" at bounding box center [458, 235] width 150 height 7
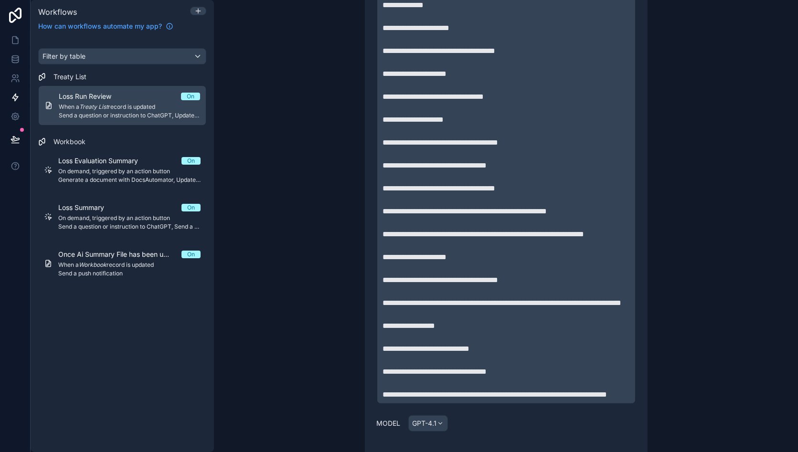
scroll to position [750, 0]
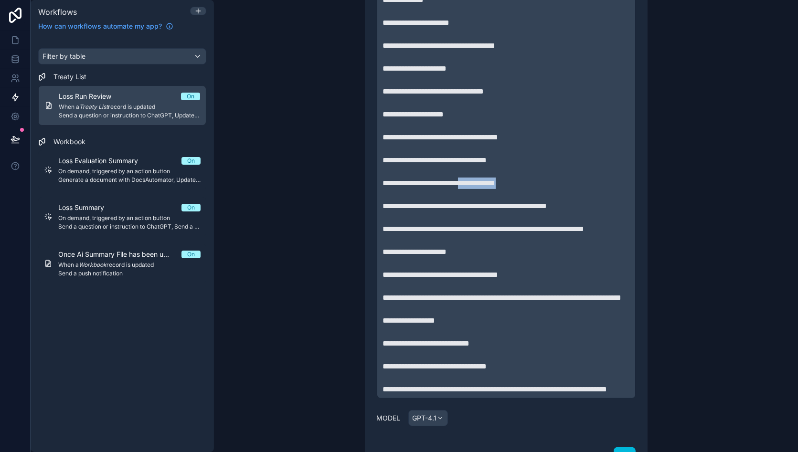
drag, startPoint x: 522, startPoint y: 226, endPoint x: 467, endPoint y: 226, distance: 54.5
click at [467, 189] on p "**********" at bounding box center [506, 183] width 247 height 11
drag, startPoint x: 489, startPoint y: 226, endPoint x: 371, endPoint y: 225, distance: 118.0
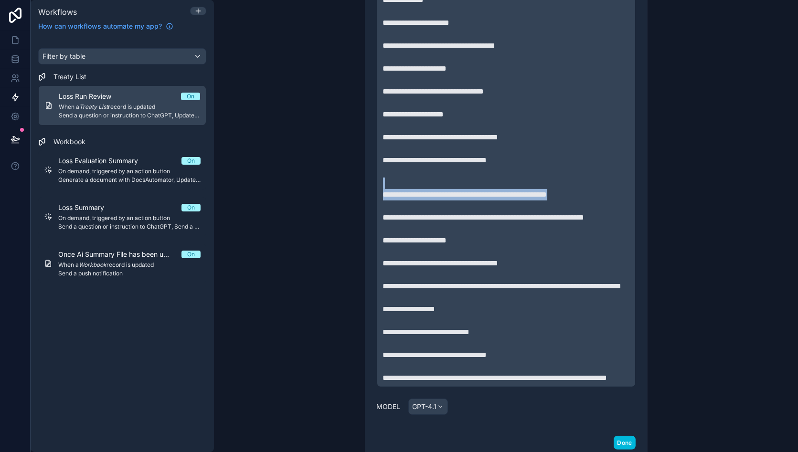
drag, startPoint x: 593, startPoint y: 238, endPoint x: 364, endPoint y: 232, distance: 229.4
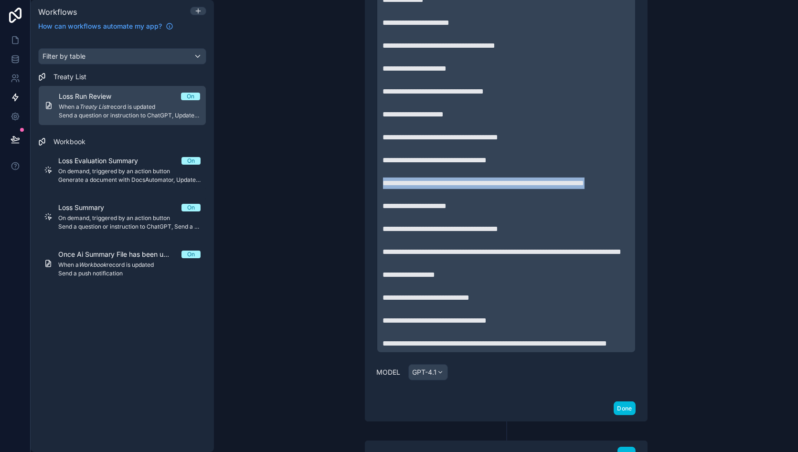
drag, startPoint x: 438, startPoint y: 239, endPoint x: 368, endPoint y: 229, distance: 70.5
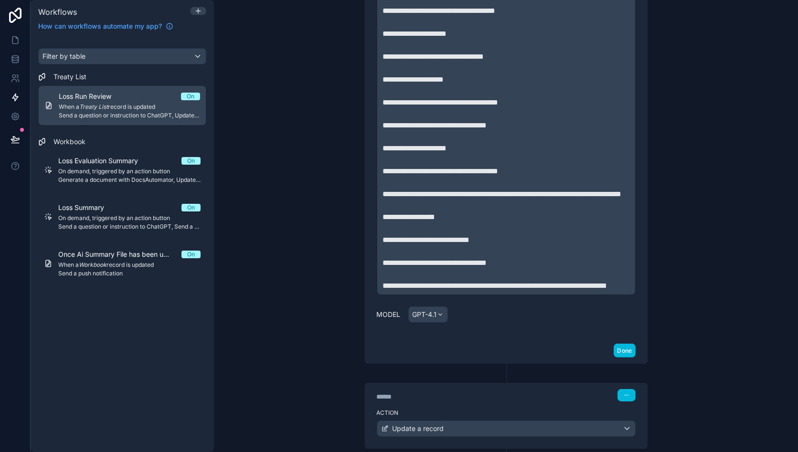
scroll to position [786, 0]
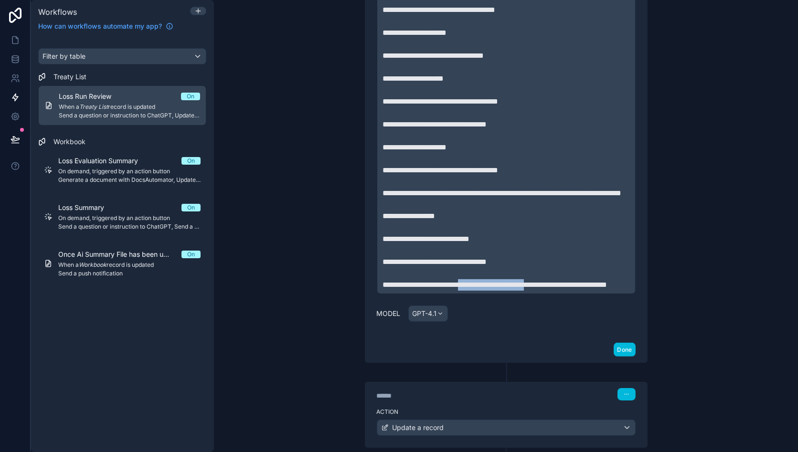
drag, startPoint x: 471, startPoint y: 340, endPoint x: 554, endPoint y: 342, distance: 83.6
click at [554, 289] on span "**********" at bounding box center [495, 284] width 225 height 7
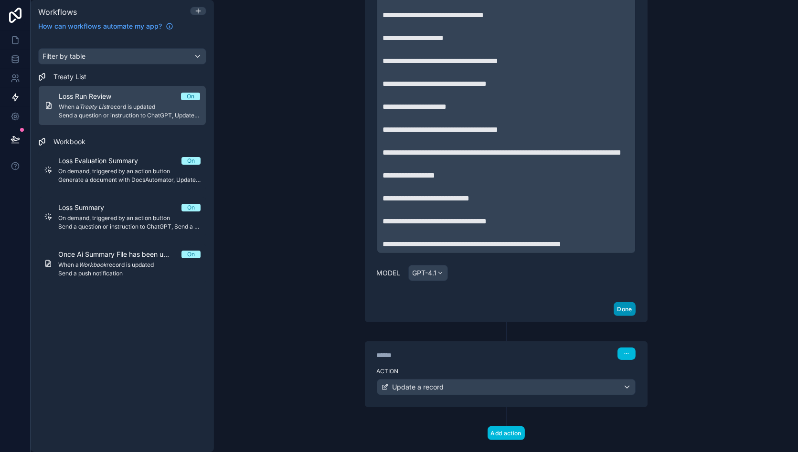
click at [622, 316] on button "Done" at bounding box center [624, 309] width 21 height 14
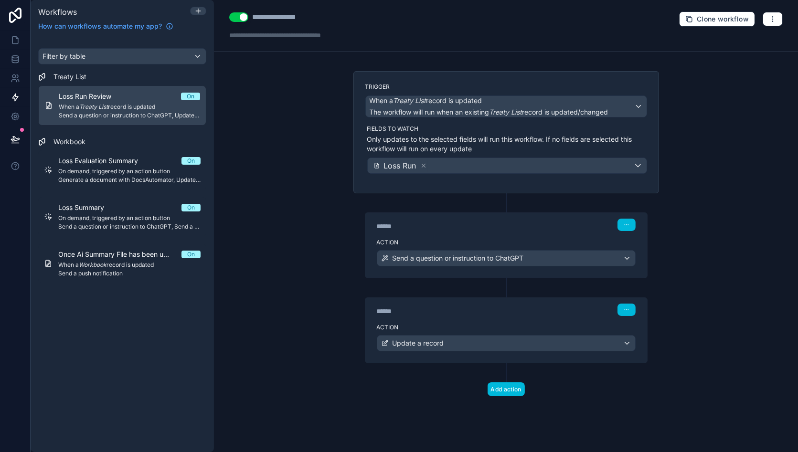
click at [531, 325] on label "Action" at bounding box center [506, 328] width 259 height 8
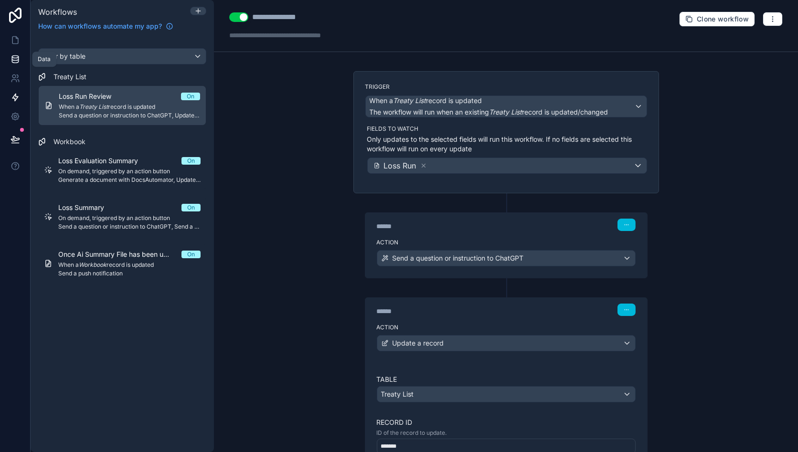
click at [18, 62] on icon at bounding box center [15, 61] width 6 height 4
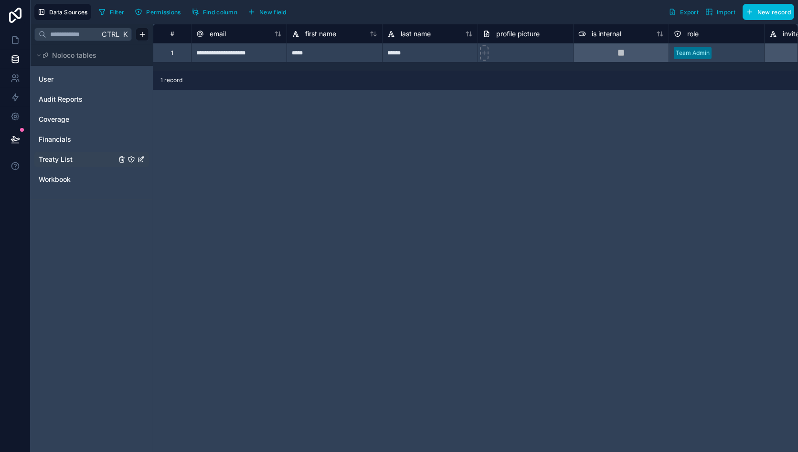
click at [86, 159] on link "Treaty List" at bounding box center [77, 160] width 77 height 10
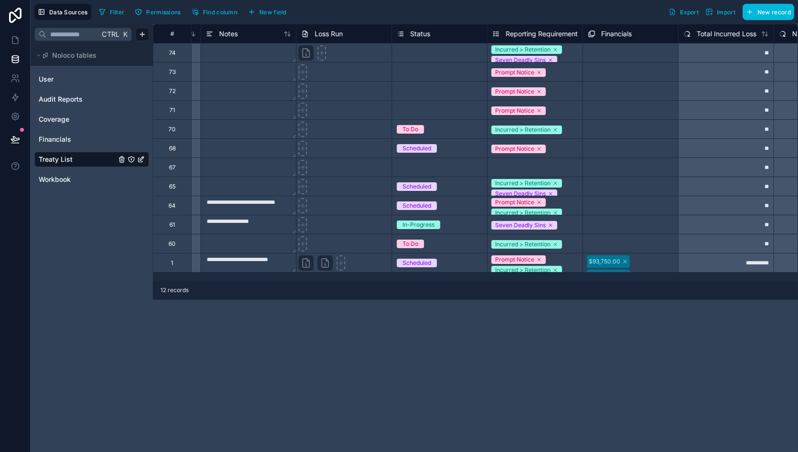
scroll to position [0, 1330]
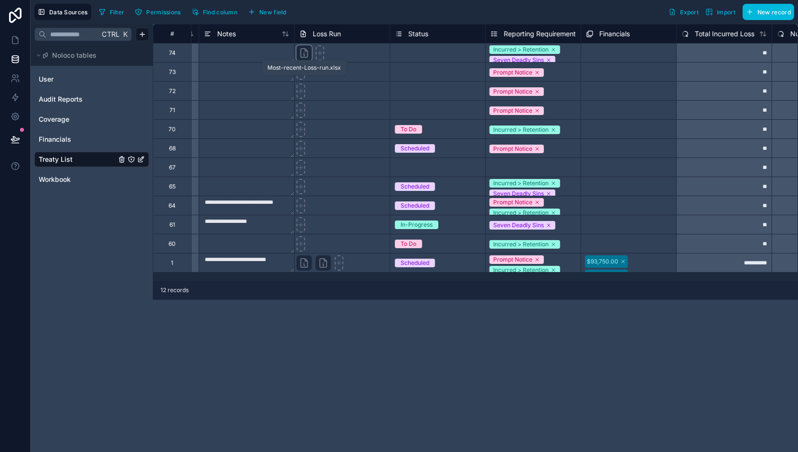
click at [303, 56] on icon at bounding box center [304, 53] width 7 height 9
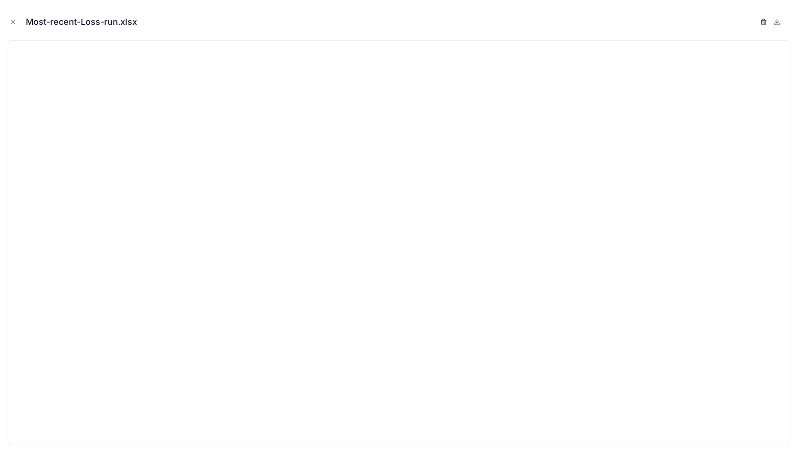
click at [765, 20] on icon "button" at bounding box center [764, 22] width 8 height 8
click at [765, 20] on icon "button" at bounding box center [764, 22] width 4 height 4
click at [765, 20] on icon "button" at bounding box center [764, 22] width 8 height 8
click at [754, 22] on icon "button" at bounding box center [754, 22] width 0 height 2
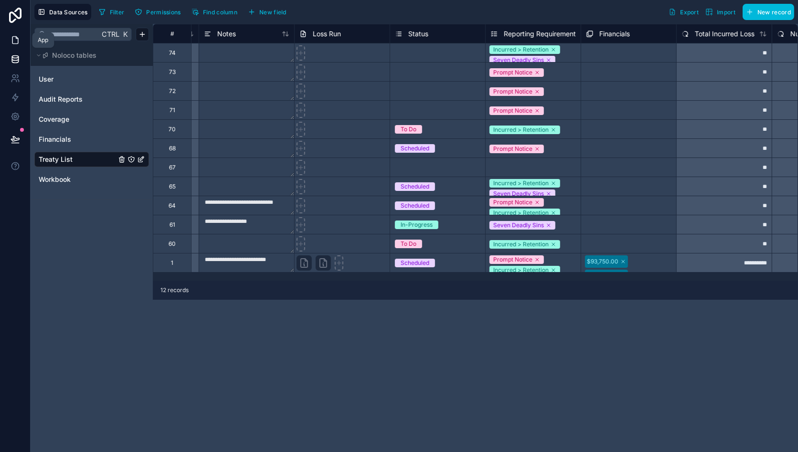
click at [11, 42] on icon at bounding box center [16, 40] width 10 height 10
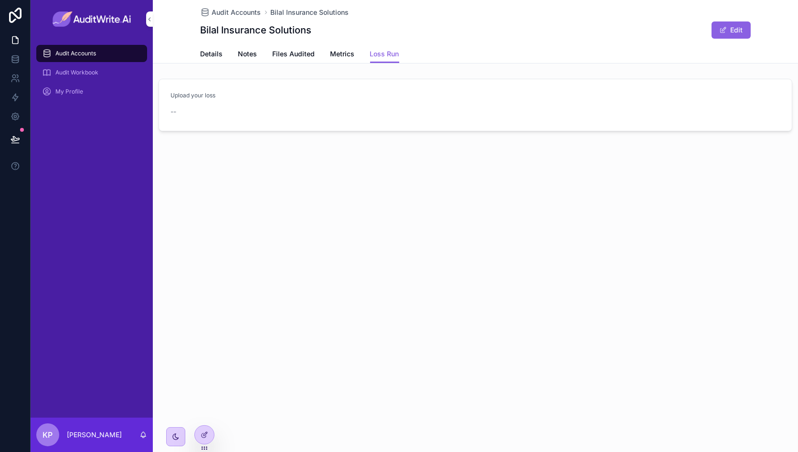
click at [213, 54] on span "Details" at bounding box center [212, 54] width 22 height 10
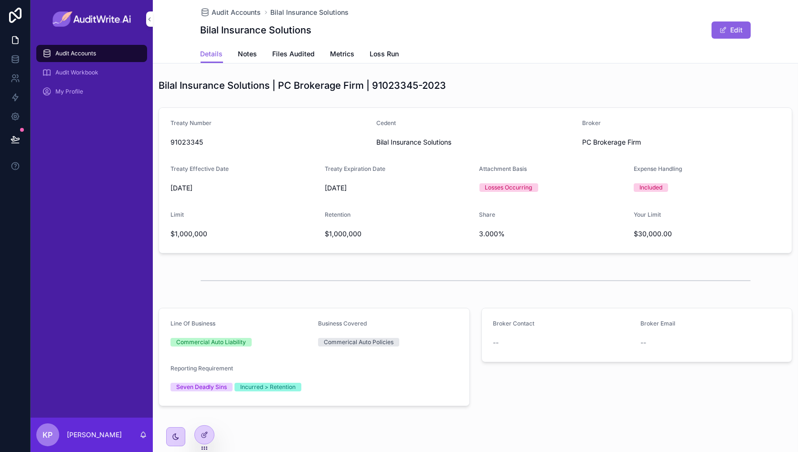
click at [388, 57] on span "Loss Run" at bounding box center [384, 54] width 29 height 10
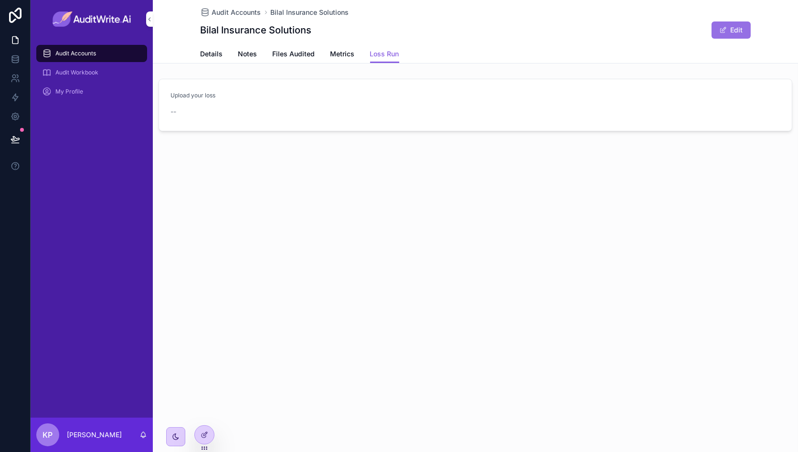
click at [733, 25] on button "Edit" at bounding box center [731, 29] width 39 height 17
click at [191, 122] on icon "scrollable content" at bounding box center [189, 123] width 7 height 7
type input "**********"
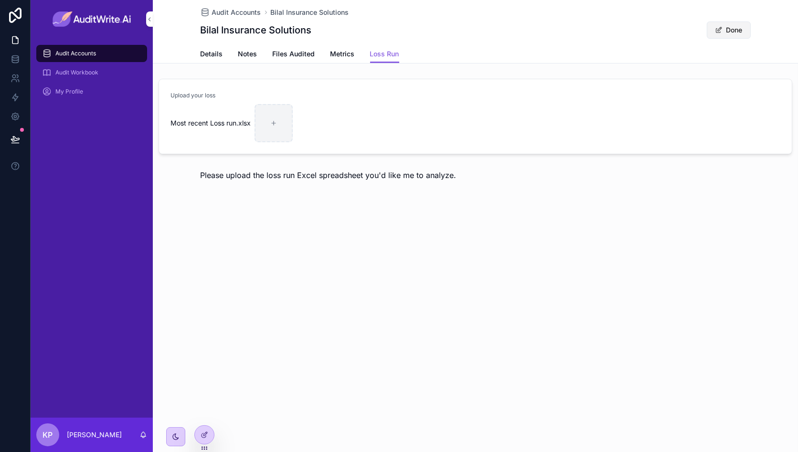
click at [734, 28] on button "Done" at bounding box center [729, 29] width 44 height 17
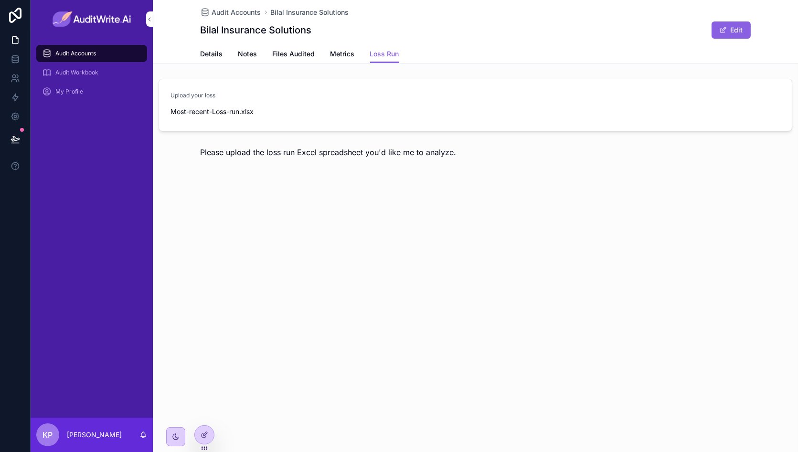
click at [428, 152] on span "Please upload the loss run Excel spreadsheet you'd like me to analyze." at bounding box center [329, 153] width 256 height 10
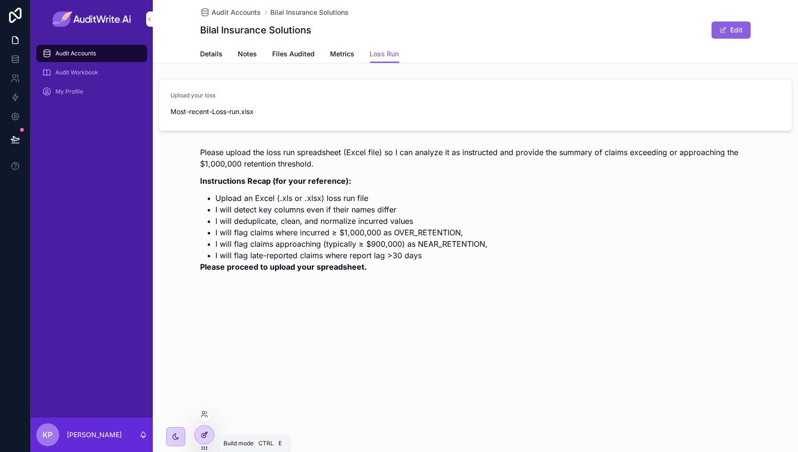
click at [206, 428] on div at bounding box center [204, 435] width 19 height 18
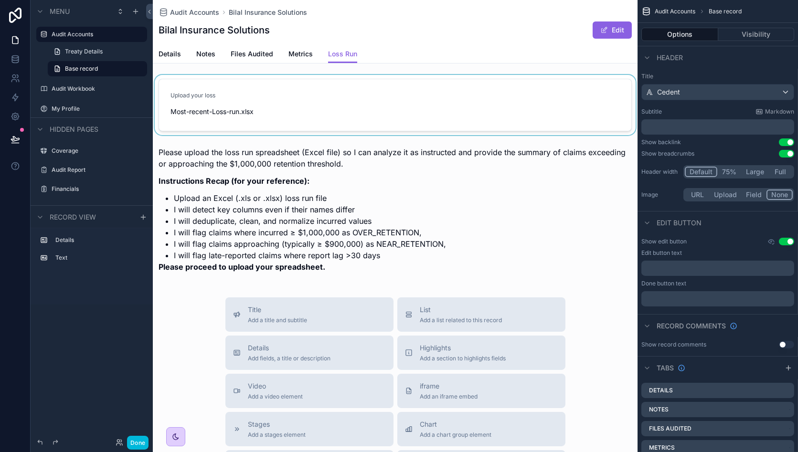
click at [427, 90] on div "scrollable content" at bounding box center [395, 105] width 485 height 60
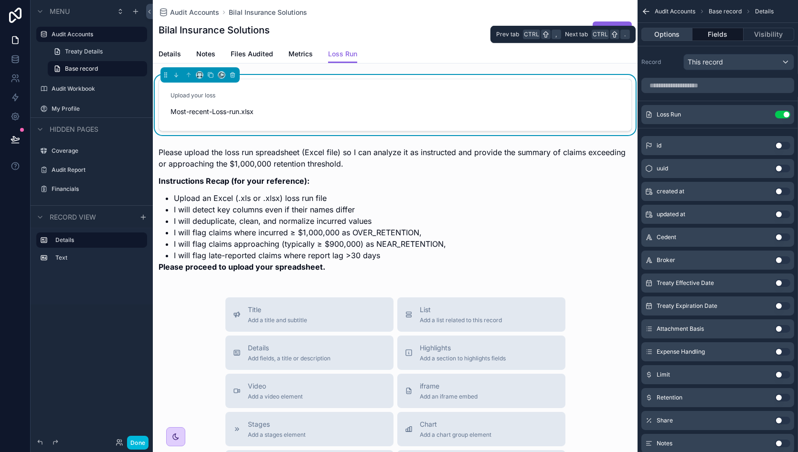
click at [664, 33] on button "Options" at bounding box center [667, 34] width 51 height 13
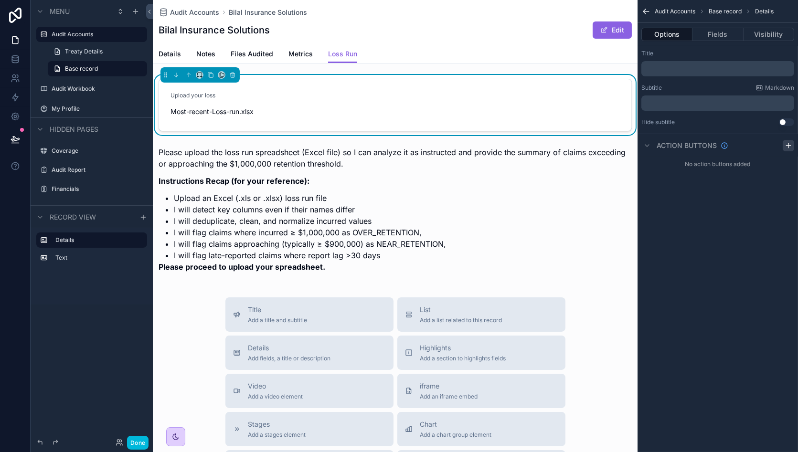
click at [788, 146] on icon "scrollable content" at bounding box center [788, 146] width 4 height 0
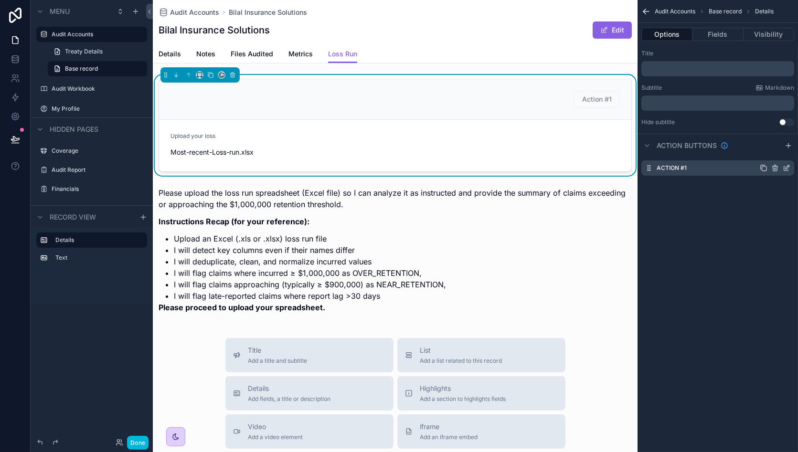
click at [789, 169] on icon "scrollable content" at bounding box center [787, 168] width 8 height 8
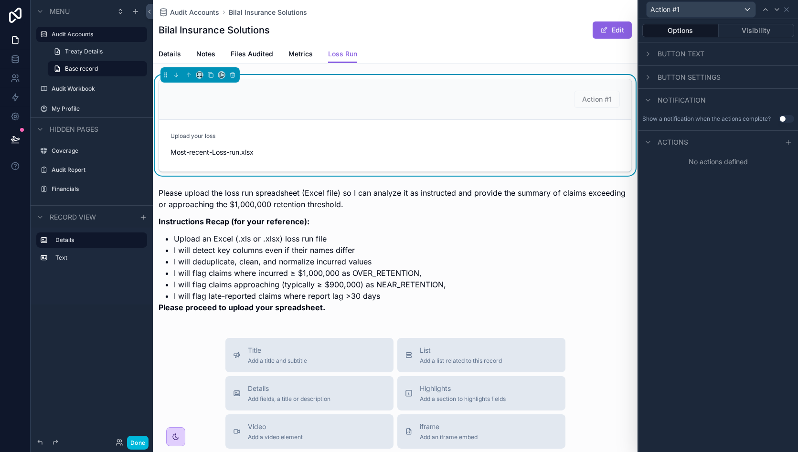
click at [685, 51] on span "Button text" at bounding box center [681, 54] width 47 height 10
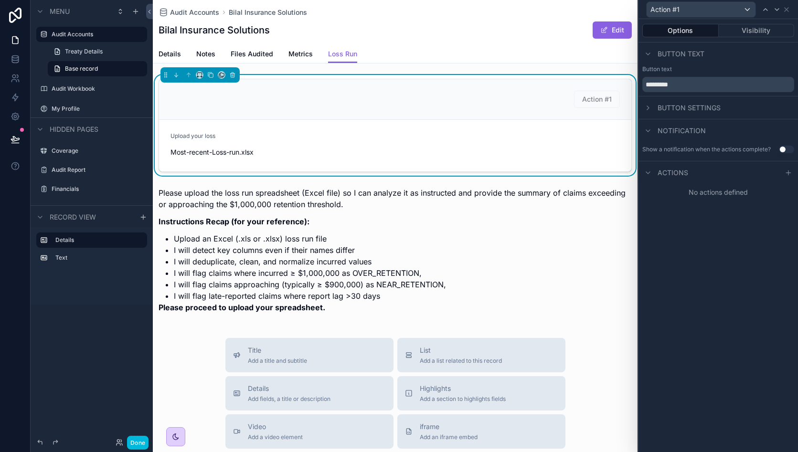
click at [685, 51] on span "Button text" at bounding box center [681, 54] width 47 height 10
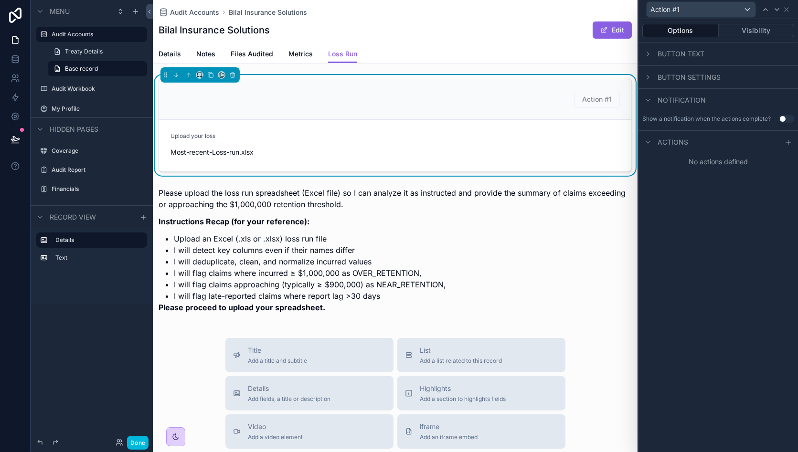
click at [687, 72] on div "Button settings" at bounding box center [682, 77] width 78 height 11
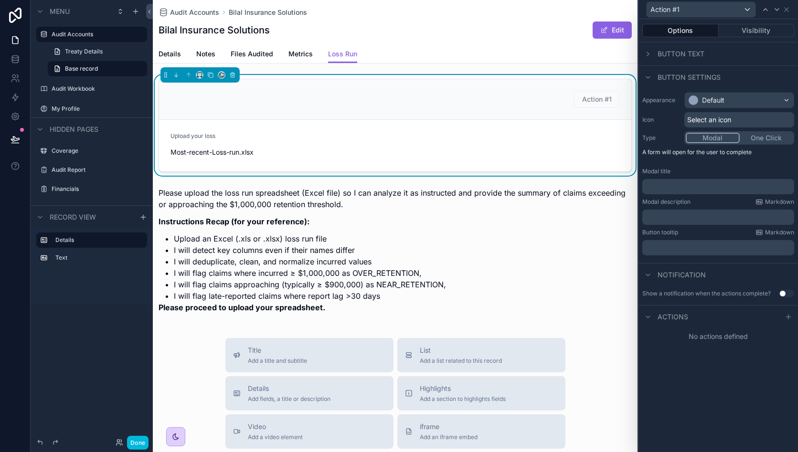
click at [718, 115] on span "Select an icon" at bounding box center [709, 120] width 44 height 10
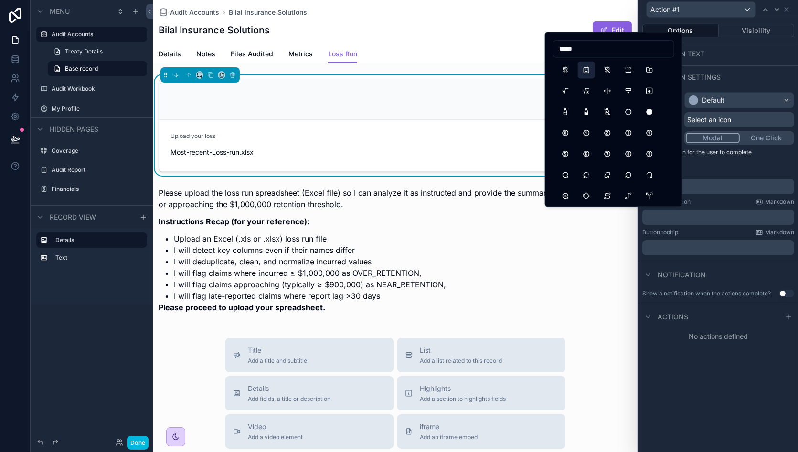
type input "*****"
click at [589, 67] on button "RobotFace" at bounding box center [586, 69] width 17 height 17
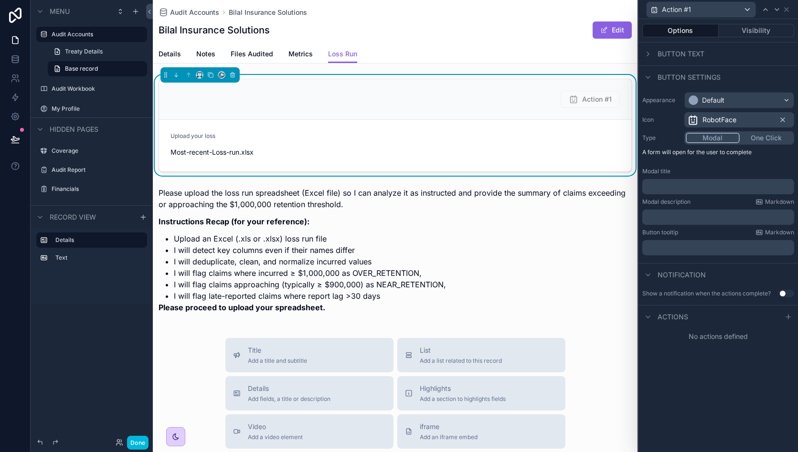
click at [687, 55] on span "Button text" at bounding box center [681, 54] width 47 height 10
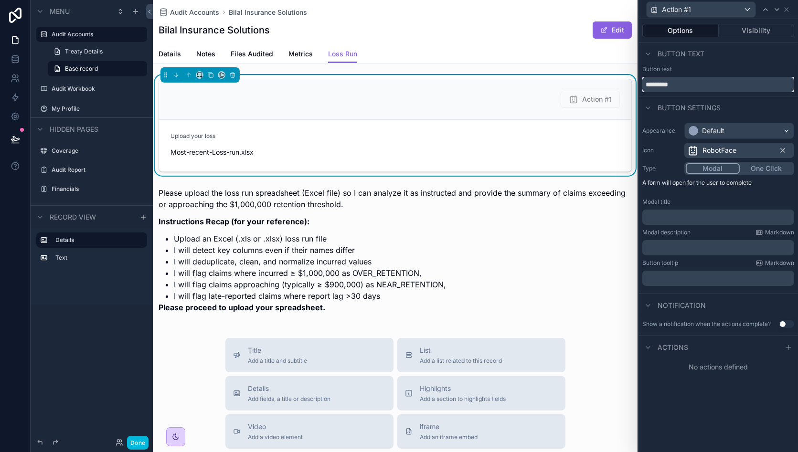
click at [687, 82] on input "*********" at bounding box center [719, 84] width 152 height 15
click at [749, 61] on div "Button text" at bounding box center [719, 54] width 160 height 23
click at [651, 54] on icon at bounding box center [648, 54] width 8 height 8
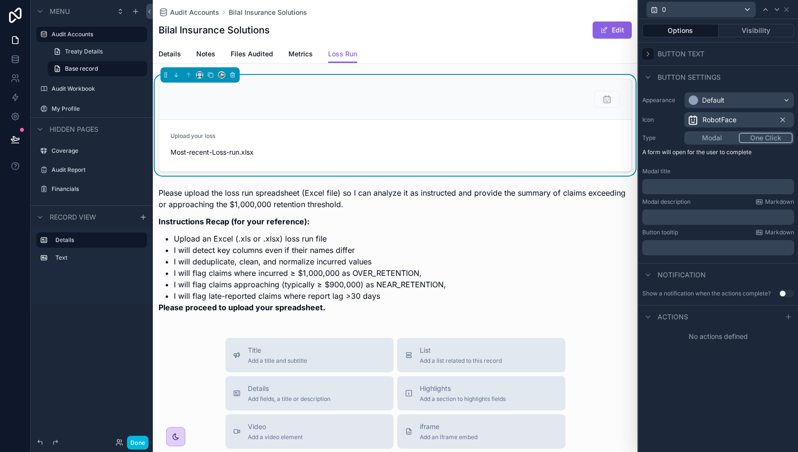
click at [762, 139] on button "One Click" at bounding box center [766, 138] width 54 height 11
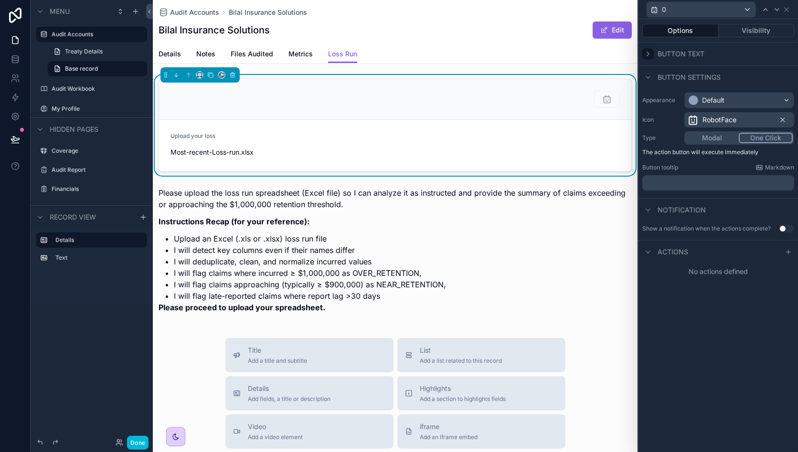
click at [687, 182] on p "﻿" at bounding box center [719, 183] width 146 height 10
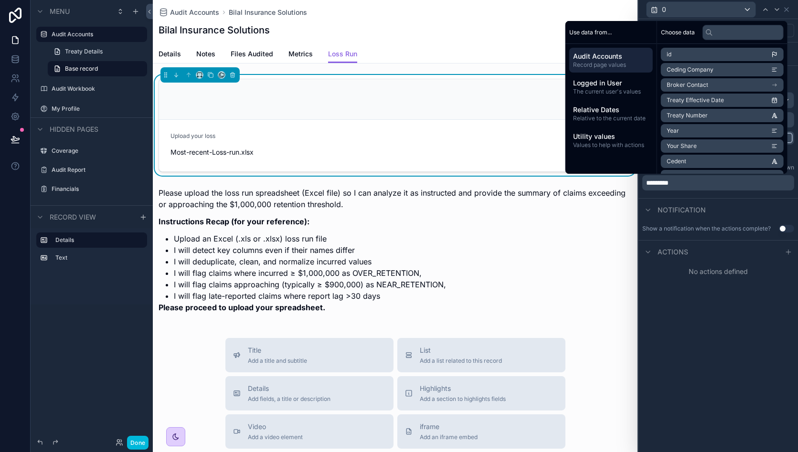
click at [700, 194] on div "Appearance Default Icon RobotFace Type Modal One Click The action button will e…" at bounding box center [719, 143] width 160 height 110
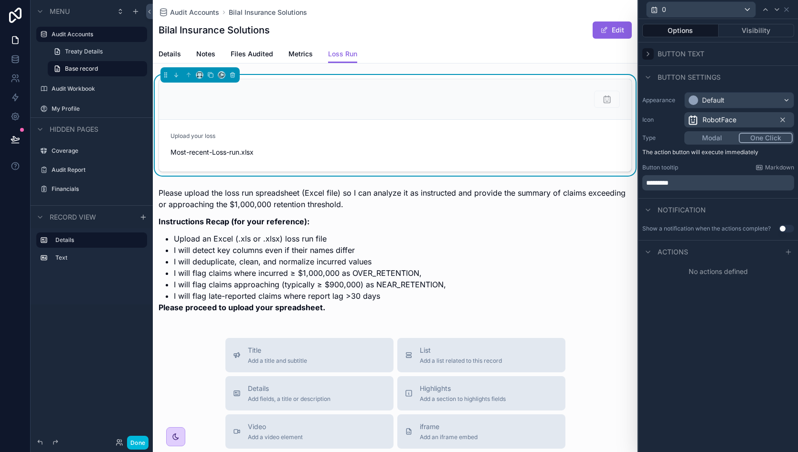
click at [786, 228] on button "Use setting" at bounding box center [786, 229] width 15 height 8
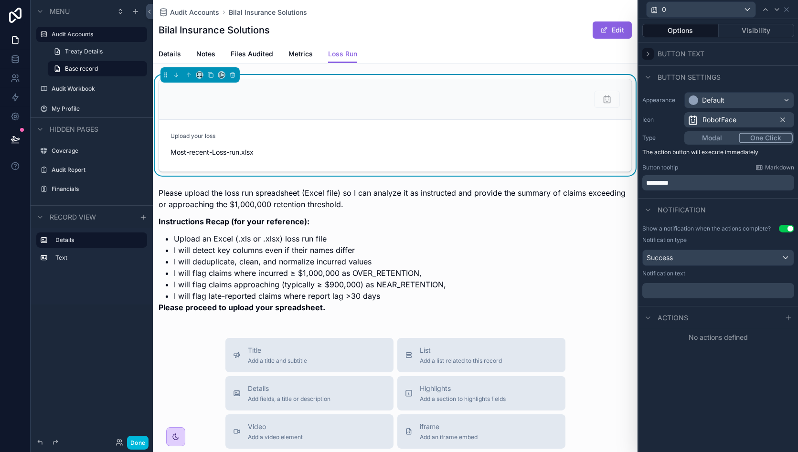
click at [785, 230] on button "Use setting" at bounding box center [786, 229] width 15 height 8
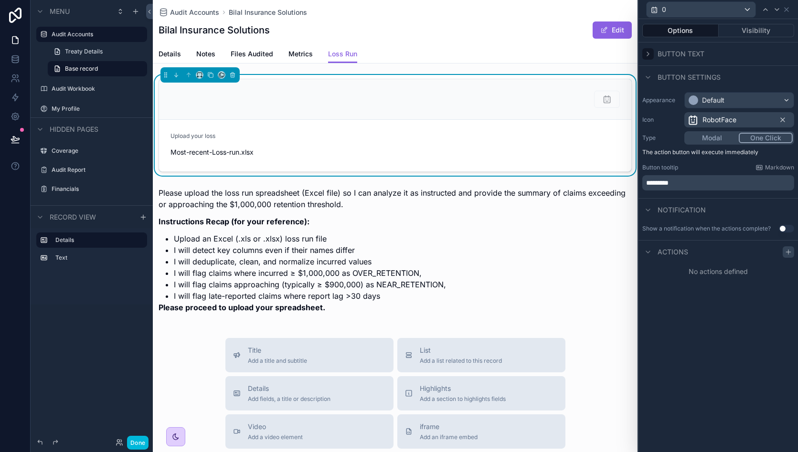
click at [791, 254] on icon at bounding box center [789, 252] width 8 height 8
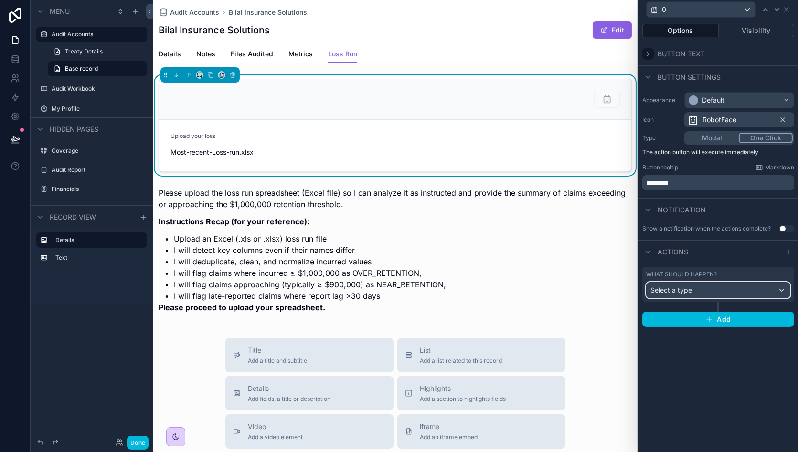
click at [728, 292] on div "Select a type" at bounding box center [718, 290] width 143 height 15
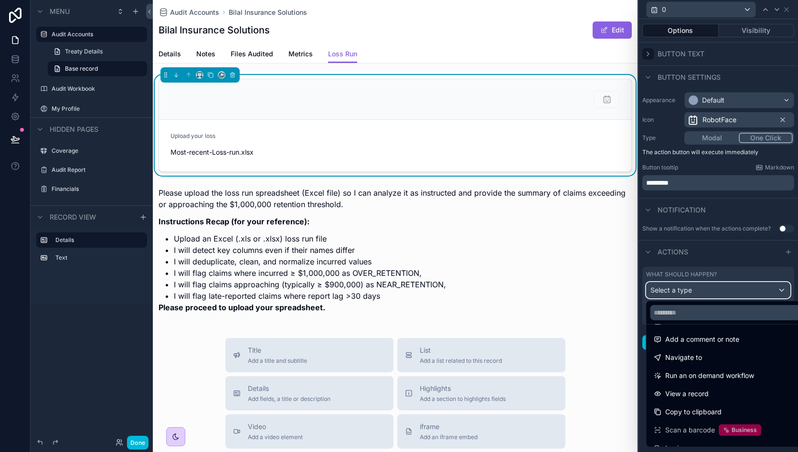
scroll to position [56, 0]
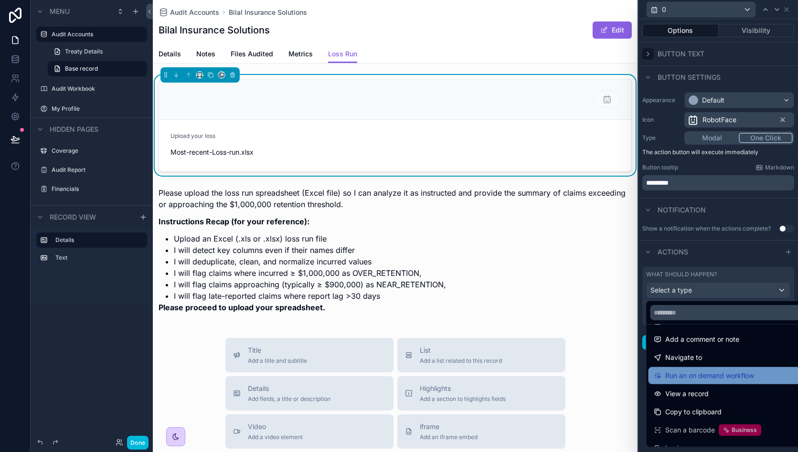
click at [737, 376] on span "Run an on demand workflow" at bounding box center [710, 375] width 89 height 11
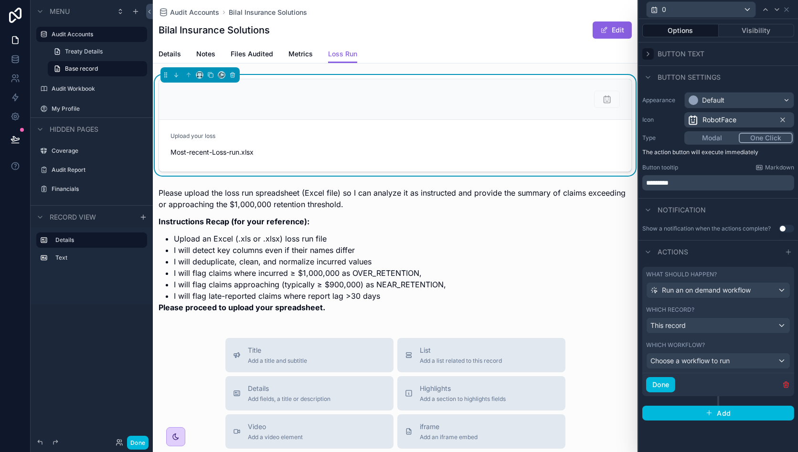
click at [728, 368] on div "Which workflow? Choose a workflow to run" at bounding box center [719, 355] width 152 height 35
click at [733, 363] on div "Choose a workflow to run" at bounding box center [718, 361] width 143 height 15
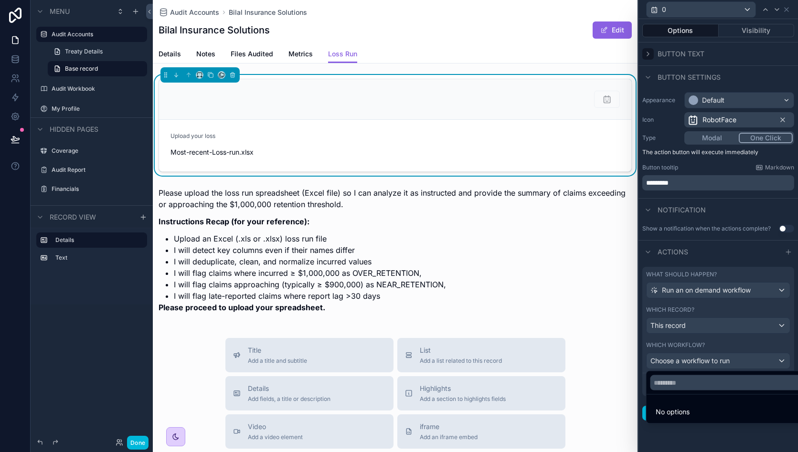
click at [714, 354] on div at bounding box center [719, 226] width 160 height 452
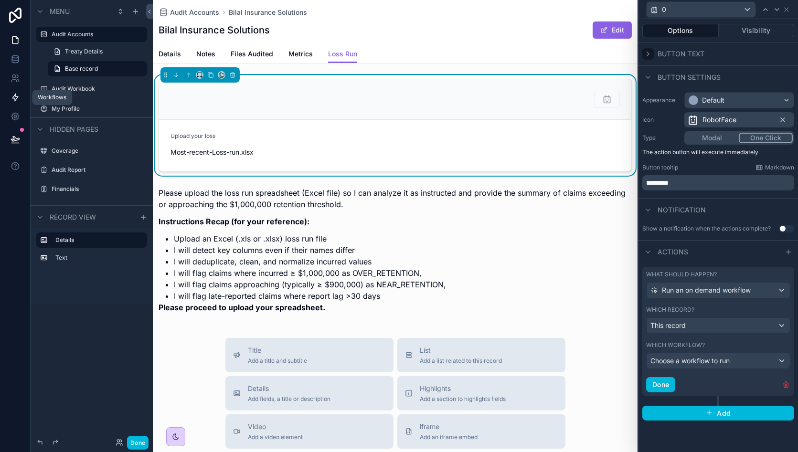
click at [16, 96] on icon at bounding box center [15, 97] width 6 height 7
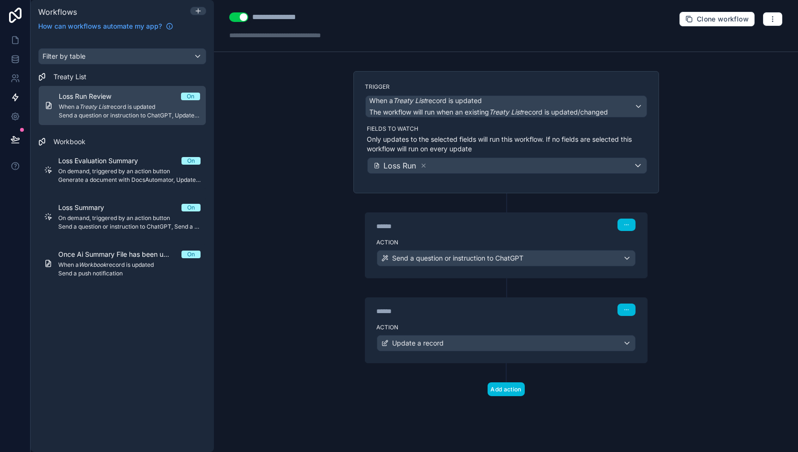
click at [144, 110] on span "When a Treaty List record is updated" at bounding box center [129, 107] width 141 height 8
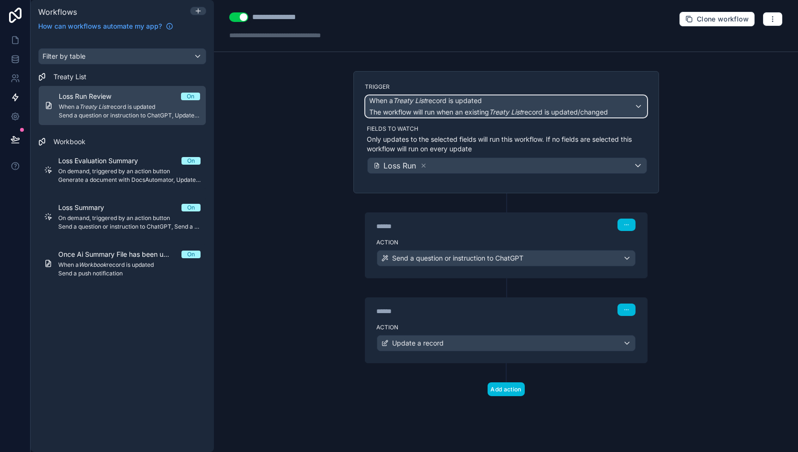
click at [483, 101] on span "When a Treaty List record is updated" at bounding box center [426, 101] width 113 height 10
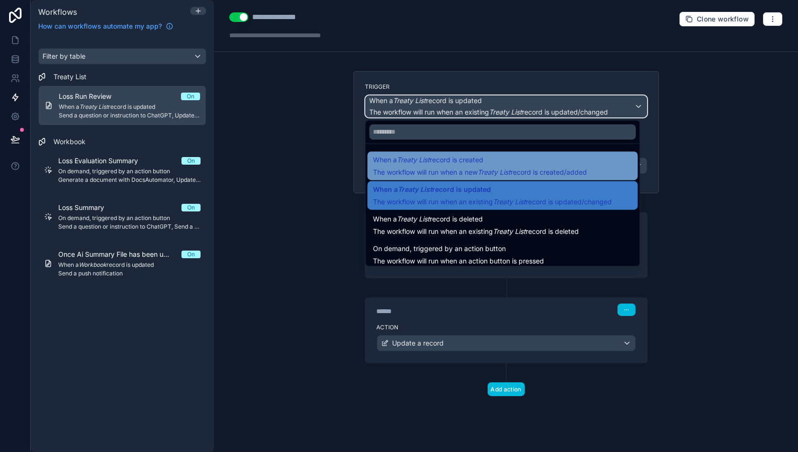
scroll to position [28, 0]
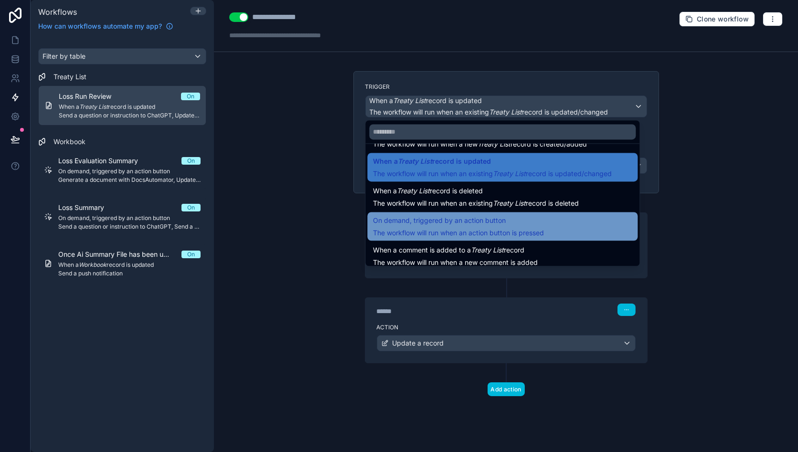
click at [506, 220] on span "On demand, triggered by an action button" at bounding box center [458, 220] width 171 height 11
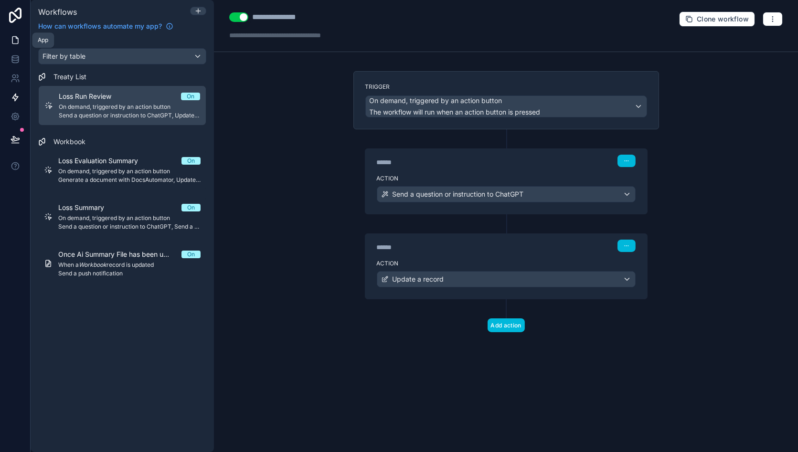
click at [18, 39] on icon at bounding box center [15, 40] width 6 height 7
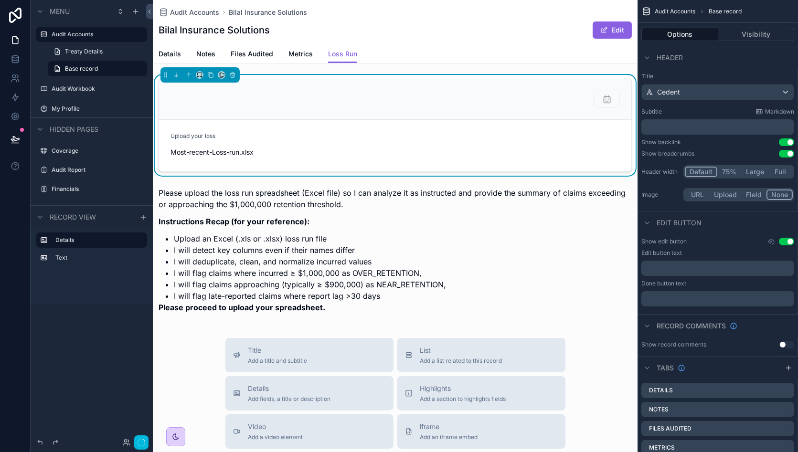
click at [415, 116] on div "scrollable content" at bounding box center [395, 99] width 472 height 41
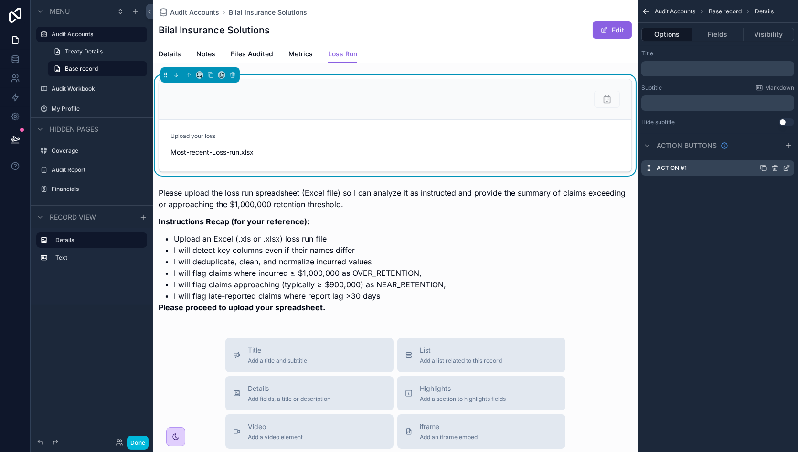
click at [787, 170] on icon "scrollable content" at bounding box center [787, 168] width 8 height 8
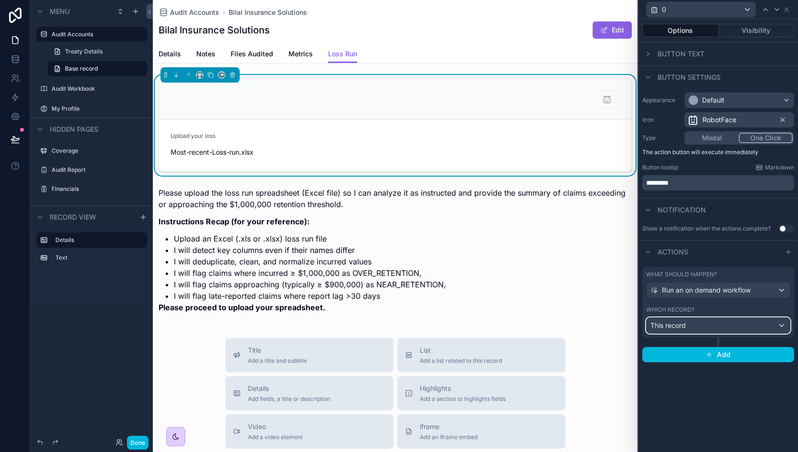
click at [729, 324] on div "This record" at bounding box center [718, 325] width 143 height 15
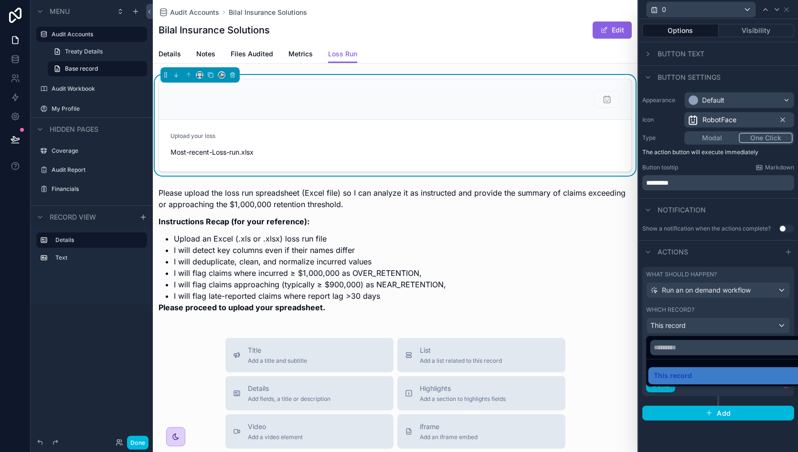
click at [720, 287] on div at bounding box center [719, 226] width 160 height 452
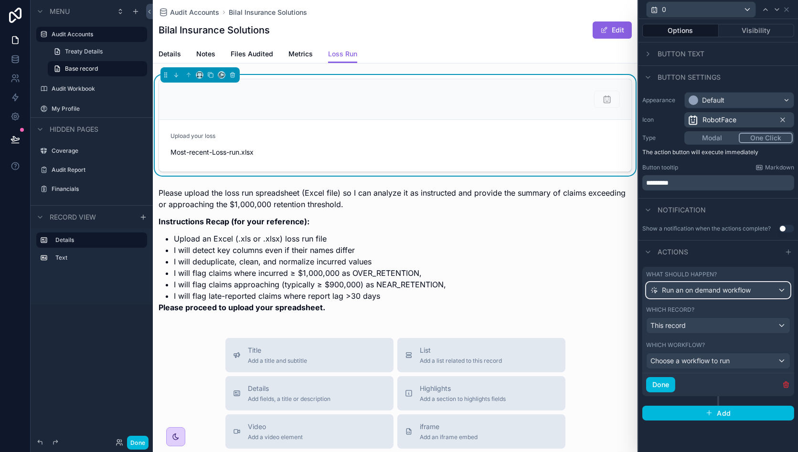
click at [720, 287] on span "Run an on demand workflow" at bounding box center [706, 291] width 89 height 10
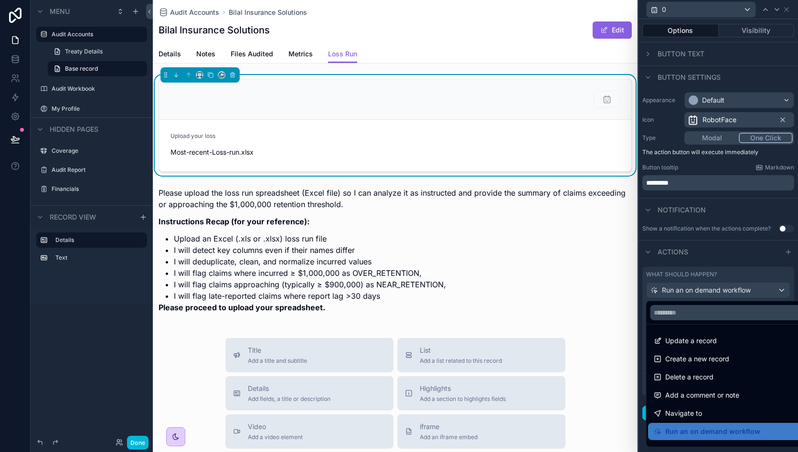
click at [720, 287] on div at bounding box center [719, 226] width 160 height 452
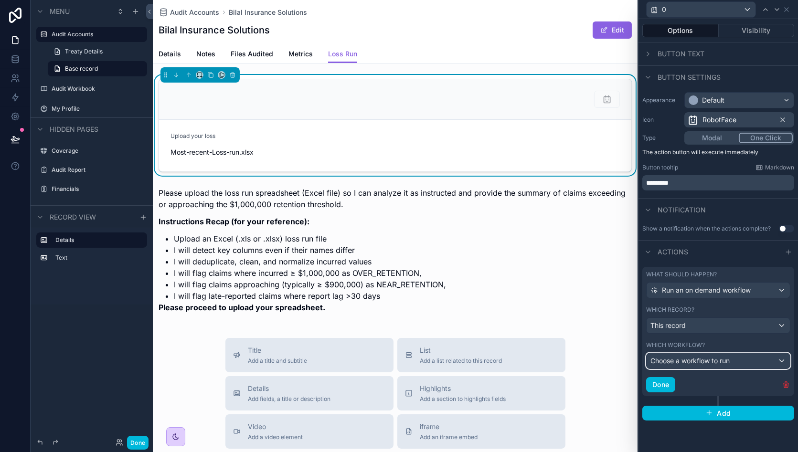
click at [719, 360] on span "Choose a workflow to run" at bounding box center [690, 361] width 79 height 8
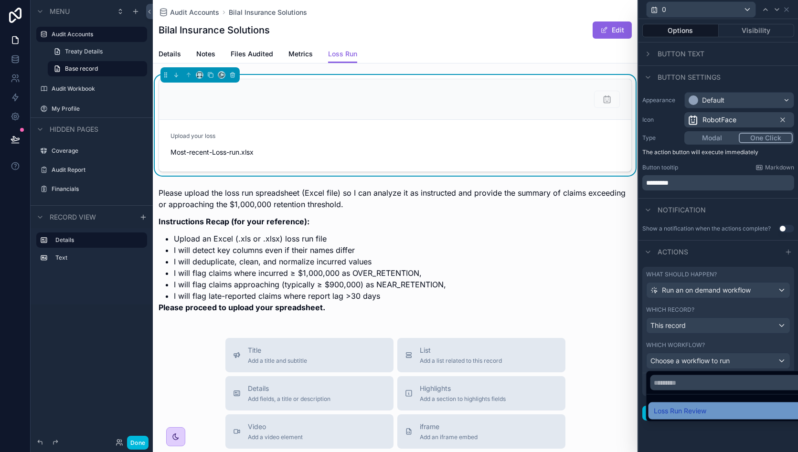
click at [715, 408] on div "Loss Run Review" at bounding box center [729, 411] width 150 height 11
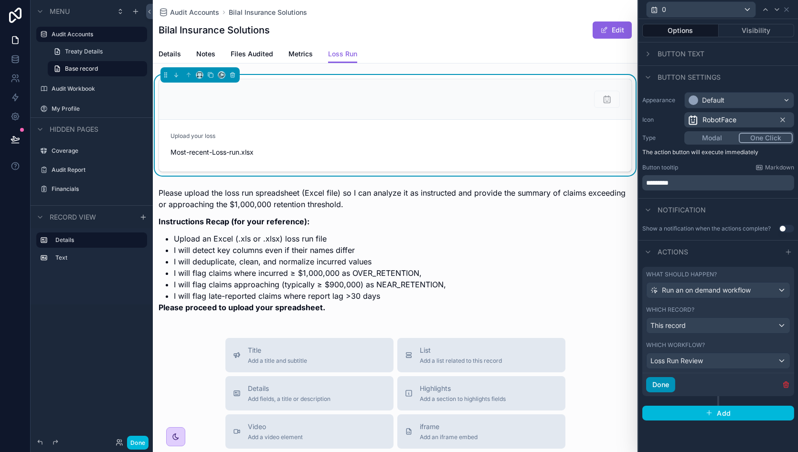
click at [661, 377] on button "Done" at bounding box center [660, 384] width 29 height 15
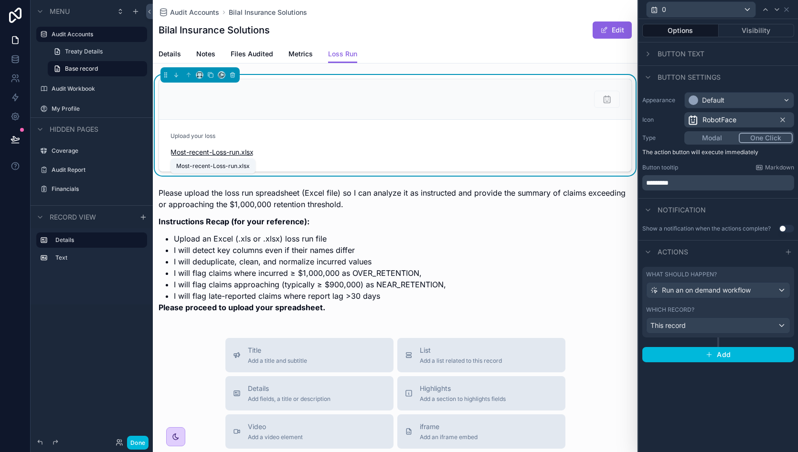
click at [239, 150] on span "Most-recent-Loss-run" at bounding box center [205, 153] width 69 height 10
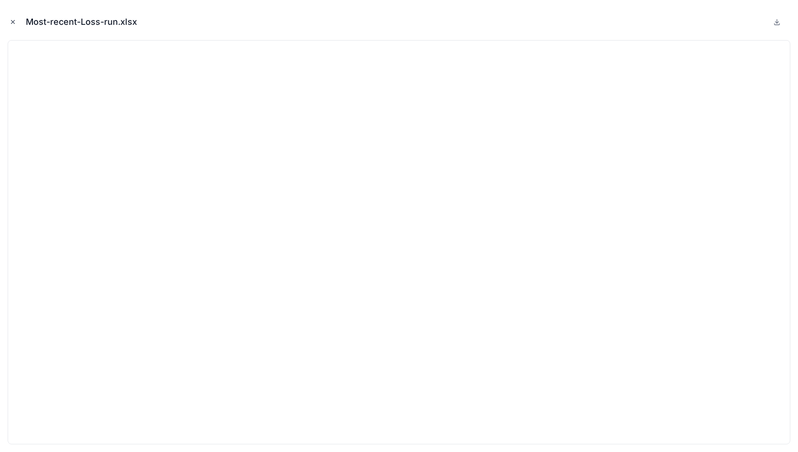
click at [13, 23] on icon "Close modal" at bounding box center [13, 22] width 7 height 7
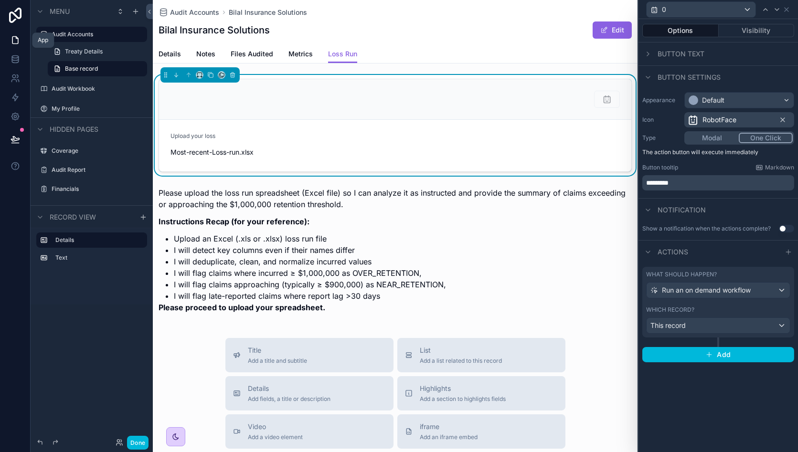
click at [12, 43] on icon at bounding box center [15, 40] width 6 height 7
click at [16, 58] on icon at bounding box center [16, 59] width 10 height 10
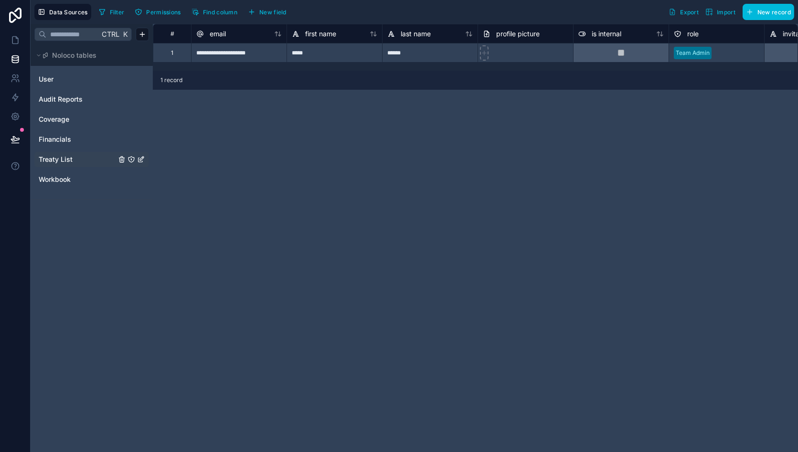
click at [74, 158] on link "Treaty List" at bounding box center [77, 160] width 77 height 10
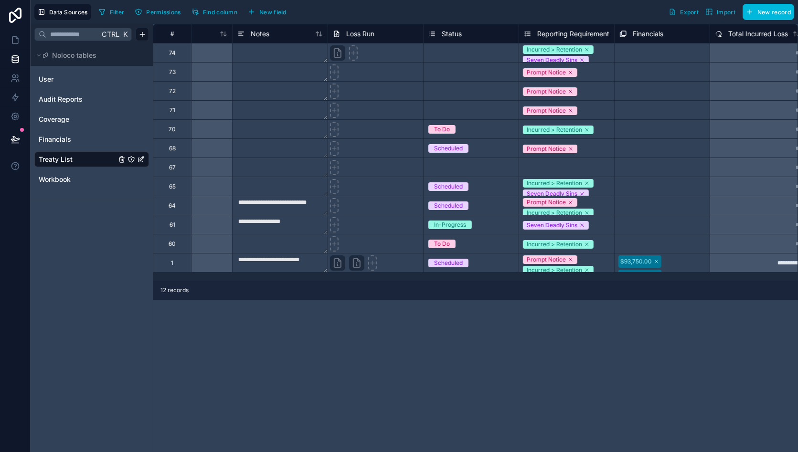
scroll to position [0, 1244]
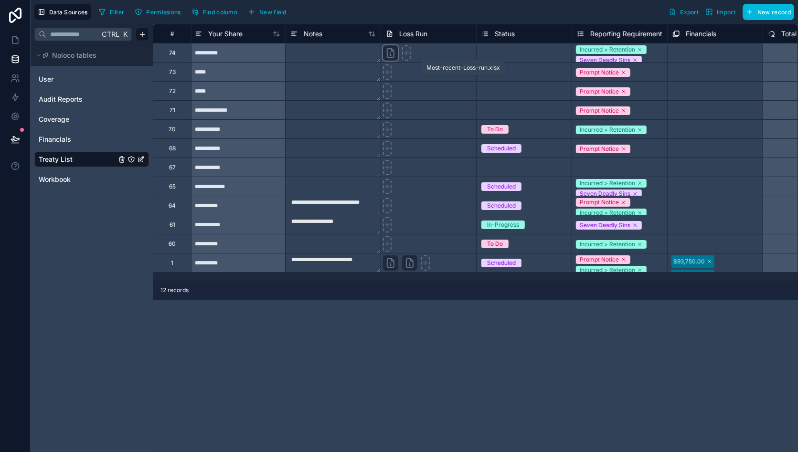
click at [391, 58] on icon at bounding box center [390, 52] width 11 height 11
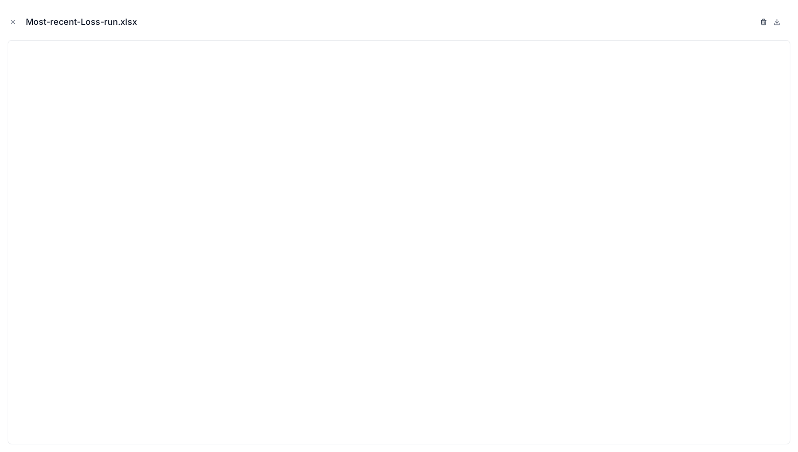
click at [766, 24] on icon "button" at bounding box center [764, 22] width 8 height 8
click at [753, 20] on icon "button" at bounding box center [754, 19] width 2 height 1
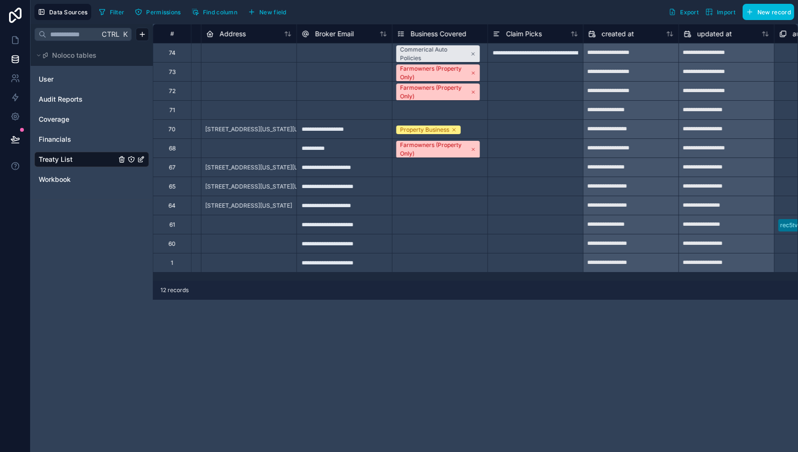
scroll to position [0, 2491]
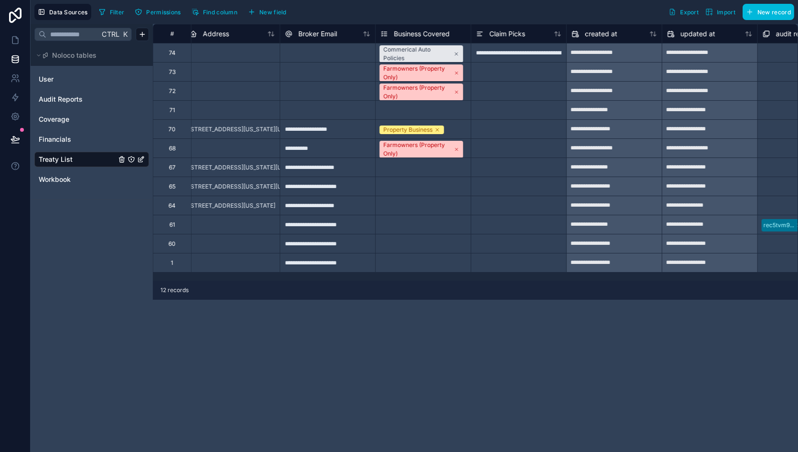
click at [532, 54] on div "**********" at bounding box center [519, 52] width 96 height 19
click at [18, 39] on icon at bounding box center [15, 40] width 6 height 7
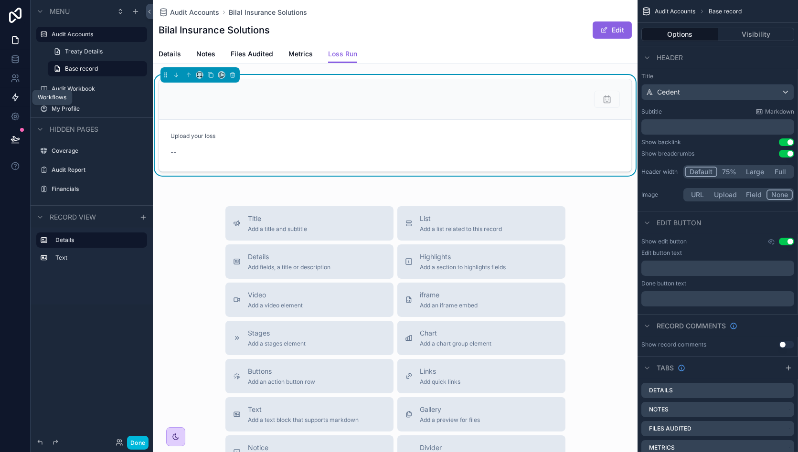
click at [13, 98] on icon at bounding box center [15, 97] width 6 height 7
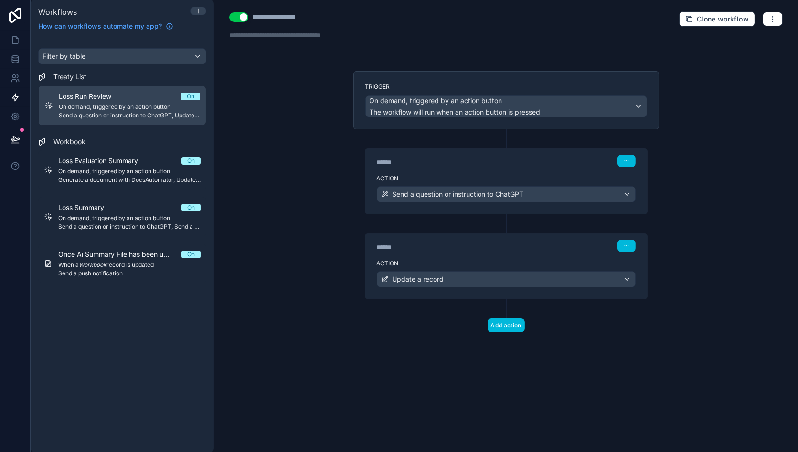
click at [522, 172] on div "Action Send a question or instruction to ChatGPT" at bounding box center [506, 192] width 282 height 43
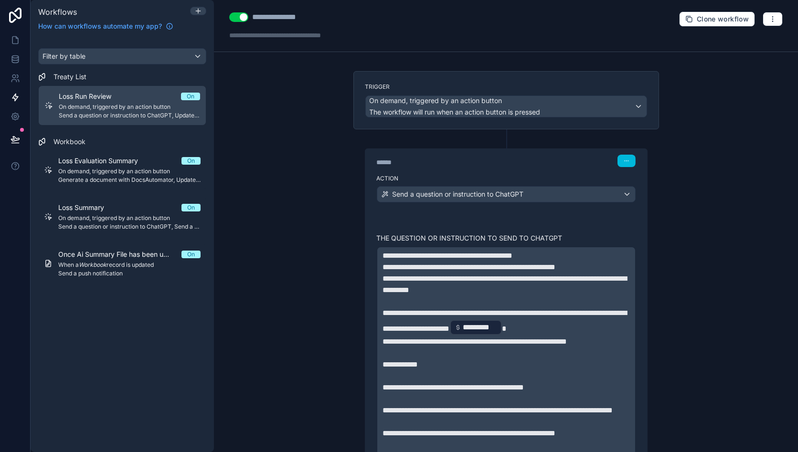
click at [522, 172] on div "Action Send a question or instruction to ChatGPT" at bounding box center [506, 192] width 282 height 43
click at [734, 175] on div "**********" at bounding box center [506, 226] width 584 height 452
click at [15, 42] on icon at bounding box center [16, 40] width 10 height 10
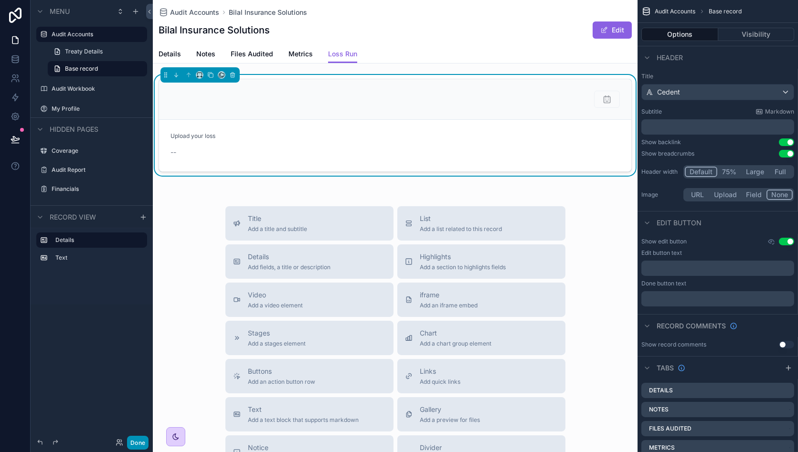
click at [136, 447] on button "Done" at bounding box center [137, 443] width 21 height 14
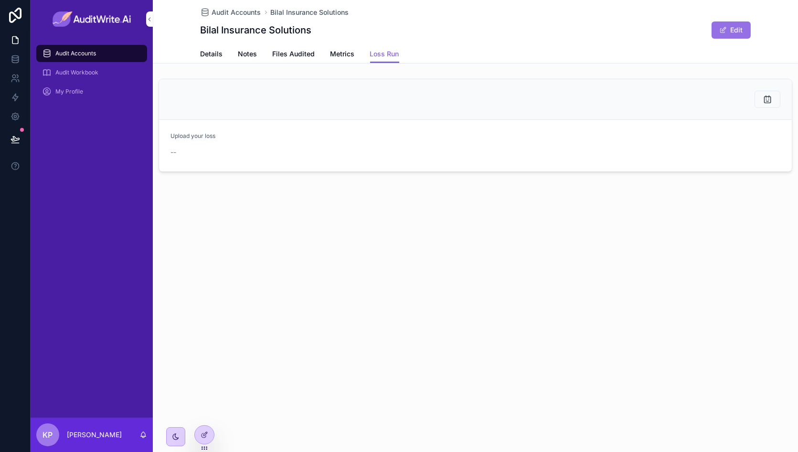
click at [736, 22] on button "Edit" at bounding box center [731, 29] width 39 height 17
click at [192, 161] on icon "scrollable content" at bounding box center [189, 164] width 7 height 7
type input "**********"
click at [771, 100] on icon "scrollable content" at bounding box center [768, 100] width 10 height 10
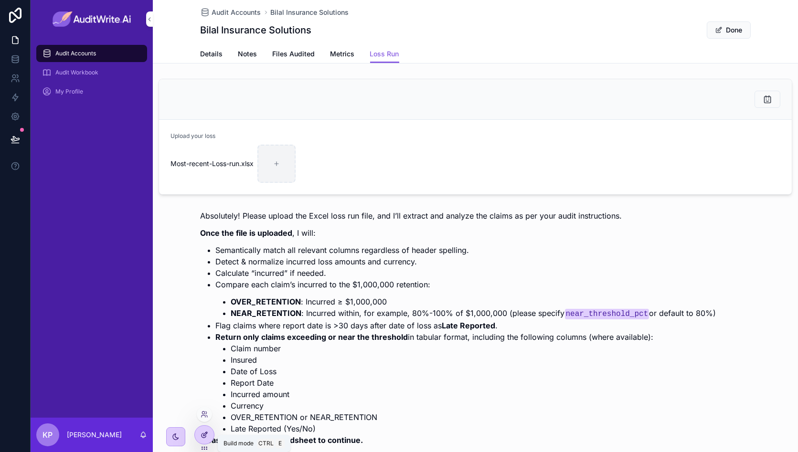
click at [210, 440] on div at bounding box center [204, 435] width 19 height 18
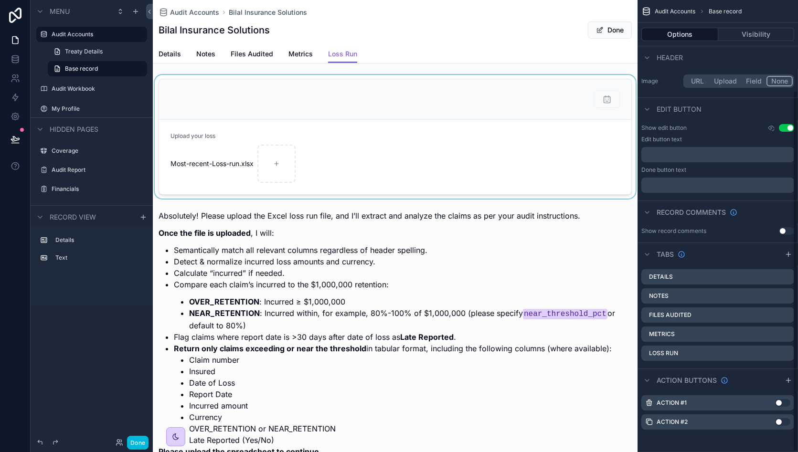
scroll to position [114, 0]
click at [513, 88] on div "scrollable content" at bounding box center [395, 137] width 485 height 124
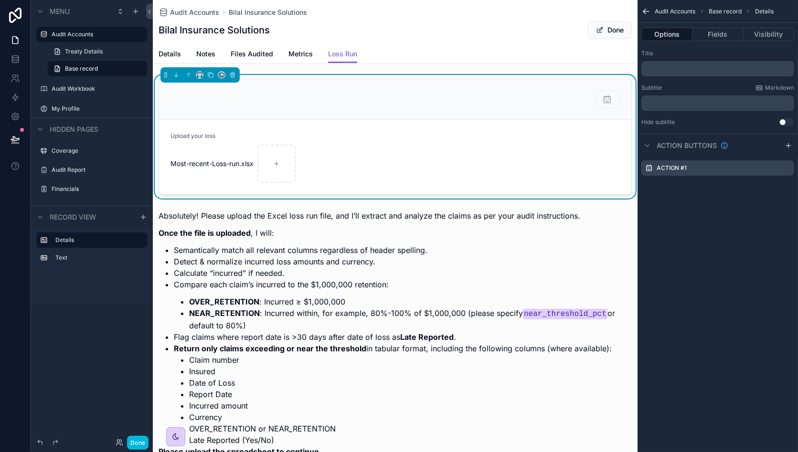
scroll to position [0, 0]
click at [786, 166] on icon "scrollable content" at bounding box center [787, 168] width 8 height 8
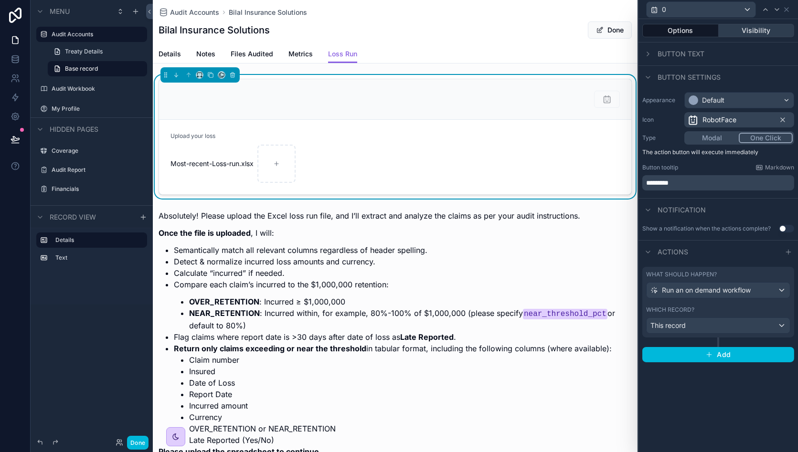
click at [752, 29] on button "Visibility" at bounding box center [757, 30] width 76 height 13
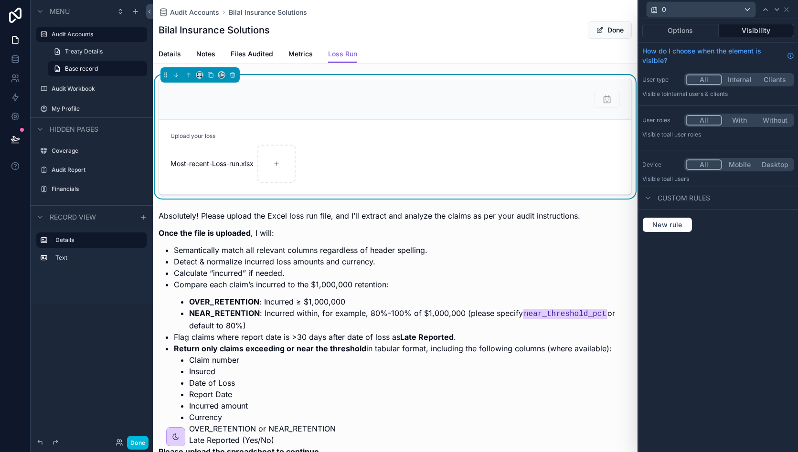
click at [671, 201] on span "Custom rules" at bounding box center [684, 198] width 53 height 10
click at [675, 231] on button "New rule" at bounding box center [668, 224] width 50 height 15
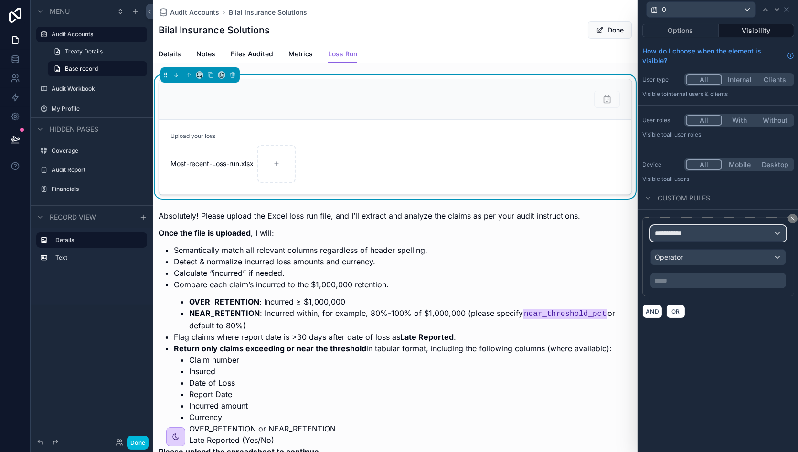
click at [699, 228] on div "**********" at bounding box center [718, 233] width 135 height 15
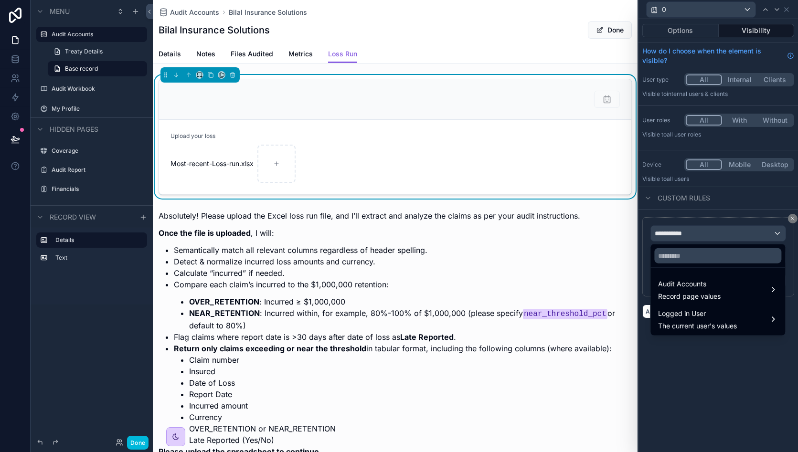
click at [727, 236] on div at bounding box center [719, 226] width 160 height 452
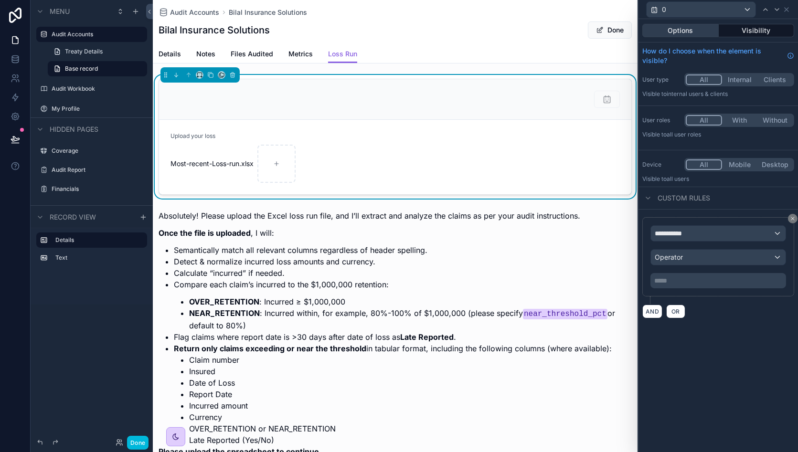
click at [691, 29] on button "Options" at bounding box center [681, 30] width 76 height 13
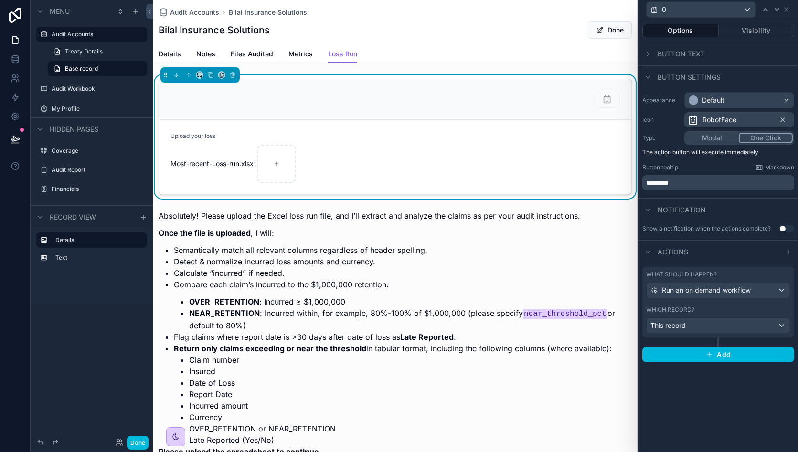
click at [675, 206] on span "Notification" at bounding box center [682, 210] width 48 height 10
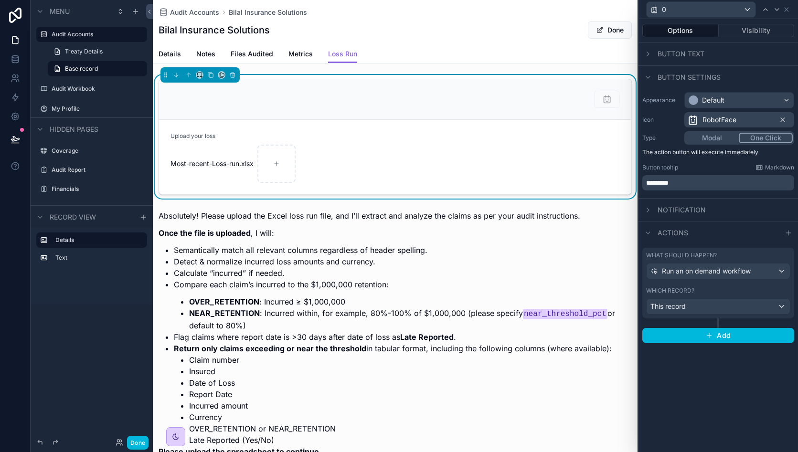
click at [676, 233] on span "Actions" at bounding box center [673, 233] width 31 height 10
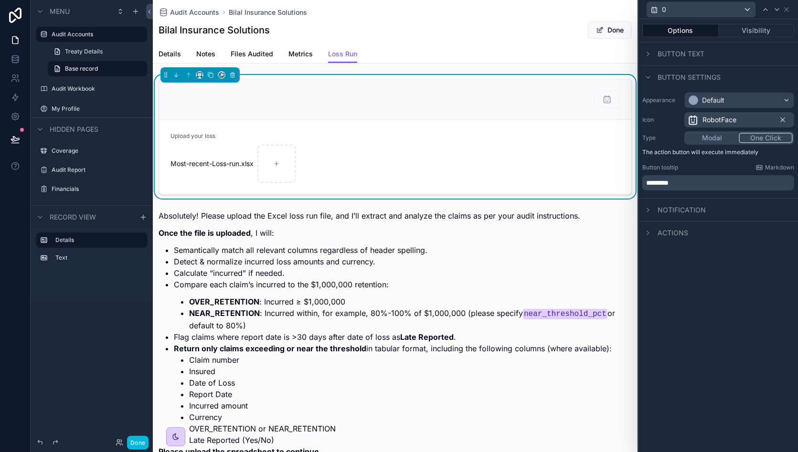
click at [691, 51] on span "Button text" at bounding box center [681, 54] width 47 height 10
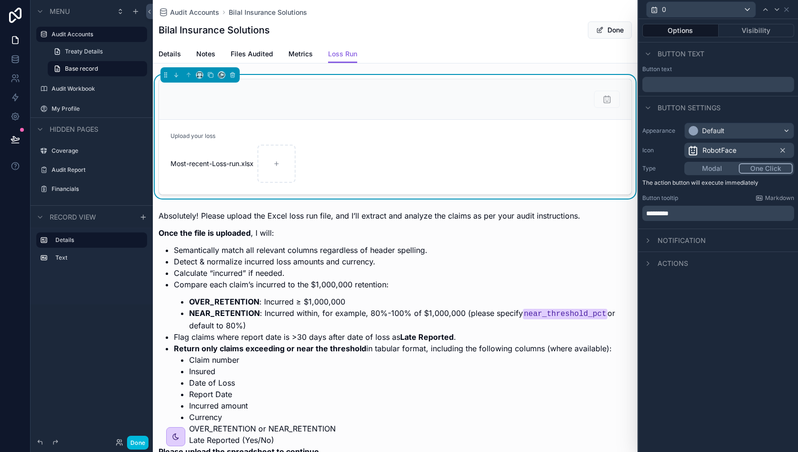
click at [691, 51] on span "Button text" at bounding box center [681, 54] width 47 height 10
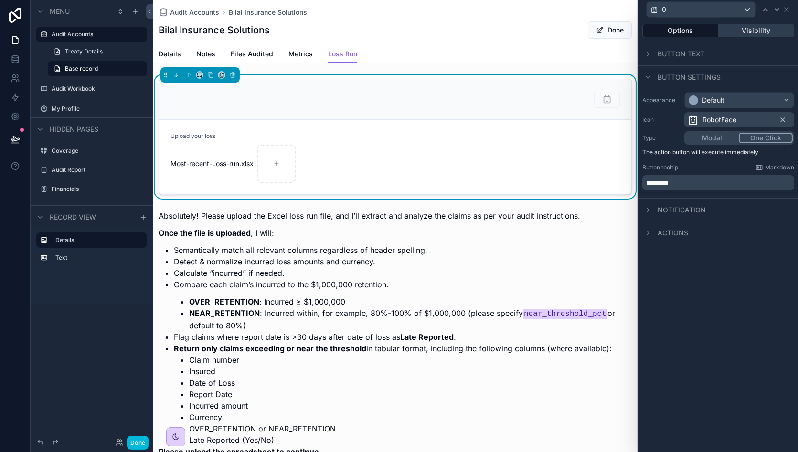
click at [751, 28] on button "Visibility" at bounding box center [757, 30] width 76 height 13
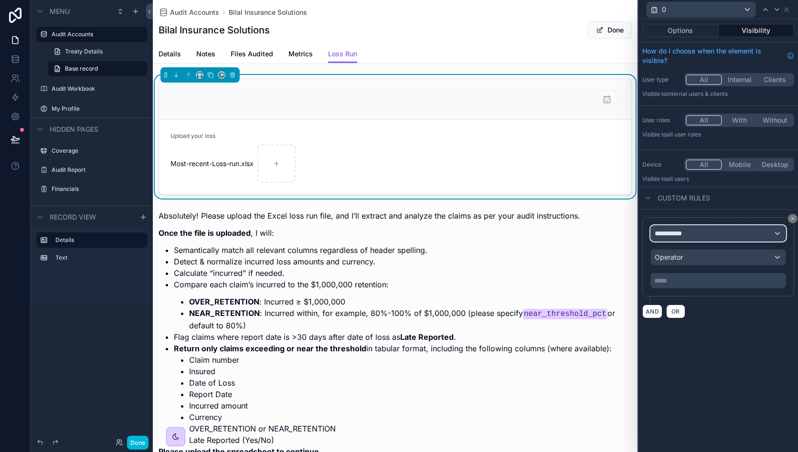
click at [695, 235] on div "**********" at bounding box center [718, 233] width 135 height 15
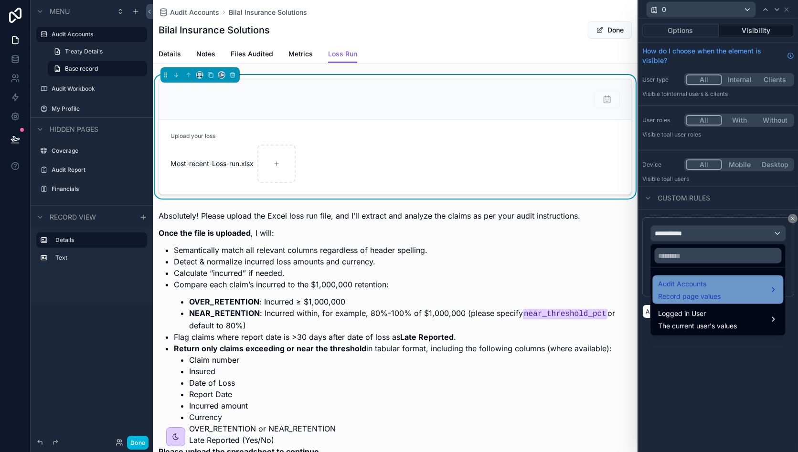
click at [716, 284] on span "Audit Accounts" at bounding box center [689, 284] width 63 height 11
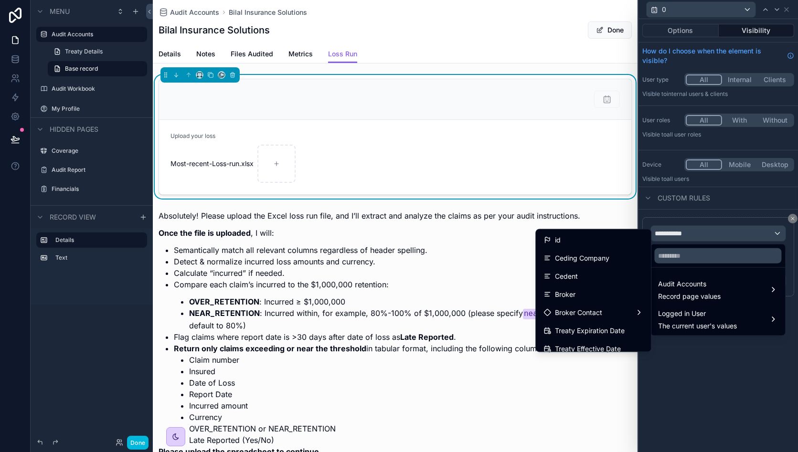
click at [370, 92] on div "scrollable content" at bounding box center [396, 99] width 450 height 17
click at [553, 94] on div "scrollable content" at bounding box center [396, 99] width 450 height 17
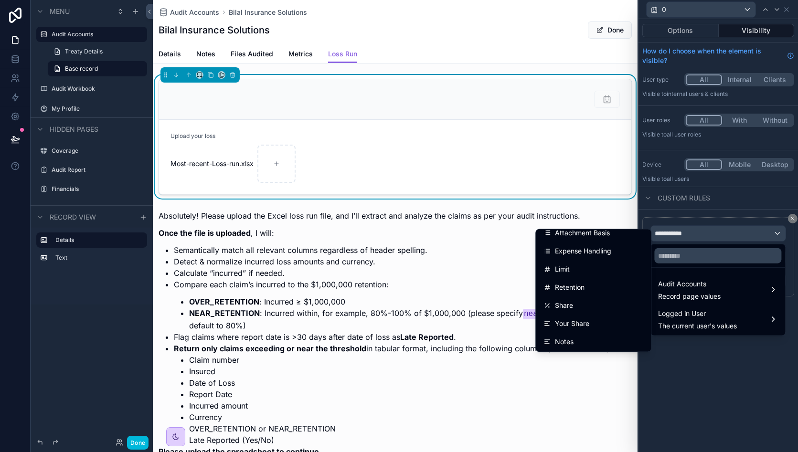
scroll to position [172, 0]
click at [715, 367] on div at bounding box center [719, 226] width 160 height 452
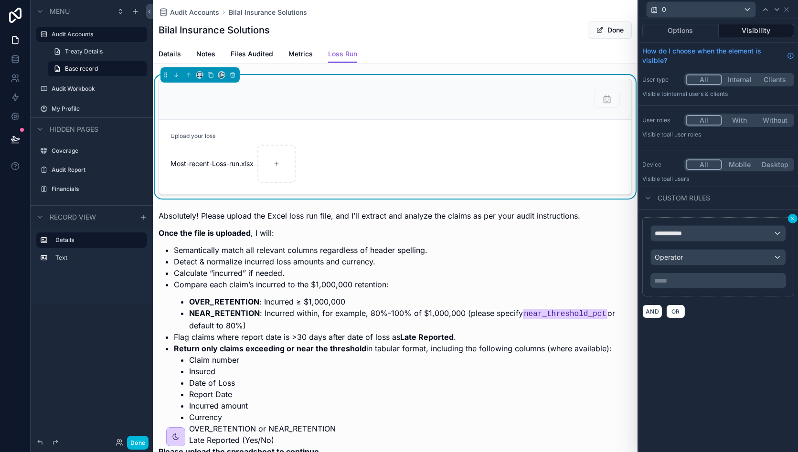
click at [794, 214] on button at bounding box center [793, 219] width 10 height 10
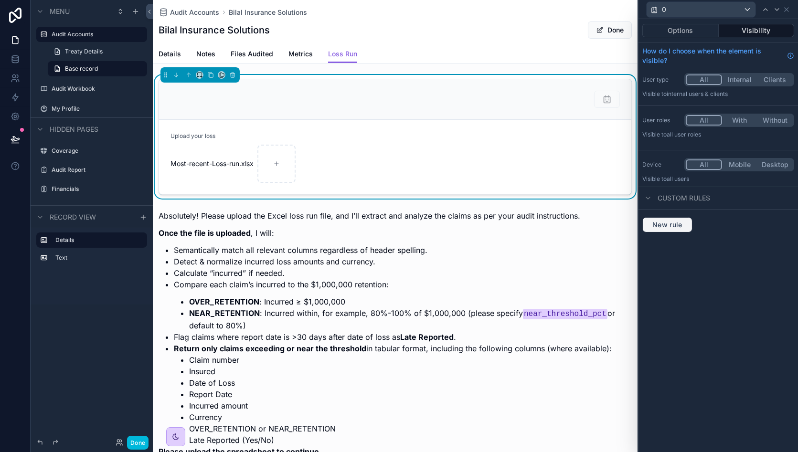
click at [673, 227] on span "New rule" at bounding box center [668, 225] width 38 height 9
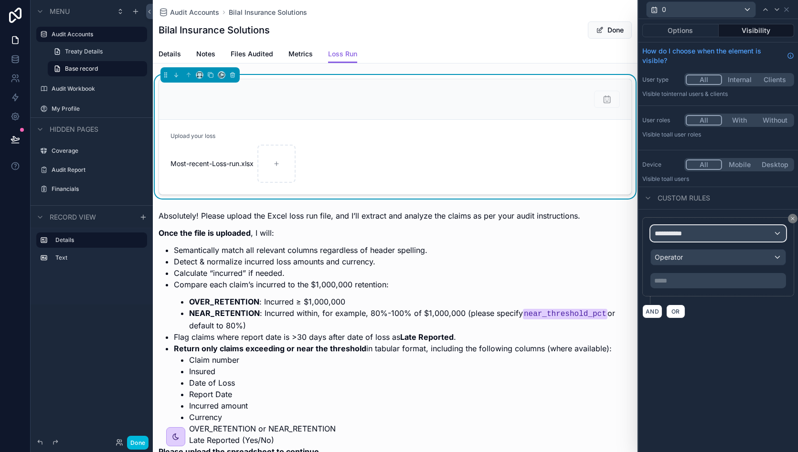
click at [692, 234] on div "**********" at bounding box center [718, 233] width 135 height 15
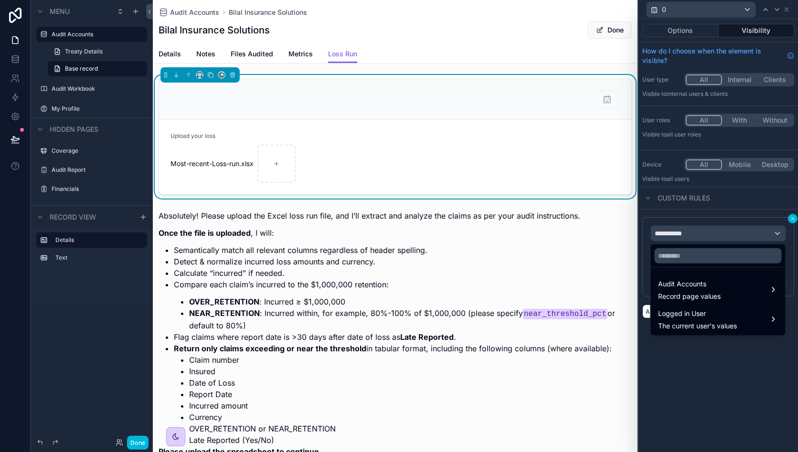
drag, startPoint x: 692, startPoint y: 234, endPoint x: 793, endPoint y: 218, distance: 102.0
click at [793, 218] on div at bounding box center [719, 226] width 160 height 452
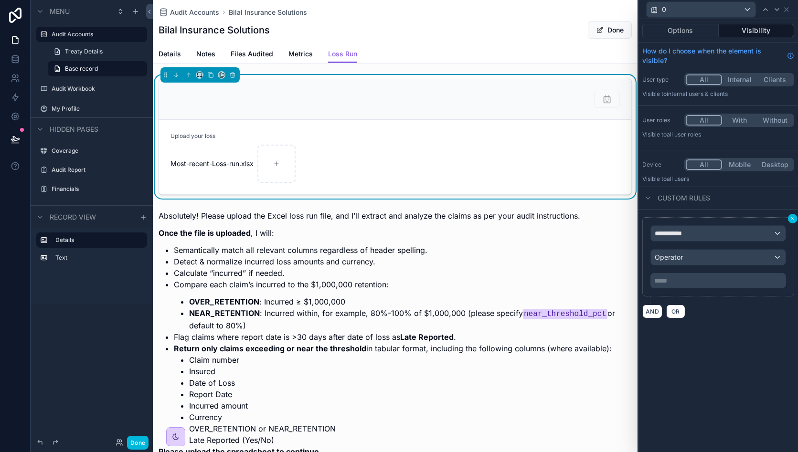
click at [793, 218] on icon at bounding box center [793, 219] width 6 height 6
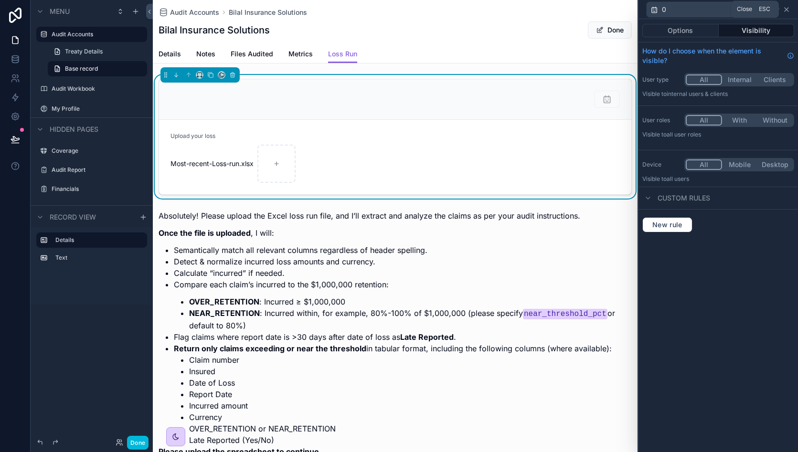
click at [790, 10] on icon at bounding box center [787, 10] width 8 height 8
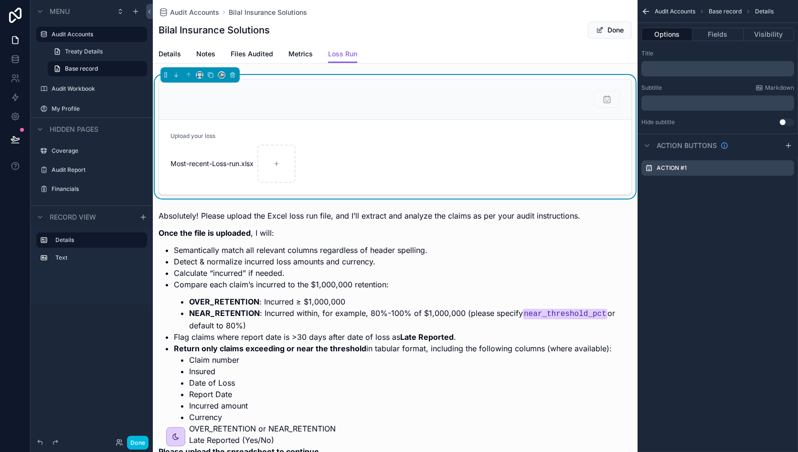
click at [403, 127] on form "Upload your loss Most-recent-Loss-run .xlsx" at bounding box center [395, 157] width 472 height 75
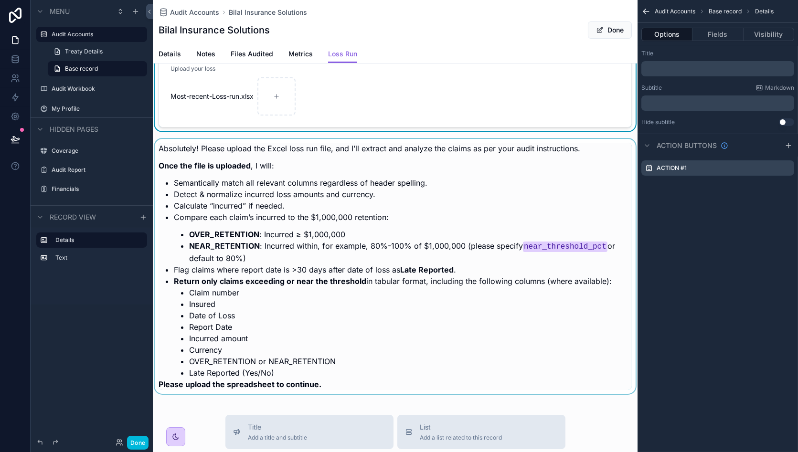
scroll to position [0, 0]
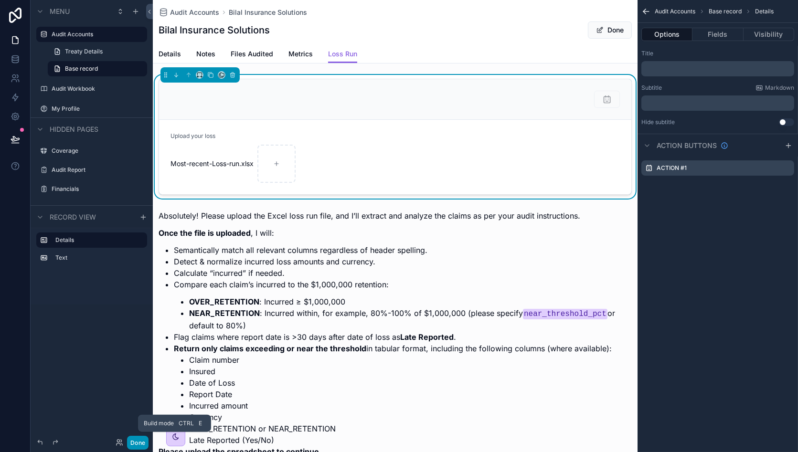
click at [139, 441] on button "Done" at bounding box center [137, 443] width 21 height 14
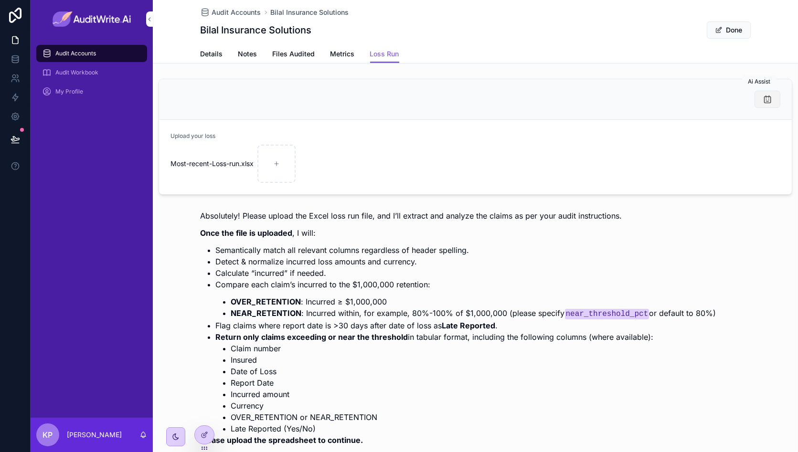
click at [763, 100] on icon "scrollable content" at bounding box center [768, 100] width 10 height 10
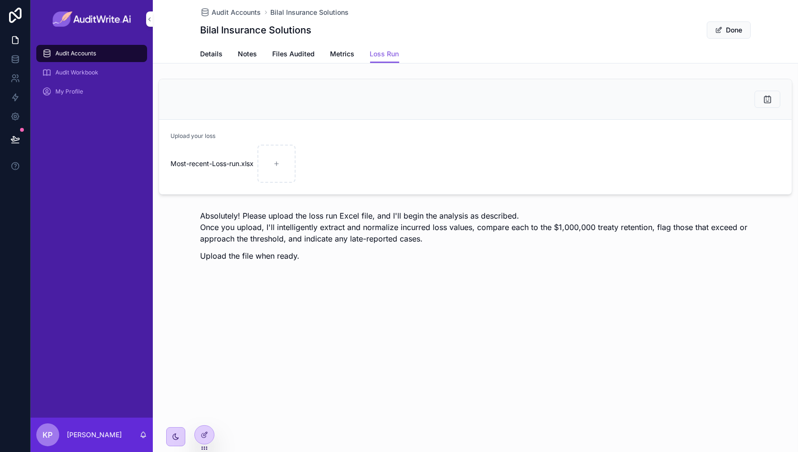
click at [434, 246] on div "Absolutely! Please upload the loss run Excel file, and I'll begin the analysis …" at bounding box center [476, 236] width 550 height 52
click at [17, 102] on link at bounding box center [15, 97] width 30 height 19
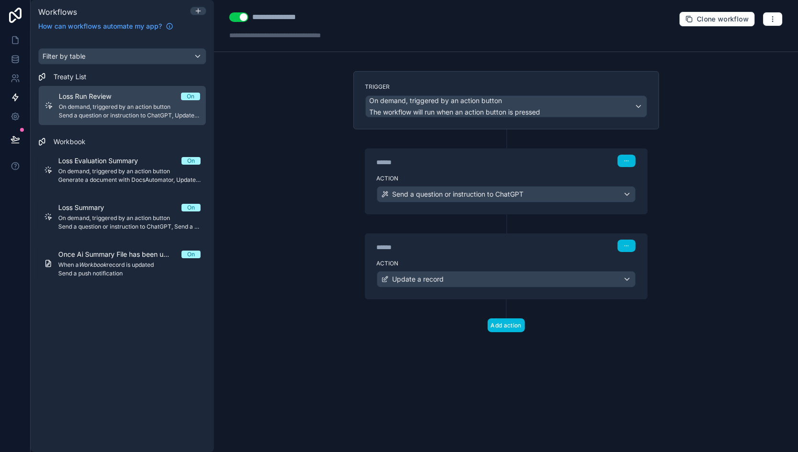
click at [440, 262] on label "Action" at bounding box center [506, 264] width 259 height 8
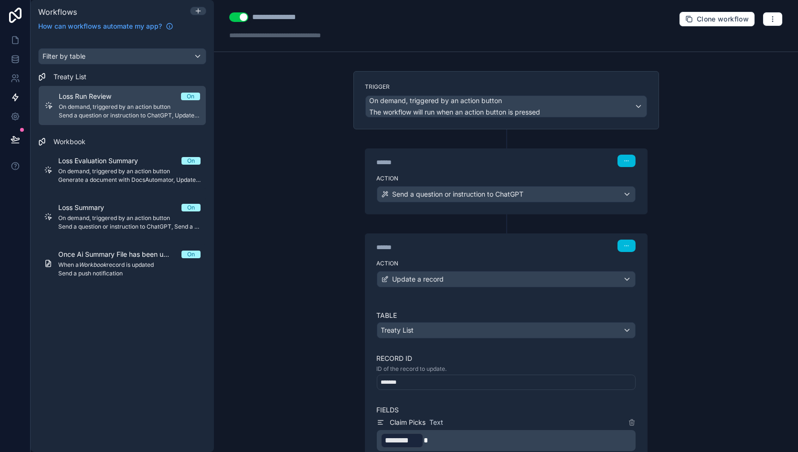
click at [440, 262] on label "Action" at bounding box center [506, 264] width 259 height 8
click at [491, 161] on div "******" at bounding box center [448, 163] width 143 height 10
click at [480, 175] on label "Action" at bounding box center [506, 179] width 259 height 8
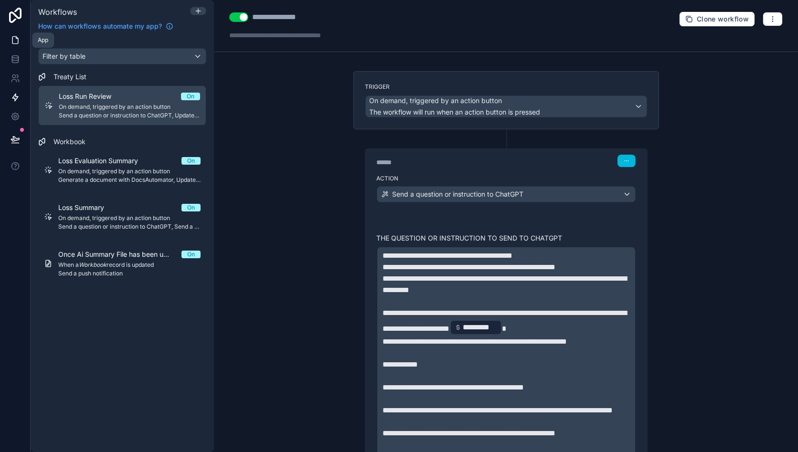
click at [15, 43] on icon at bounding box center [16, 40] width 10 height 10
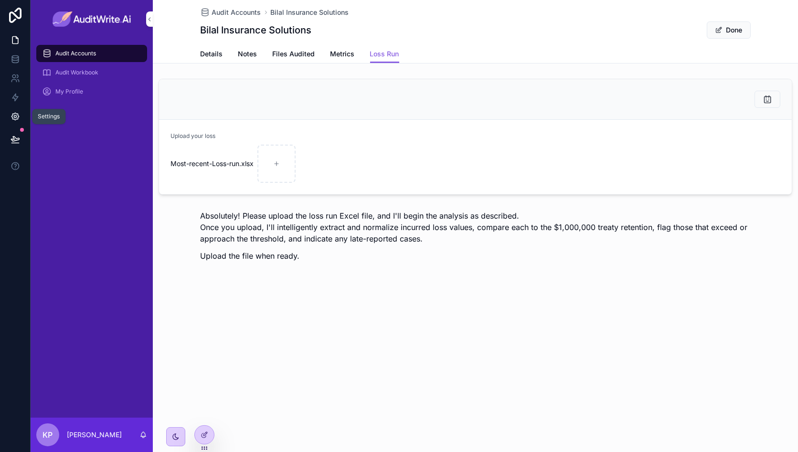
click at [20, 110] on link at bounding box center [15, 116] width 30 height 19
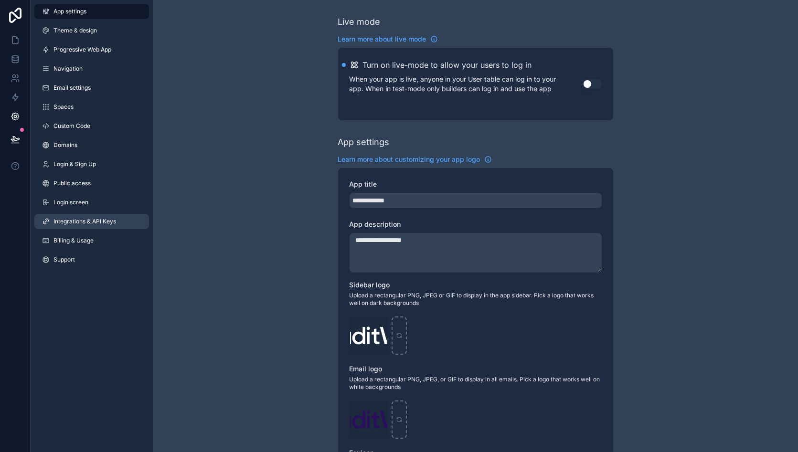
click at [98, 215] on link "Integrations & API Keys" at bounding box center [91, 221] width 115 height 15
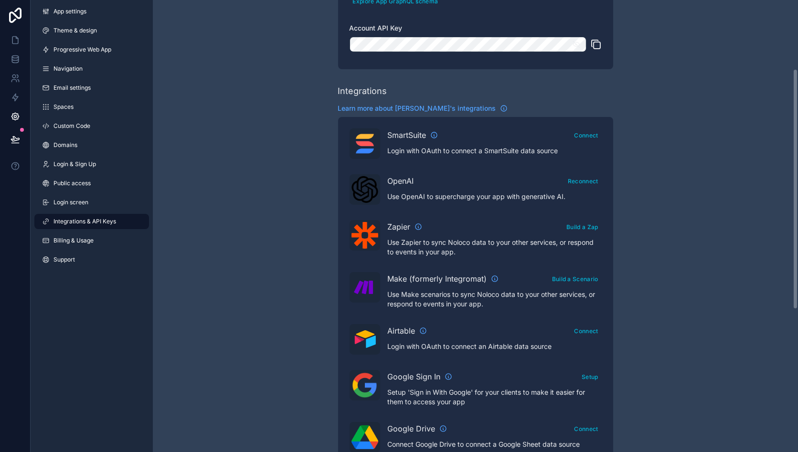
scroll to position [184, 0]
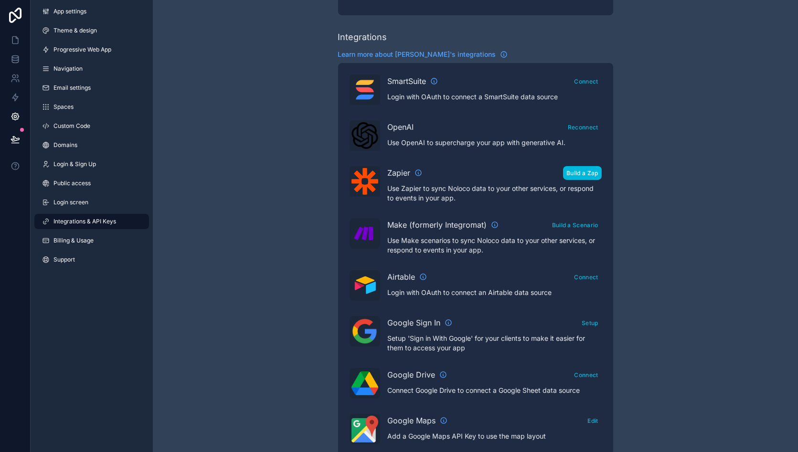
click at [575, 172] on button "Build a Zap" at bounding box center [582, 173] width 38 height 14
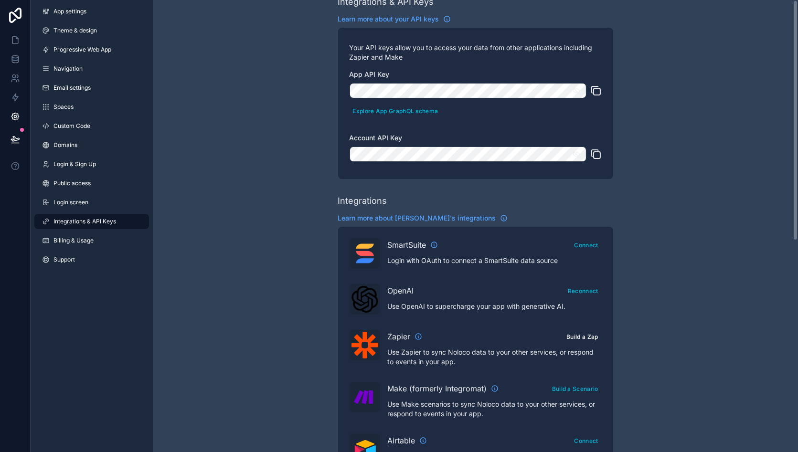
scroll to position [0, 0]
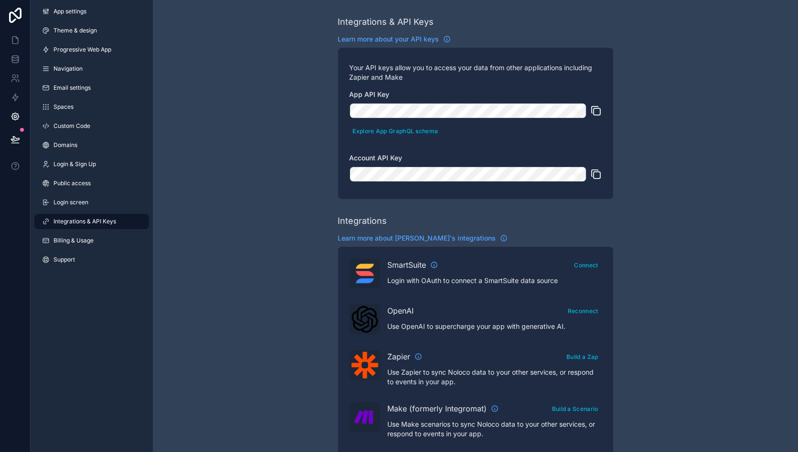
click at [592, 115] on icon "scrollable content" at bounding box center [595, 110] width 11 height 11
click at [601, 174] on icon "scrollable content" at bounding box center [597, 175] width 7 height 7
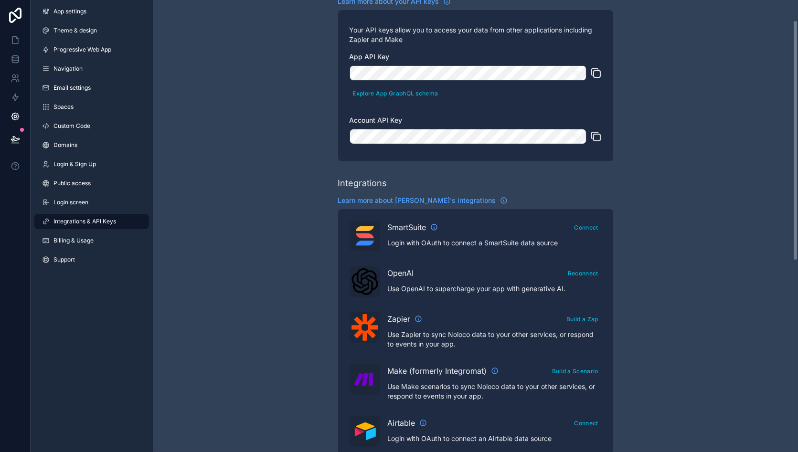
scroll to position [38, 0]
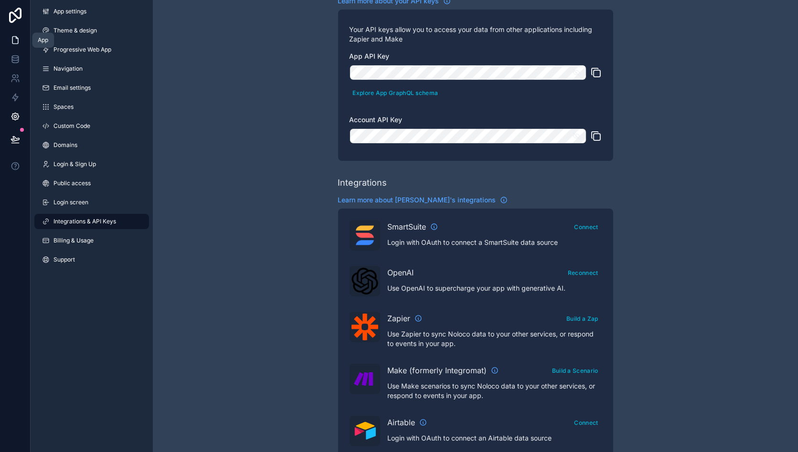
click at [15, 44] on icon at bounding box center [15, 40] width 6 height 7
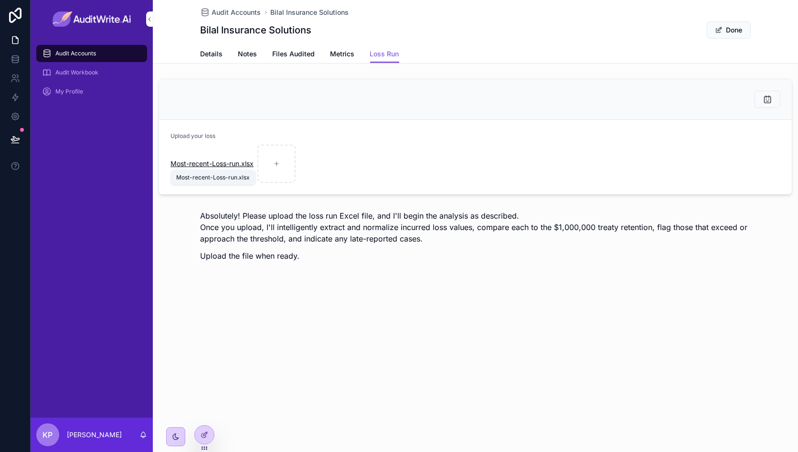
click at [238, 161] on span "Most-recent-Loss-run" at bounding box center [205, 164] width 69 height 10
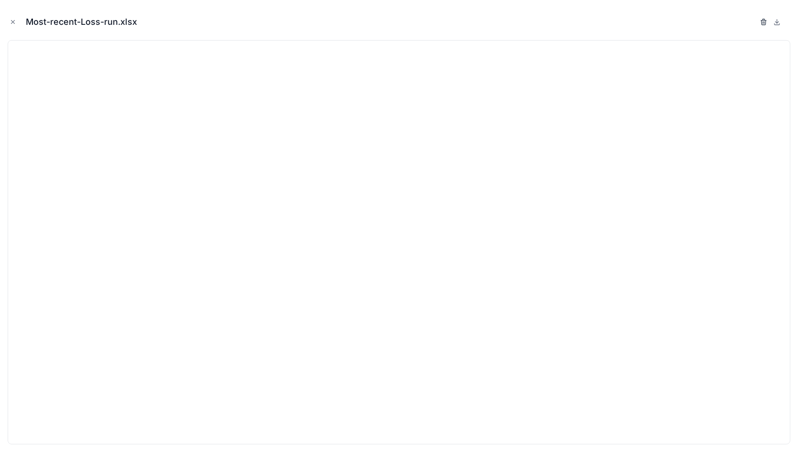
click at [765, 24] on icon "button" at bounding box center [764, 22] width 8 height 8
click at [754, 24] on icon "button" at bounding box center [755, 22] width 8 height 8
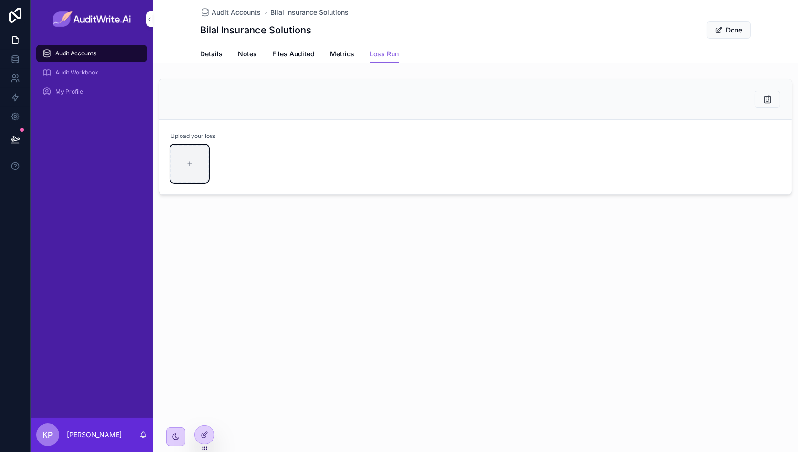
click at [185, 159] on div "scrollable content" at bounding box center [190, 164] width 38 height 38
type input "**********"
